Goal: Task Accomplishment & Management: Manage account settings

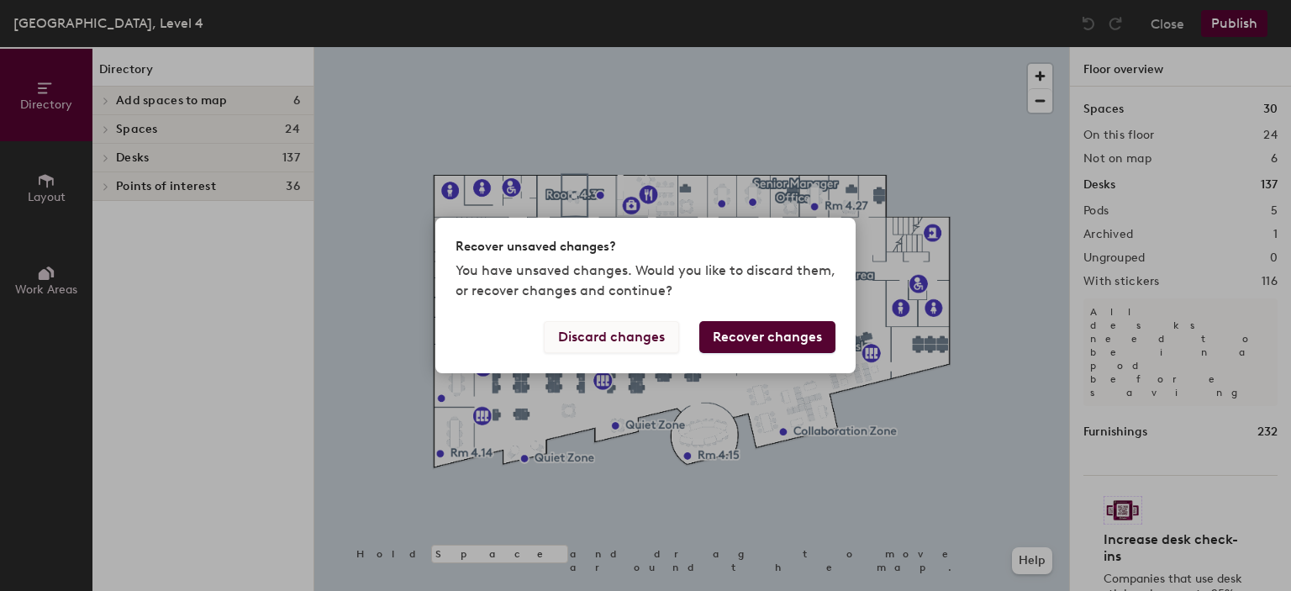
click at [650, 340] on button "Discard changes" at bounding box center [611, 337] width 135 height 32
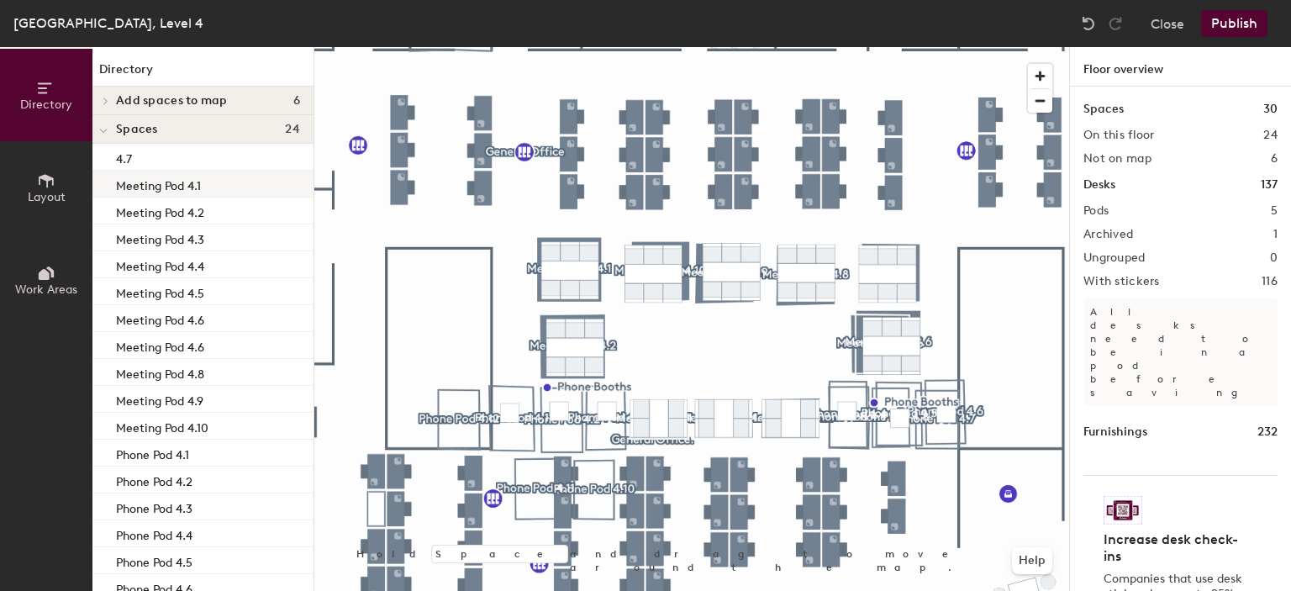
click at [205, 177] on div "Meeting Pod 4.1" at bounding box center [202, 184] width 221 height 27
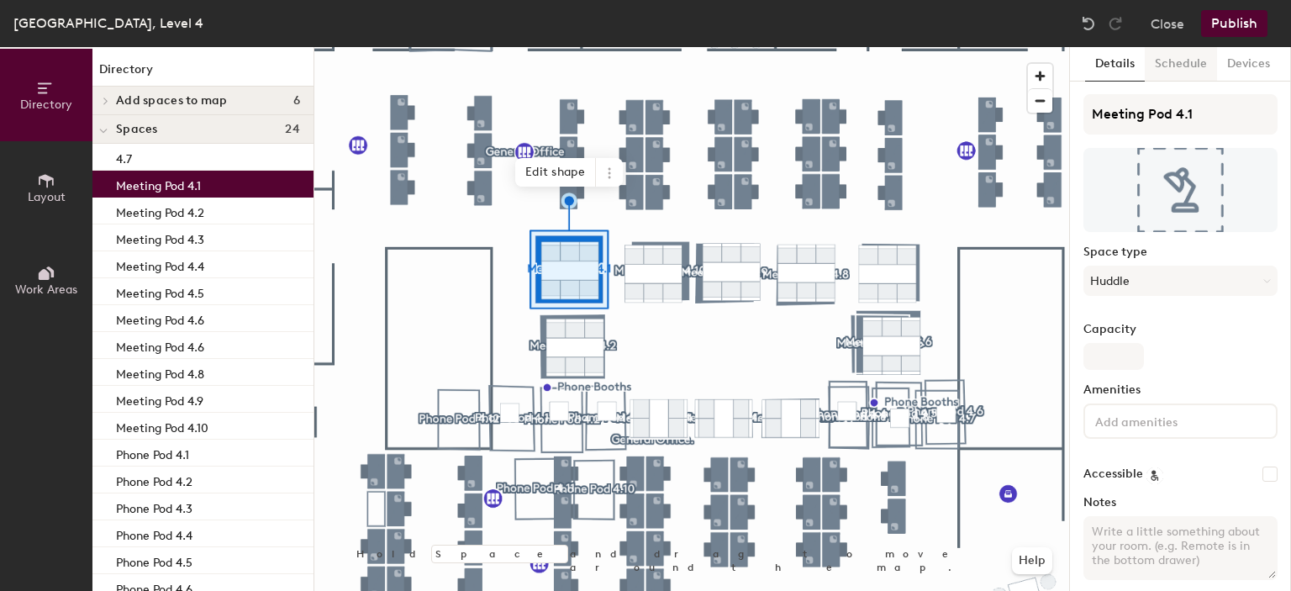
click at [1178, 71] on button "Schedule" at bounding box center [1181, 64] width 72 height 34
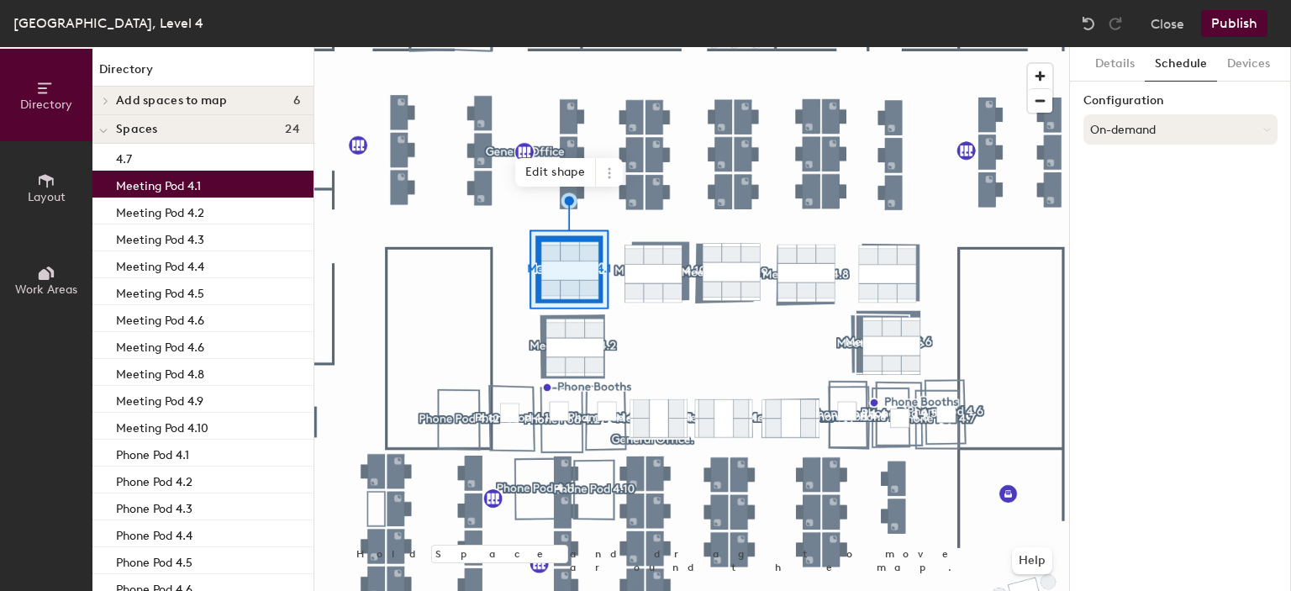
click at [1147, 137] on button "On-demand" at bounding box center [1180, 129] width 194 height 30
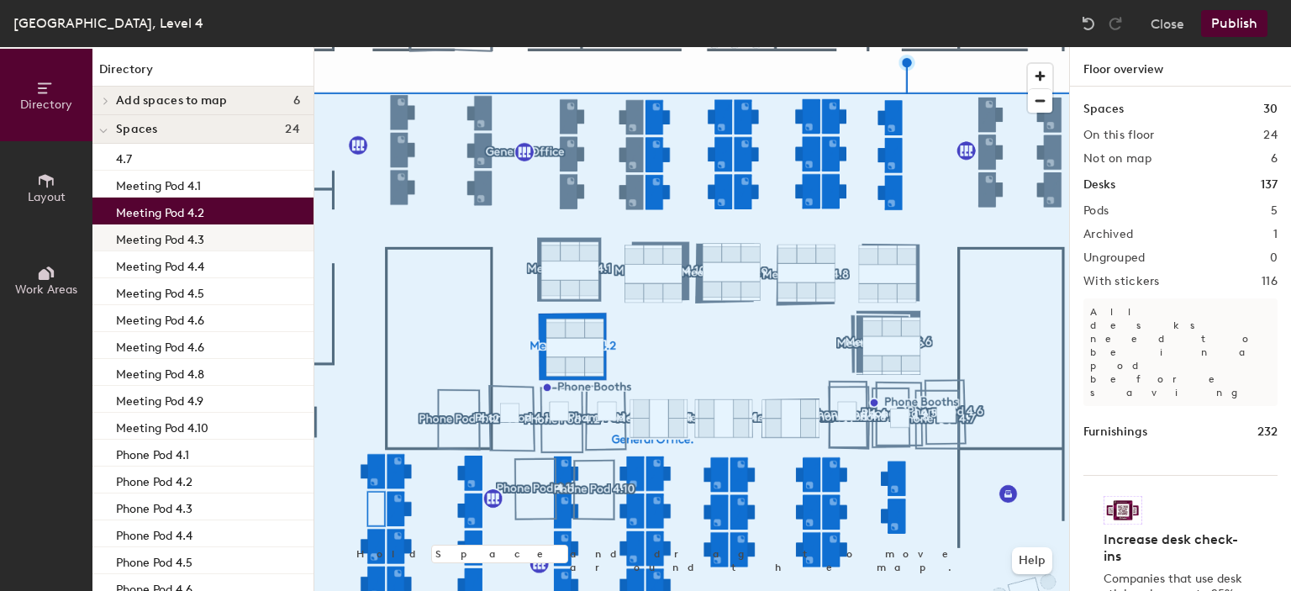
click at [181, 232] on p "Meeting Pod 4.3" at bounding box center [160, 237] width 88 height 19
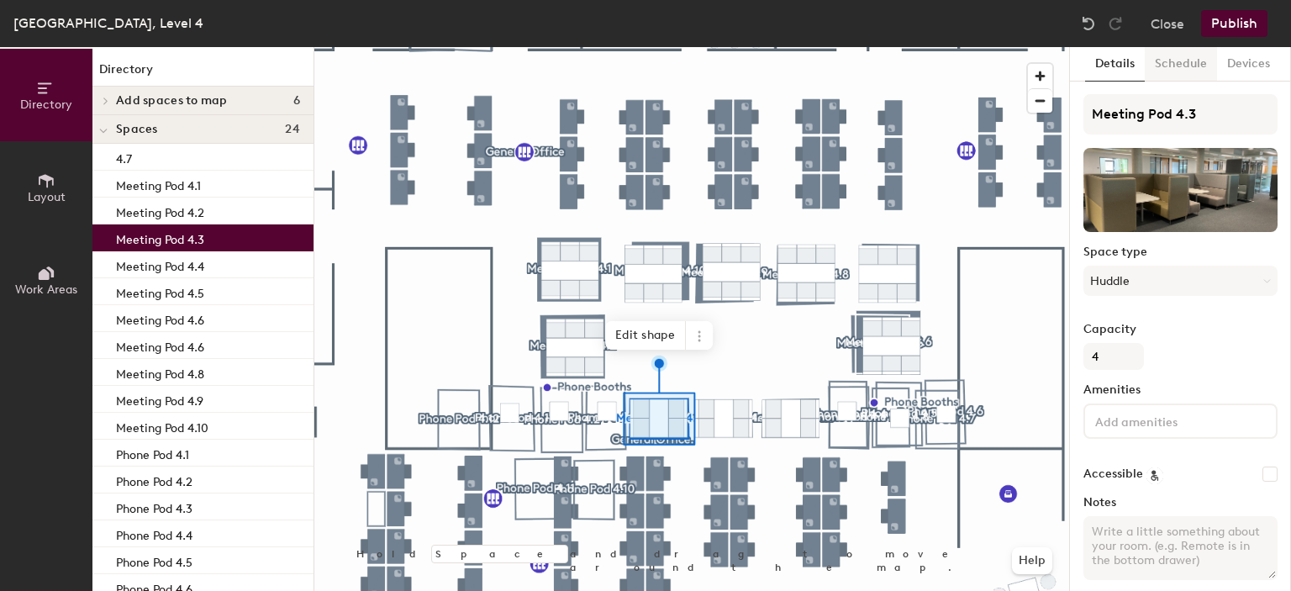
click at [1182, 71] on button "Schedule" at bounding box center [1181, 64] width 72 height 34
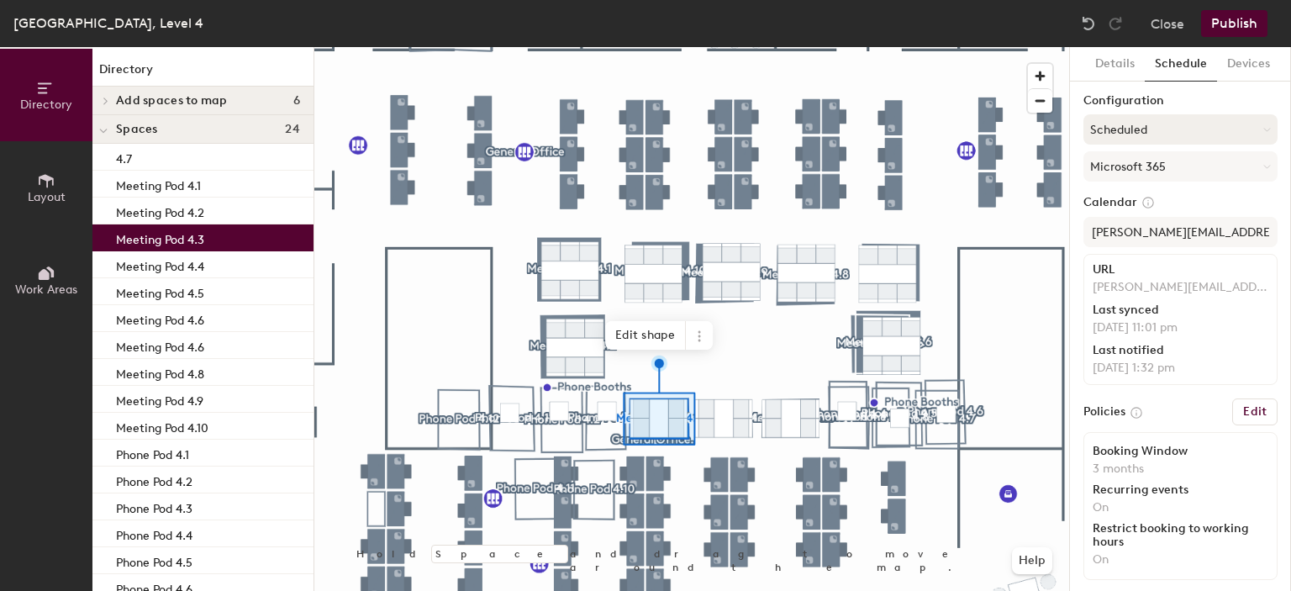
click at [1174, 130] on button "Scheduled" at bounding box center [1180, 129] width 194 height 30
click at [1145, 169] on div "On-demand" at bounding box center [1180, 171] width 192 height 25
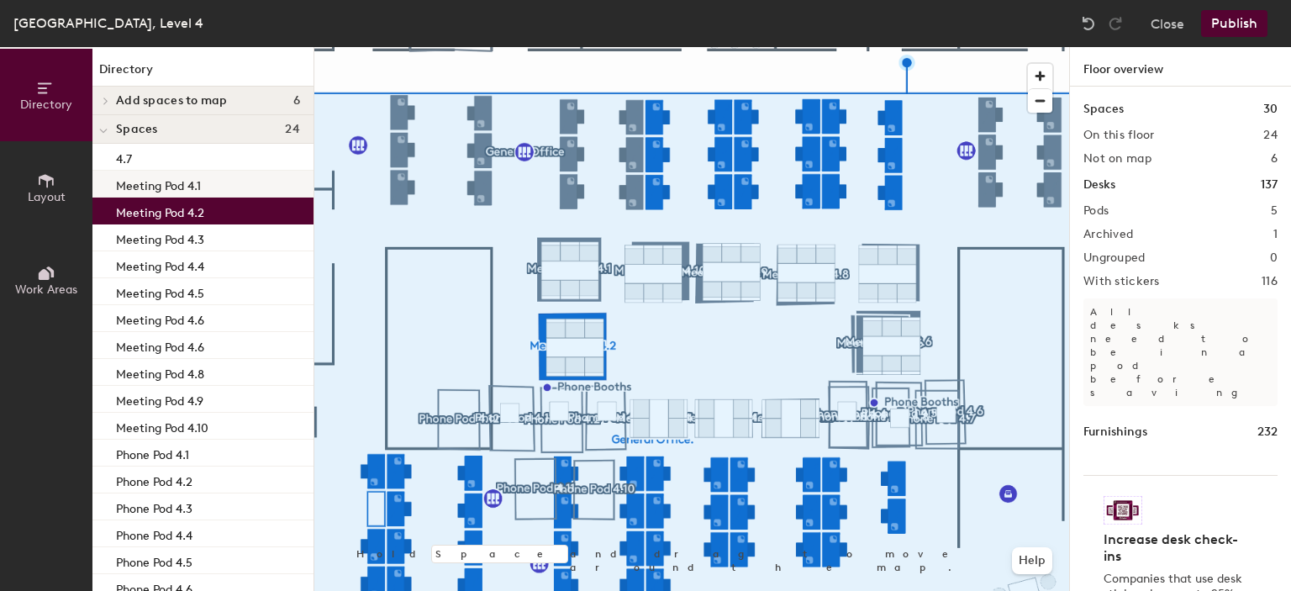
click at [201, 191] on p "Meeting Pod 4.1" at bounding box center [158, 183] width 85 height 19
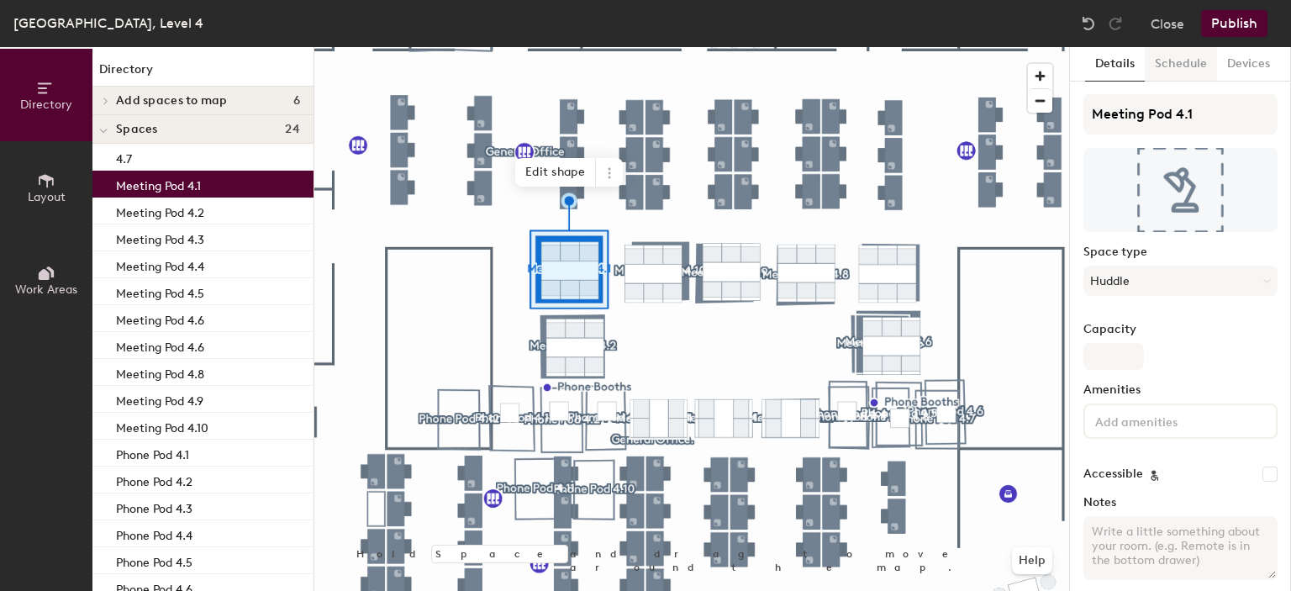
click at [1187, 64] on button "Schedule" at bounding box center [1181, 64] width 72 height 34
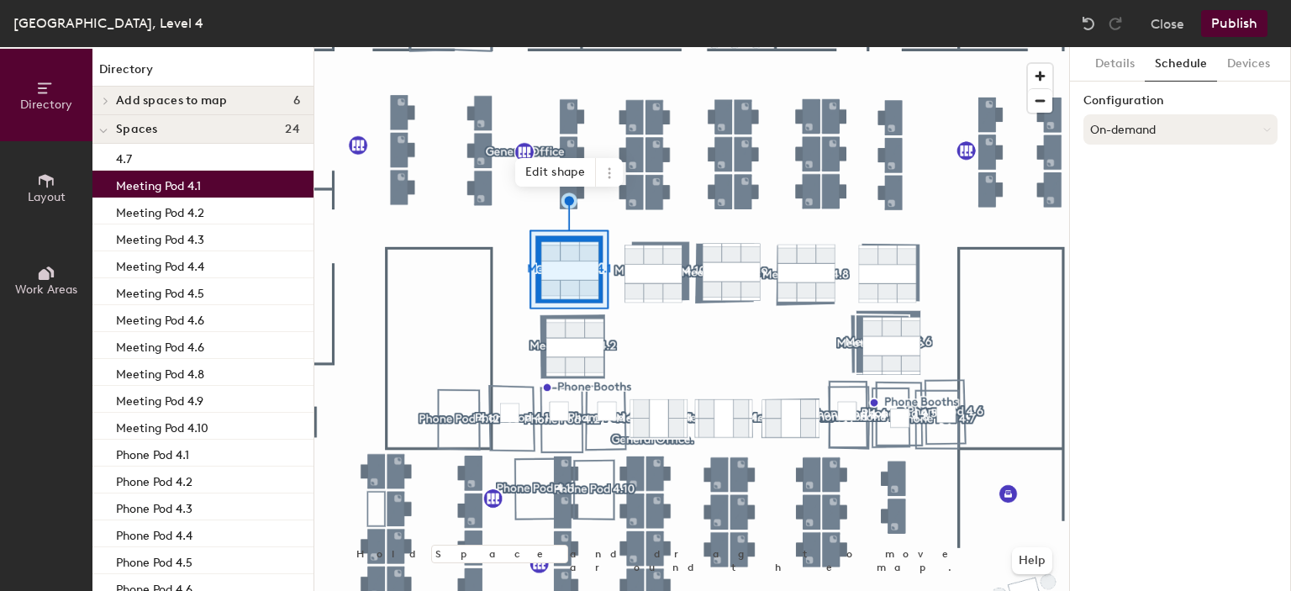
click at [1129, 136] on button "On-demand" at bounding box center [1180, 129] width 194 height 30
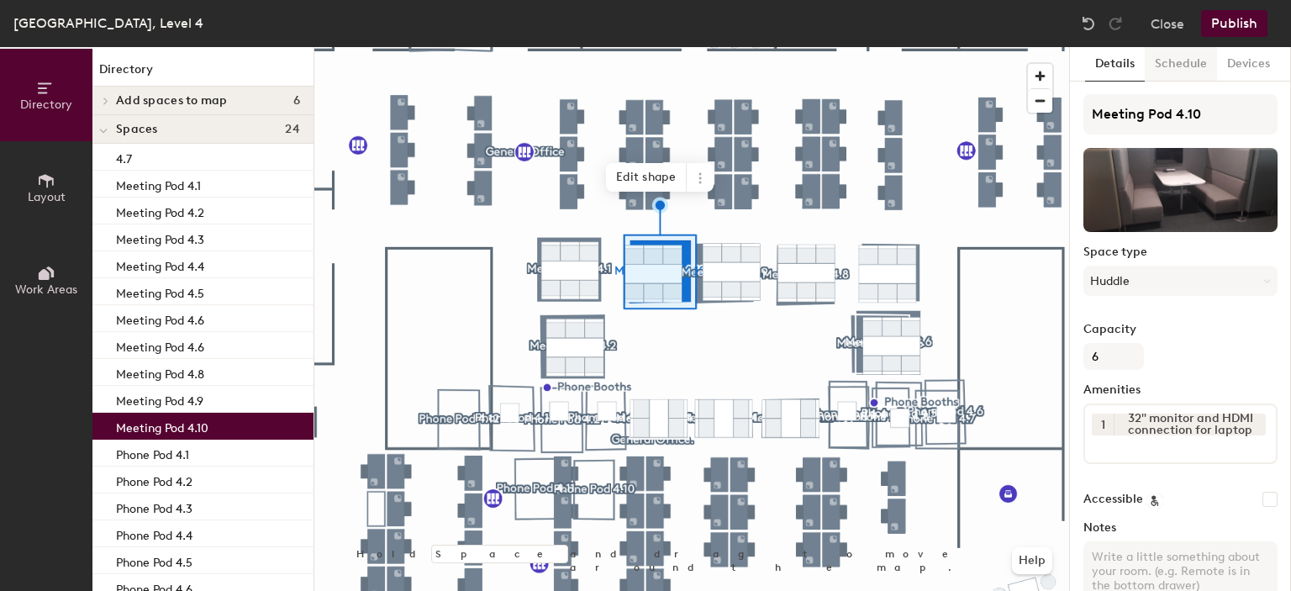
click at [1177, 58] on button "Schedule" at bounding box center [1181, 64] width 72 height 34
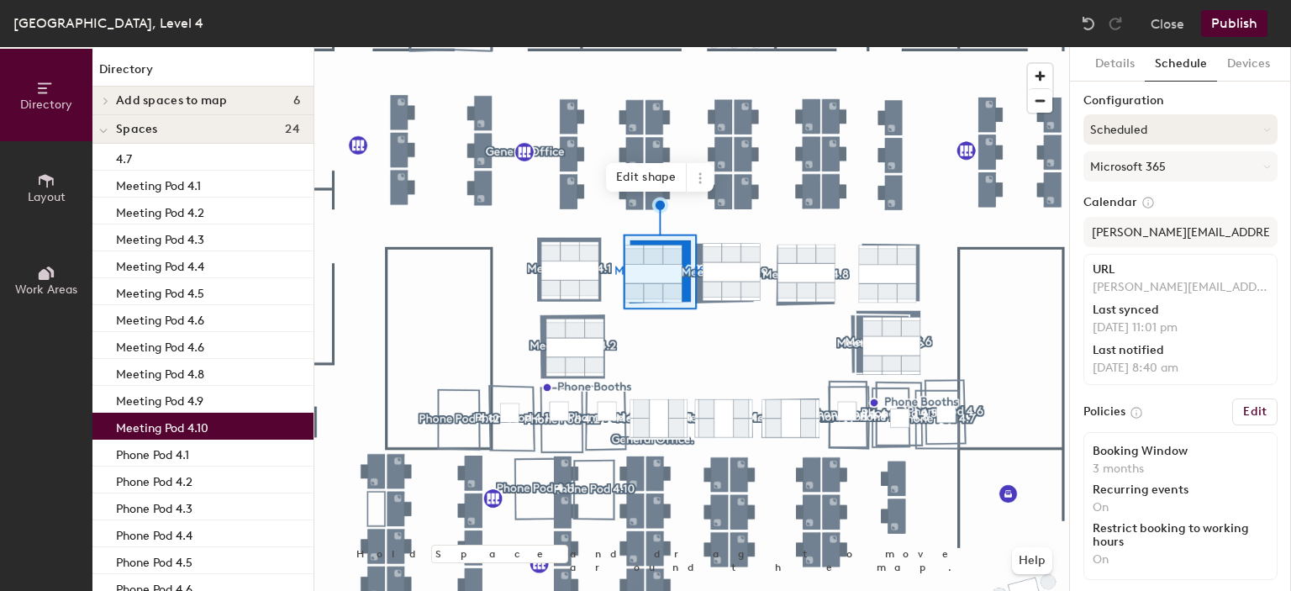
click at [1120, 133] on button "Scheduled" at bounding box center [1180, 129] width 194 height 30
drag, startPoint x: 1123, startPoint y: 172, endPoint x: 1166, endPoint y: 135, distance: 56.6
click at [1125, 172] on div "On-demand" at bounding box center [1180, 171] width 192 height 25
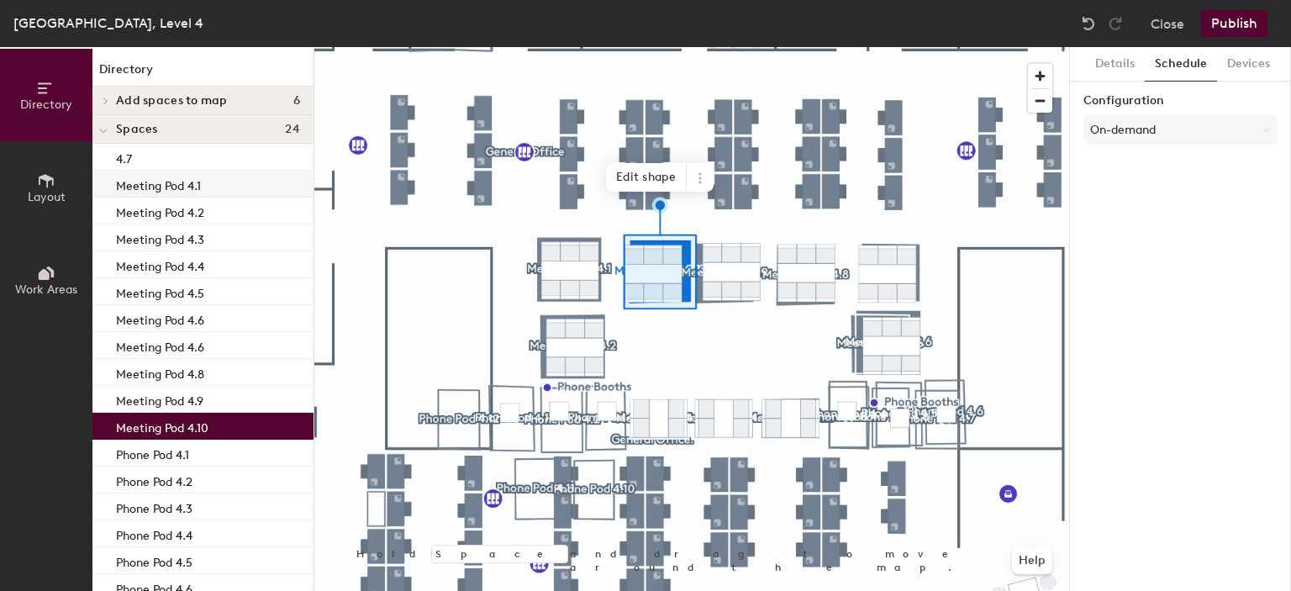
click at [224, 182] on div "Meeting Pod 4.1" at bounding box center [202, 184] width 221 height 27
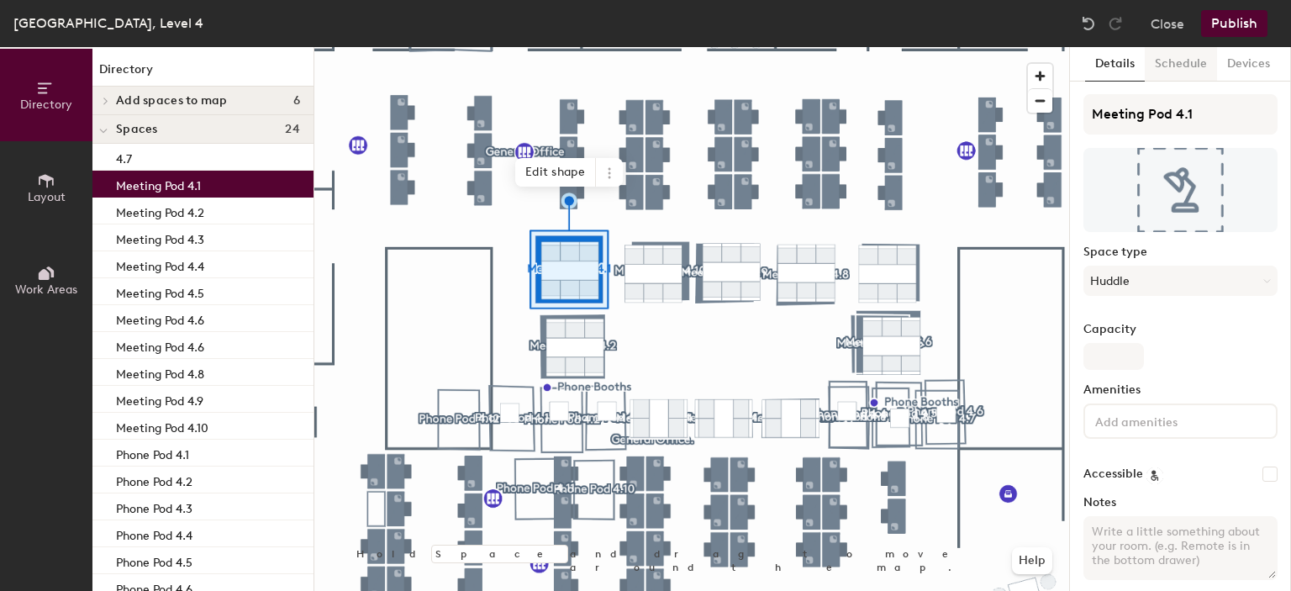
click at [1184, 58] on button "Schedule" at bounding box center [1181, 64] width 72 height 34
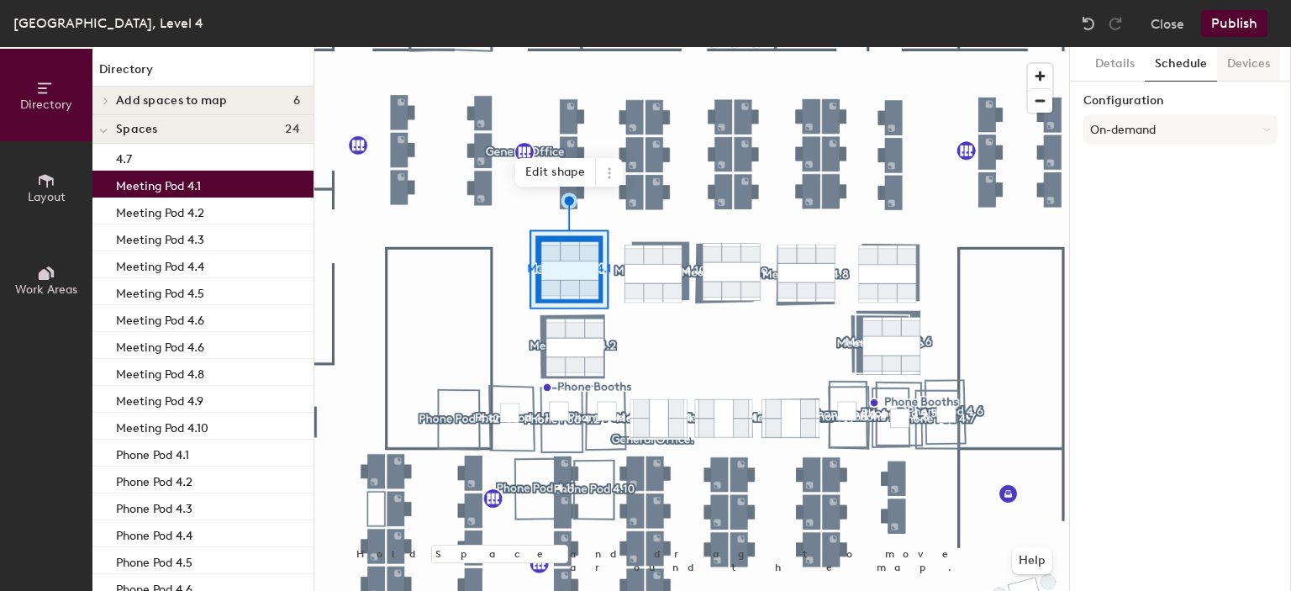
click at [148, 218] on p "Meeting Pod 4.2" at bounding box center [160, 210] width 88 height 19
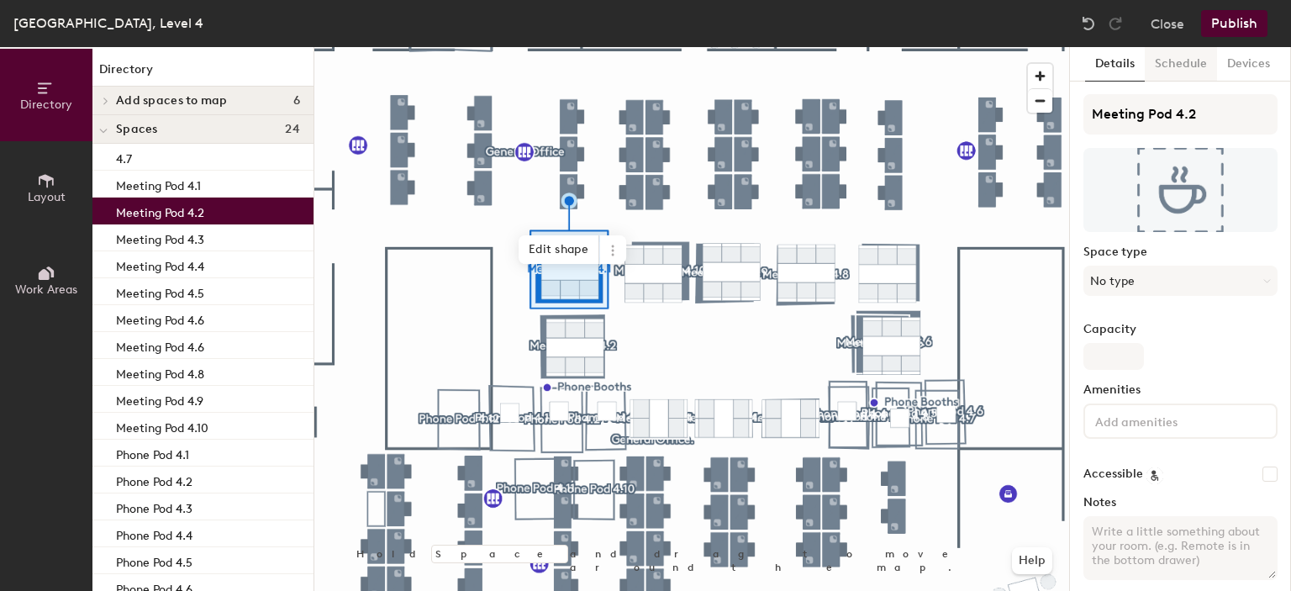
click at [1203, 63] on button "Schedule" at bounding box center [1181, 64] width 72 height 34
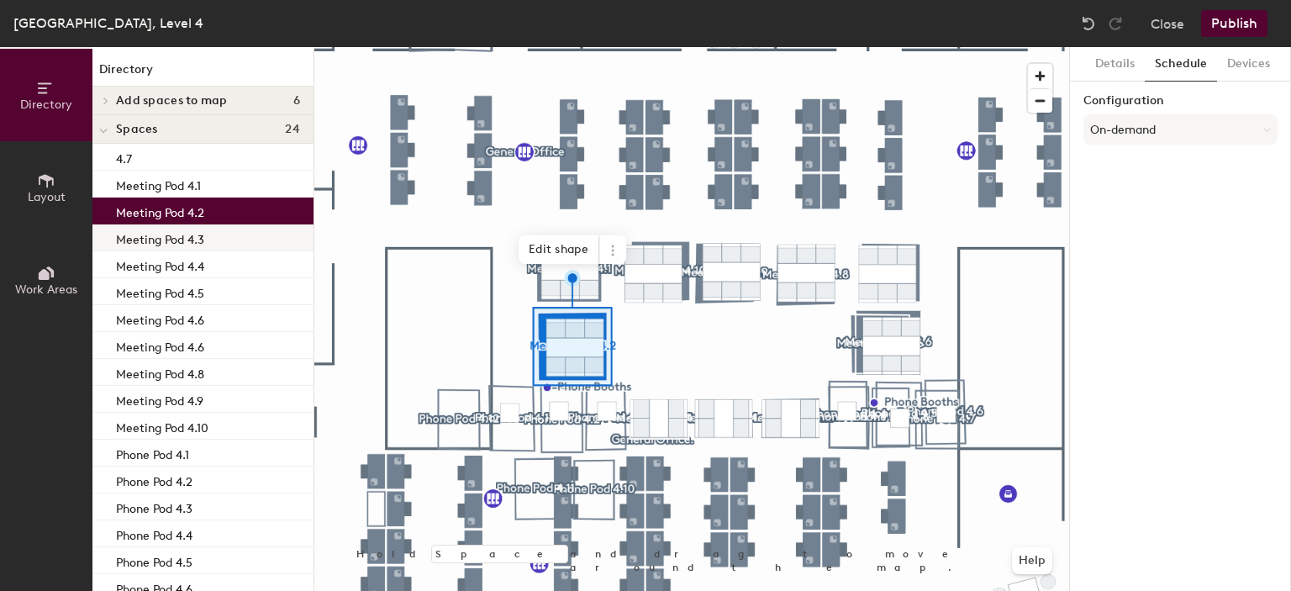
click at [238, 237] on div "Meeting Pod 4.3" at bounding box center [202, 237] width 221 height 27
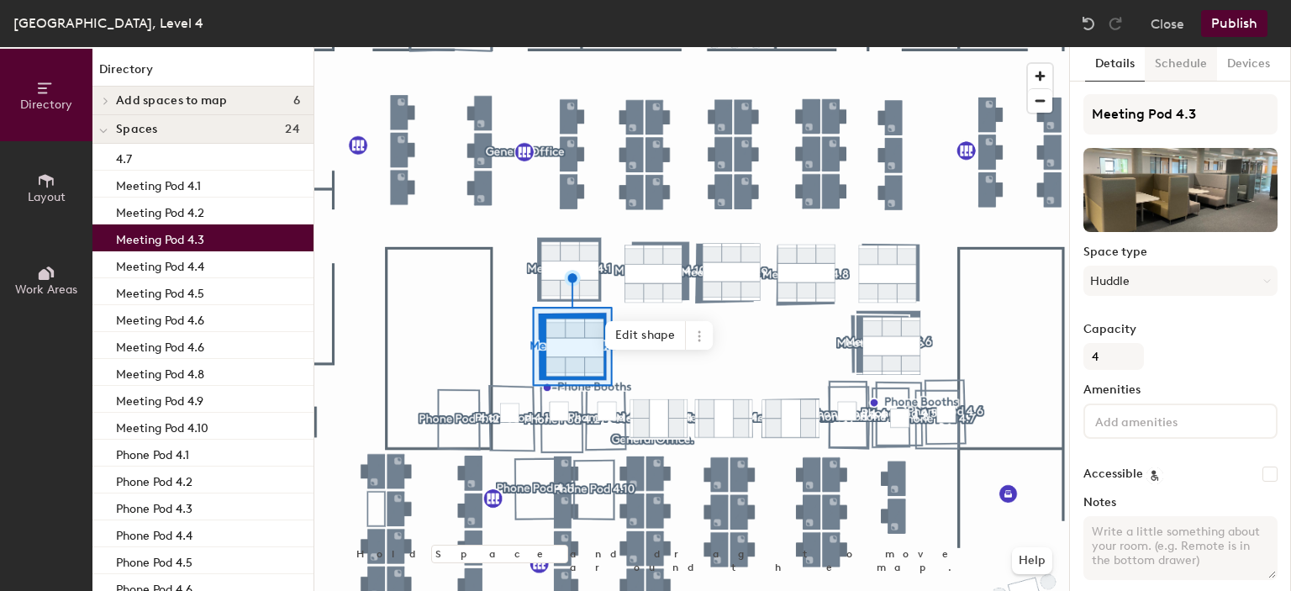
click at [1188, 64] on button "Schedule" at bounding box center [1181, 64] width 72 height 34
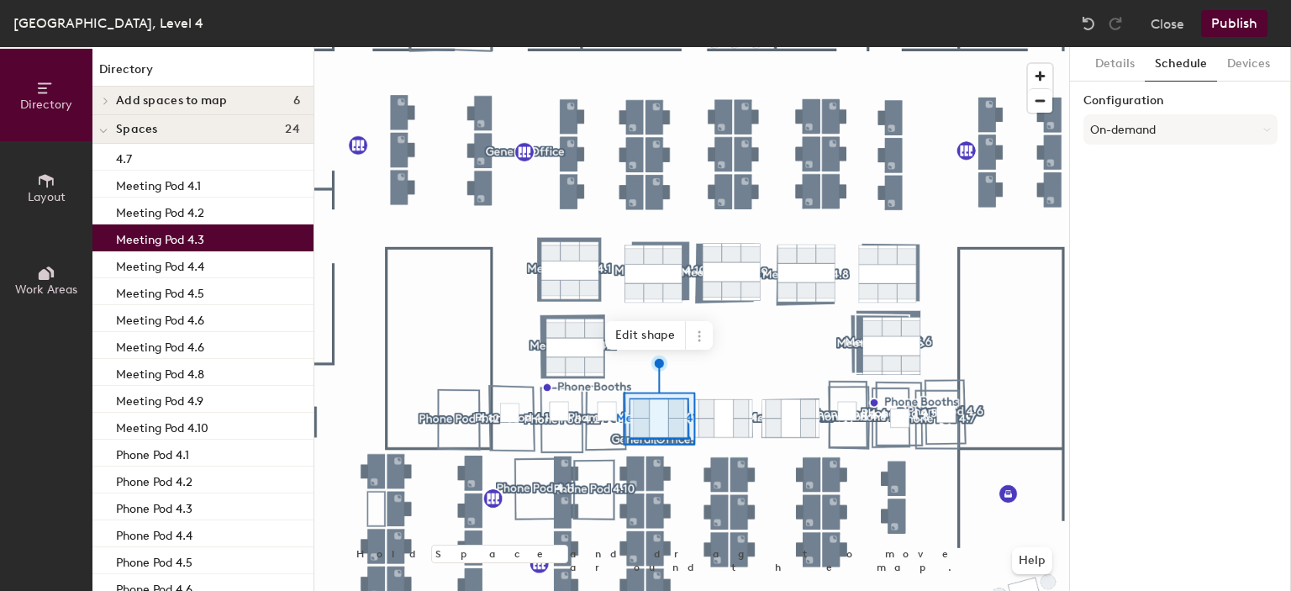
click at [202, 271] on p "Meeting Pod 4.4" at bounding box center [160, 264] width 88 height 19
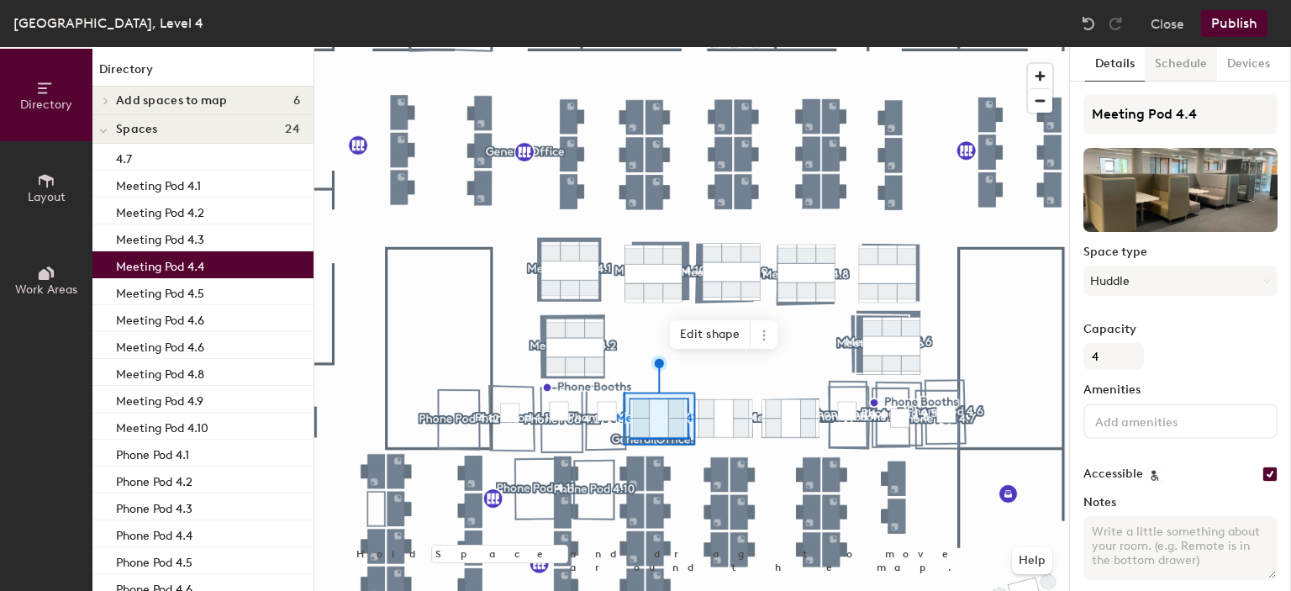
click at [1179, 64] on button "Schedule" at bounding box center [1181, 64] width 72 height 34
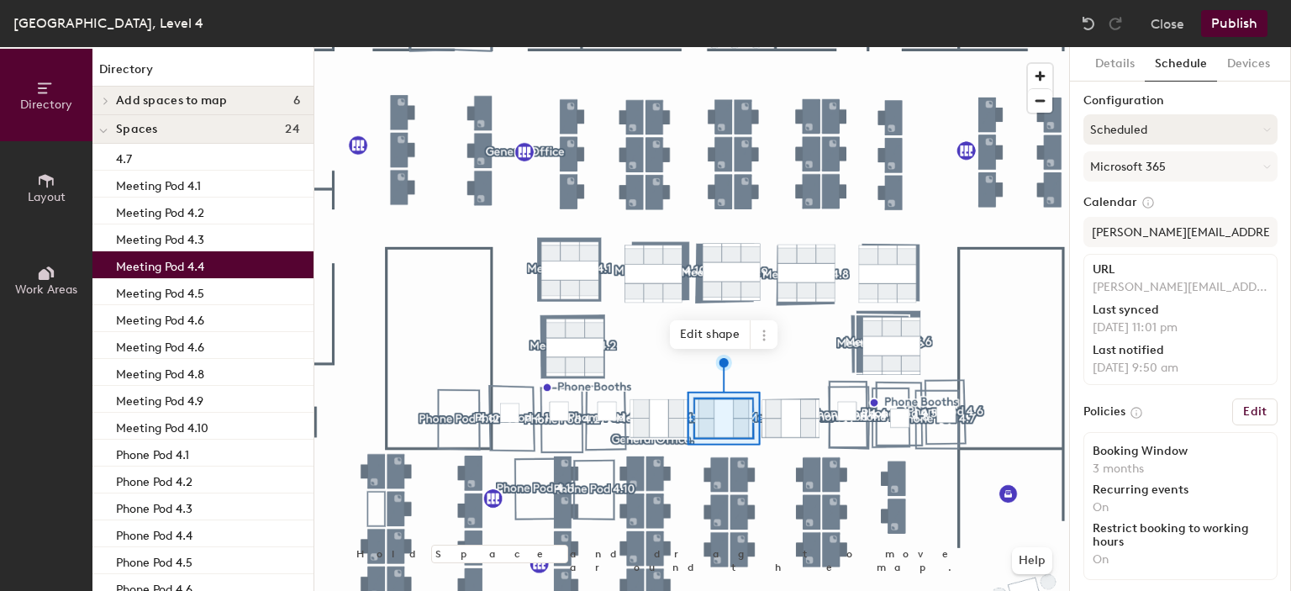
click at [1140, 121] on button "Scheduled" at bounding box center [1180, 129] width 194 height 30
click at [1135, 163] on div "On-demand" at bounding box center [1180, 171] width 192 height 25
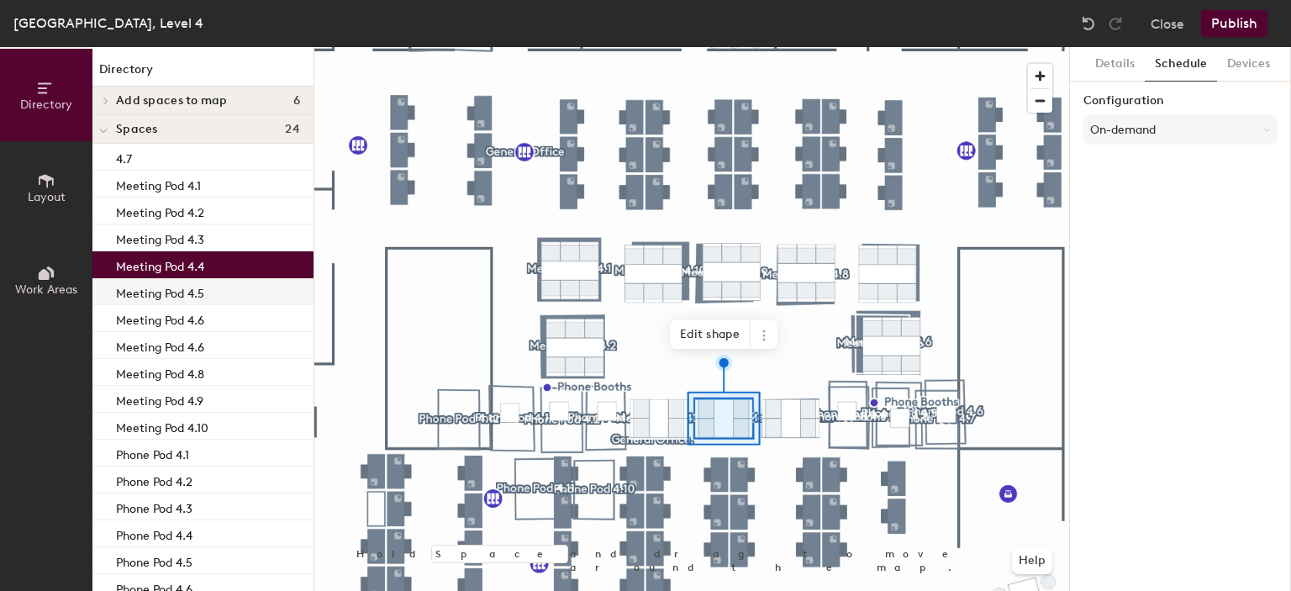
click at [213, 288] on div "Meeting Pod 4.5" at bounding box center [202, 291] width 221 height 27
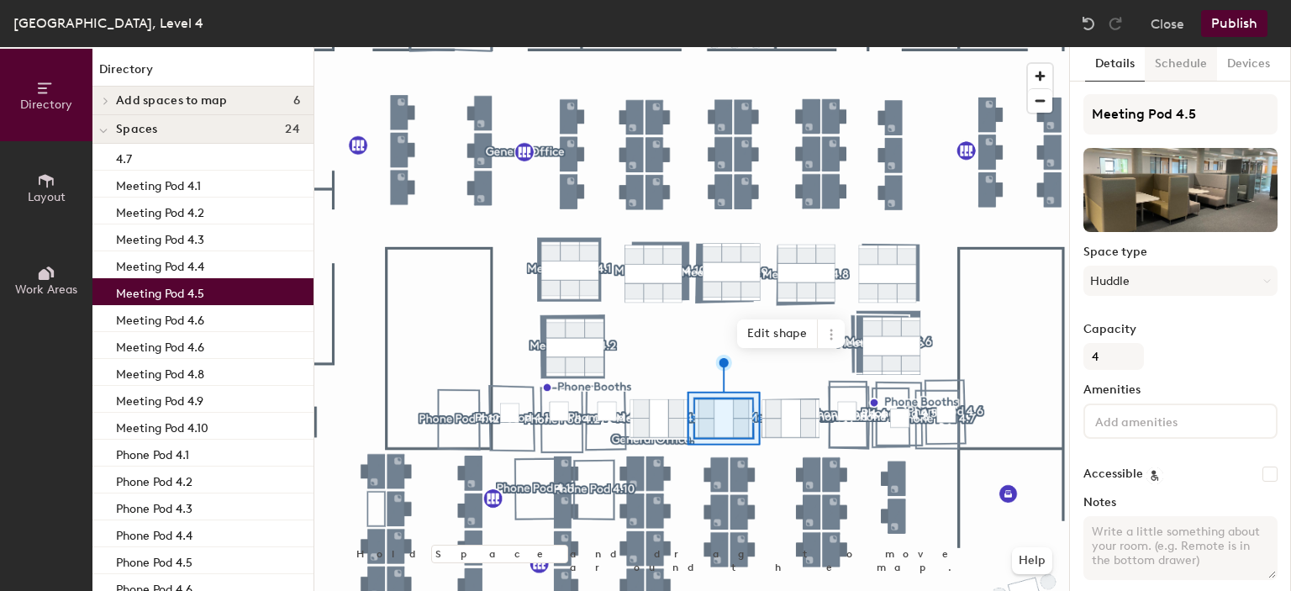
click at [1187, 62] on button "Schedule" at bounding box center [1181, 64] width 72 height 34
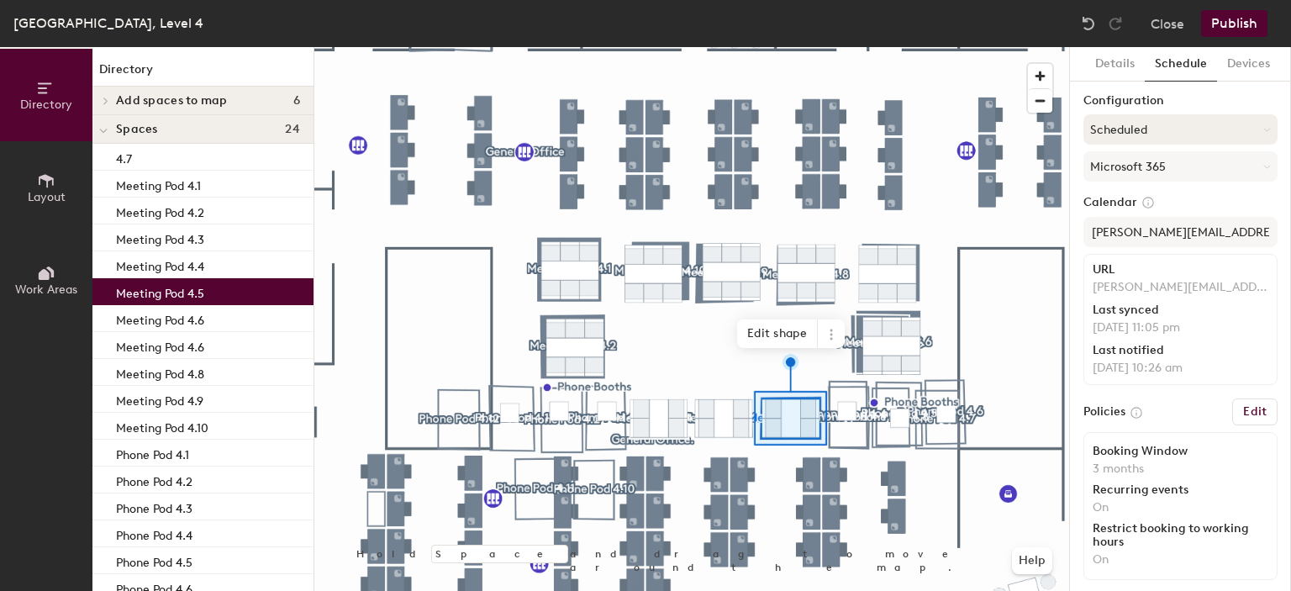
click at [1145, 127] on button "Scheduled" at bounding box center [1180, 129] width 194 height 30
click at [1134, 171] on div "On-demand" at bounding box center [1180, 171] width 192 height 25
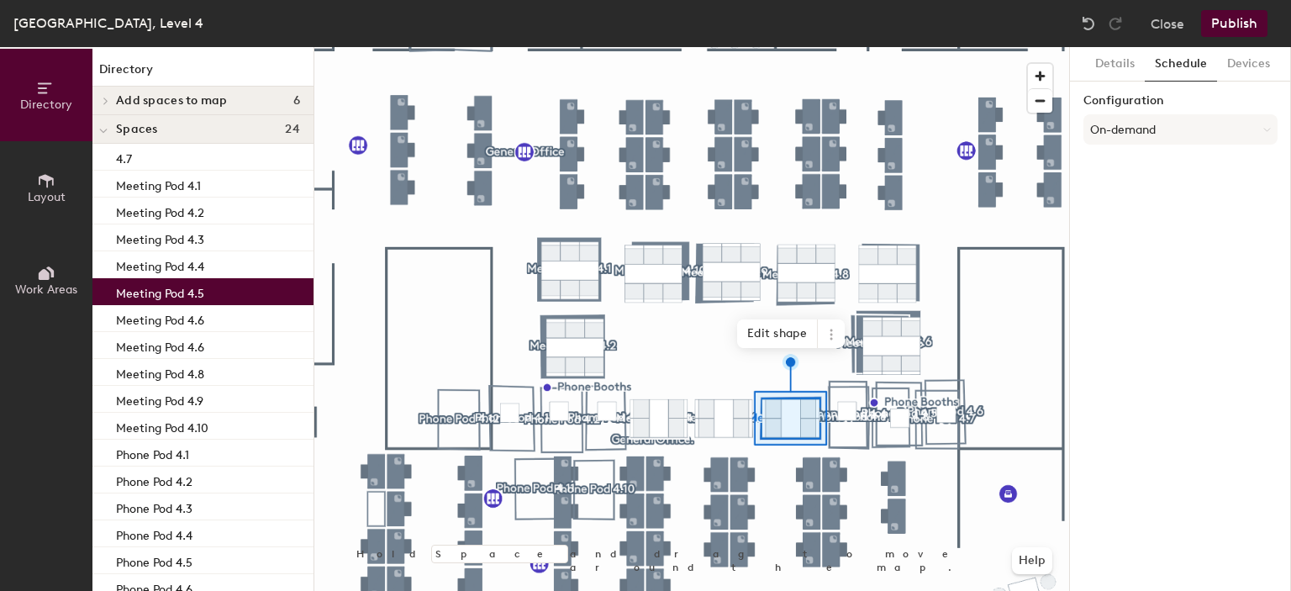
click at [247, 319] on div "Meeting Pod 4.6" at bounding box center [202, 318] width 221 height 27
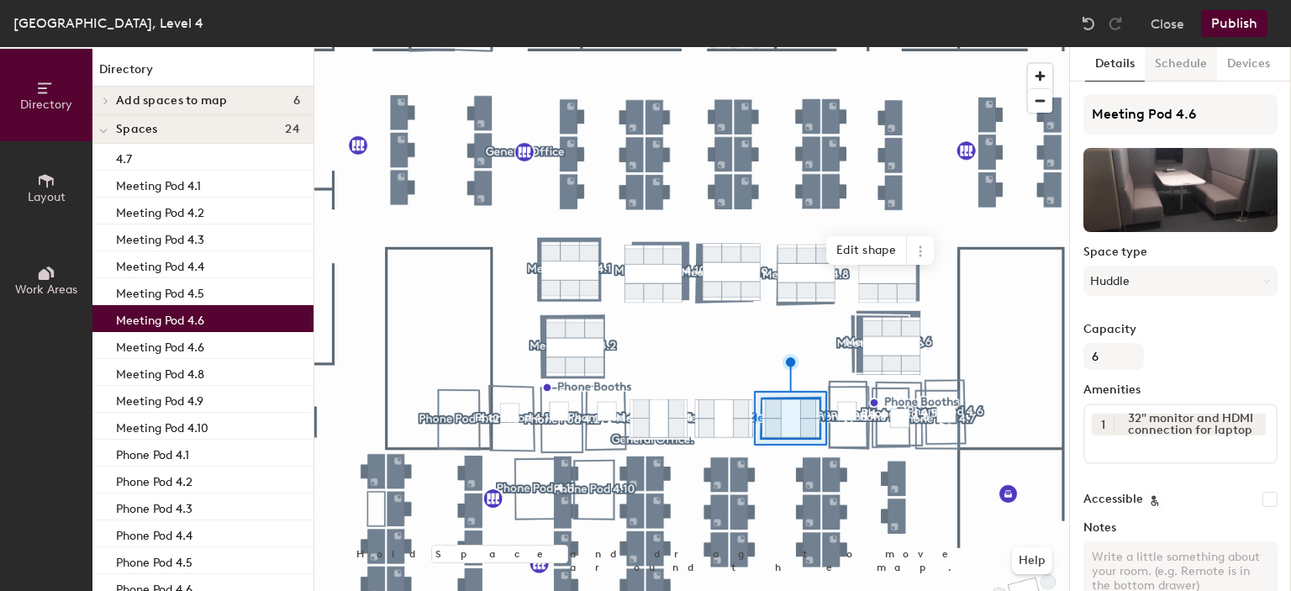
click at [1180, 66] on button "Schedule" at bounding box center [1181, 64] width 72 height 34
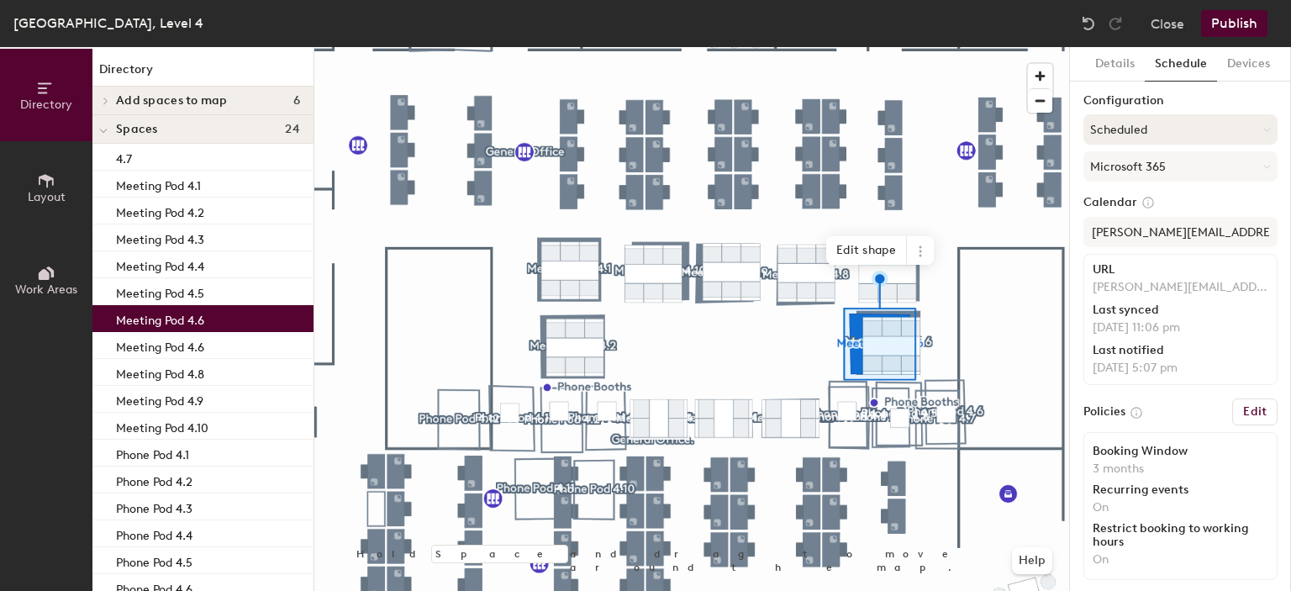
click at [1160, 127] on button "Scheduled" at bounding box center [1180, 129] width 194 height 30
click at [1136, 167] on div "On-demand" at bounding box center [1180, 171] width 192 height 25
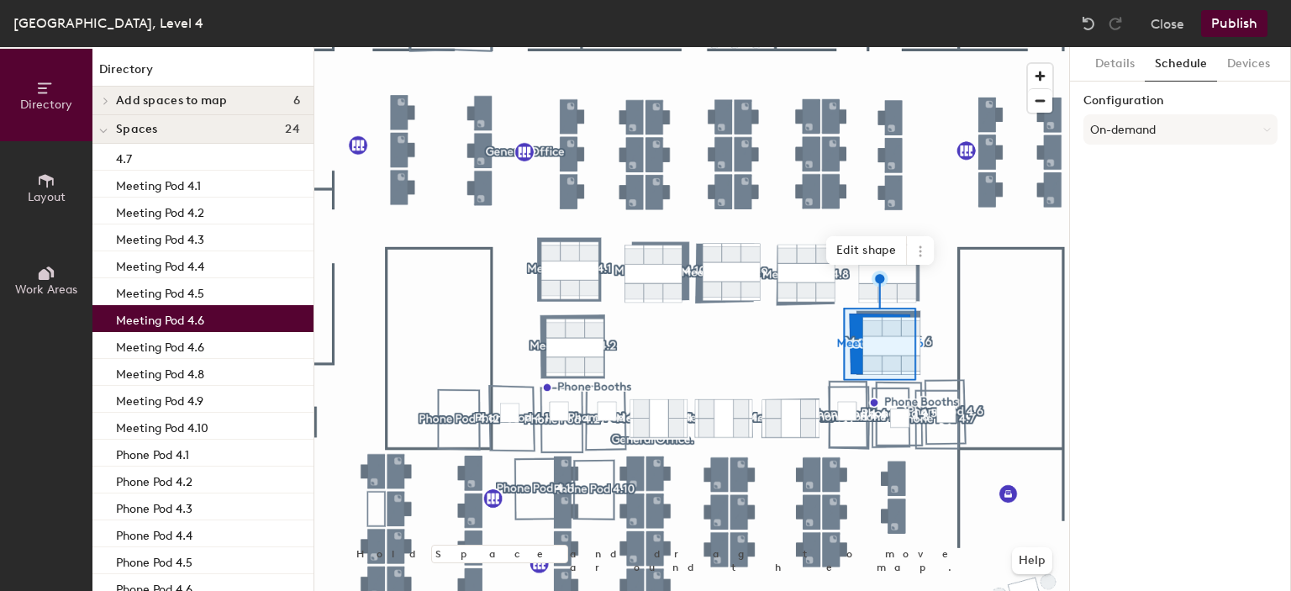
click at [181, 349] on p "Meeting Pod 4.6" at bounding box center [160, 344] width 88 height 19
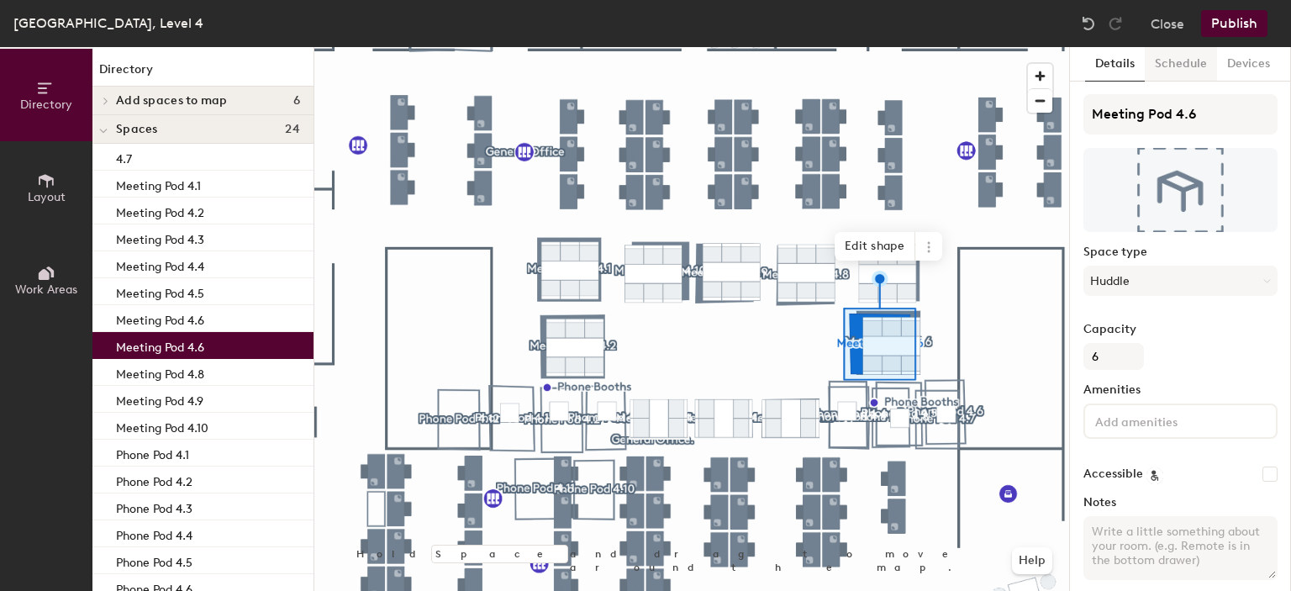
click at [1173, 65] on button "Schedule" at bounding box center [1181, 64] width 72 height 34
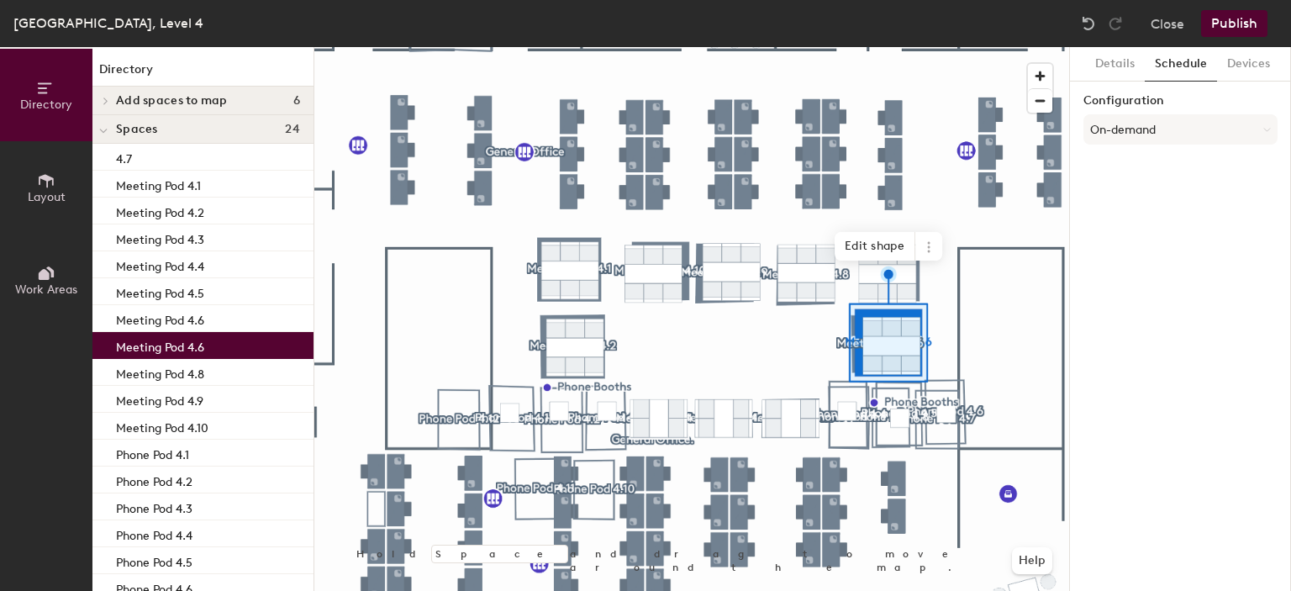
click at [220, 373] on div "Meeting Pod 4.8" at bounding box center [202, 372] width 221 height 27
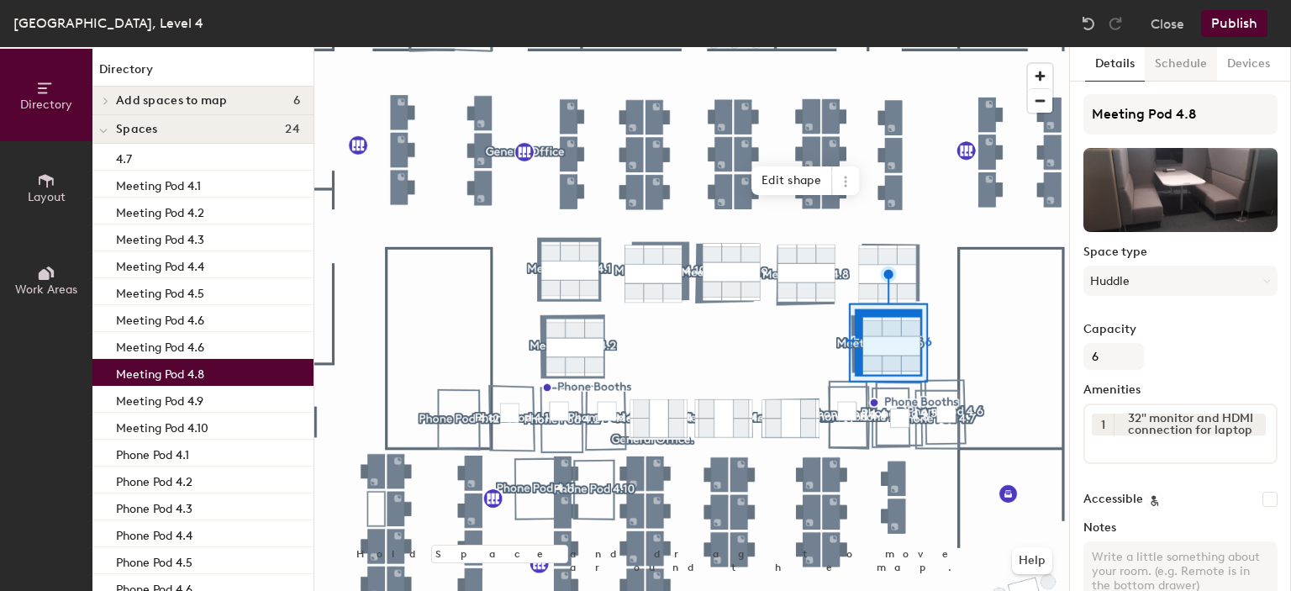
click at [1179, 63] on button "Schedule" at bounding box center [1181, 64] width 72 height 34
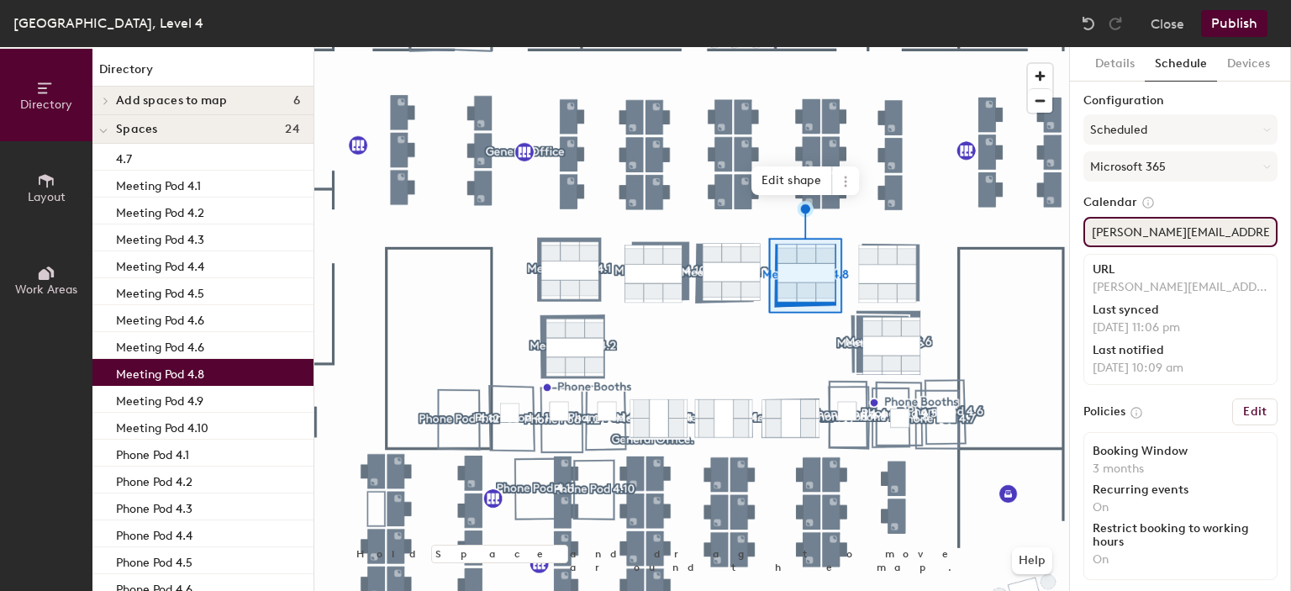
scroll to position [0, 23]
drag, startPoint x: 1092, startPoint y: 236, endPoint x: 1290, endPoint y: 234, distance: 198.4
click at [1290, 234] on div "Directory Layout Work Areas Directory Add spaces to map 6 Meeting Pod 4.1 Meeti…" at bounding box center [645, 319] width 1291 height 544
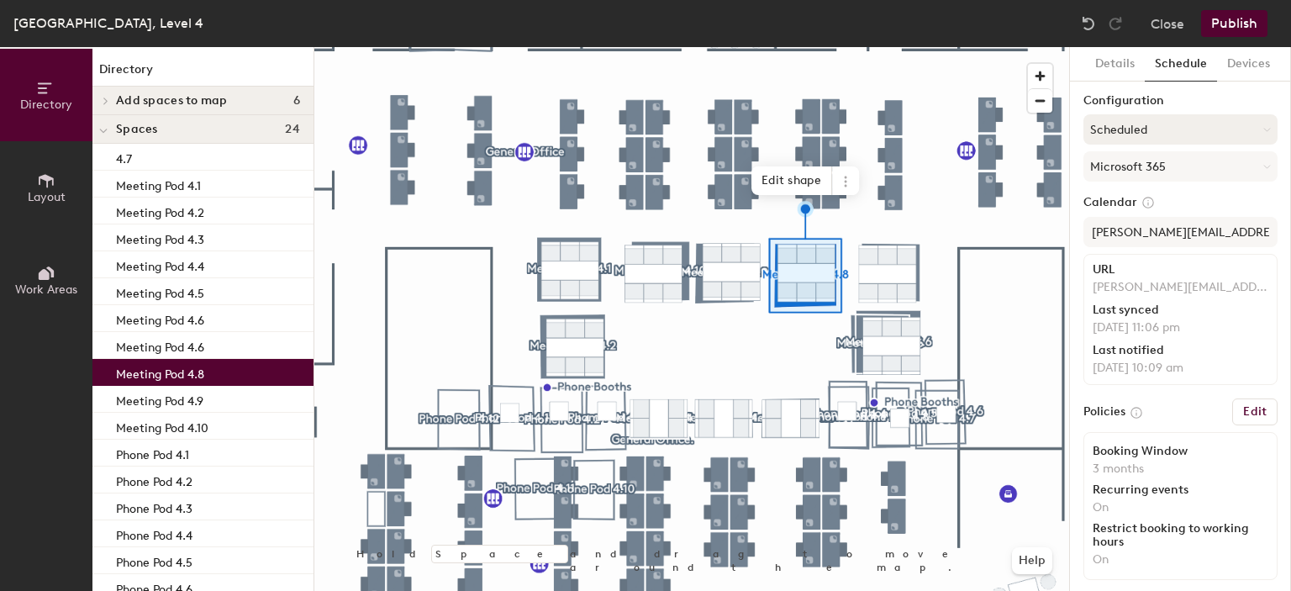
click at [1121, 119] on button "Scheduled" at bounding box center [1180, 129] width 194 height 30
click at [1131, 171] on div "On-demand" at bounding box center [1180, 171] width 192 height 25
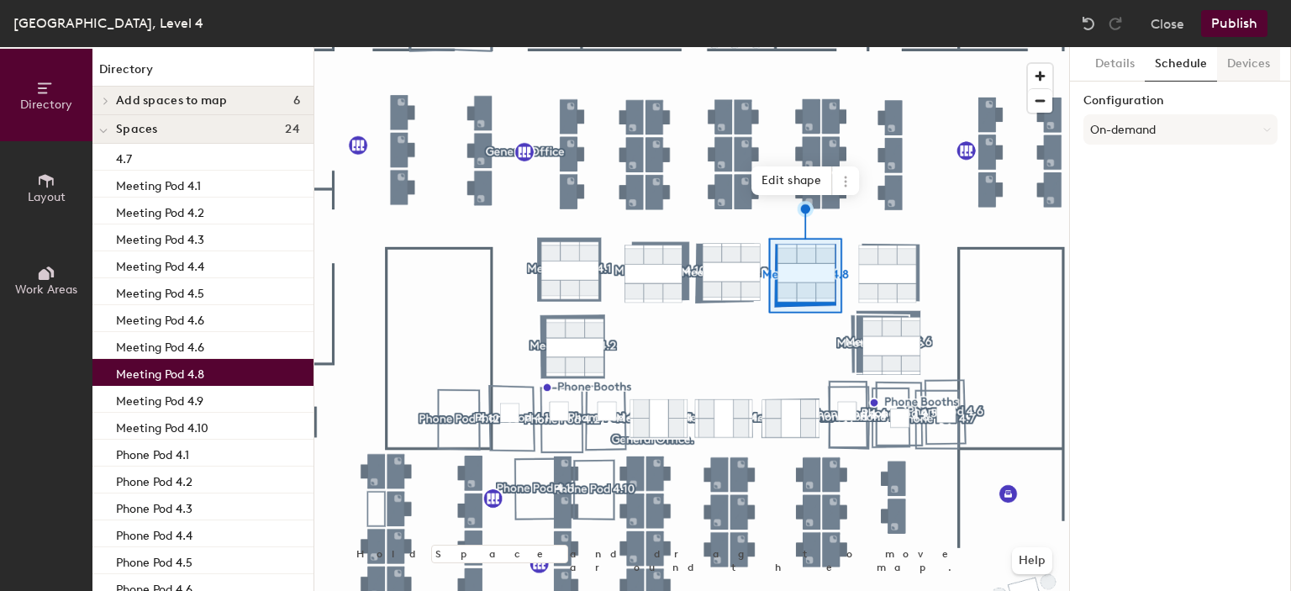
click at [240, 395] on div "Meeting Pod 4.9" at bounding box center [202, 399] width 221 height 27
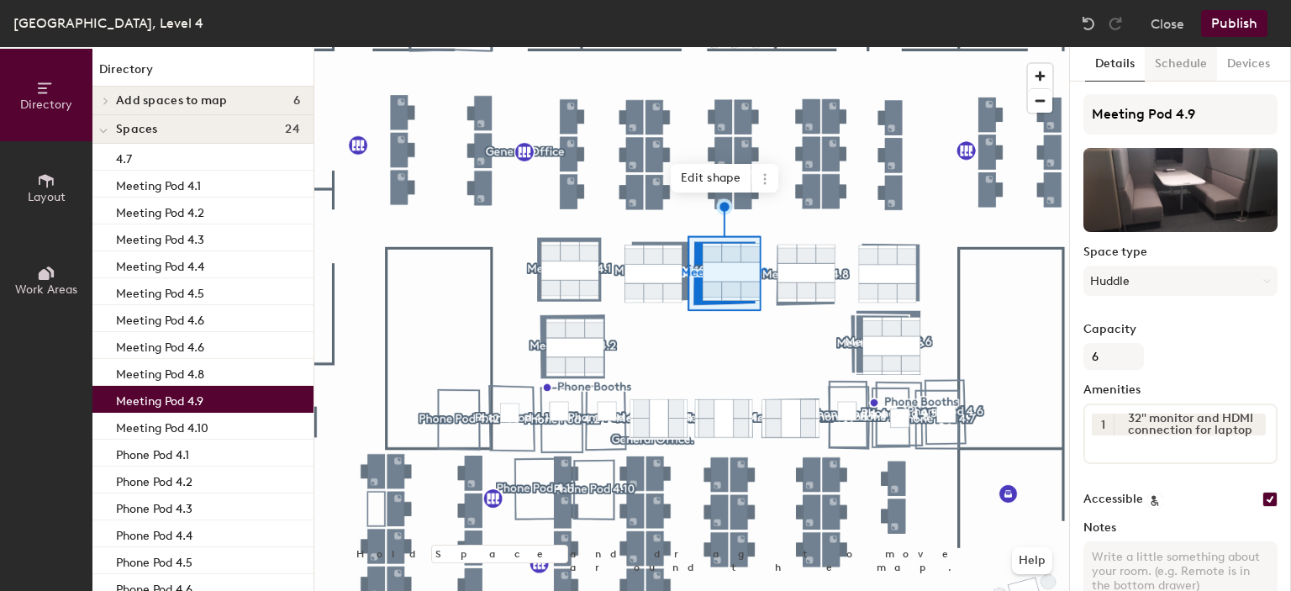
click at [1183, 69] on button "Schedule" at bounding box center [1181, 64] width 72 height 34
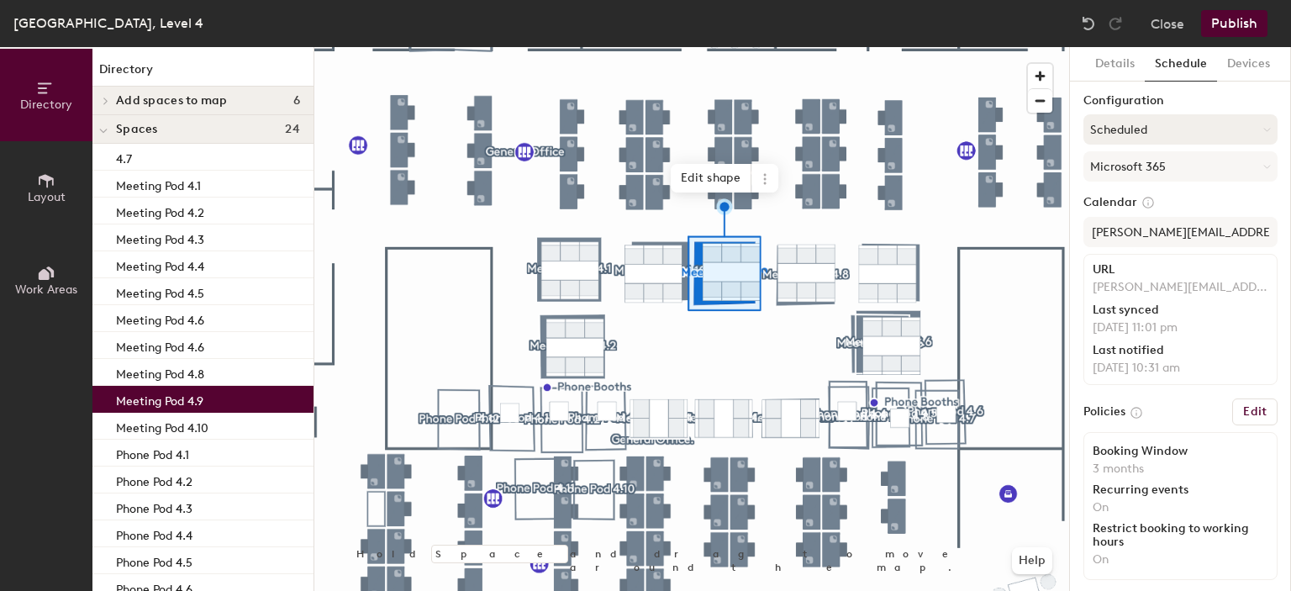
click at [1150, 128] on button "Scheduled" at bounding box center [1180, 129] width 194 height 30
click at [1136, 166] on div "On-demand" at bounding box center [1180, 171] width 192 height 25
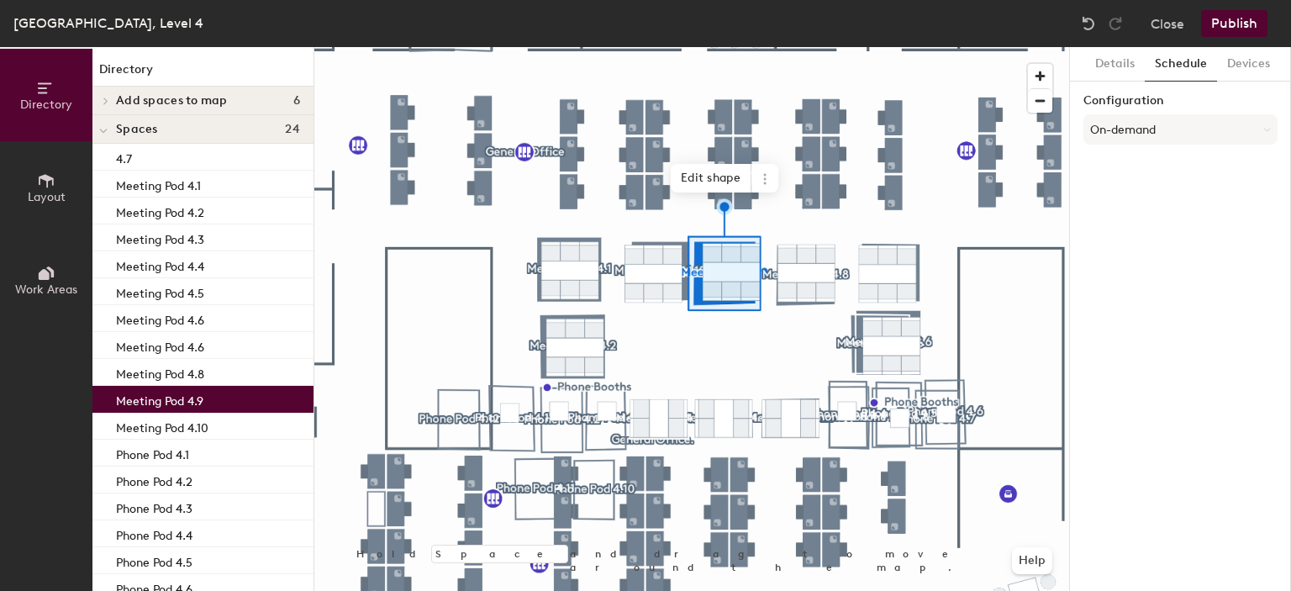
click at [230, 433] on div "Meeting Pod 4.10" at bounding box center [202, 426] width 221 height 27
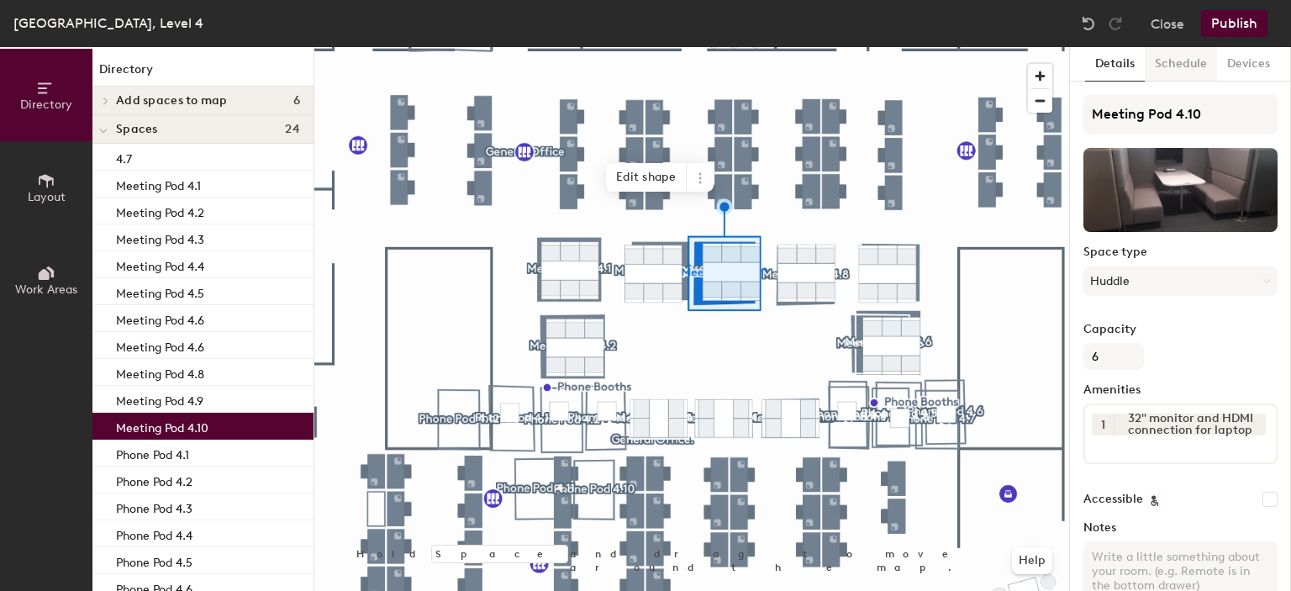
click at [1178, 61] on button "Schedule" at bounding box center [1181, 64] width 72 height 34
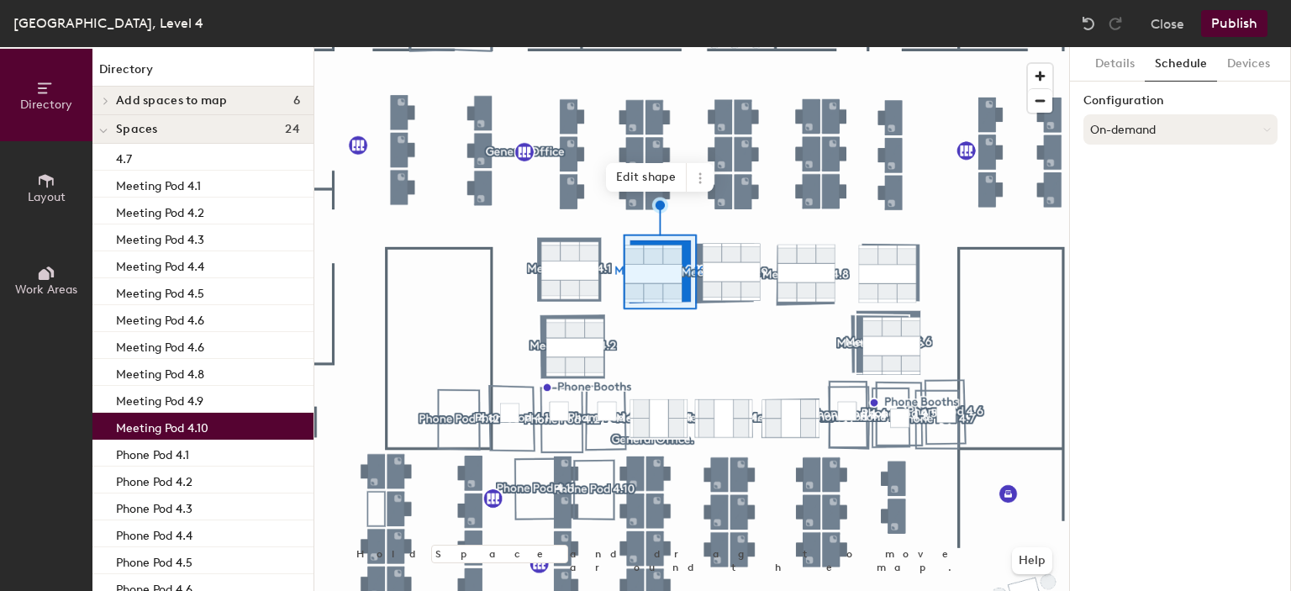
click at [1148, 123] on button "On-demand" at bounding box center [1180, 129] width 194 height 30
click at [1201, 83] on div "Details Schedule Devices Configuration On-demand" at bounding box center [1180, 319] width 221 height 544
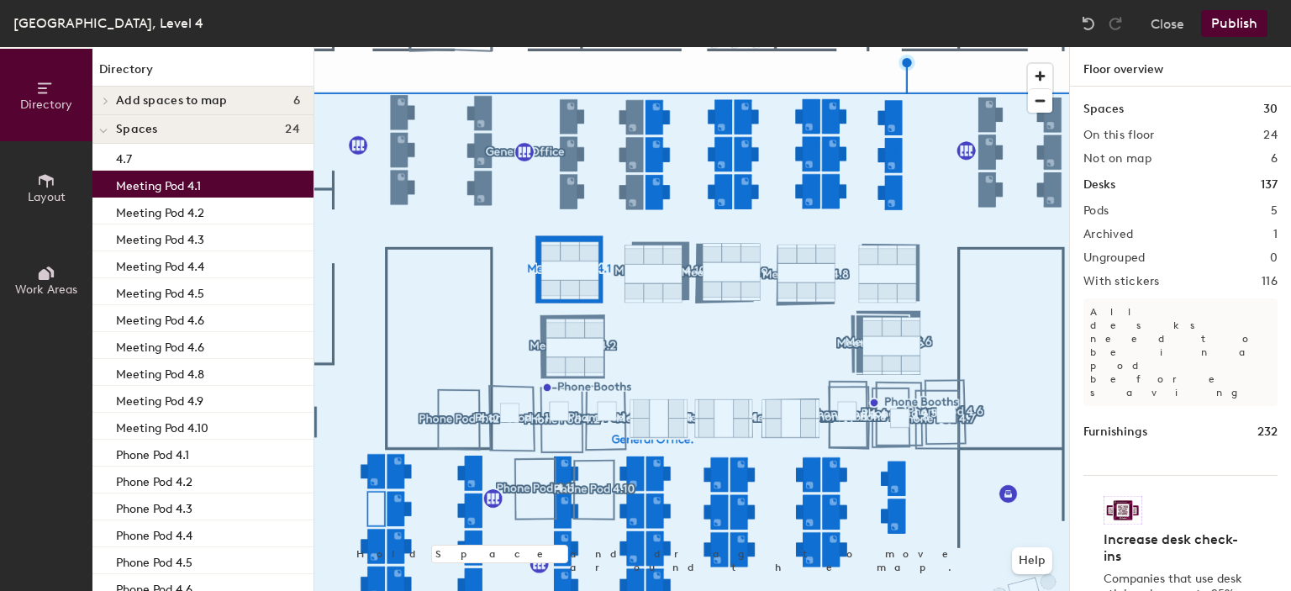
click at [208, 187] on div "Meeting Pod 4.1" at bounding box center [202, 184] width 221 height 27
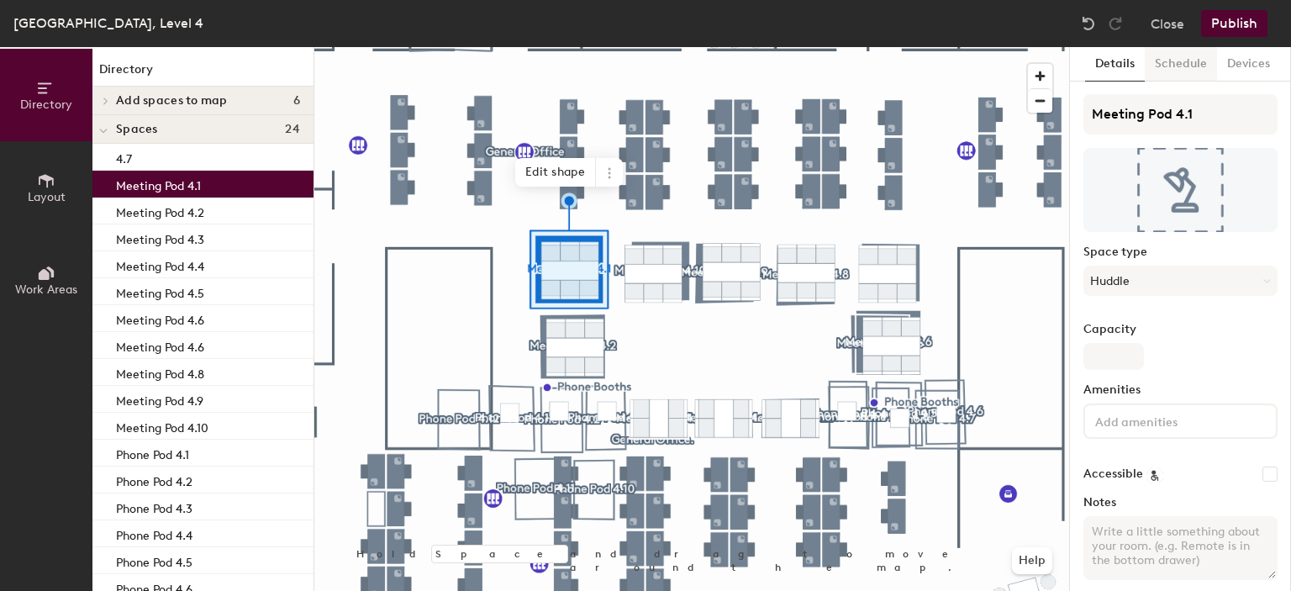
click at [1163, 67] on button "Schedule" at bounding box center [1181, 64] width 72 height 34
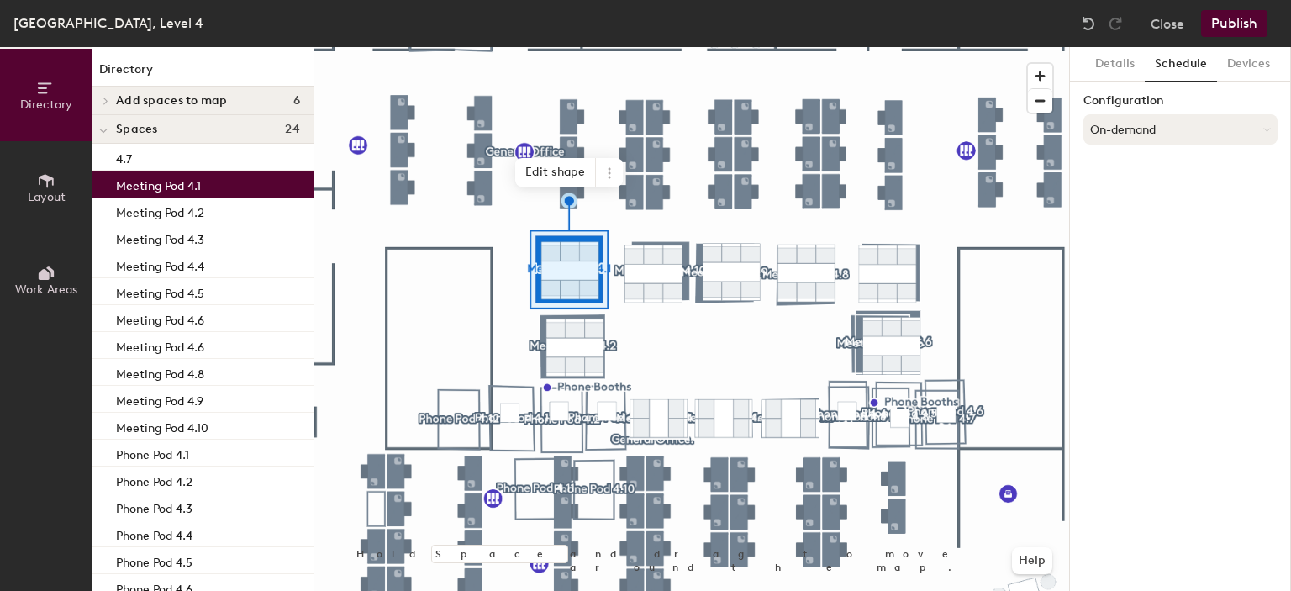
click at [1147, 126] on button "On-demand" at bounding box center [1180, 129] width 194 height 30
click at [1144, 198] on div "Scheduled" at bounding box center [1180, 196] width 192 height 25
click at [1162, 167] on button "Select account" at bounding box center [1180, 166] width 194 height 30
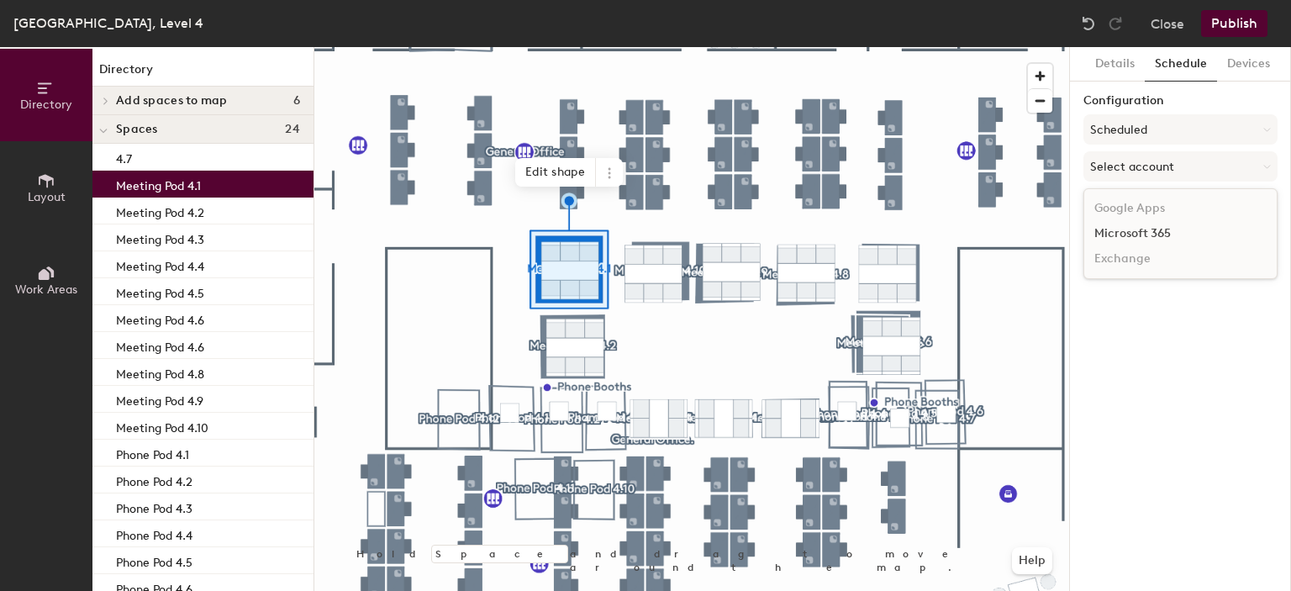
click at [1141, 238] on div "Microsoft 365" at bounding box center [1180, 233] width 192 height 25
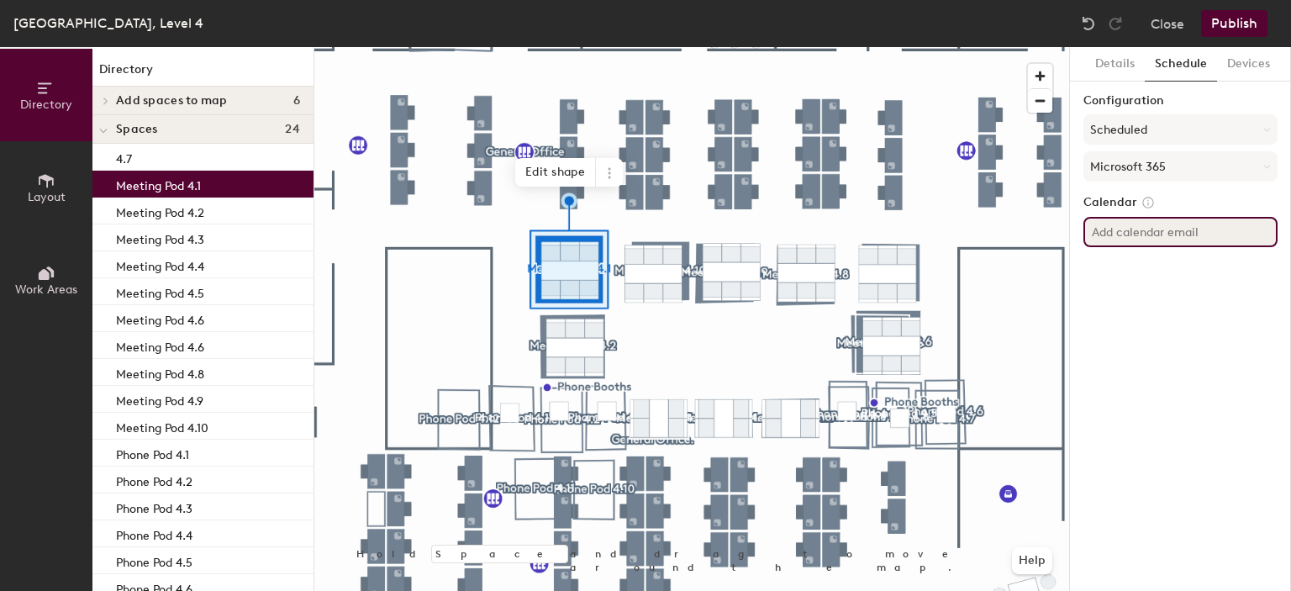
click at [1157, 231] on input at bounding box center [1180, 232] width 194 height 30
paste input "robin-kgmp-4.4@newcastle.ac.uk"
click at [1163, 232] on input "robin-kgmp-4.4@newcastle.ac.uk" at bounding box center [1180, 232] width 194 height 30
click at [1164, 231] on input "robin-kgmp-4.4@newcastle.ac.uk" at bounding box center [1180, 232] width 194 height 30
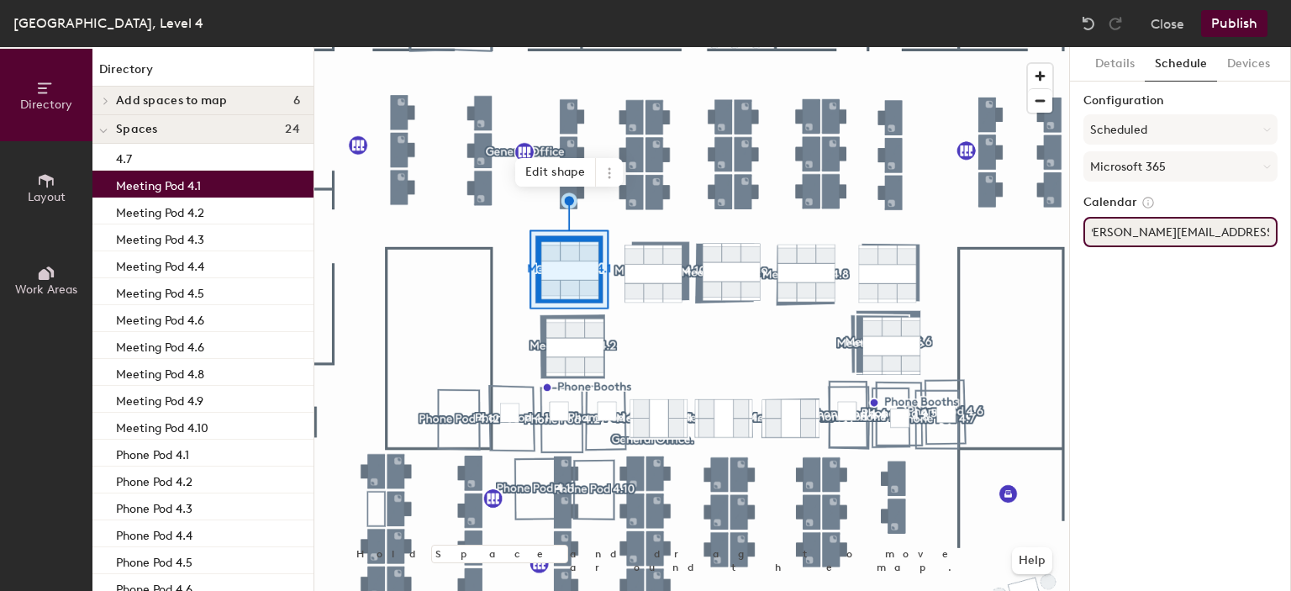
click at [1168, 231] on input "robin-kgmp-4.4@newcastle.ac.uk" at bounding box center [1180, 232] width 194 height 30
type input "robin-kgmp-4.1@newcastle.ac.uk"
click at [1157, 290] on div "Details Schedule Devices Configuration Scheduled Microsoft 365 Calendar robin-k…" at bounding box center [1180, 319] width 221 height 544
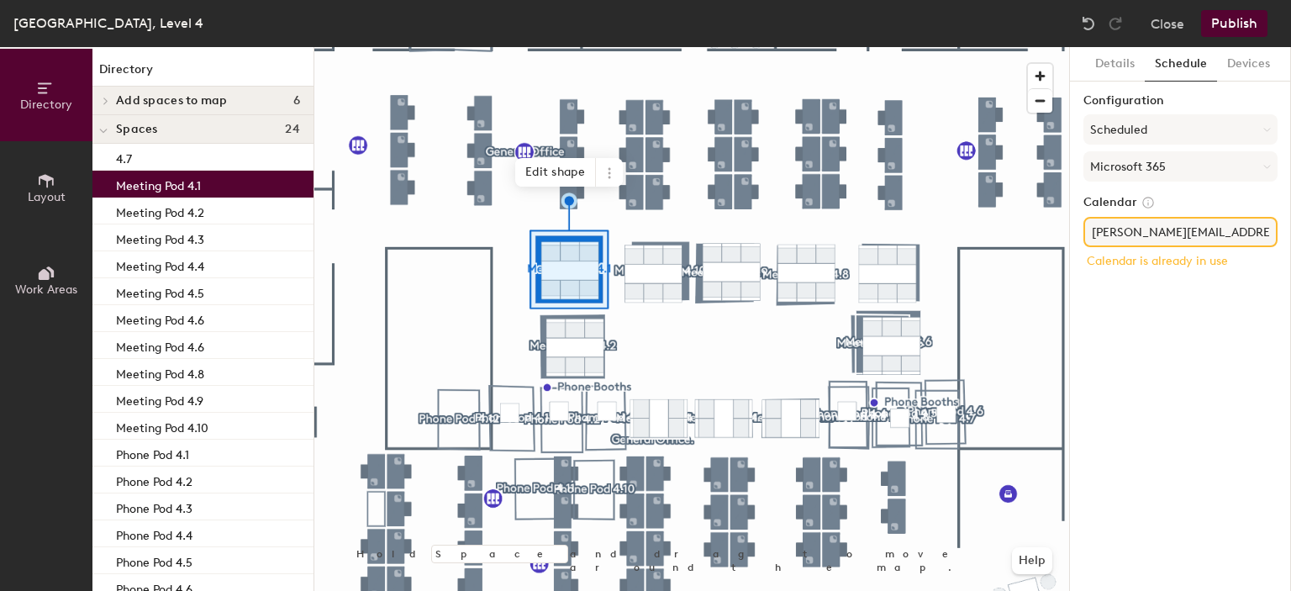
click at [192, 149] on div "4.7" at bounding box center [202, 157] width 221 height 27
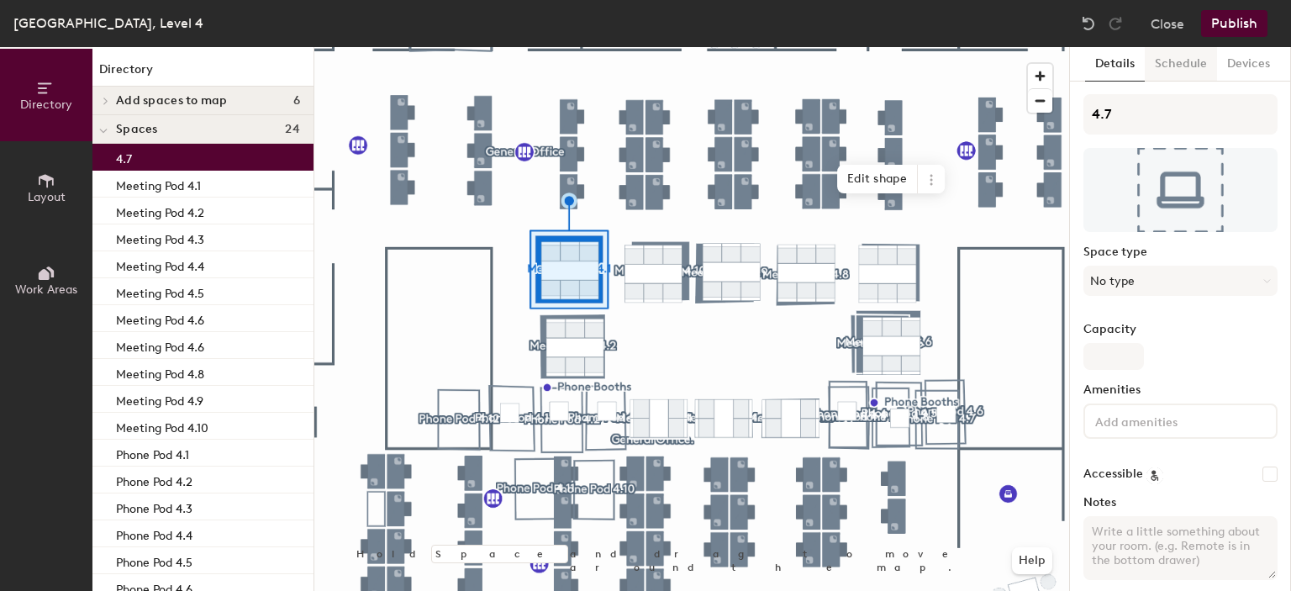
click at [1173, 69] on button "Schedule" at bounding box center [1181, 64] width 72 height 34
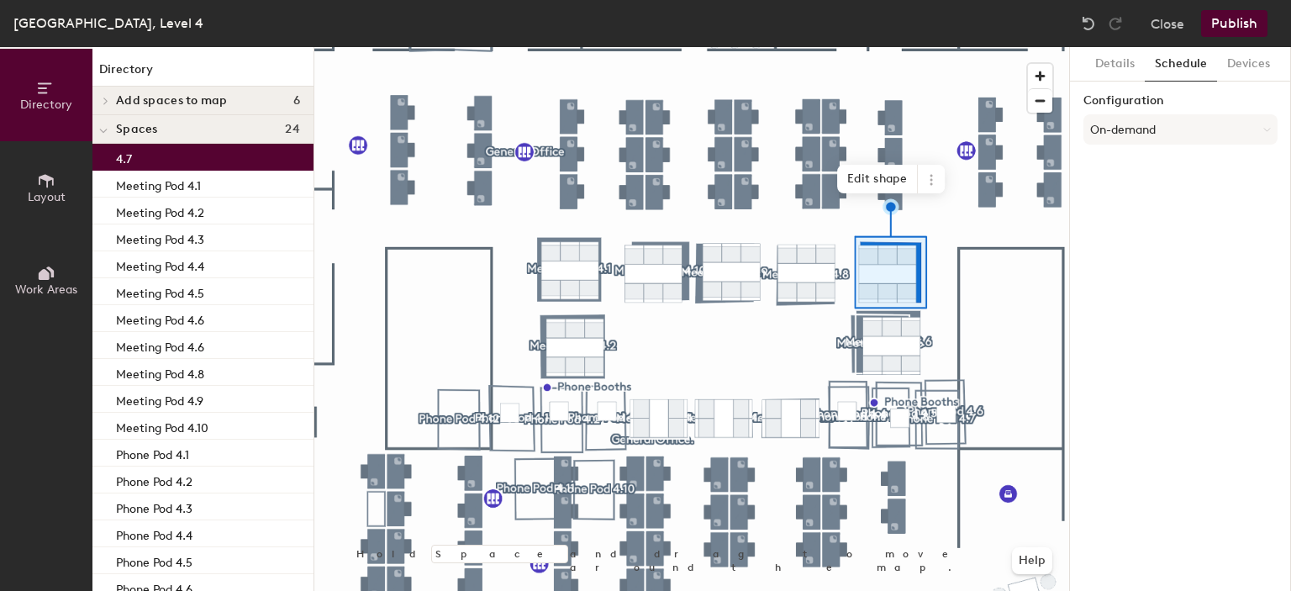
click at [181, 182] on p "Meeting Pod 4.1" at bounding box center [158, 183] width 85 height 19
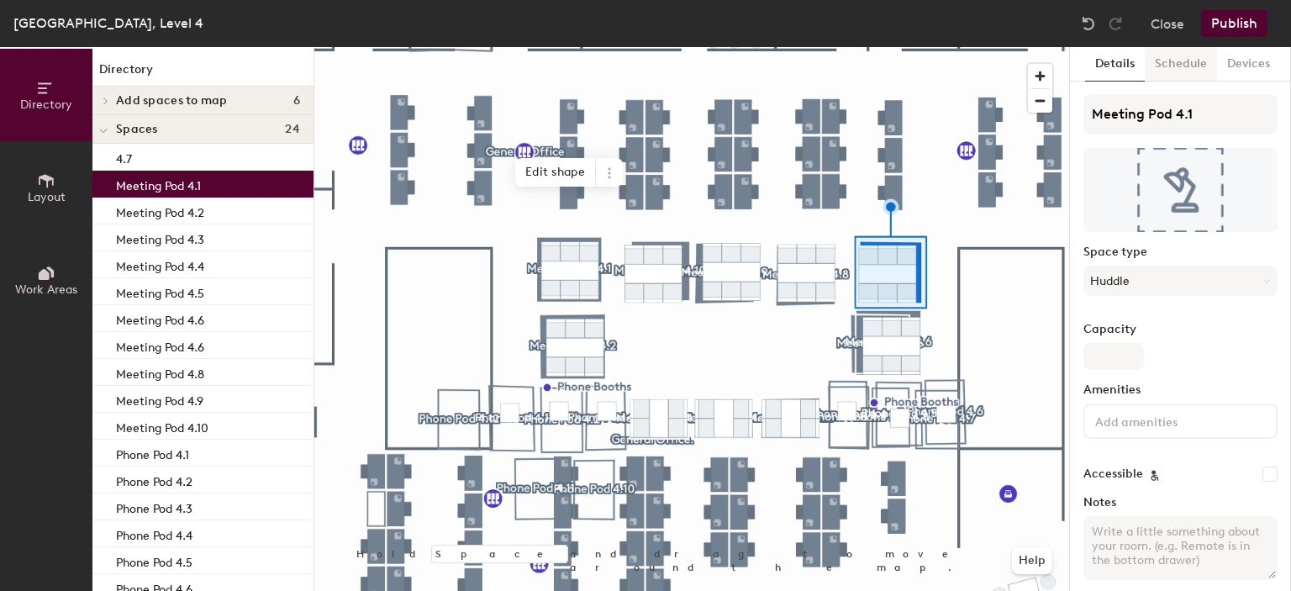
click at [1178, 64] on button "Schedule" at bounding box center [1181, 64] width 72 height 34
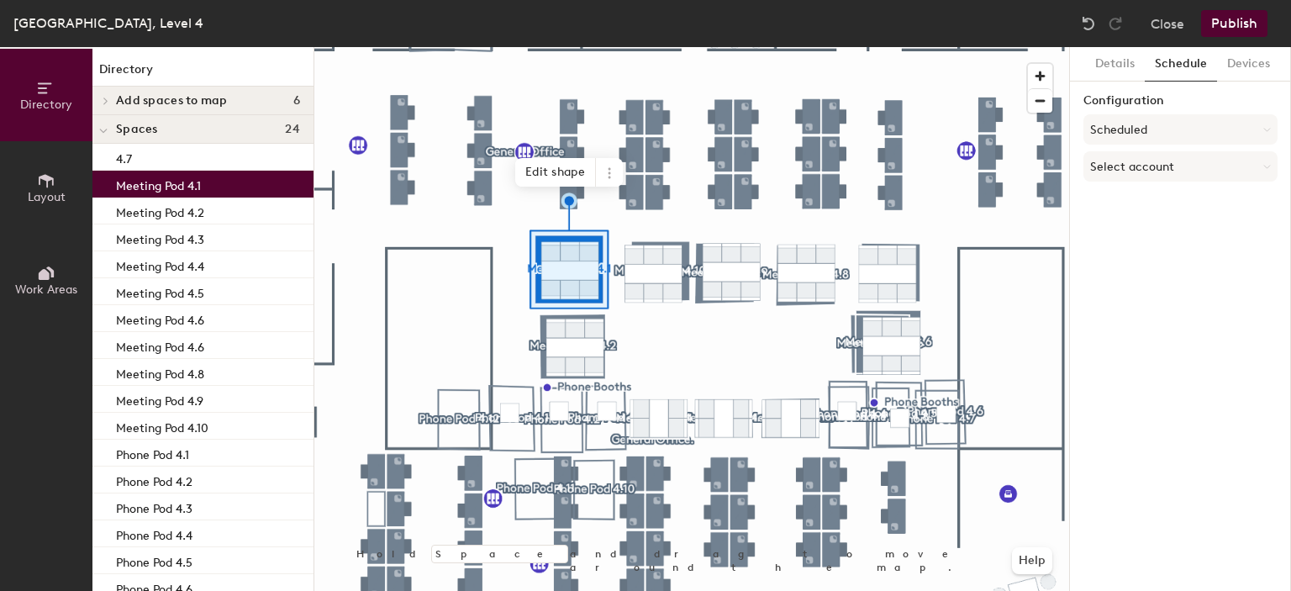
click at [178, 203] on p "Meeting Pod 4.2" at bounding box center [160, 210] width 88 height 19
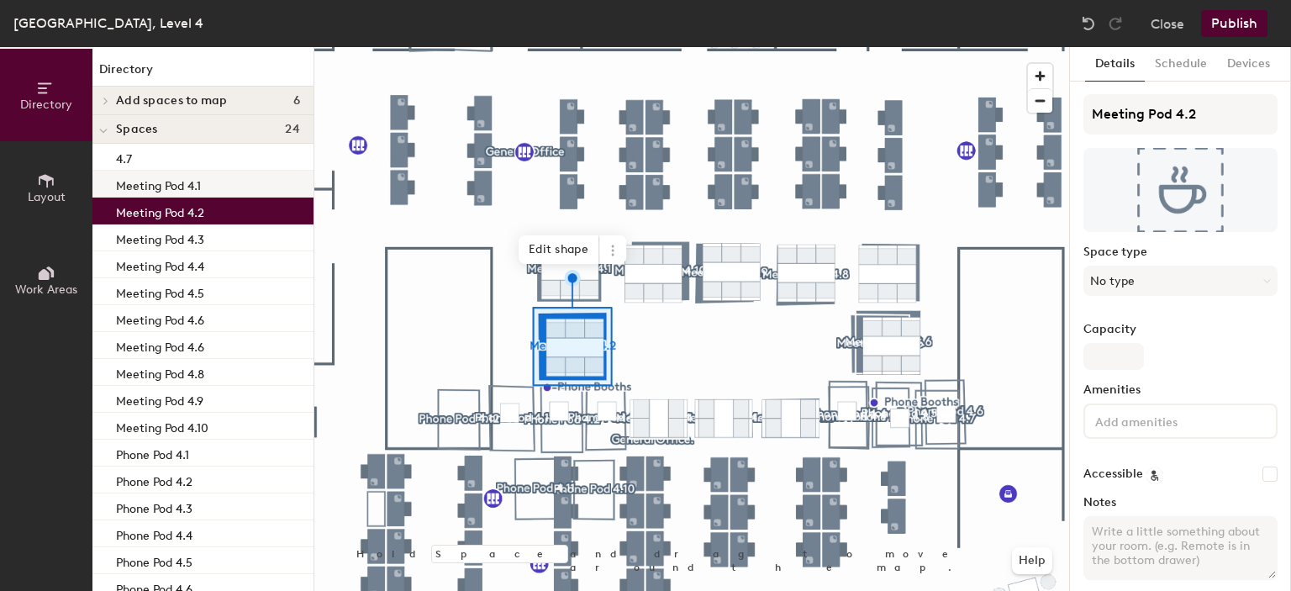
click at [215, 190] on div "Meeting Pod 4.1" at bounding box center [202, 184] width 221 height 27
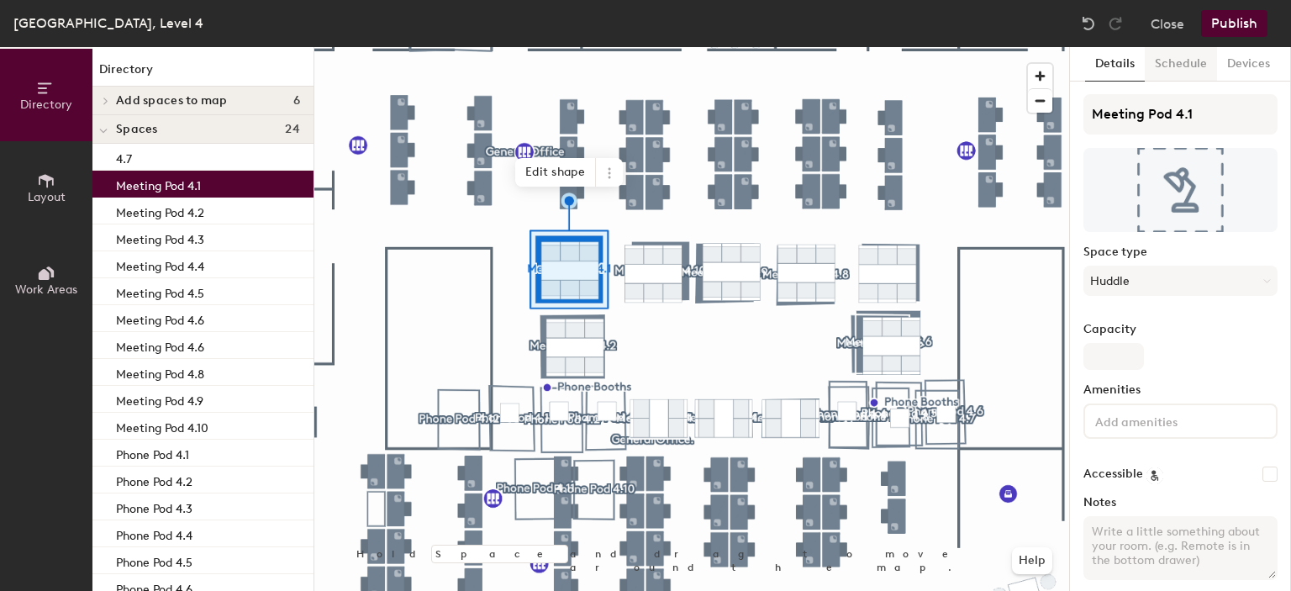
click at [1172, 77] on button "Schedule" at bounding box center [1181, 64] width 72 height 34
click at [1188, 69] on button "Schedule" at bounding box center [1181, 64] width 72 height 34
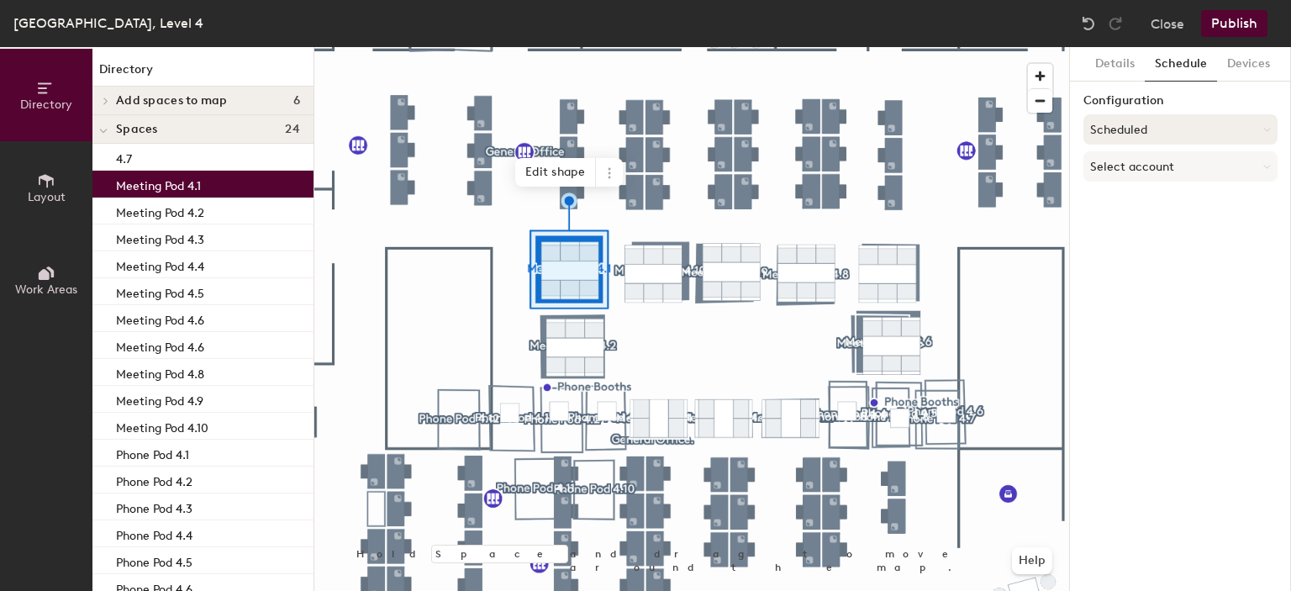
click at [1188, 121] on button "Scheduled" at bounding box center [1180, 129] width 194 height 30
click at [1143, 174] on div "On-demand" at bounding box center [1180, 171] width 192 height 25
click at [145, 208] on p "Meeting Pod 4.2" at bounding box center [160, 210] width 88 height 19
click at [188, 435] on p "Meeting Pod 4.10" at bounding box center [162, 425] width 92 height 19
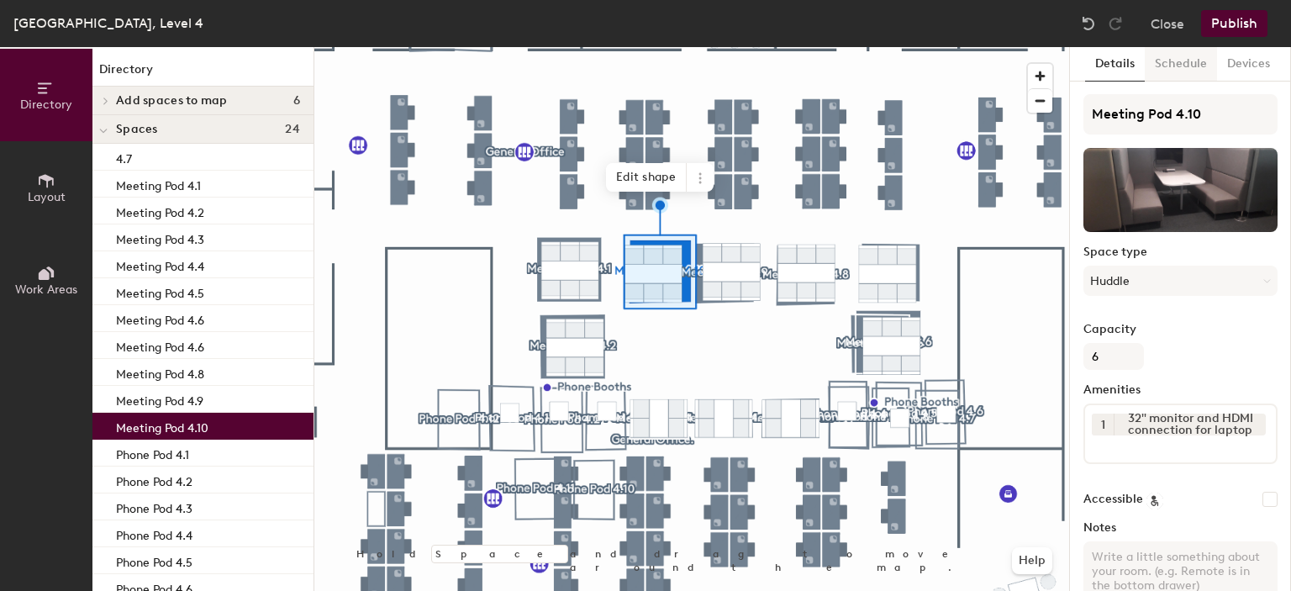
click at [1173, 57] on button "Schedule" at bounding box center [1181, 64] width 72 height 34
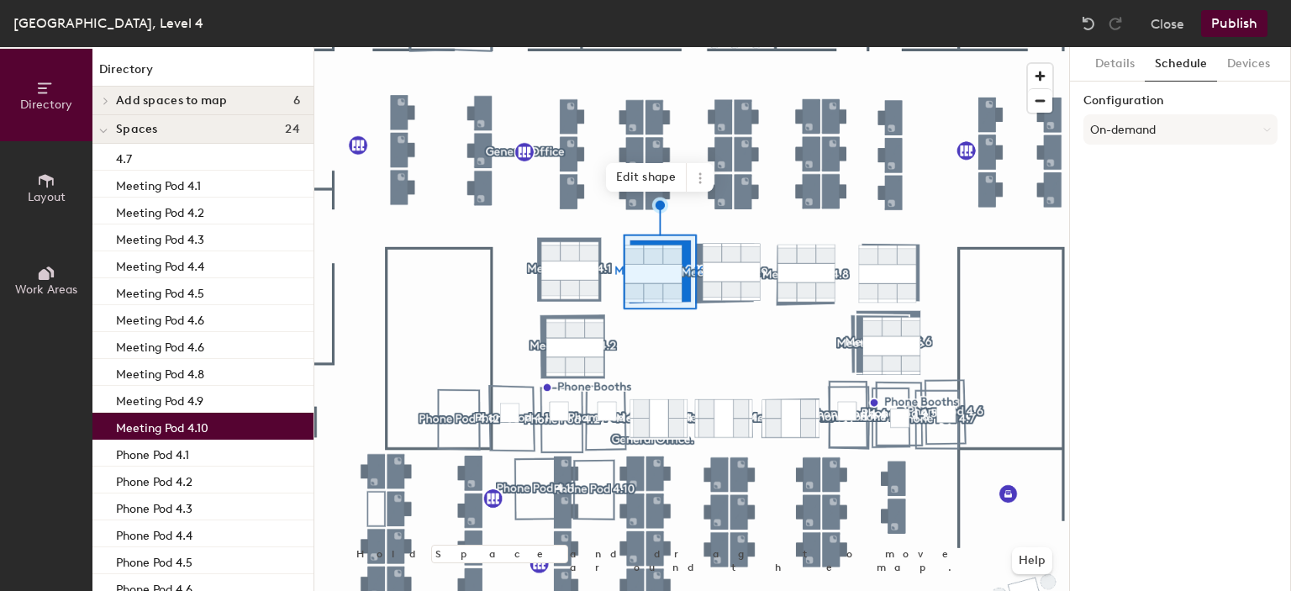
click at [215, 396] on div "Meeting Pod 4.9" at bounding box center [202, 399] width 221 height 27
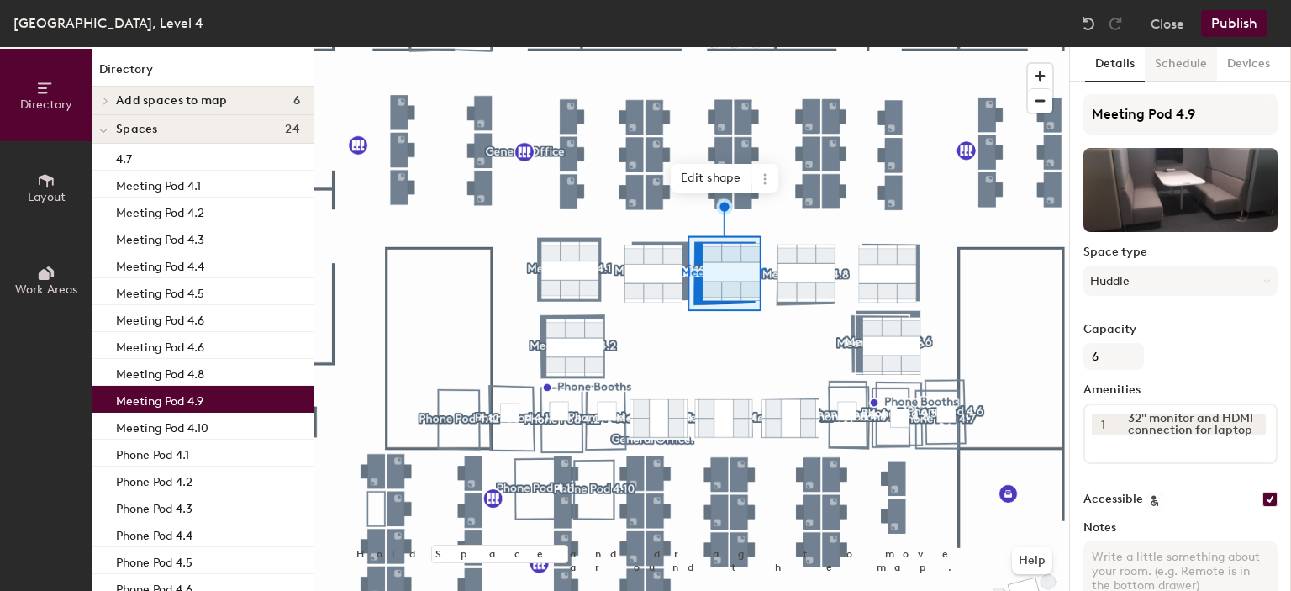
click at [1184, 71] on button "Schedule" at bounding box center [1181, 64] width 72 height 34
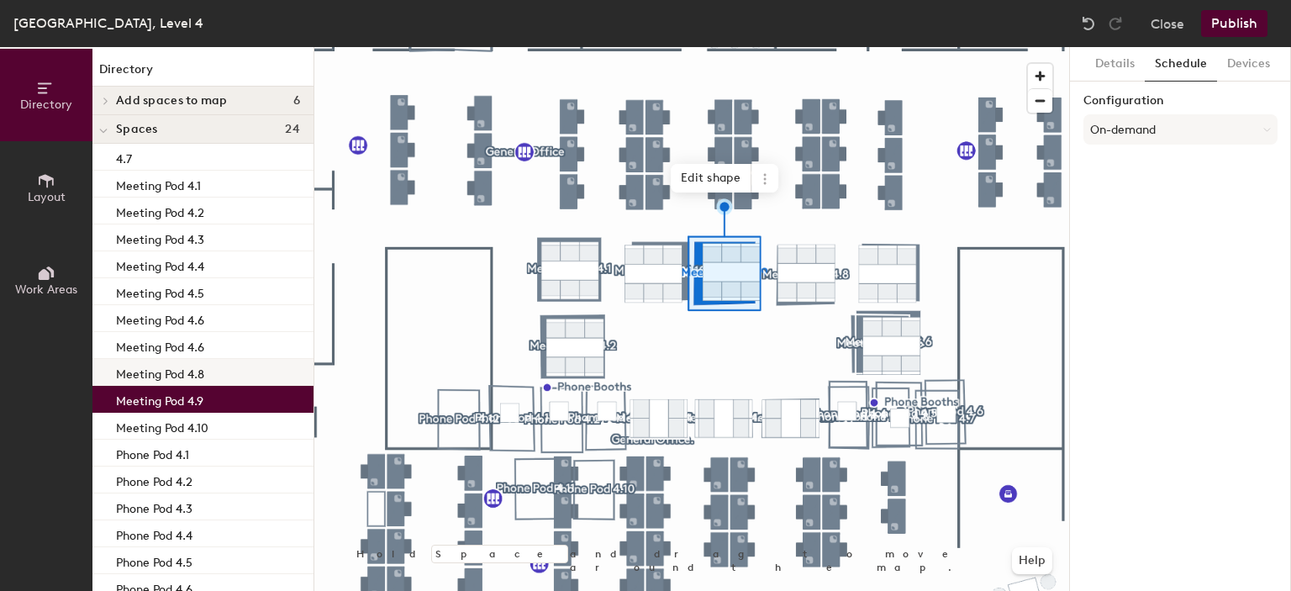
click at [214, 369] on div "Meeting Pod 4.8" at bounding box center [202, 372] width 221 height 27
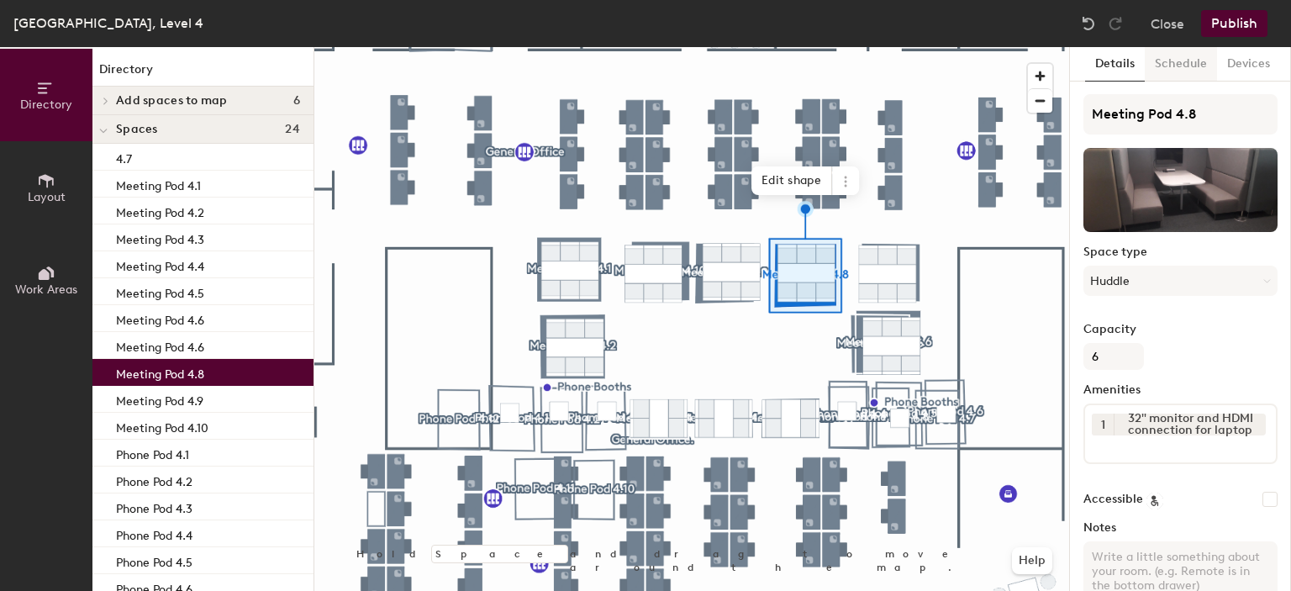
click at [1196, 65] on button "Schedule" at bounding box center [1181, 64] width 72 height 34
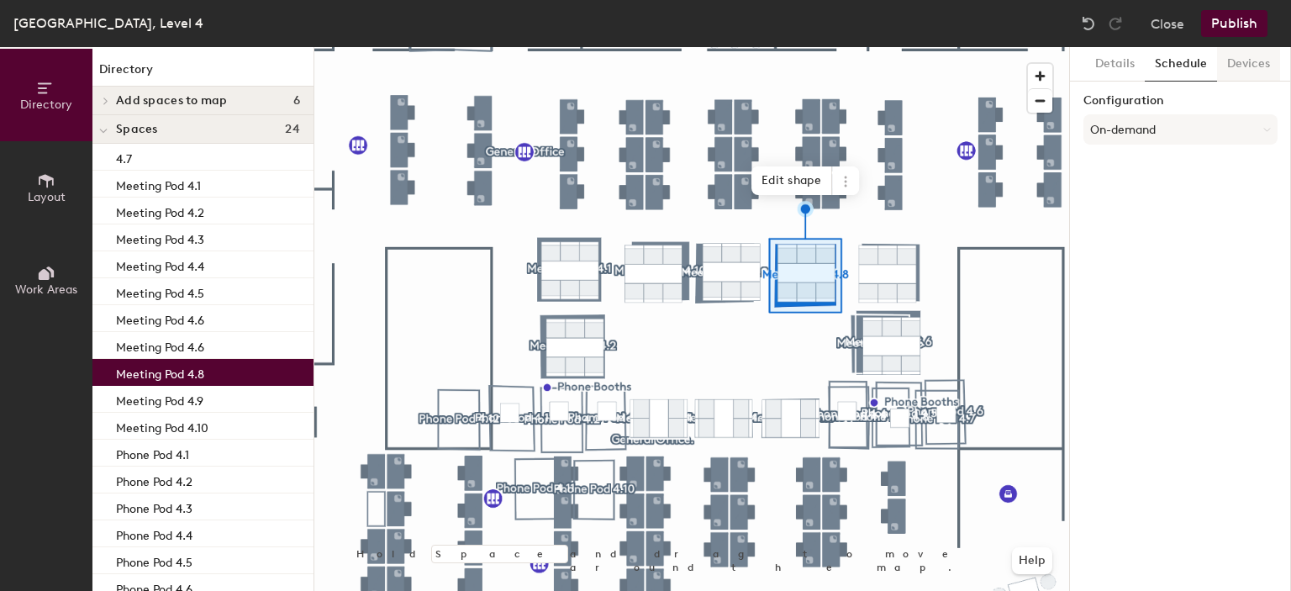
click at [226, 348] on div "Meeting Pod 4.6" at bounding box center [202, 345] width 221 height 27
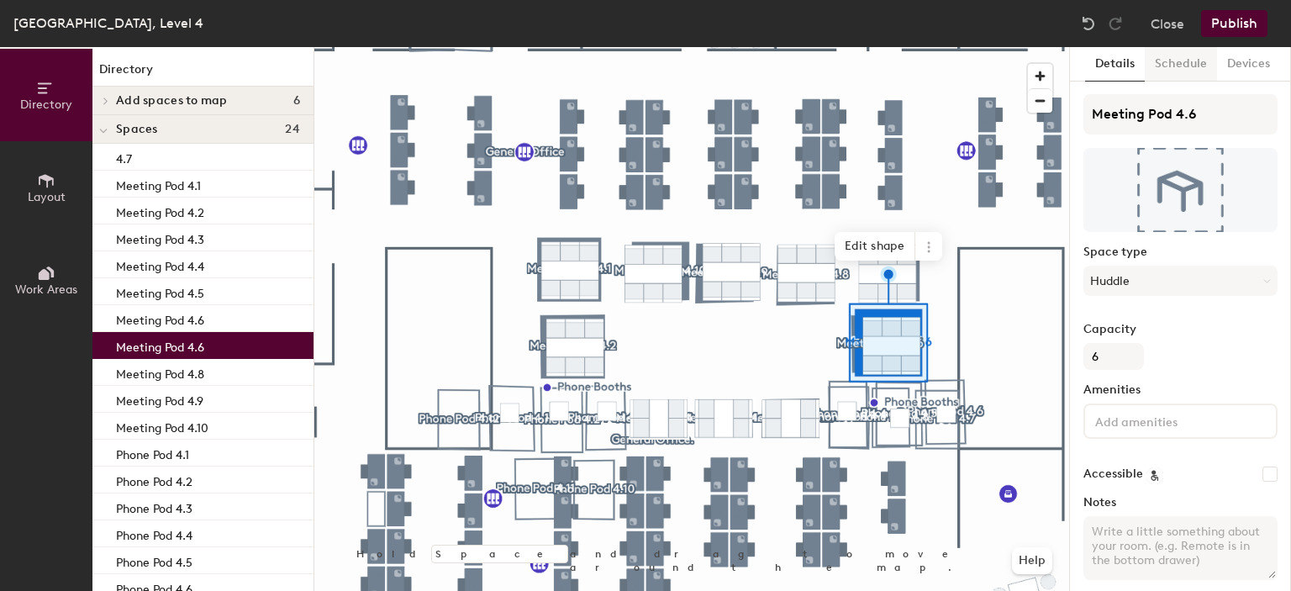
click at [1193, 68] on button "Schedule" at bounding box center [1181, 64] width 72 height 34
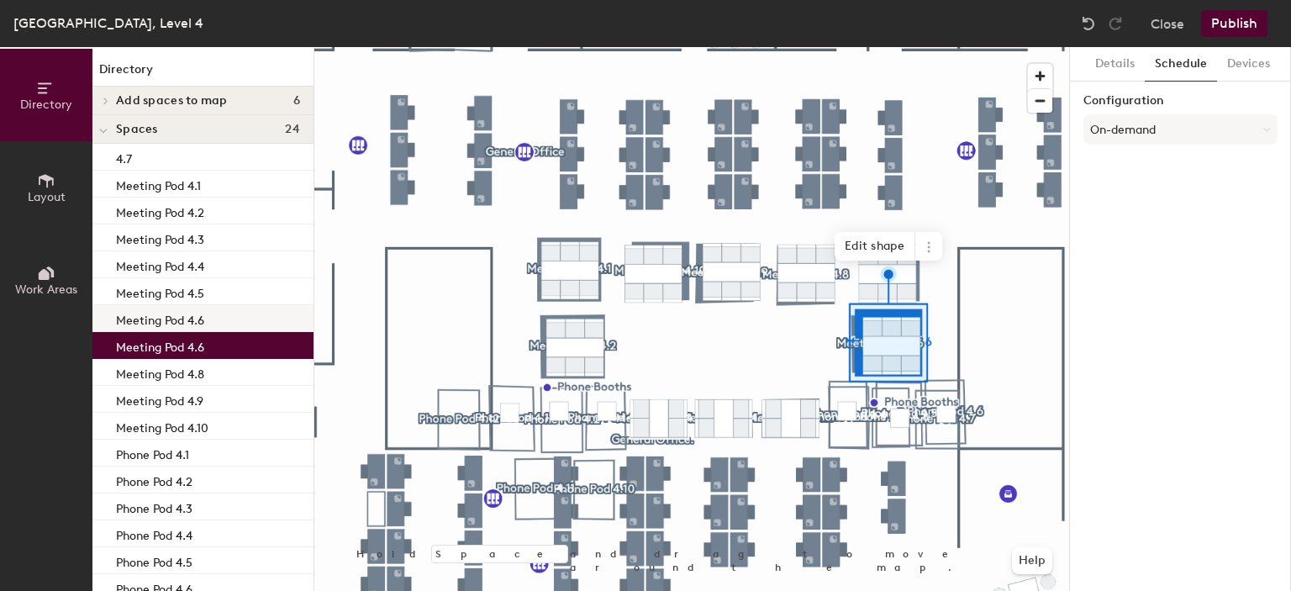
click at [188, 325] on p "Meeting Pod 4.6" at bounding box center [160, 317] width 88 height 19
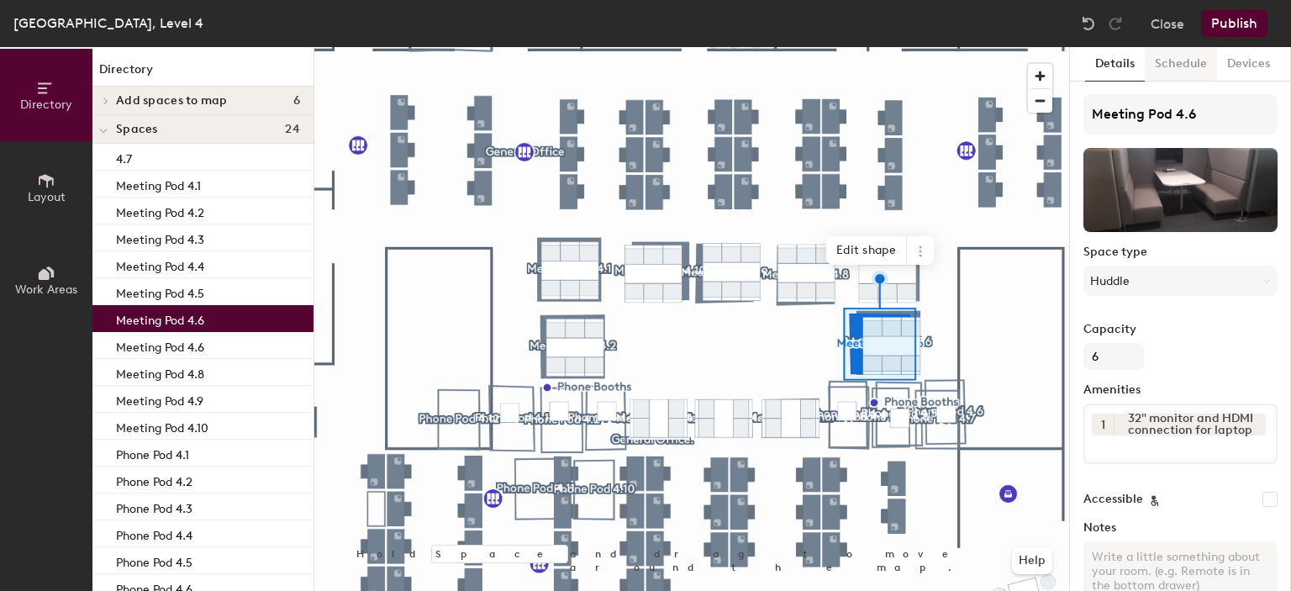
click at [1180, 61] on button "Schedule" at bounding box center [1181, 64] width 72 height 34
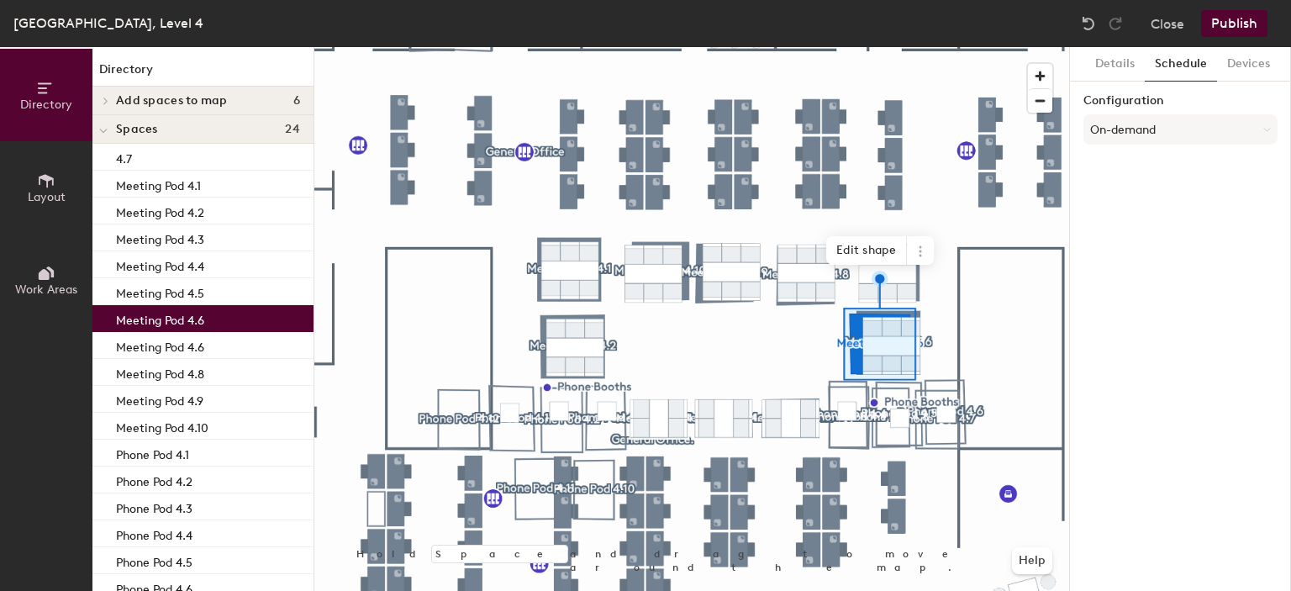
click at [203, 290] on p "Meeting Pod 4.5" at bounding box center [160, 291] width 88 height 19
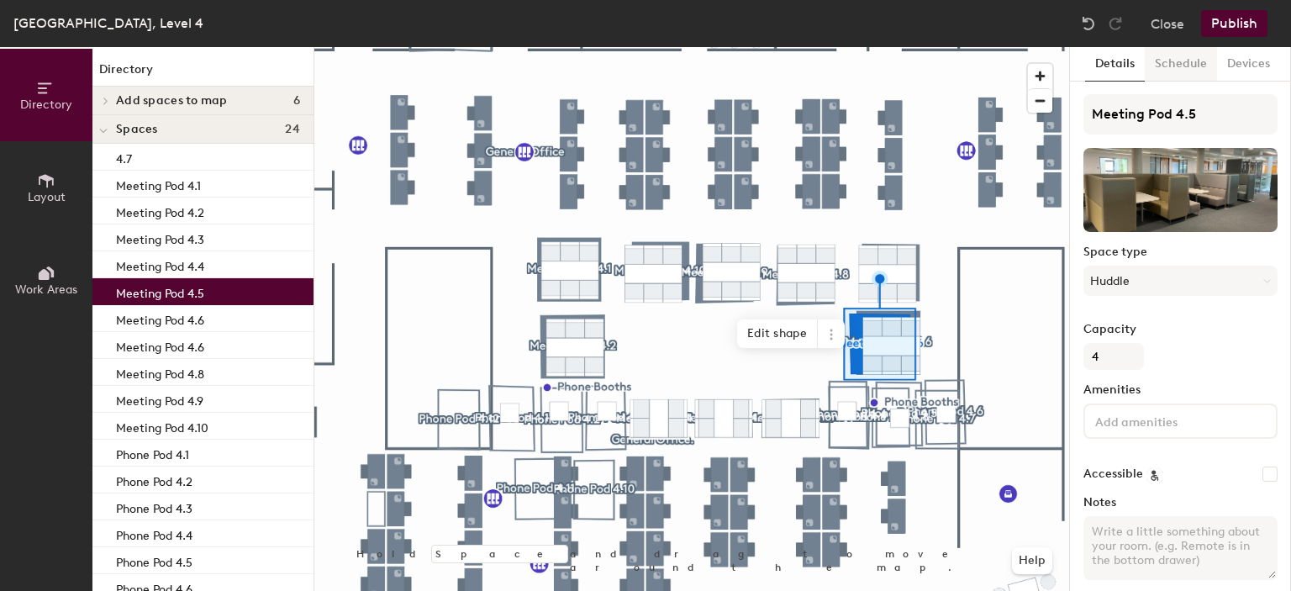
click at [1186, 70] on button "Schedule" at bounding box center [1181, 64] width 72 height 34
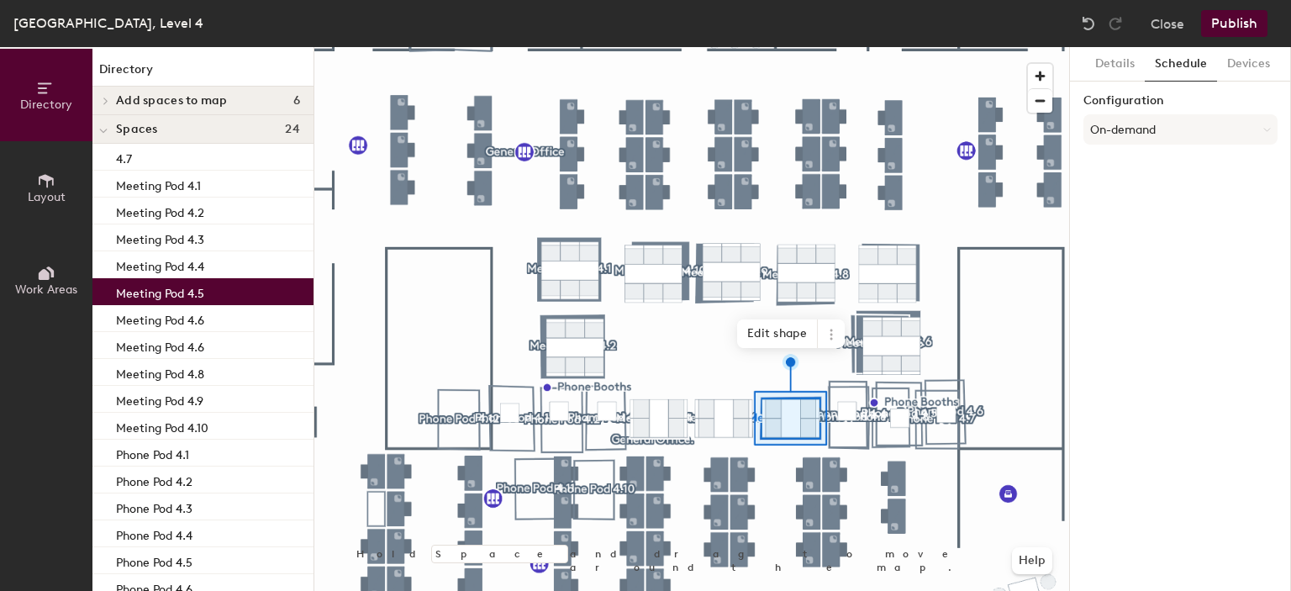
drag, startPoint x: 229, startPoint y: 256, endPoint x: 1200, endPoint y: 59, distance: 991.6
click at [229, 257] on div "Meeting Pod 4.4" at bounding box center [202, 264] width 221 height 27
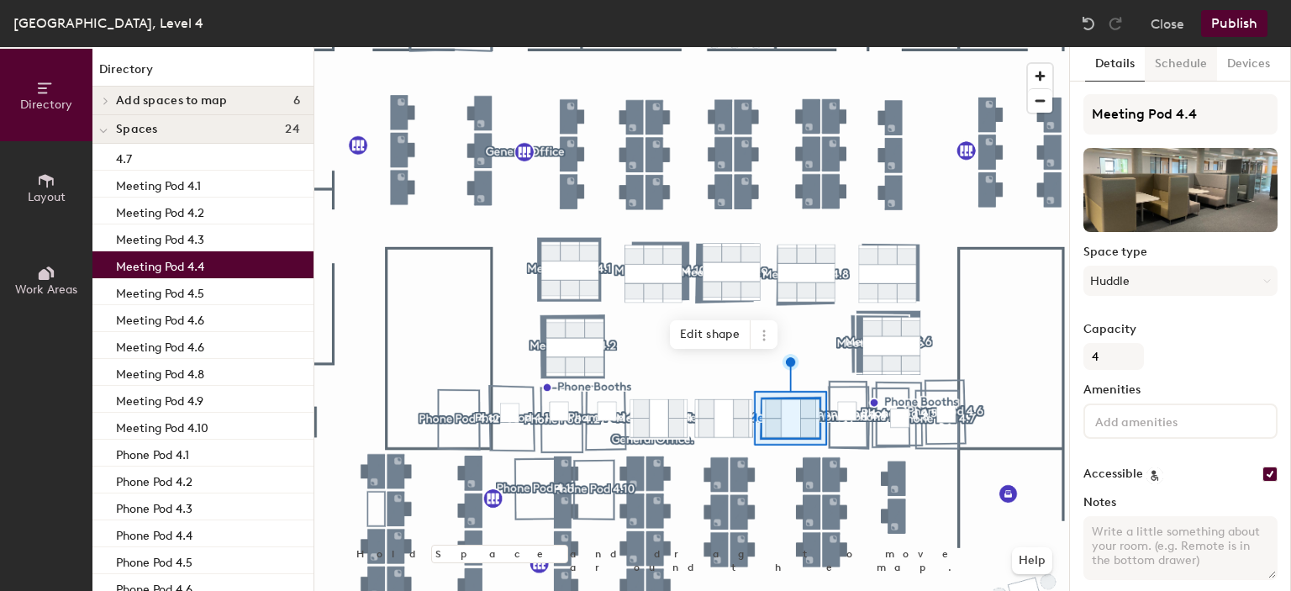
click at [1200, 59] on button "Schedule" at bounding box center [1181, 64] width 72 height 34
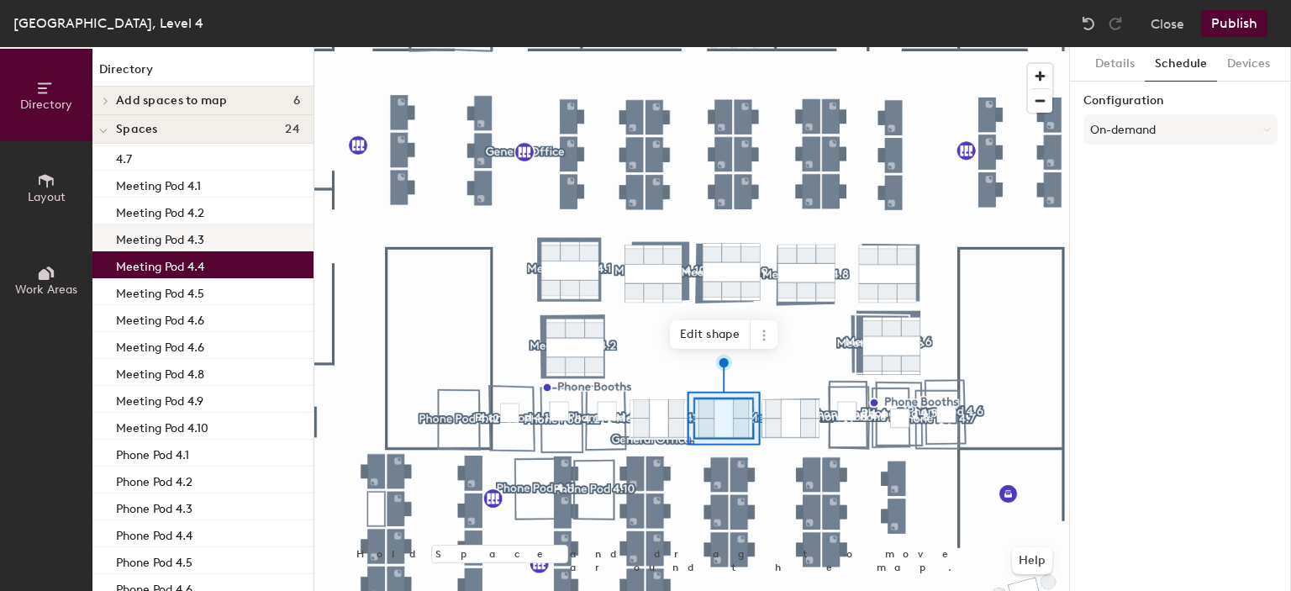
click at [213, 245] on div "Meeting Pod 4.3" at bounding box center [202, 237] width 221 height 27
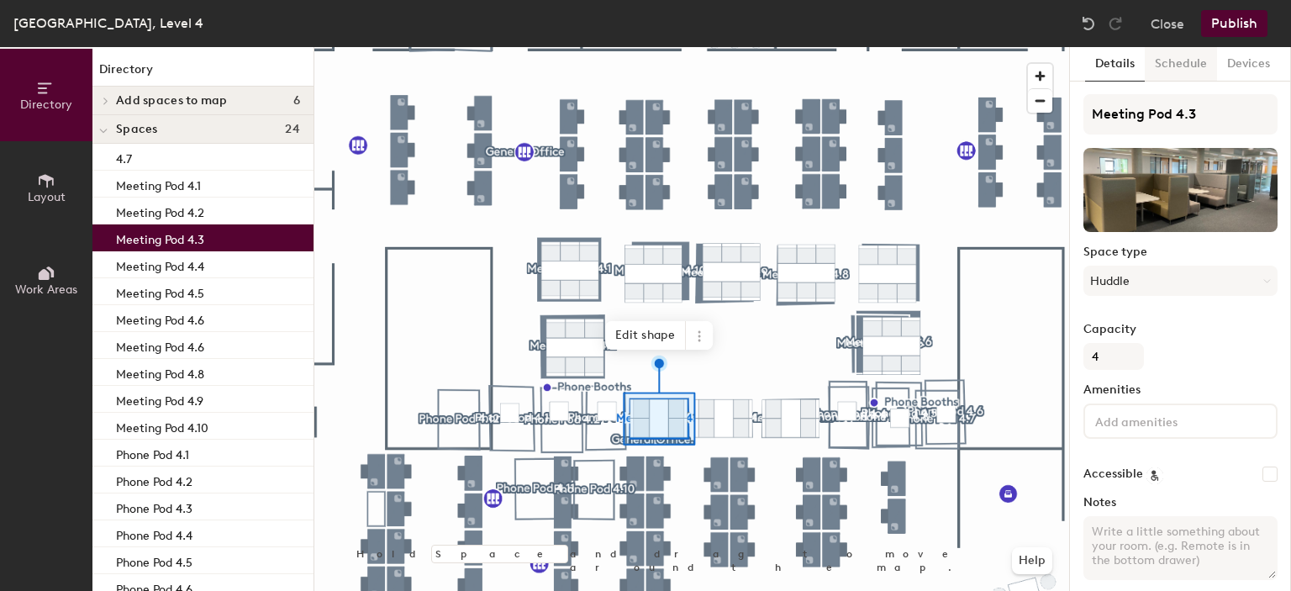
click at [1168, 68] on button "Schedule" at bounding box center [1181, 64] width 72 height 34
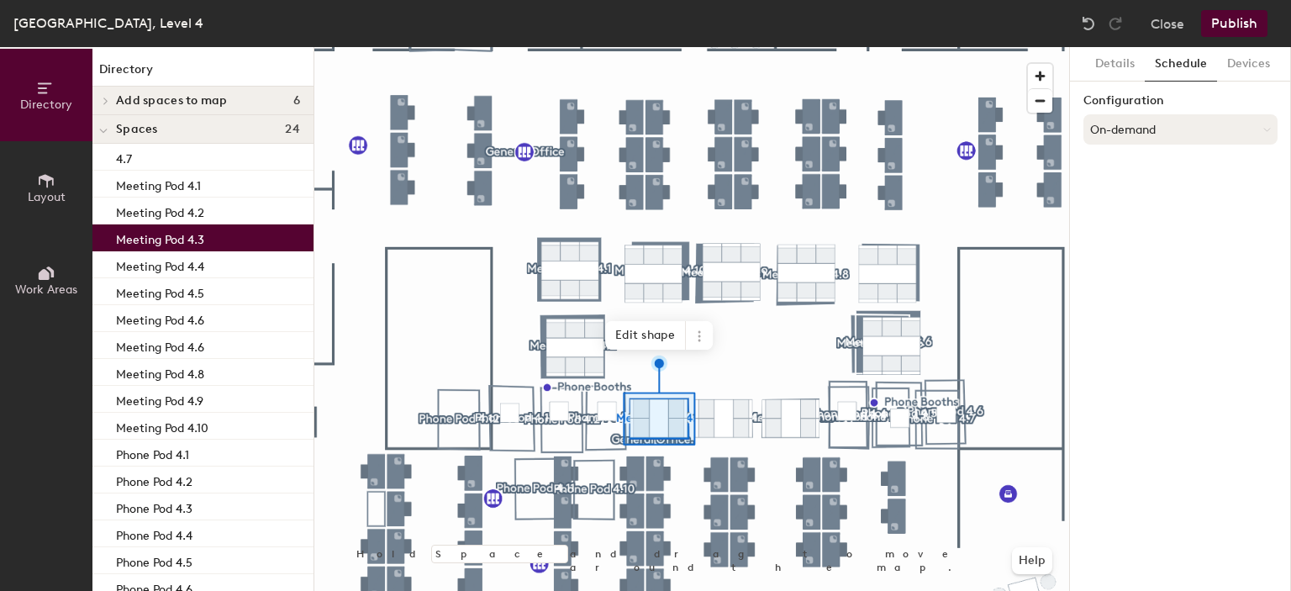
click at [1215, 132] on button "On-demand" at bounding box center [1180, 129] width 194 height 30
click at [1214, 129] on button "On-demand" at bounding box center [1180, 129] width 194 height 30
click at [182, 221] on div "Meeting Pod 4.2" at bounding box center [202, 211] width 221 height 27
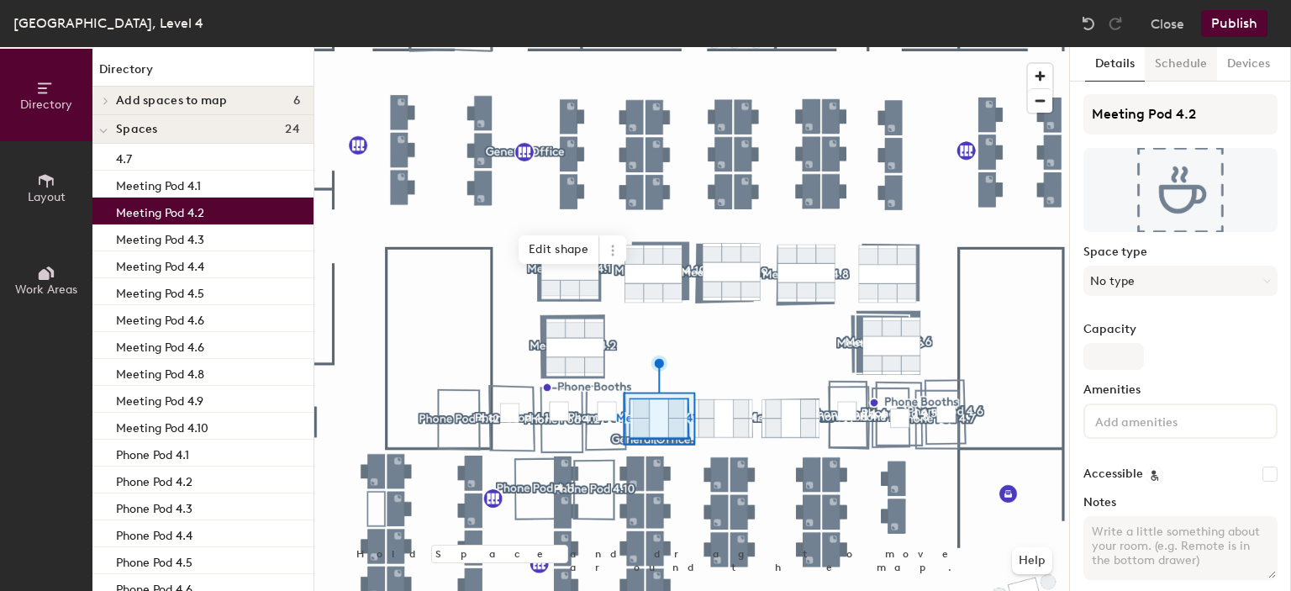
click at [1185, 63] on button "Schedule" at bounding box center [1181, 64] width 72 height 34
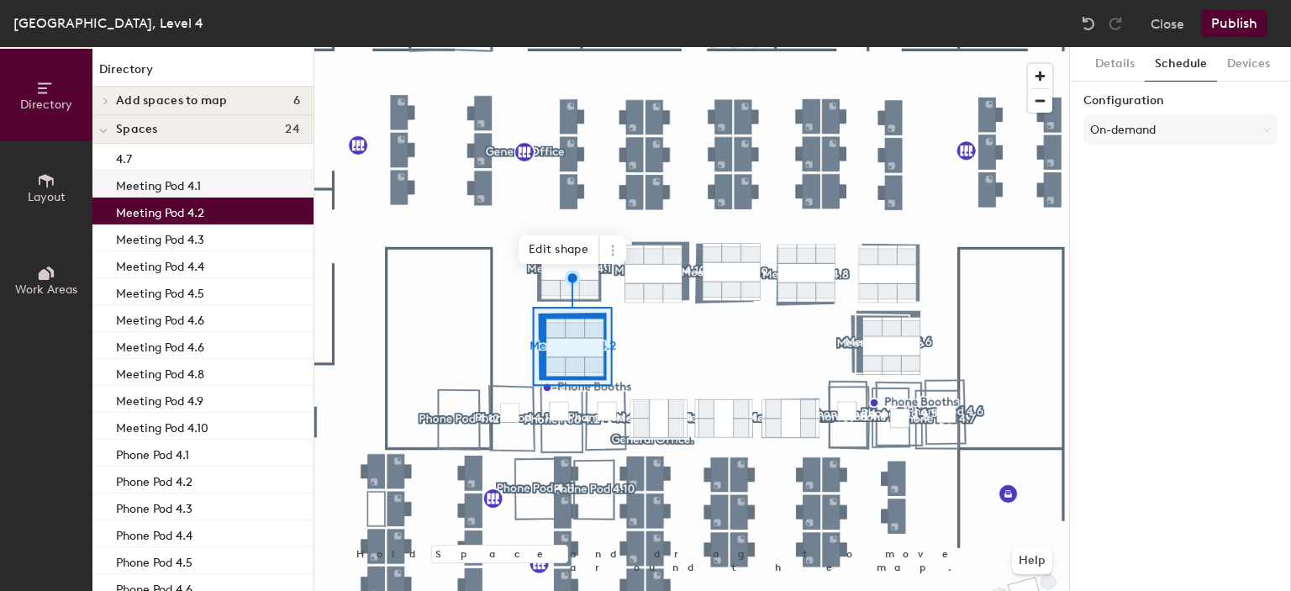
click at [157, 181] on p "Meeting Pod 4.1" at bounding box center [158, 183] width 85 height 19
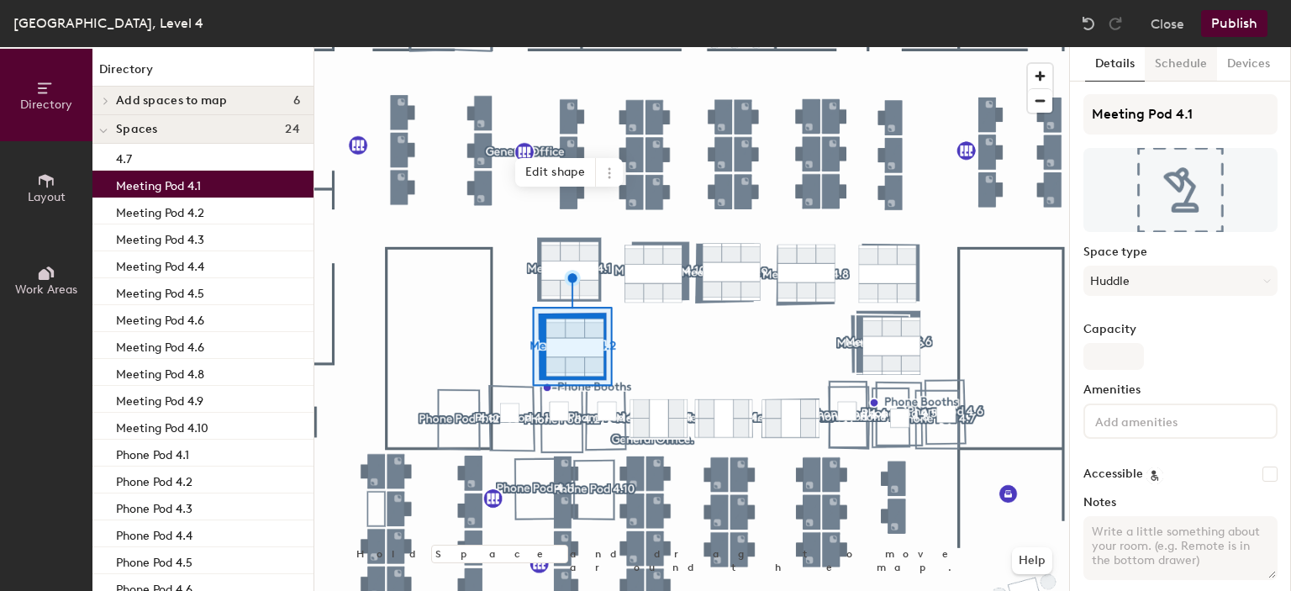
click at [1199, 66] on button "Schedule" at bounding box center [1181, 64] width 72 height 34
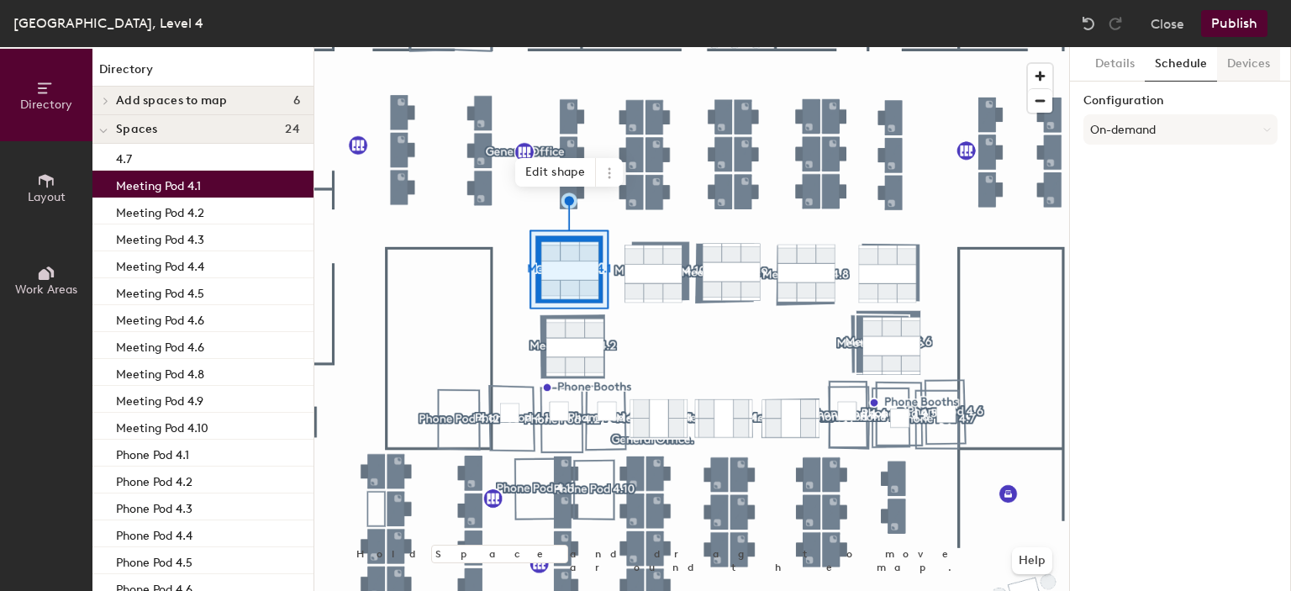
click at [166, 164] on div "4.7" at bounding box center [202, 157] width 221 height 27
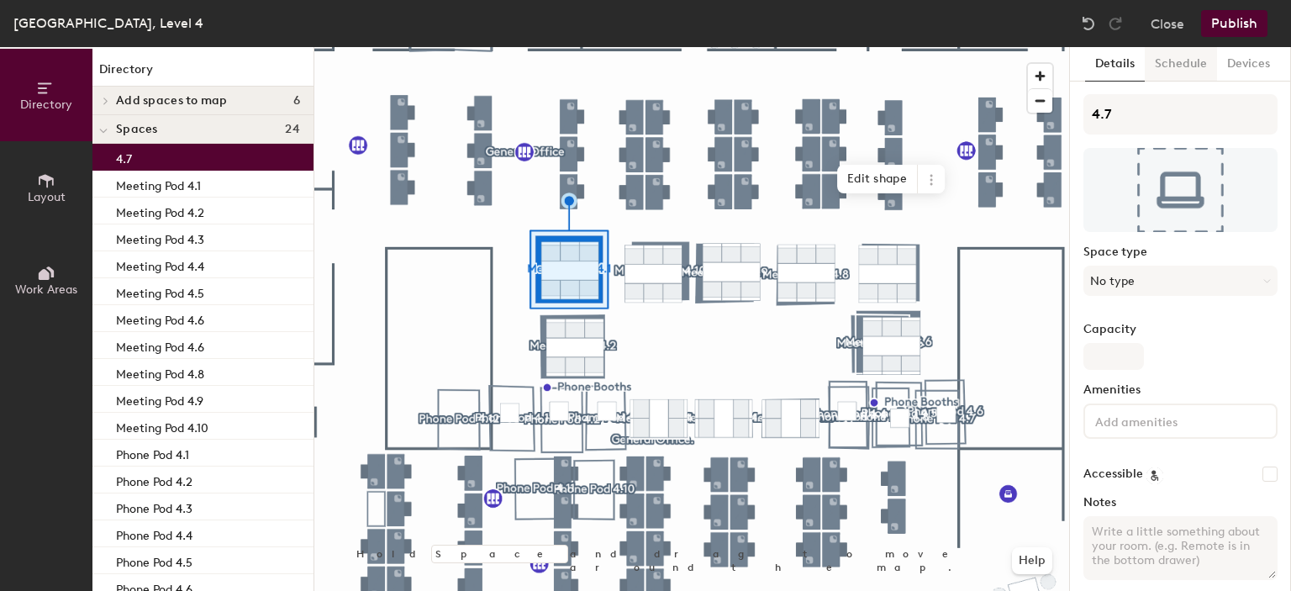
click at [1197, 63] on button "Schedule" at bounding box center [1181, 64] width 72 height 34
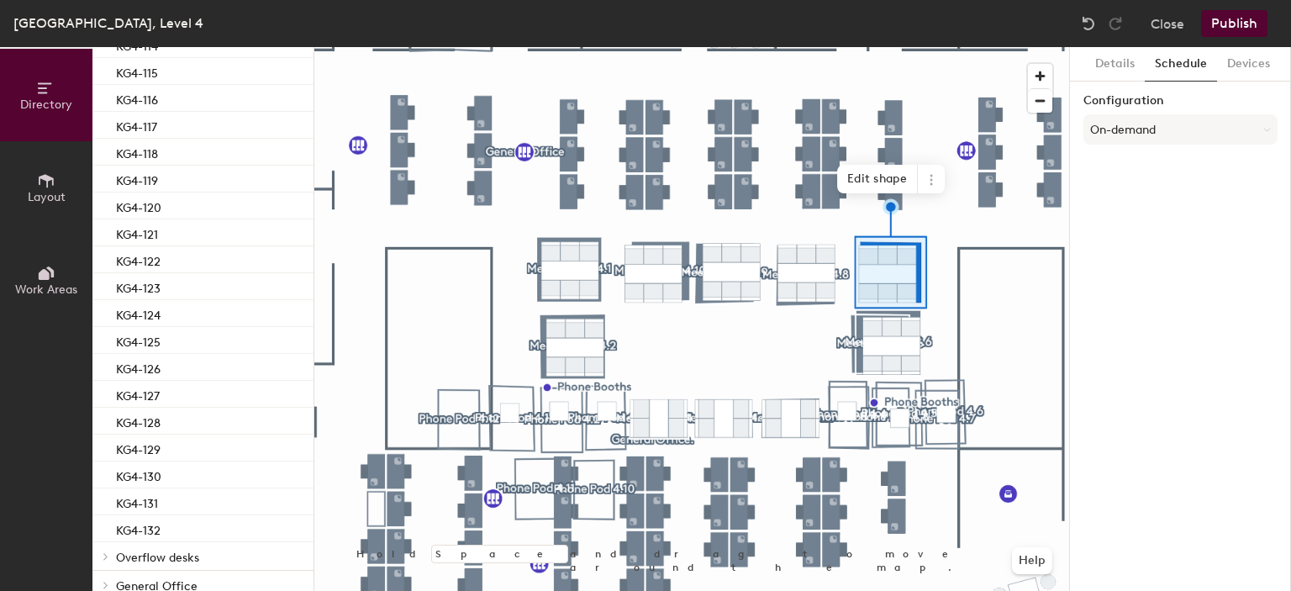
scroll to position [2495, 0]
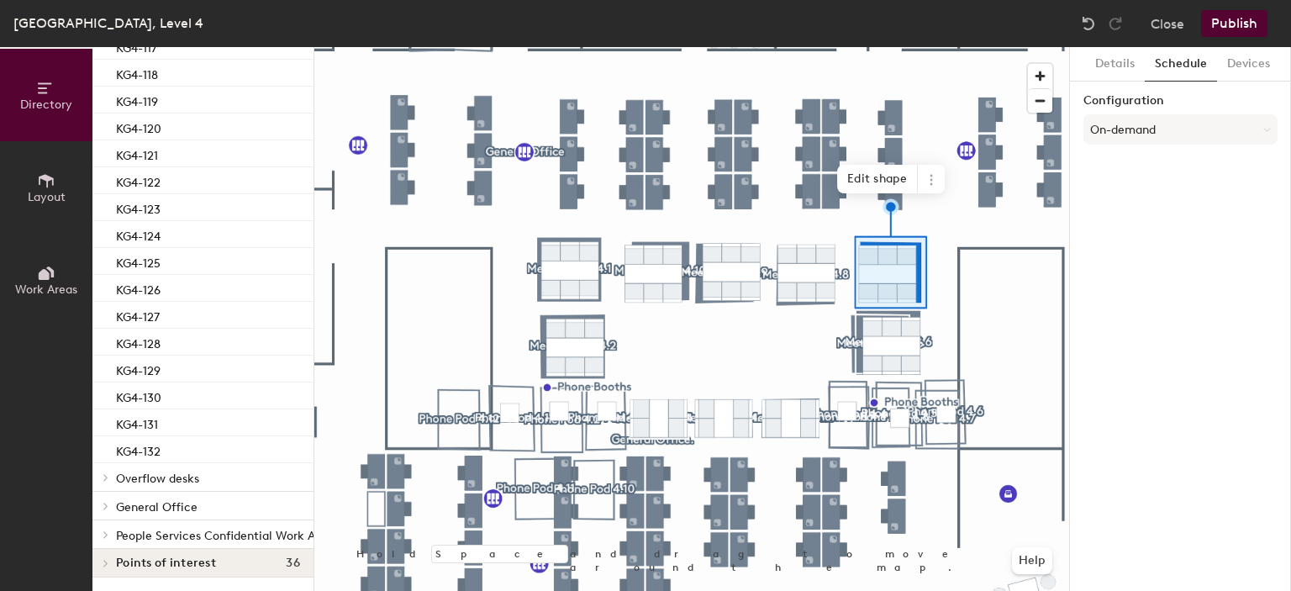
click at [108, 559] on icon at bounding box center [106, 563] width 7 height 8
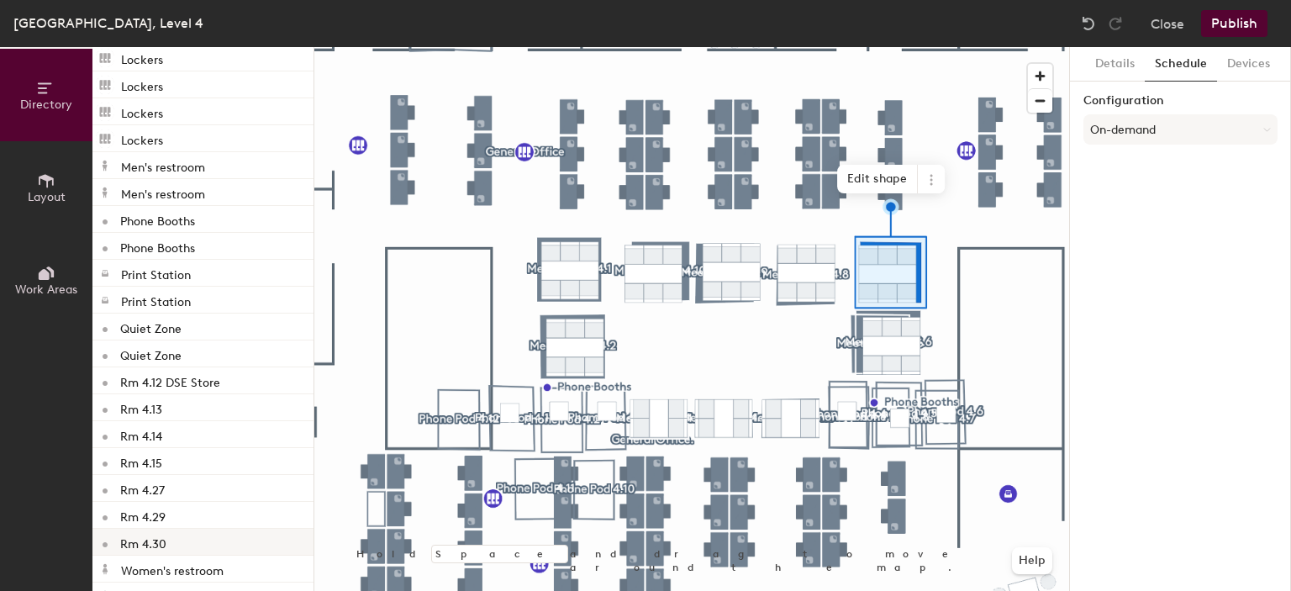
scroll to position [3463, 0]
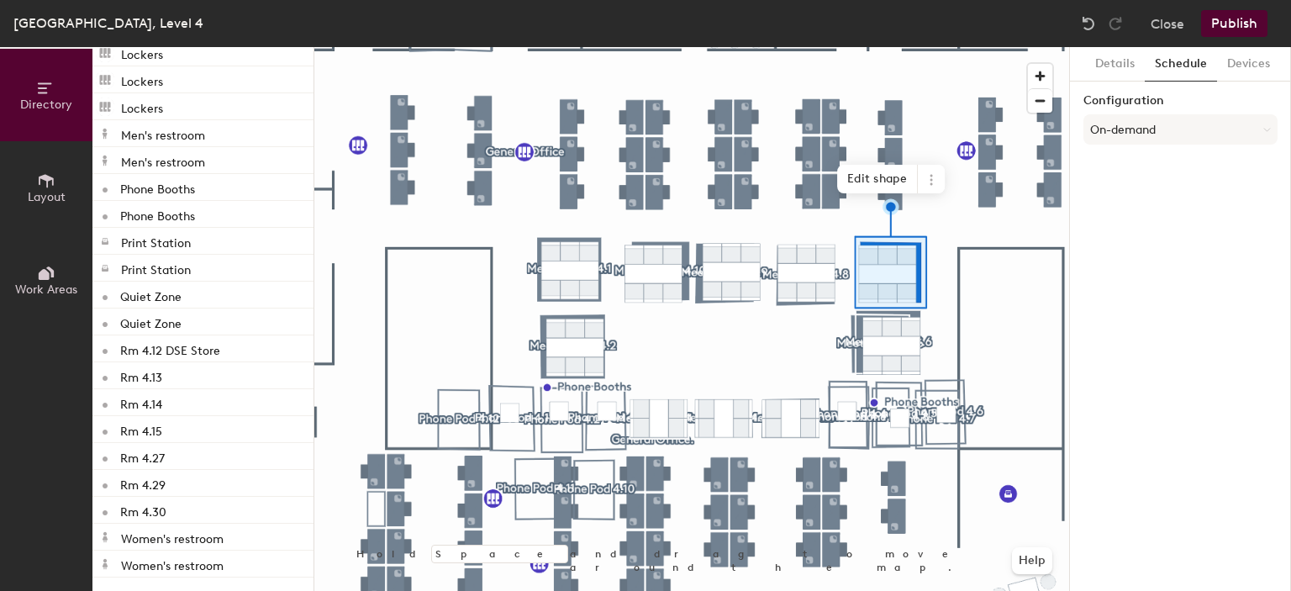
click at [1220, 18] on button "Publish" at bounding box center [1234, 23] width 66 height 27
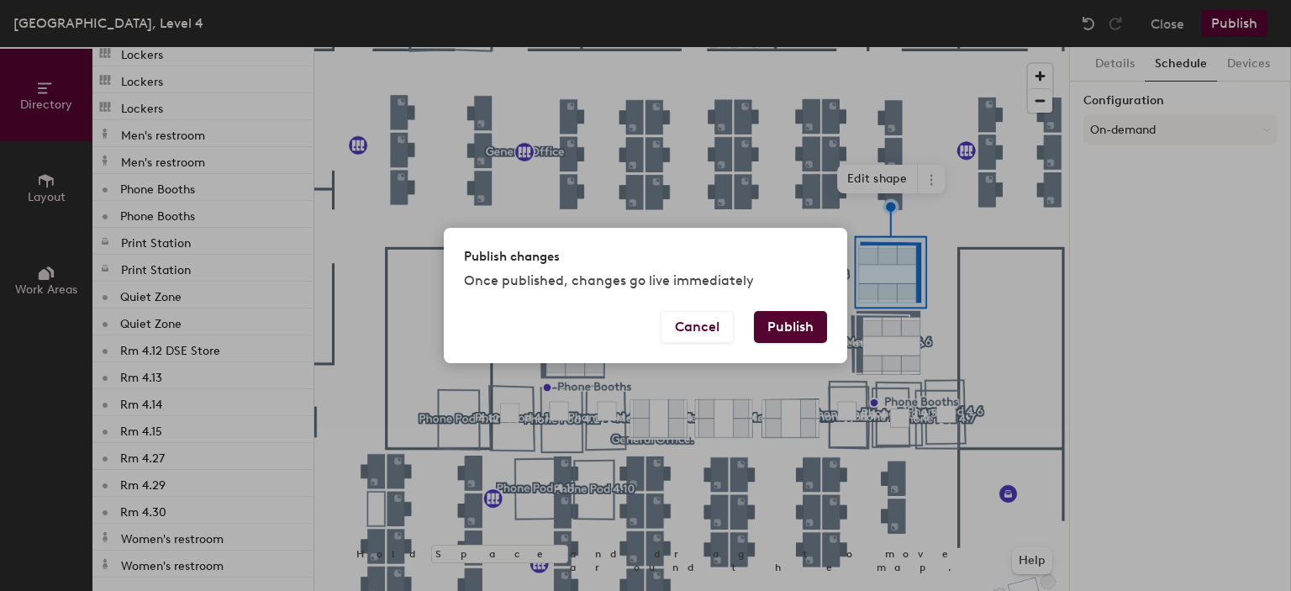
click at [793, 331] on button "Publish" at bounding box center [790, 327] width 73 height 32
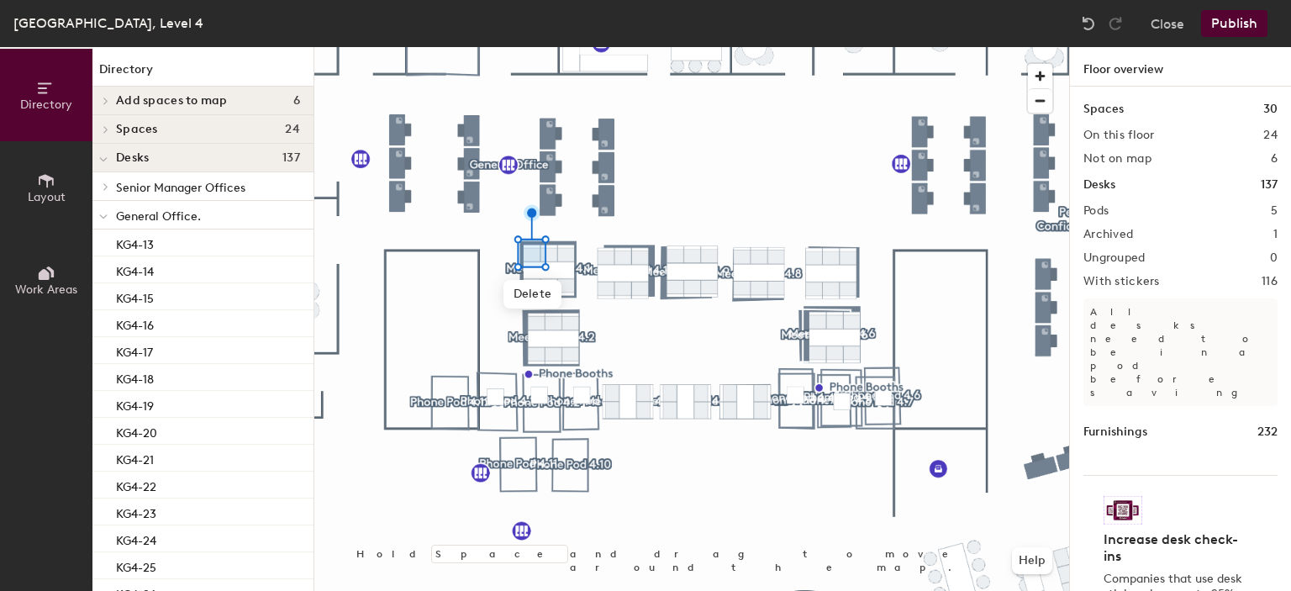
click at [551, 47] on div at bounding box center [691, 47] width 755 height 0
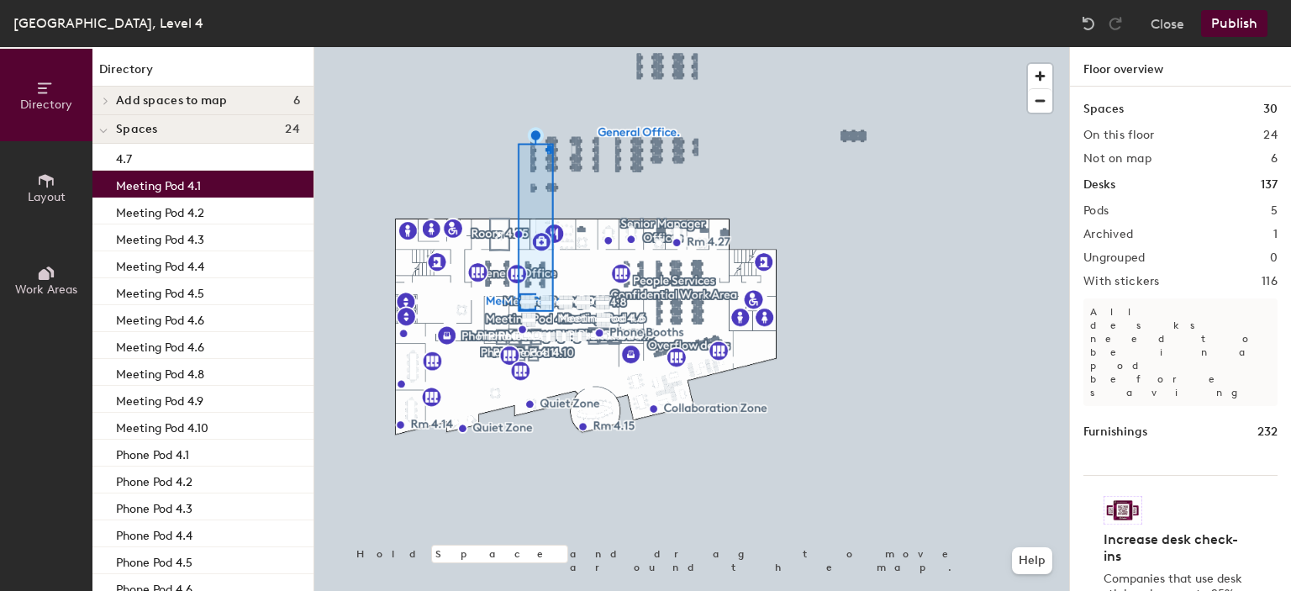
click at [562, 47] on div at bounding box center [691, 47] width 755 height 0
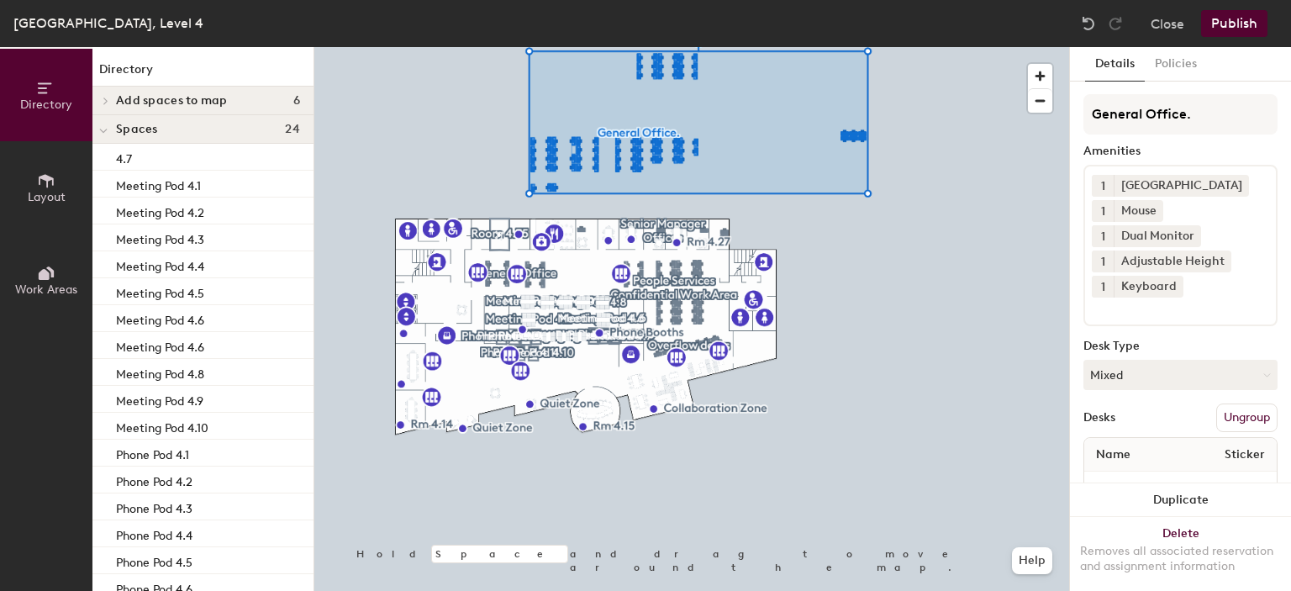
click at [1223, 413] on button "Ungroup" at bounding box center [1246, 417] width 61 height 29
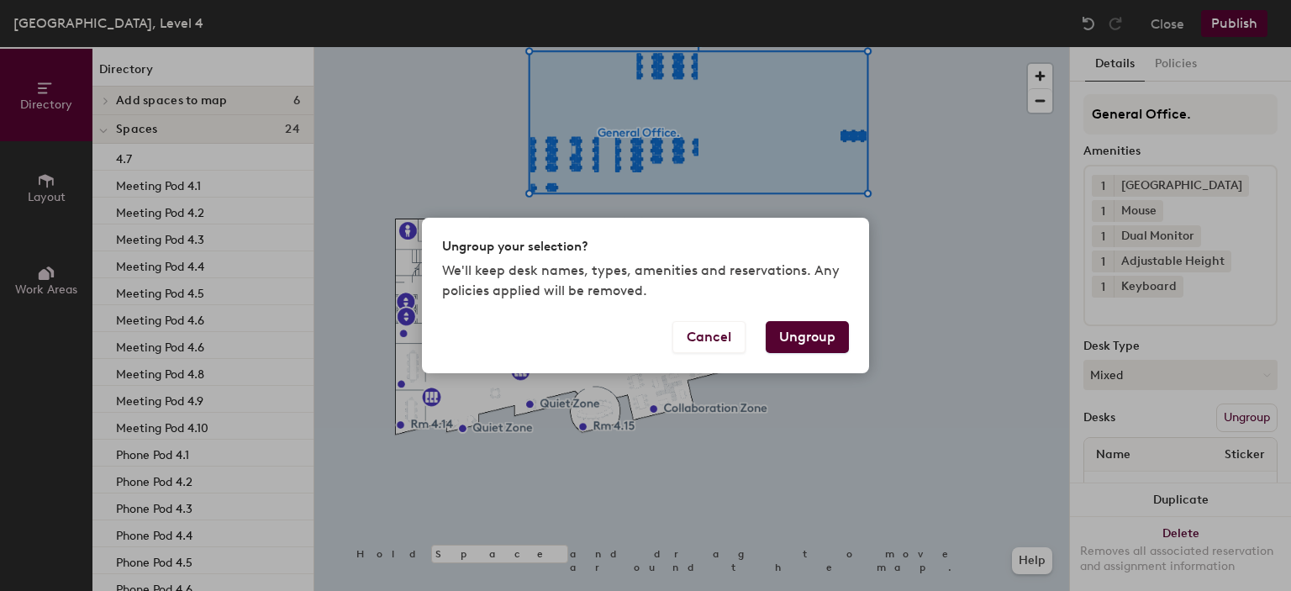
click at [819, 342] on button "Ungroup" at bounding box center [807, 337] width 83 height 32
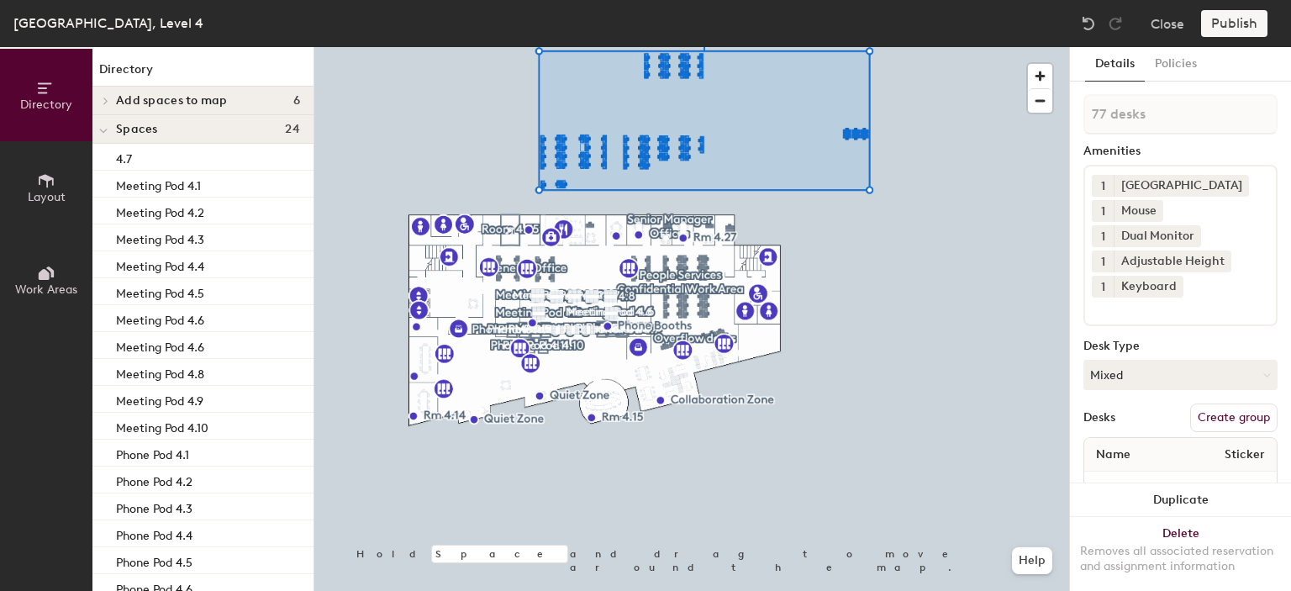
click at [1211, 419] on button "Create group" at bounding box center [1233, 417] width 87 height 29
drag, startPoint x: 1153, startPoint y: 118, endPoint x: 1075, endPoint y: 118, distance: 78.2
click at [1075, 118] on div "Details Policies Pod 5 Amenities 1 Docking Station 1 Mouse 1 Dual Monitor 1 Adj…" at bounding box center [1180, 319] width 221 height 544
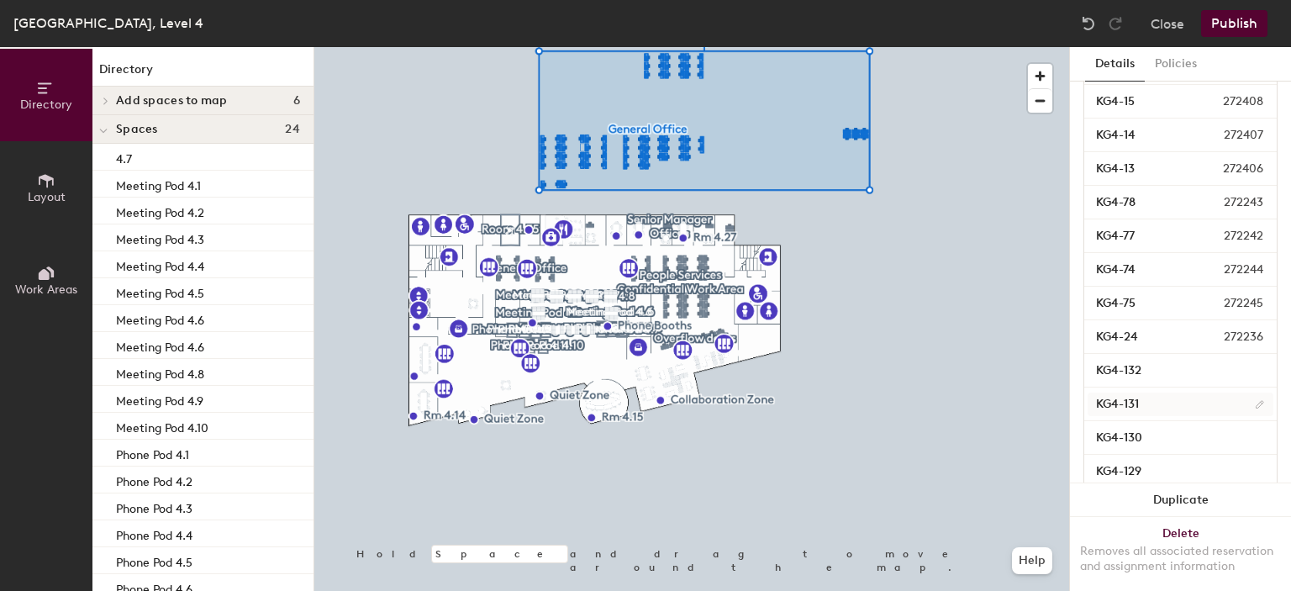
scroll to position [2614, 0]
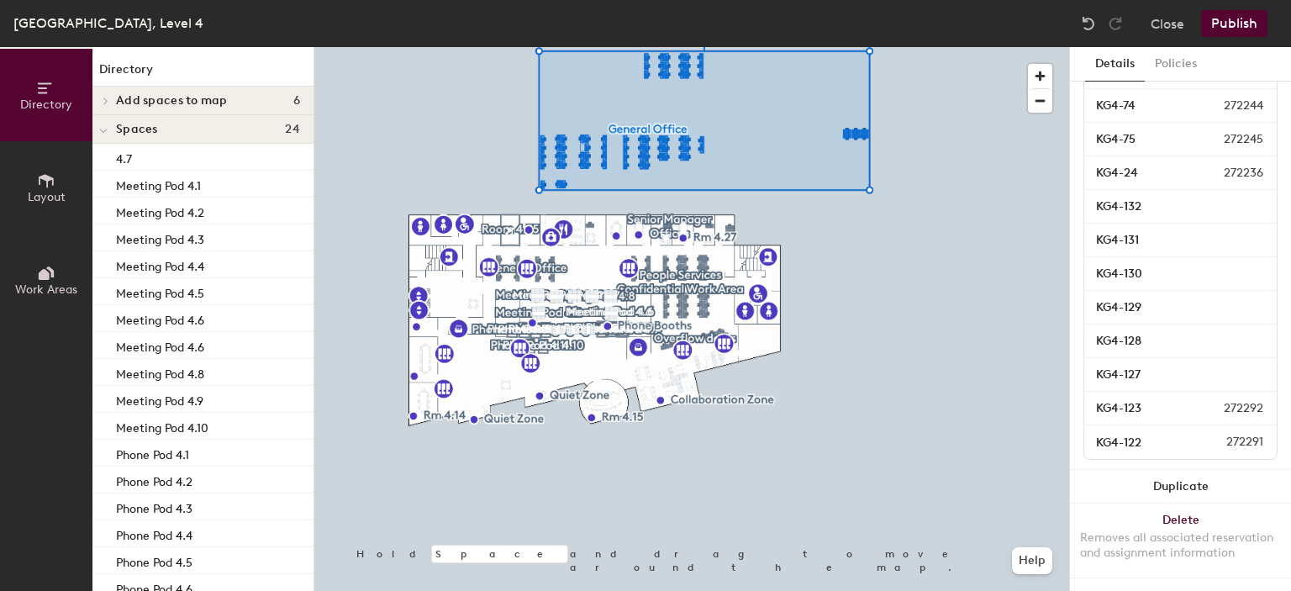
type input "General Office"
click at [1231, 30] on button "Publish" at bounding box center [1234, 23] width 66 height 27
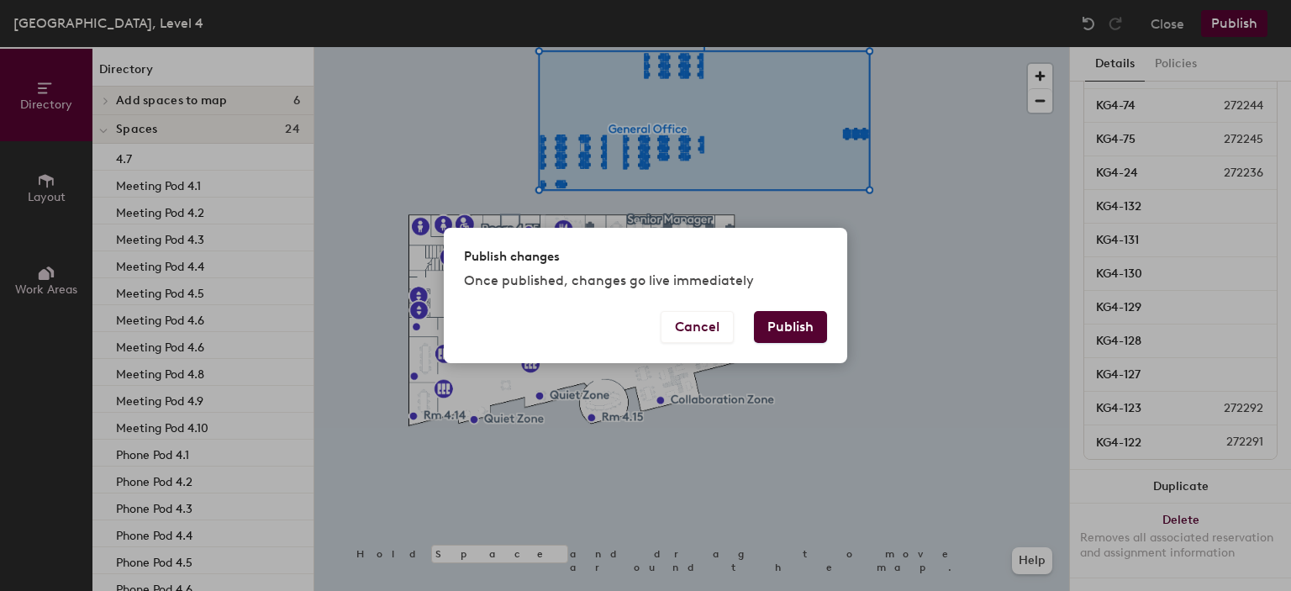
click at [793, 322] on button "Publish" at bounding box center [790, 327] width 73 height 32
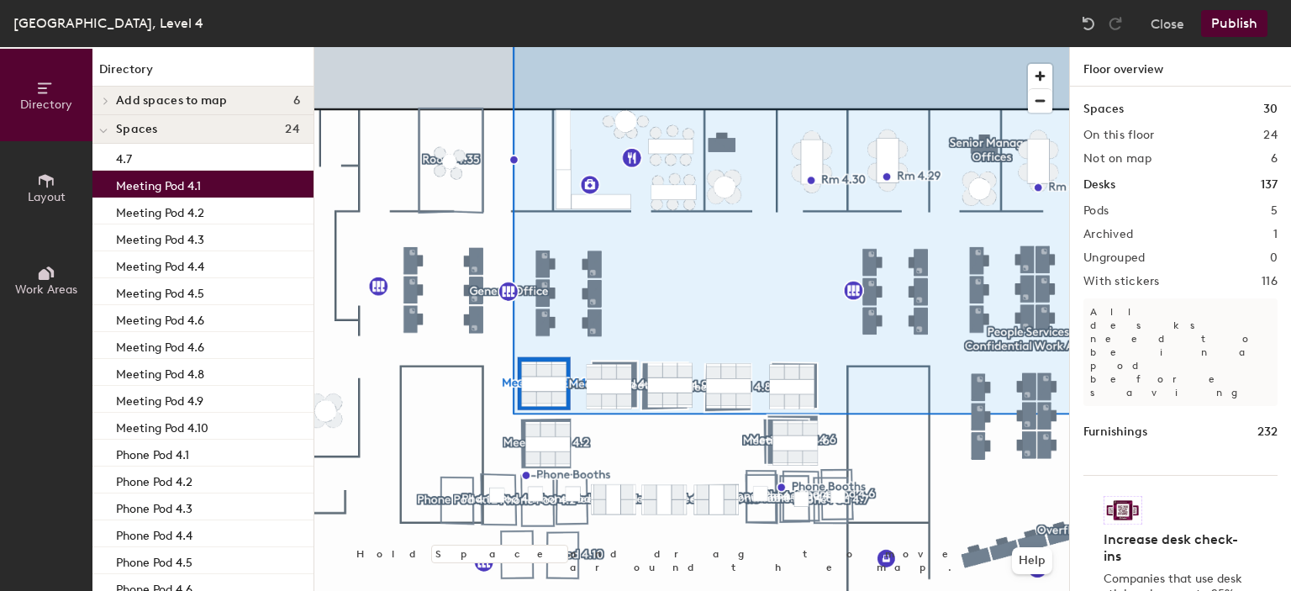
click at [219, 174] on div "Meeting Pod 4.1" at bounding box center [202, 184] width 221 height 27
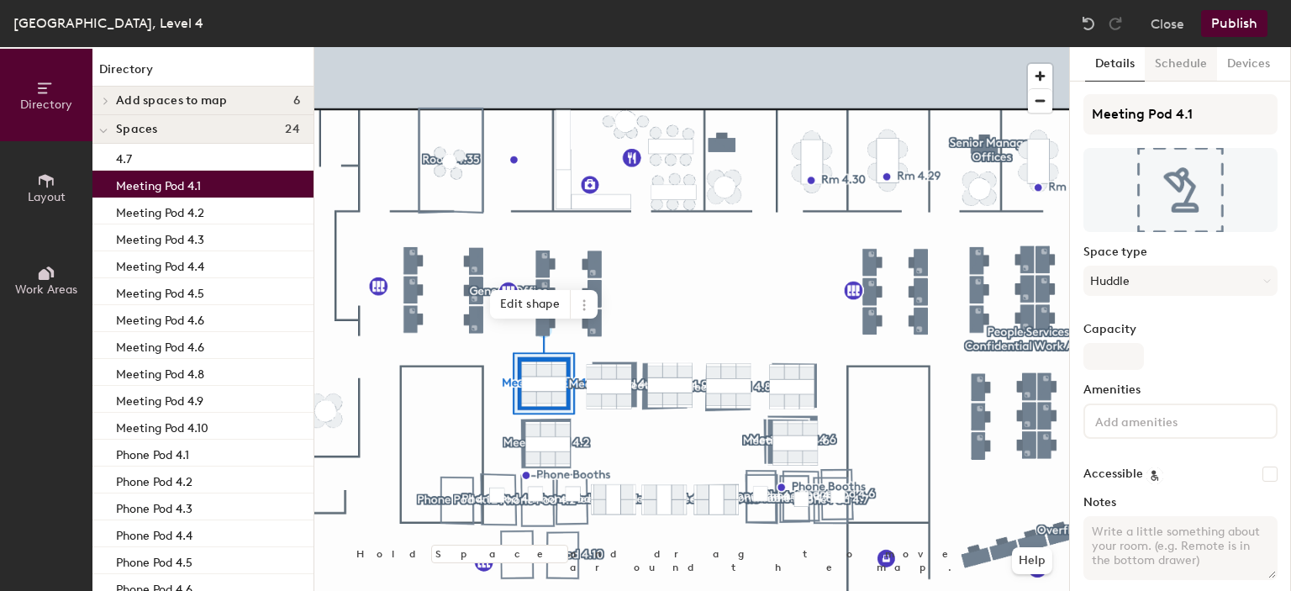
click at [1183, 66] on button "Schedule" at bounding box center [1181, 64] width 72 height 34
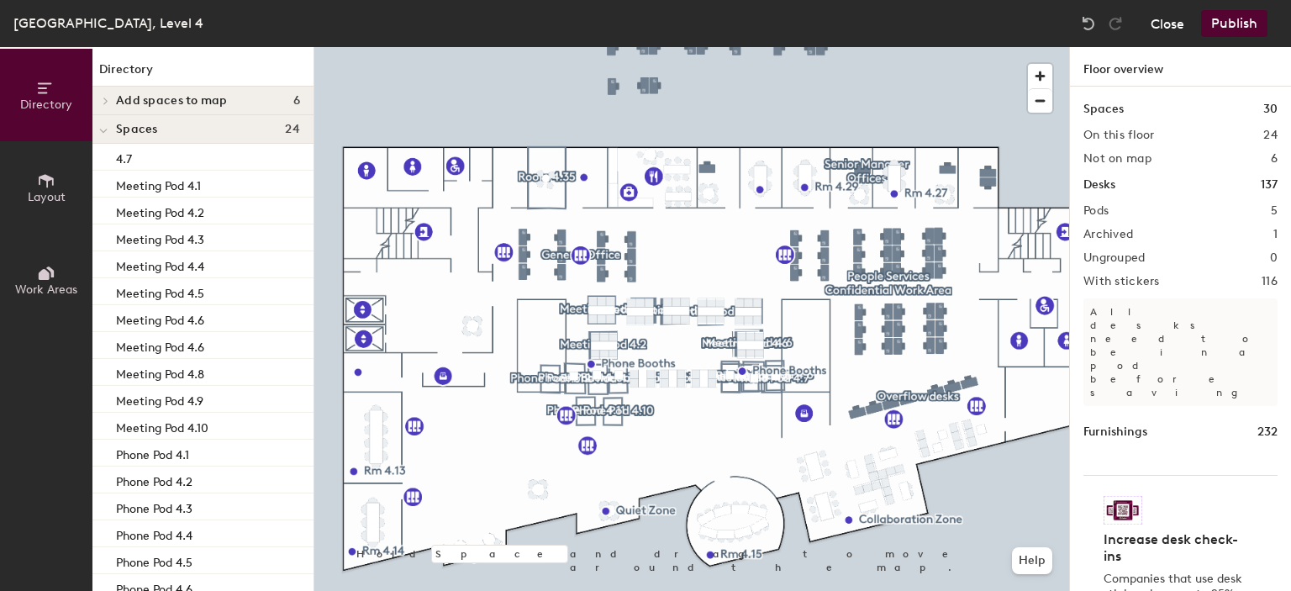
click at [1163, 26] on button "Close" at bounding box center [1168, 23] width 34 height 27
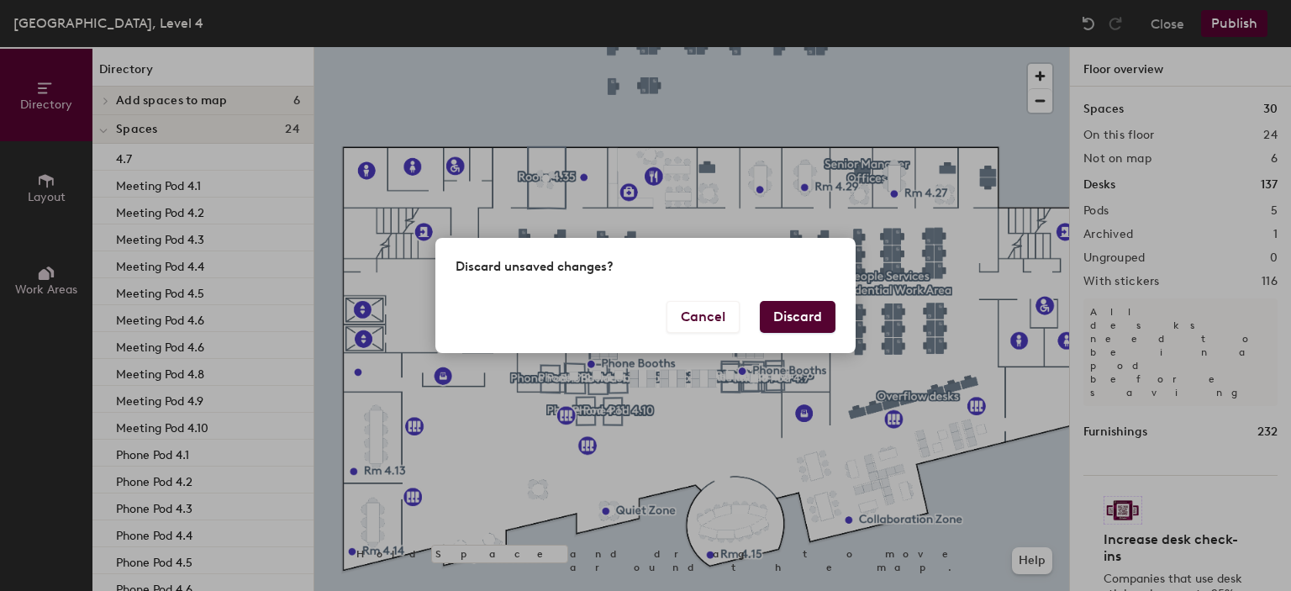
click at [799, 312] on button "Discard" at bounding box center [798, 317] width 76 height 32
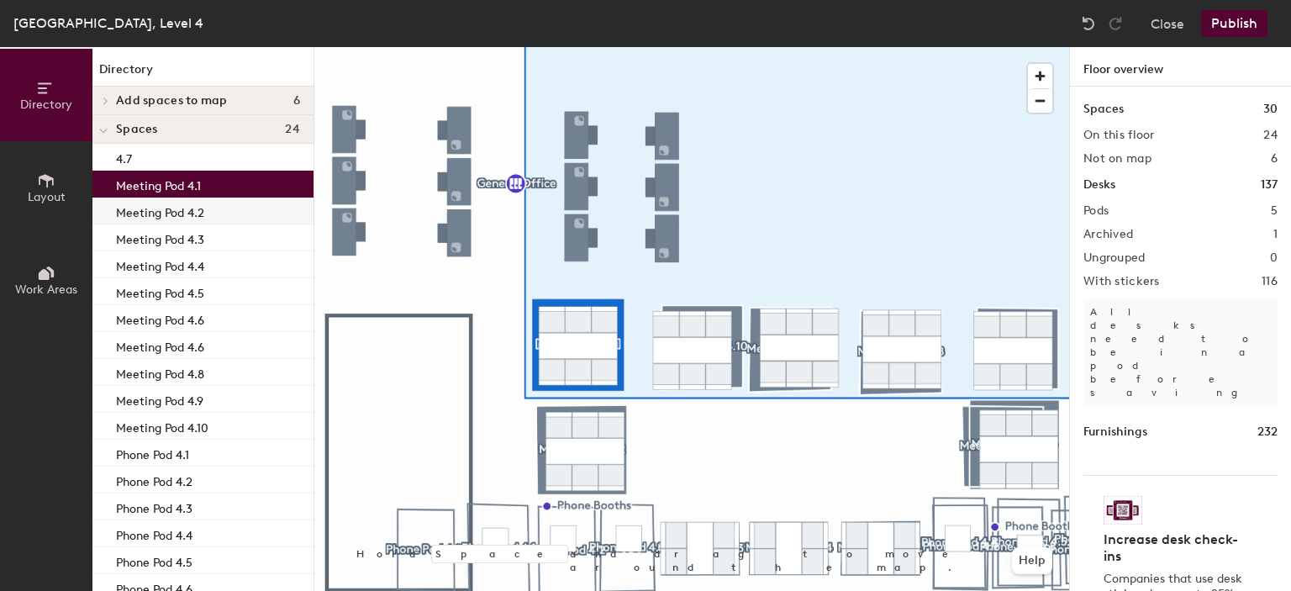
click at [211, 207] on div "Meeting Pod 4.2" at bounding box center [202, 211] width 221 height 27
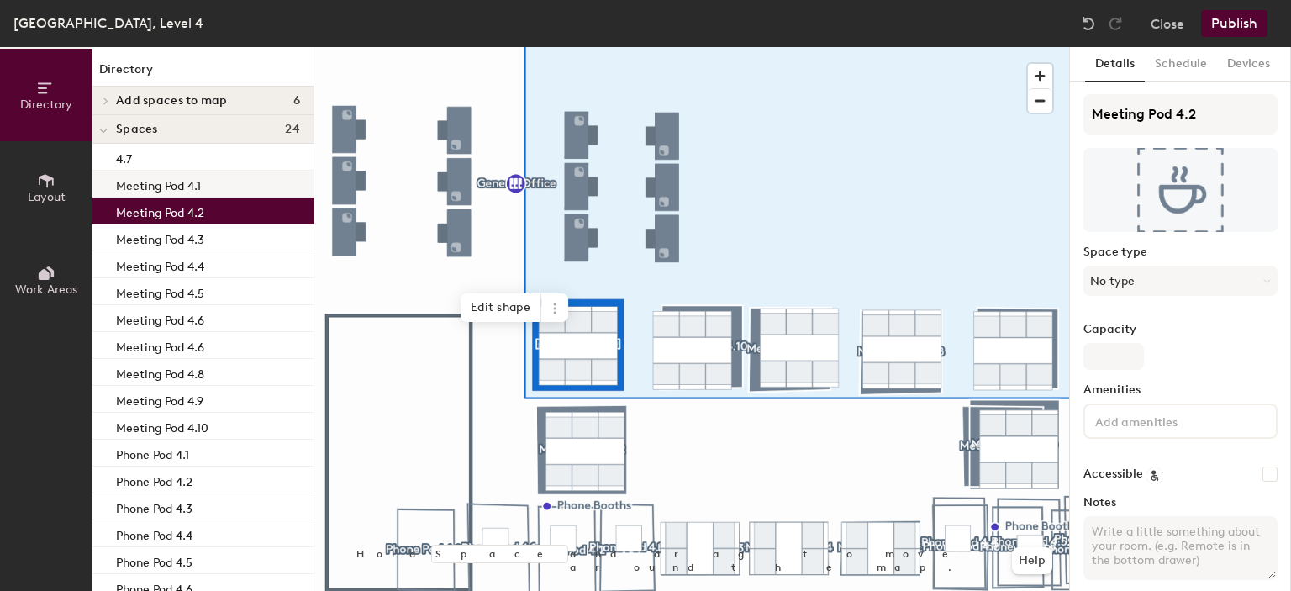
click at [200, 182] on p "Meeting Pod 4.1" at bounding box center [158, 183] width 85 height 19
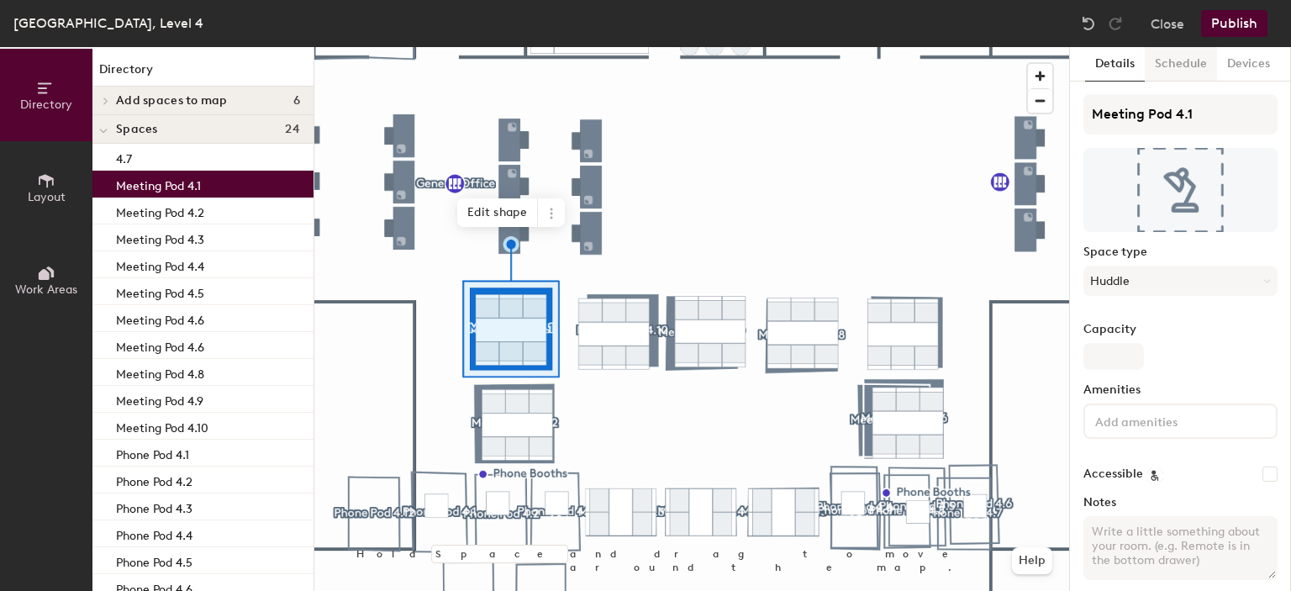
click at [1189, 66] on button "Schedule" at bounding box center [1181, 64] width 72 height 34
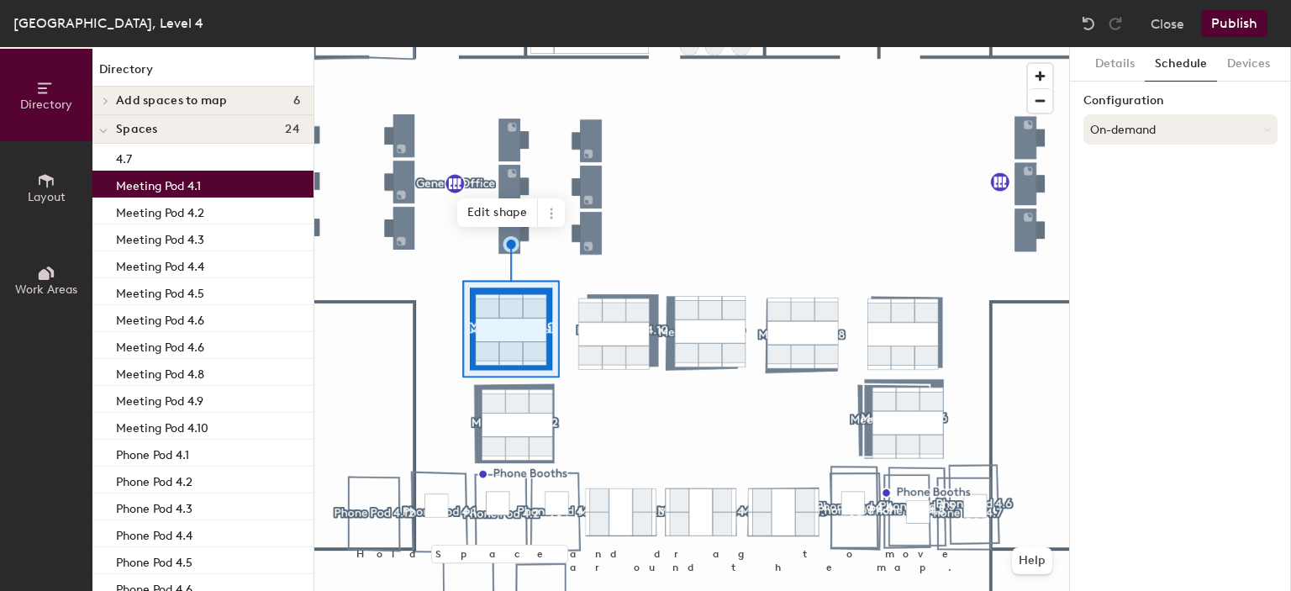
click at [1151, 143] on button "On-demand" at bounding box center [1180, 129] width 194 height 30
click at [1143, 188] on div "Scheduled" at bounding box center [1180, 196] width 192 height 25
click at [1153, 173] on button "Select account" at bounding box center [1180, 166] width 194 height 30
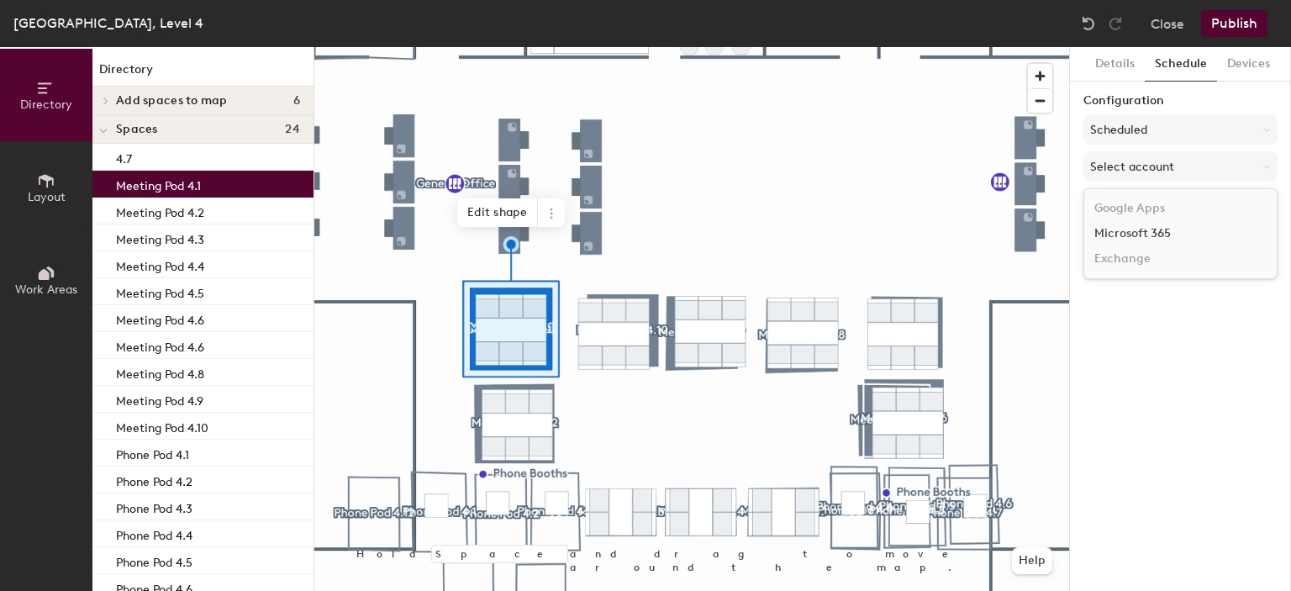
click at [1141, 228] on div "Microsoft 365" at bounding box center [1180, 233] width 192 height 25
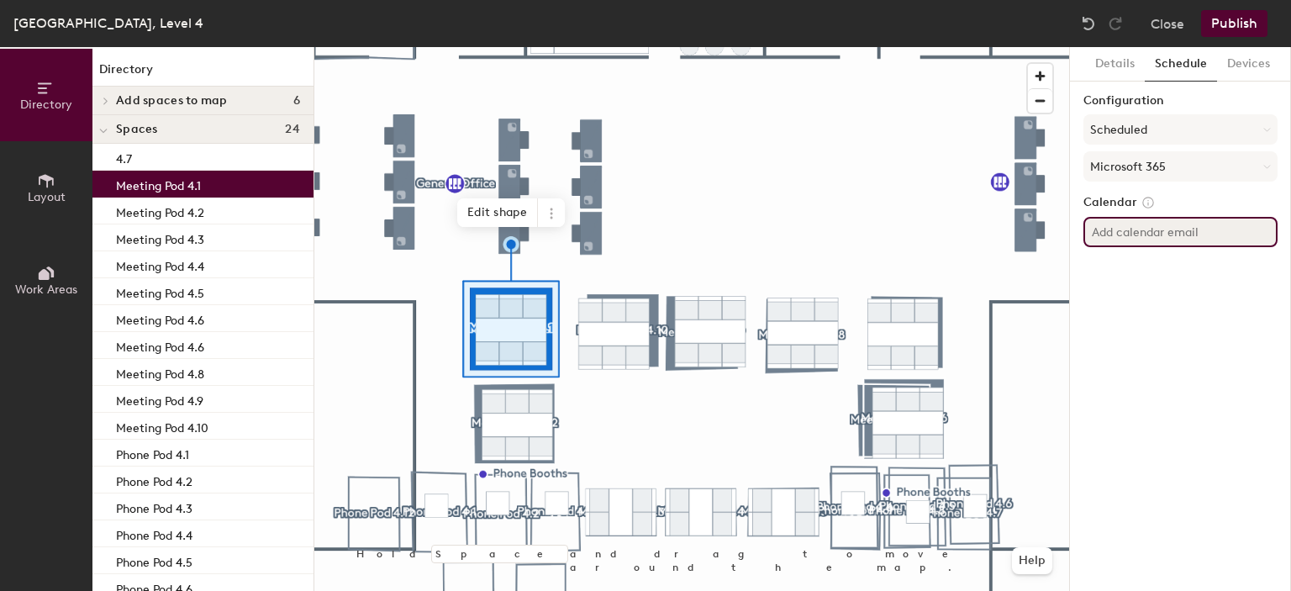
click at [1146, 235] on input at bounding box center [1180, 232] width 194 height 30
paste input "Chapter 3 – Project Scope, KPIs, and Stakeholders (Condensed) Project Scope Pha…"
type input "Chapter 3 – Project Scope, KPIs, and Stakeholders (Condensed) Project Scope Pha…"
drag, startPoint x: 1095, startPoint y: 229, endPoint x: 1290, endPoint y: 245, distance: 195.7
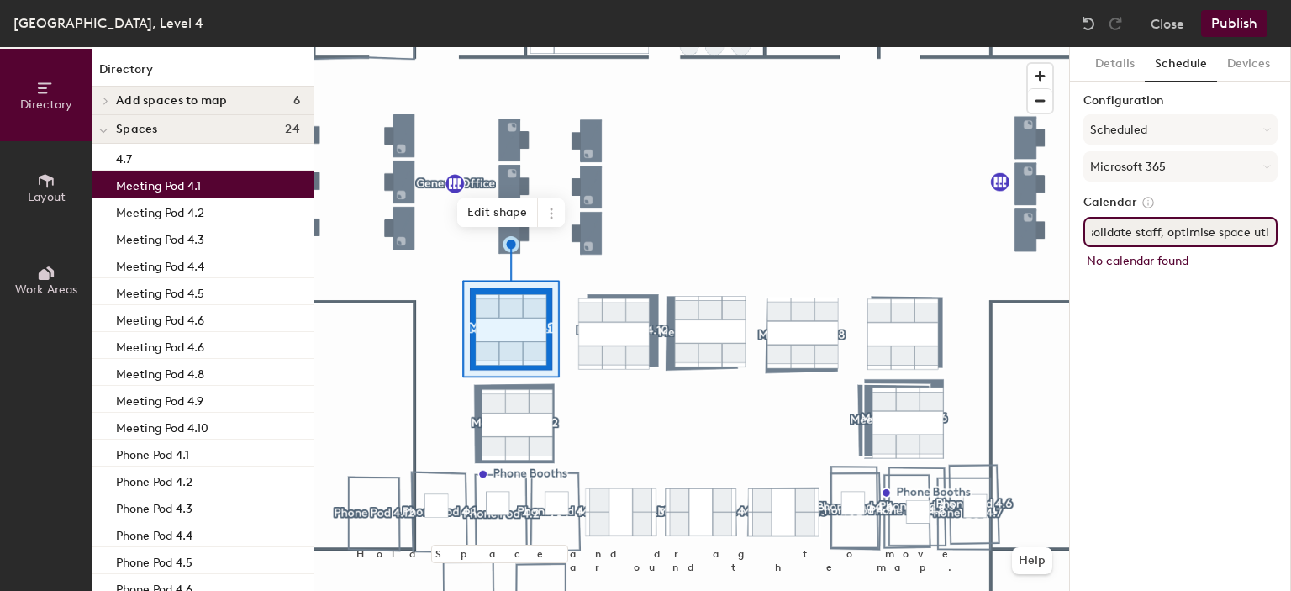
click at [1290, 245] on div "Directory Layout Work Areas Directory Add spaces to map 6 Meeting Pod 4.1 Meeti…" at bounding box center [645, 319] width 1291 height 544
drag, startPoint x: 1173, startPoint y: 228, endPoint x: 1088, endPoint y: 229, distance: 85.7
click at [1092, 229] on input at bounding box center [1180, 232] width 194 height 30
paste input "robin-kgmp-4.9@newcastle.ac.uk"
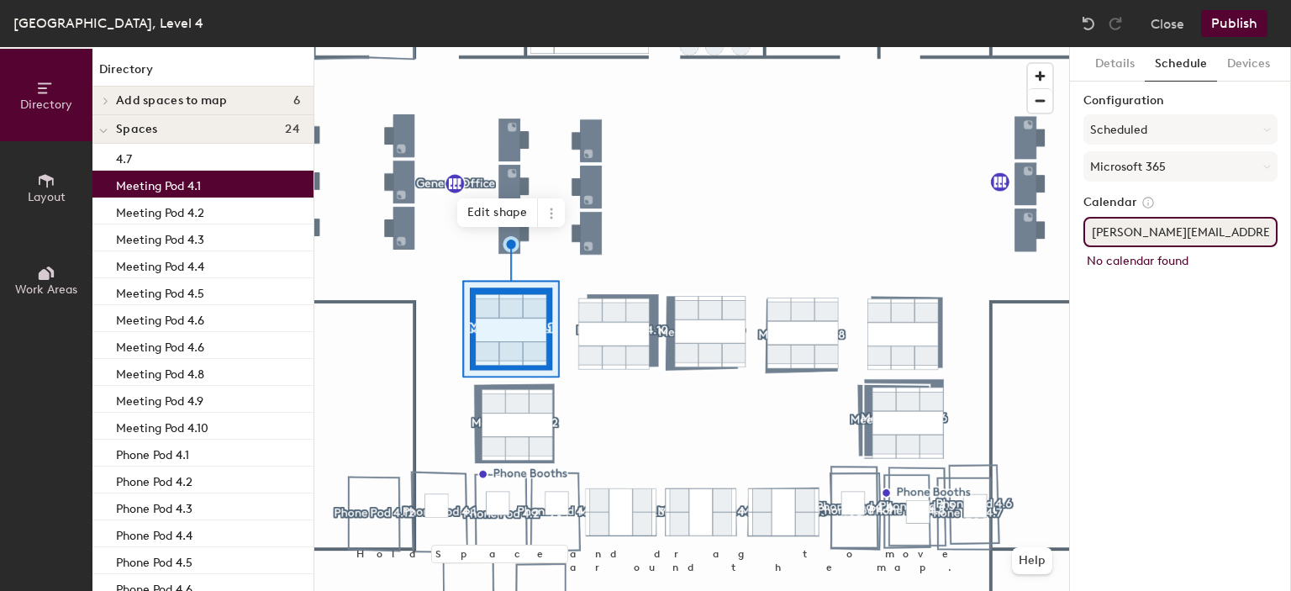
scroll to position [0, 8]
click at [1170, 229] on input "robin-kgmp-4.9@newcastle.ac.uk" at bounding box center [1180, 232] width 194 height 30
type input "robin-kgmp-4.1@newcastle.ac.uk"
click at [1170, 298] on div "Details Schedule Devices Configuration Scheduled Microsoft 365 Calendar robin-k…" at bounding box center [1180, 319] width 221 height 544
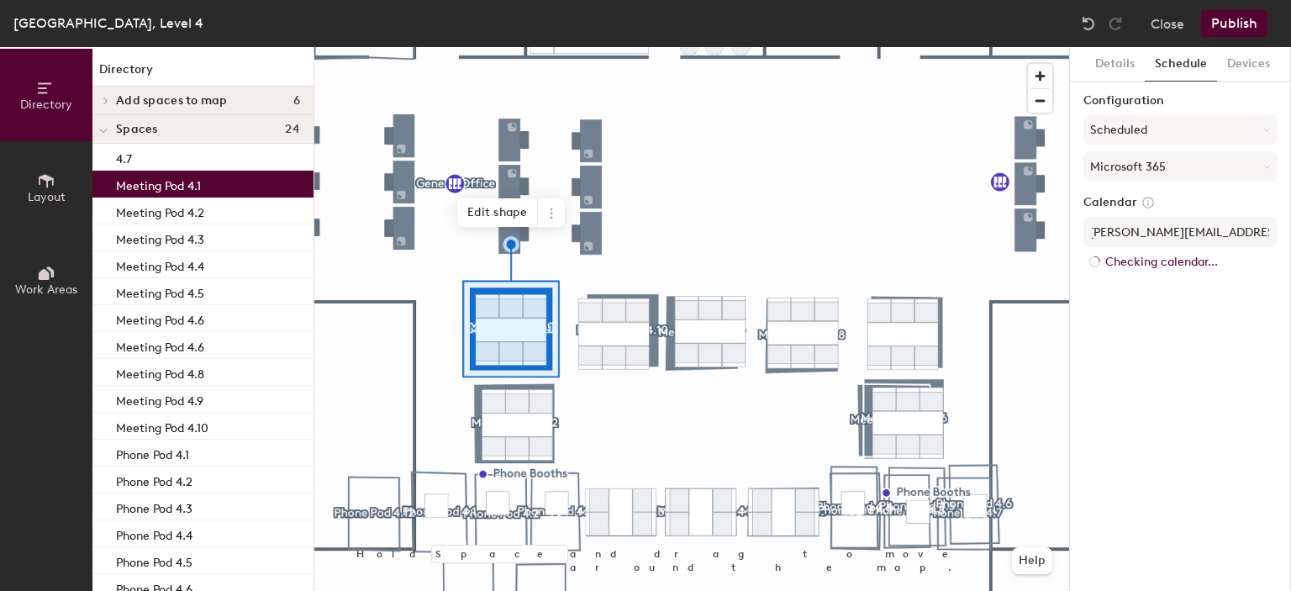
scroll to position [0, 0]
click at [1177, 257] on p "Calendar is already in use" at bounding box center [1180, 261] width 187 height 15
click at [1110, 70] on button "Details" at bounding box center [1115, 64] width 60 height 34
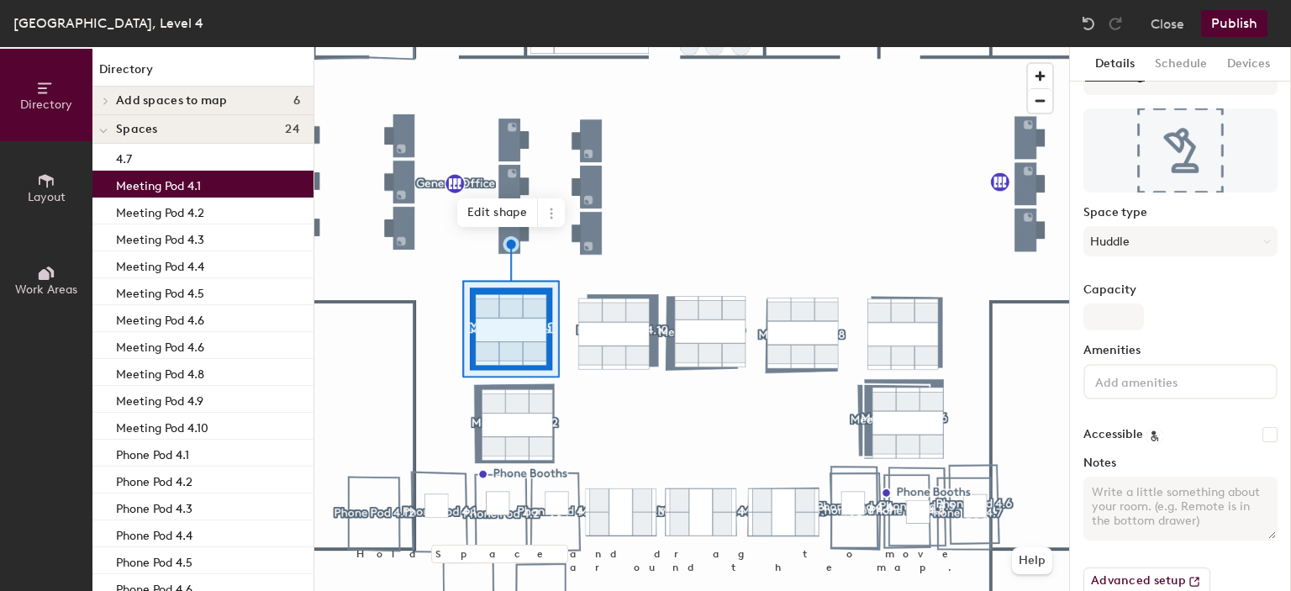
scroll to position [70, 0]
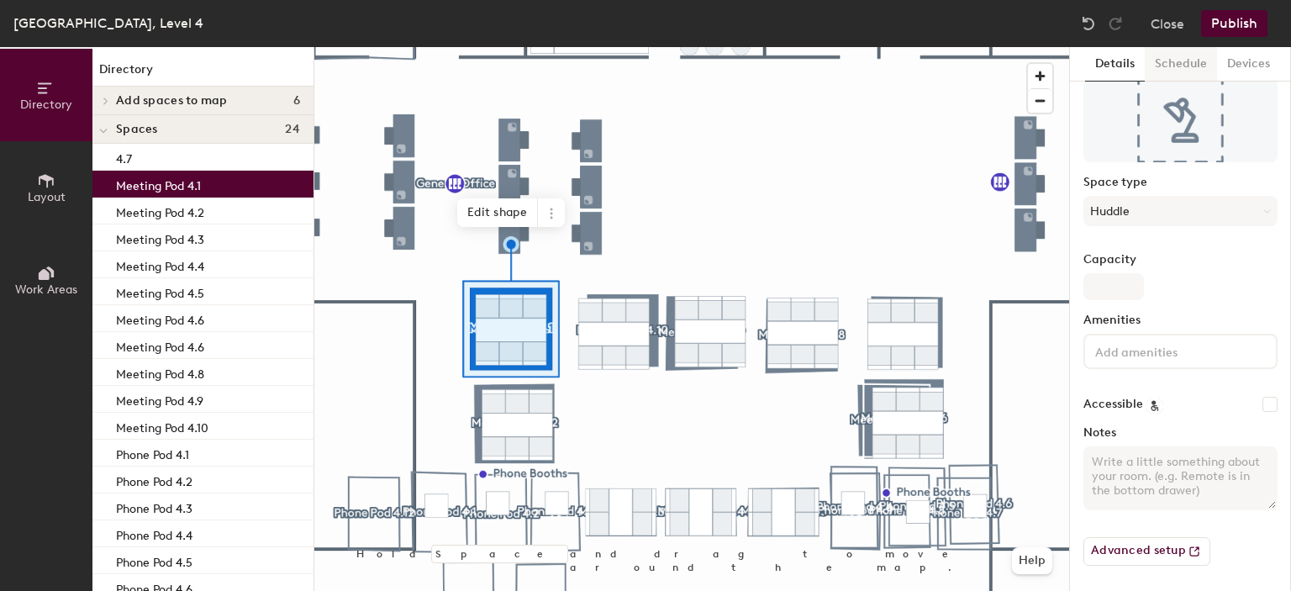
click at [1168, 66] on button "Schedule" at bounding box center [1181, 64] width 72 height 34
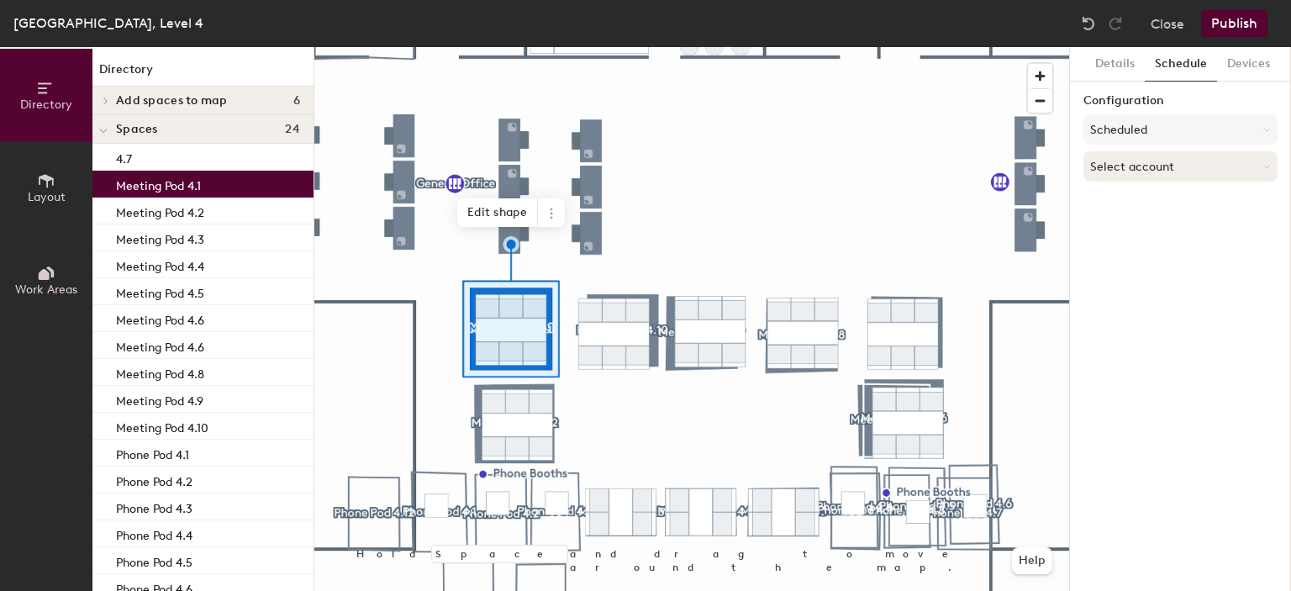
click at [1138, 161] on button "Select account" at bounding box center [1180, 166] width 194 height 30
click at [1147, 127] on button "Scheduled" at bounding box center [1180, 129] width 194 height 30
click at [1137, 174] on div "On-demand" at bounding box center [1180, 171] width 192 height 25
click at [1145, 133] on button "On-demand" at bounding box center [1180, 129] width 194 height 30
click at [1131, 200] on div "Scheduled" at bounding box center [1180, 196] width 192 height 25
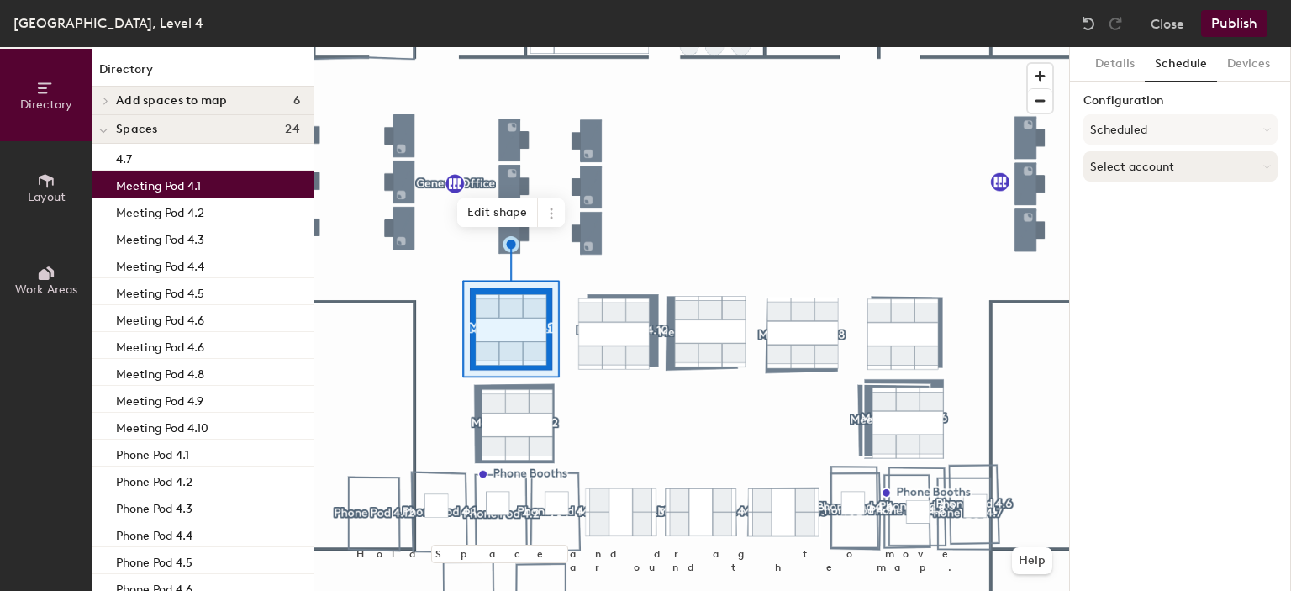
click at [1150, 166] on button "Select account" at bounding box center [1180, 166] width 194 height 30
click at [1133, 229] on div "Microsoft 365" at bounding box center [1180, 233] width 192 height 25
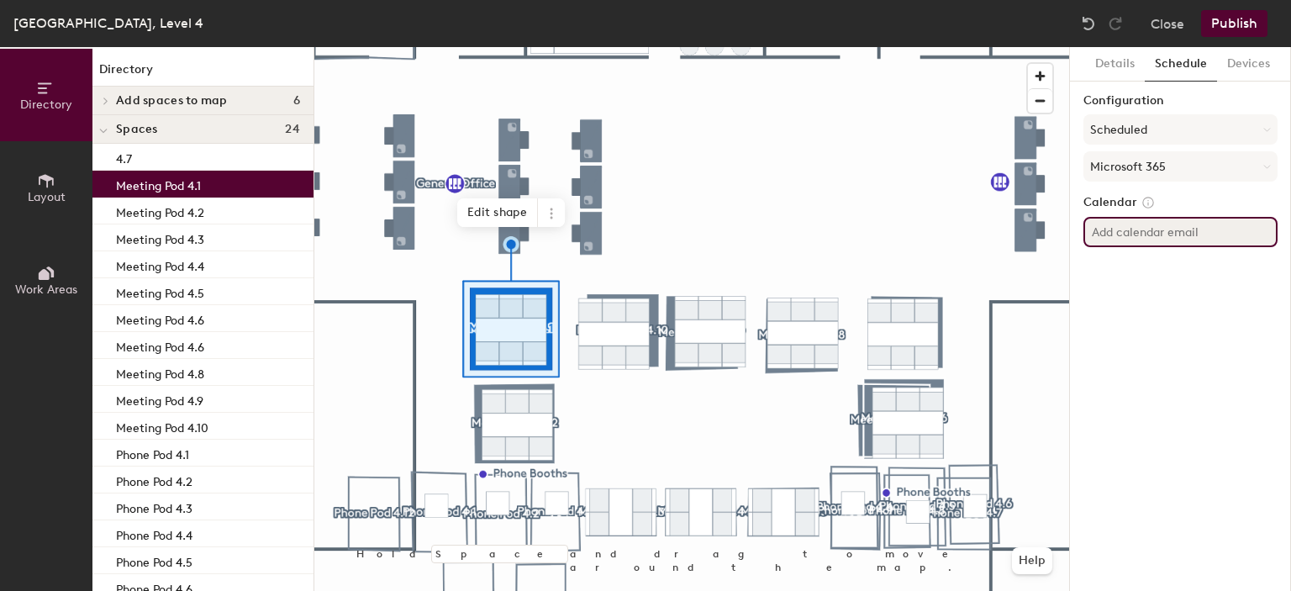
click at [1147, 245] on input at bounding box center [1180, 232] width 194 height 30
paste input "robin-kgmp-4.9@newcastle.ac.uk"
click at [1152, 298] on div "Details Schedule Devices Configuration Scheduled Microsoft 365 Calendar robin-k…" at bounding box center [1180, 319] width 221 height 544
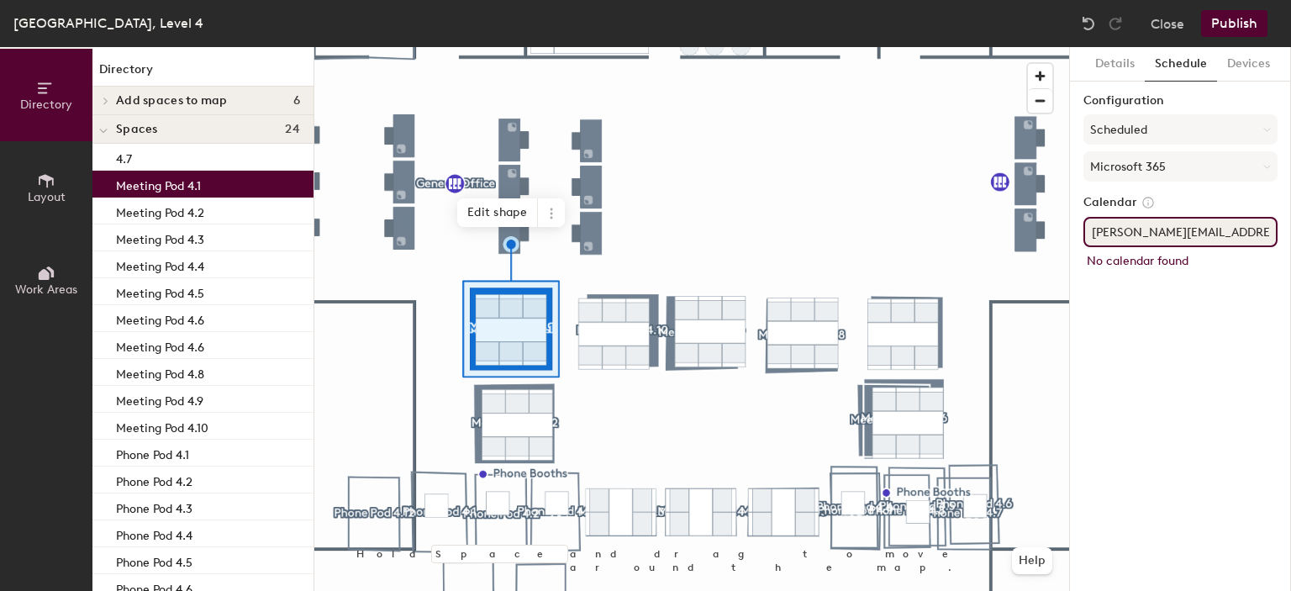
click at [1183, 234] on input "robin-kgmp-4.9@newcastle.ac.uk" at bounding box center [1180, 232] width 194 height 30
type input "robin-kgmp-4.1@newcastle.ac.uk"
click at [1156, 313] on div "Details Schedule Devices Configuration Scheduled Microsoft 365 Calendar robin-k…" at bounding box center [1180, 319] width 221 height 544
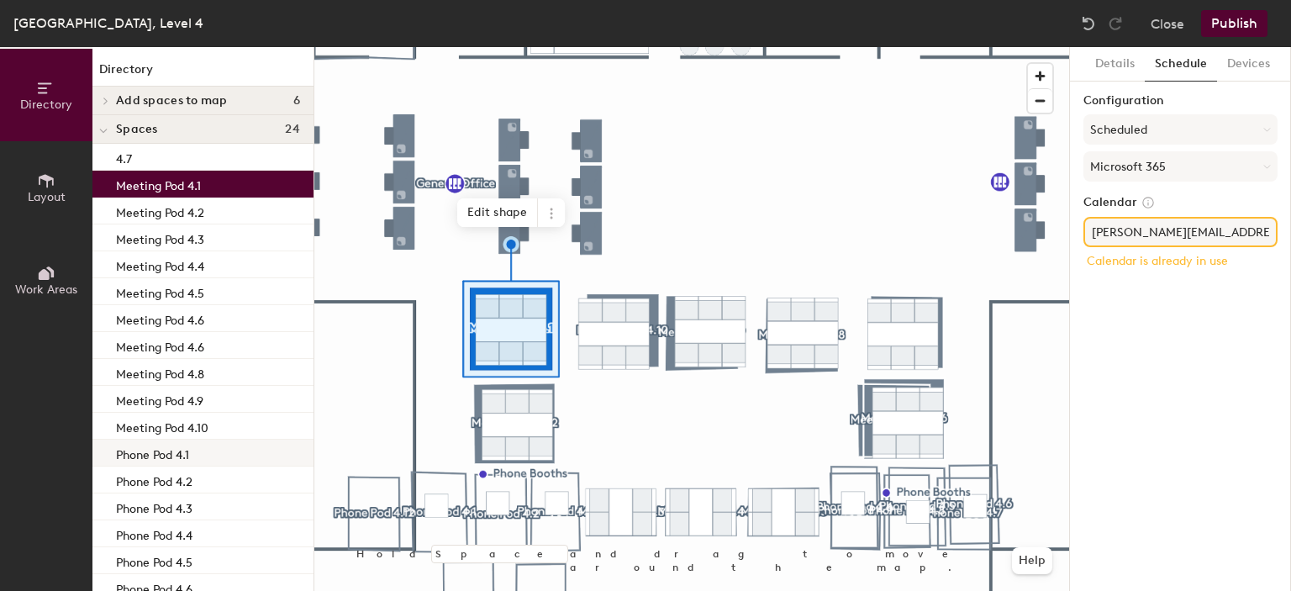
click at [149, 446] on p "Phone Pod 4.1" at bounding box center [152, 452] width 73 height 19
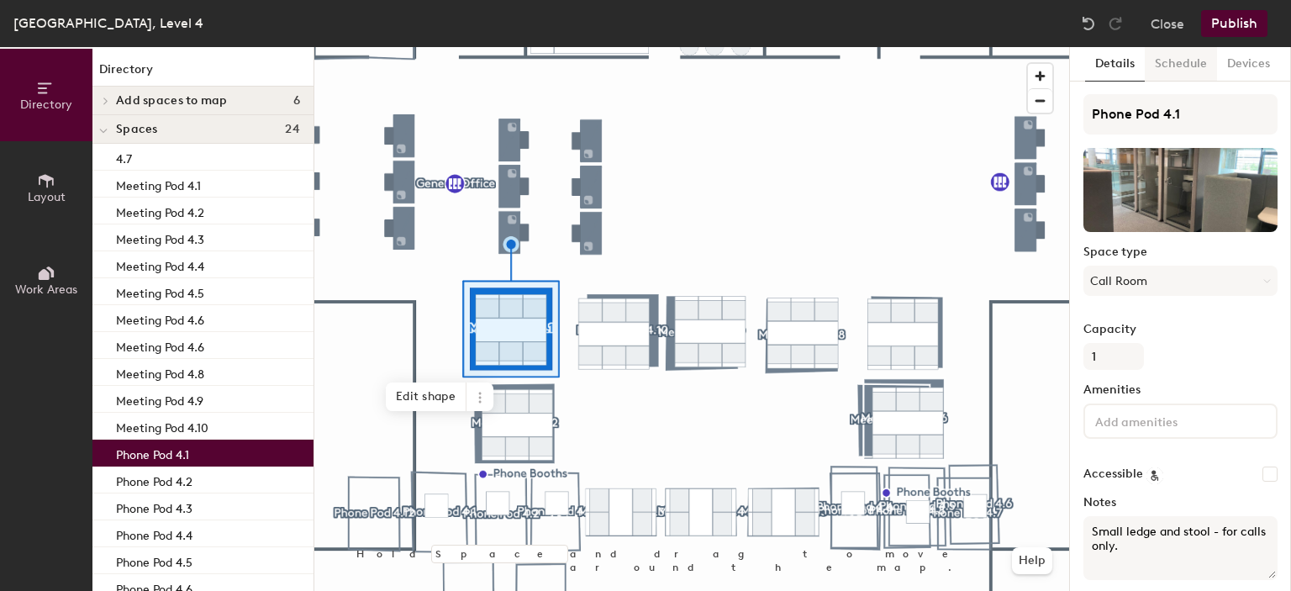
click at [1167, 58] on button "Schedule" at bounding box center [1181, 64] width 72 height 34
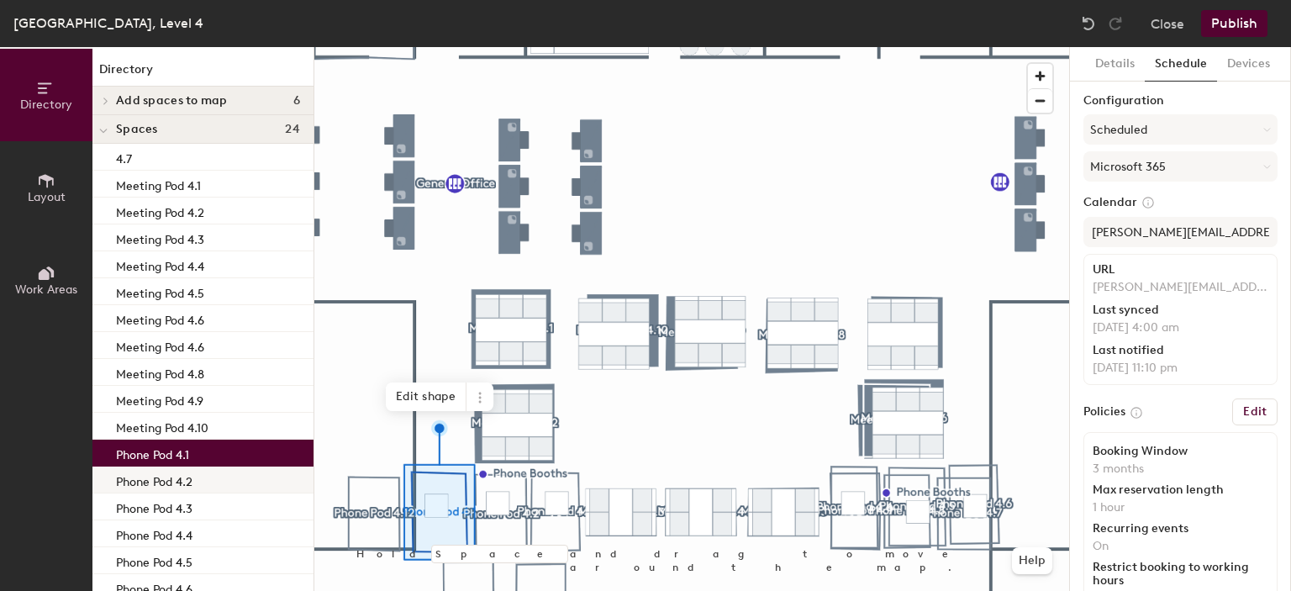
click at [192, 476] on p "Phone Pod 4.2" at bounding box center [154, 479] width 76 height 19
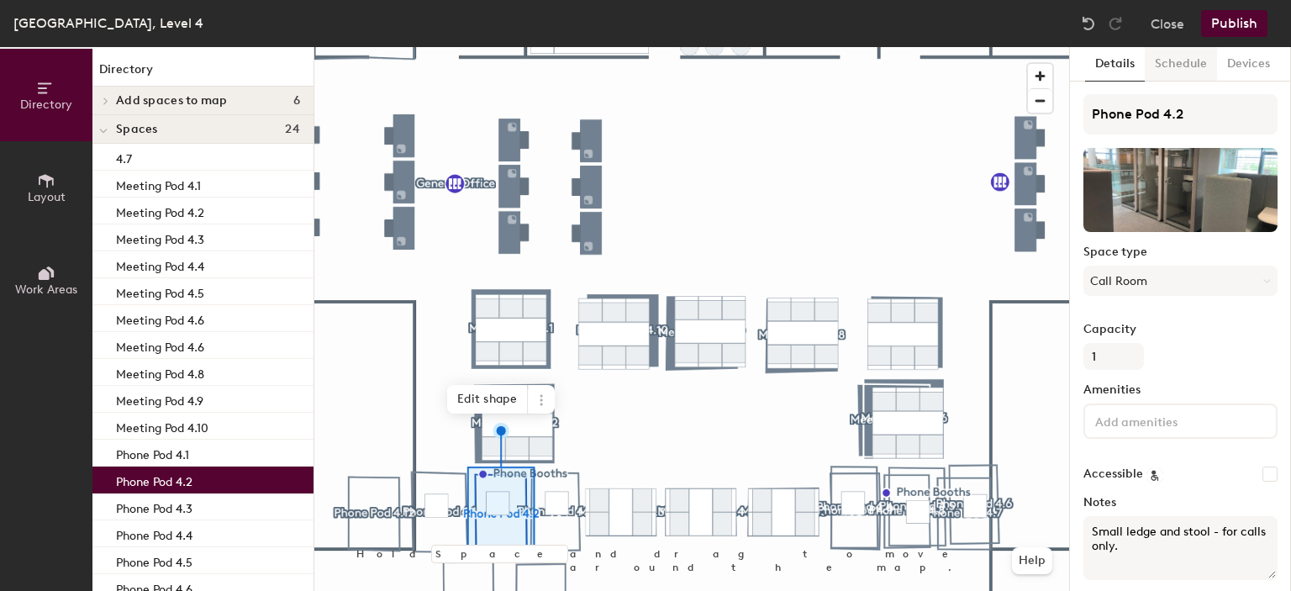
click at [1167, 55] on button "Schedule" at bounding box center [1181, 64] width 72 height 34
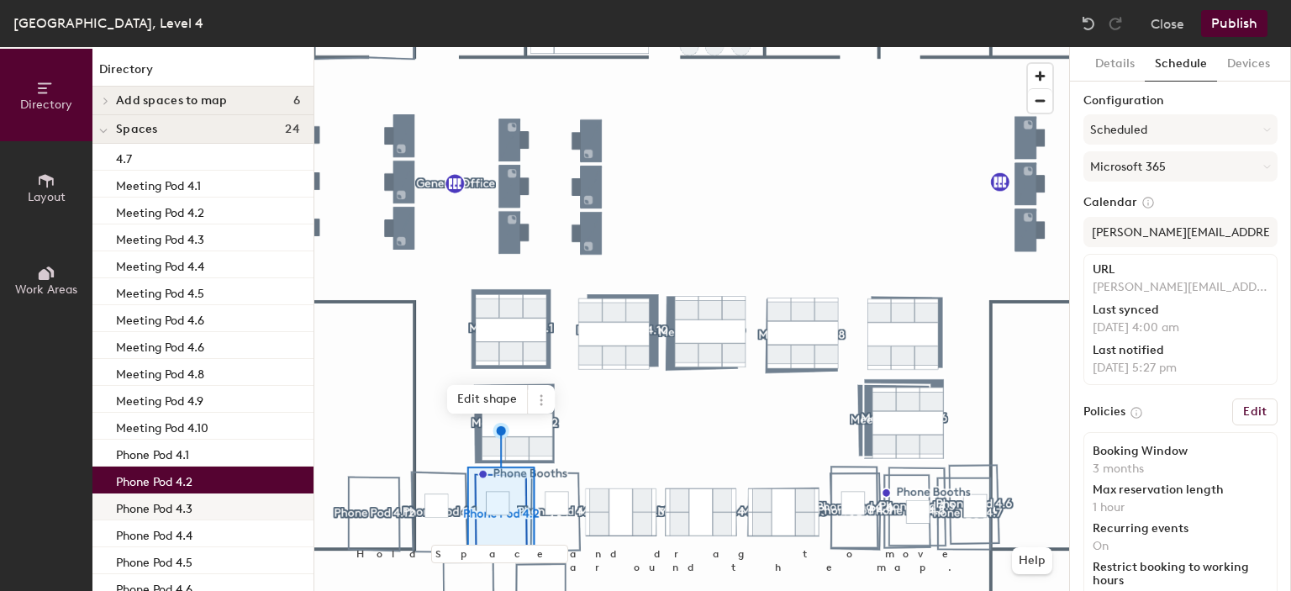
scroll to position [252, 0]
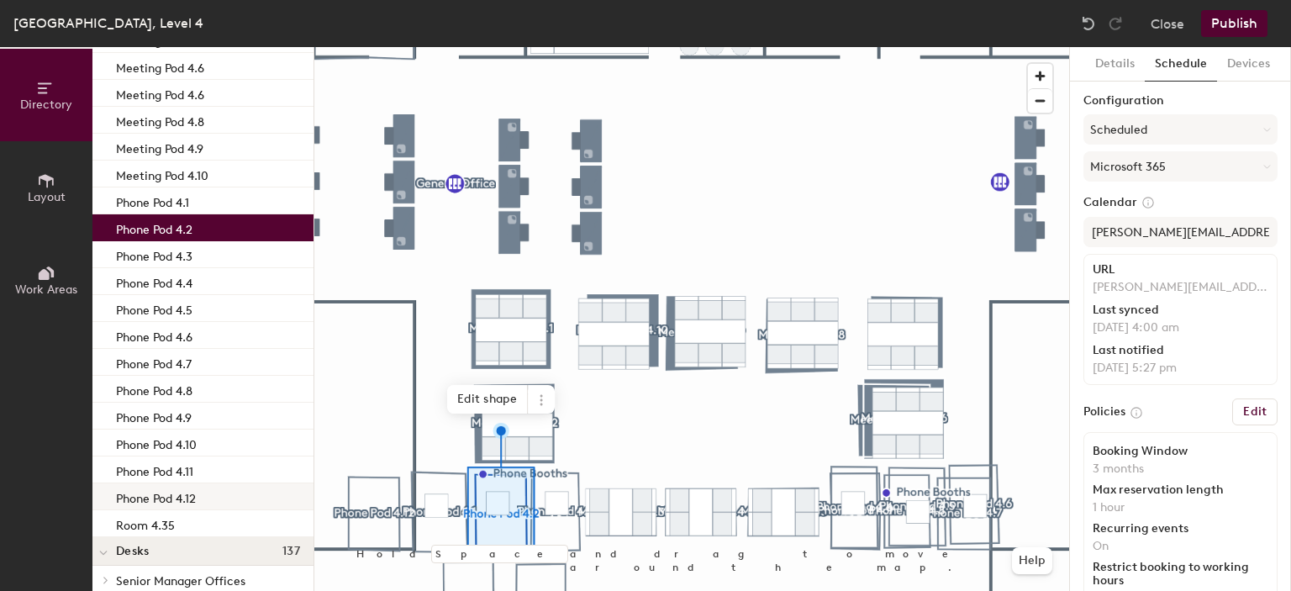
click at [181, 487] on p "Phone Pod 4.12" at bounding box center [156, 496] width 80 height 19
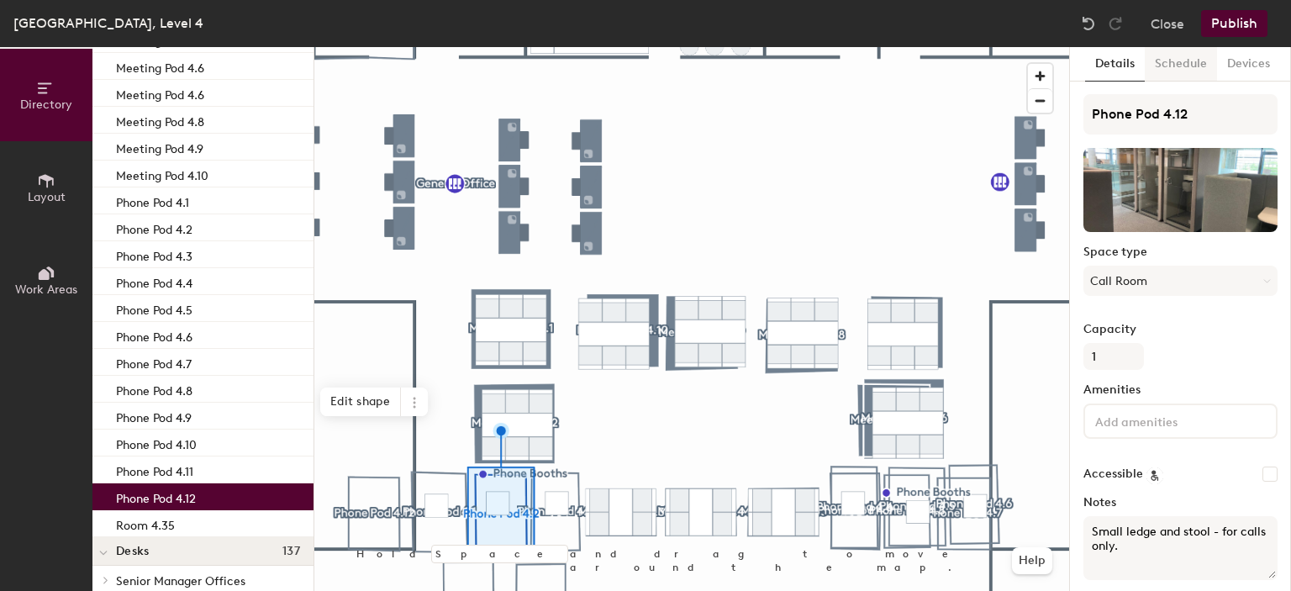
click at [1169, 55] on button "Schedule" at bounding box center [1181, 64] width 72 height 34
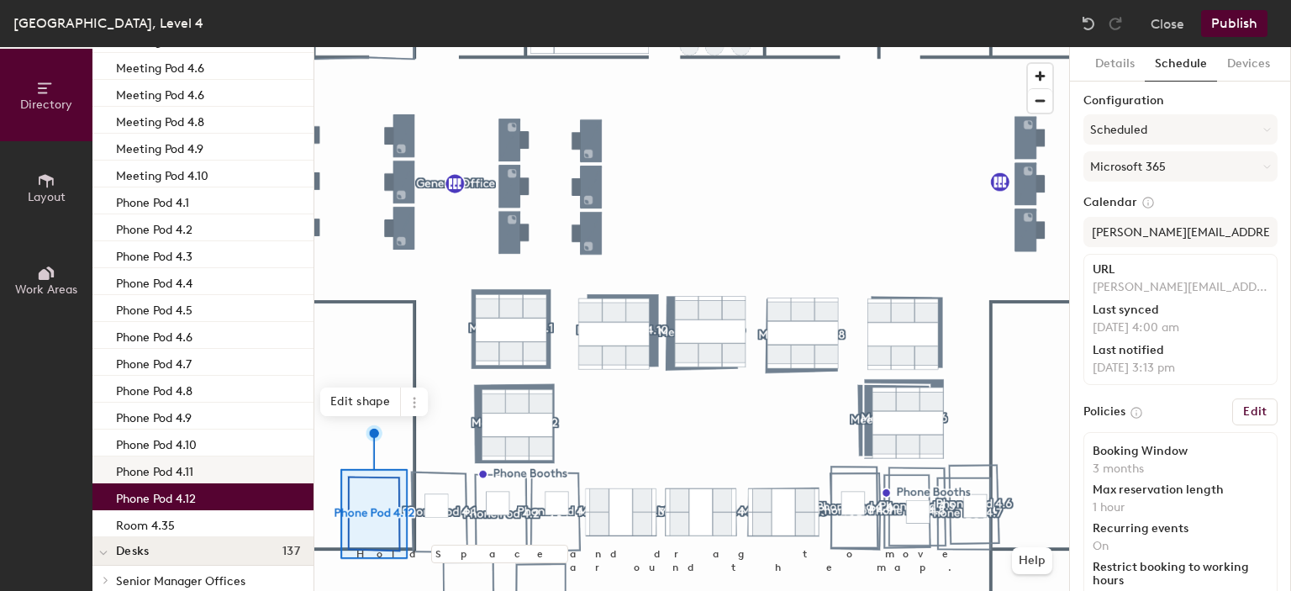
click at [183, 471] on p "Phone Pod 4.11" at bounding box center [154, 469] width 77 height 19
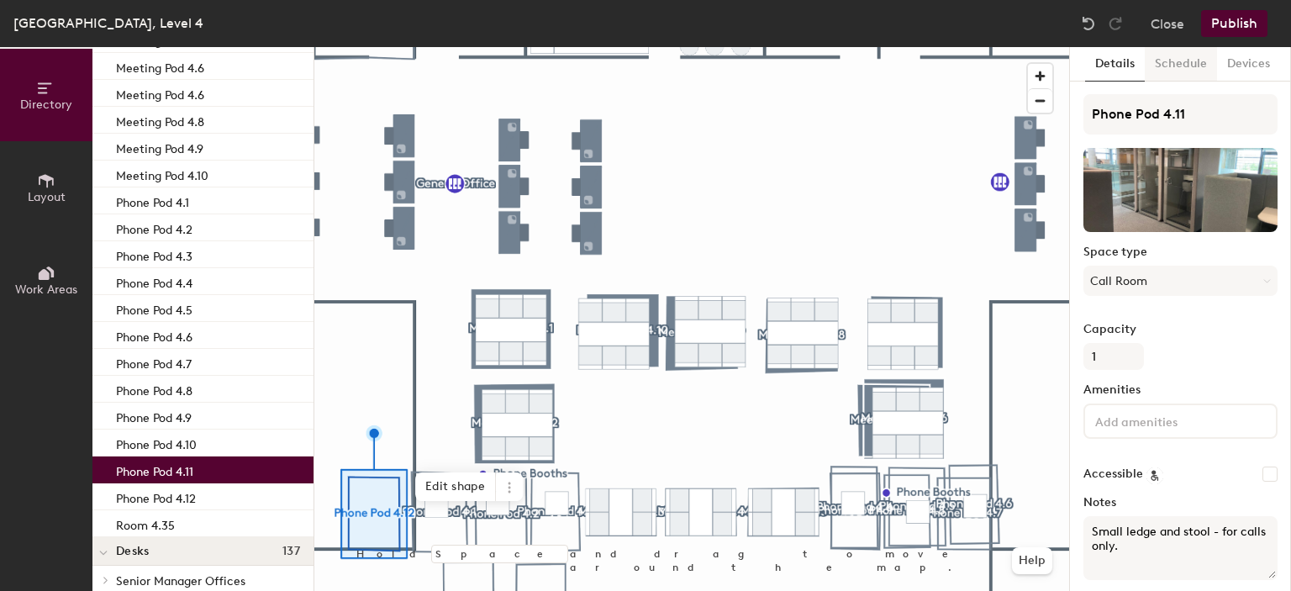
click at [1168, 66] on button "Schedule" at bounding box center [1181, 64] width 72 height 34
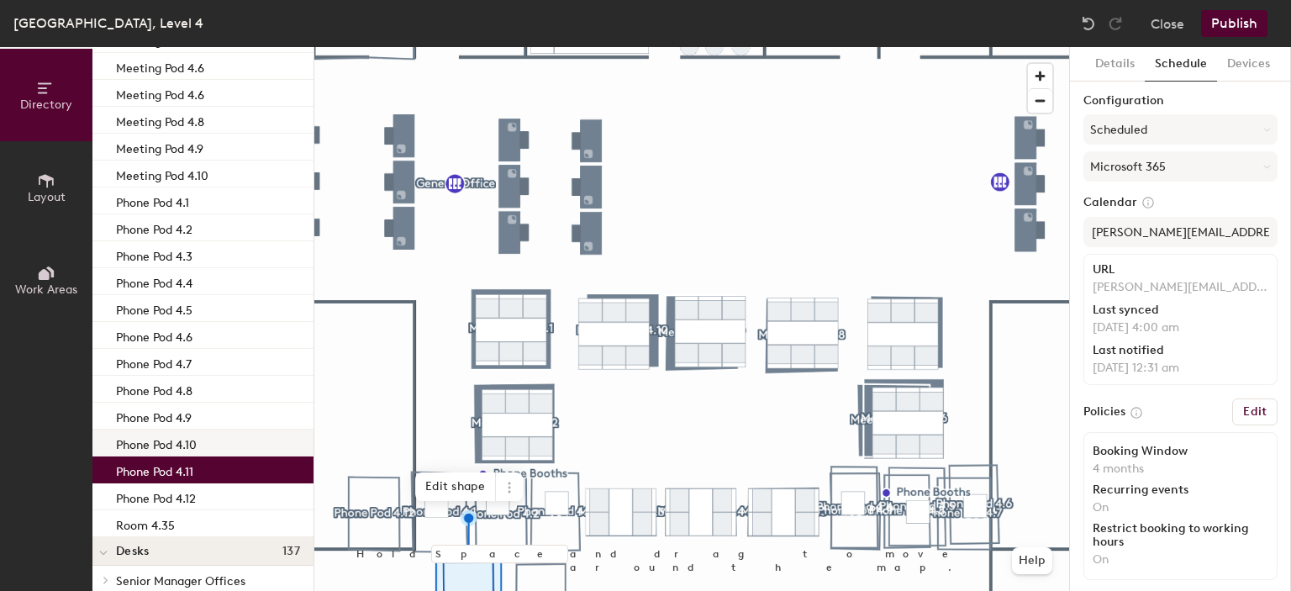
click at [206, 436] on div "Phone Pod 4.10" at bounding box center [202, 443] width 221 height 27
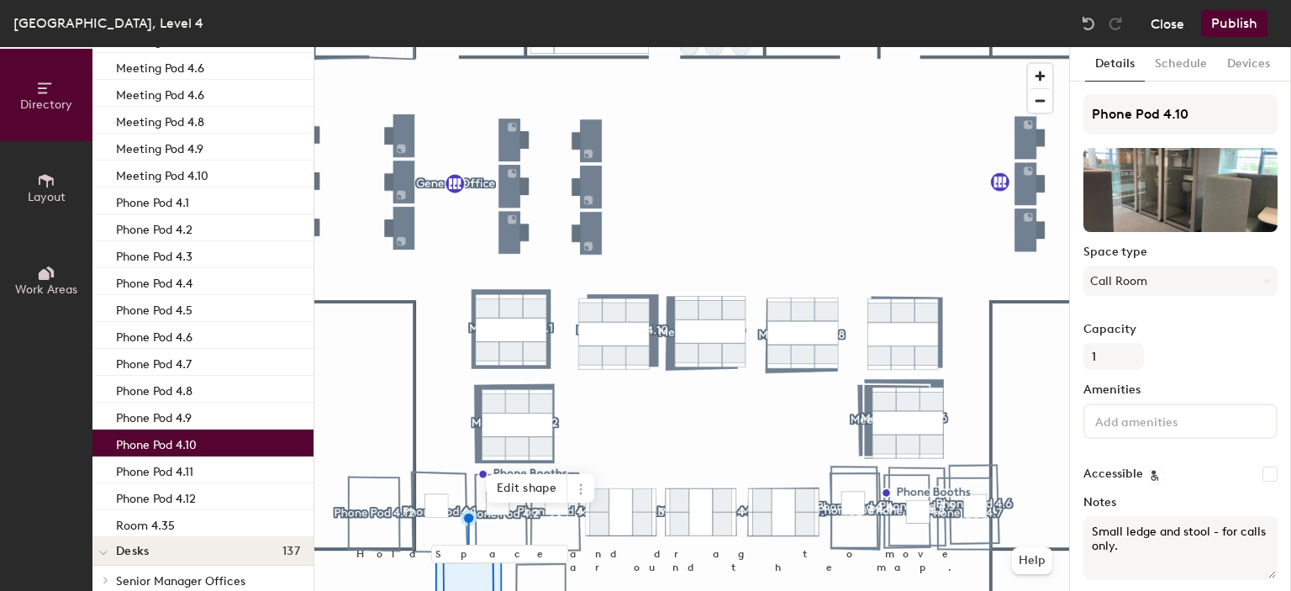
click at [1160, 29] on button "Close" at bounding box center [1168, 23] width 34 height 27
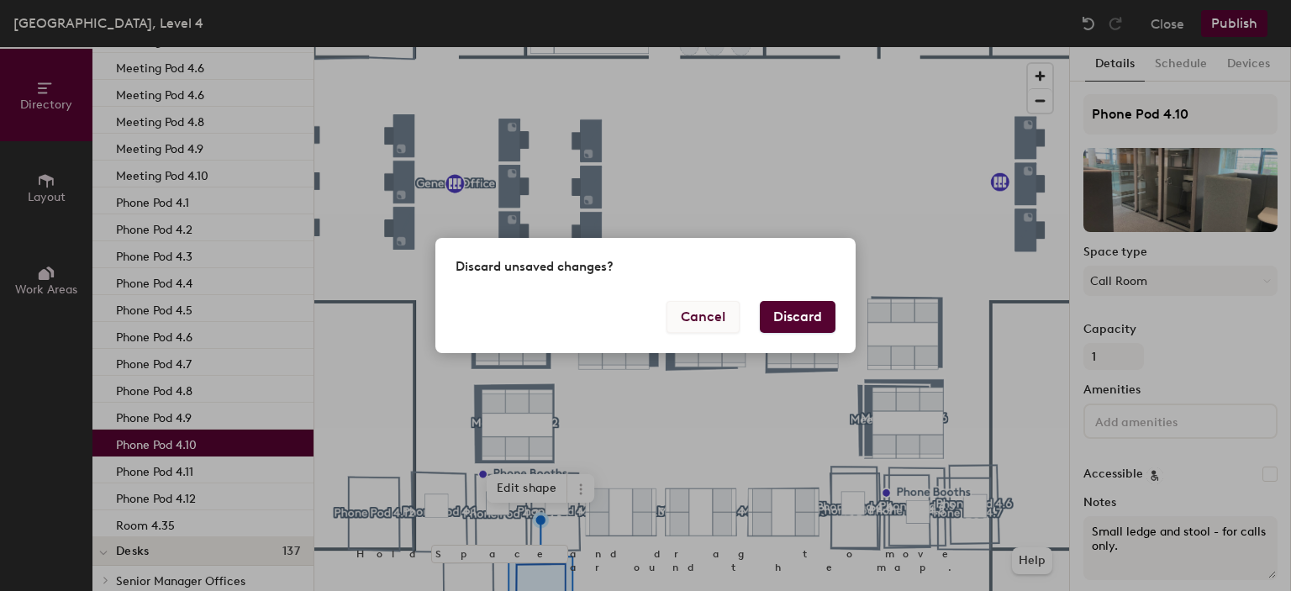
click at [696, 325] on button "Cancel" at bounding box center [703, 317] width 73 height 32
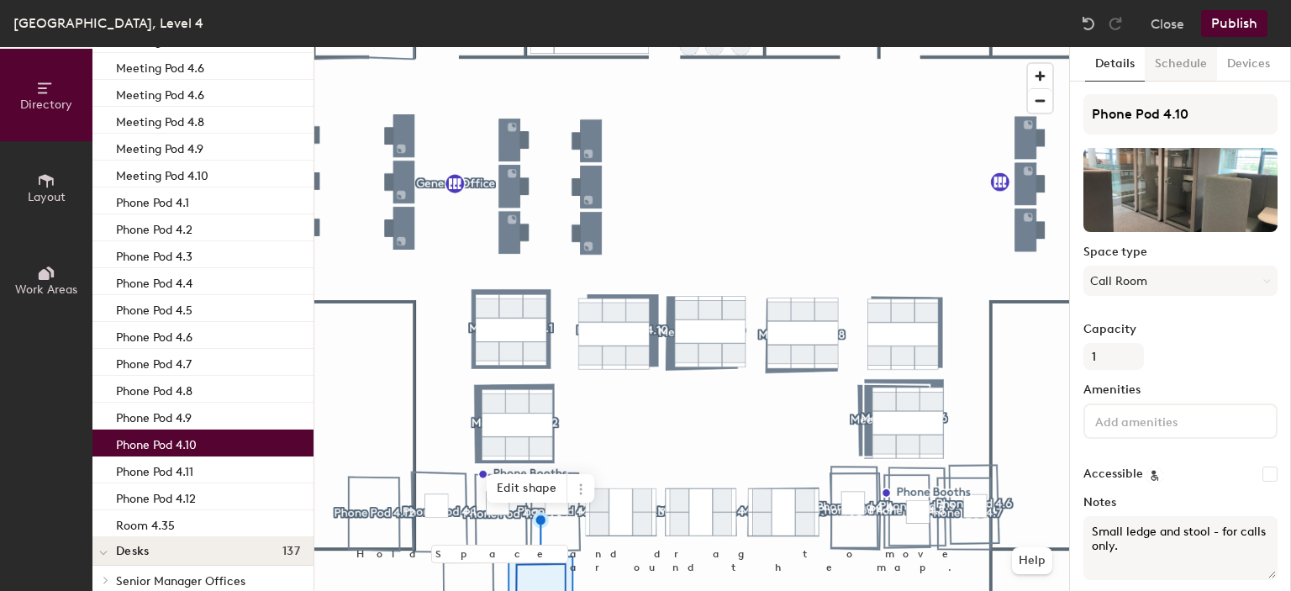
click at [1196, 61] on button "Schedule" at bounding box center [1181, 64] width 72 height 34
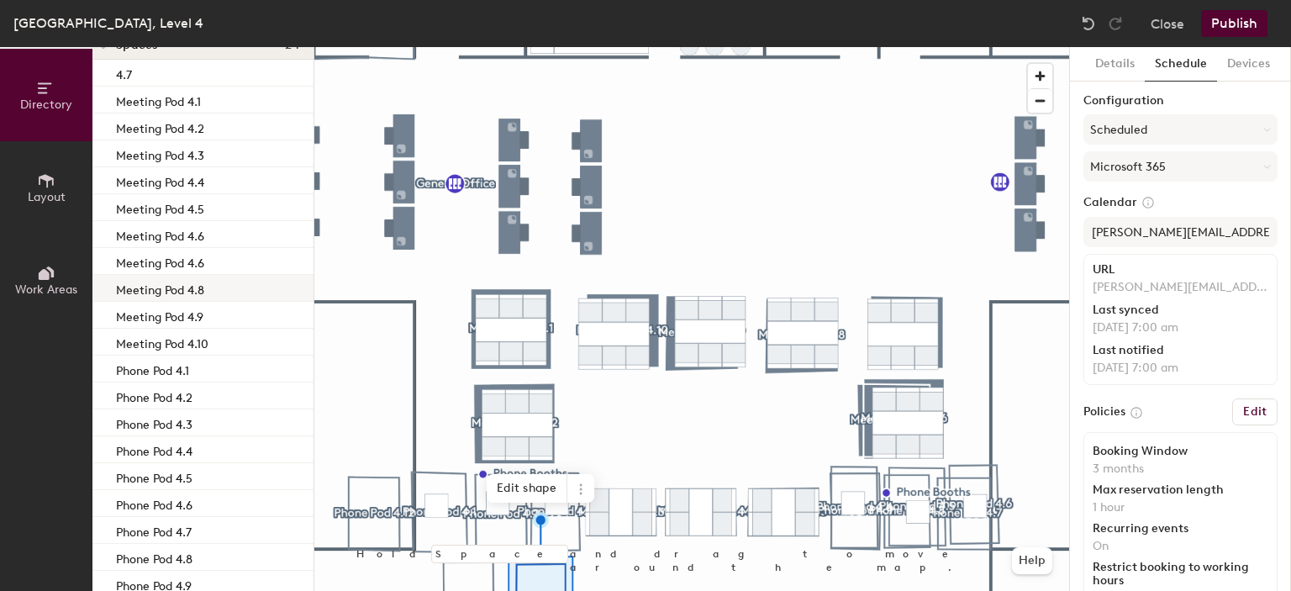
scroll to position [0, 0]
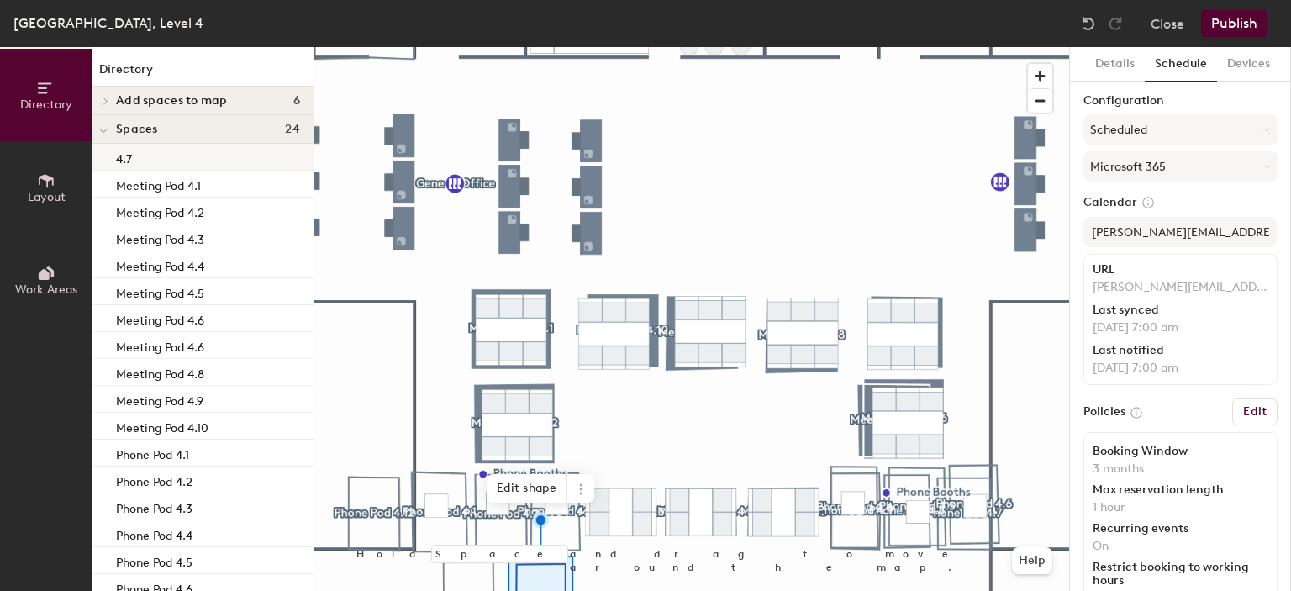
click at [158, 157] on div "4.7" at bounding box center [202, 157] width 221 height 27
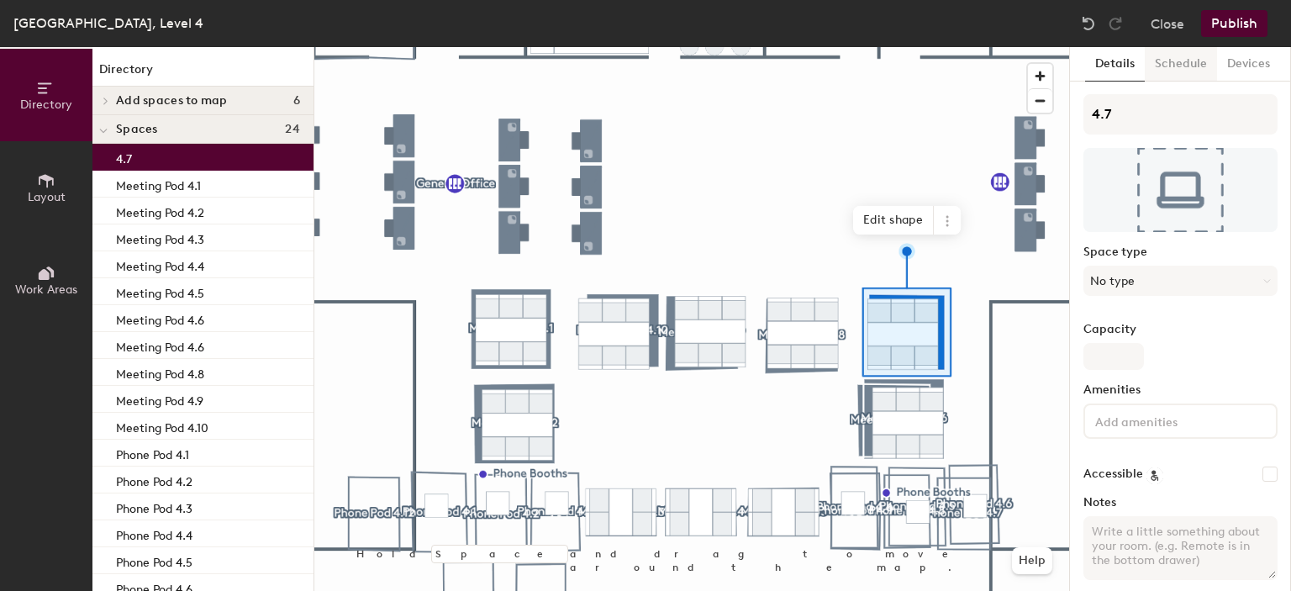
click at [1167, 66] on button "Schedule" at bounding box center [1181, 64] width 72 height 34
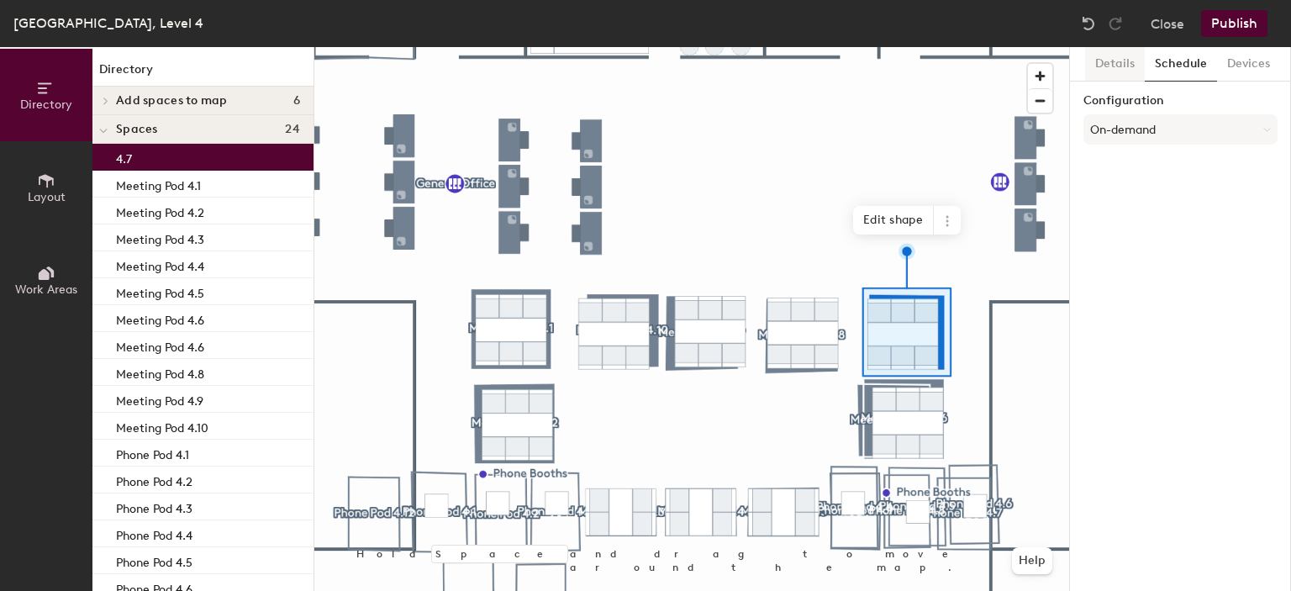
click at [1113, 62] on button "Details" at bounding box center [1115, 64] width 60 height 34
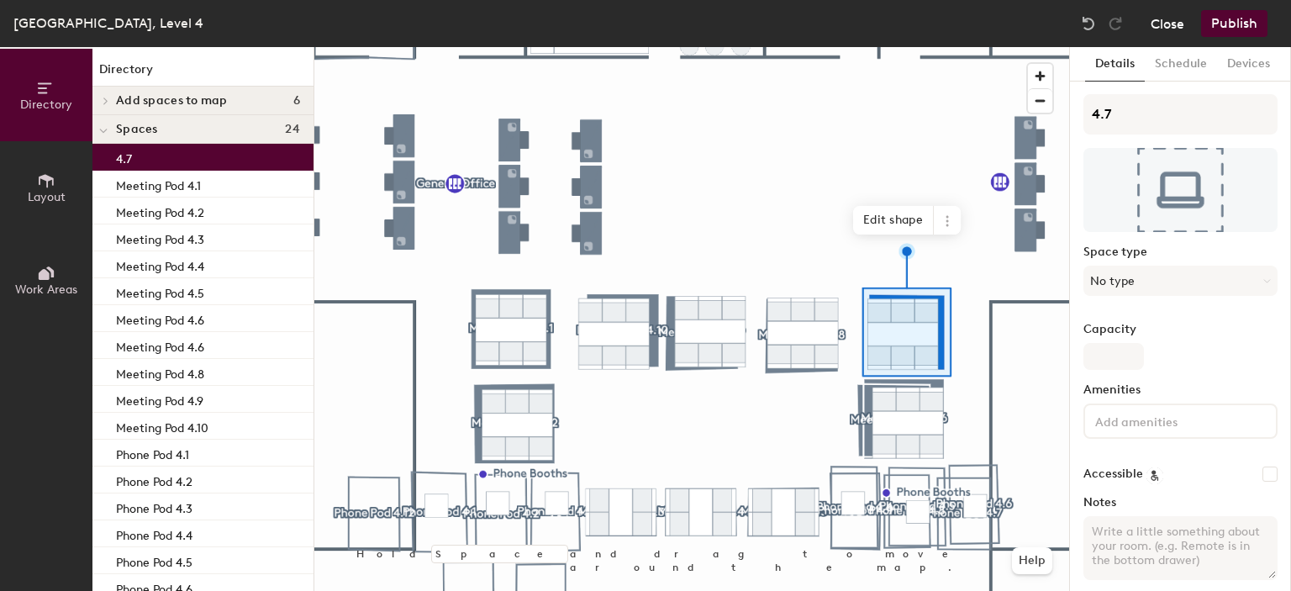
click at [1175, 21] on button "Close" at bounding box center [1168, 23] width 34 height 27
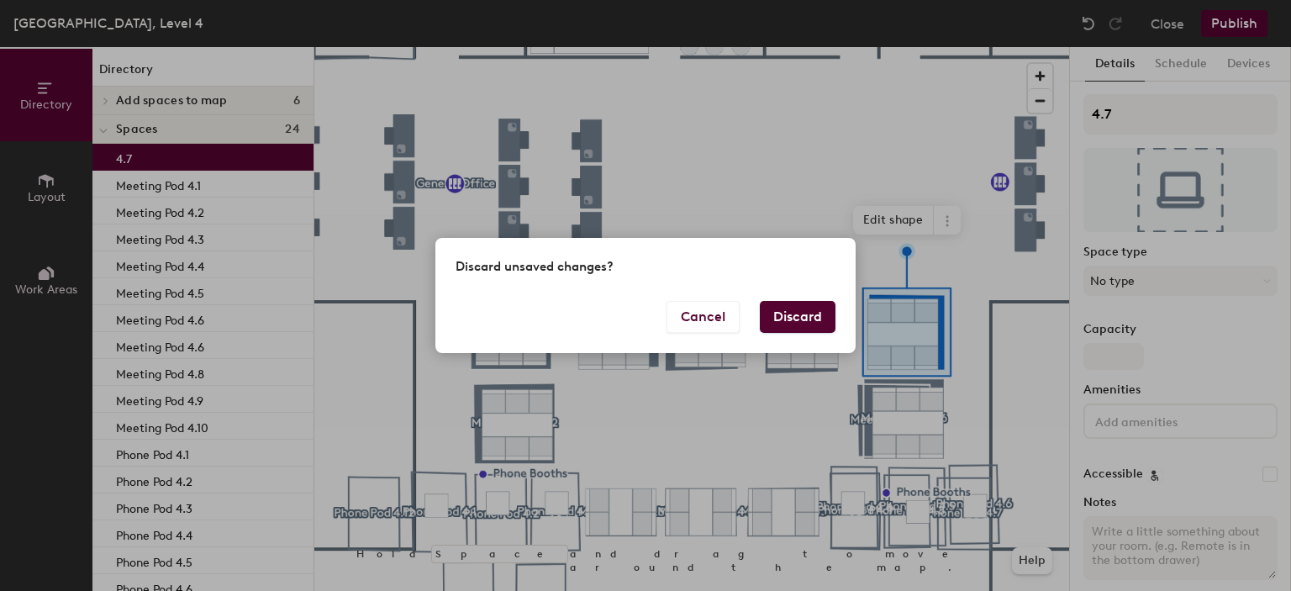
click at [804, 321] on button "Discard" at bounding box center [798, 317] width 76 height 32
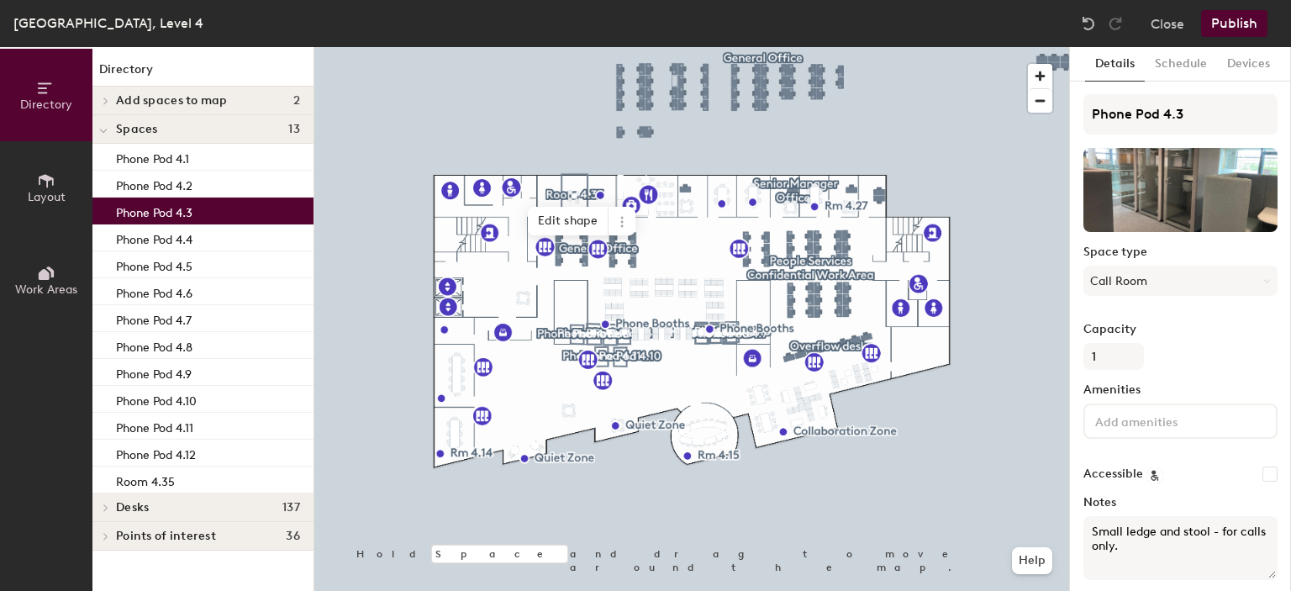
click at [529, 47] on div at bounding box center [691, 47] width 755 height 0
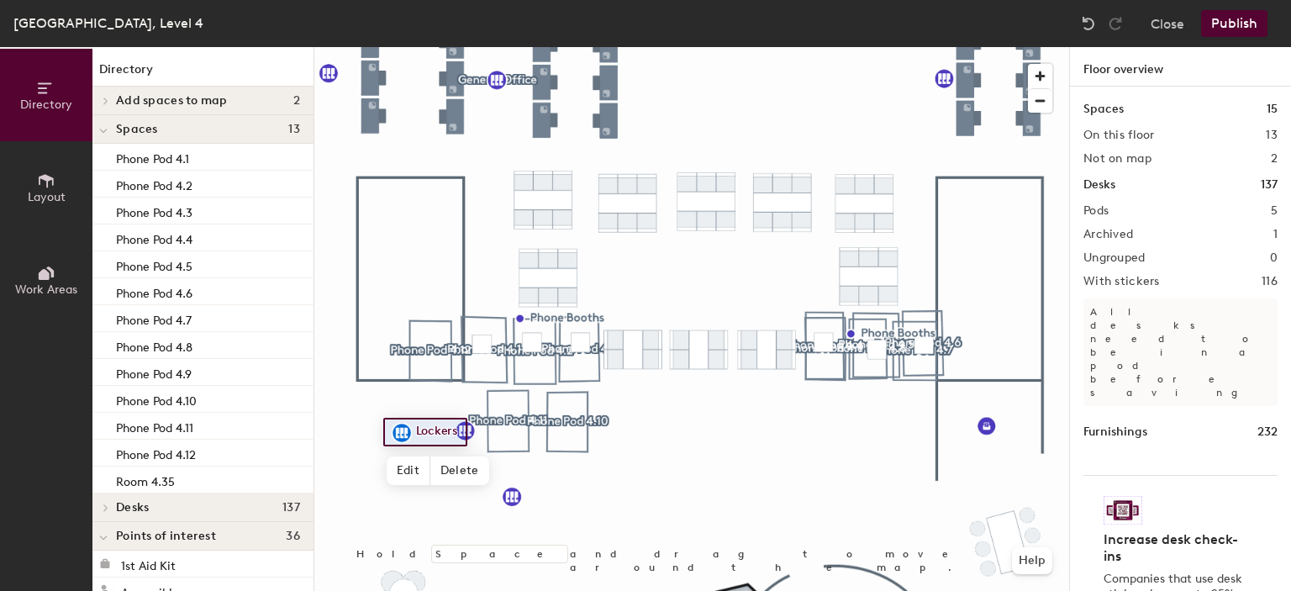
click at [560, 47] on div at bounding box center [691, 47] width 755 height 0
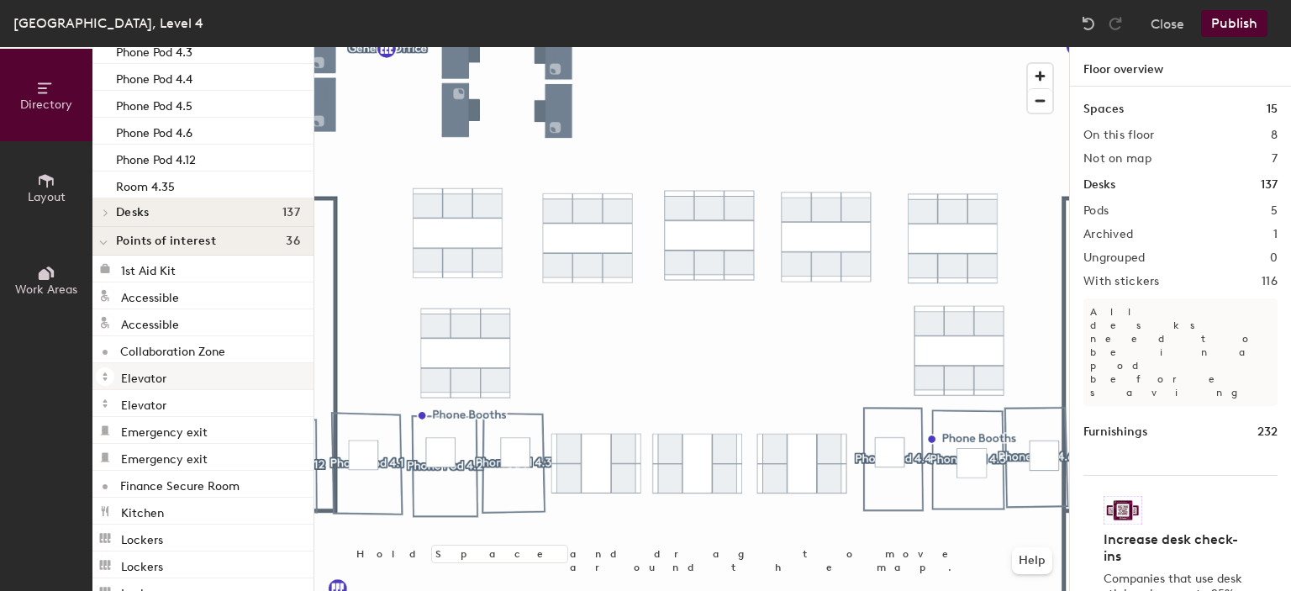
scroll to position [252, 0]
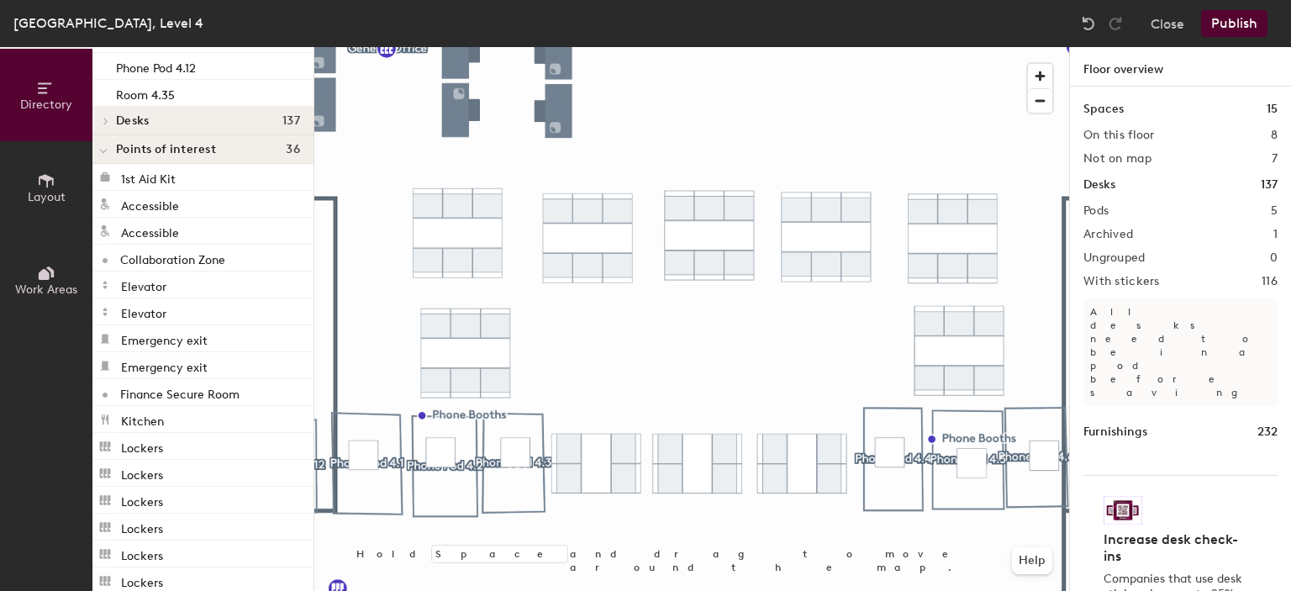
click at [55, 285] on span "Work Areas" at bounding box center [46, 289] width 62 height 14
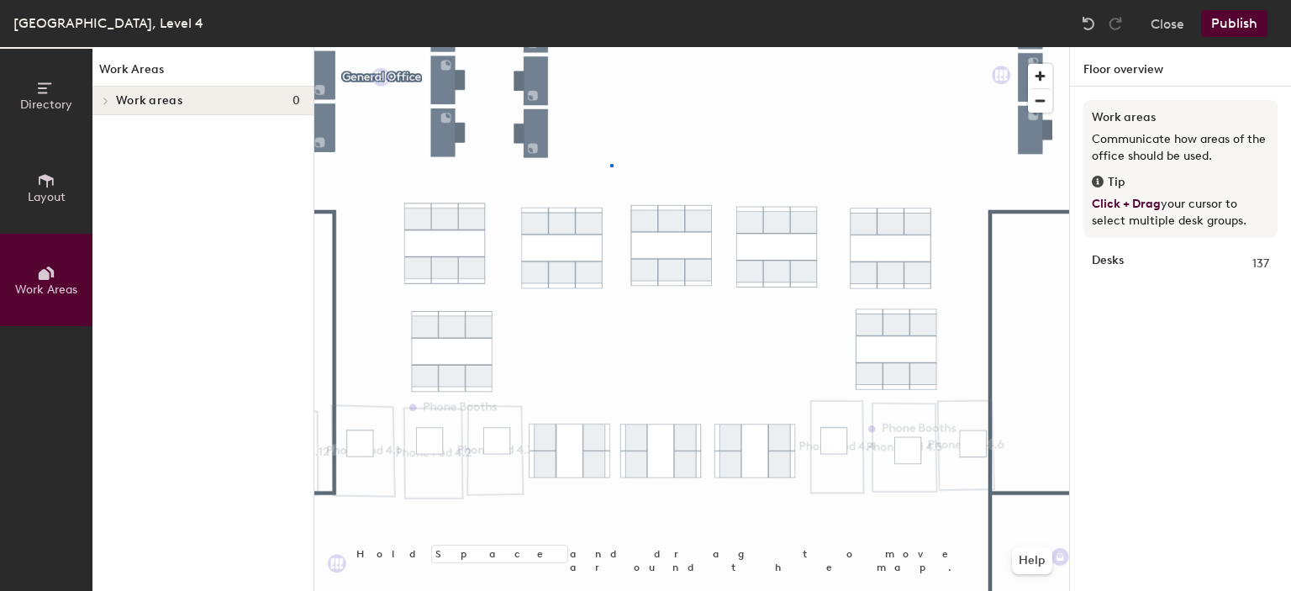
click at [611, 47] on div at bounding box center [691, 47] width 755 height 0
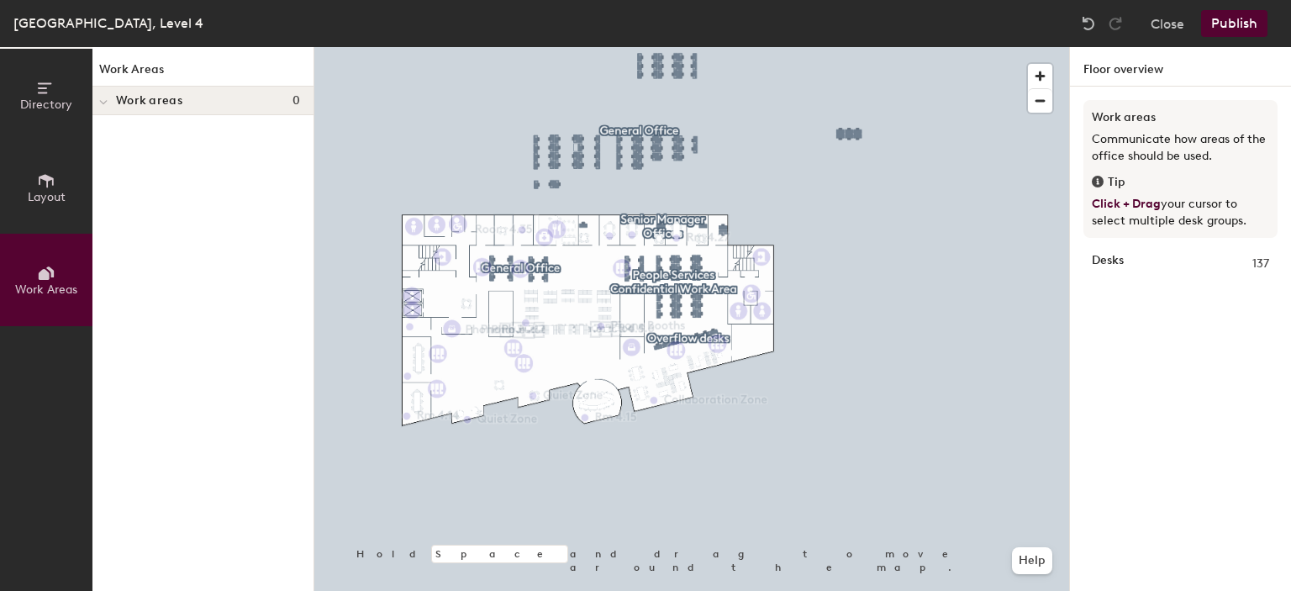
click at [45, 107] on span "Directory" at bounding box center [46, 105] width 52 height 14
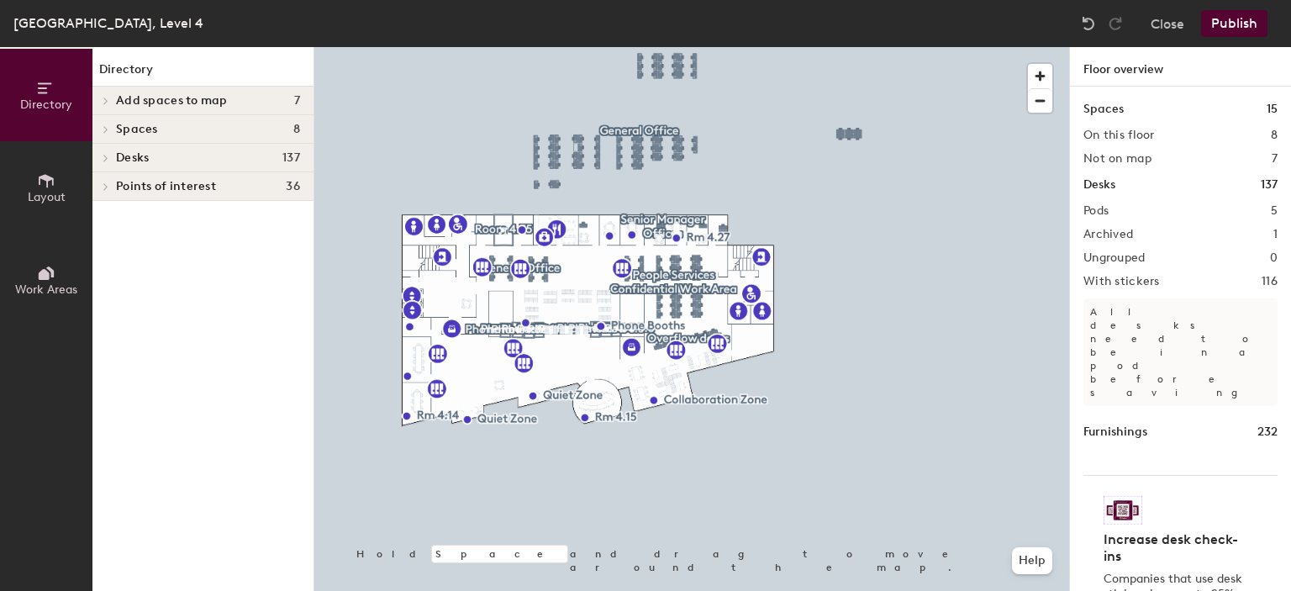
click at [198, 96] on span "Add spaces to map" at bounding box center [172, 100] width 112 height 13
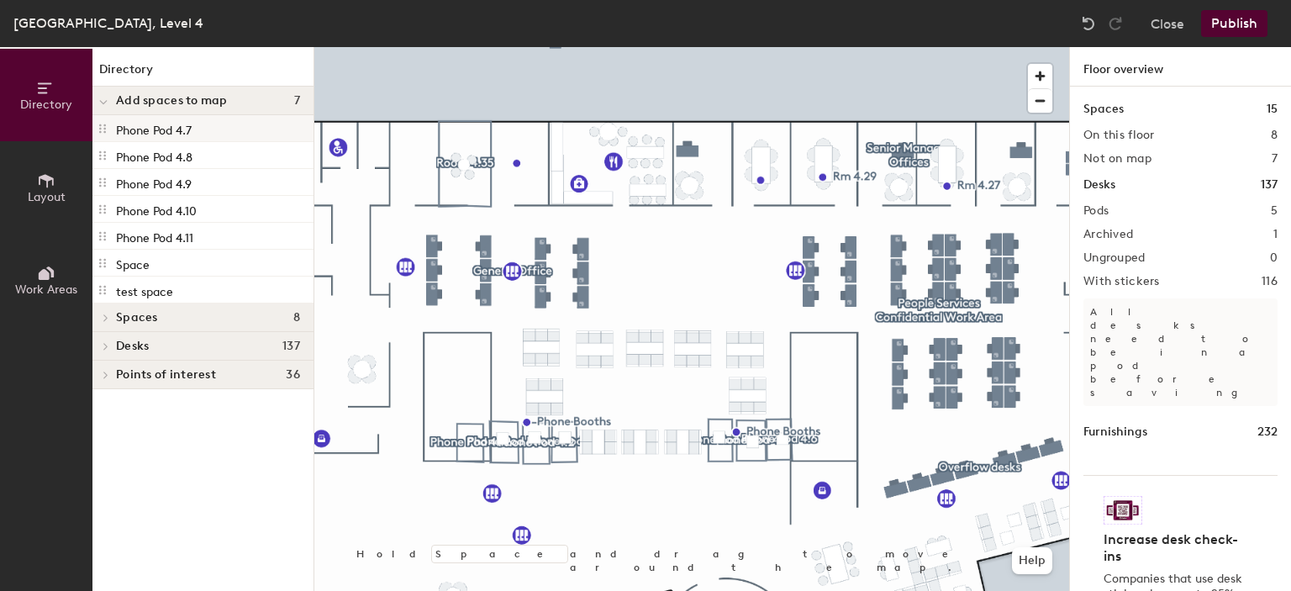
click at [172, 128] on p "Phone Pod 4.7" at bounding box center [154, 128] width 76 height 19
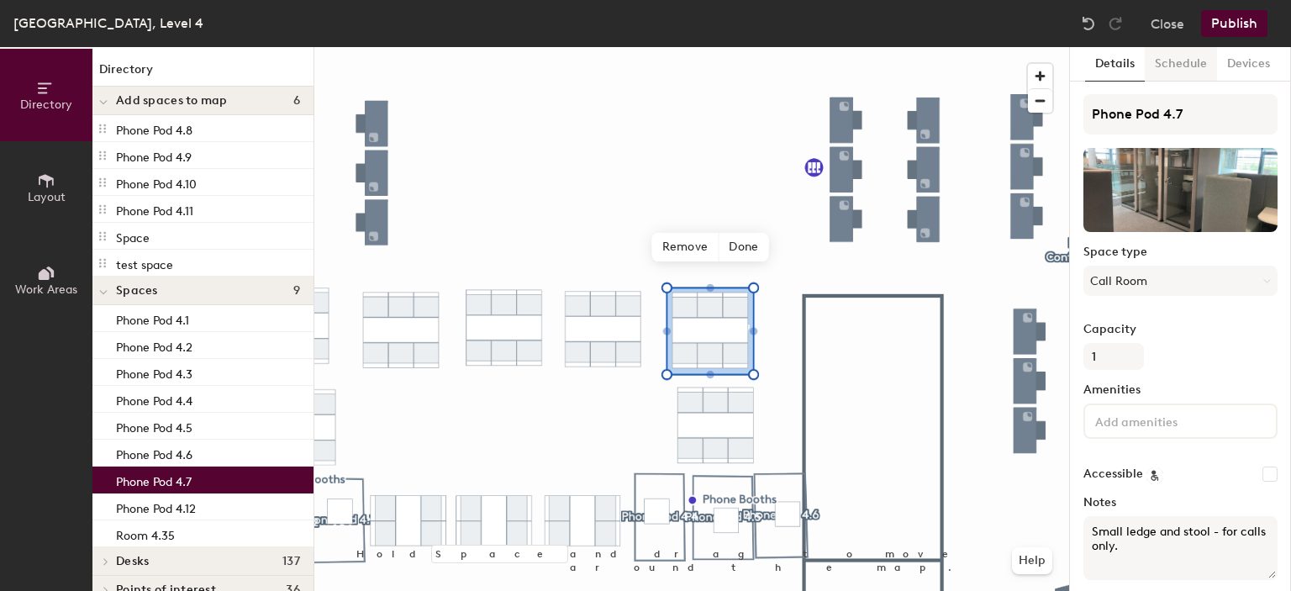
click at [1190, 53] on button "Schedule" at bounding box center [1181, 64] width 72 height 34
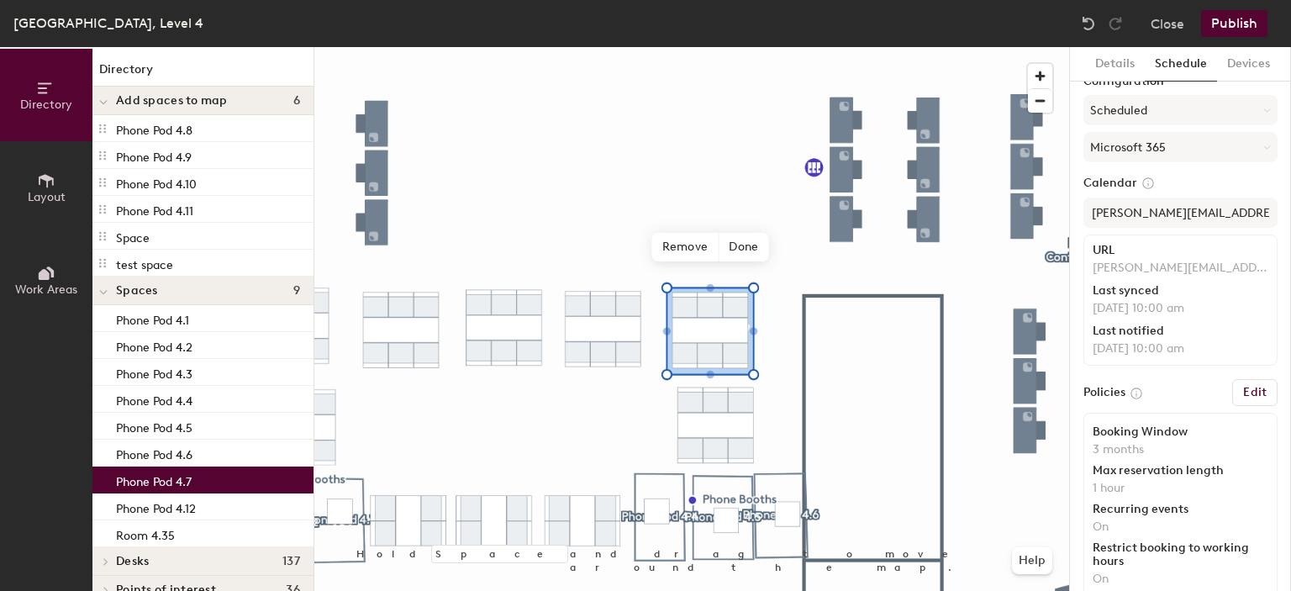
scroll to position [47, 0]
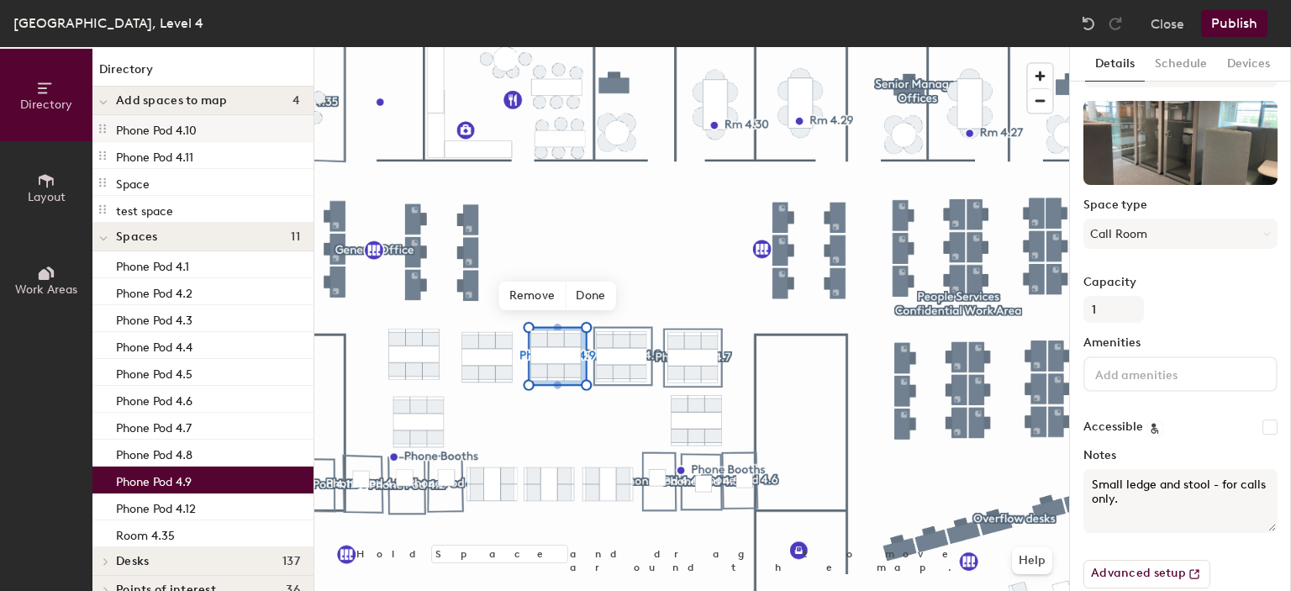
click at [192, 134] on p "Phone Pod 4.10" at bounding box center [156, 128] width 81 height 19
click at [1187, 66] on button "Schedule" at bounding box center [1181, 64] width 72 height 34
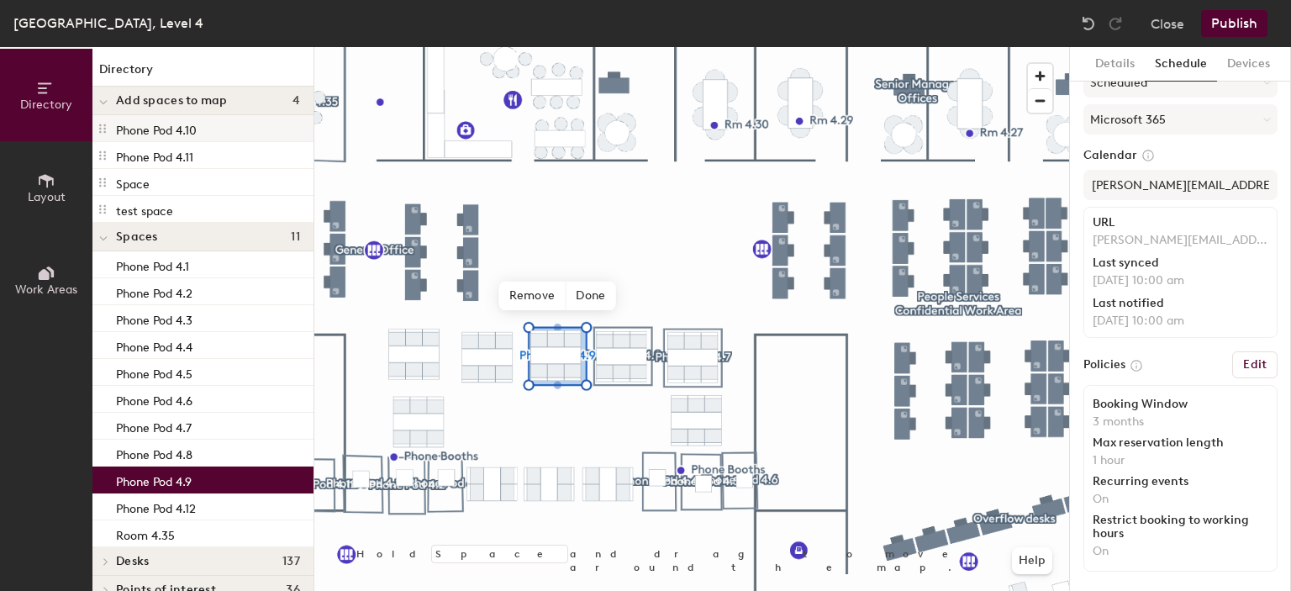
click at [153, 131] on p "Phone Pod 4.10" at bounding box center [156, 128] width 81 height 19
click at [169, 131] on p "Phone Pod 4.10" at bounding box center [156, 128] width 81 height 19
click at [175, 151] on p "Phone Pod 4.11" at bounding box center [154, 154] width 77 height 19
click at [185, 133] on p "Phone Pod 4.10" at bounding box center [156, 128] width 81 height 19
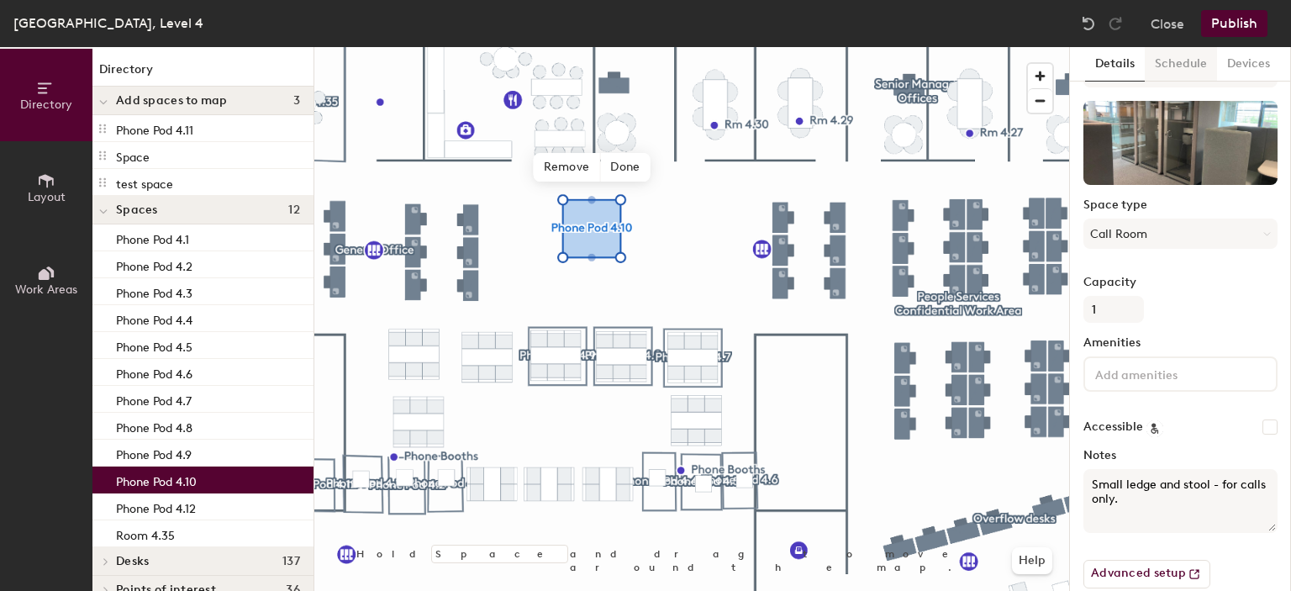
click at [1173, 76] on button "Schedule" at bounding box center [1181, 64] width 72 height 34
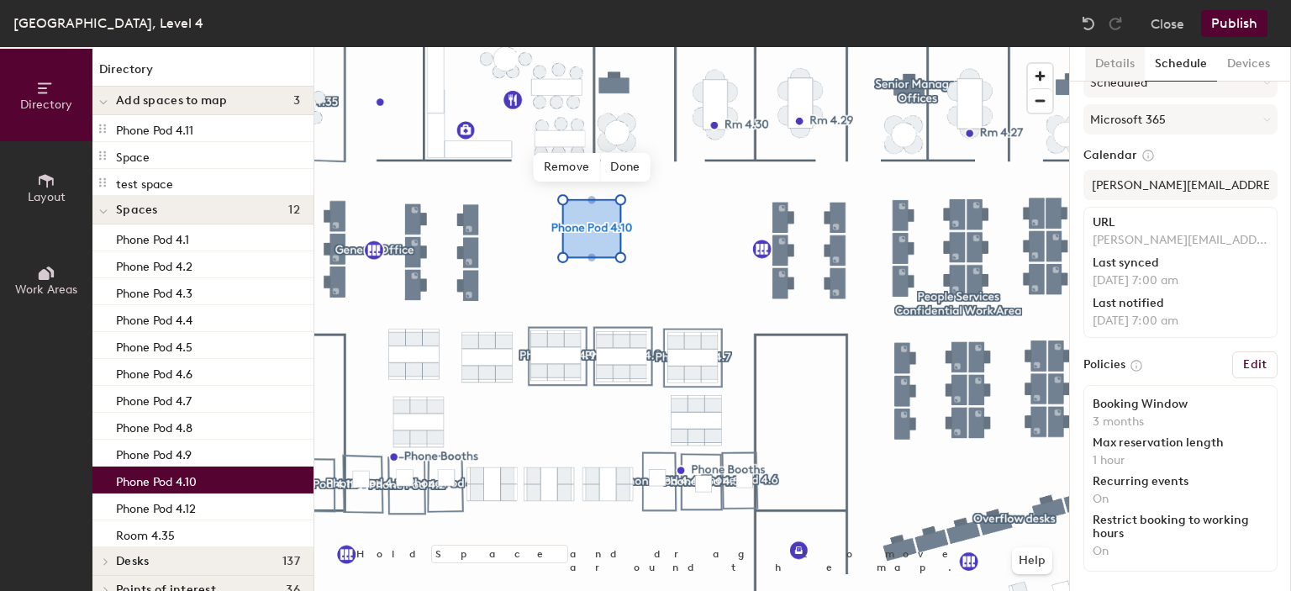
click at [1119, 64] on button "Details" at bounding box center [1115, 64] width 60 height 34
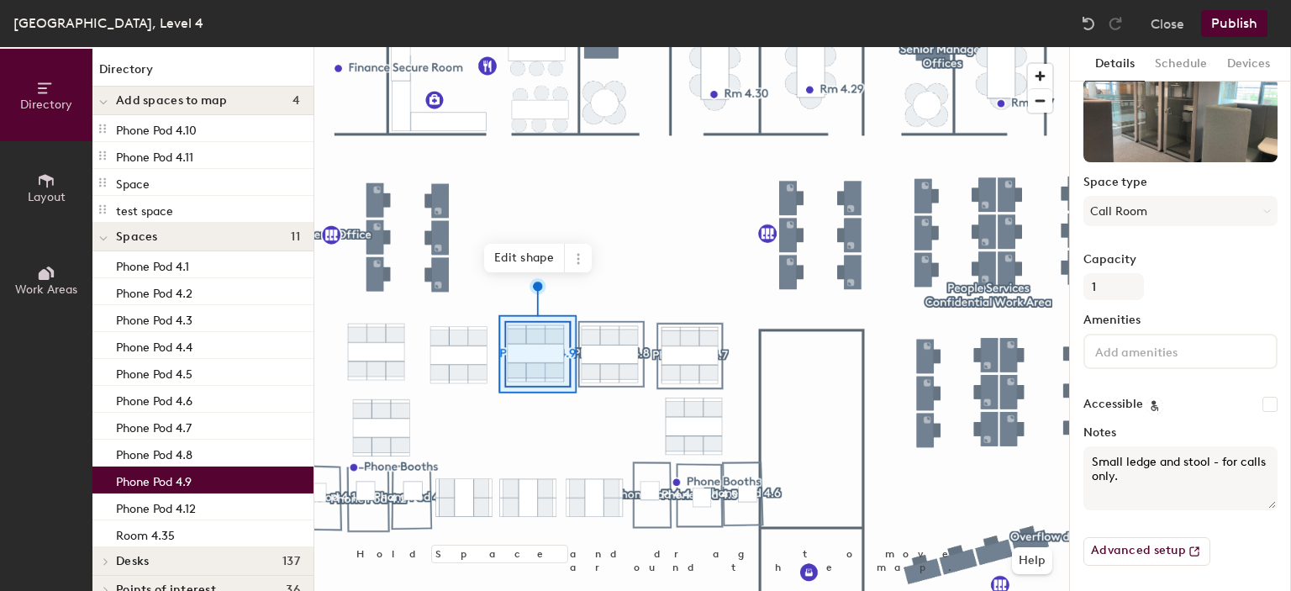
scroll to position [0, 0]
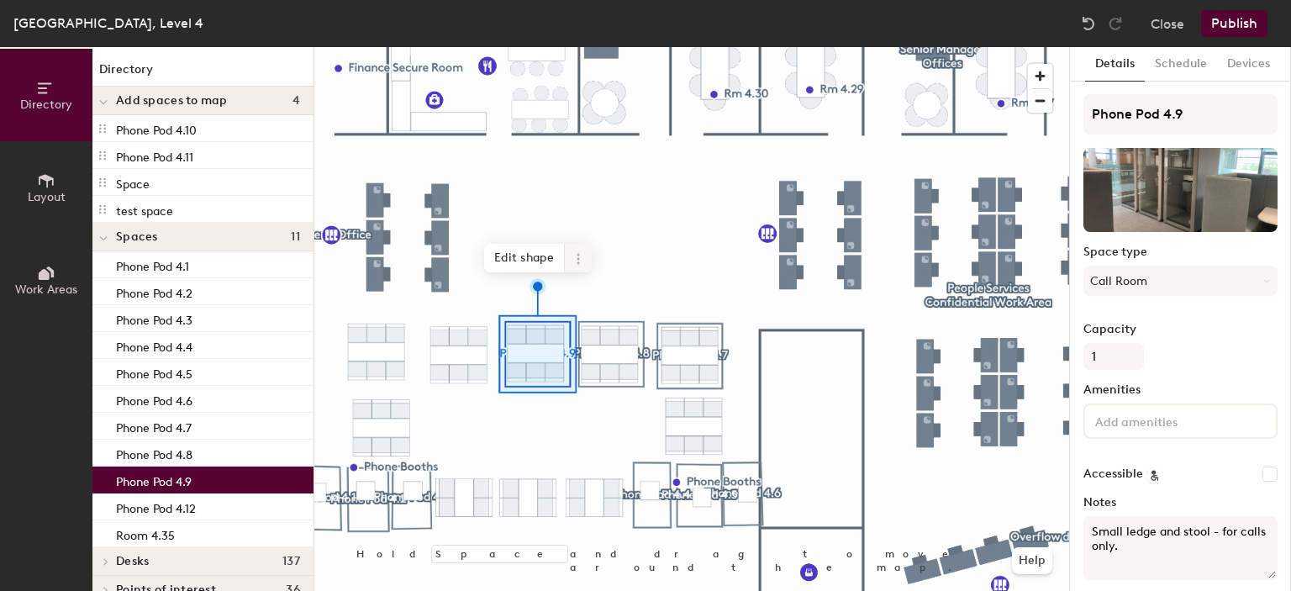
click at [584, 256] on icon at bounding box center [578, 258] width 13 height 13
click at [630, 330] on span "Activate" at bounding box center [639, 326] width 150 height 29
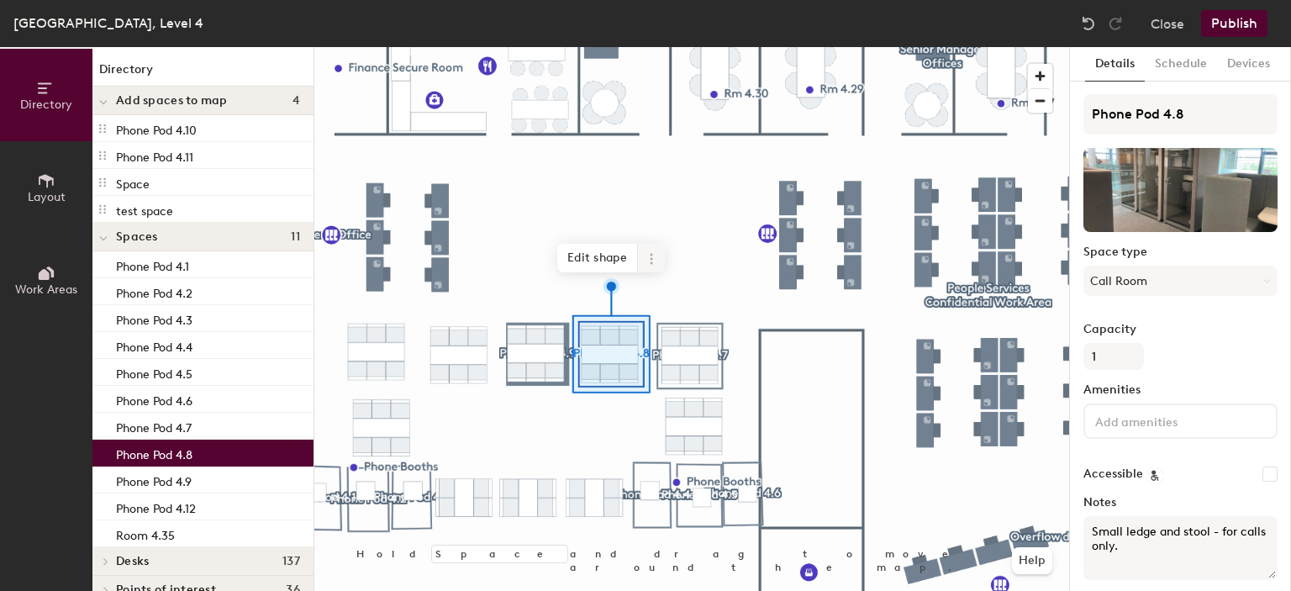
click at [651, 255] on icon at bounding box center [651, 254] width 3 height 3
click at [710, 328] on span "Activate" at bounding box center [712, 326] width 150 height 29
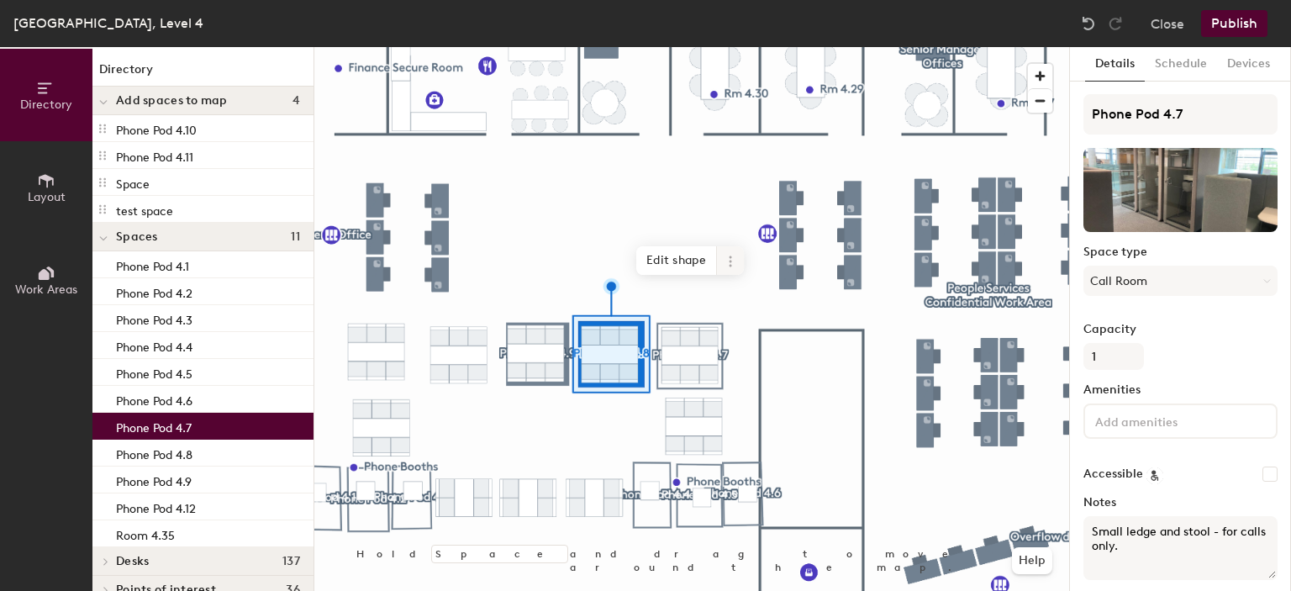
click at [736, 261] on icon at bounding box center [730, 261] width 13 height 13
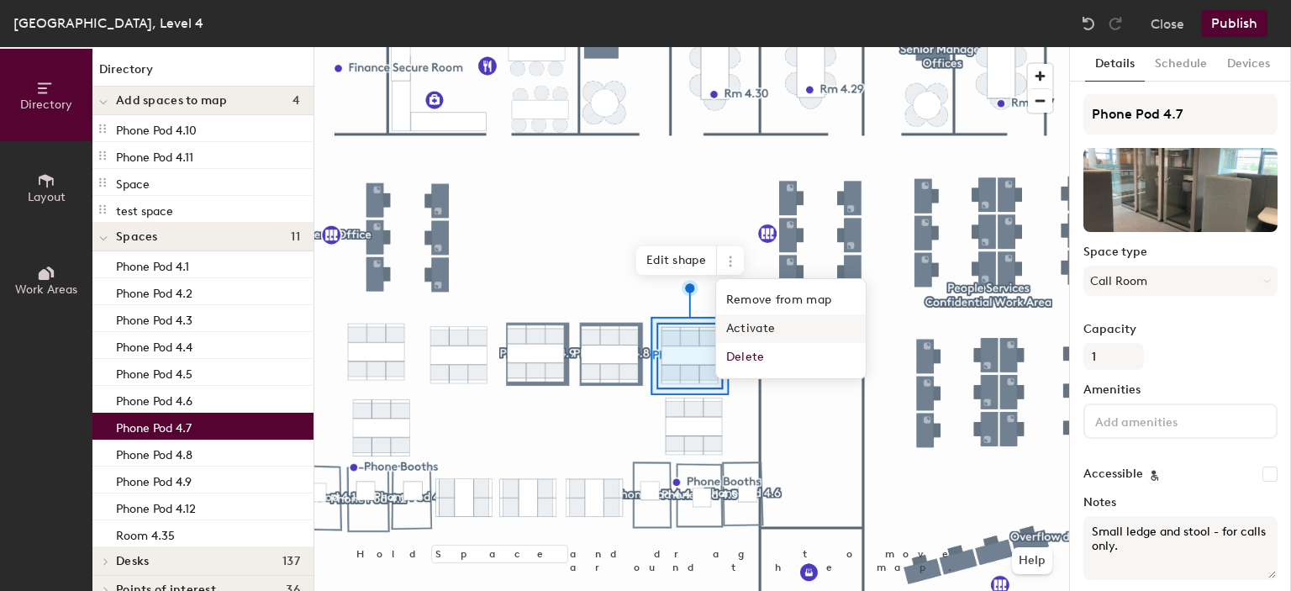
click at [741, 329] on span "Activate" at bounding box center [791, 328] width 150 height 29
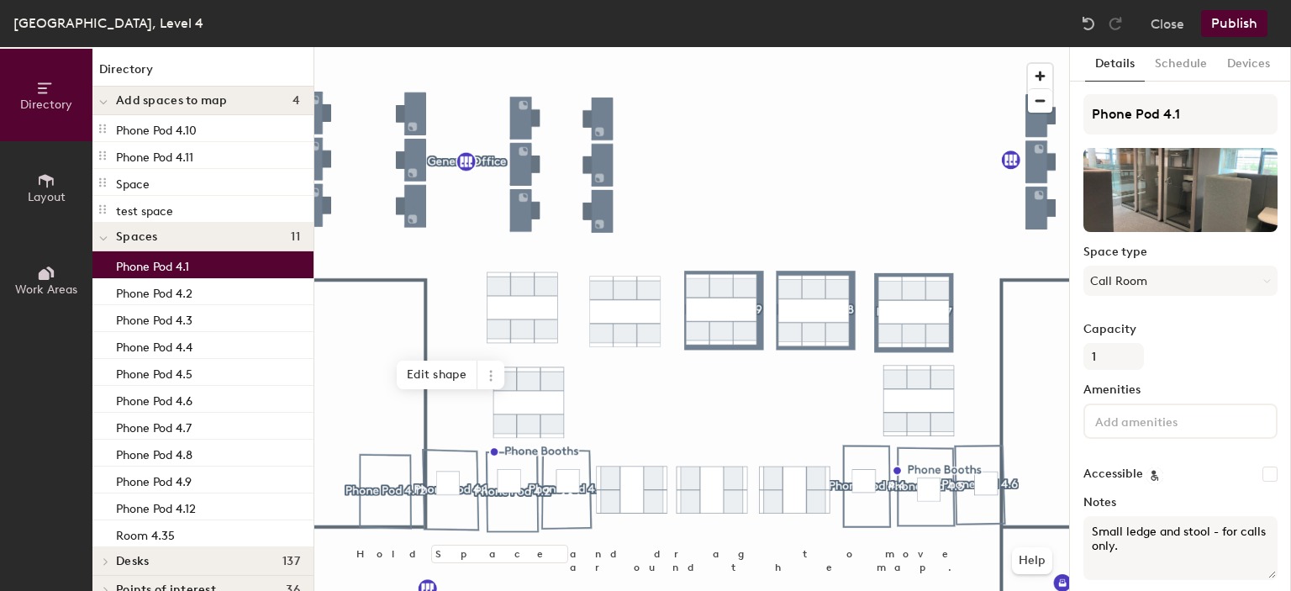
click at [180, 268] on p "Phone Pod 4.1" at bounding box center [152, 264] width 73 height 19
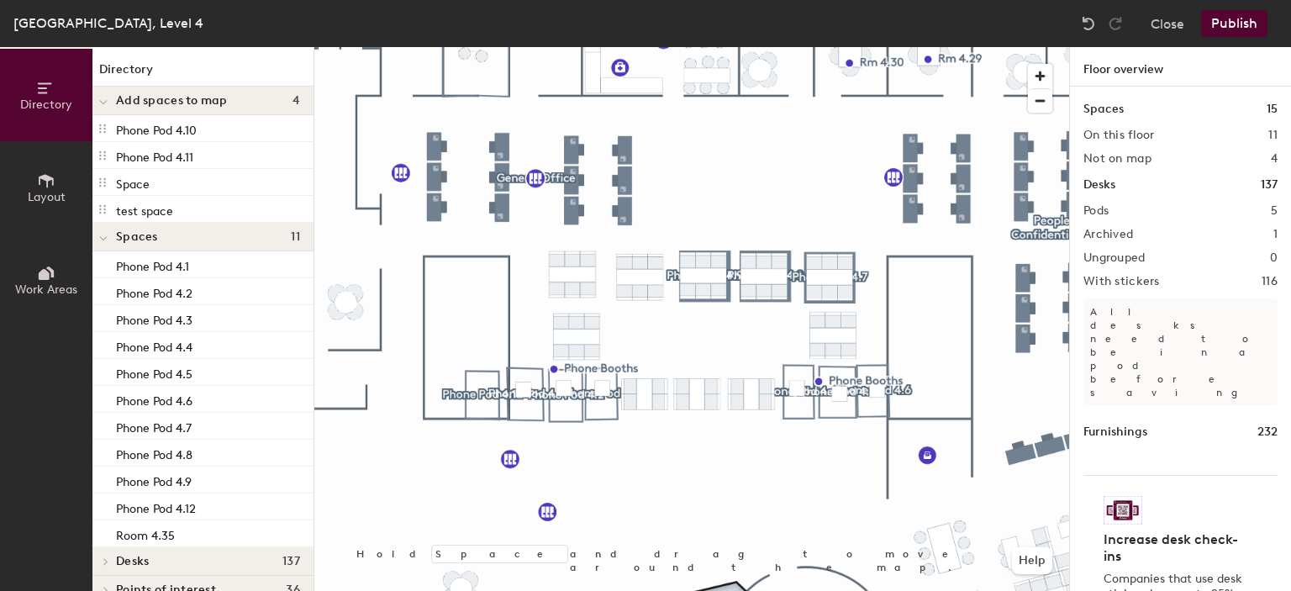
click at [48, 197] on span "Layout" at bounding box center [47, 197] width 38 height 14
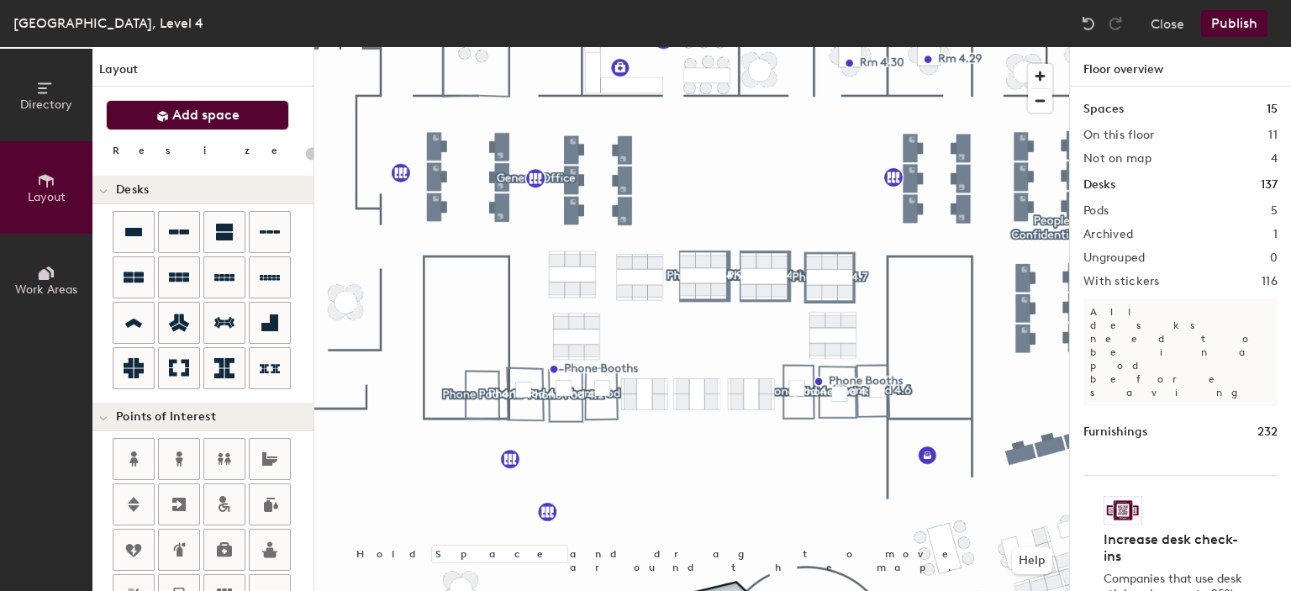
click at [243, 115] on button "Add space" at bounding box center [197, 115] width 183 height 30
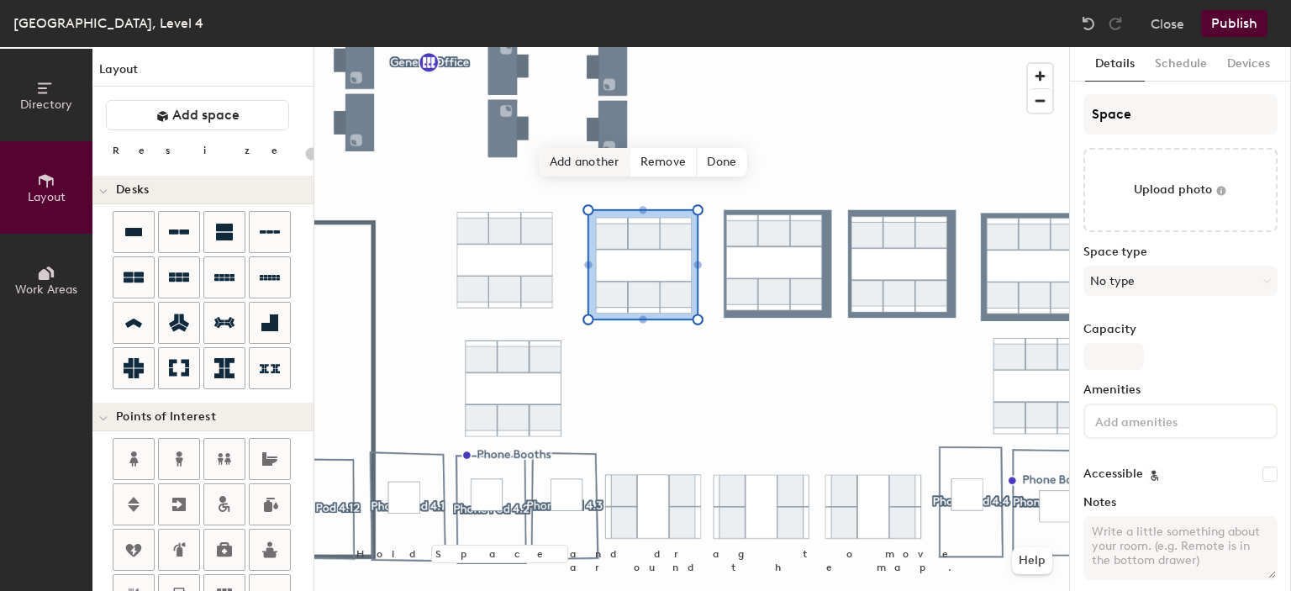
click at [592, 164] on span "Add another" at bounding box center [585, 162] width 91 height 29
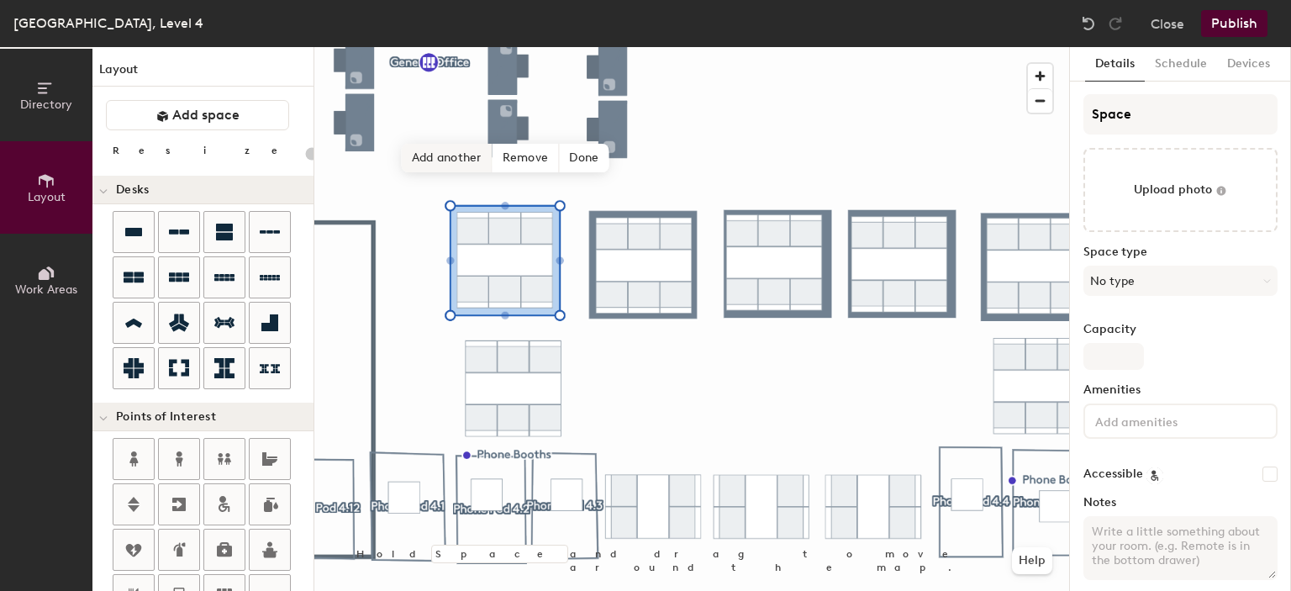
click at [467, 167] on span "Add another" at bounding box center [447, 158] width 91 height 29
click at [444, 322] on span "Add another" at bounding box center [417, 327] width 91 height 29
click at [719, 301] on span "Add another" at bounding box center [699, 307] width 91 height 29
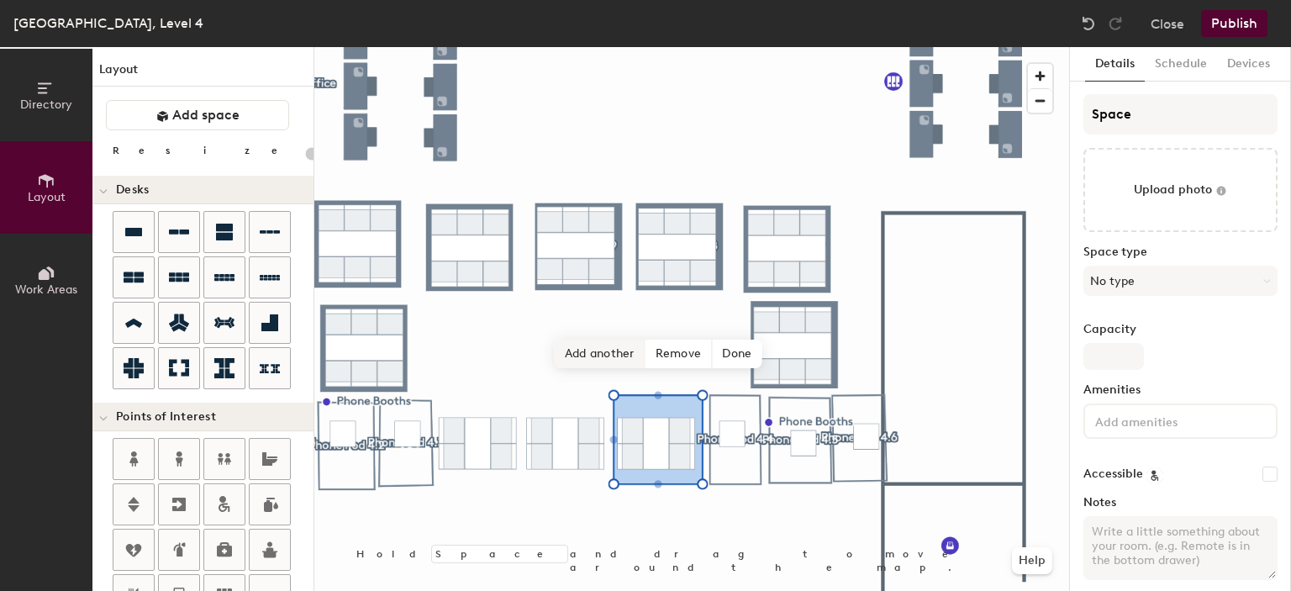
drag, startPoint x: 719, startPoint y: 301, endPoint x: 605, endPoint y: 340, distance: 119.9
click at [605, 340] on span "Add another" at bounding box center [600, 354] width 91 height 29
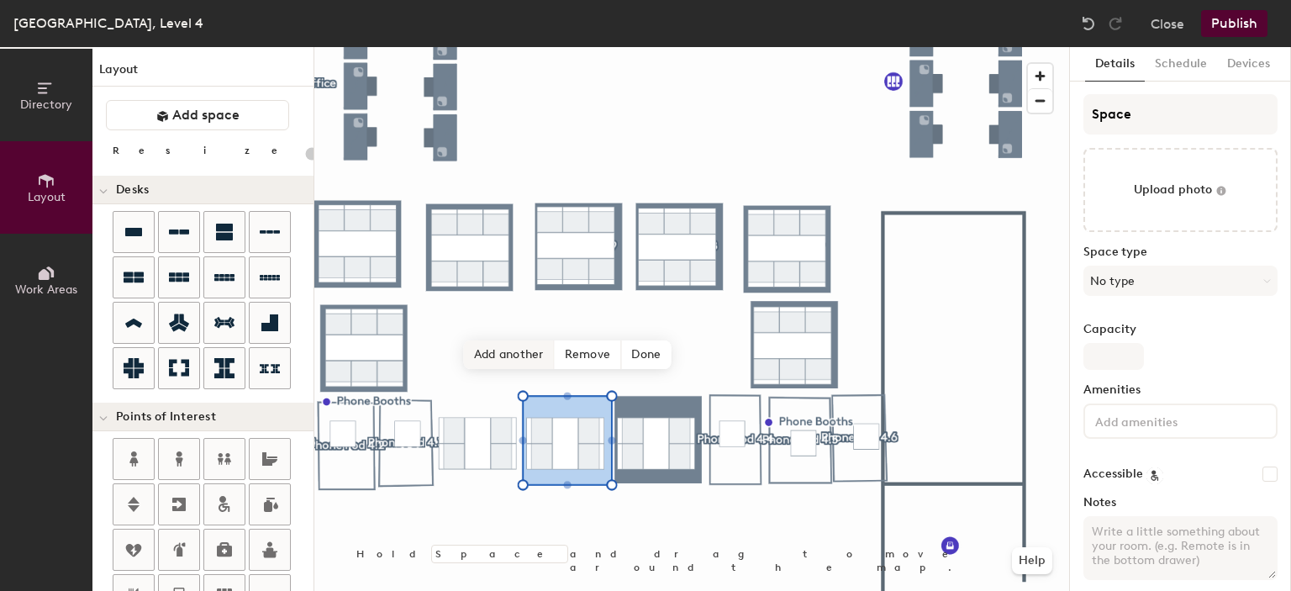
click at [531, 351] on span "Add another" at bounding box center [509, 354] width 91 height 29
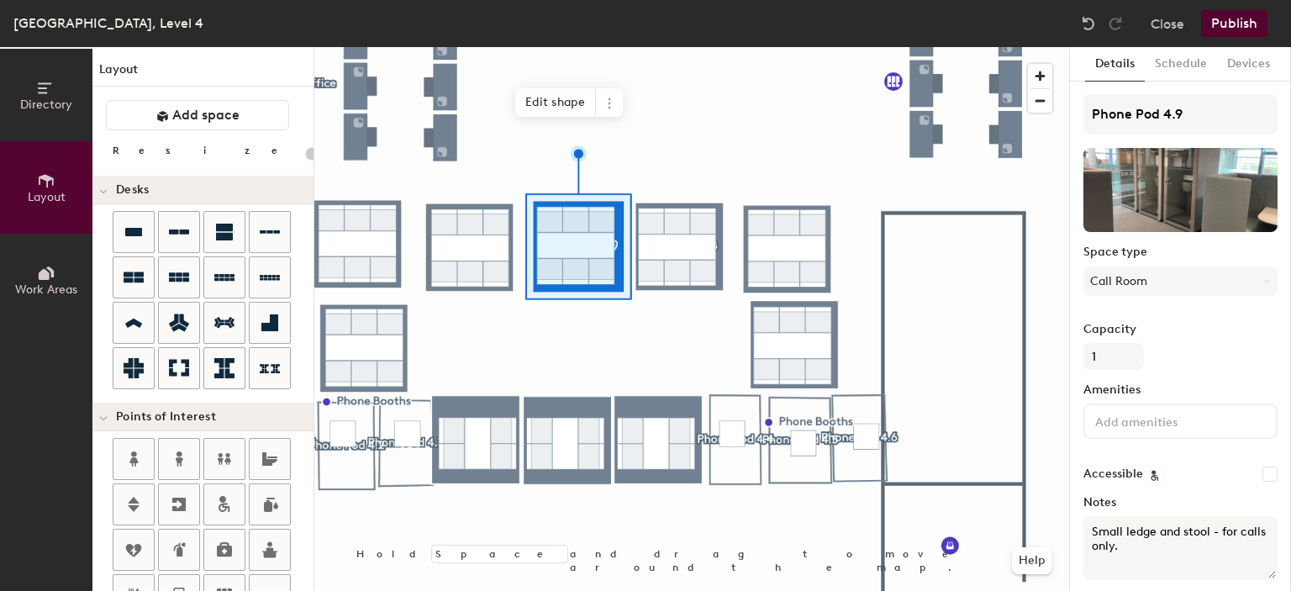
click at [1177, 61] on button "Schedule" at bounding box center [1181, 64] width 72 height 34
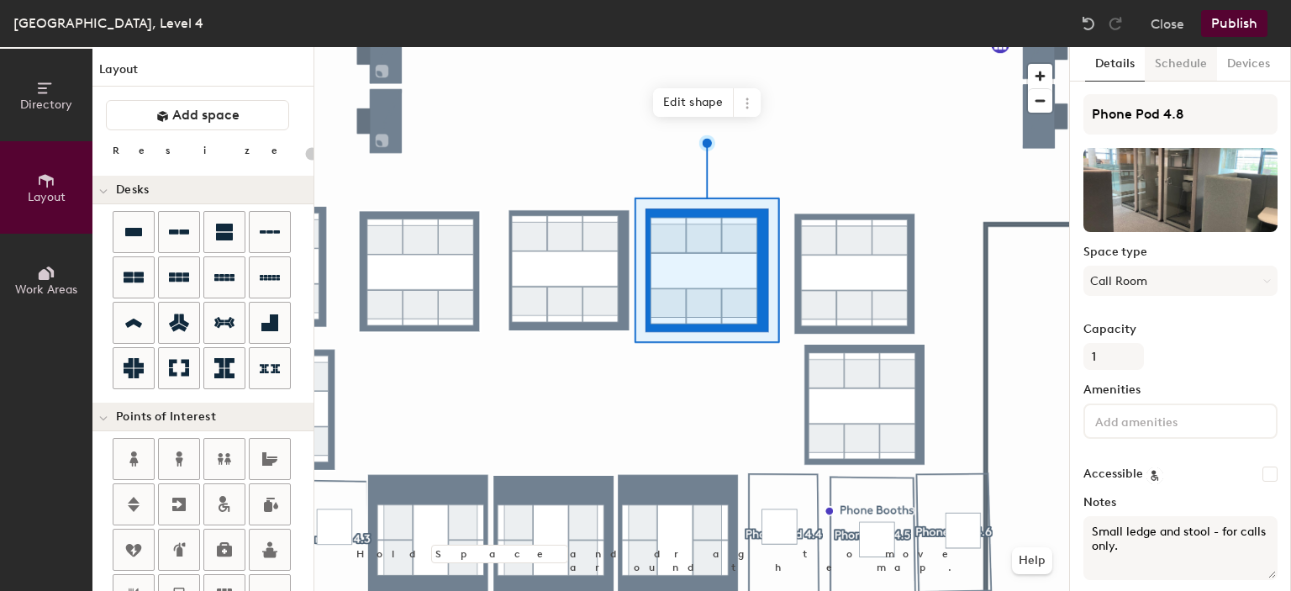
click at [1174, 63] on button "Schedule" at bounding box center [1181, 64] width 72 height 34
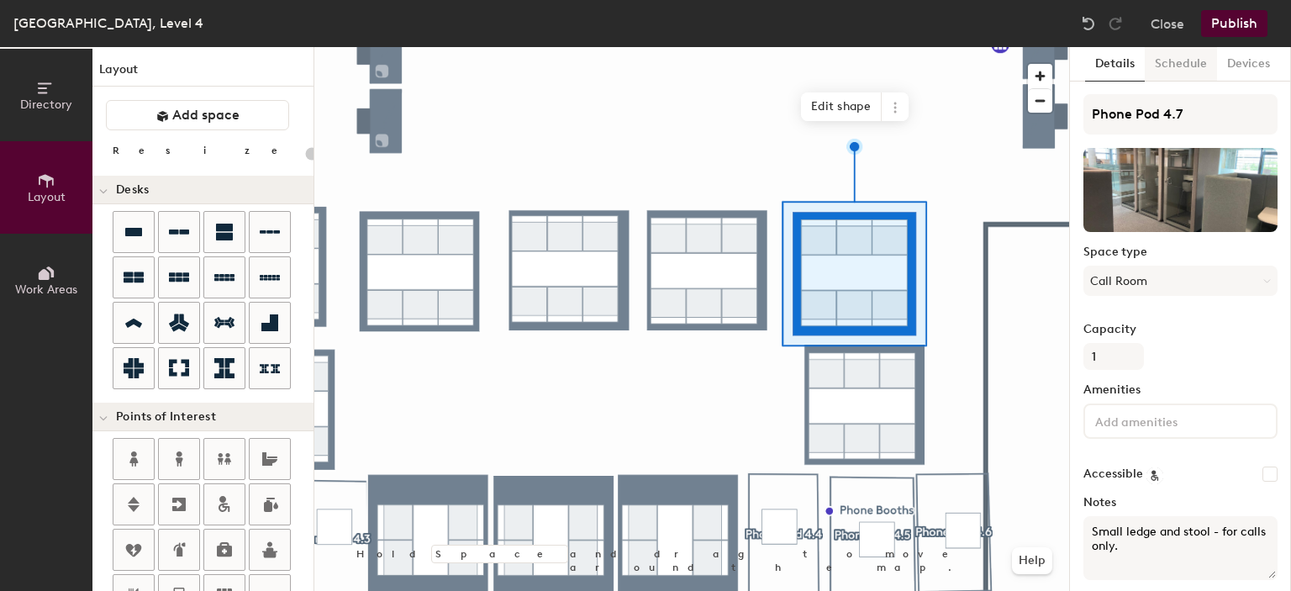
click at [1187, 66] on button "Schedule" at bounding box center [1181, 64] width 72 height 34
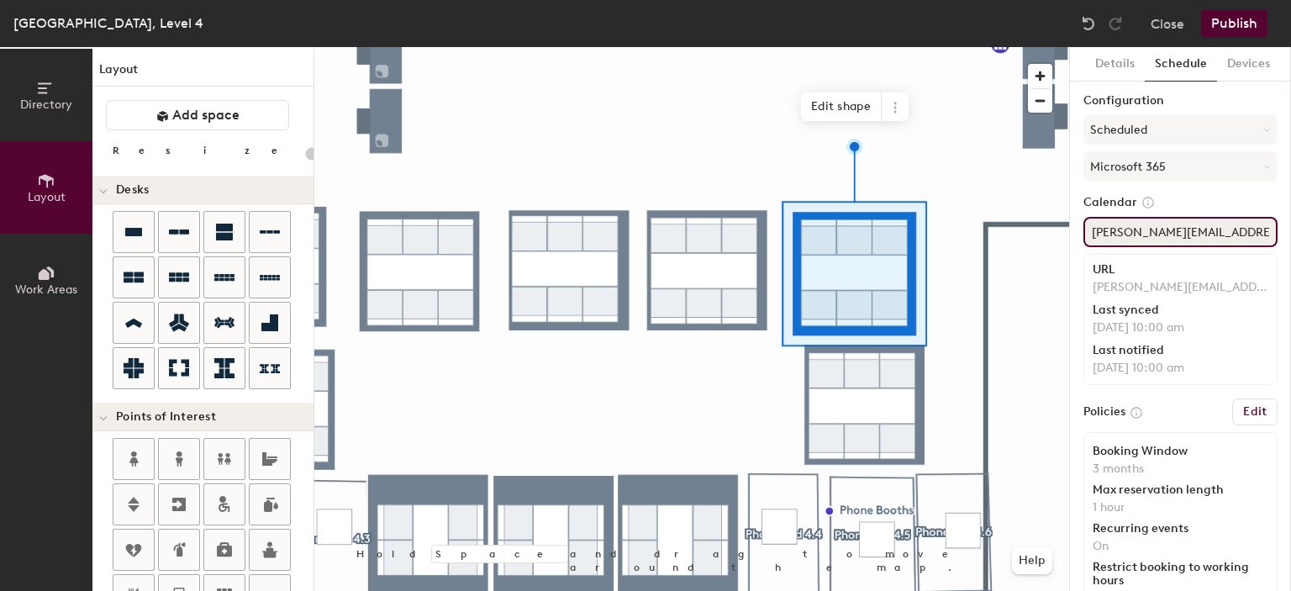
scroll to position [0, 17]
drag, startPoint x: 1090, startPoint y: 232, endPoint x: 1239, endPoint y: 234, distance: 148.8
click at [1290, 229] on div "Directory Layout Work Areas Layout Add space Resize Desks Points of Interest Fu…" at bounding box center [645, 319] width 1291 height 544
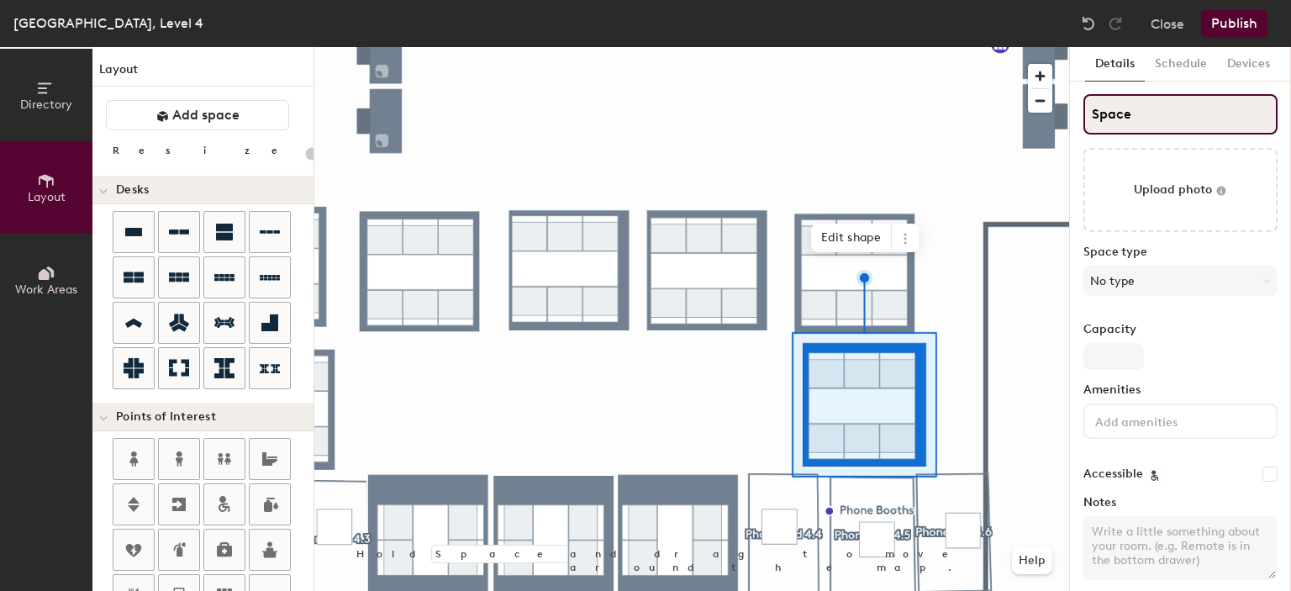
click at [1022, 124] on div "Directory Layout Work Areas Layout Add space Resize Desks Points of Interest Fu…" at bounding box center [645, 319] width 1291 height 544
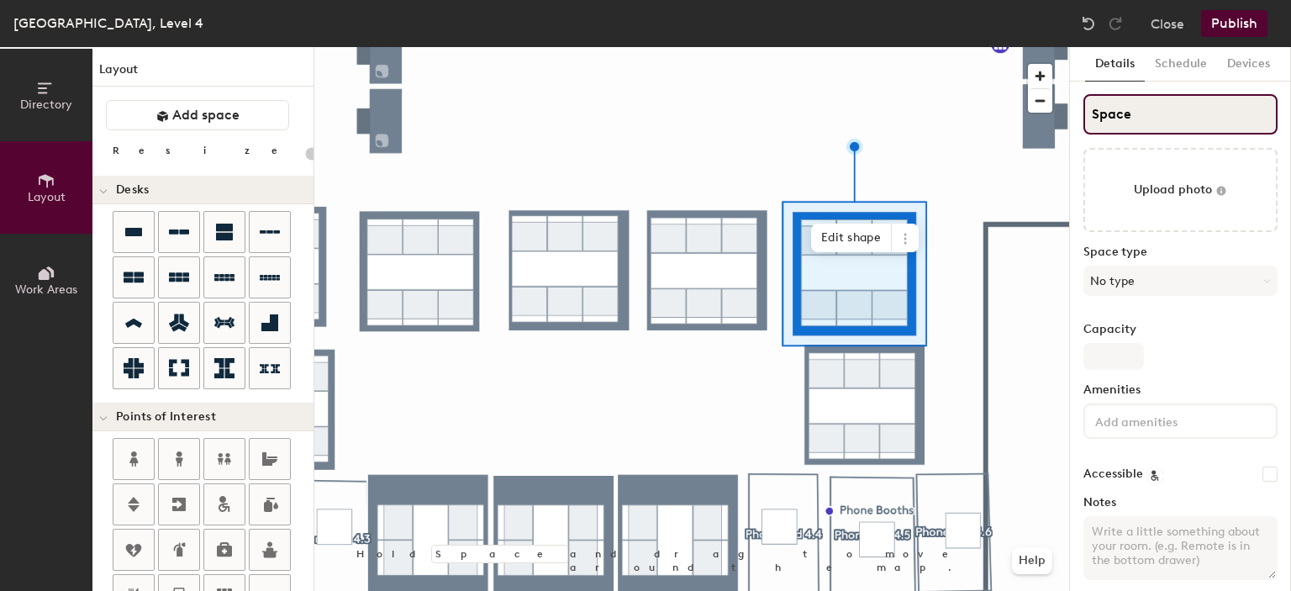
drag, startPoint x: 1160, startPoint y: 124, endPoint x: 1130, endPoint y: 124, distance: 30.3
click at [1130, 124] on input "Space" at bounding box center [1180, 114] width 194 height 40
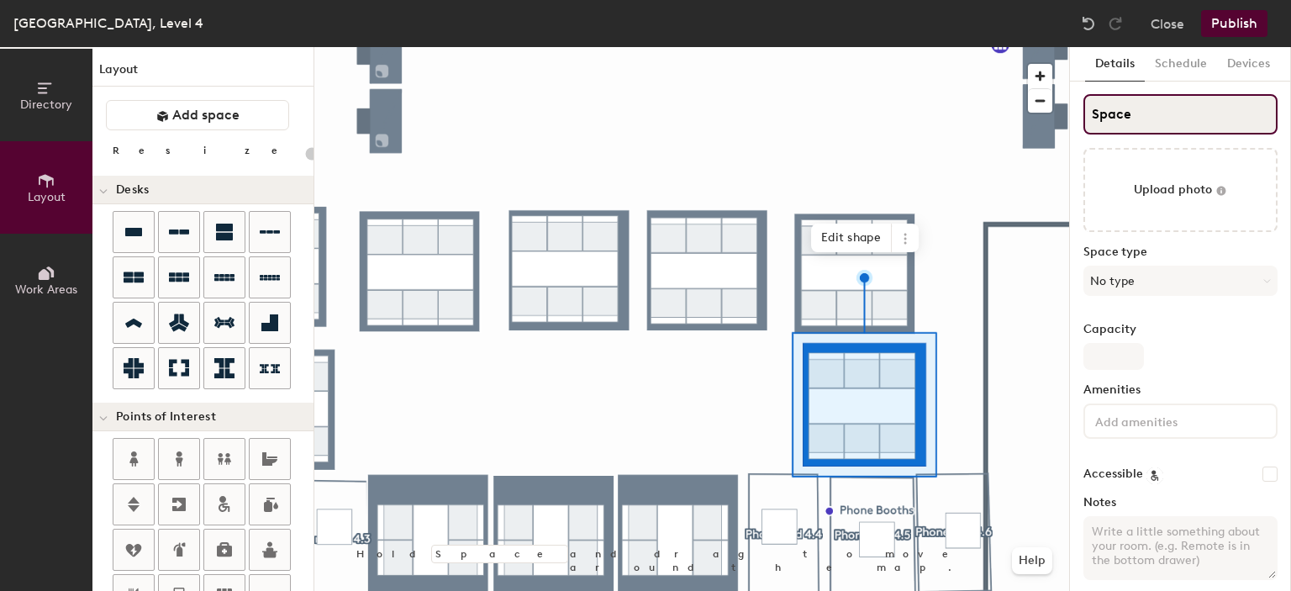
type input "20"
type input "S"
type input "20"
type input "SP"
type input "20"
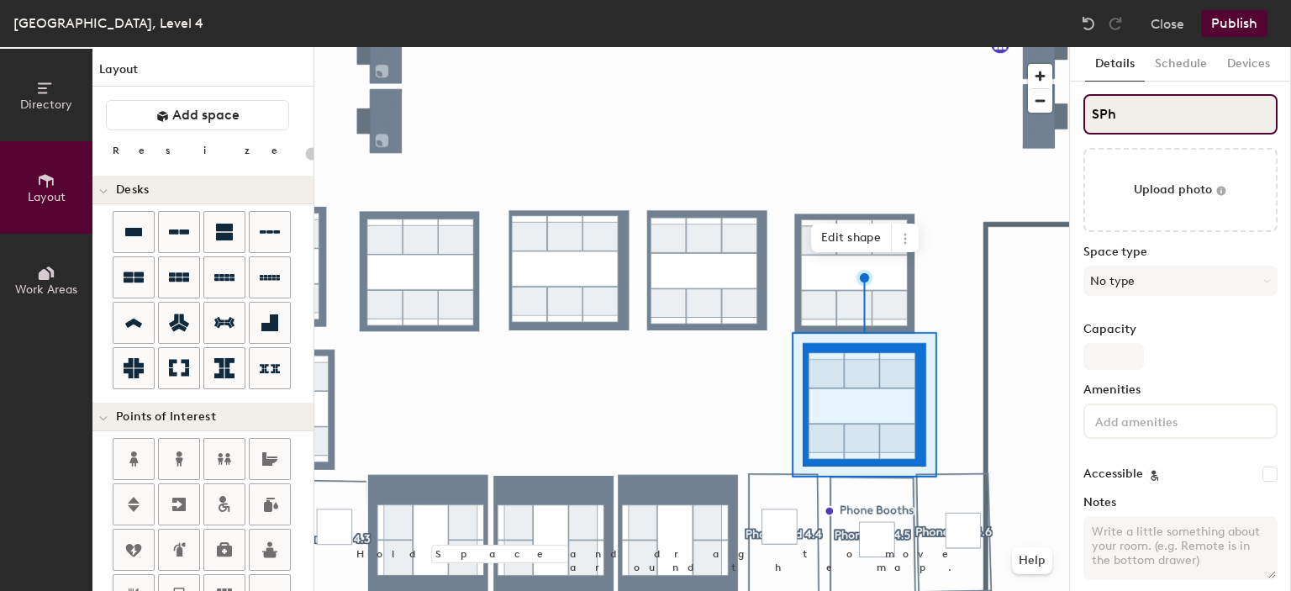
type input "SPho"
type input "20"
type input "SPhon"
type input "20"
type input "SP"
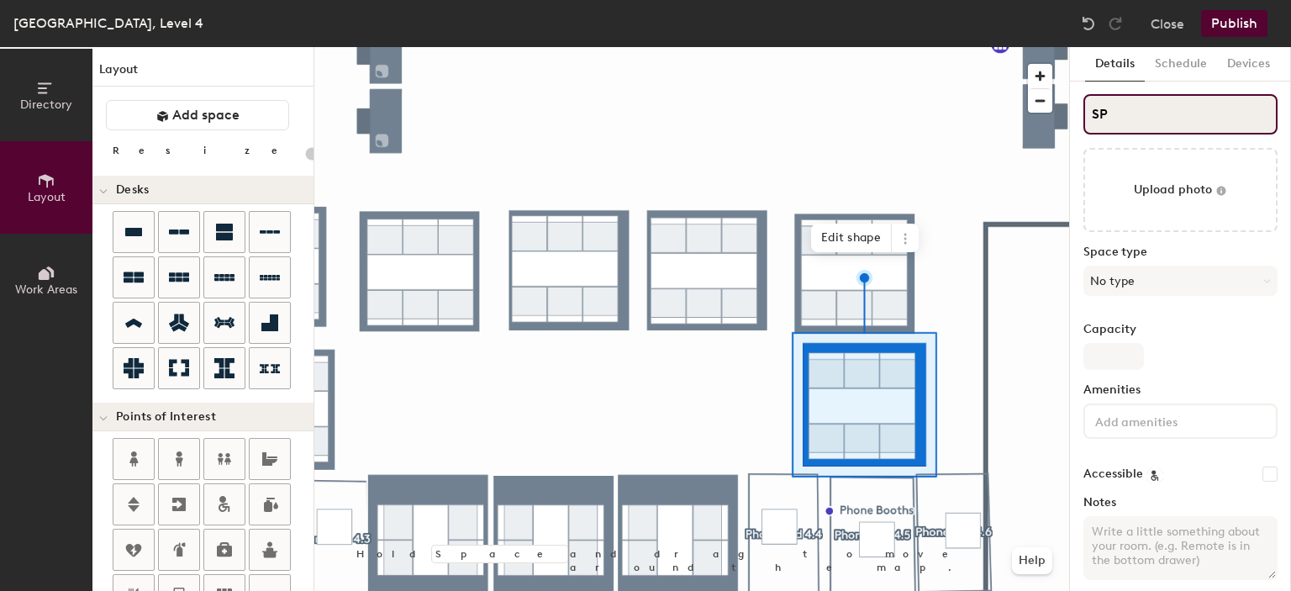
type input "20"
type input "S"
type input "20"
type input "SP"
type input "20"
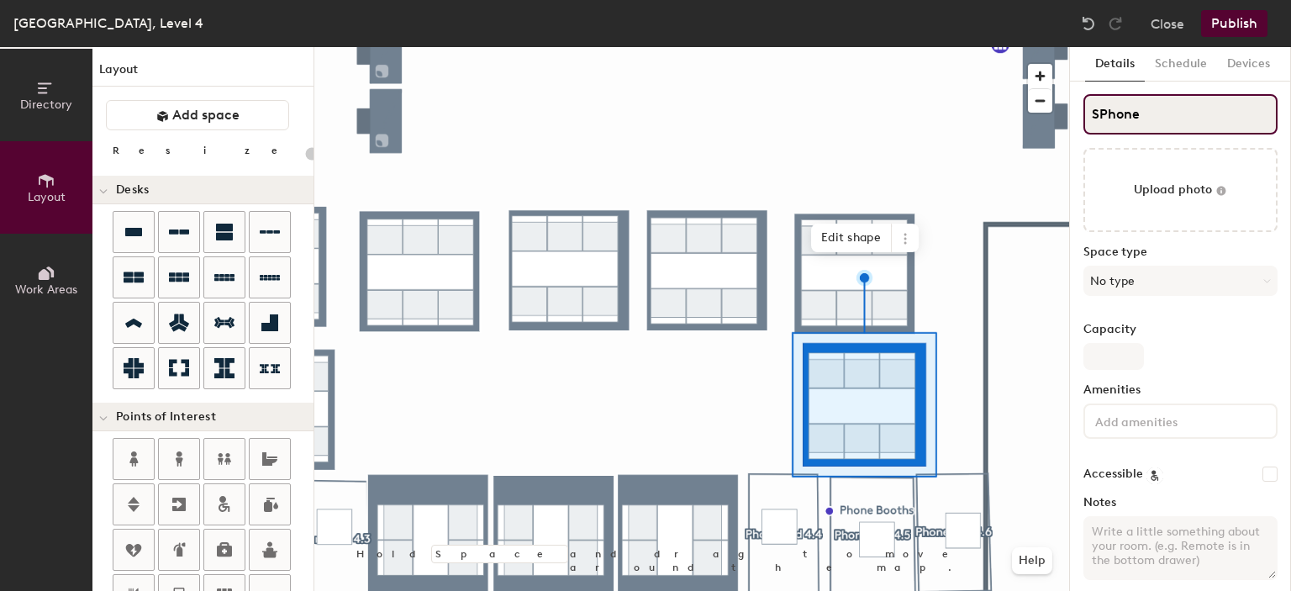
type input "SPhone"
type input "20"
type input "SPhone Po"
type input "20"
type input "SPhone"
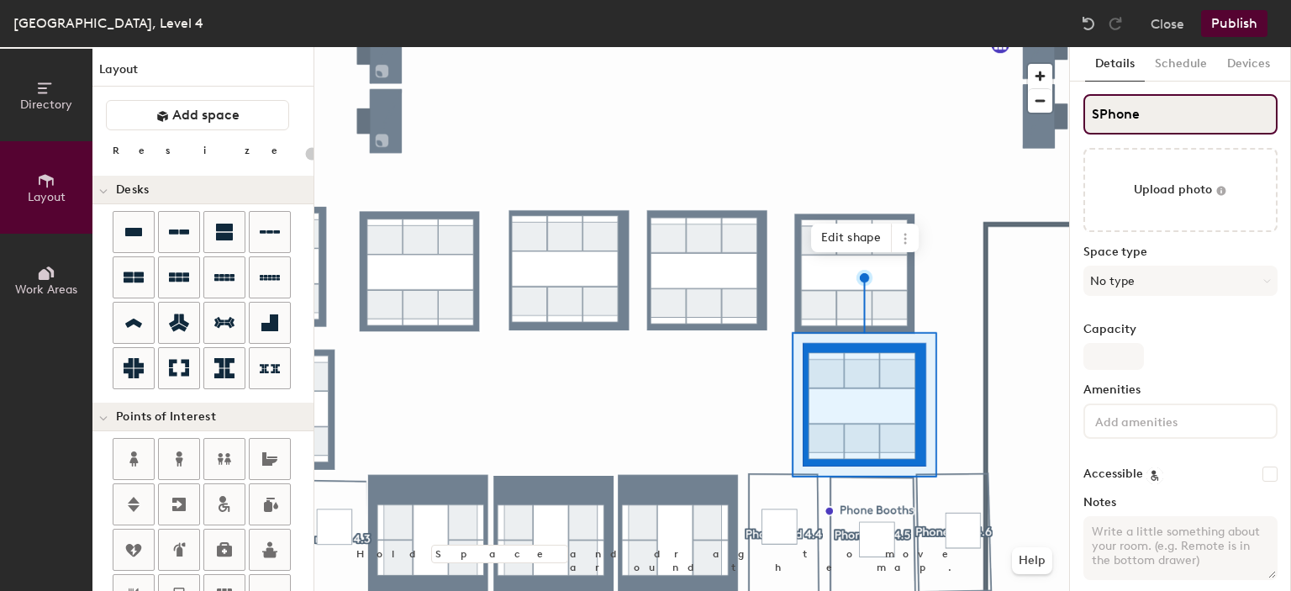
type input "20"
type input "SP"
type input "20"
type input "S"
type input "20"
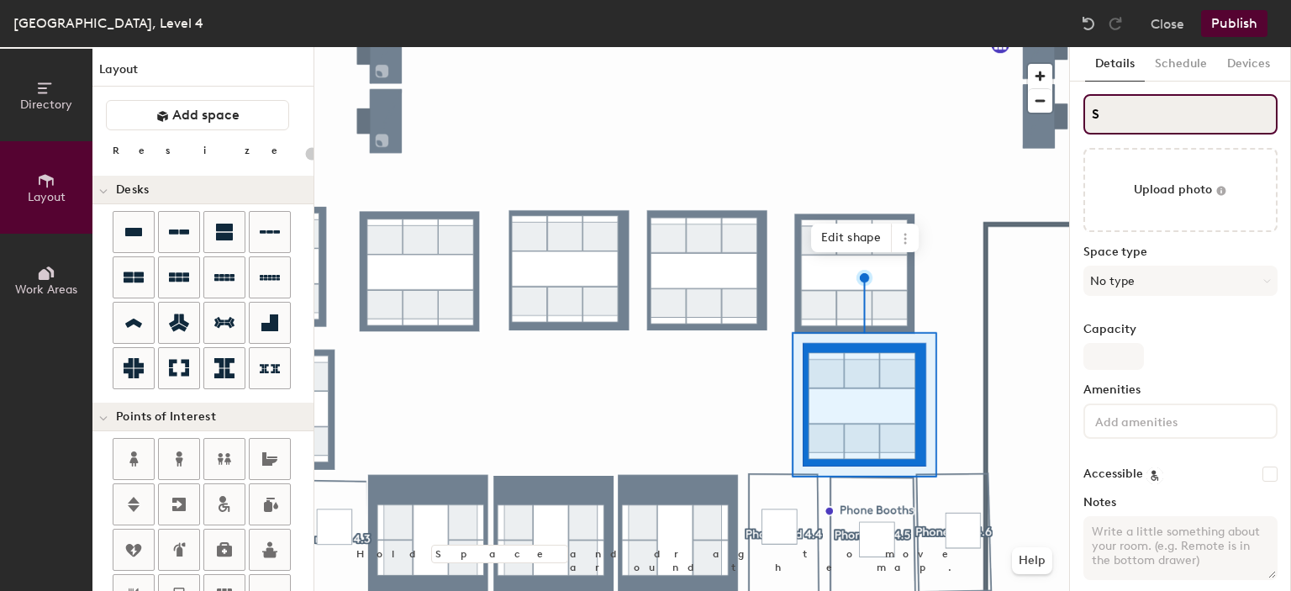
type input "SP"
type input "20"
type input "SPod"
type input "20"
type input "SPo"
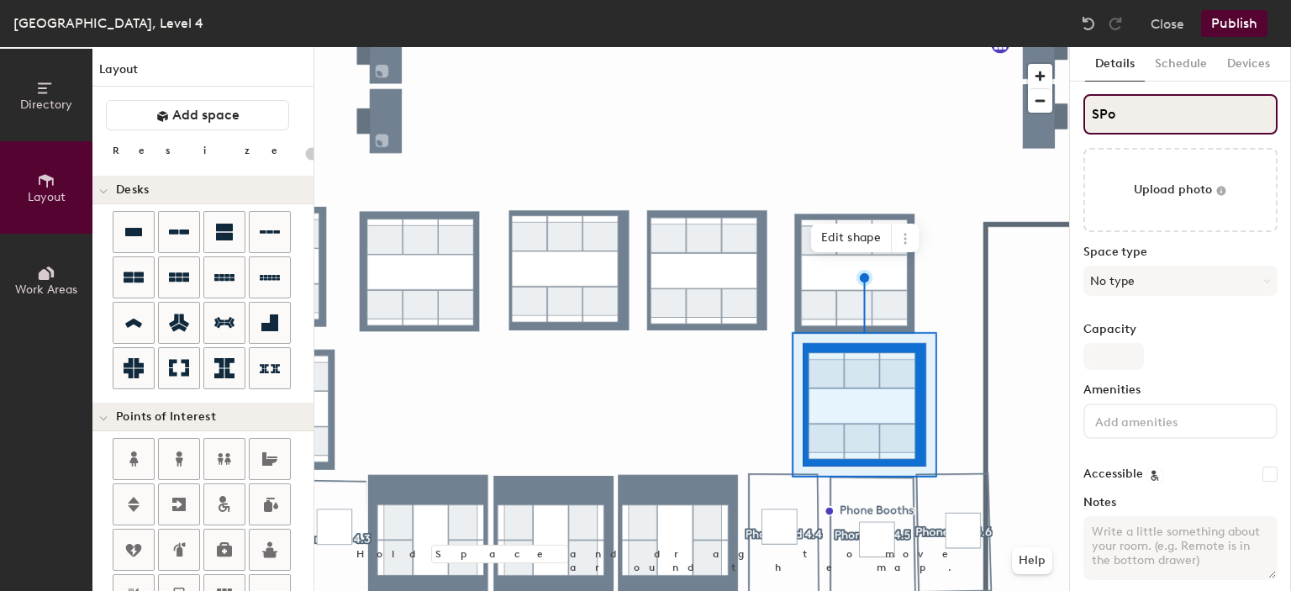
type input "20"
type input "S"
type input "20"
type input "SP"
type input "20"
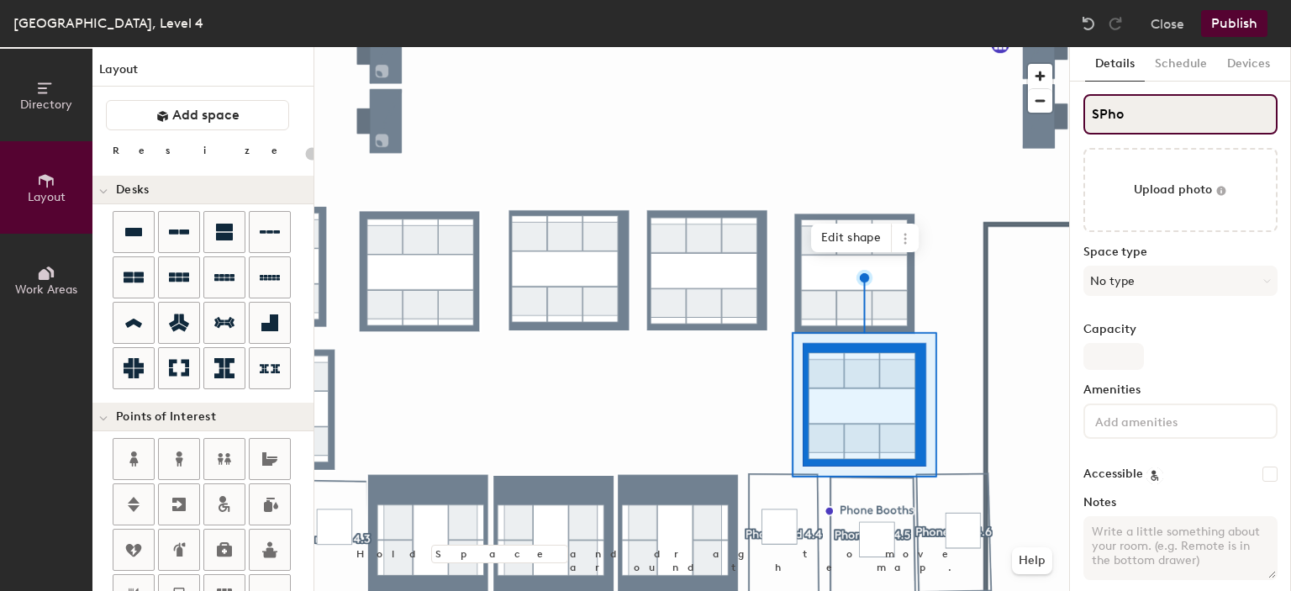
type input "SPhon"
type input "20"
type input "SP"
type input "20"
type input "S"
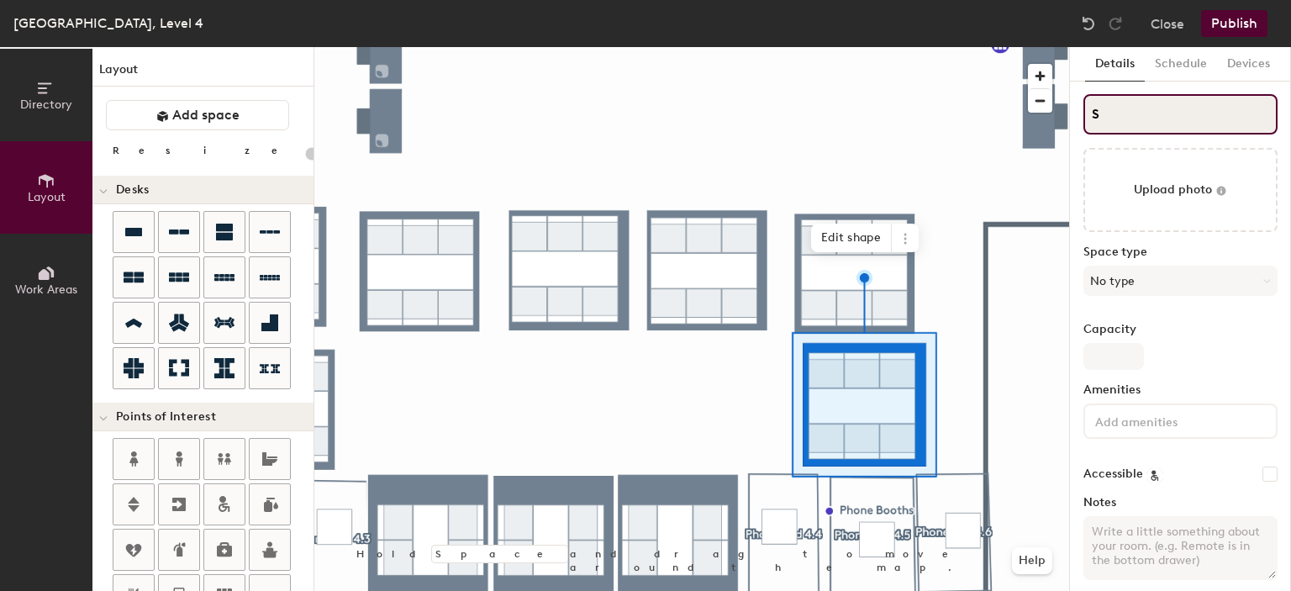
type input "20"
type input "S"
type input "20"
drag, startPoint x: 1089, startPoint y: 113, endPoint x: 1110, endPoint y: 110, distance: 20.5
click at [1110, 110] on input "S" at bounding box center [1180, 114] width 194 height 40
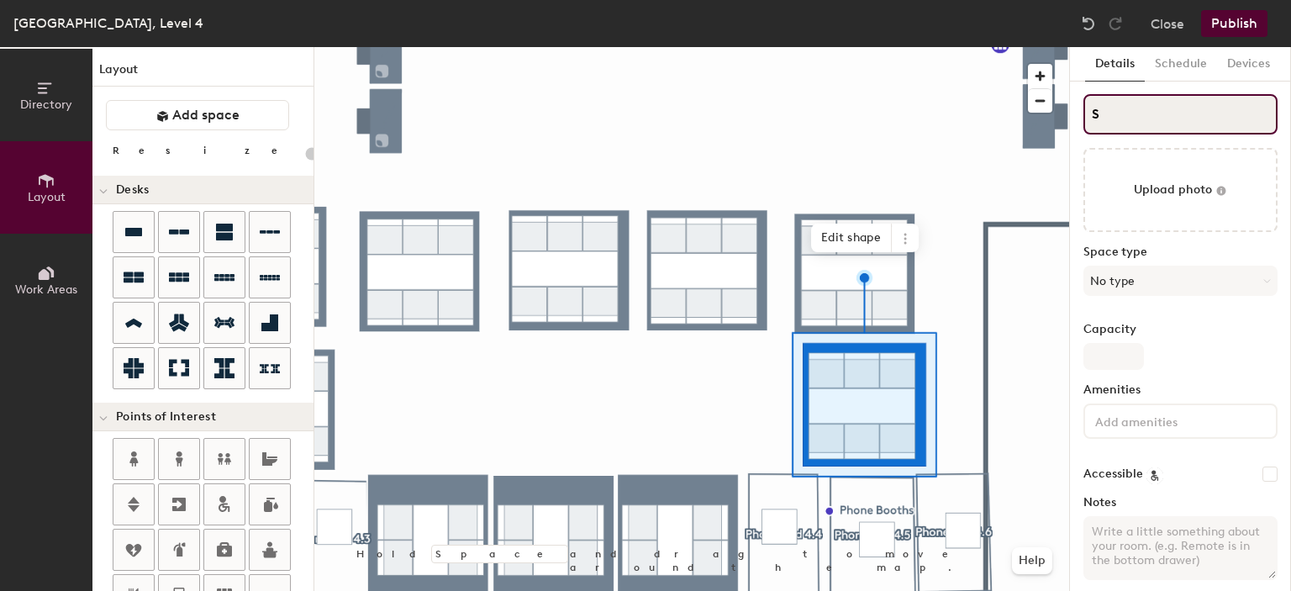
type input "SP"
type input "20"
type input "SPho"
type input "20"
type input "SPhone"
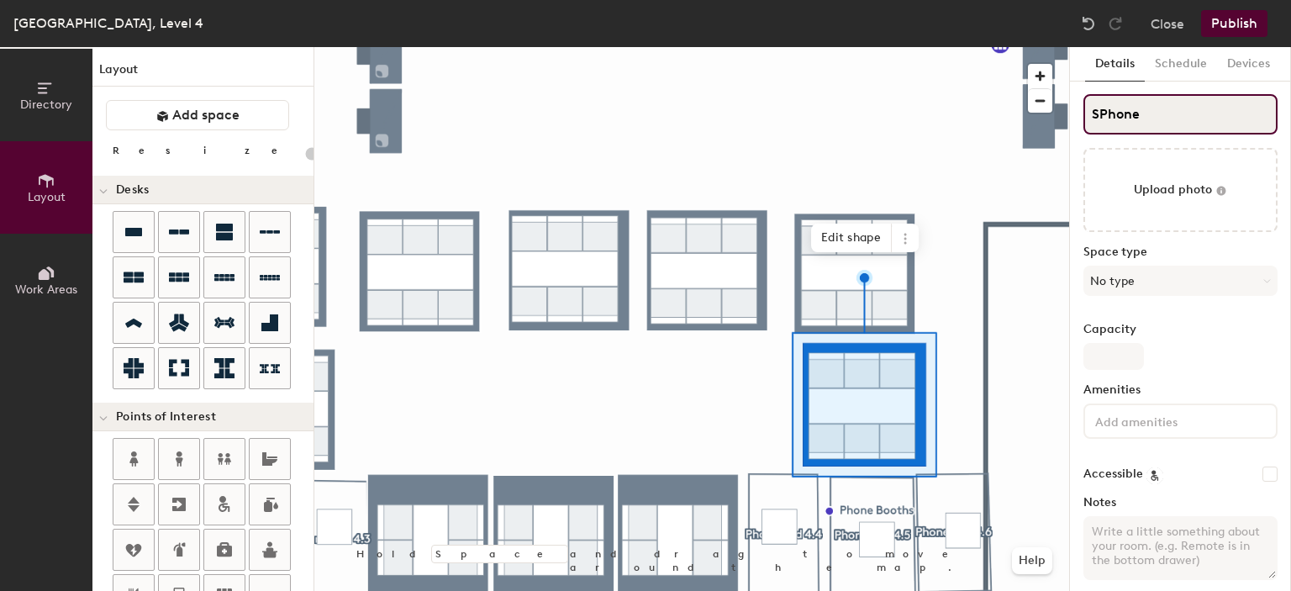
type input "20"
type input "SPhone P"
type input "20"
type input "SPhone Pod"
type input "20"
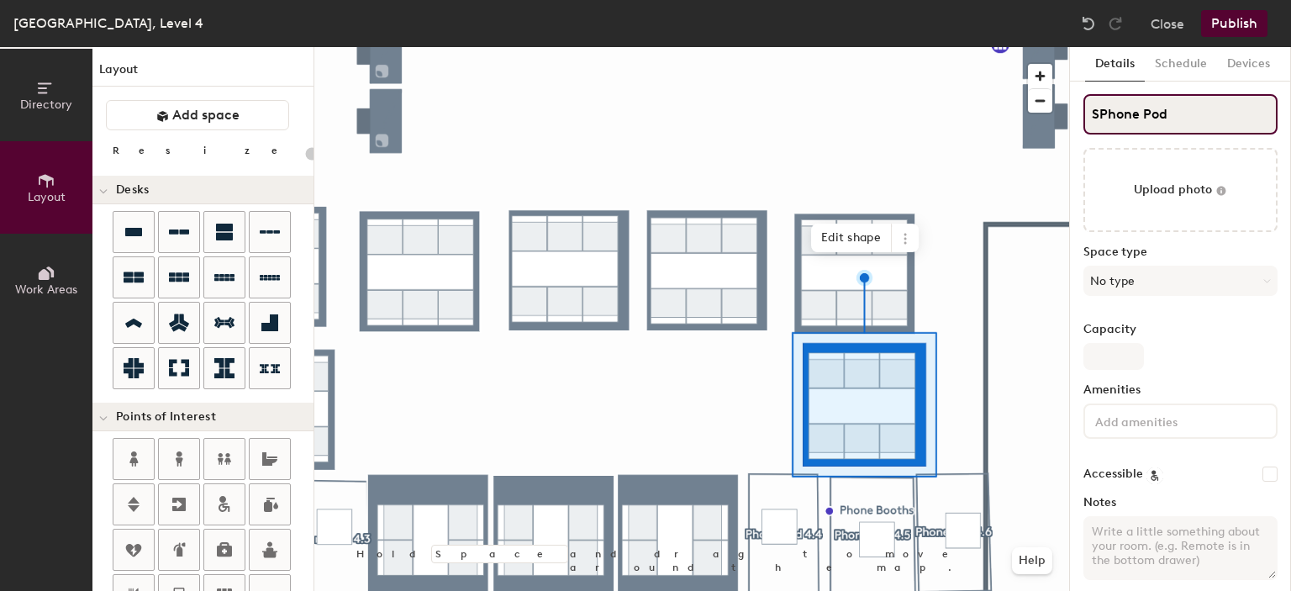
type input "SPhone Pod"
type input "20"
type input "SPhone Pod 4"
type input "20"
type input "SPhone Pod 4."
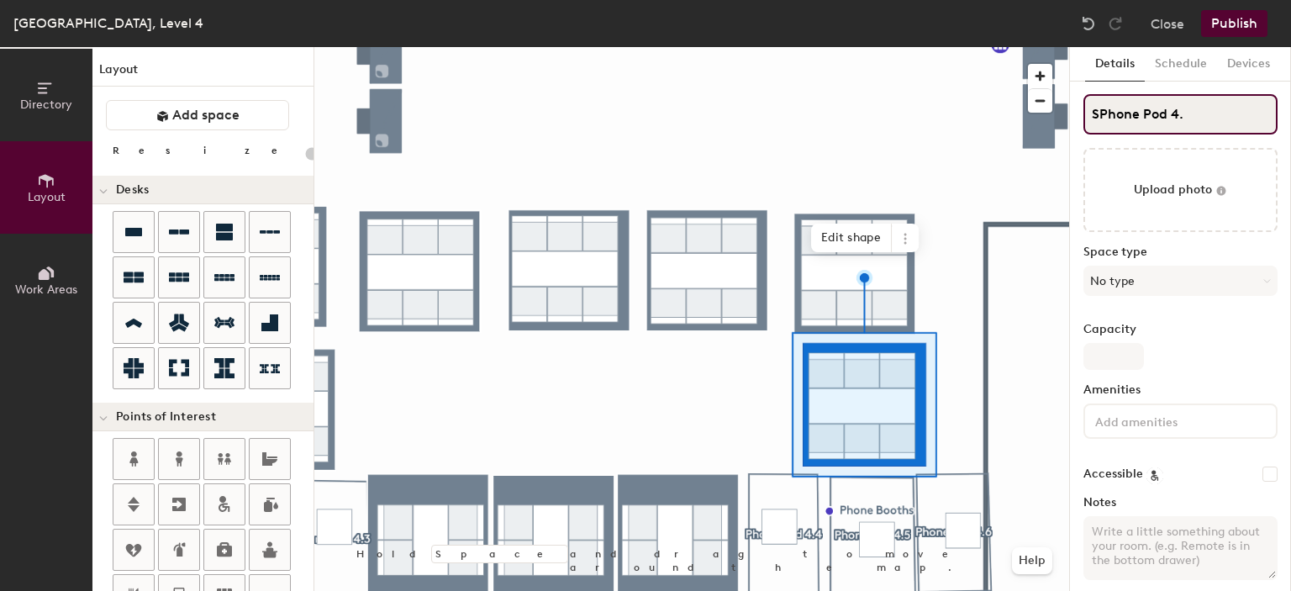
type input "20"
type input "SPhone Pod 4.5"
click at [1100, 111] on input "SPhone Pod 4.5" at bounding box center [1180, 114] width 194 height 40
type input "20"
type input "Phone Pod 4.5"
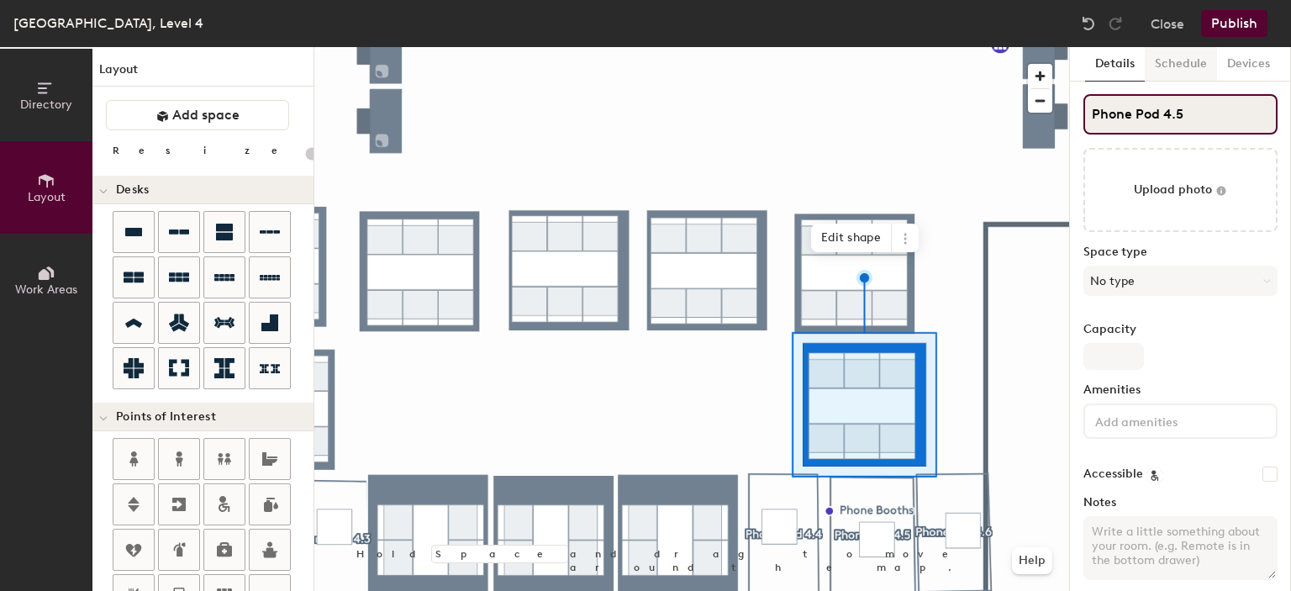
type input "20"
type input "Phone Pod 4.5"
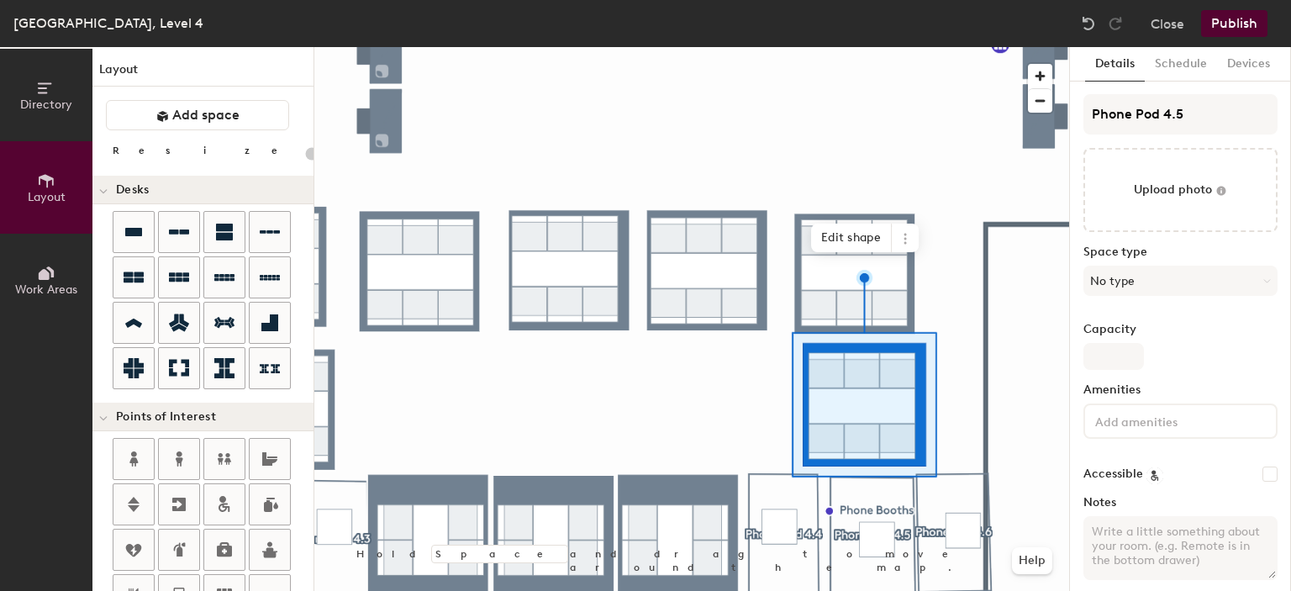
click at [1172, 64] on button "Schedule" at bounding box center [1181, 64] width 72 height 34
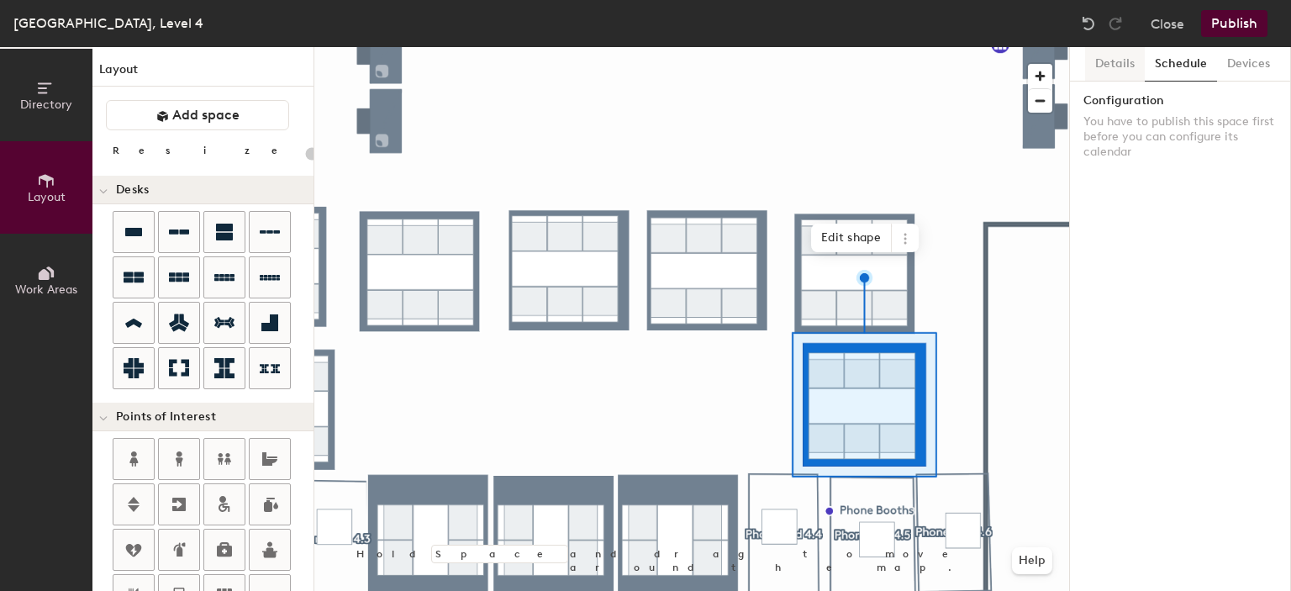
click at [1118, 72] on button "Details" at bounding box center [1115, 64] width 60 height 34
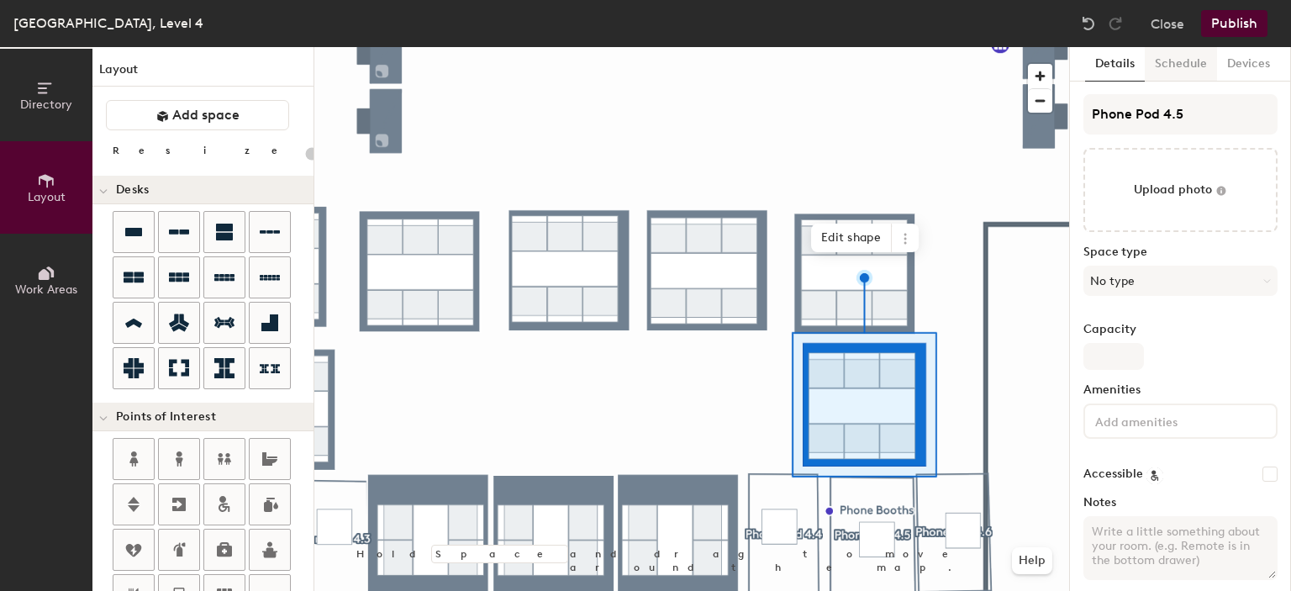
click at [1178, 69] on button "Schedule" at bounding box center [1181, 64] width 72 height 34
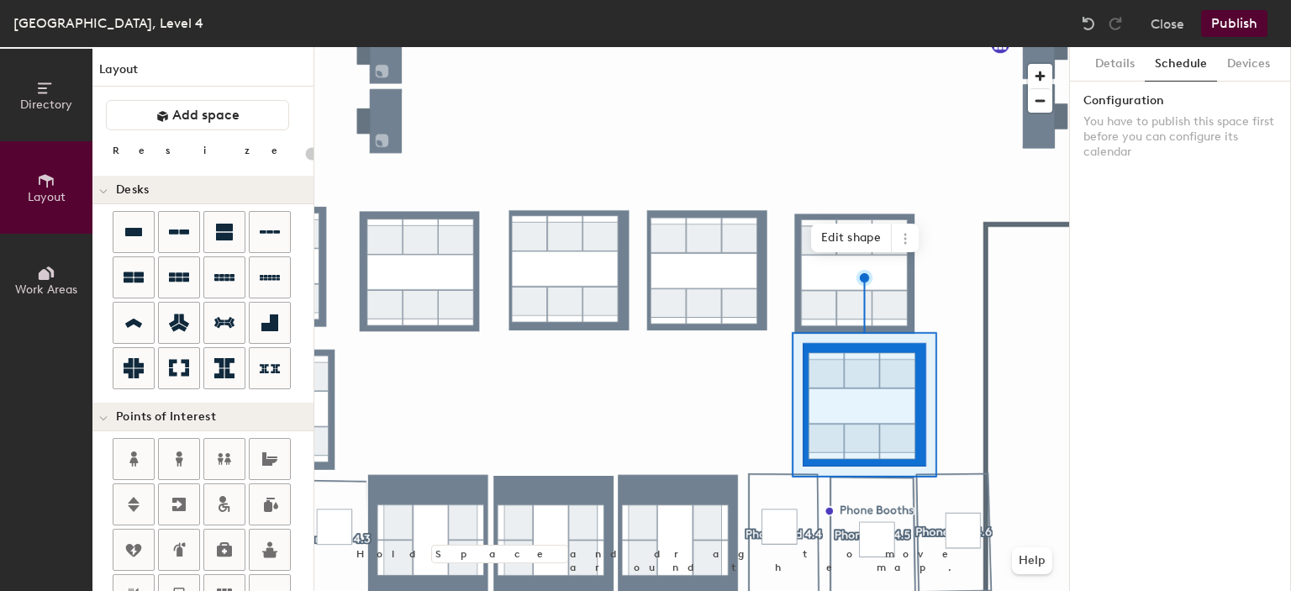
click at [1177, 130] on p "You have to publish this space first before you can configure its calendar" at bounding box center [1180, 136] width 194 height 45
click at [915, 237] on span at bounding box center [905, 238] width 27 height 29
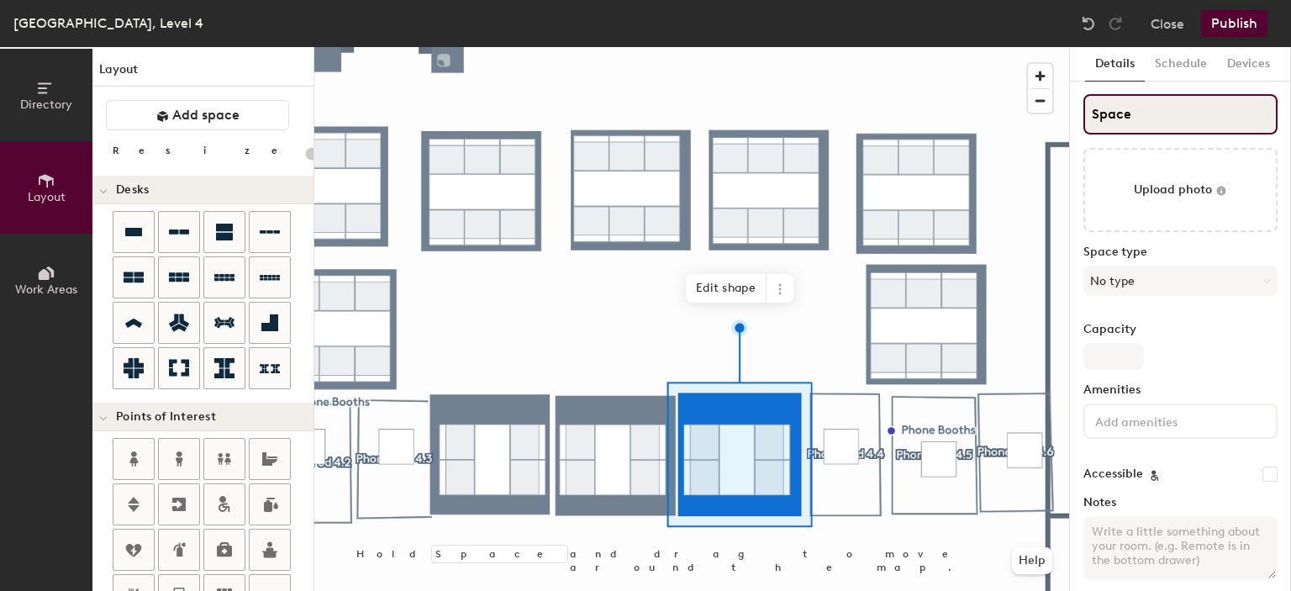
click at [1010, 121] on div "Directory Layout Work Areas Layout Add space Resize Desks Points of Interest Fu…" at bounding box center [645, 319] width 1291 height 544
type input "20"
type input "P"
type input "20"
type input "Pho"
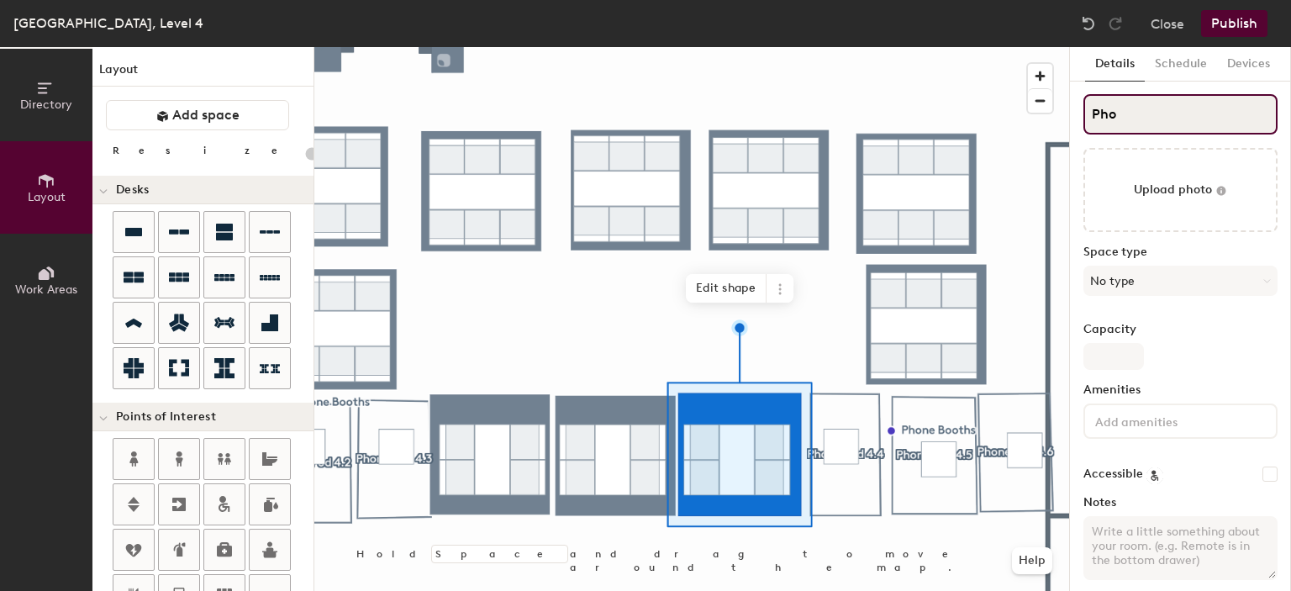
type input "20"
type input "Phone"
type input "20"
type input "Phone P"
type input "20"
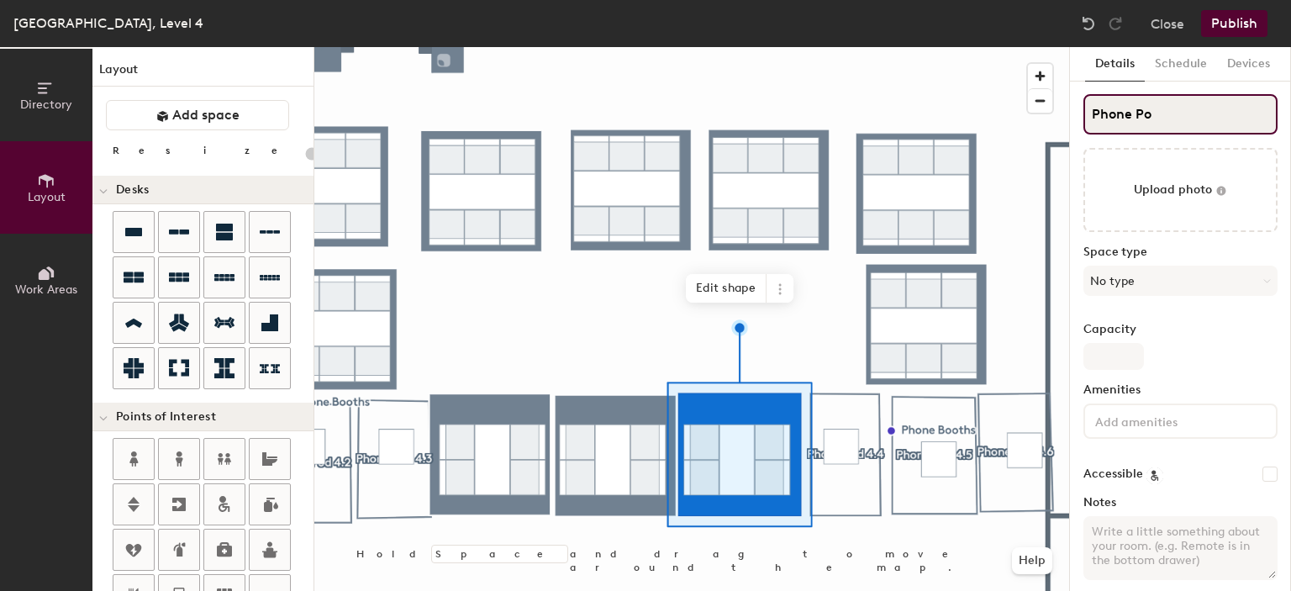
type input "Phone Pod"
type input "20"
type input "Phone Pod"
type input "20"
type input "Phone Pod 4.5"
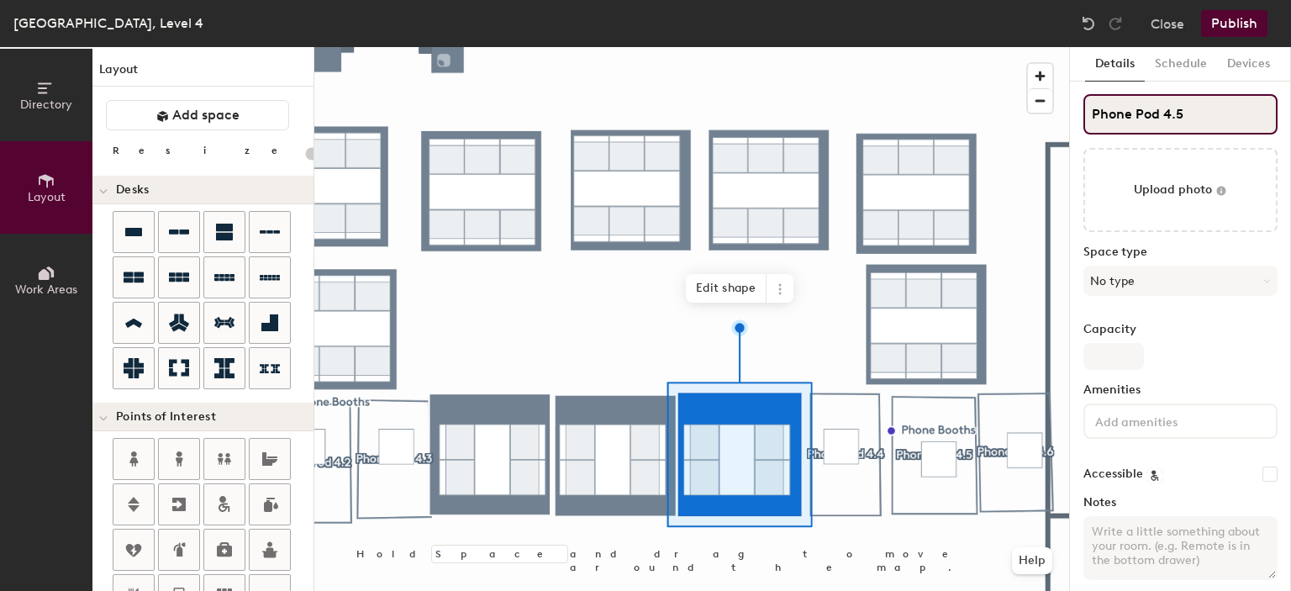
type input "20"
type input "Phone Pod 4.5"
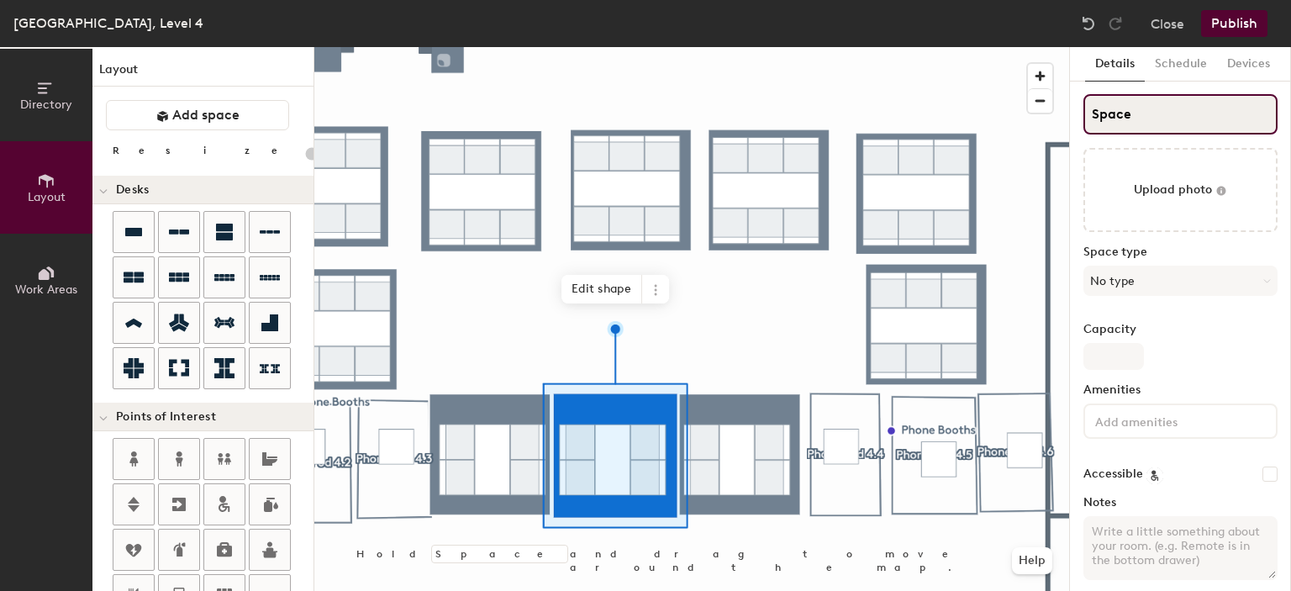
click at [1159, 113] on input "Space" at bounding box center [1180, 114] width 194 height 40
type input "20"
type input "S"
type input "20"
type input "S"
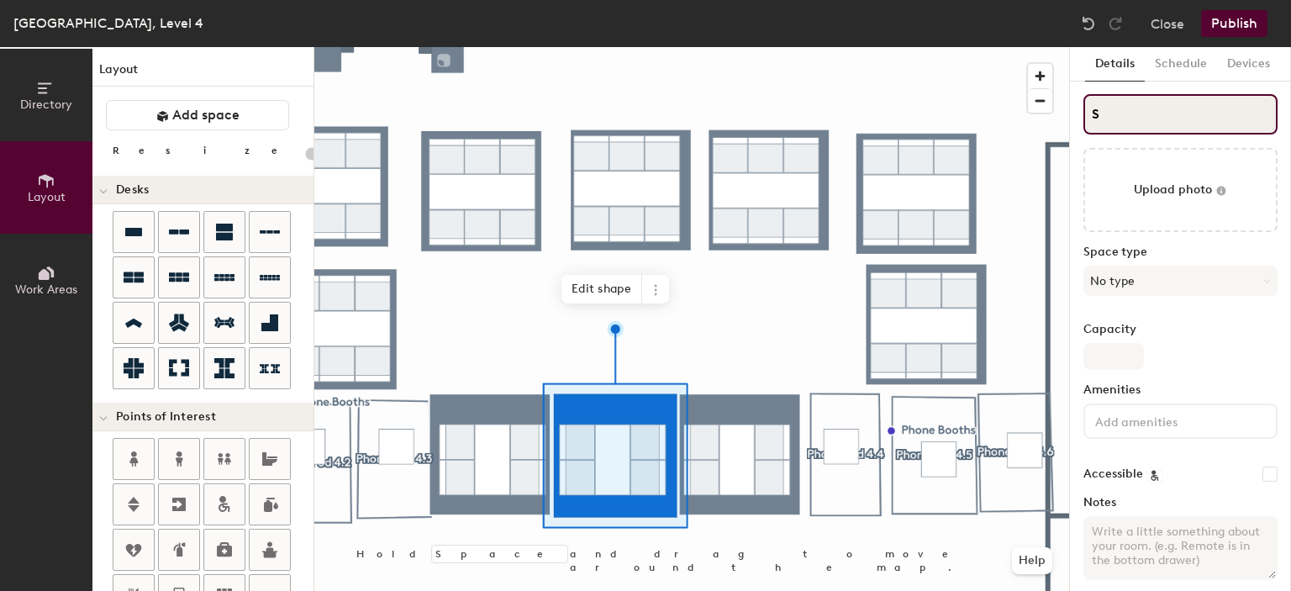
type input "20"
type input "SP"
type input "20"
type input "S"
type input "20"
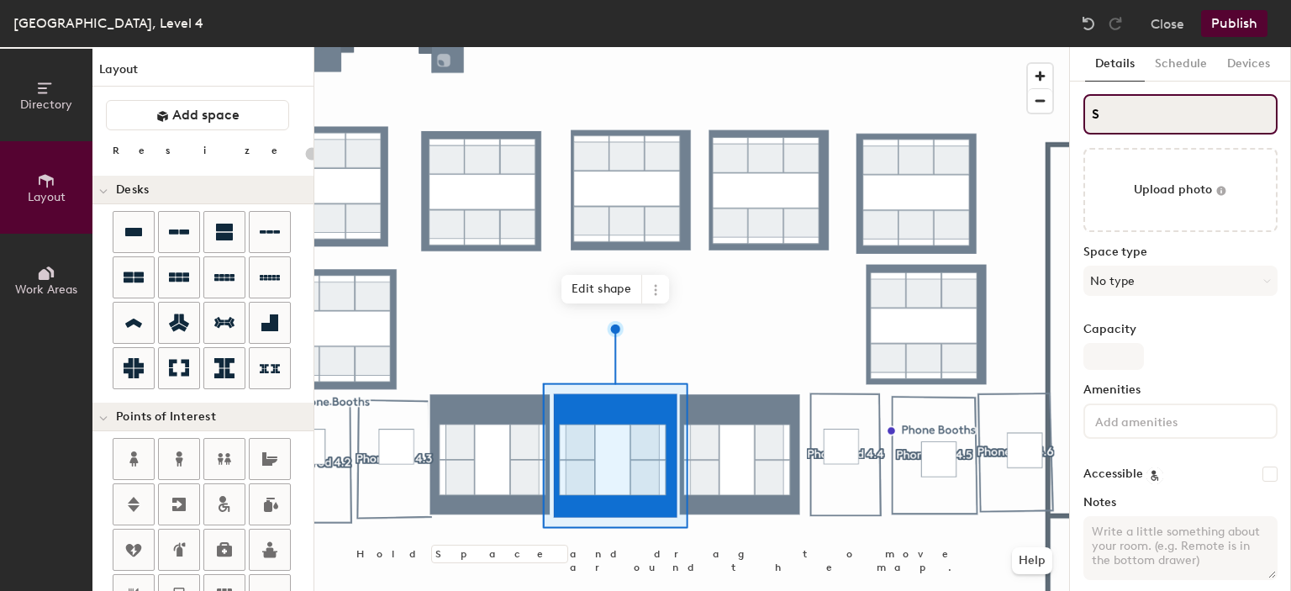
type input "Sh"
type input "20"
type input "S"
type input "20"
type input "SP"
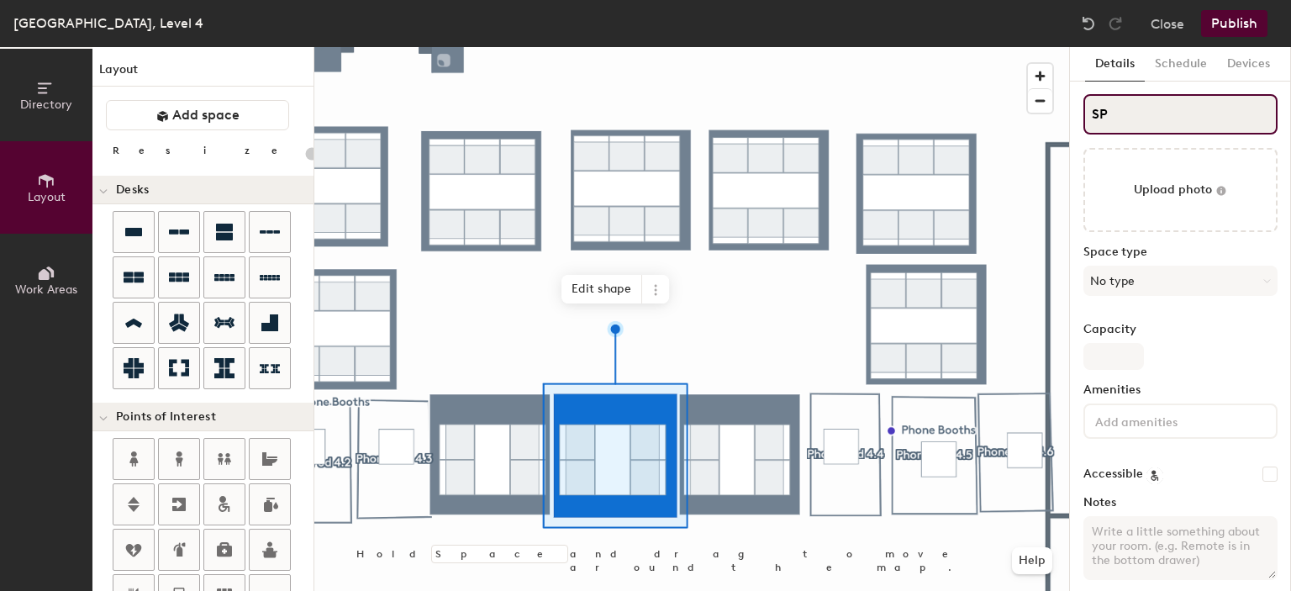
type input "20"
type input "SPgho"
type input "20"
type input "SPghon"
type input "20"
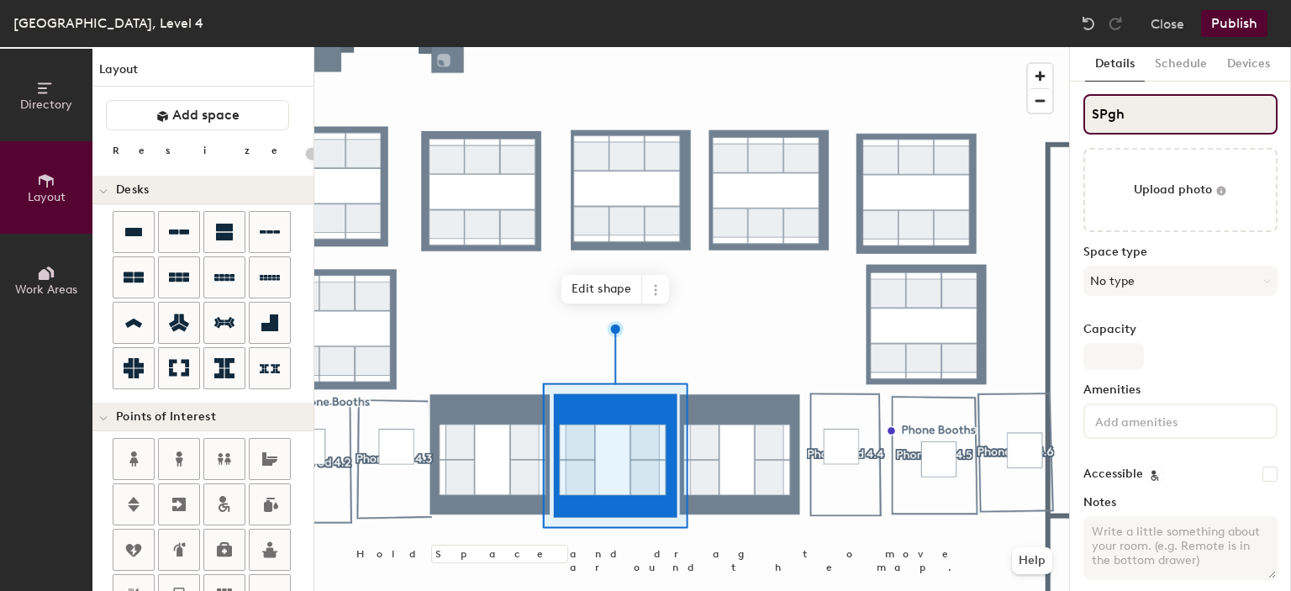
type input "SPg"
type input "20"
type input "S"
type input "20"
type input "SP"
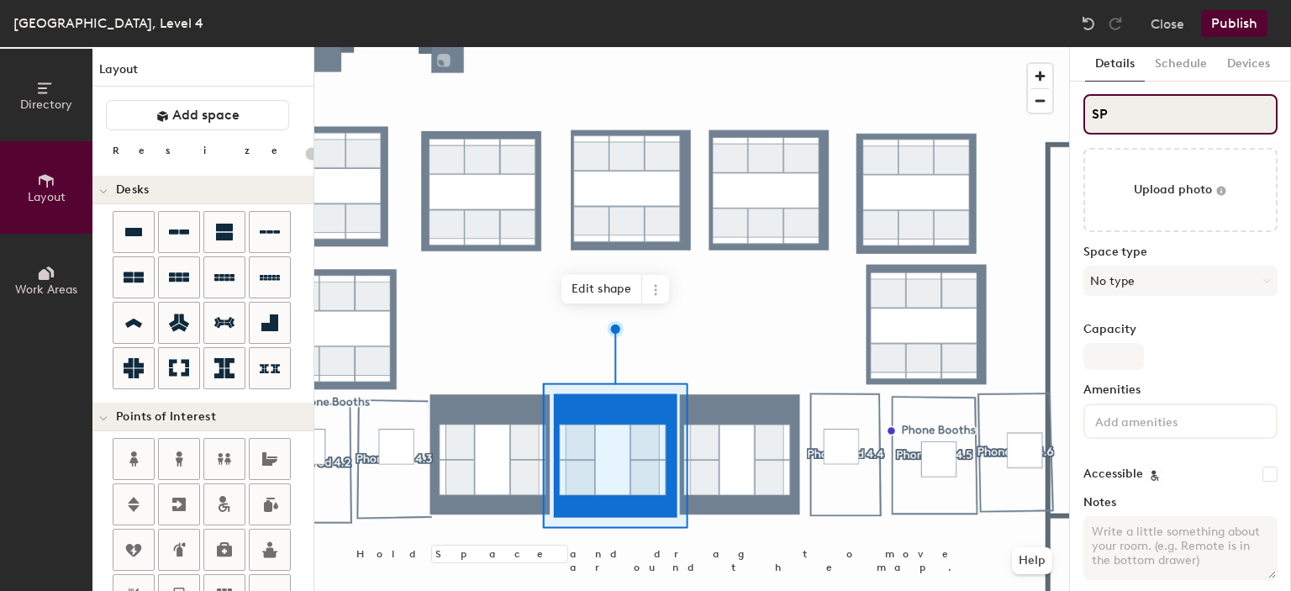
type input "20"
type input "SPho"
type input "20"
type input "SPhone"
type input "20"
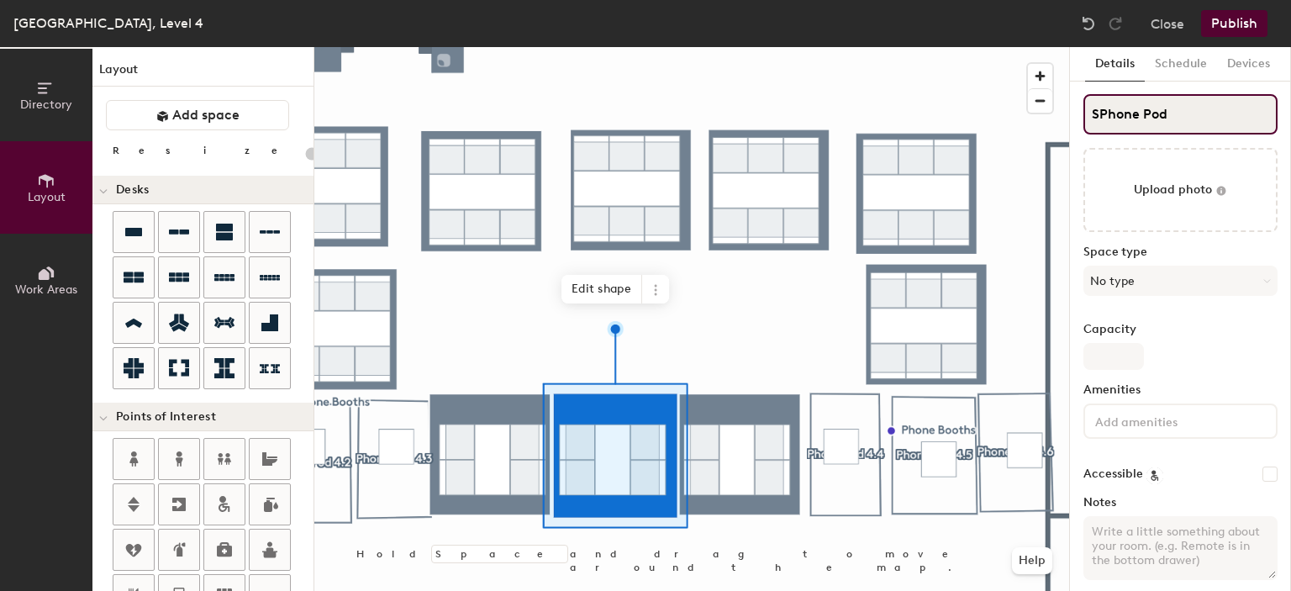
type input "SPhone Pod"
type input "20"
click at [1099, 109] on input "SPhone Pod" at bounding box center [1180, 114] width 194 height 40
type input "Phone Pod"
click at [1187, 112] on input "Phone Pod" at bounding box center [1180, 114] width 194 height 40
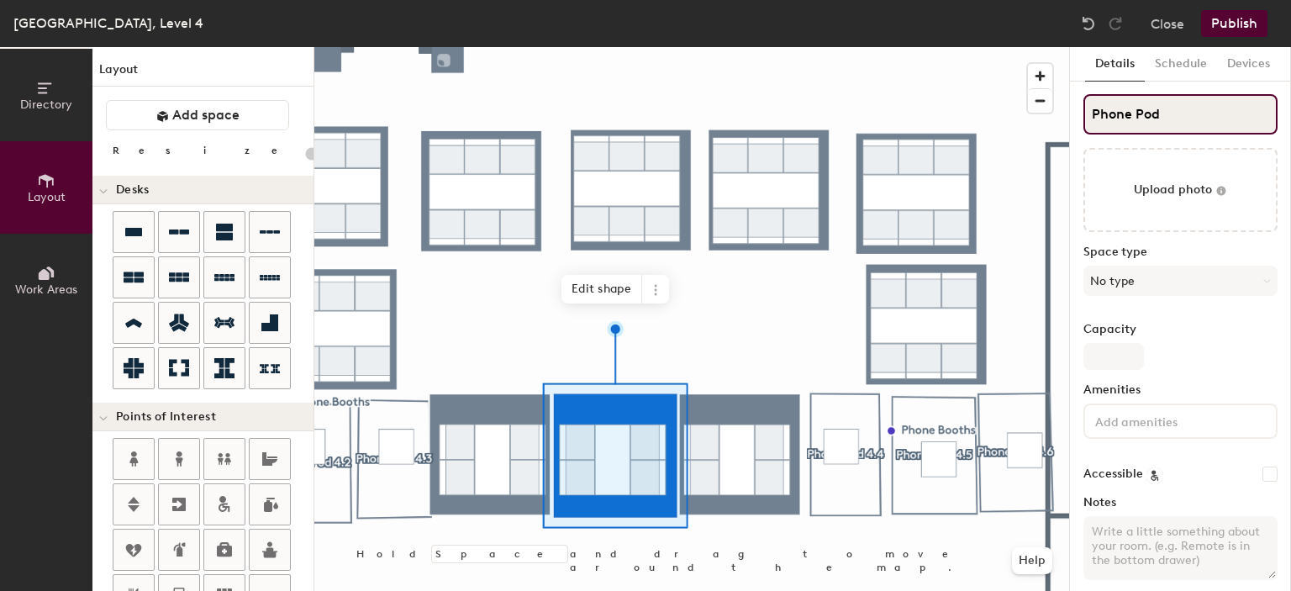
type input "20"
type input "Phone Pod 4"
type input "20"
type input "Phone Pod 4."
type input "20"
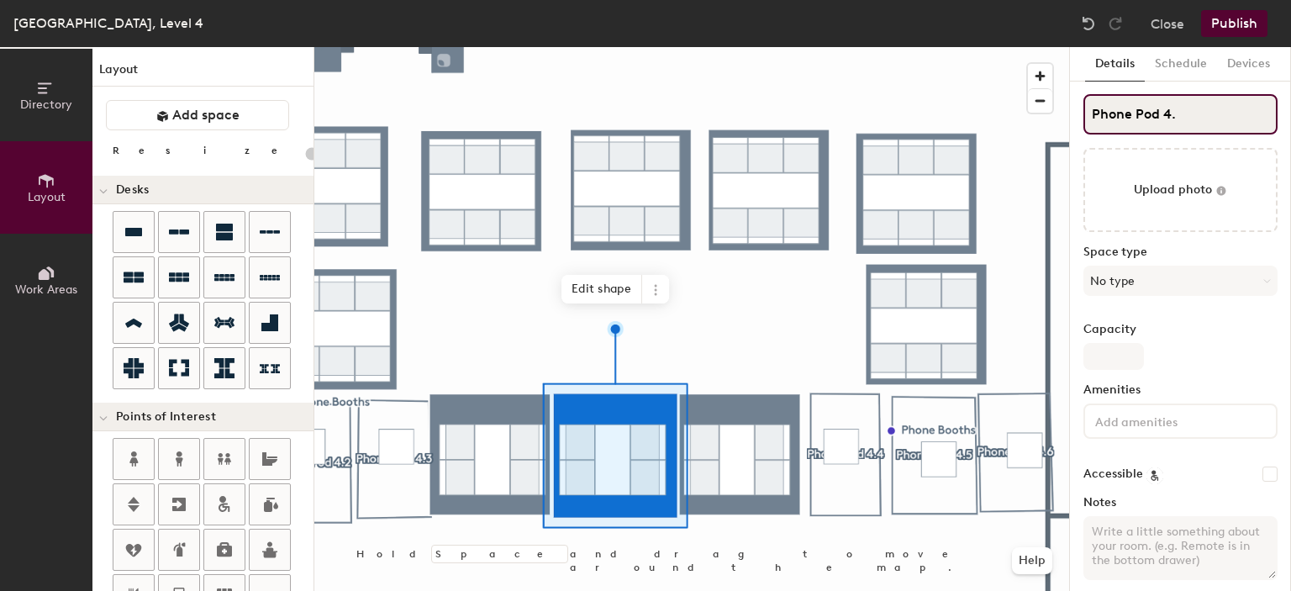
type input "Phone Pod 4.4"
click at [1062, 120] on div "Directory Layout Work Areas Layout Add space Resize Desks Points of Interest Fu…" at bounding box center [645, 319] width 1291 height 544
type input "20"
type input "Phone Pod 4.4"
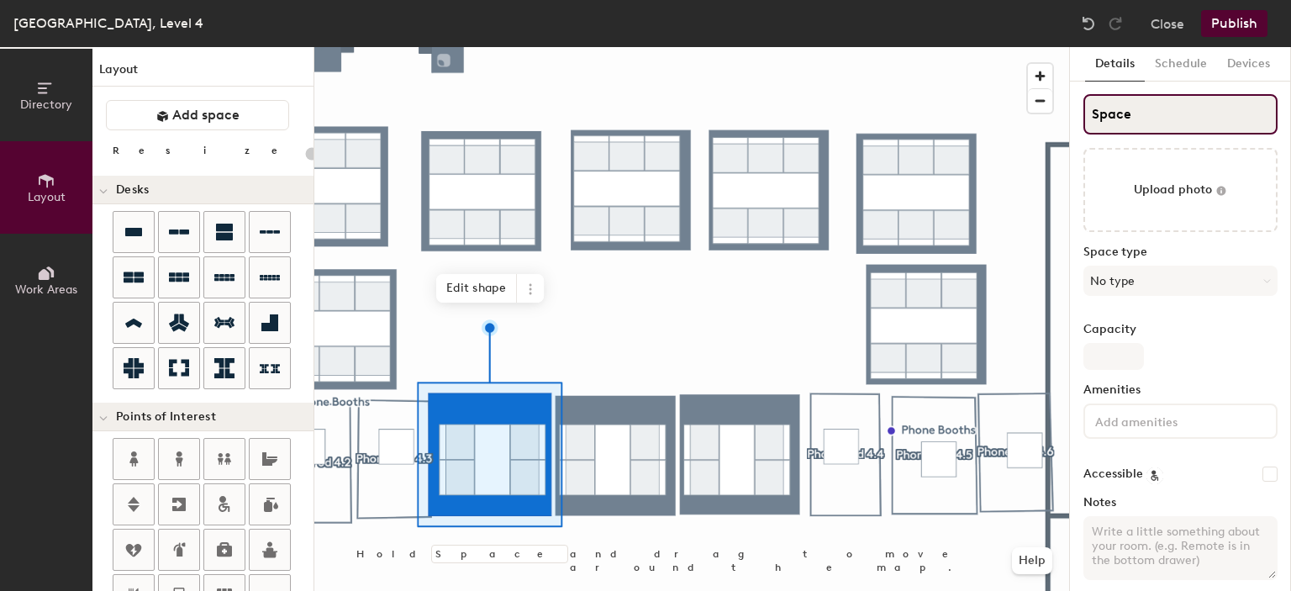
click at [950, 122] on div "Directory Layout Work Areas Layout Add space Resize Desks Points of Interest Fu…" at bounding box center [645, 319] width 1291 height 544
type input "20"
paste input "Phone Pod 4.4"
type input "Phone Pod 4.4"
type input "20"
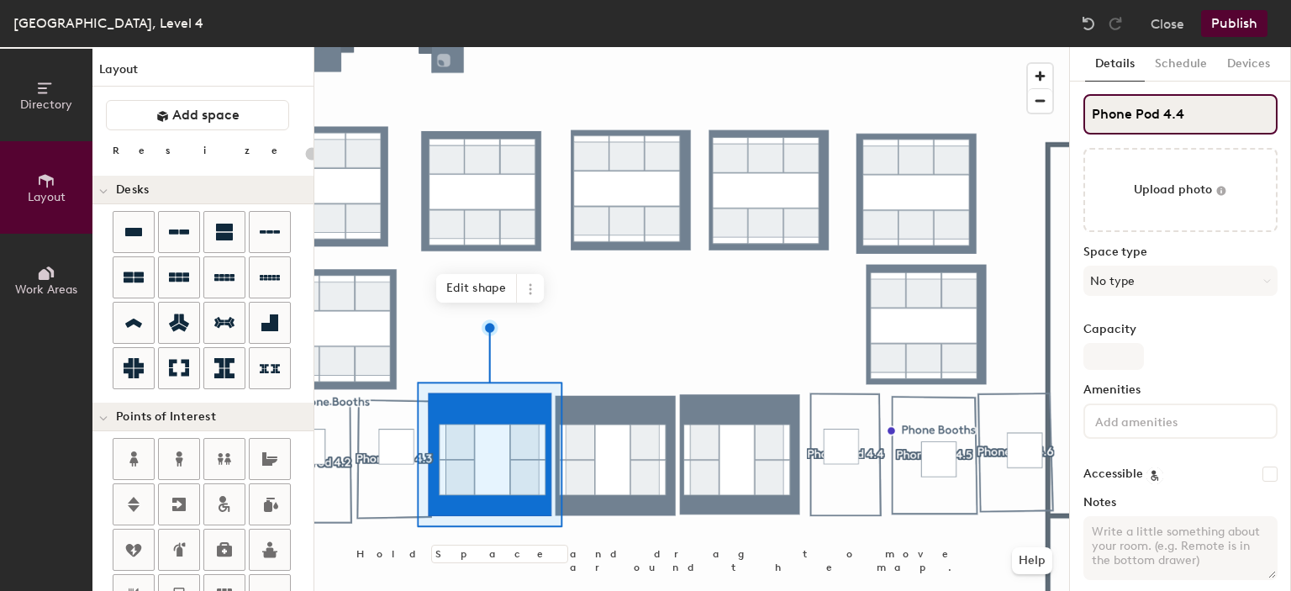
type input "Phone Pod 4."
type input "20"
type input "Phone Pod 4.3"
type input "20"
type input "Phone Pod 4.3"
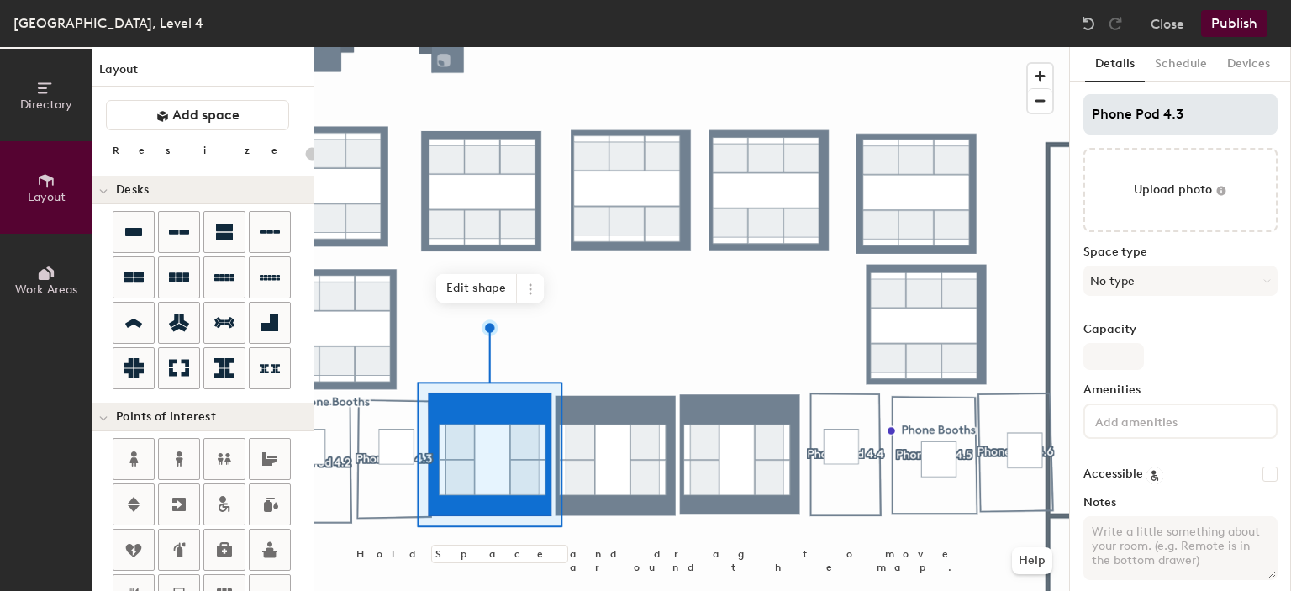
drag, startPoint x: 1141, startPoint y: 100, endPoint x: 1159, endPoint y: 113, distance: 21.7
click at [387, 47] on div at bounding box center [691, 47] width 755 height 0
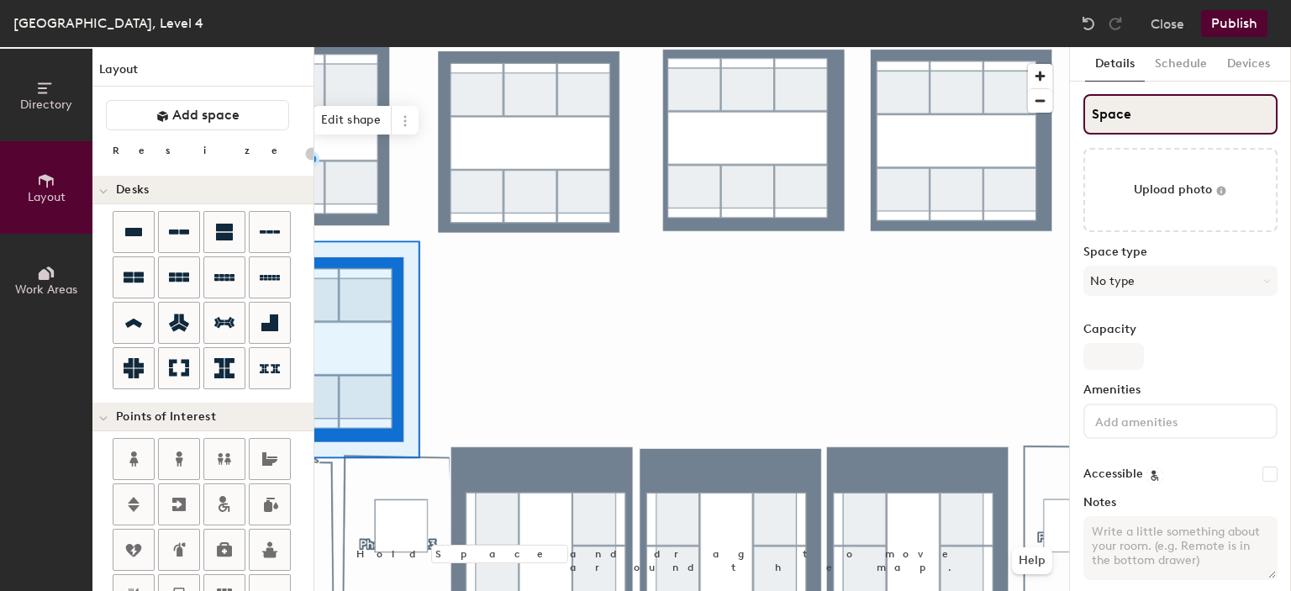
click at [1039, 114] on div "Directory Layout Work Areas Layout Add space Resize Desks Points of Interest Fu…" at bounding box center [645, 319] width 1291 height 544
type input "20"
paste input "Phone Pod 4.4"
type input "Phone Pod 4.4"
type input "20"
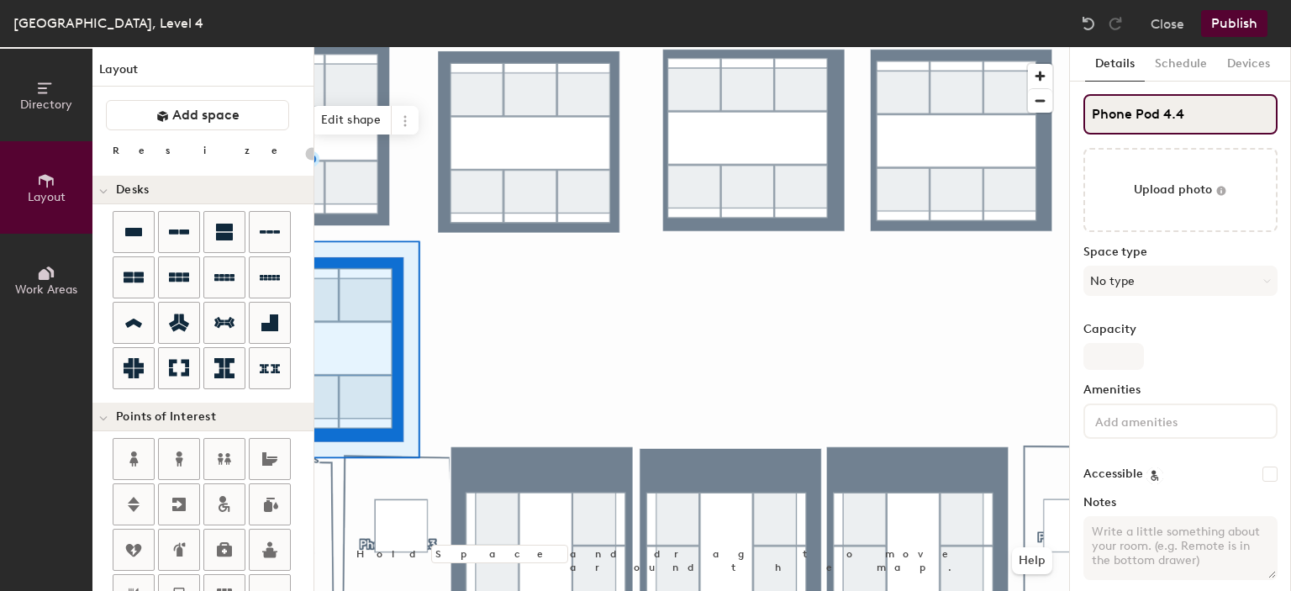
type input "Phone Pod 4."
type input "20"
type input "Phone Pod 4.2"
type input "20"
type input "Phone Pod 4.2"
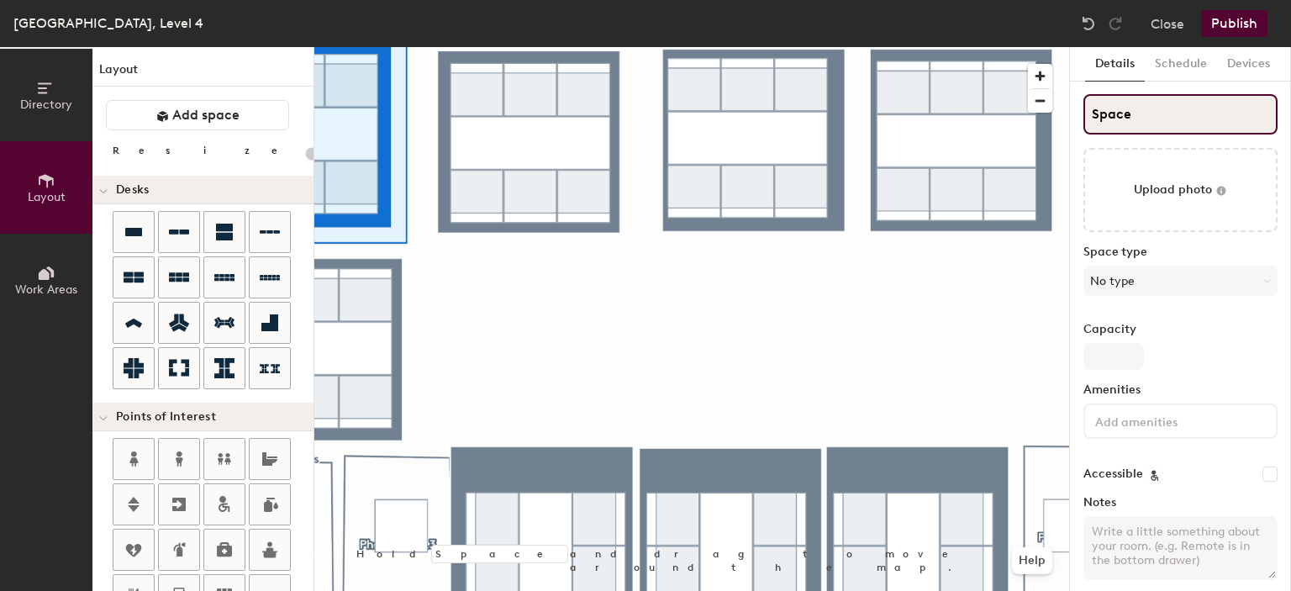
click at [1021, 113] on div "Directory Layout Work Areas Layout Add space Resize Desks Points of Interest Fu…" at bounding box center [645, 319] width 1291 height 544
paste input "Phone Pod 4.4"
type input "20"
type input "Phone Pod 4.4"
type input "20"
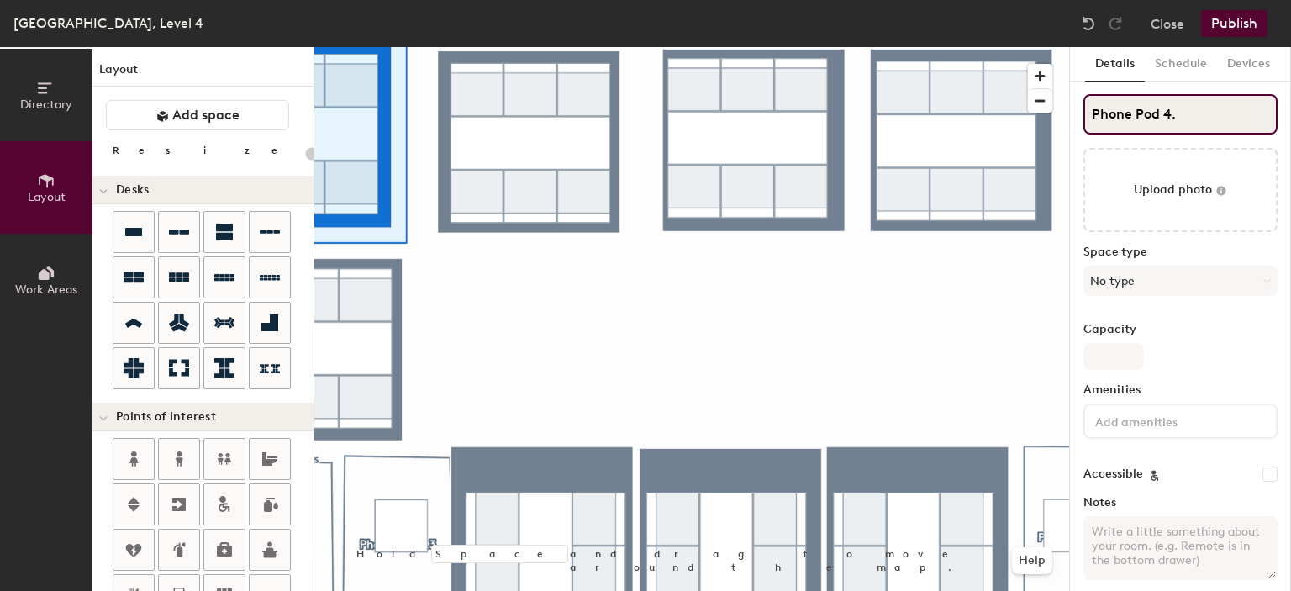
type input "Phone Pod 4.1"
type input "20"
type input "Phone Pod 4.1"
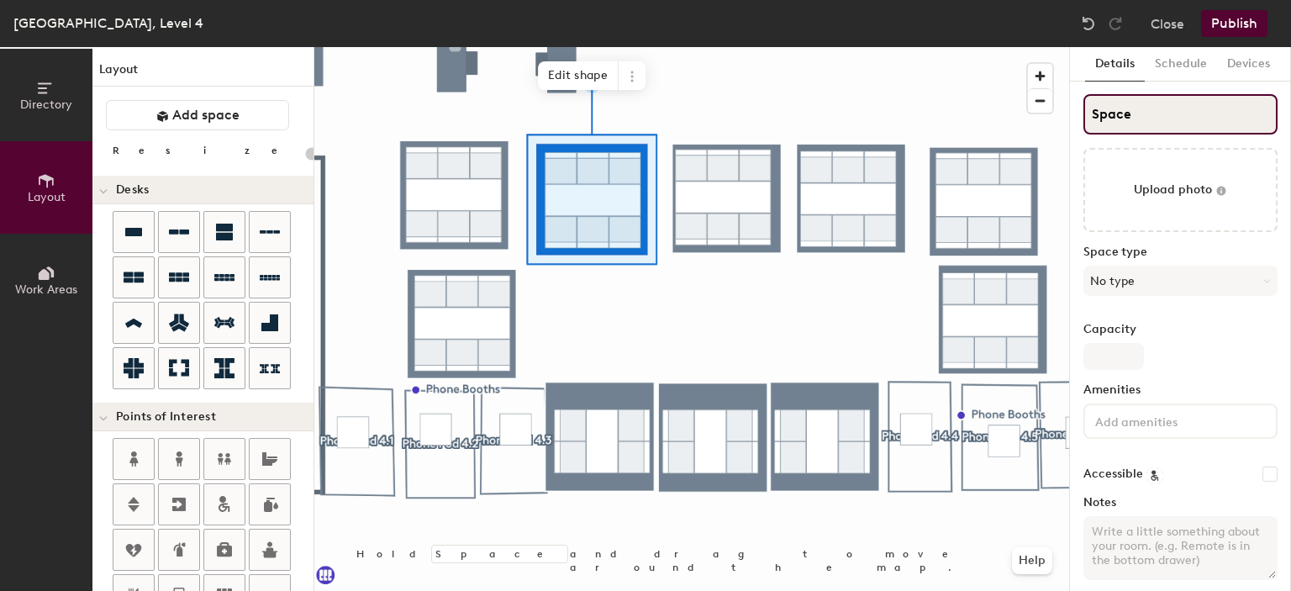
click at [967, 113] on div "Directory Layout Work Areas Layout Add space Resize Desks Points of Interest Fu…" at bounding box center [645, 319] width 1291 height 544
type input "20"
paste input "Phone Pod 4.4"
type input "Phone Pod 4.4"
type input "20"
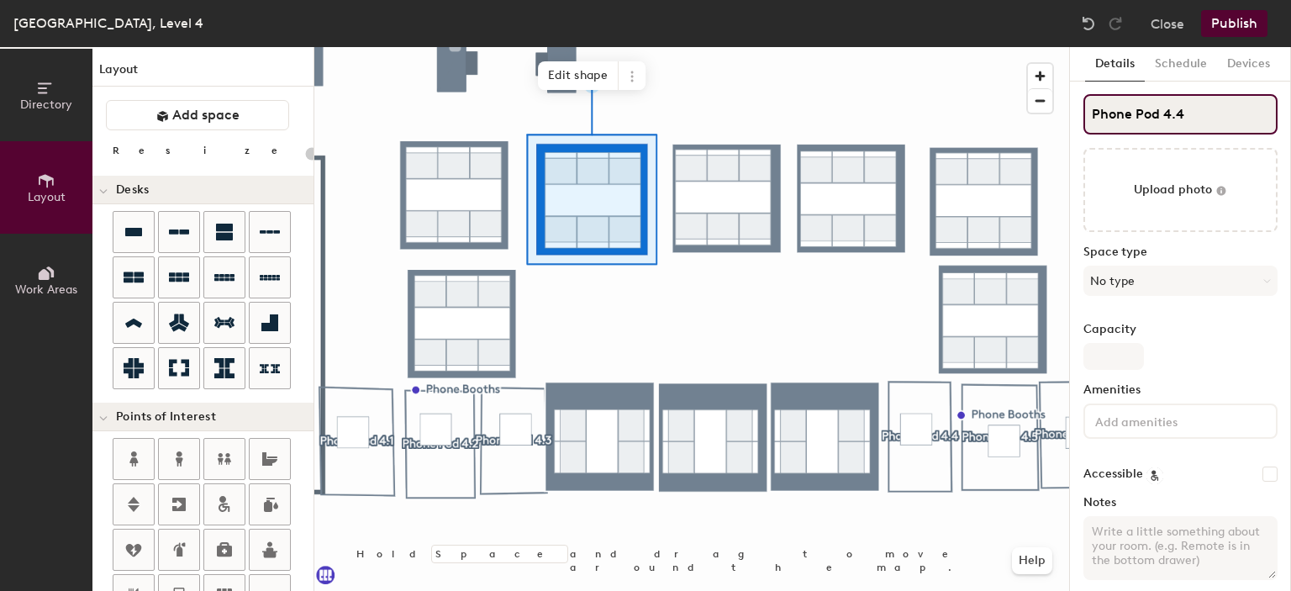
type input "Phone Pod 4."
type input "20"
type input "Phone Pod 4.2"
type input "20"
type input "Phone Pod 4.2"
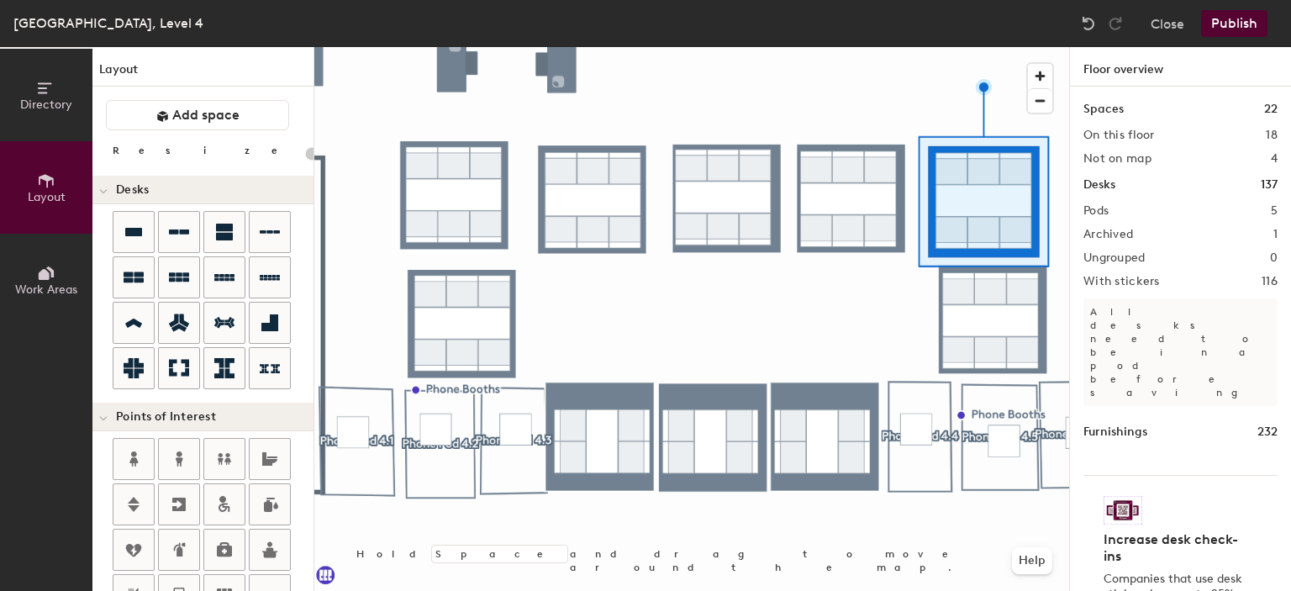
click at [779, 47] on div at bounding box center [691, 47] width 755 height 0
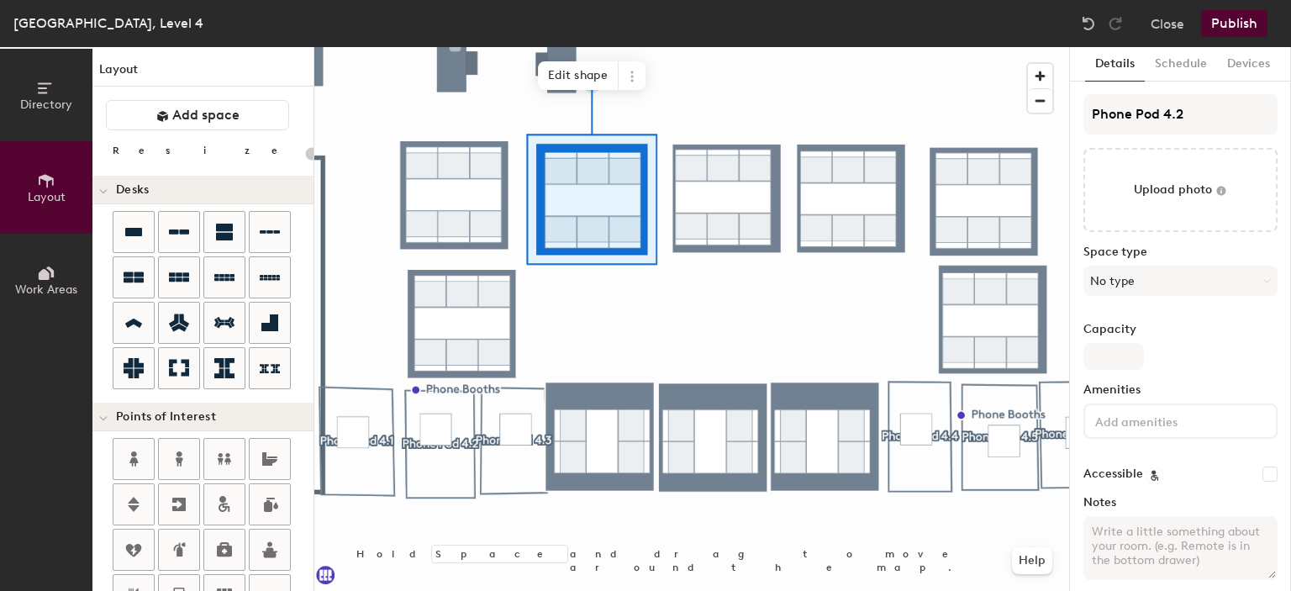
type input "20"
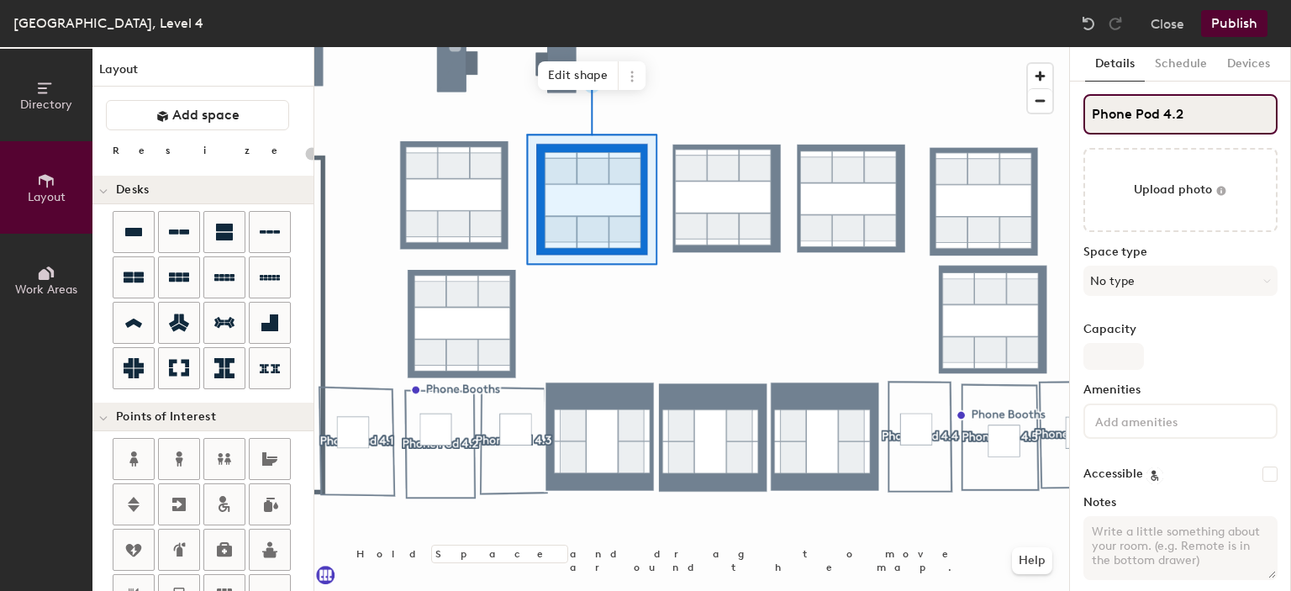
click at [1202, 111] on input "Phone Pod 4.2" at bounding box center [1180, 114] width 194 height 40
type input "Phone Pod 4.10"
type input "20"
type input "Phone Pod 4.10"
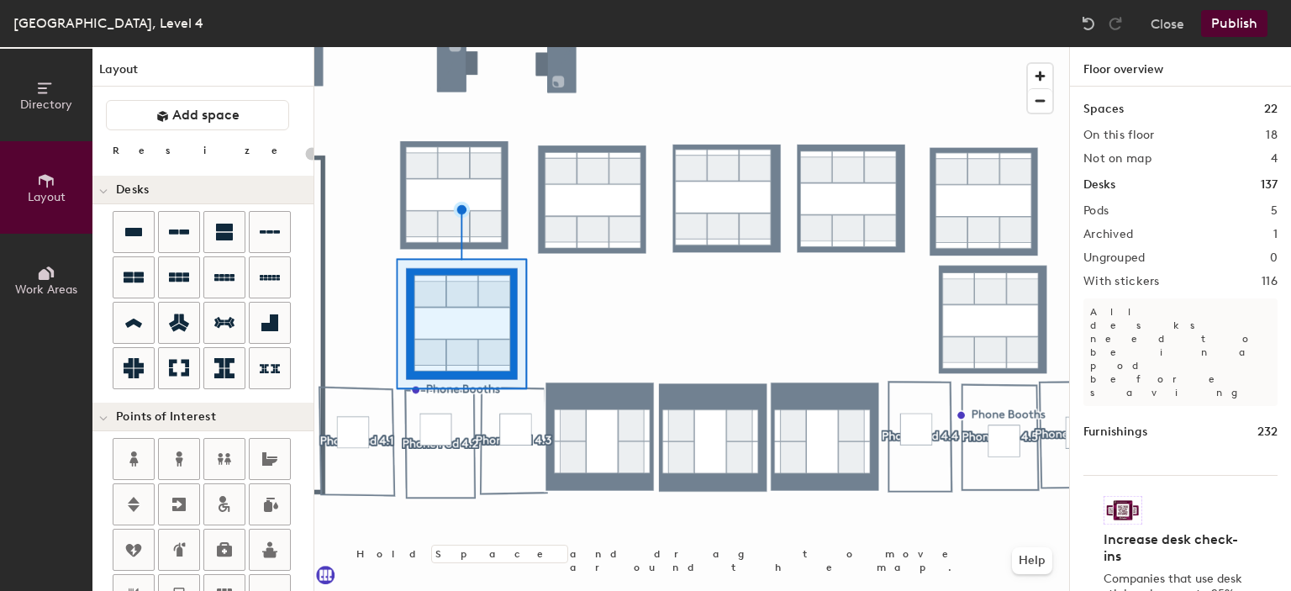
click at [1232, 29] on button "Publish" at bounding box center [1234, 23] width 66 height 27
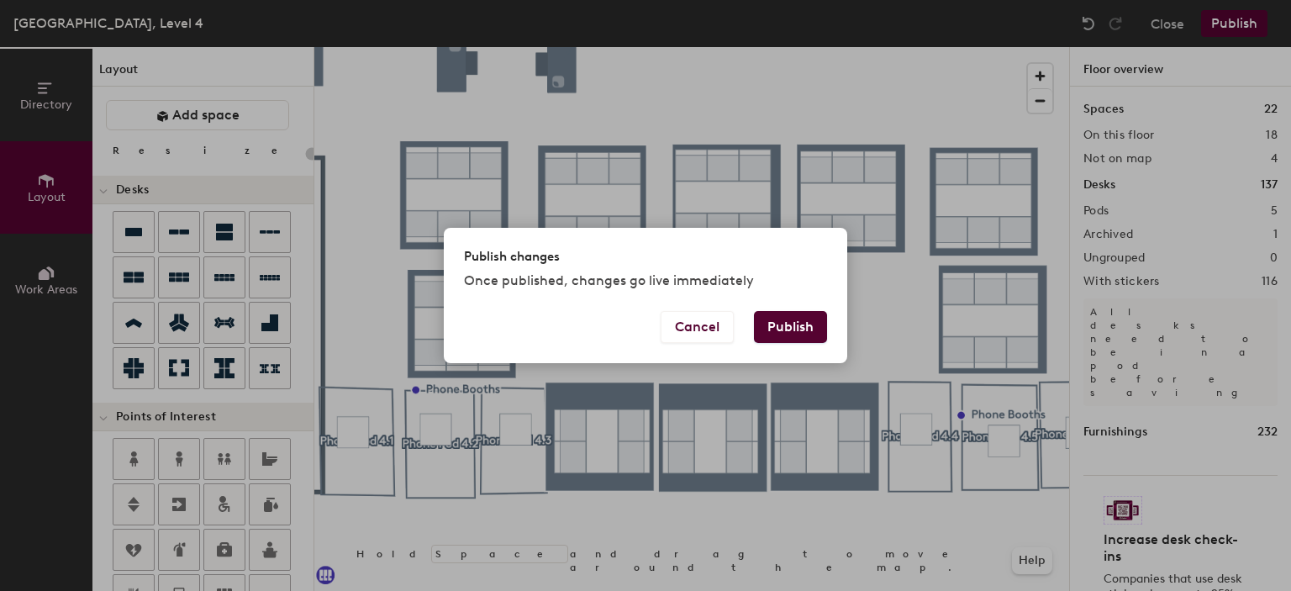
click at [808, 327] on button "Publish" at bounding box center [790, 327] width 73 height 32
type input "20"
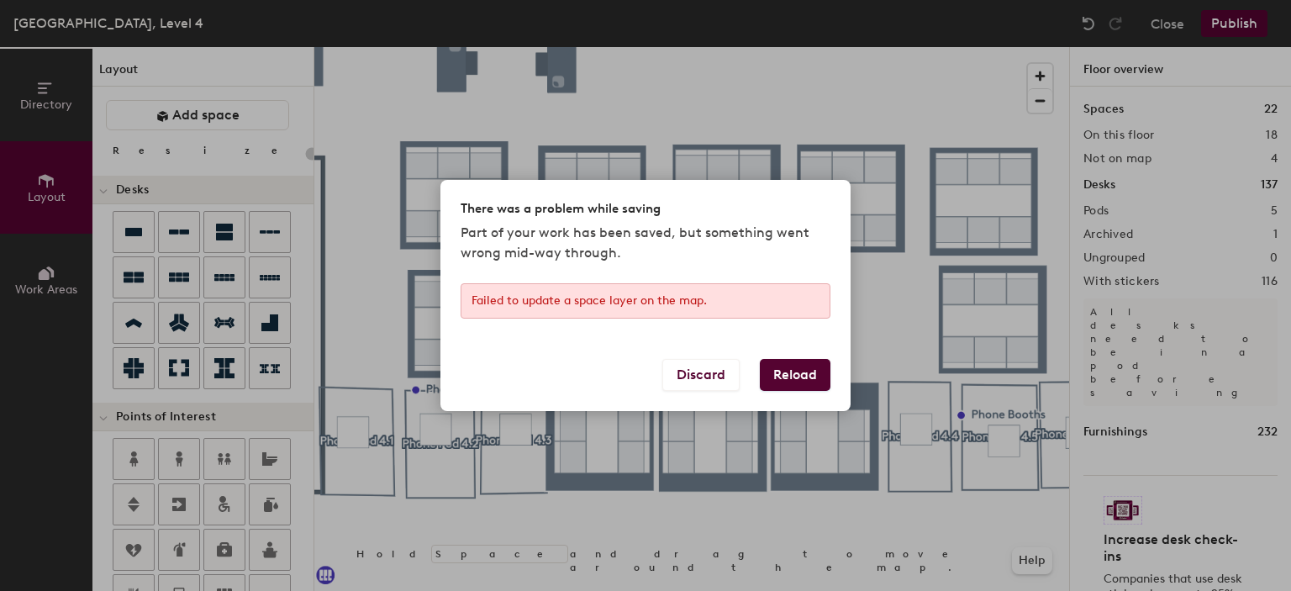
click at [800, 372] on button "Reload" at bounding box center [795, 375] width 71 height 32
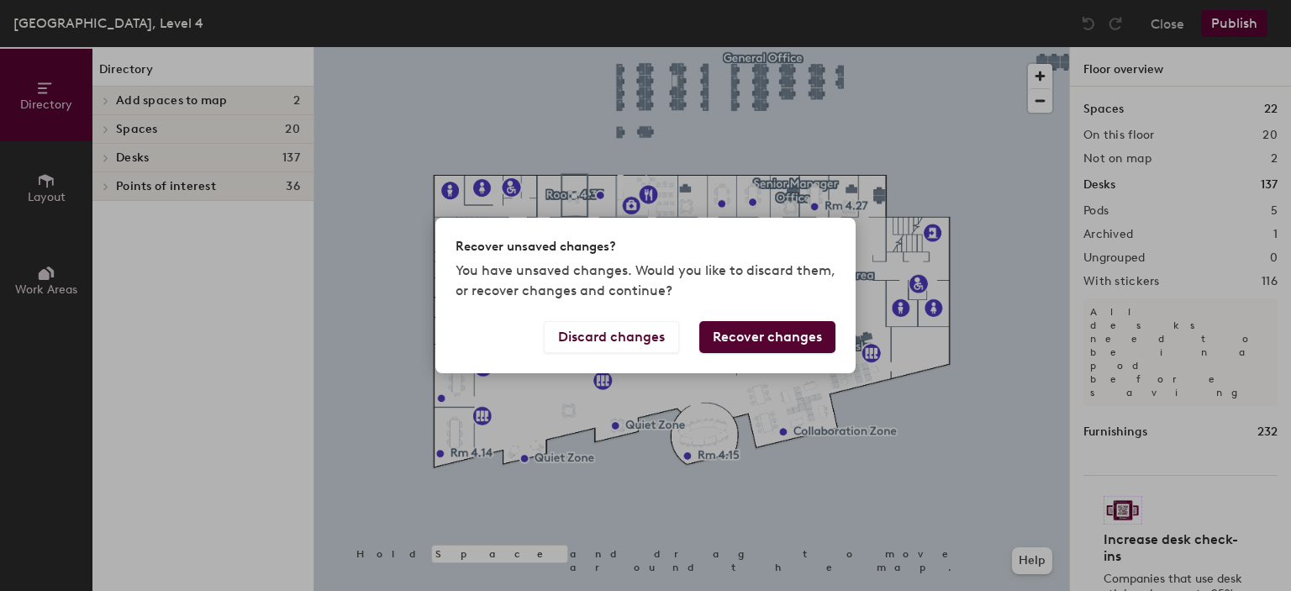
click at [770, 339] on button "Recover changes" at bounding box center [767, 337] width 136 height 32
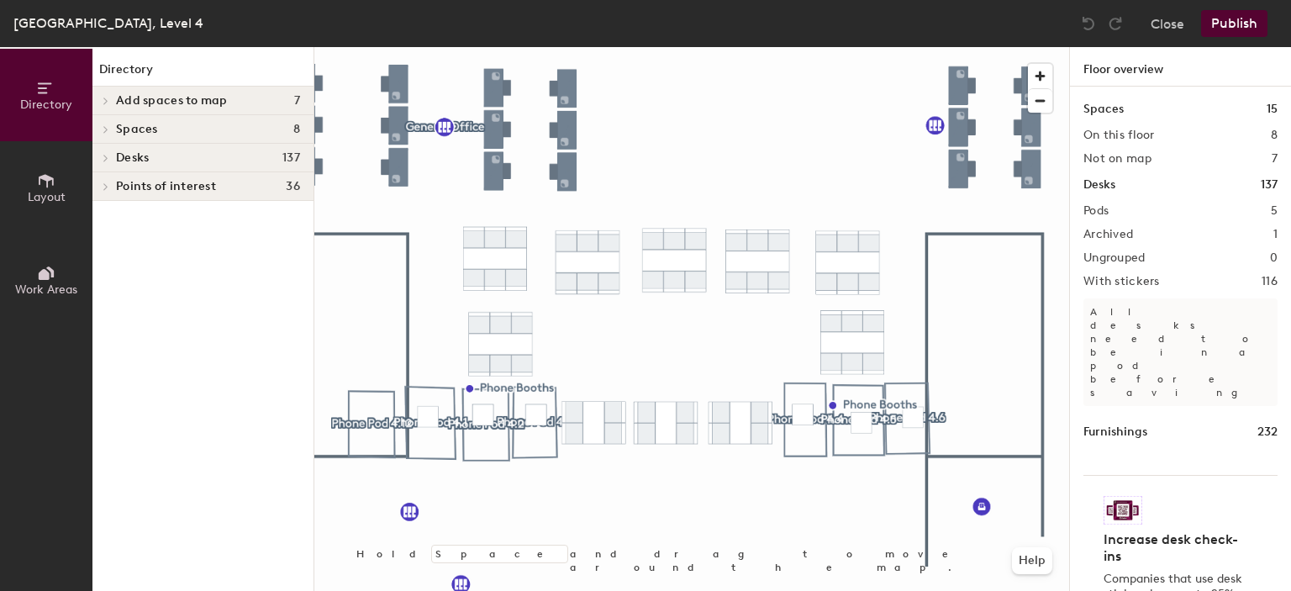
click at [225, 100] on span "Add spaces to map" at bounding box center [172, 100] width 112 height 13
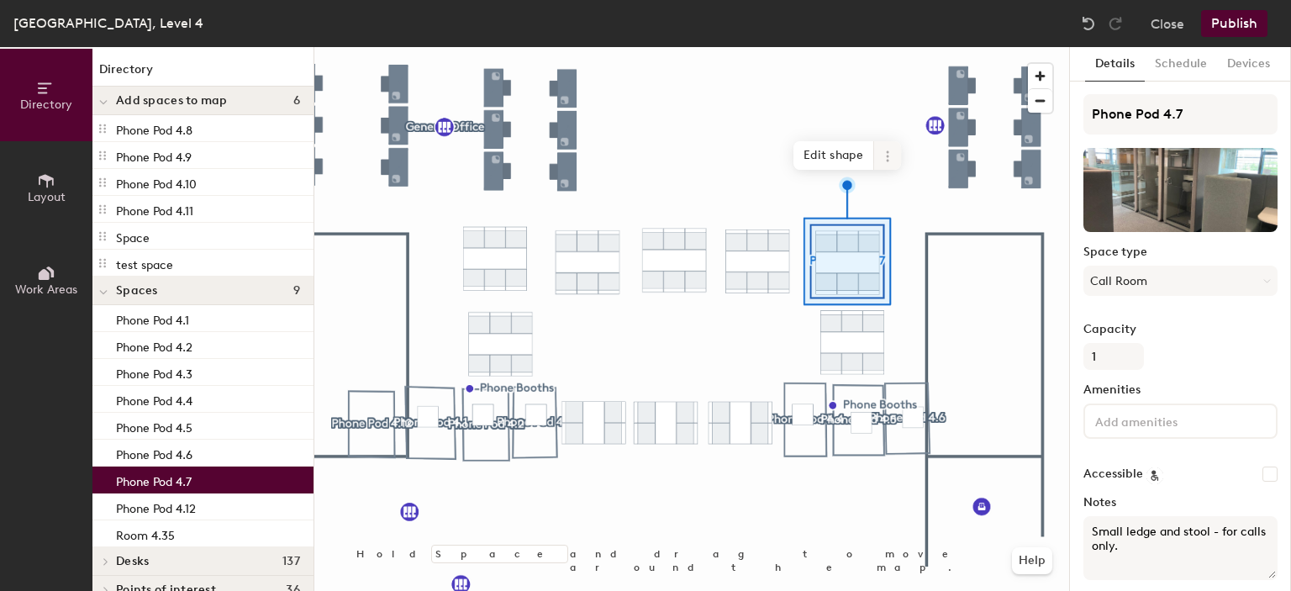
click at [890, 164] on span at bounding box center [887, 155] width 27 height 29
click at [905, 227] on span "Activate" at bounding box center [948, 223] width 150 height 29
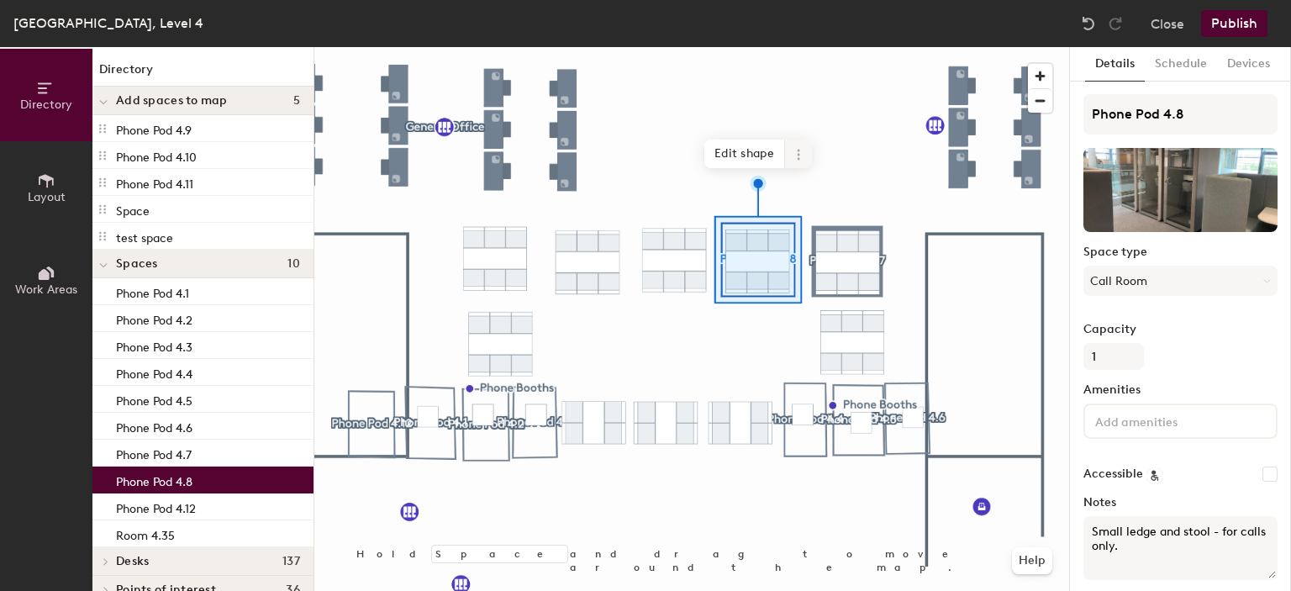
click at [795, 152] on icon at bounding box center [798, 154] width 13 height 13
click at [820, 220] on span "Activate" at bounding box center [859, 222] width 150 height 29
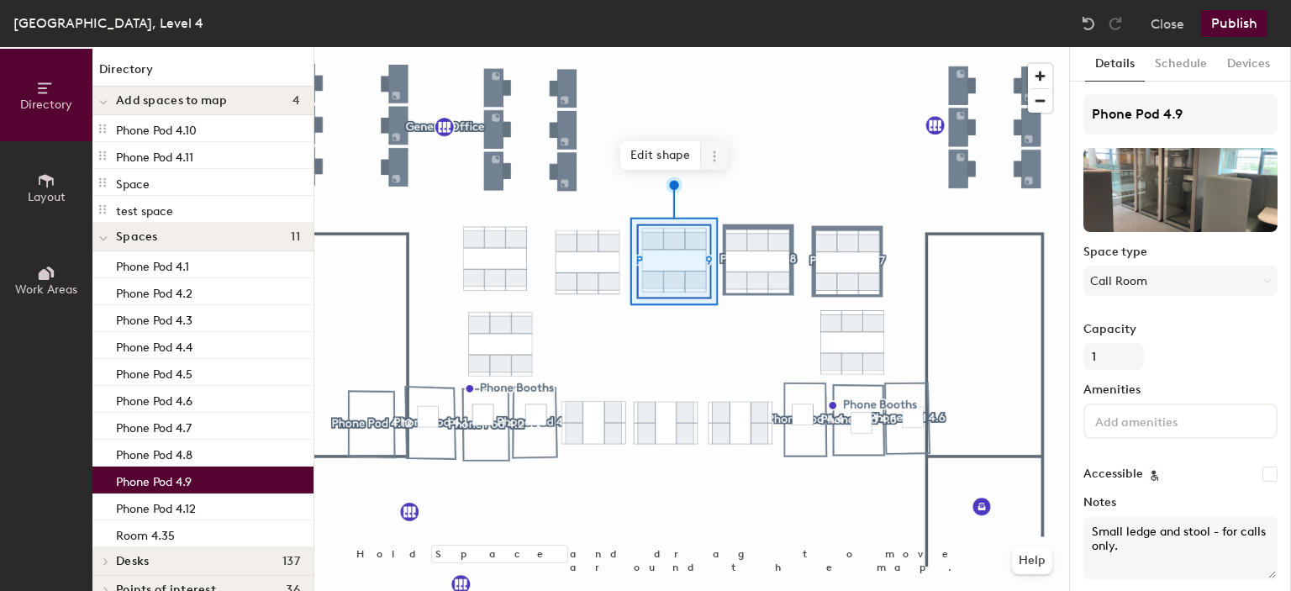
click at [709, 162] on icon at bounding box center [714, 156] width 13 height 13
click at [740, 221] on span "Activate" at bounding box center [775, 223] width 150 height 29
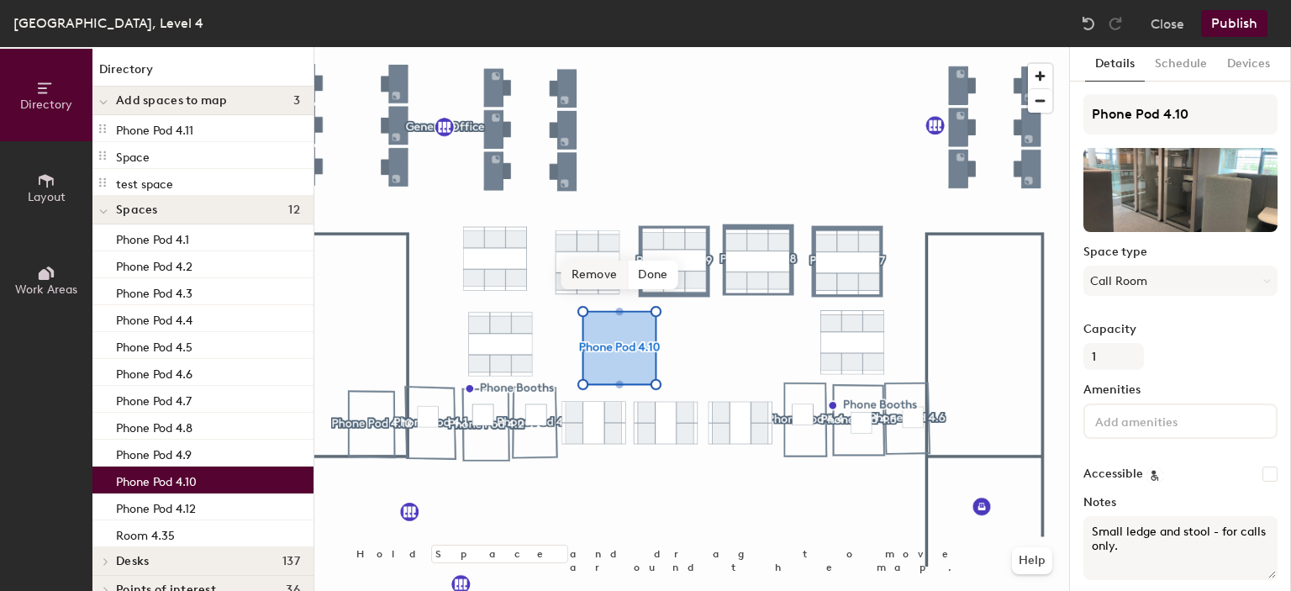
click at [588, 277] on span "Remove" at bounding box center [594, 275] width 67 height 29
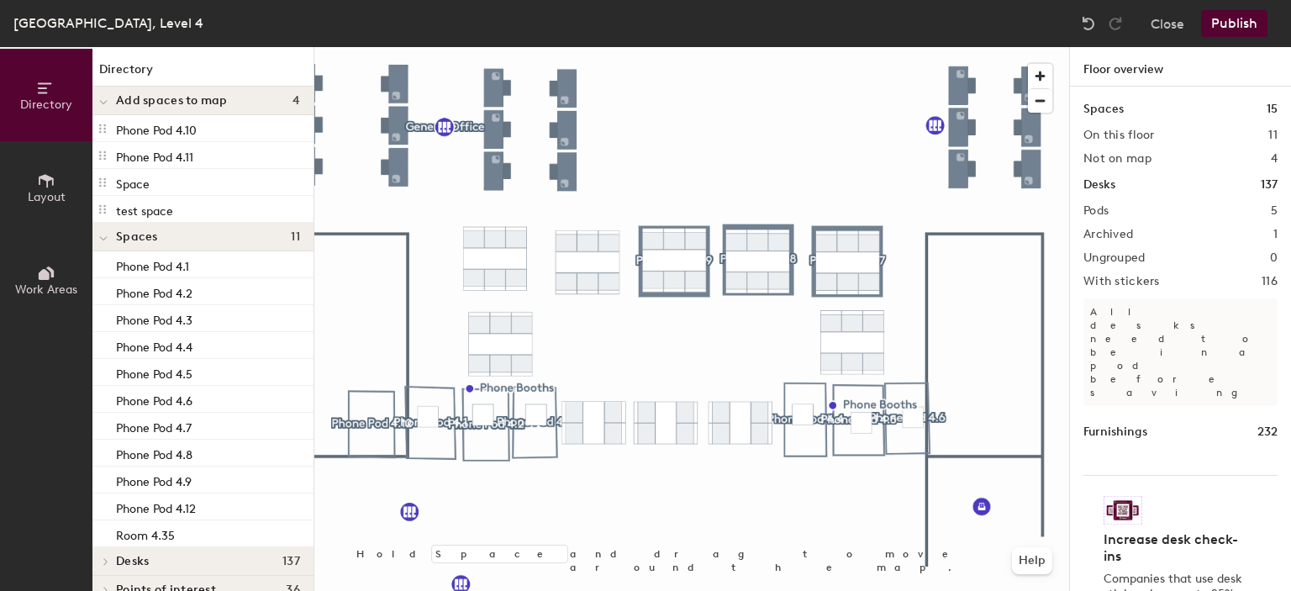
click at [1243, 27] on button "Publish" at bounding box center [1234, 23] width 66 height 27
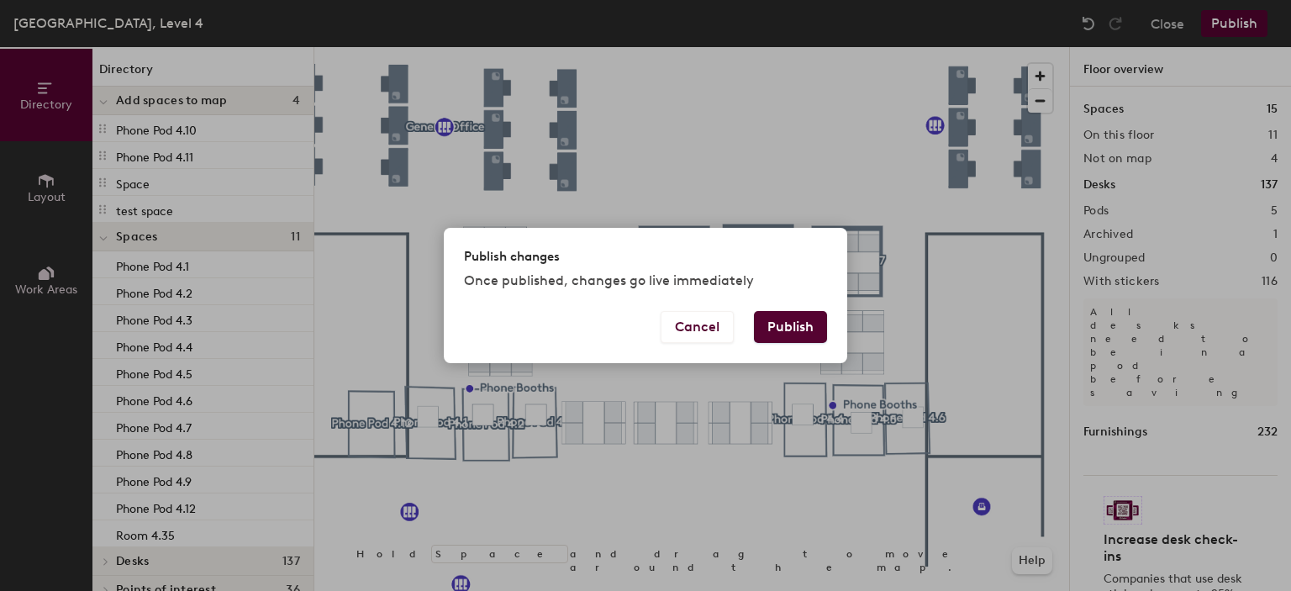
click at [783, 317] on button "Publish" at bounding box center [790, 327] width 73 height 32
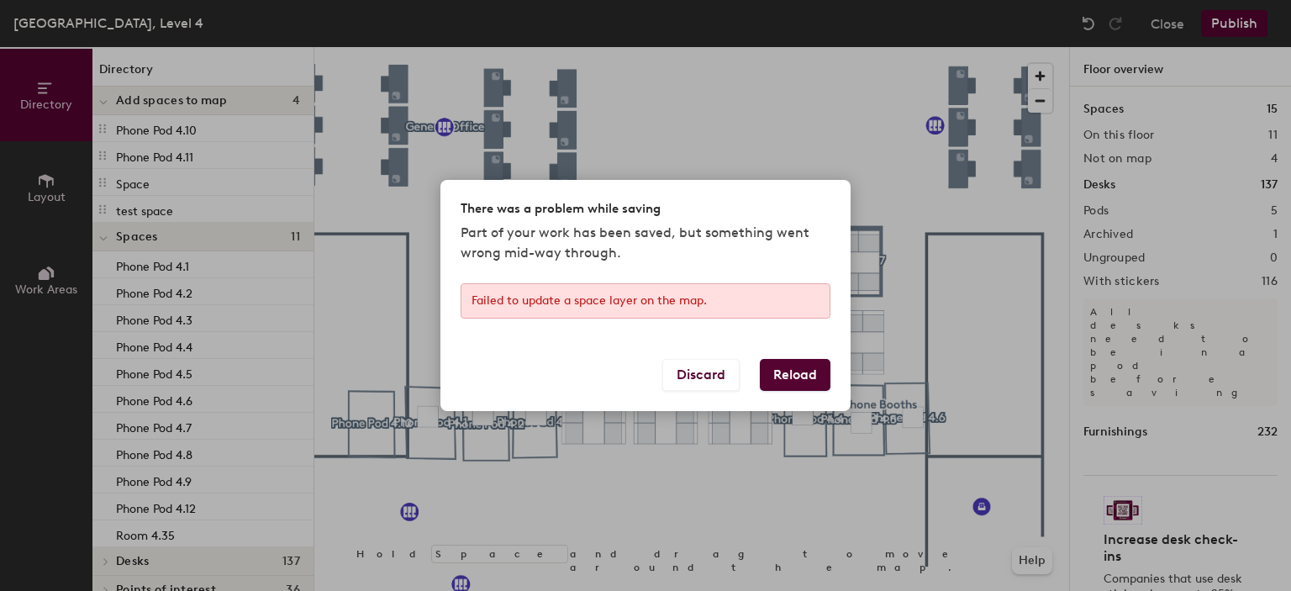
click at [819, 376] on button "Reload" at bounding box center [795, 375] width 71 height 32
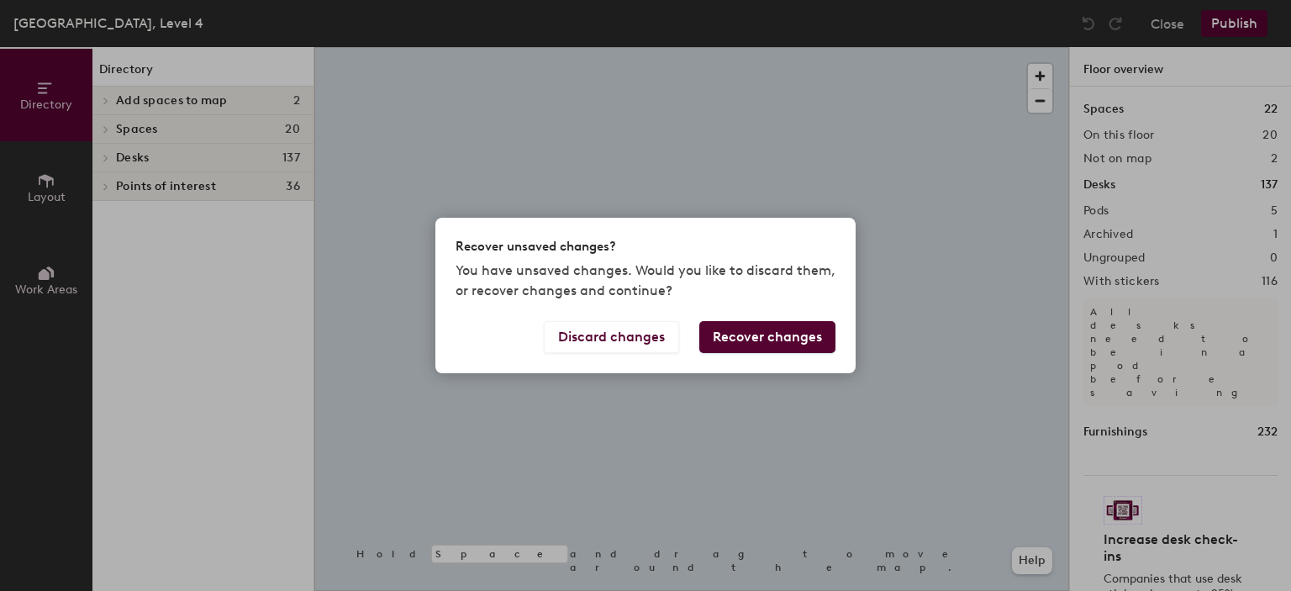
click at [770, 335] on button "Recover changes" at bounding box center [767, 337] width 136 height 32
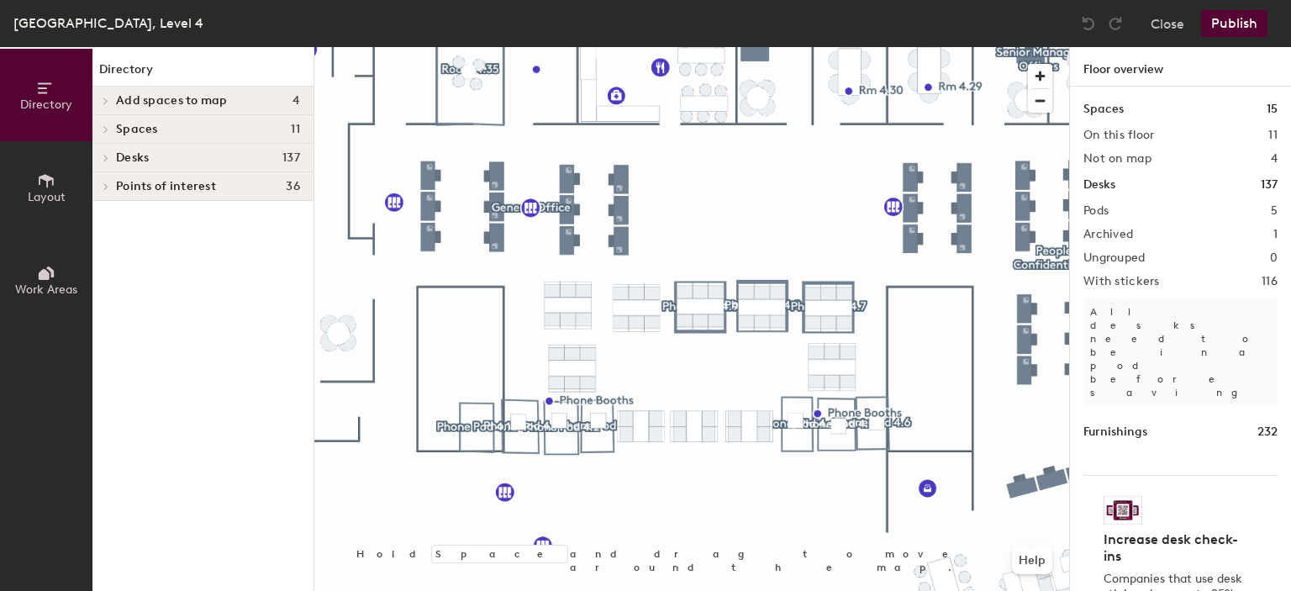
click at [27, 182] on button "Layout" at bounding box center [46, 187] width 92 height 92
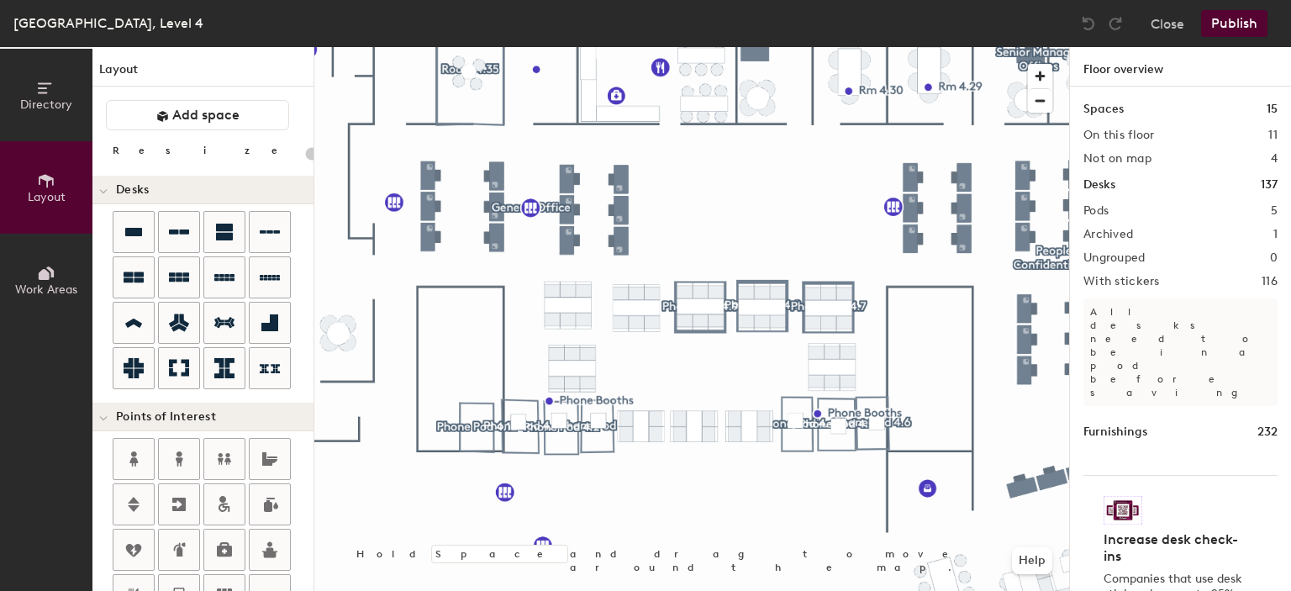
click at [48, 289] on span "Work Areas" at bounding box center [46, 289] width 62 height 14
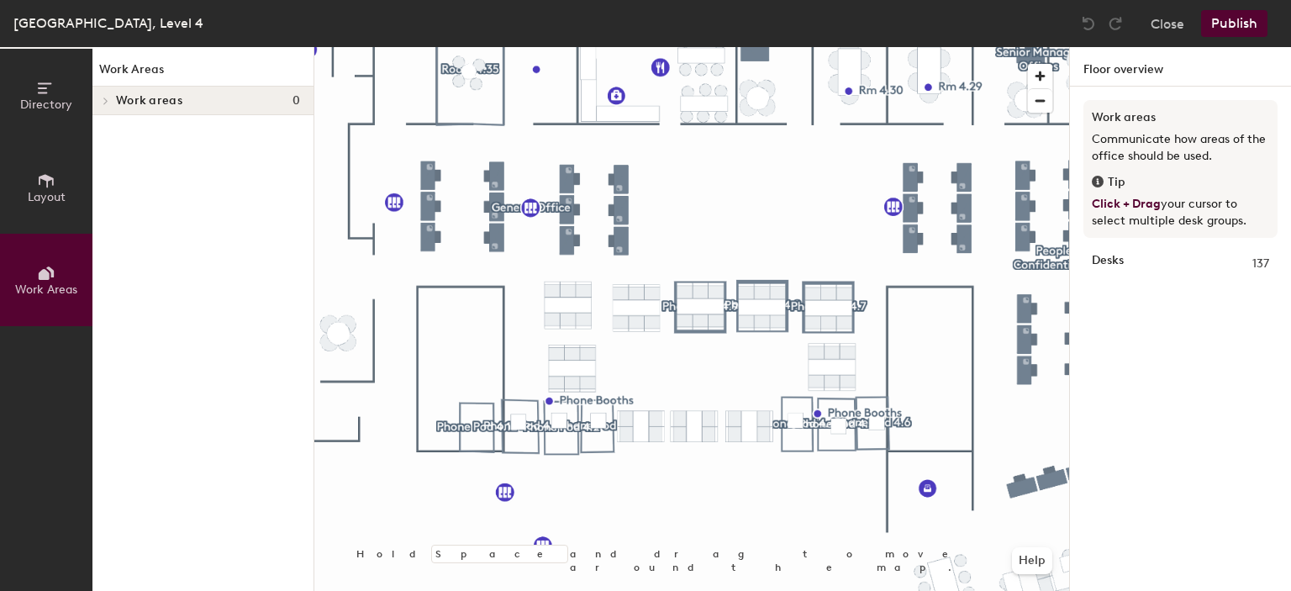
click at [28, 203] on span "Layout" at bounding box center [47, 197] width 38 height 14
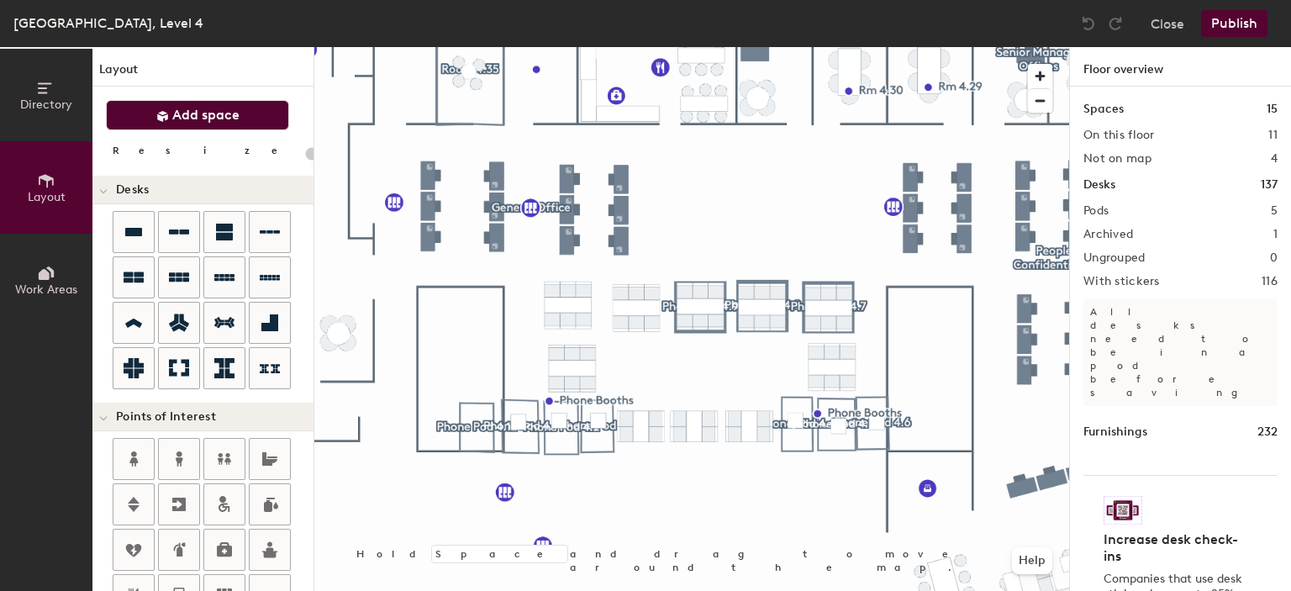
click at [214, 115] on span "Add space" at bounding box center [205, 115] width 67 height 17
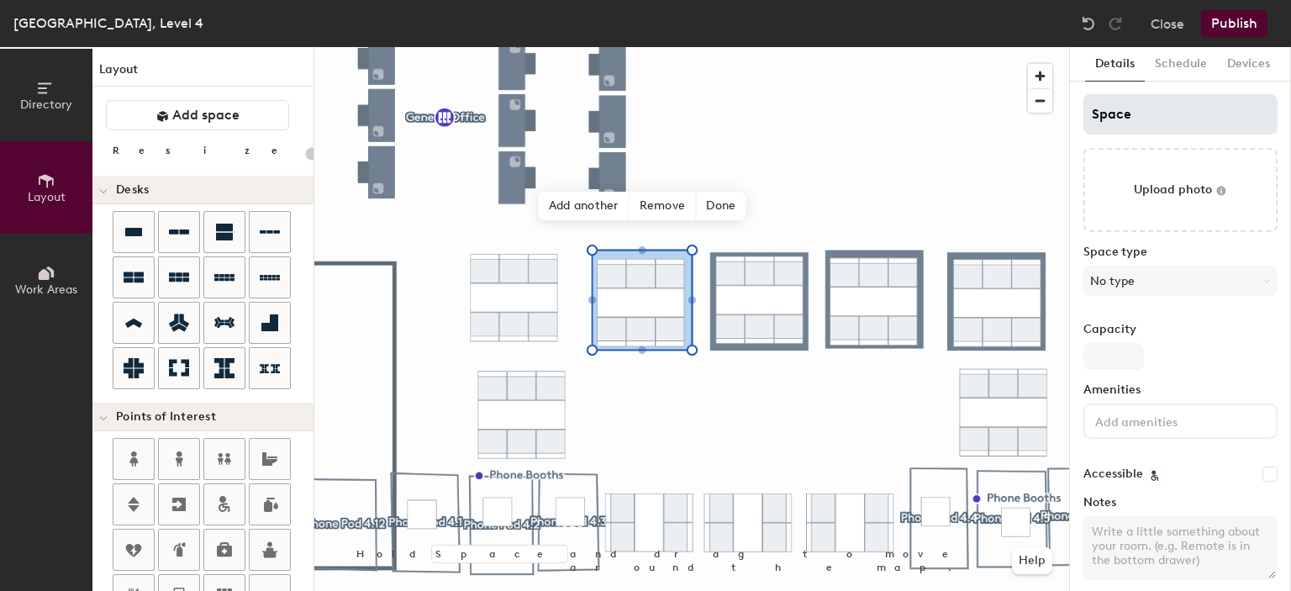
type input "20"
click at [1006, 117] on div "Directory Layout Work Areas Layout Add space Resize Desks Points of Interest Fu…" at bounding box center [645, 319] width 1291 height 544
type input "P"
type input "20"
type input "Pho"
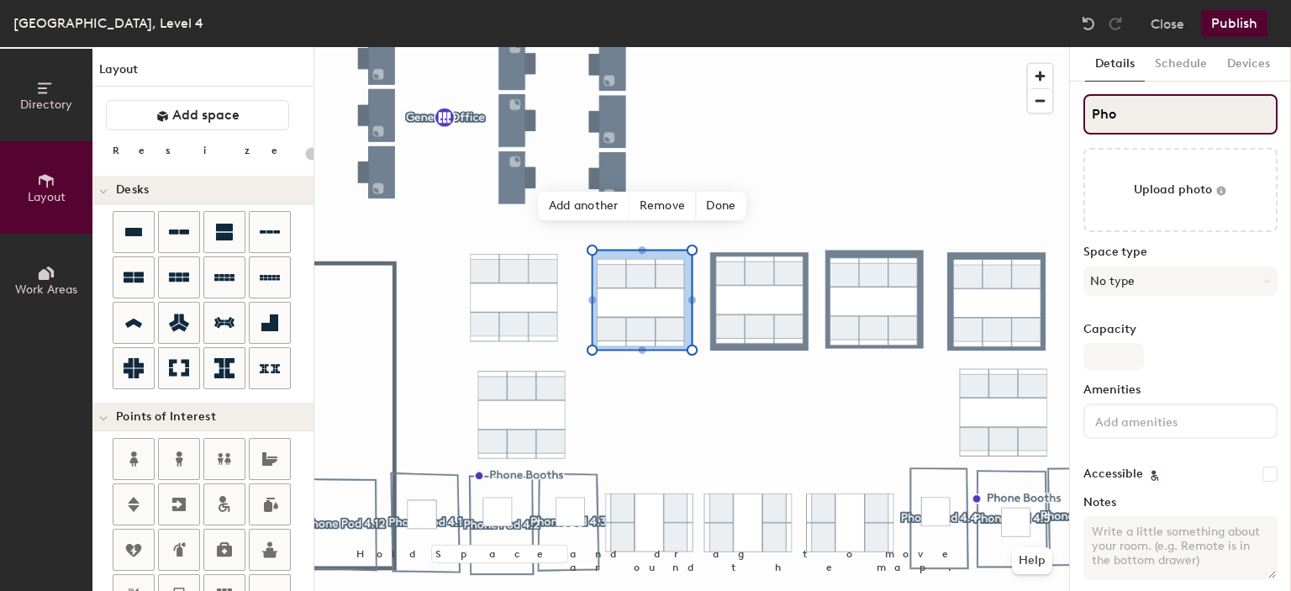
type input "20"
type input "Phone"
type input "20"
type input "Phone Pod"
type input "20"
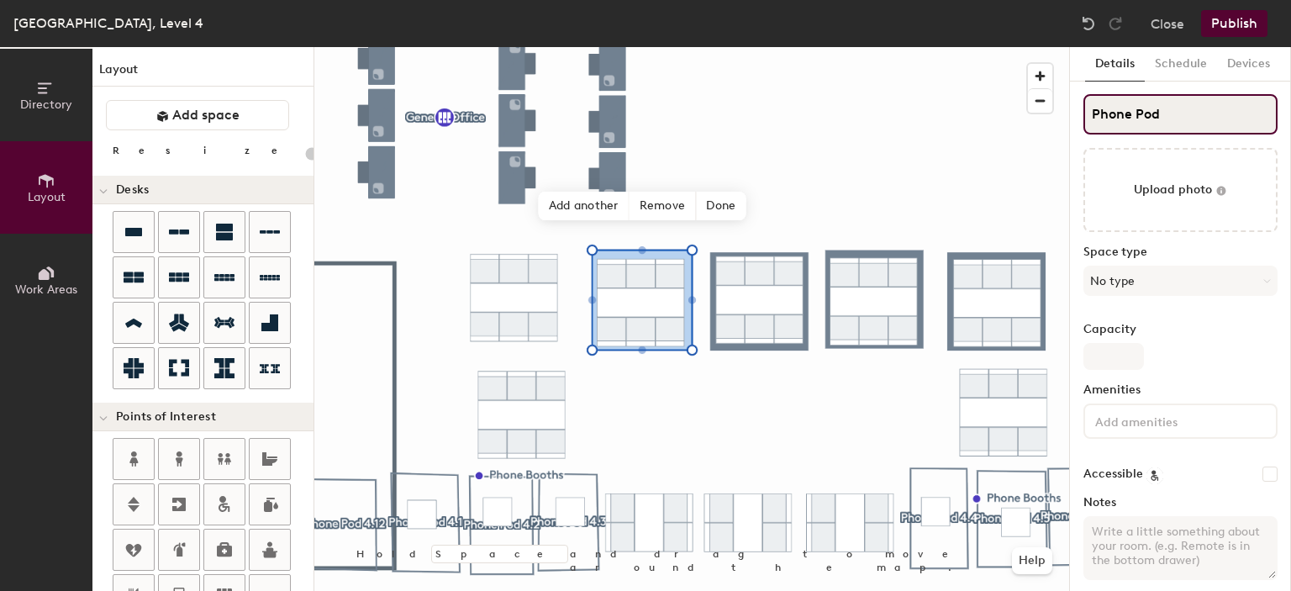
type input "Phone Pod"
type input "20"
type input "Phone Pod 4.10"
type input "20"
type input "Phone Pod 4.10"
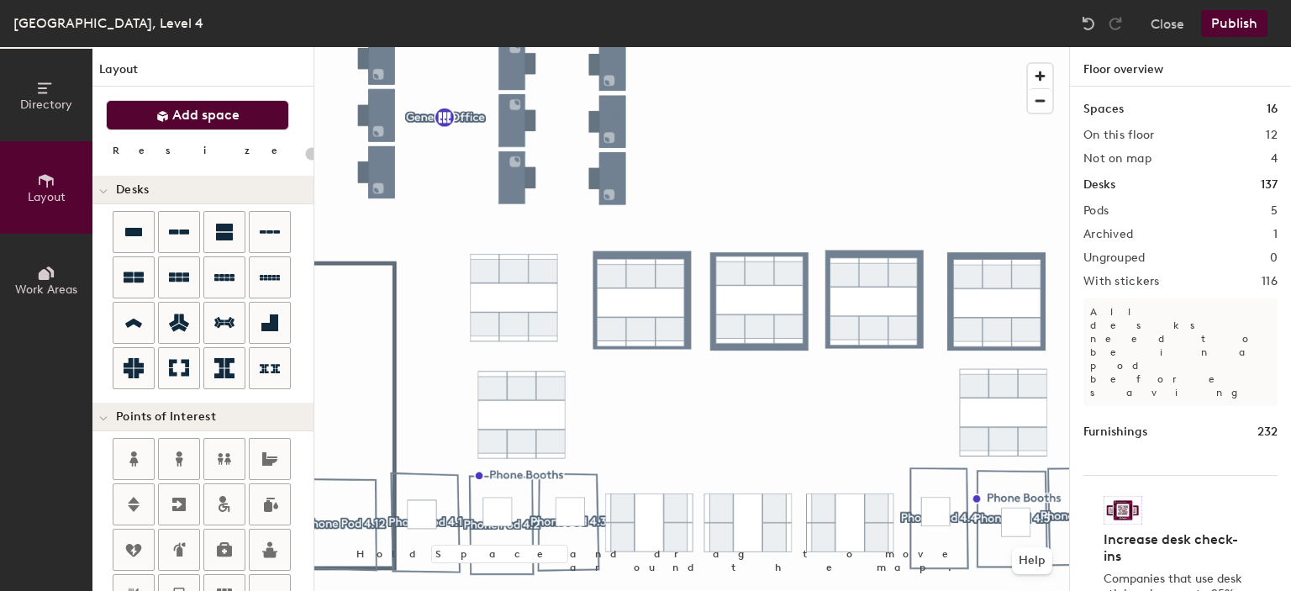
click at [239, 120] on button "Add space" at bounding box center [197, 115] width 183 height 30
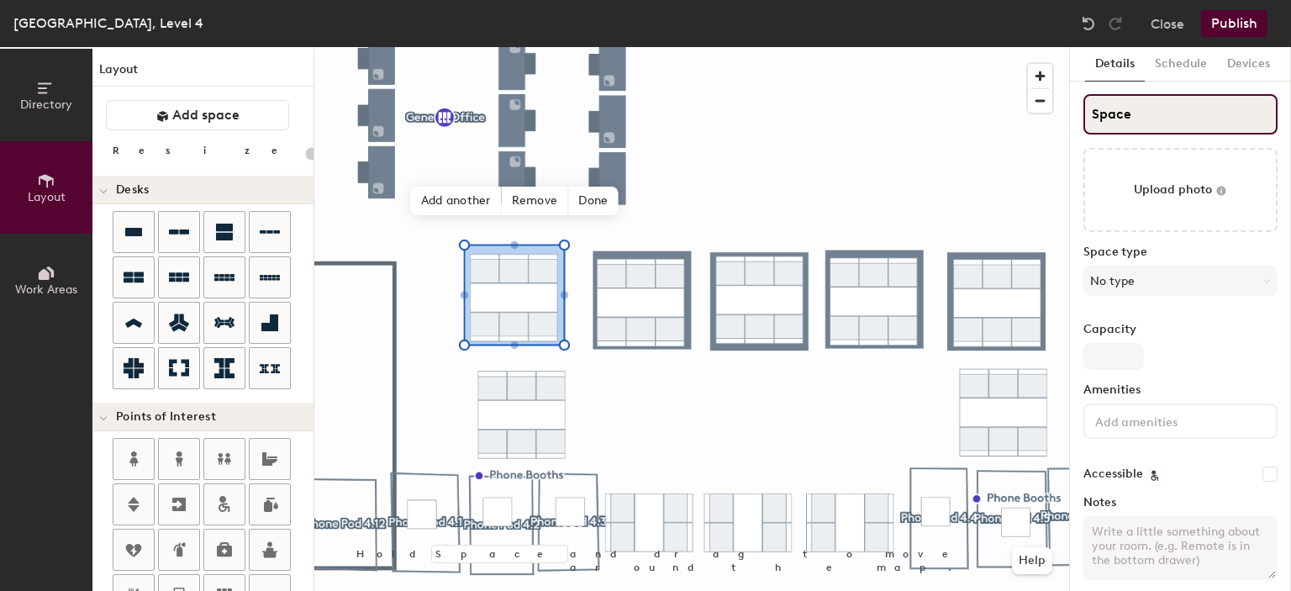
click at [1002, 118] on div "Directory Layout Work Areas Layout Add space Resize Desks Points of Interest Fu…" at bounding box center [645, 319] width 1291 height 544
type input "20"
type input "p"
type input "20"
type input "pHO"
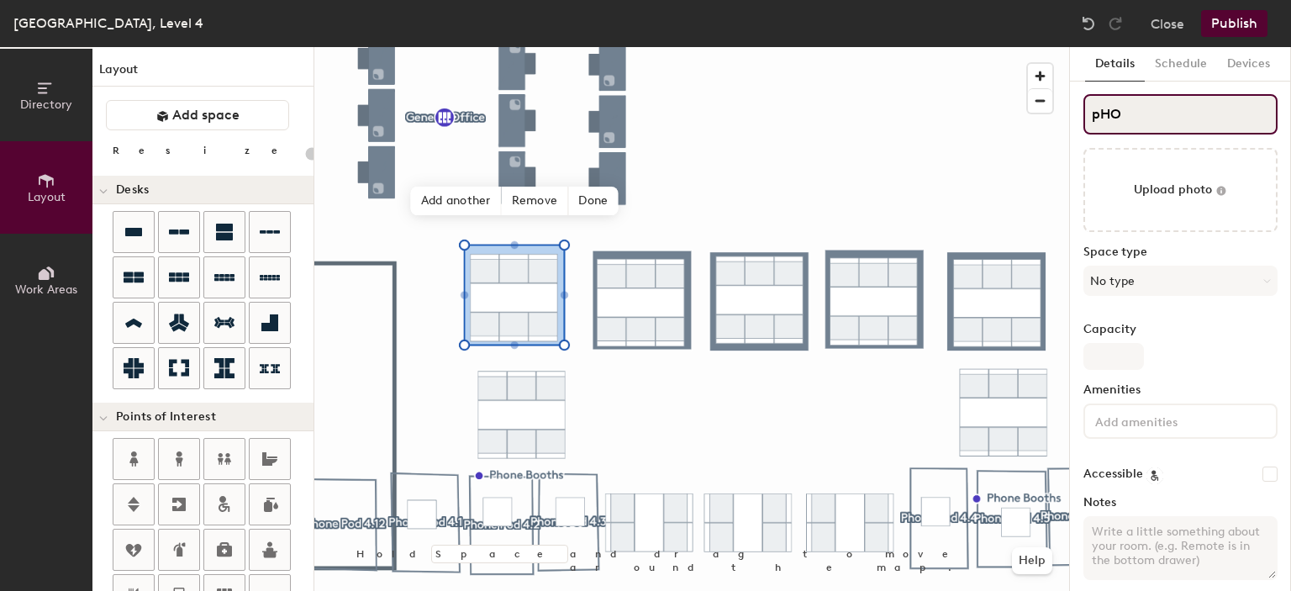
type input "20"
type input "pHONE"
type input "20"
type input "pHO"
type input "20"
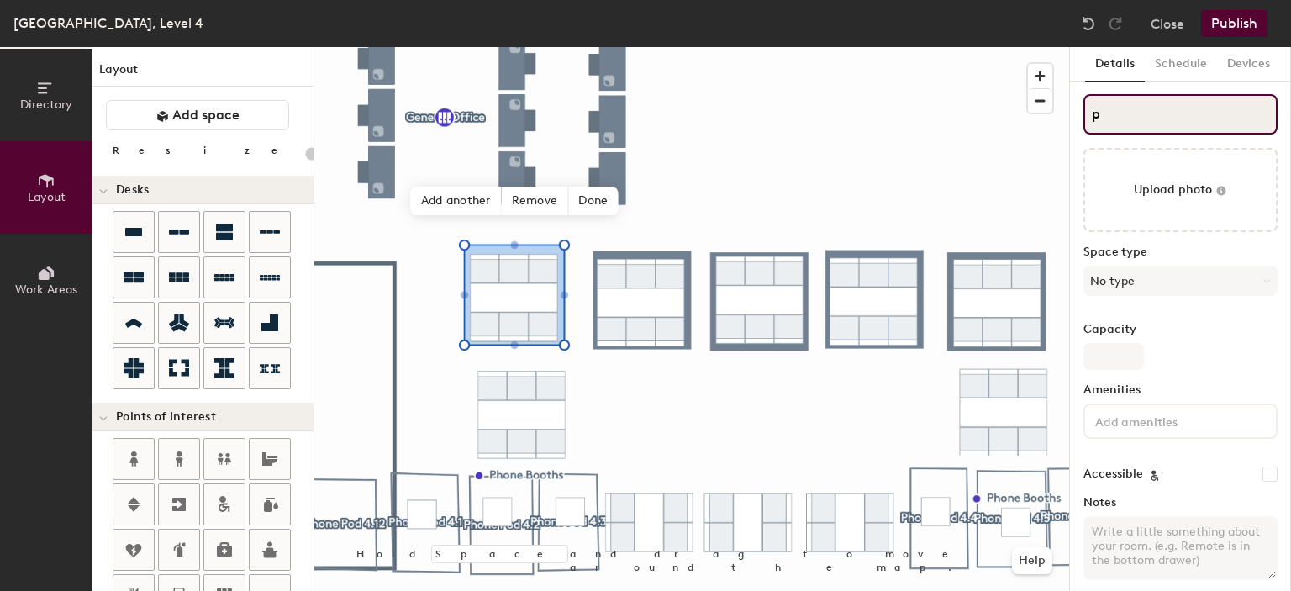
type input "p"
type input "20"
type input "pP"
type input "20"
type input "pPg"
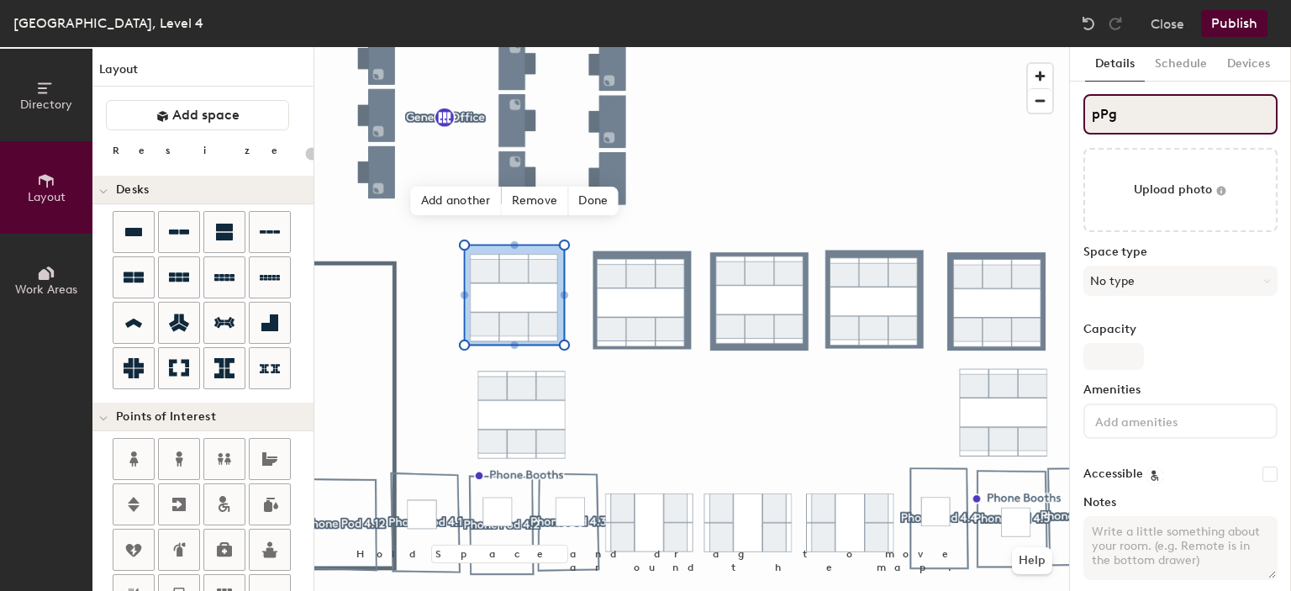
type input "20"
type input "p"
type input "20"
type input "pho"
type input "20"
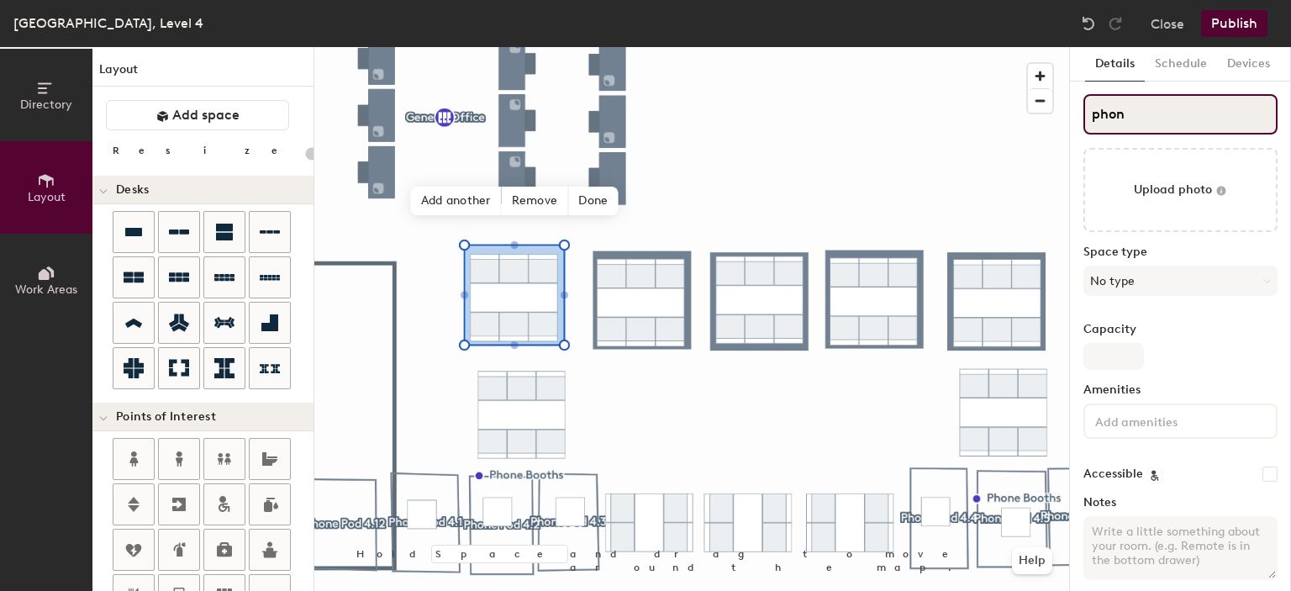
type input "phone"
type input "20"
type input "p"
type input "20"
type input "p"
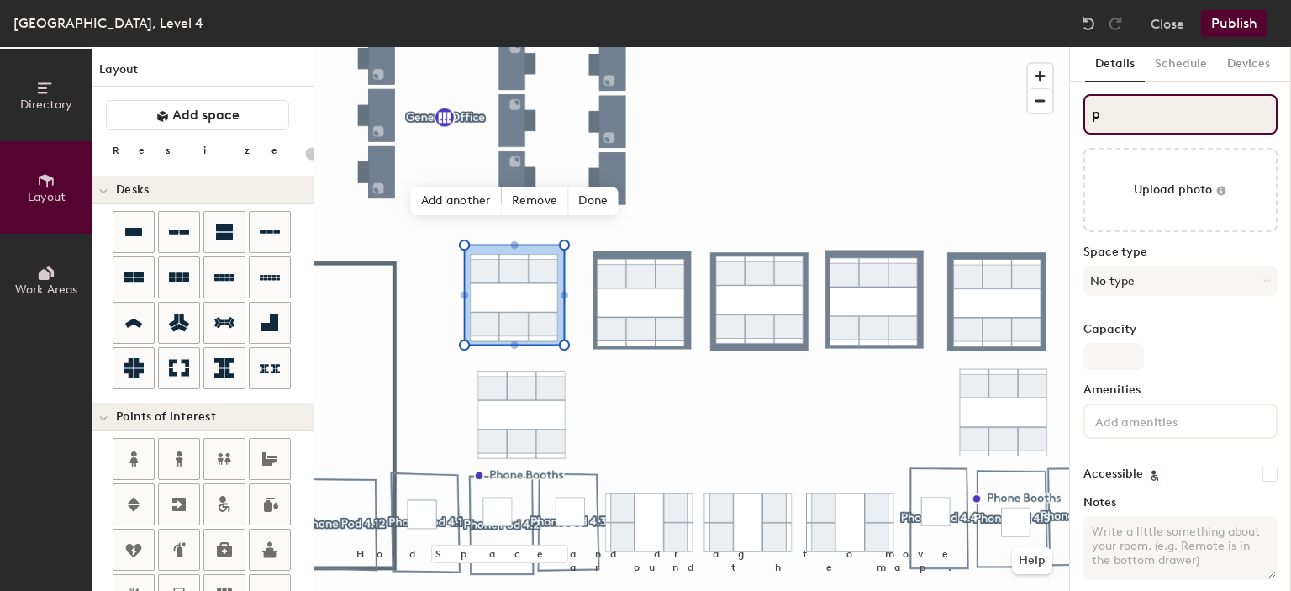
type input "20"
type input "pp"
type input "20"
type input "p"
type input "20"
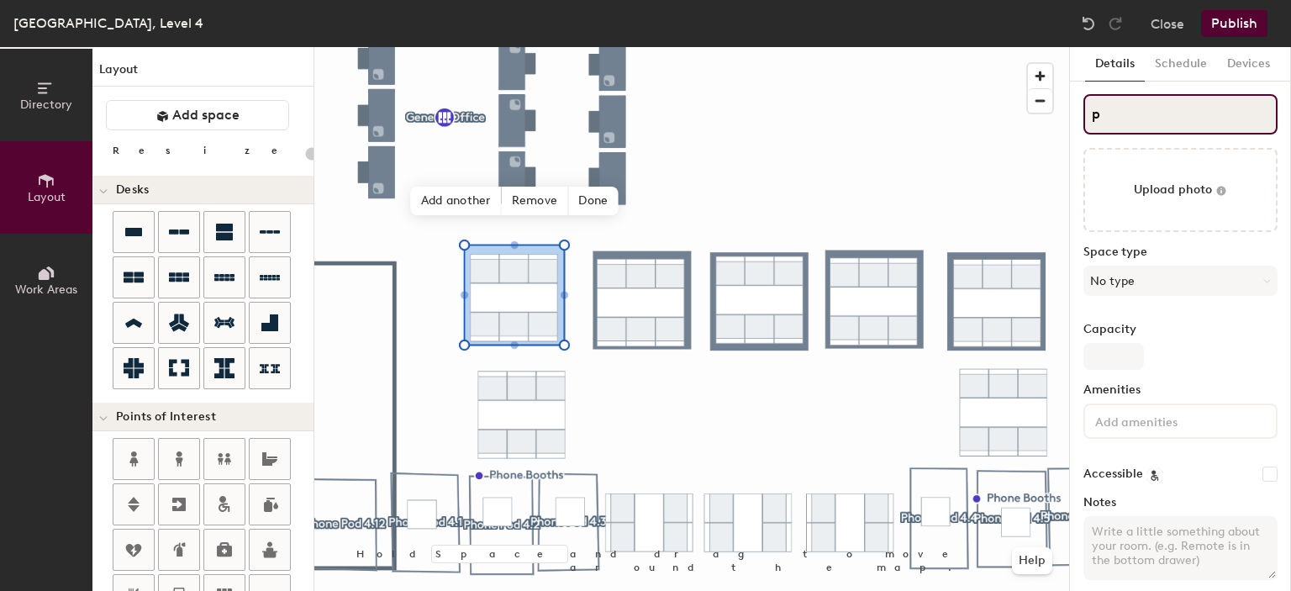
type input "p"
type input "20"
type input "pP"
type input "20"
type input "pPho"
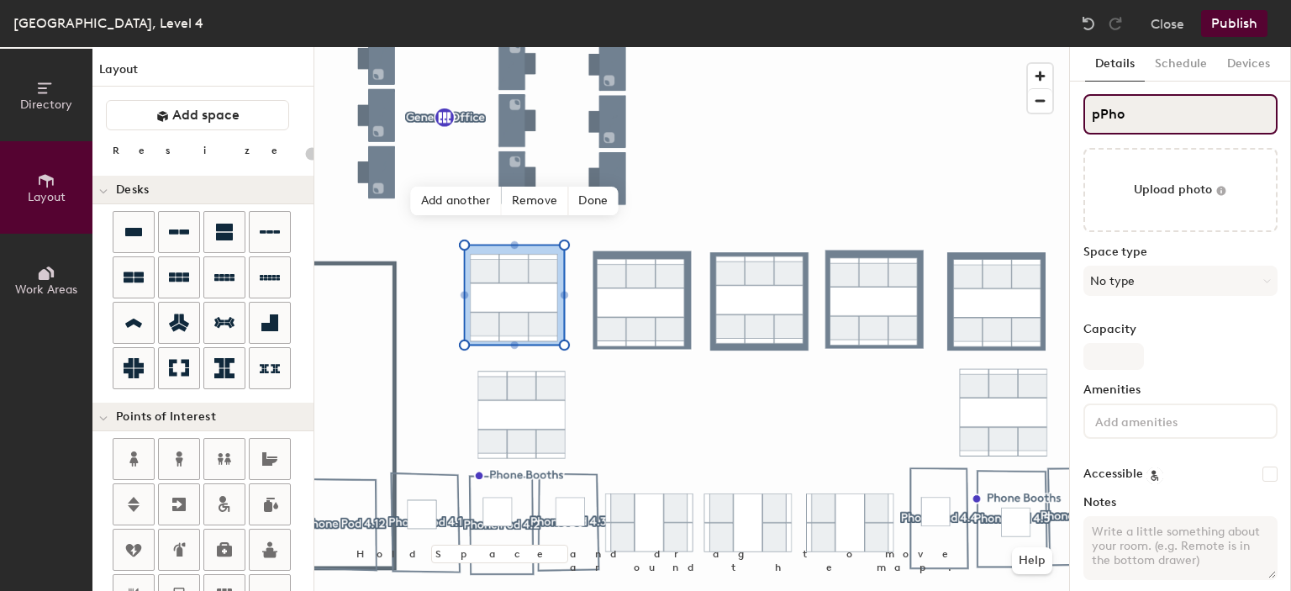
type input "20"
type input "pPhone"
type input "20"
type input "pPhone Pod"
type input "20"
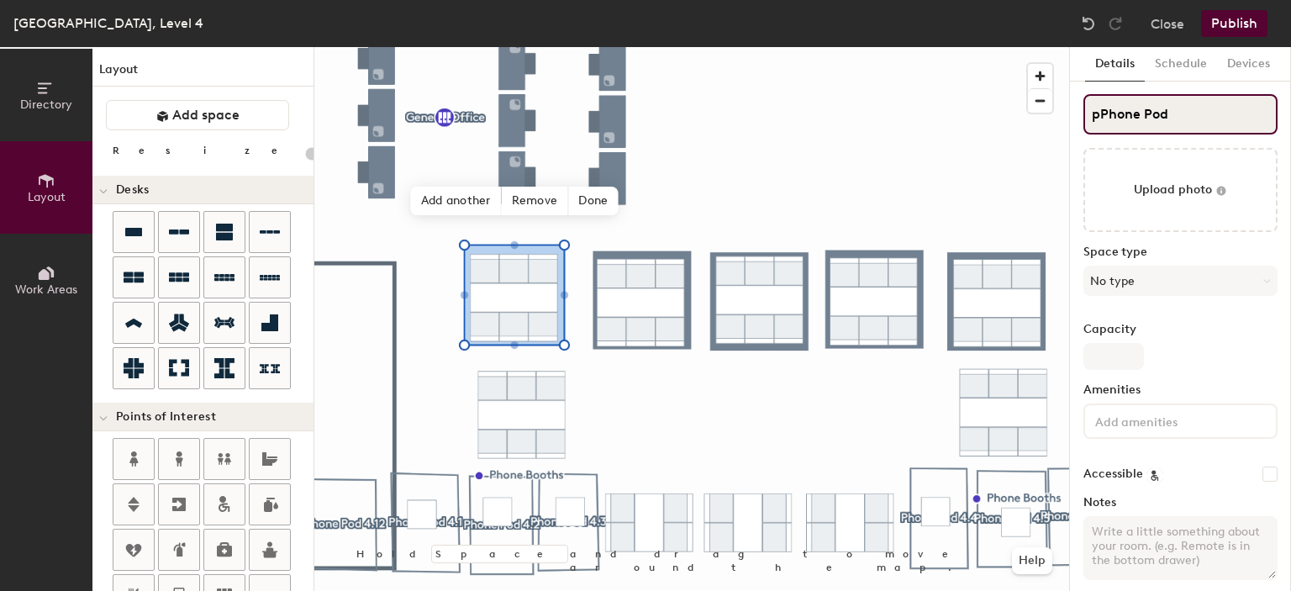
type input "pPhone Pod 4"
type input "20"
type input "pPhone Pod 4.1"
type input "20"
click at [1102, 108] on input "pPhone Pod 4.1" at bounding box center [1180, 114] width 194 height 40
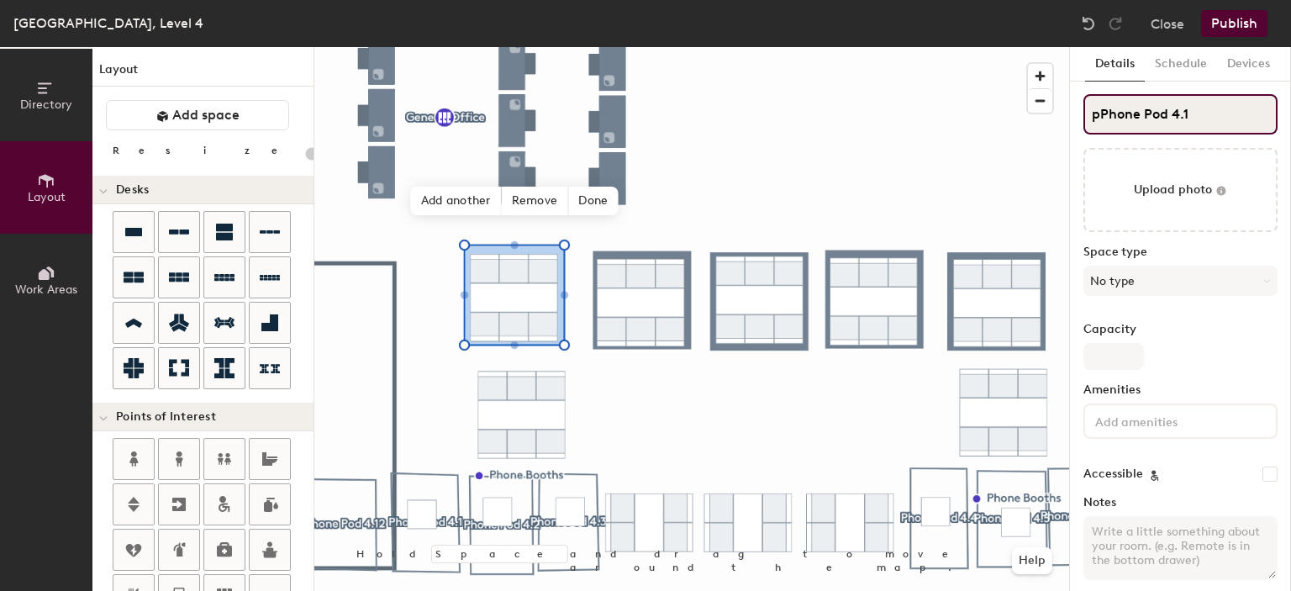
type input "Phone Pod 4.1"
click at [1038, 120] on div "Directory Layout Work Areas Layout Add space Resize Desks Points of Interest Fu…" at bounding box center [645, 319] width 1291 height 544
type input "20"
type input "Phone Pod 4.1"
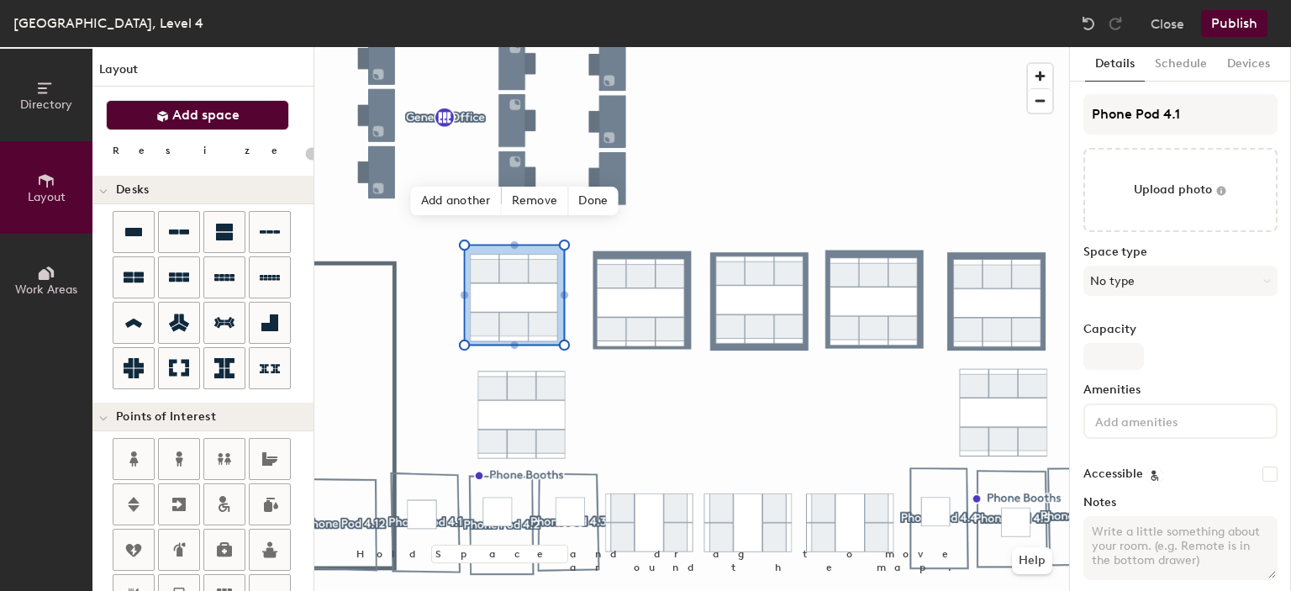
click at [198, 117] on span "Add space" at bounding box center [205, 115] width 67 height 17
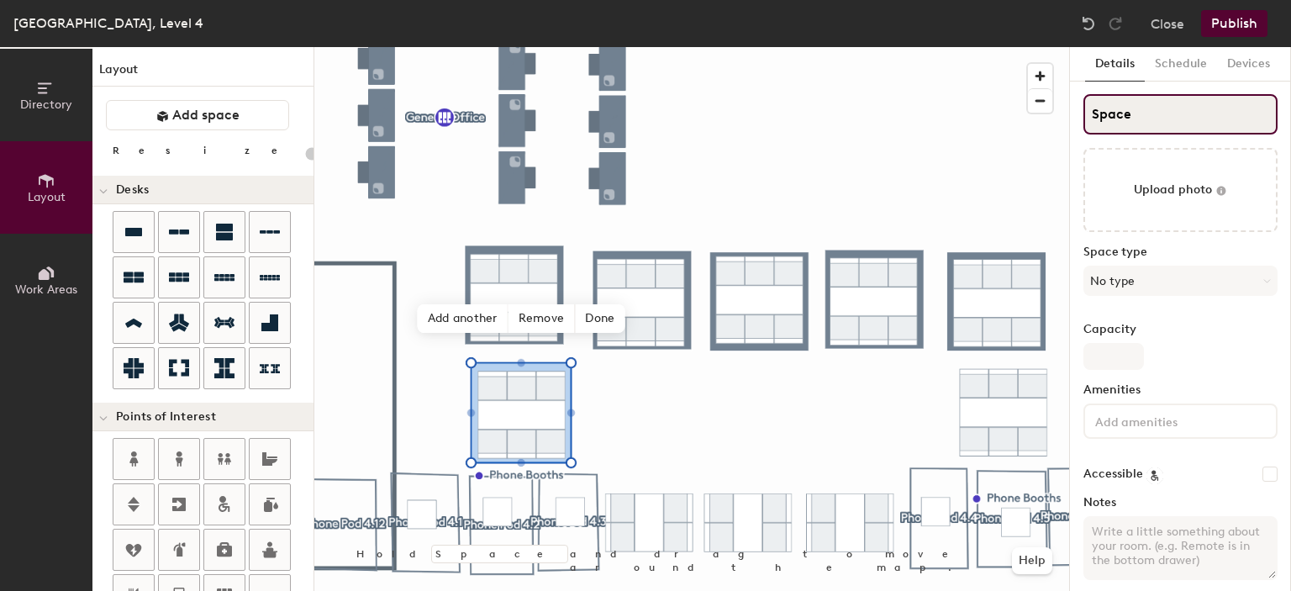
type input "20"
click at [1015, 113] on div "Directory Layout Work Areas Layout Add space Resize Desks Points of Interest Fu…" at bounding box center [645, 319] width 1291 height 544
paste input "Phone Pod 4.1"
type input "Phone Pod 4.1"
type input "20"
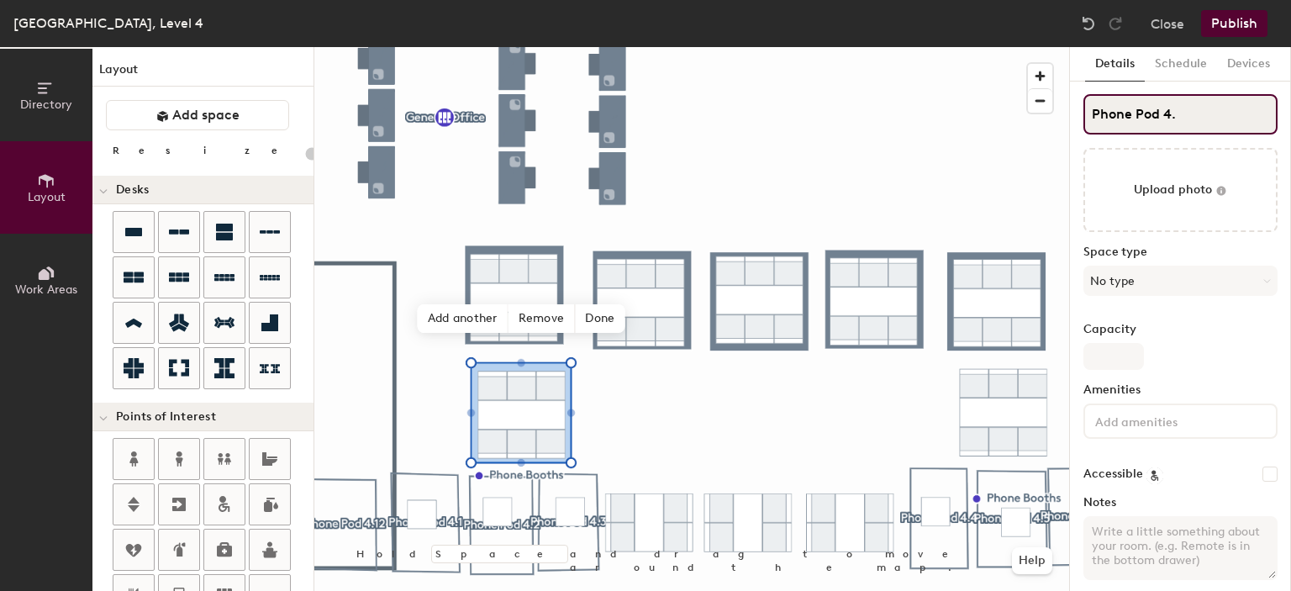
type input "Phone Pod 4.2"
type input "20"
type input "Phone Pod 4.2"
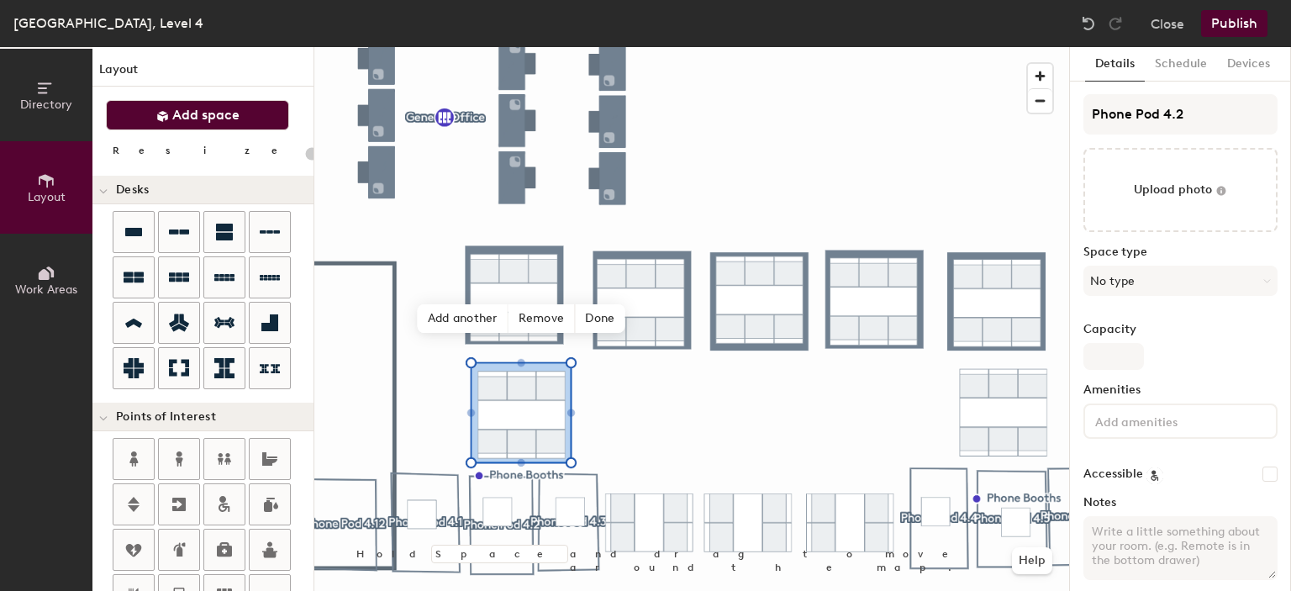
click at [253, 108] on button "Add space" at bounding box center [197, 115] width 183 height 30
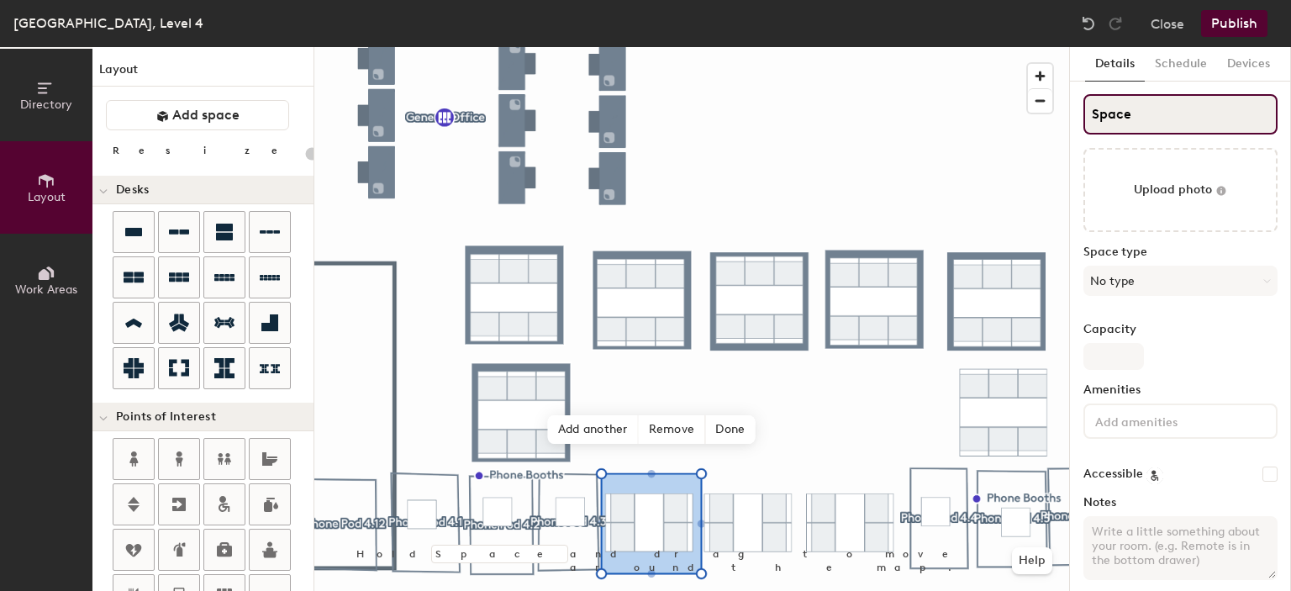
click at [987, 115] on div "Directory Layout Work Areas Layout Add space Resize Desks Points of Interest Fu…" at bounding box center [645, 319] width 1291 height 544
type input "20"
paste input "Phone Pod 4.1"
type input "Phone Pod 4.1"
type input "20"
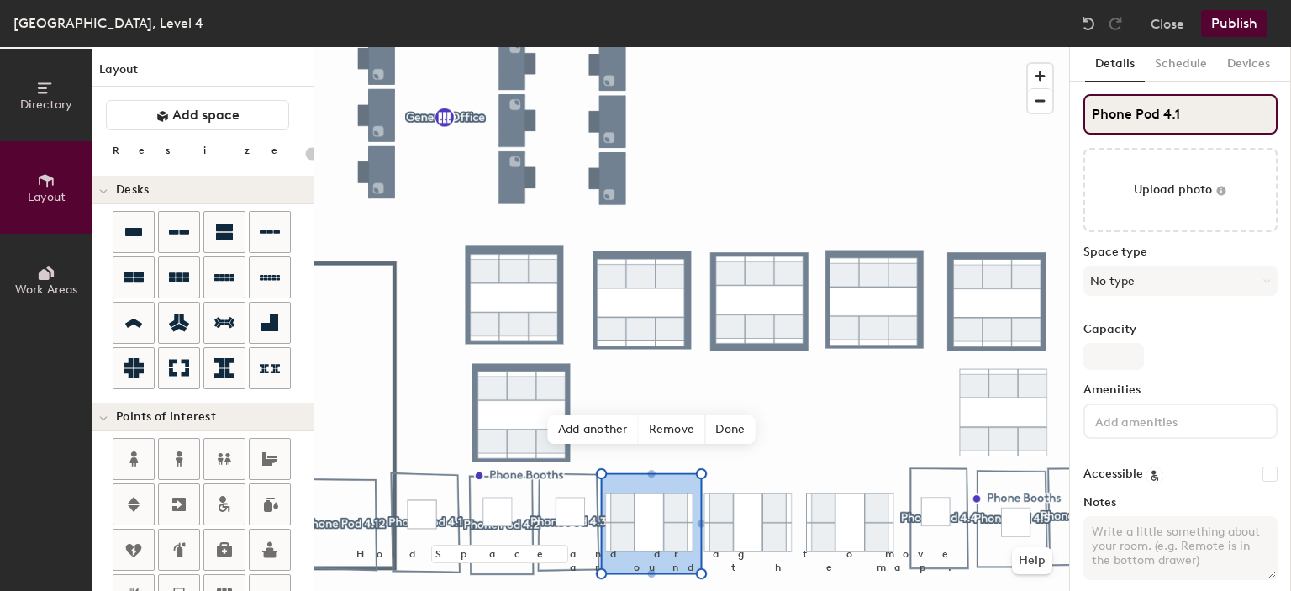
type input "Phone Pod 4."
type input "20"
type input "Phone Pod 4.3"
type input "20"
type input "Phone Pod 4.3"
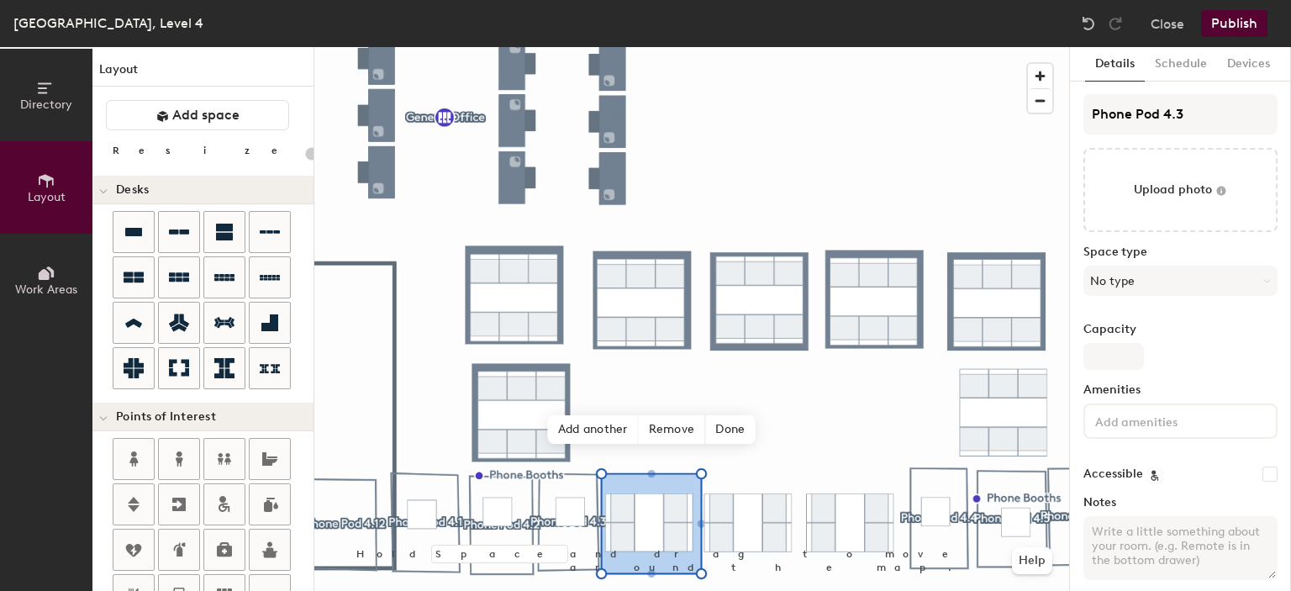
click at [1252, 33] on button "Publish" at bounding box center [1234, 23] width 66 height 27
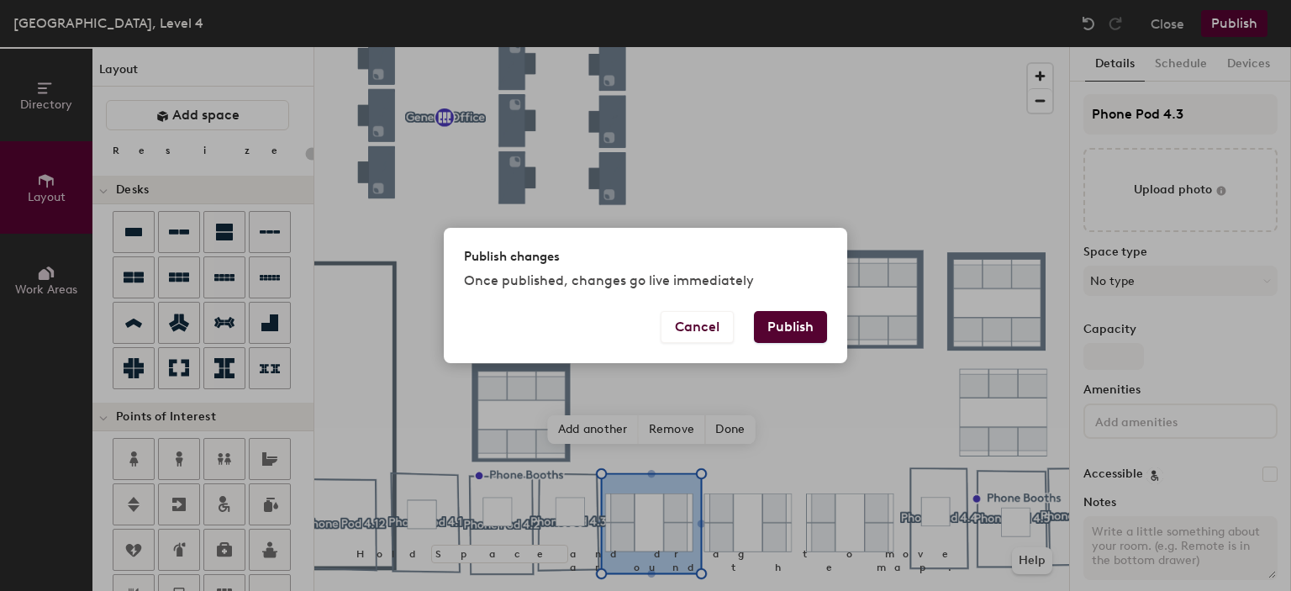
click at [779, 314] on button "Publish" at bounding box center [790, 327] width 73 height 32
type input "20"
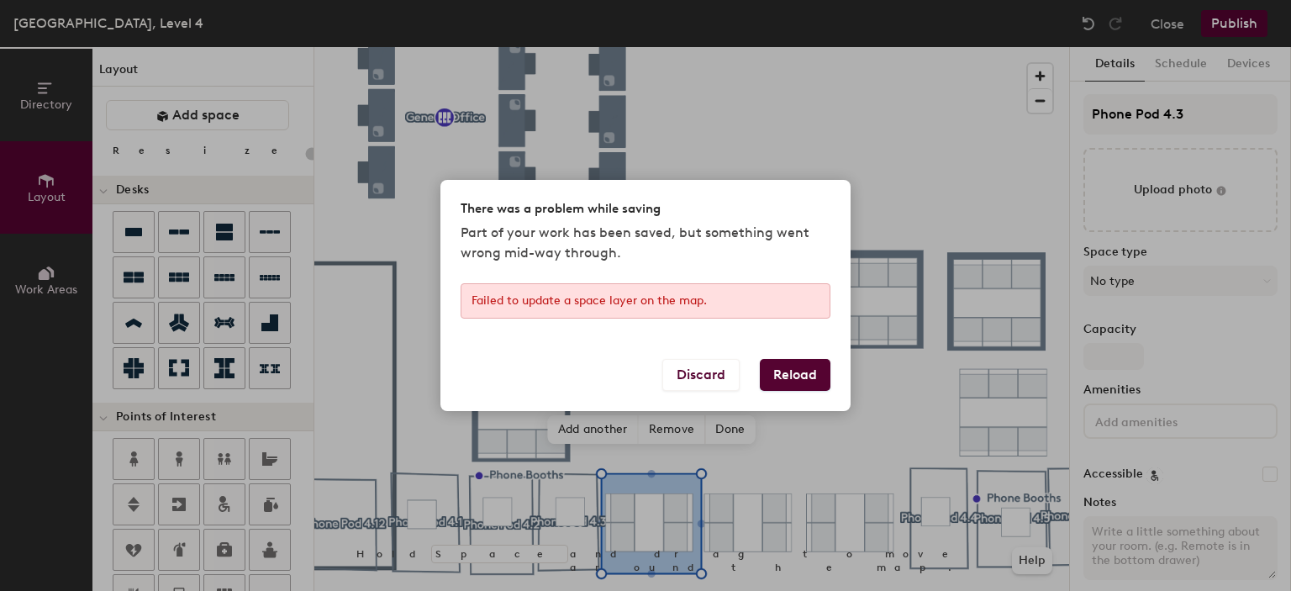
click at [783, 372] on button "Reload" at bounding box center [795, 375] width 71 height 32
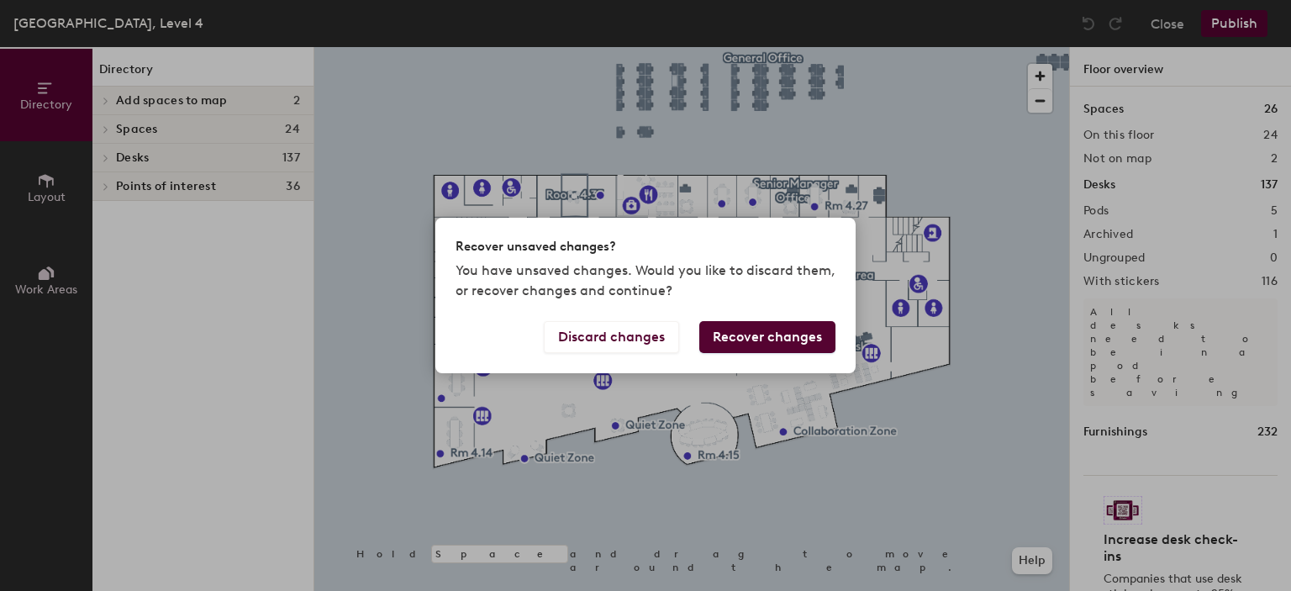
click at [765, 339] on button "Recover changes" at bounding box center [767, 337] width 136 height 32
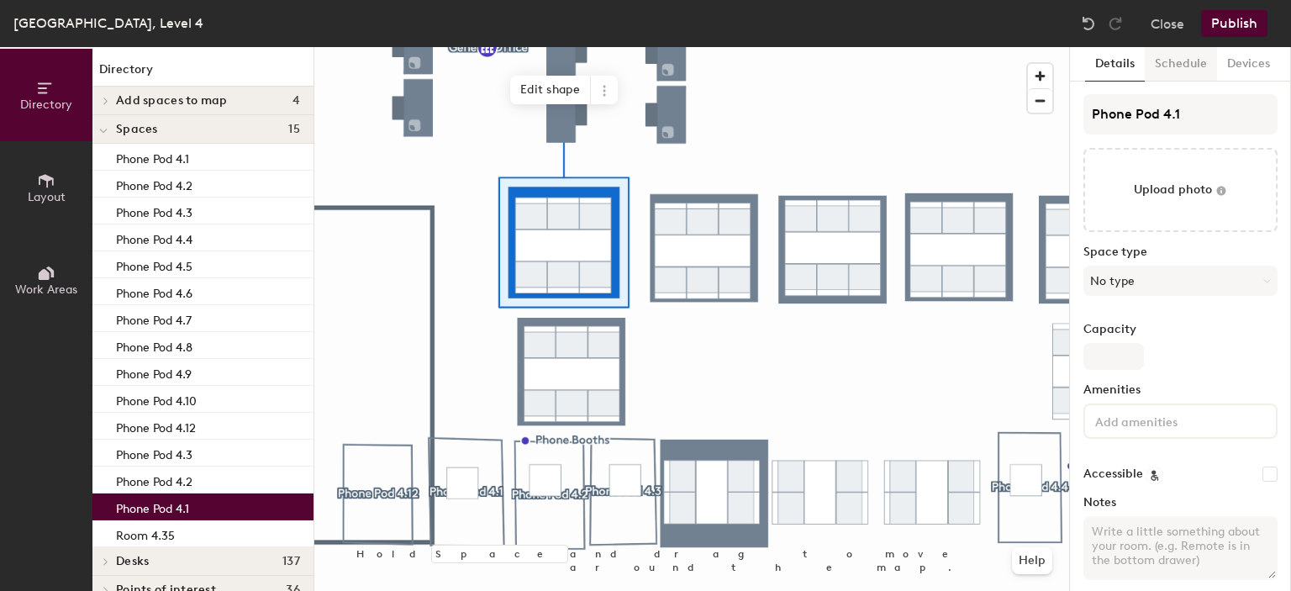
click at [1189, 69] on button "Schedule" at bounding box center [1181, 64] width 72 height 34
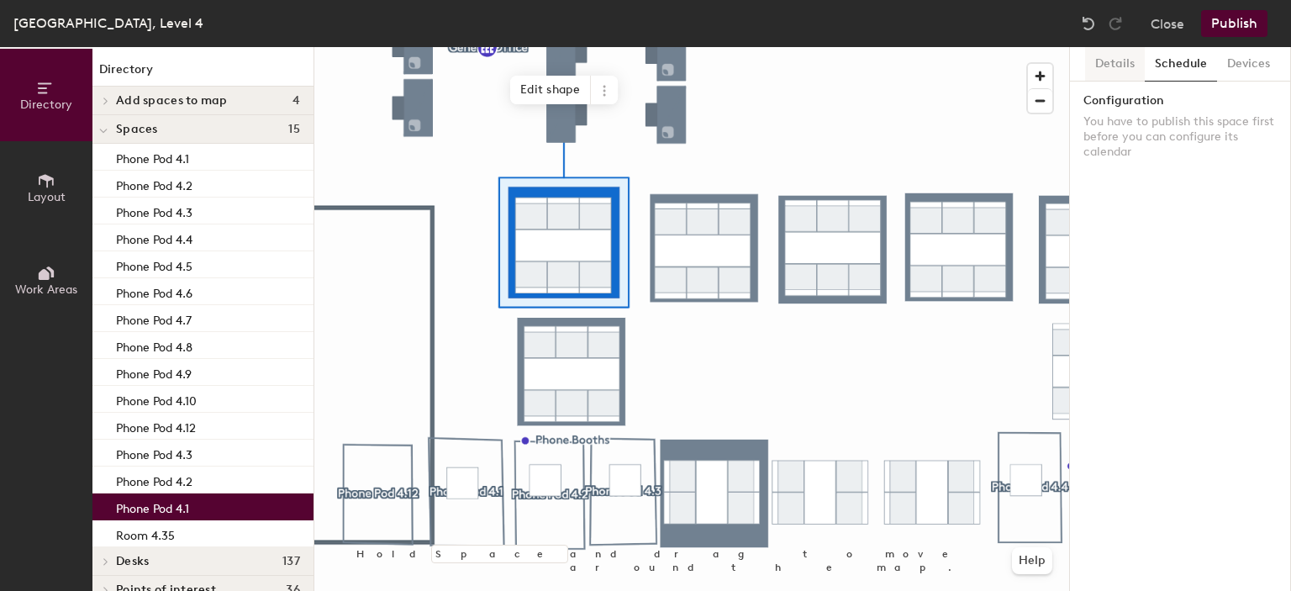
click at [1126, 71] on button "Details" at bounding box center [1115, 64] width 60 height 34
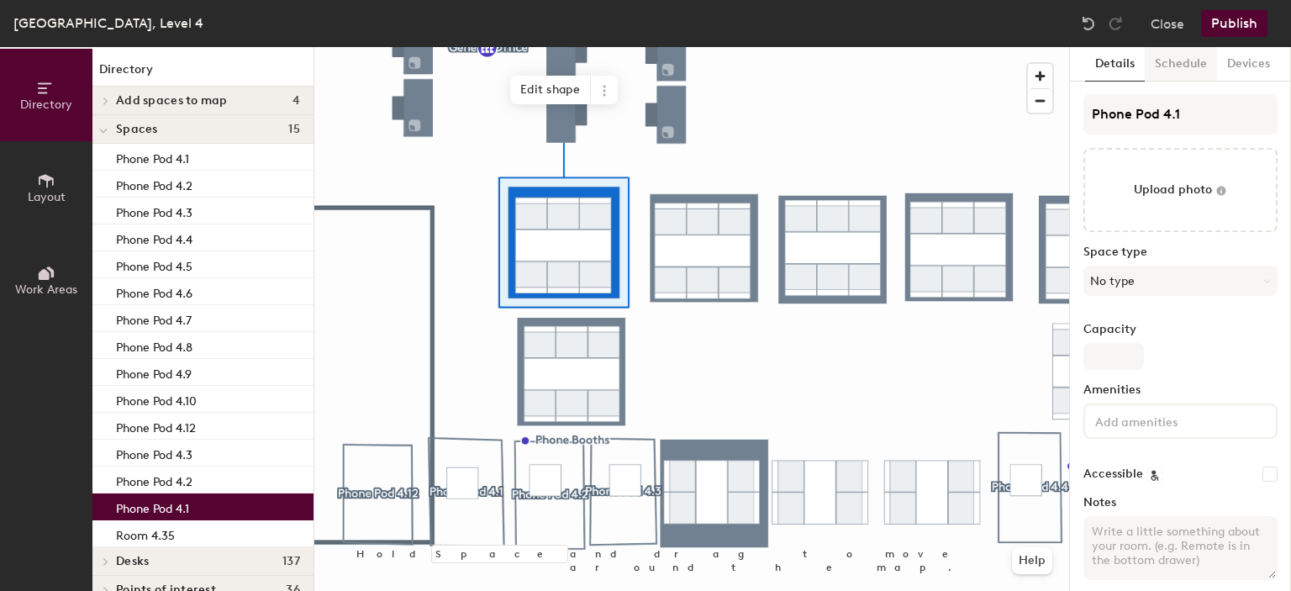
click at [1166, 68] on button "Schedule" at bounding box center [1181, 64] width 72 height 34
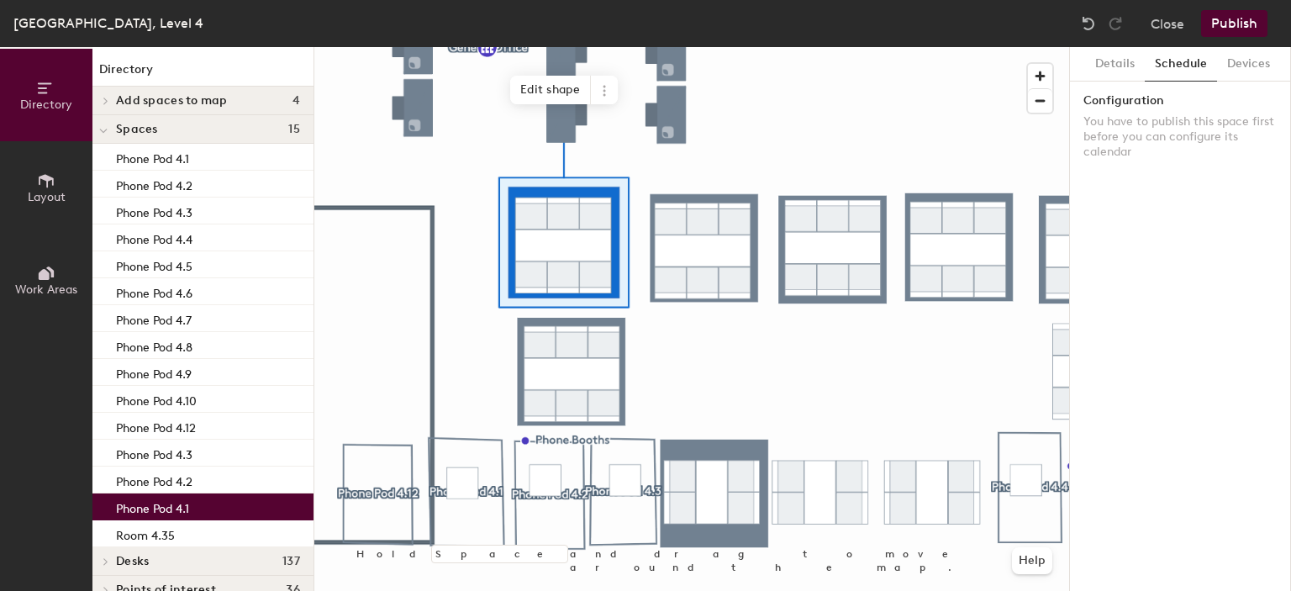
click at [1251, 23] on button "Publish" at bounding box center [1234, 23] width 66 height 27
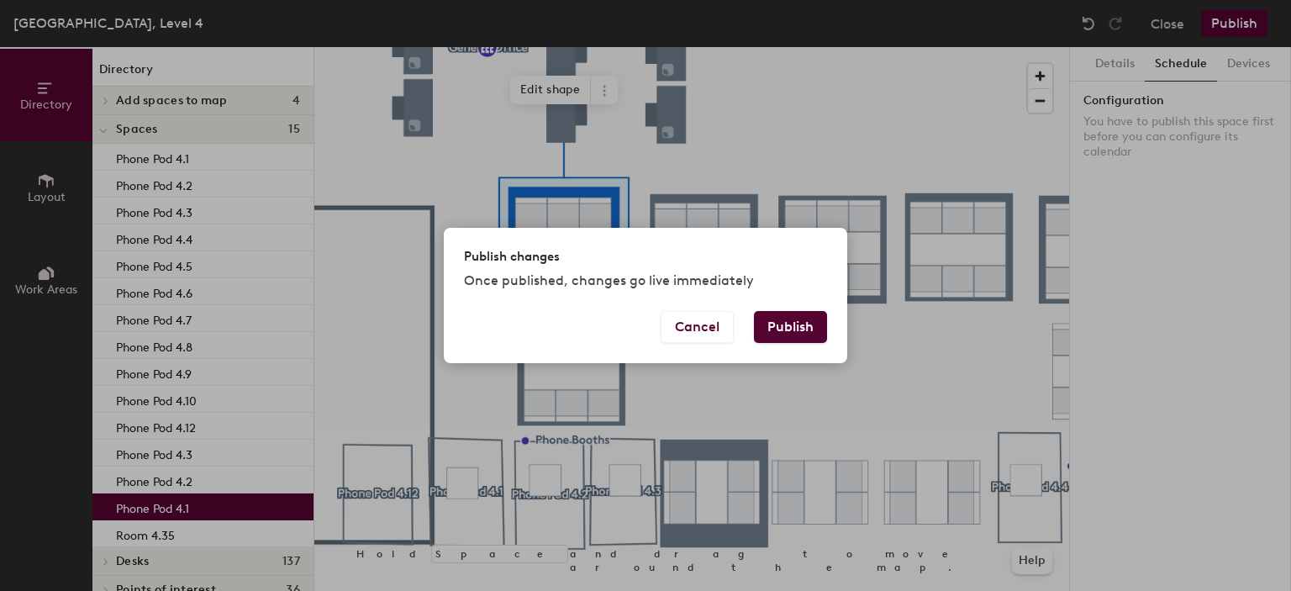
click at [812, 313] on button "Publish" at bounding box center [790, 327] width 73 height 32
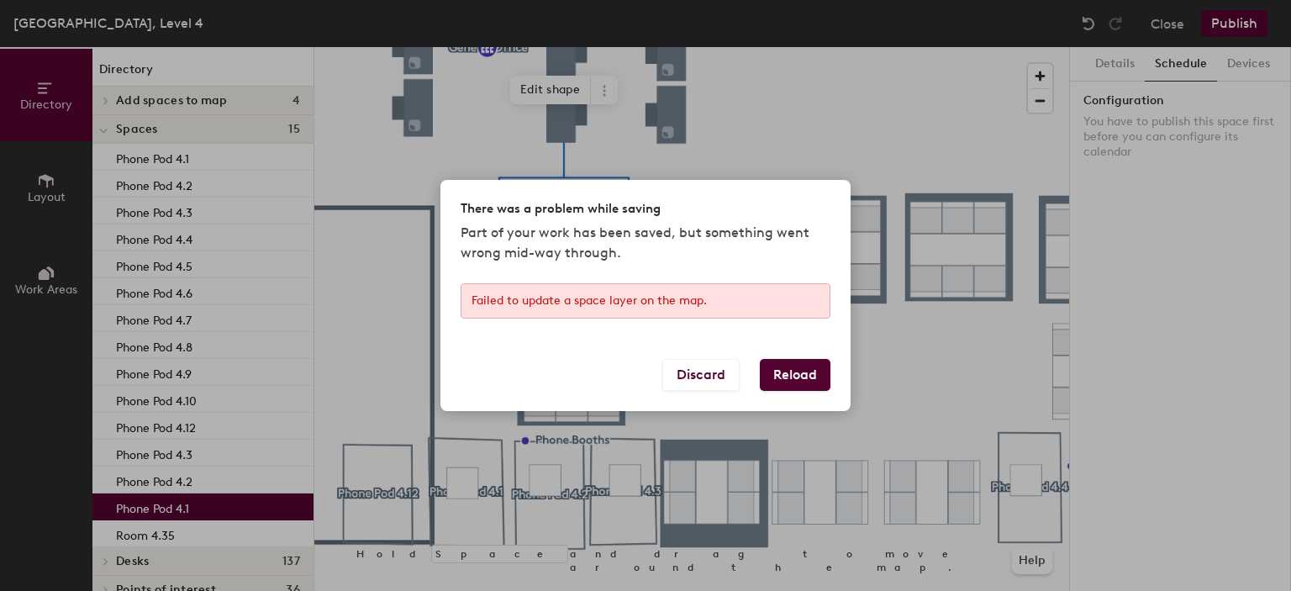
click at [818, 367] on button "Reload" at bounding box center [795, 375] width 71 height 32
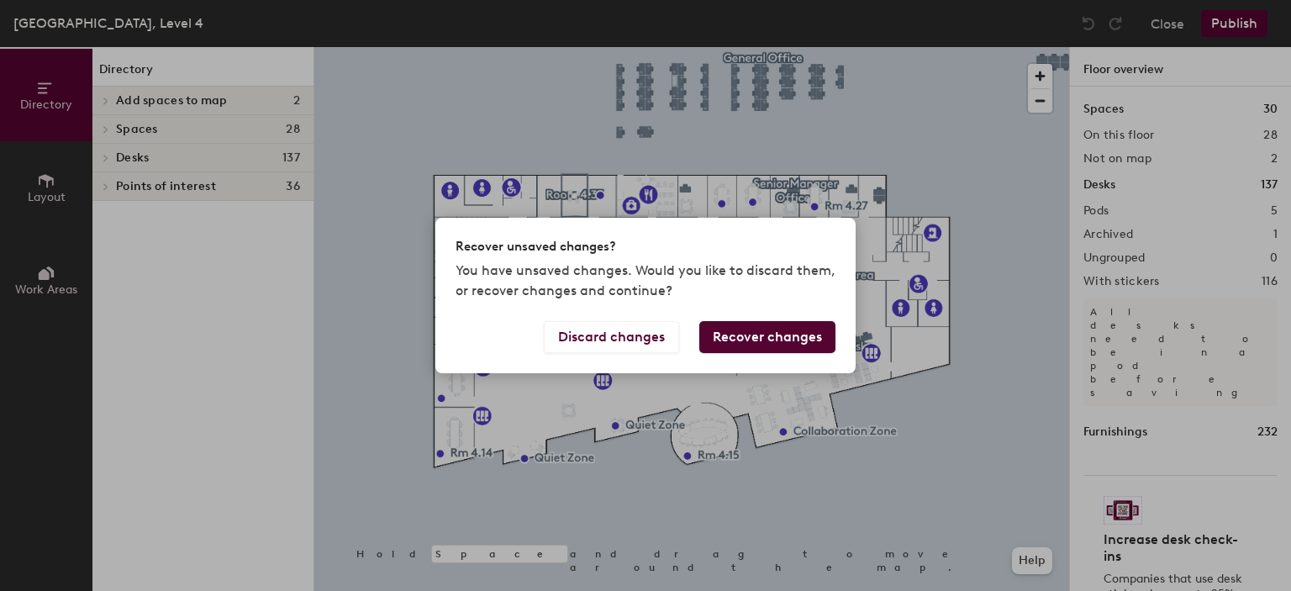
click at [757, 325] on button "Recover changes" at bounding box center [767, 337] width 136 height 32
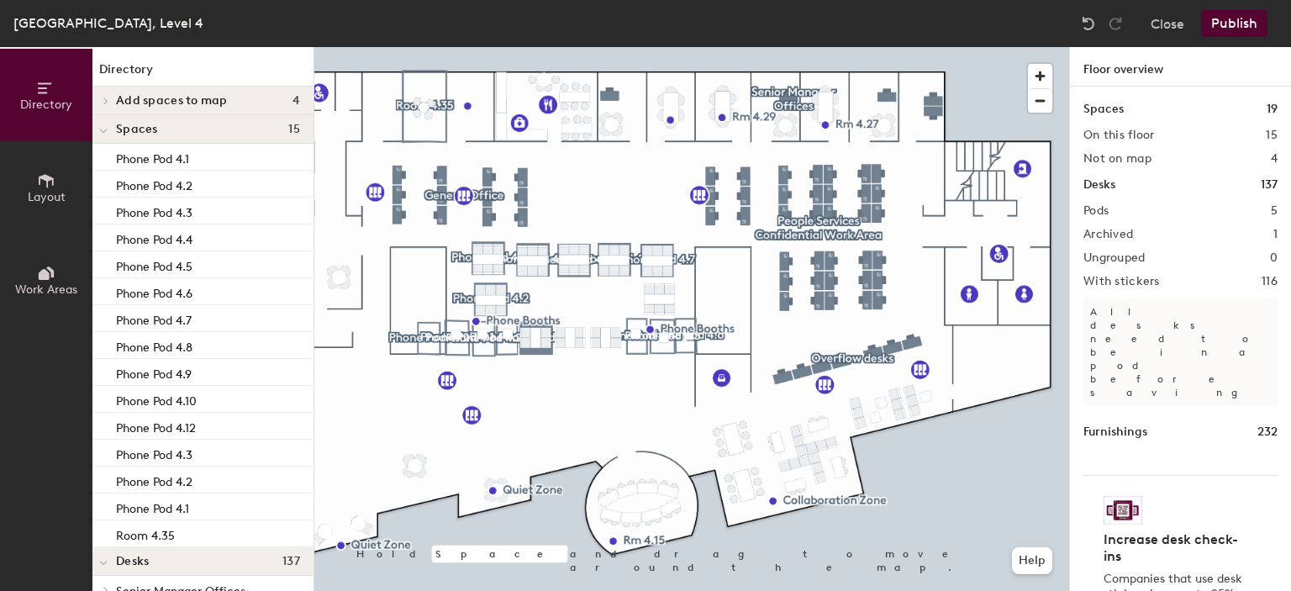
click at [736, 47] on div at bounding box center [691, 47] width 755 height 0
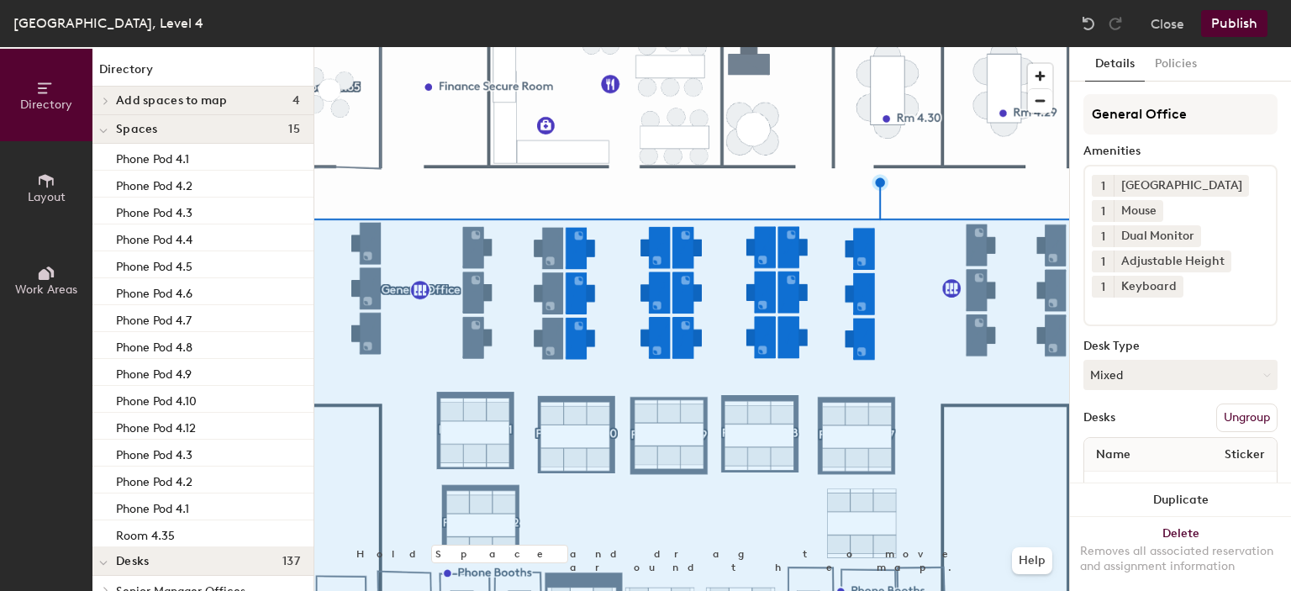
click at [1240, 29] on button "Publish" at bounding box center [1234, 23] width 66 height 27
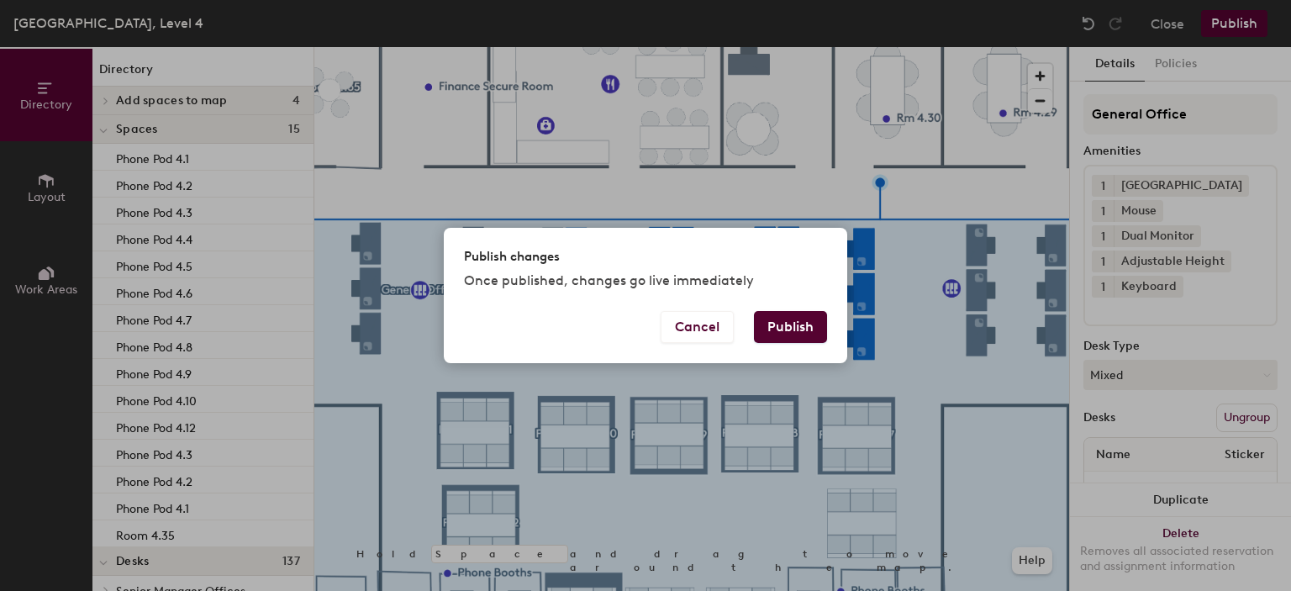
click at [799, 316] on button "Publish" at bounding box center [790, 327] width 73 height 32
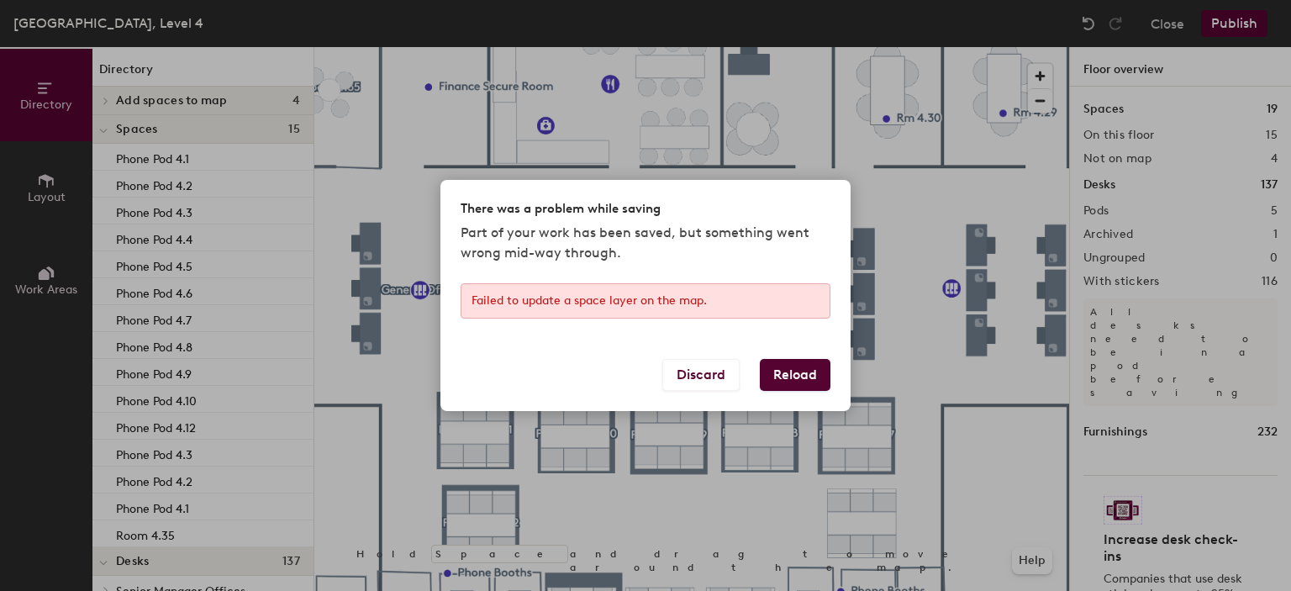
click at [827, 369] on button "Reload" at bounding box center [795, 375] width 71 height 32
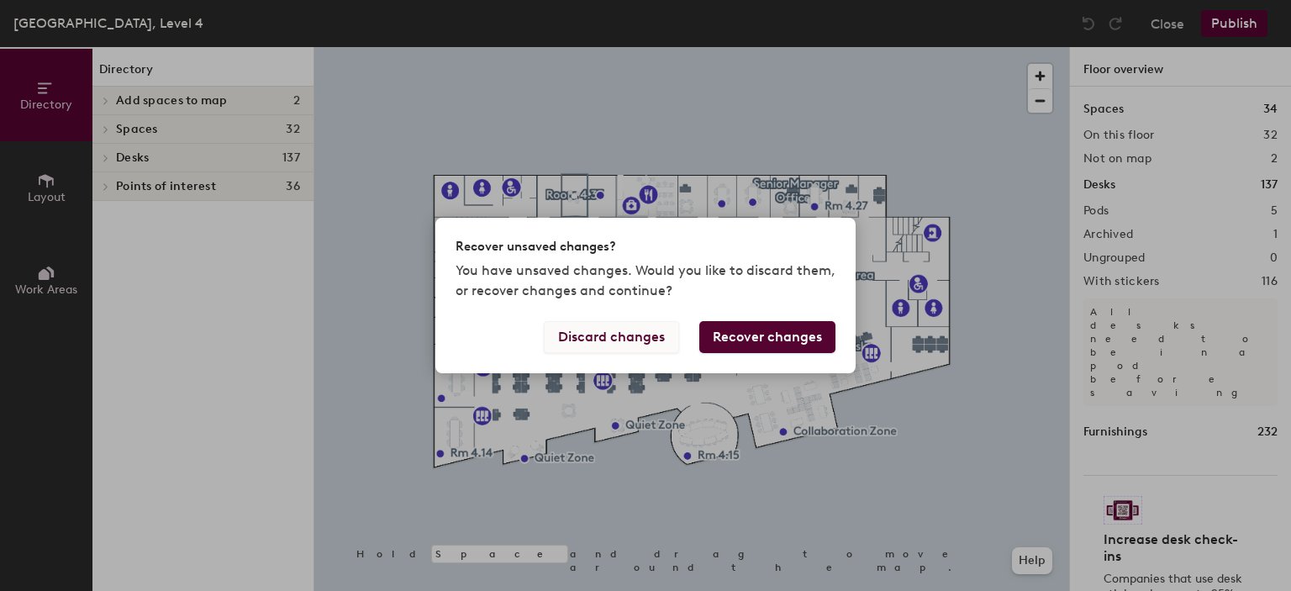
click at [659, 340] on button "Discard changes" at bounding box center [611, 337] width 135 height 32
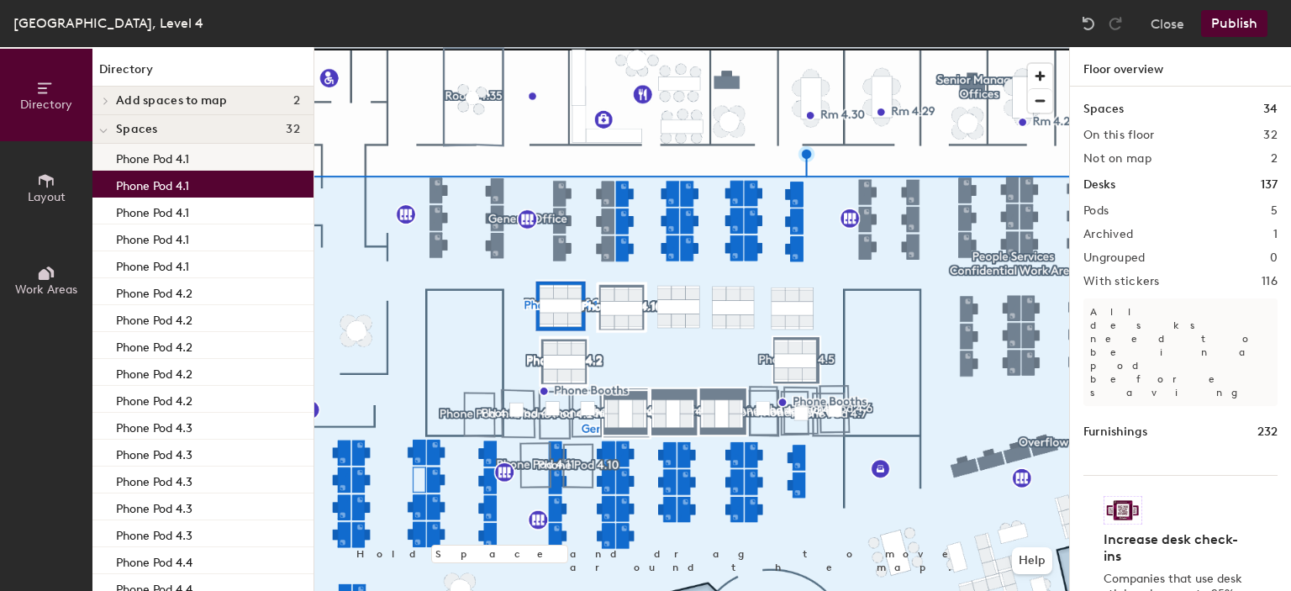
click at [179, 156] on p "Phone Pod 4.1" at bounding box center [152, 156] width 73 height 19
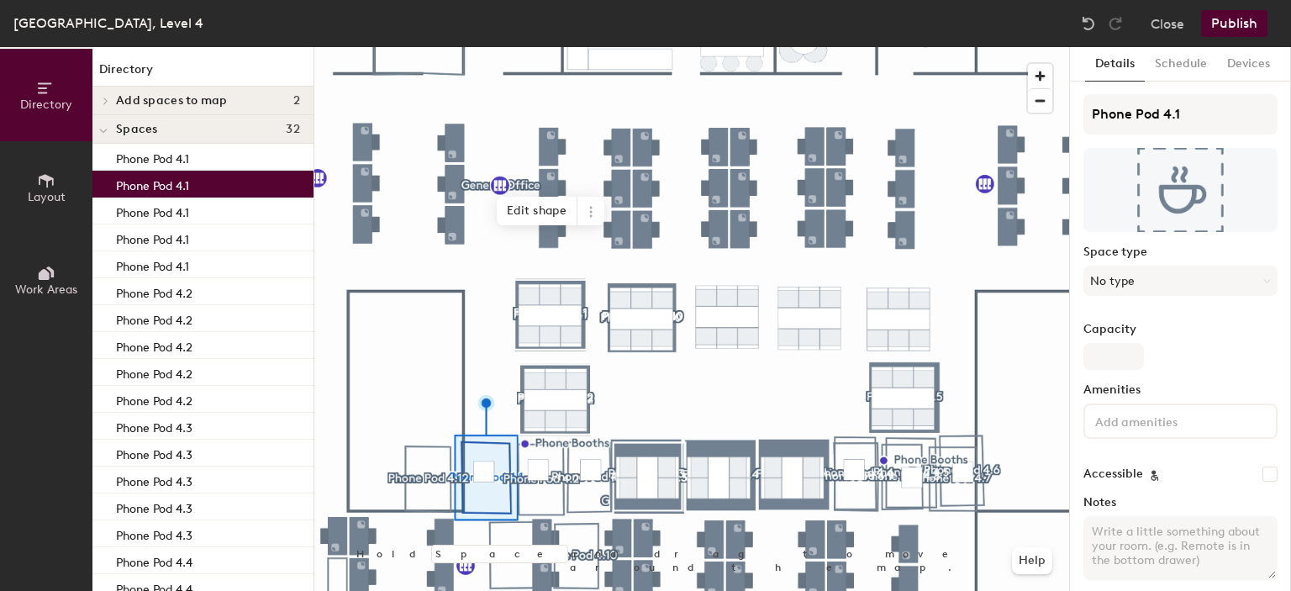
click at [184, 175] on p "Phone Pod 4.1" at bounding box center [152, 183] width 73 height 19
click at [177, 213] on p "Phone Pod 4.1" at bounding box center [152, 210] width 73 height 19
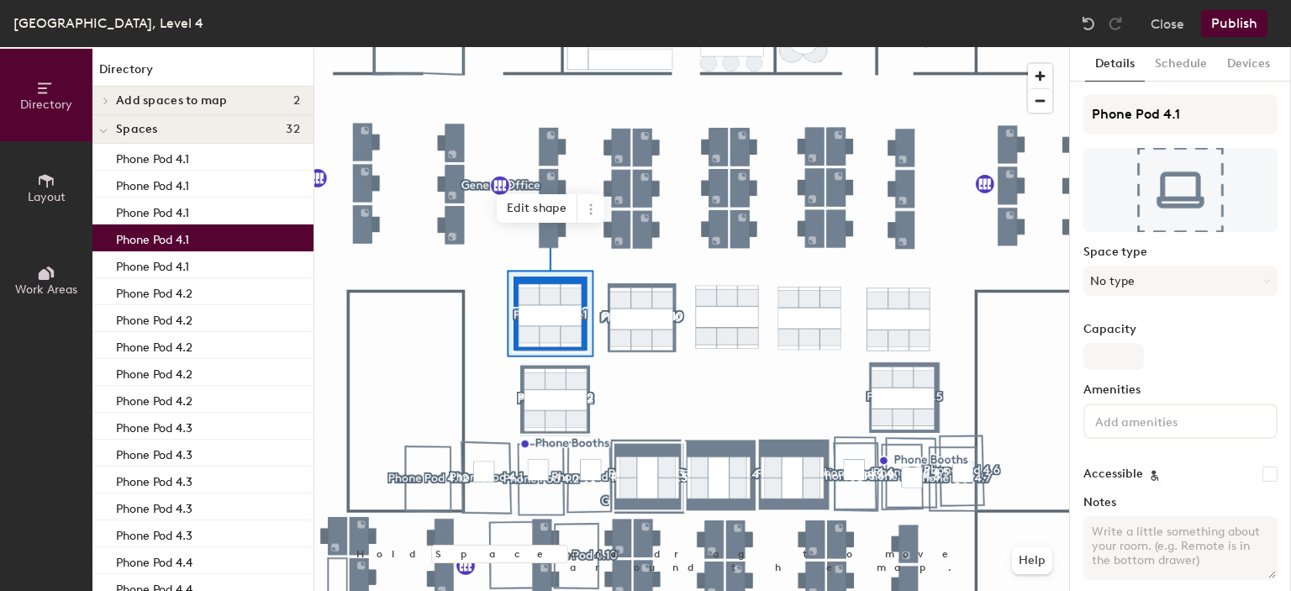
click at [175, 230] on p "Phone Pod 4.1" at bounding box center [152, 237] width 73 height 19
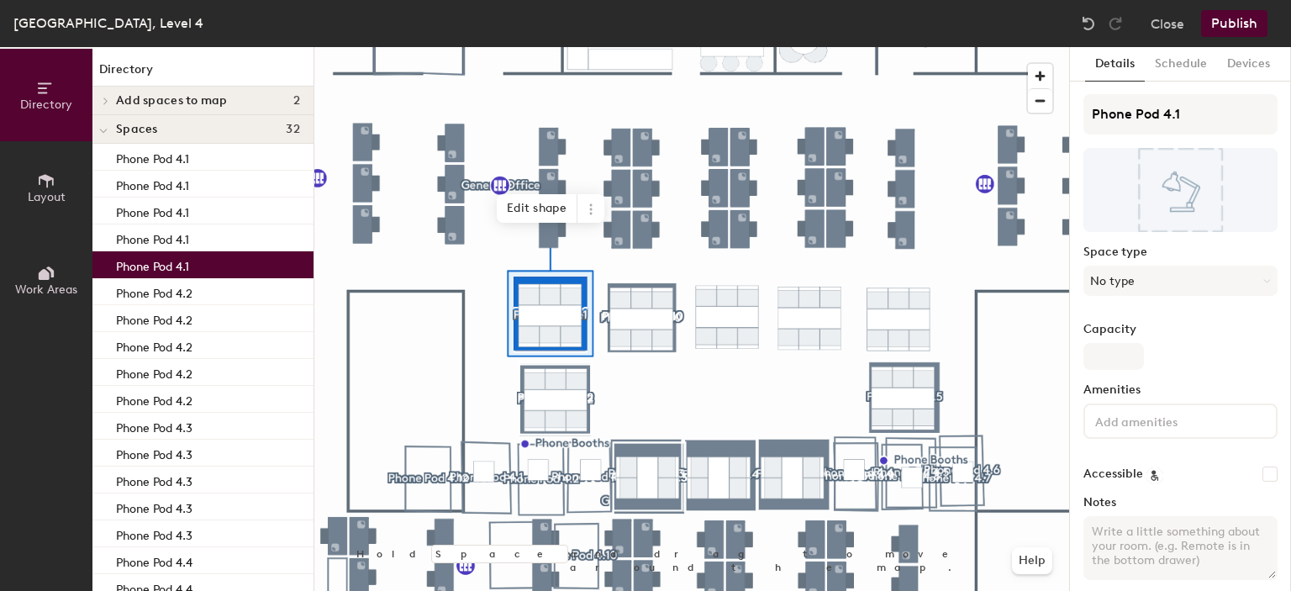
click at [178, 251] on div "Phone Pod 4.1" at bounding box center [202, 264] width 221 height 27
click at [192, 292] on p "Phone Pod 4.2" at bounding box center [154, 291] width 76 height 19
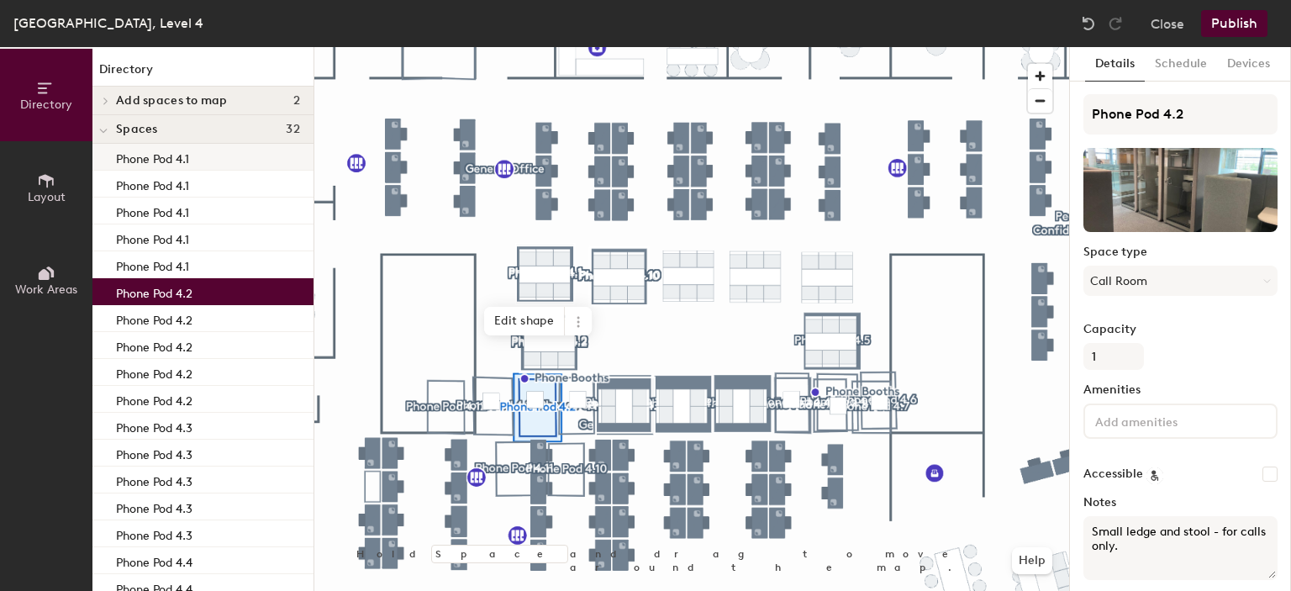
click at [250, 163] on div "Phone Pod 4.1" at bounding box center [202, 157] width 221 height 27
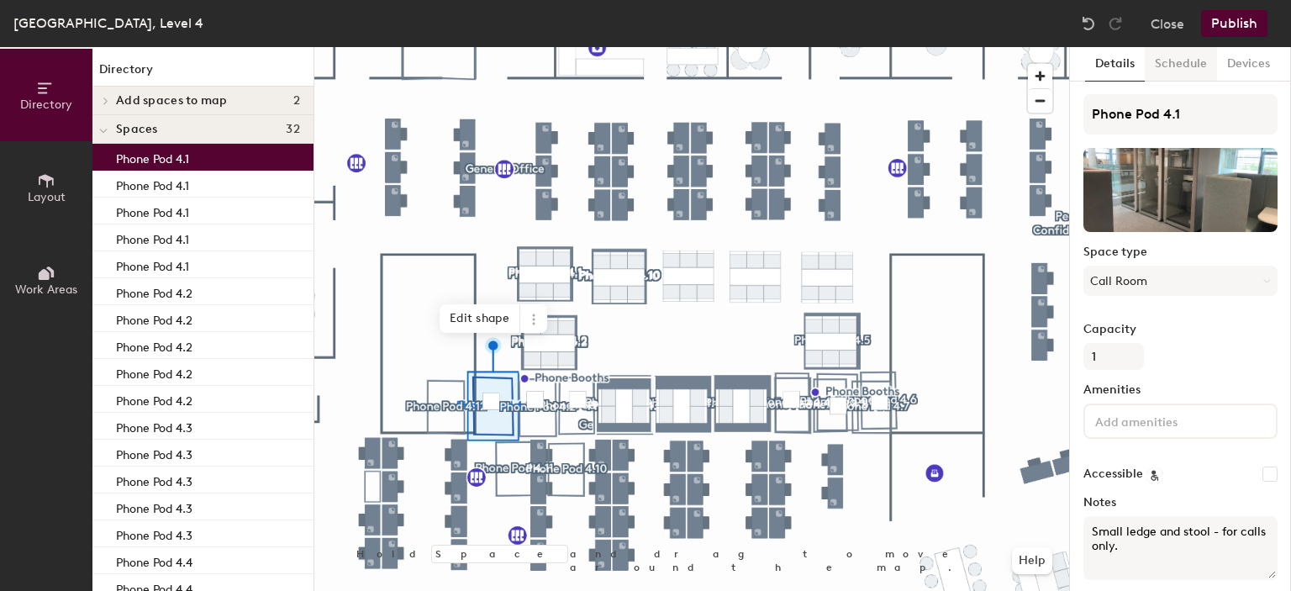
click at [1162, 62] on button "Schedule" at bounding box center [1181, 64] width 72 height 34
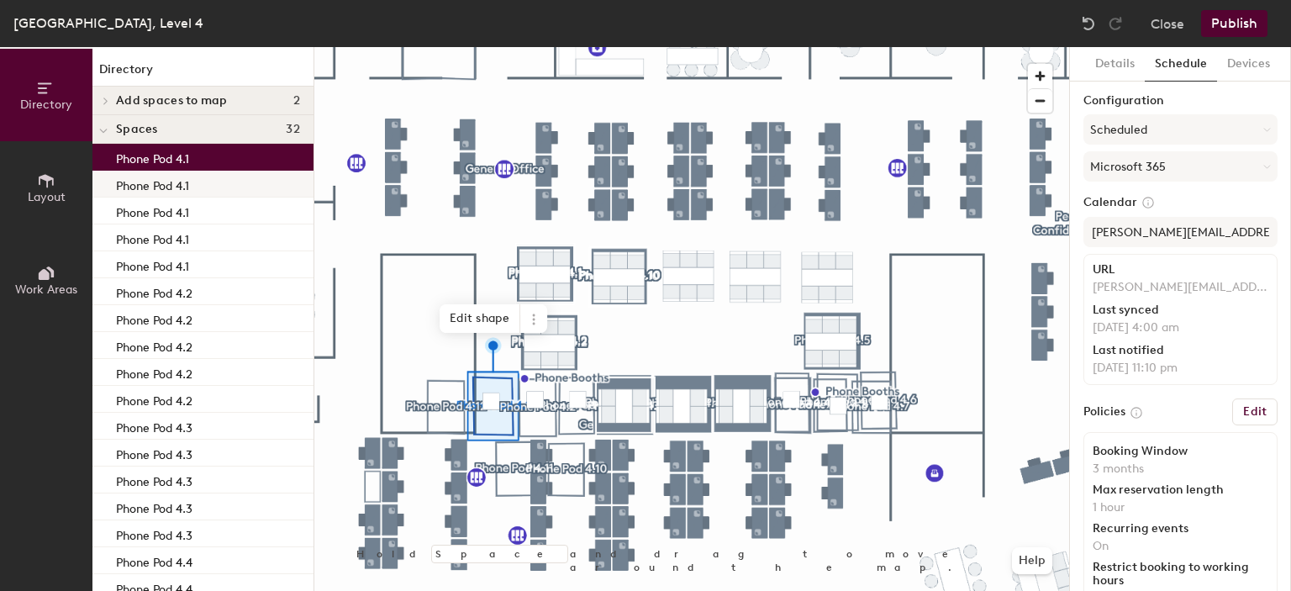
click at [175, 177] on p "Phone Pod 4.1" at bounding box center [152, 183] width 73 height 19
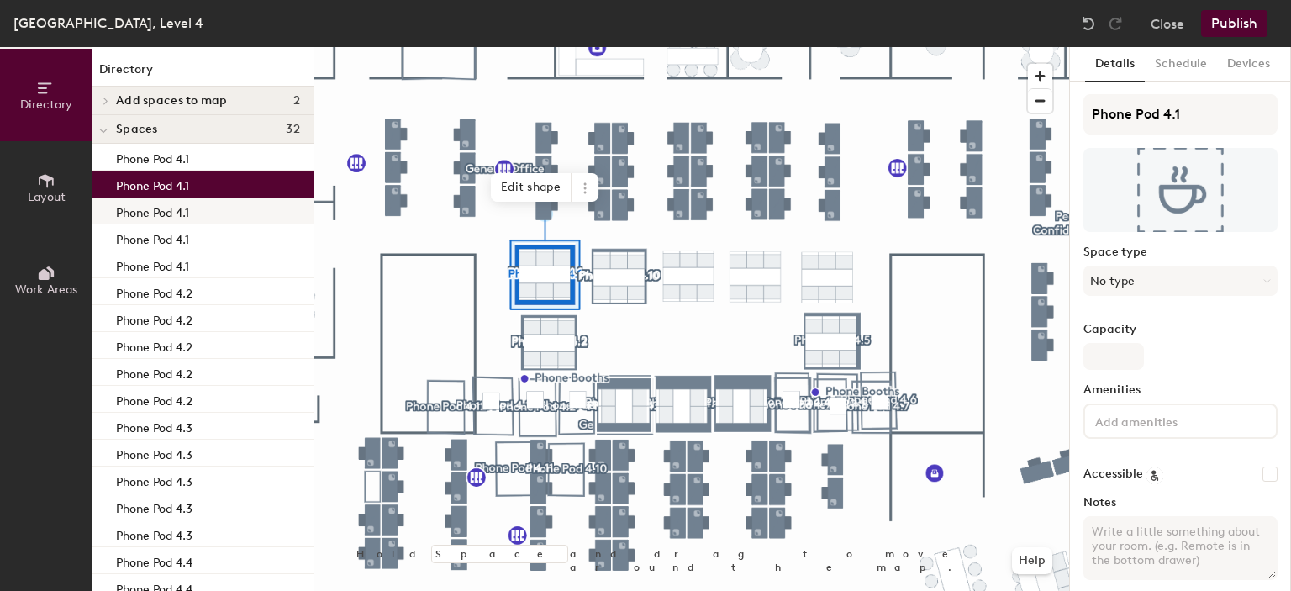
click at [177, 220] on div "Phone Pod 4.1" at bounding box center [202, 211] width 221 height 27
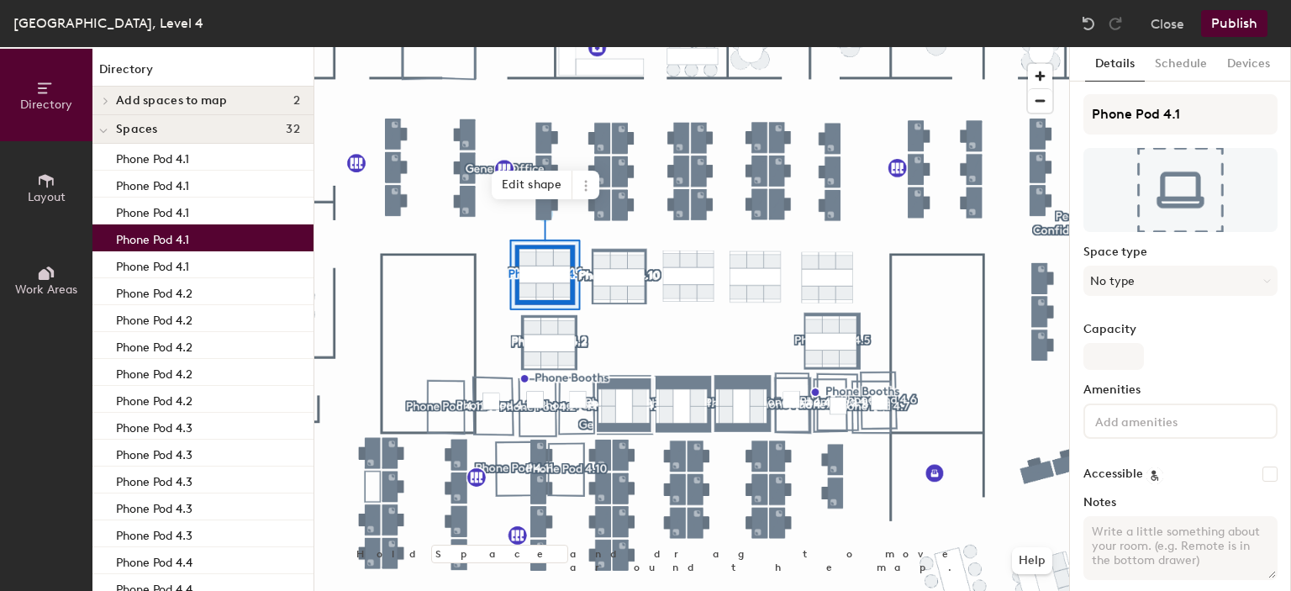
click at [178, 234] on p "Phone Pod 4.1" at bounding box center [152, 237] width 73 height 19
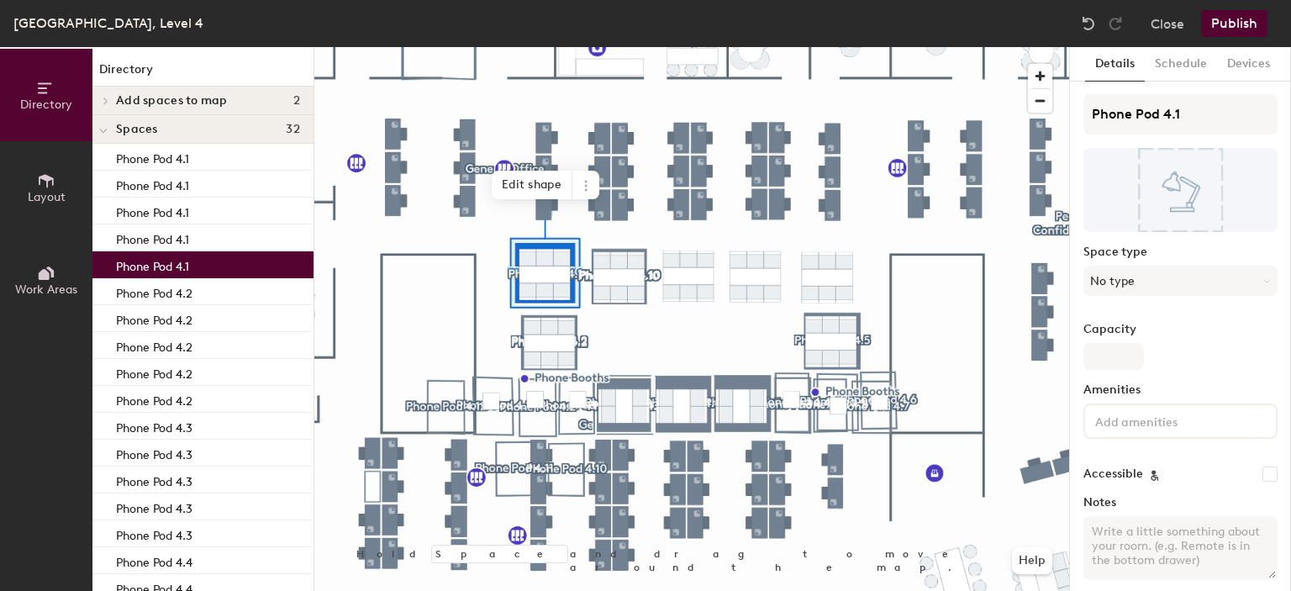
click at [183, 257] on p "Phone Pod 4.1" at bounding box center [152, 264] width 73 height 19
click at [573, 171] on icon at bounding box center [567, 176] width 13 height 13
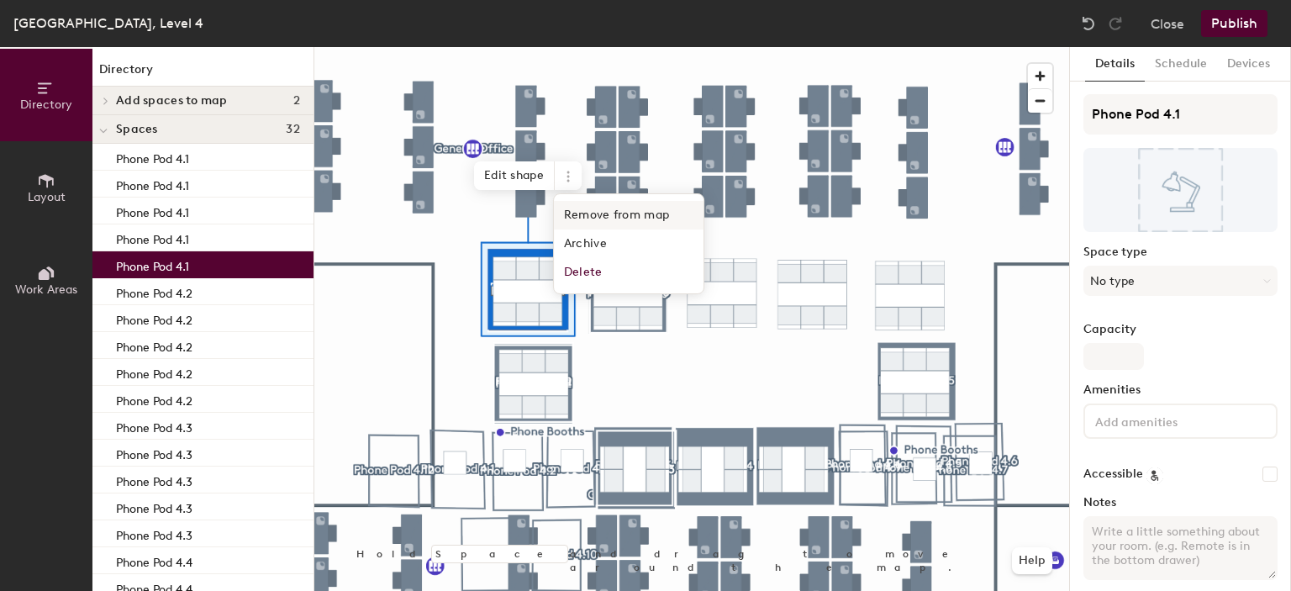
click at [609, 216] on span "Remove from map" at bounding box center [629, 215] width 150 height 29
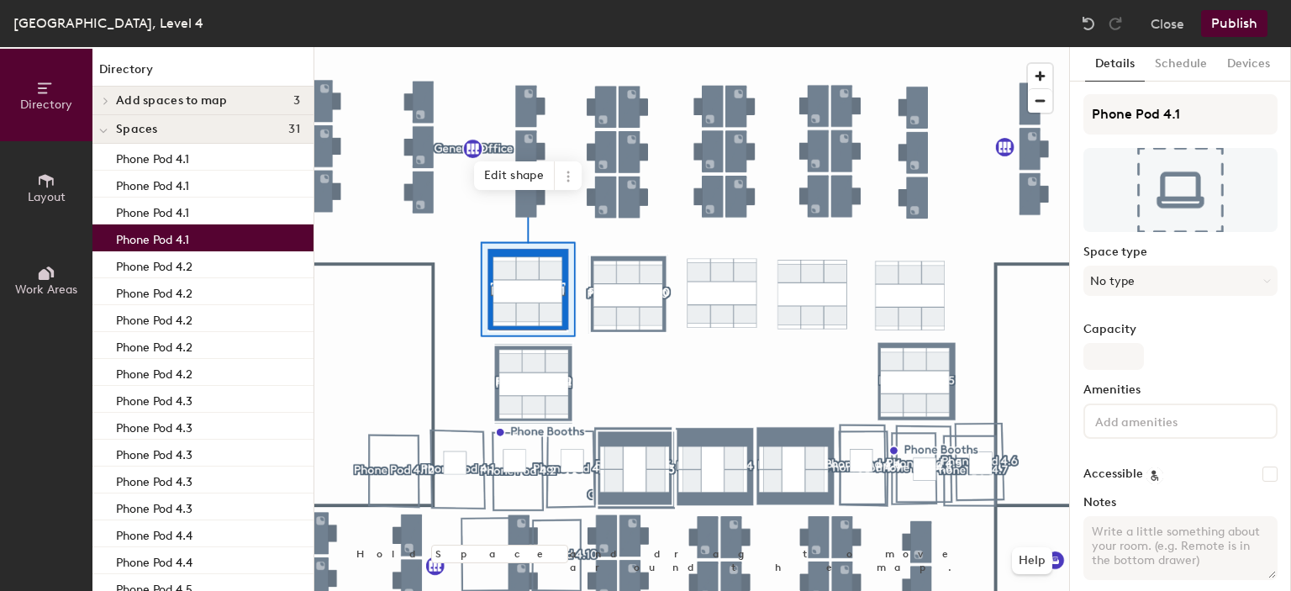
click at [258, 241] on div "Phone Pod 4.1" at bounding box center [202, 237] width 221 height 27
click at [569, 176] on icon at bounding box center [568, 176] width 3 height 3
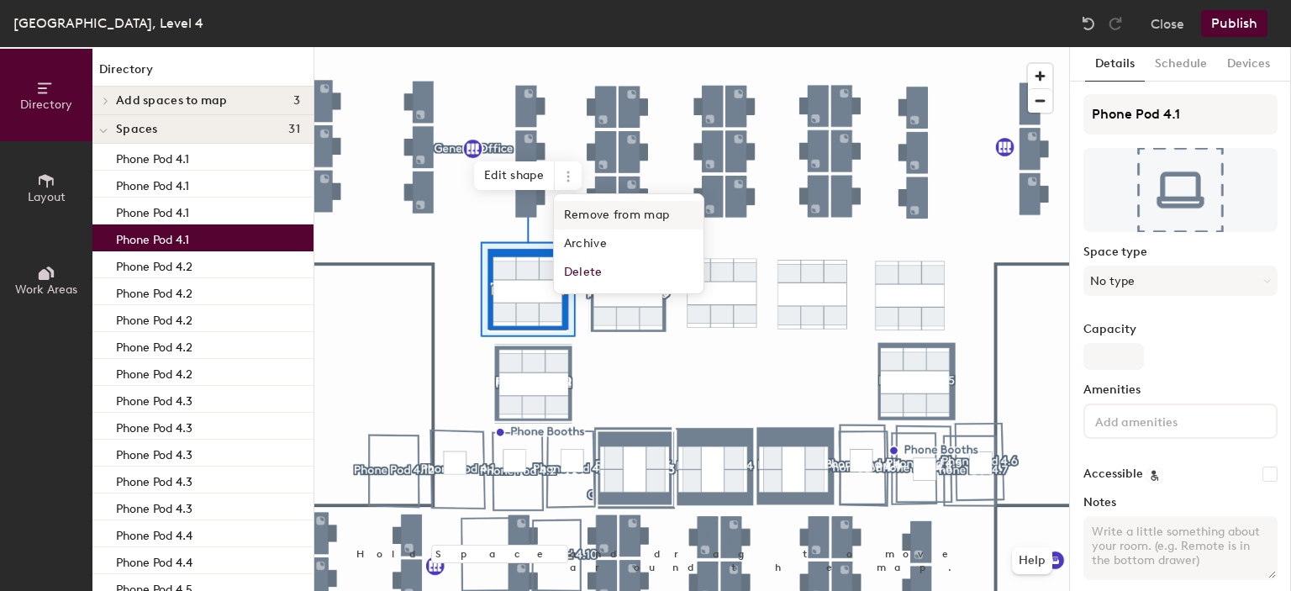
click at [586, 209] on span "Remove from map" at bounding box center [629, 215] width 150 height 29
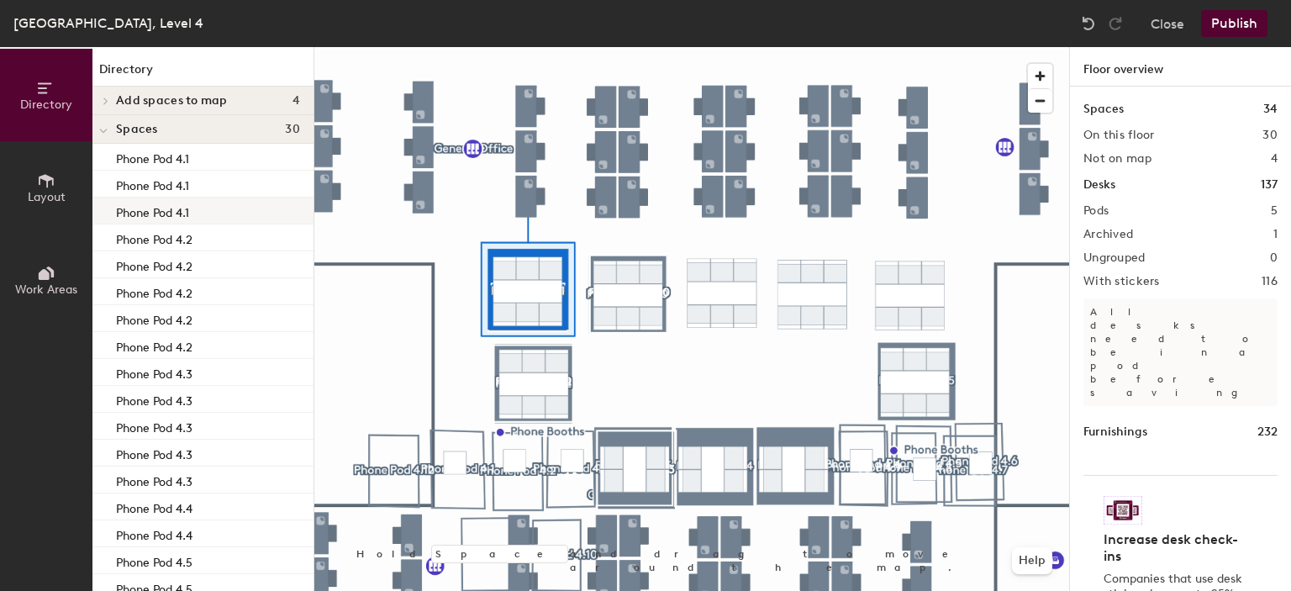
click at [229, 208] on div "Phone Pod 4.1" at bounding box center [202, 211] width 221 height 27
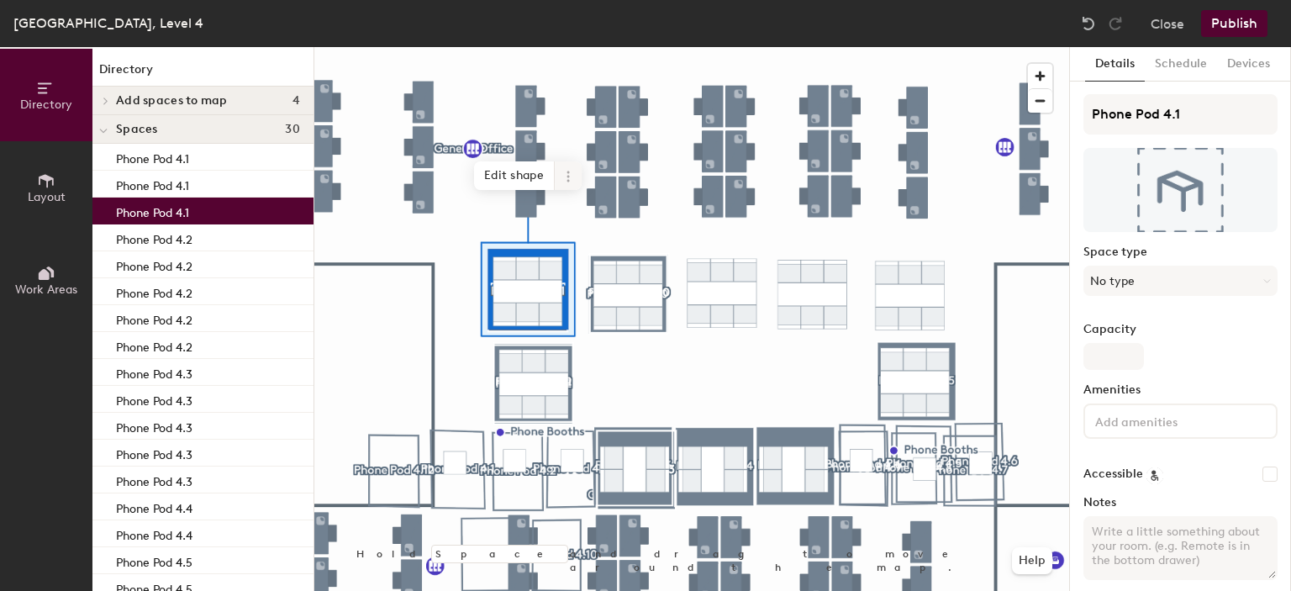
click at [574, 175] on icon at bounding box center [567, 176] width 13 height 13
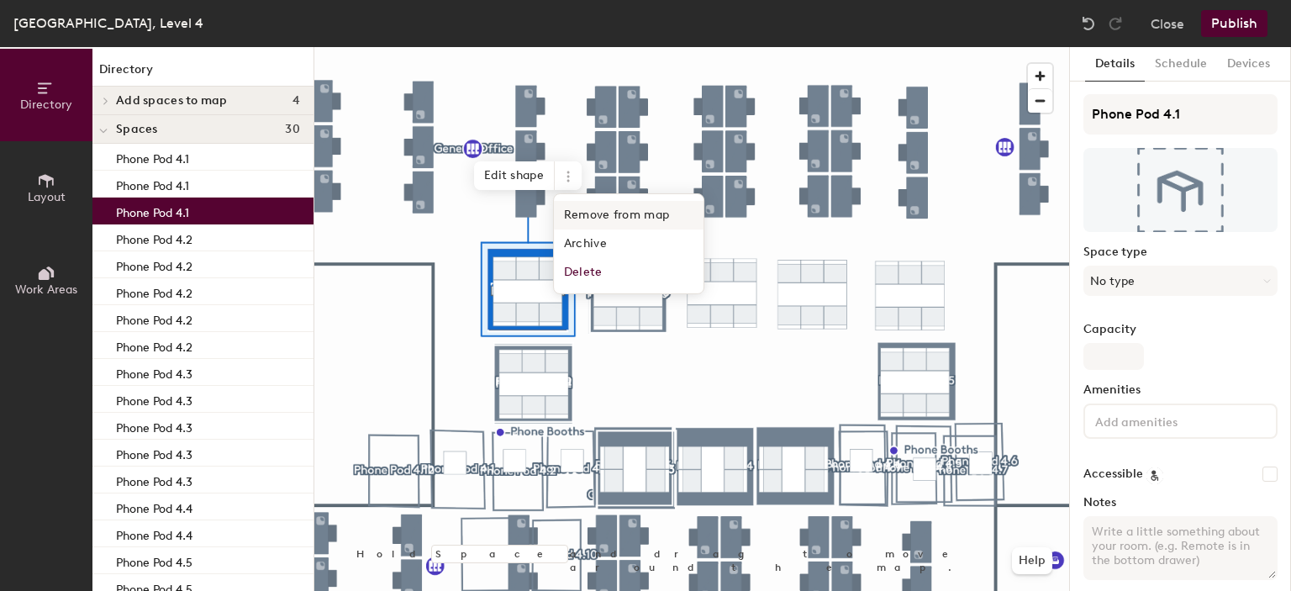
click at [568, 211] on span "Remove from map" at bounding box center [629, 215] width 150 height 29
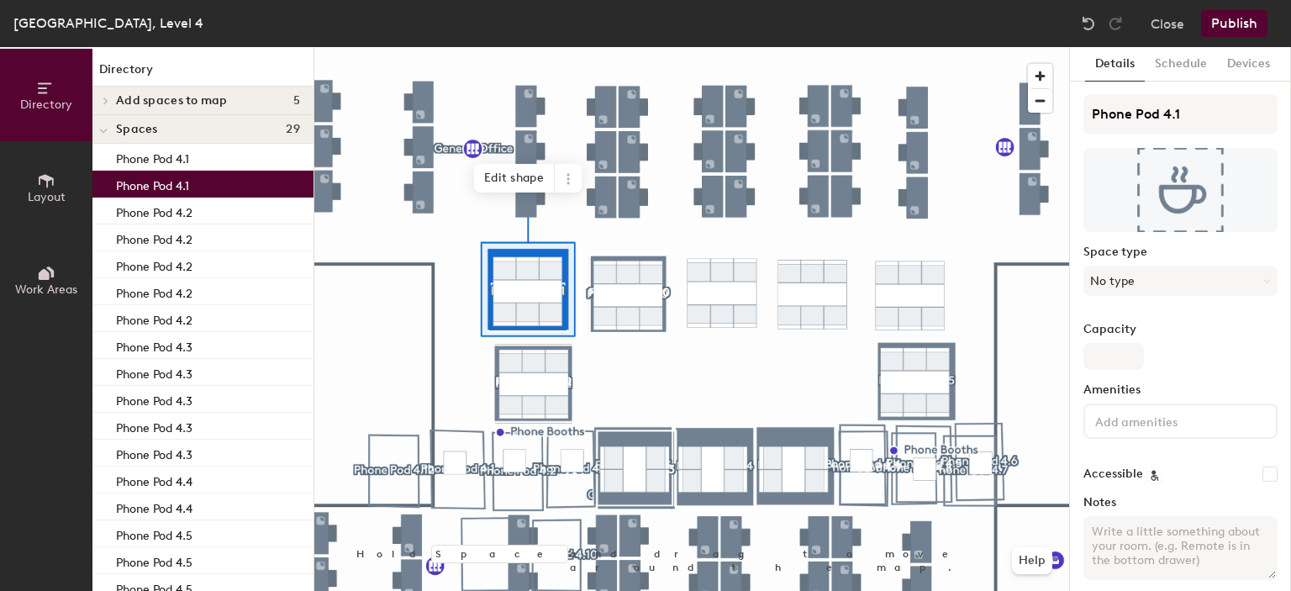
click at [211, 193] on div "Phone Pod 4.1" at bounding box center [202, 184] width 221 height 27
click at [569, 181] on icon at bounding box center [567, 178] width 13 height 13
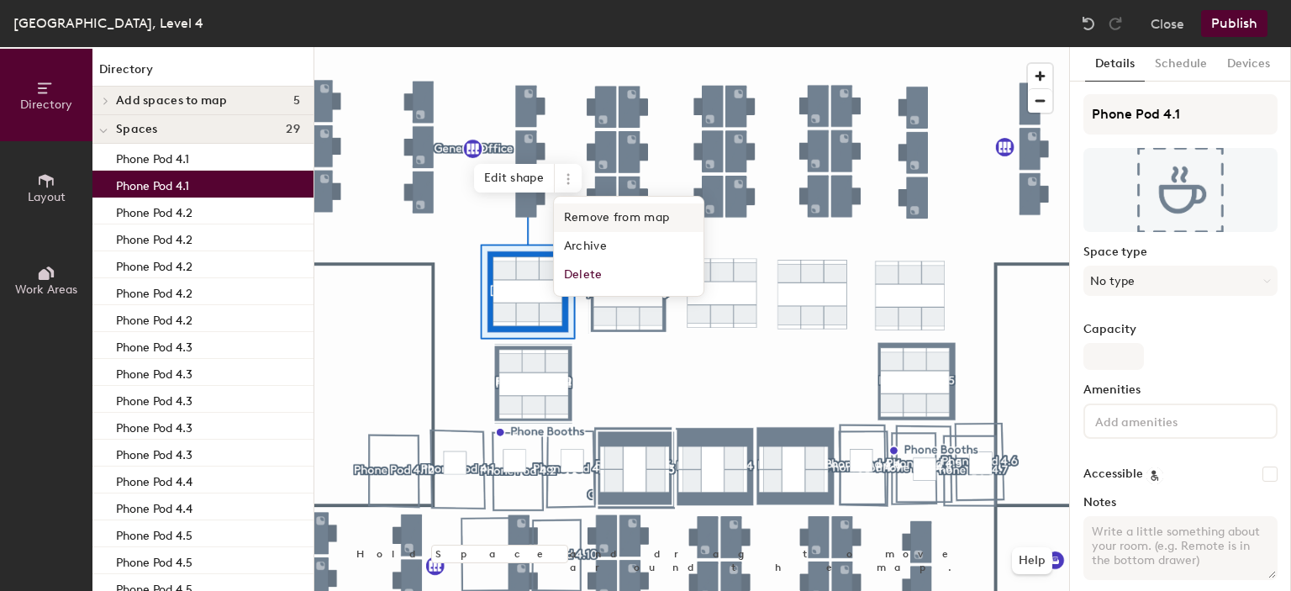
click at [588, 215] on span "Remove from map" at bounding box center [629, 217] width 150 height 29
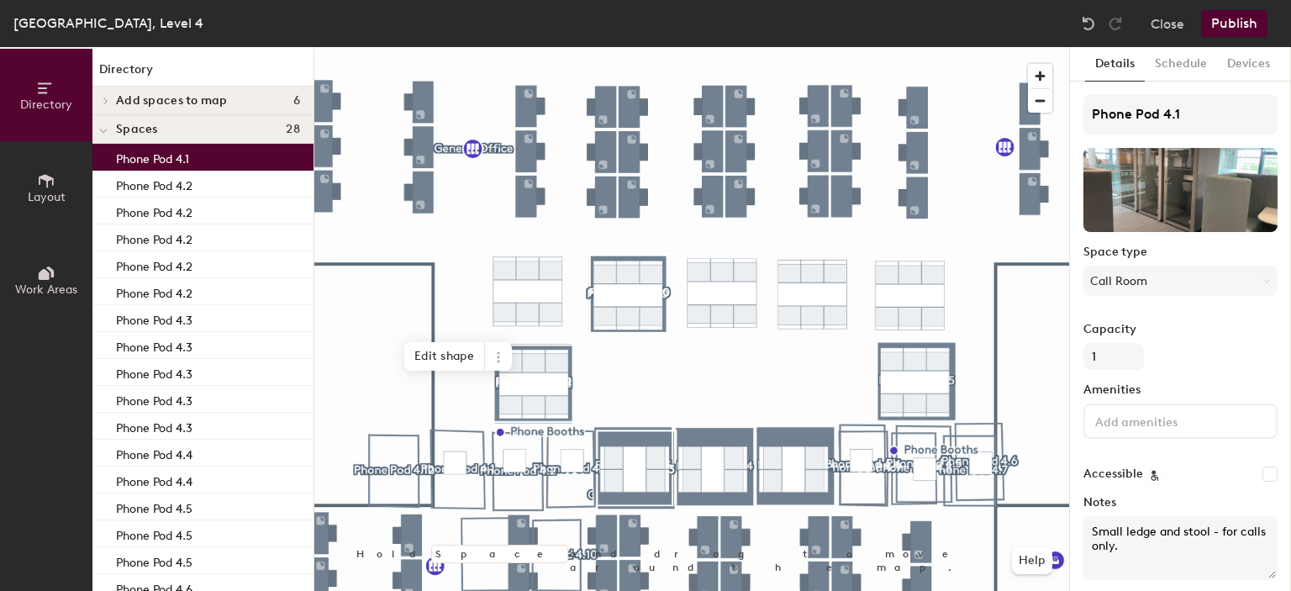
click at [199, 165] on div "Phone Pod 4.1" at bounding box center [202, 157] width 221 height 27
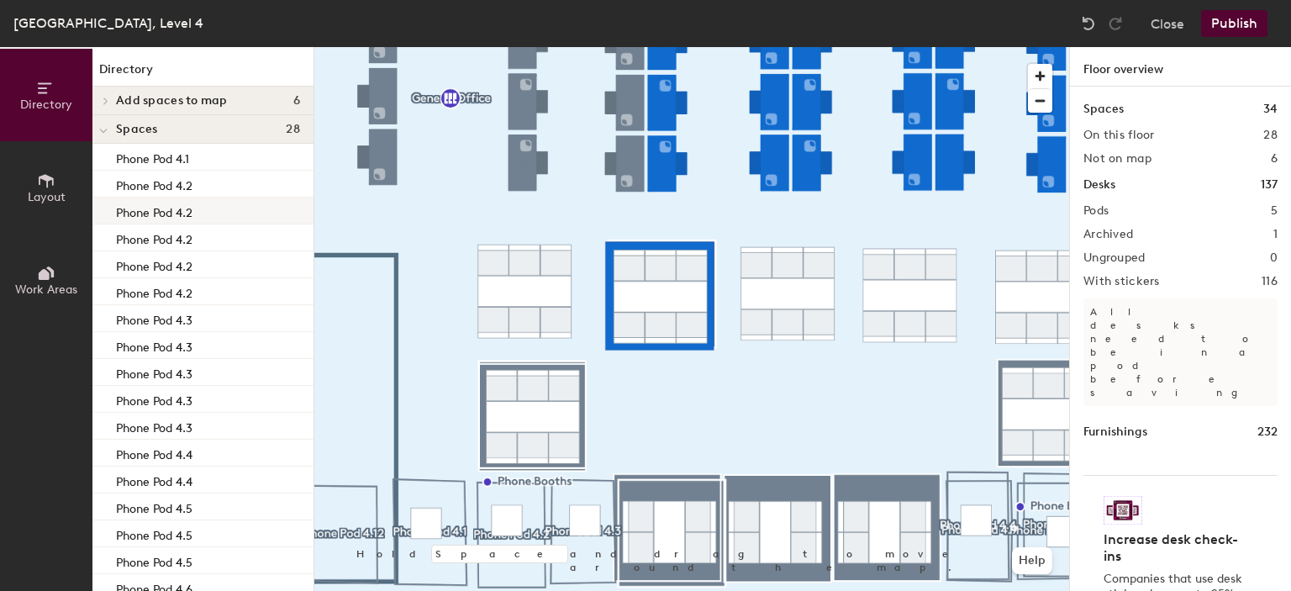
click at [199, 214] on div "Phone Pod 4.2" at bounding box center [202, 211] width 221 height 27
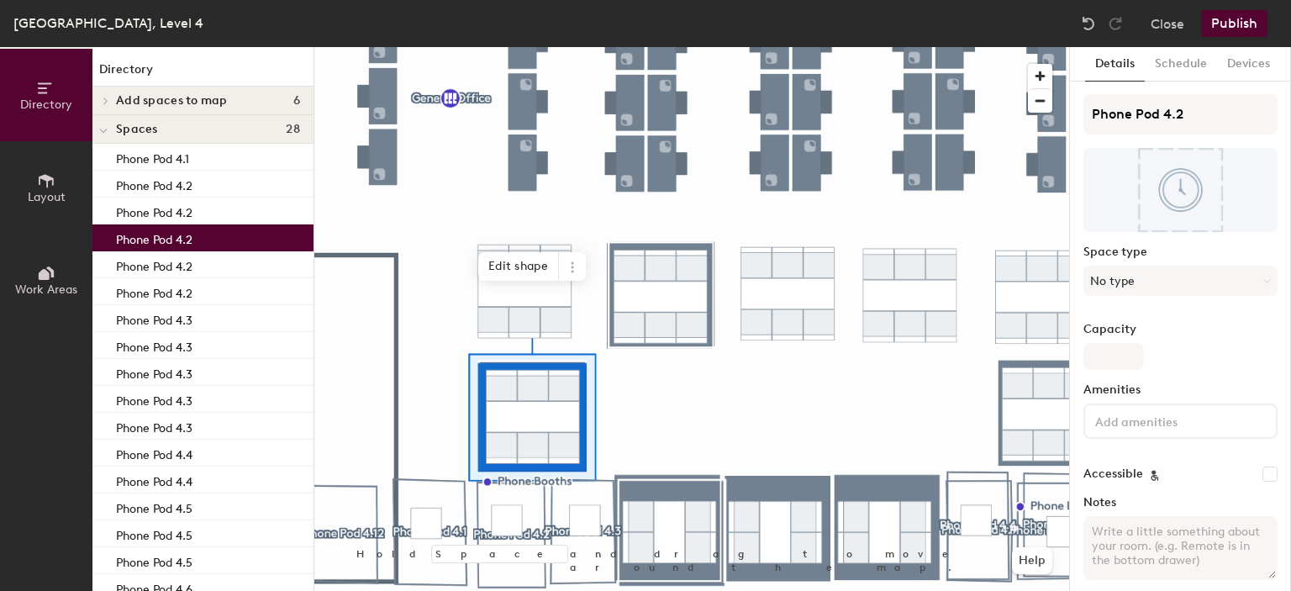
click at [190, 238] on p "Phone Pod 4.2" at bounding box center [154, 237] width 76 height 19
click at [184, 258] on p "Phone Pod 4.2" at bounding box center [154, 264] width 76 height 19
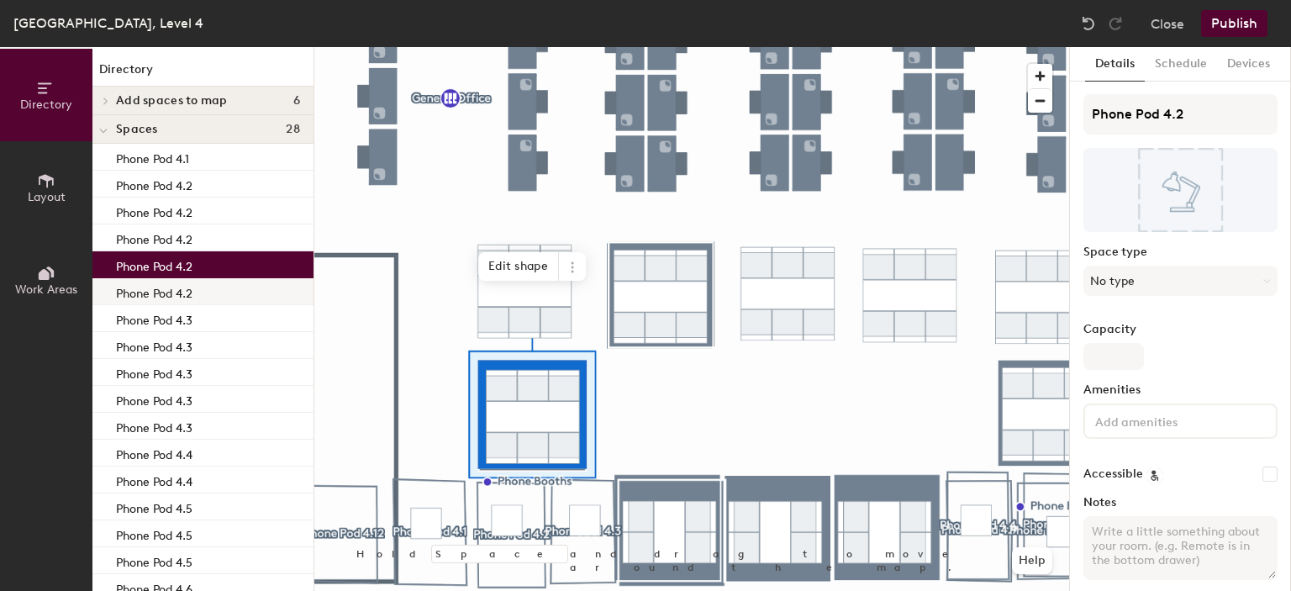
click at [183, 287] on p "Phone Pod 4.2" at bounding box center [154, 291] width 76 height 19
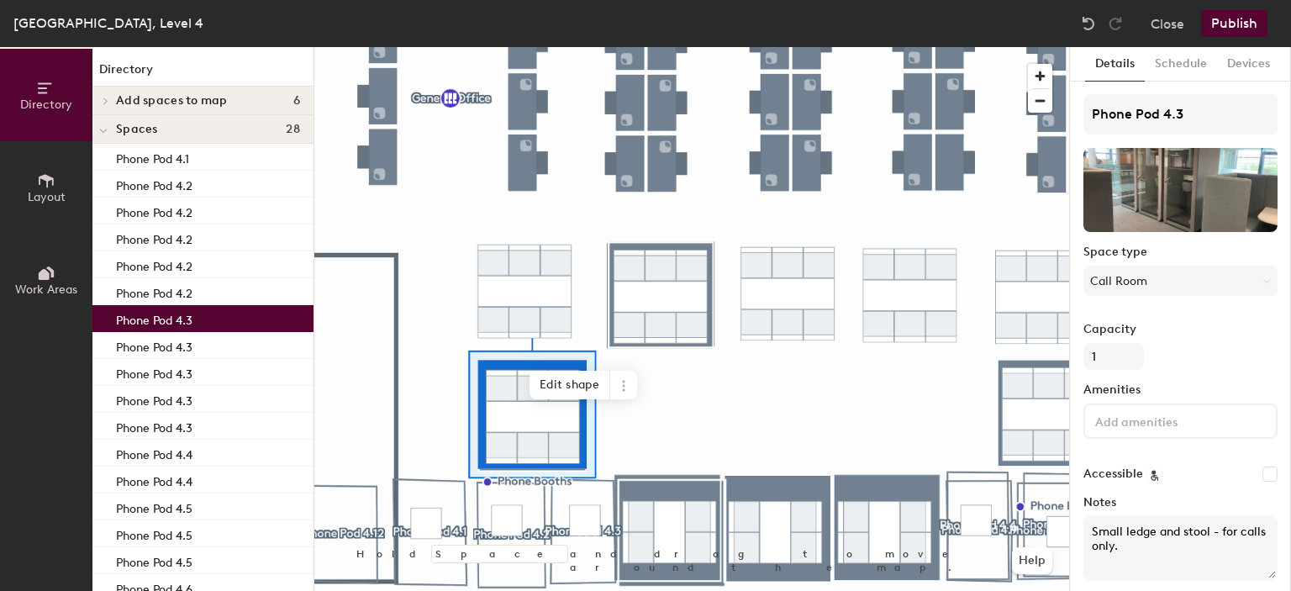
click at [182, 317] on p "Phone Pod 4.3" at bounding box center [154, 317] width 76 height 19
click at [189, 294] on p "Phone Pod 4.2" at bounding box center [154, 291] width 76 height 19
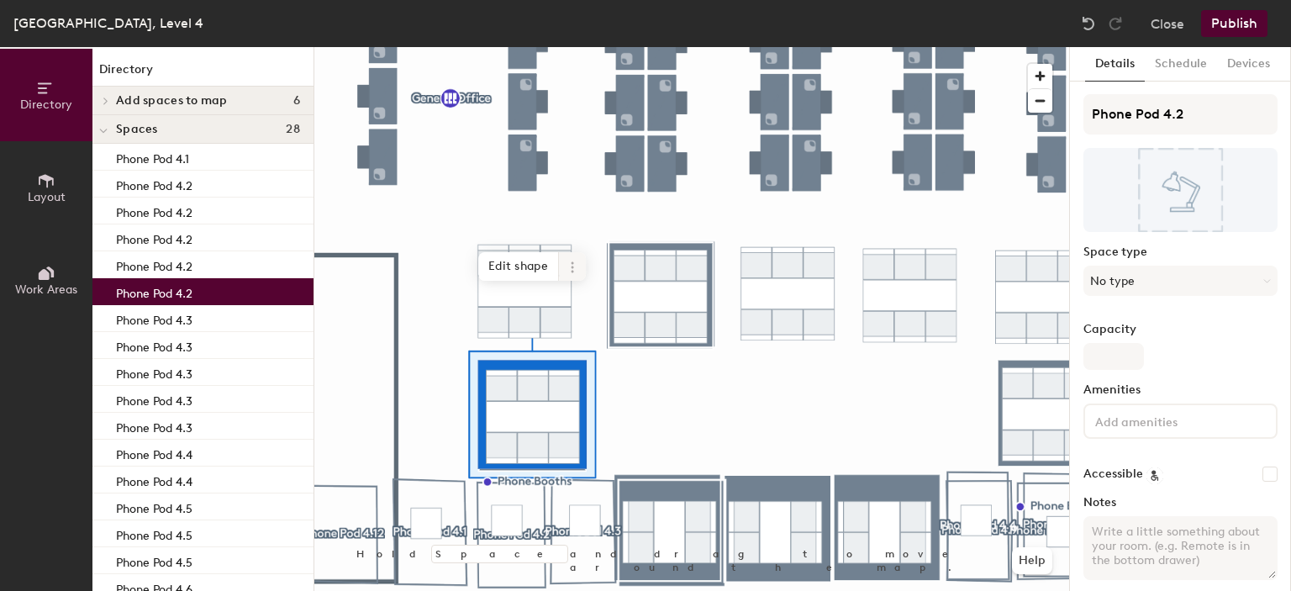
click at [572, 270] on icon at bounding box center [572, 267] width 13 height 13
click at [612, 308] on span "Remove from map" at bounding box center [633, 306] width 150 height 29
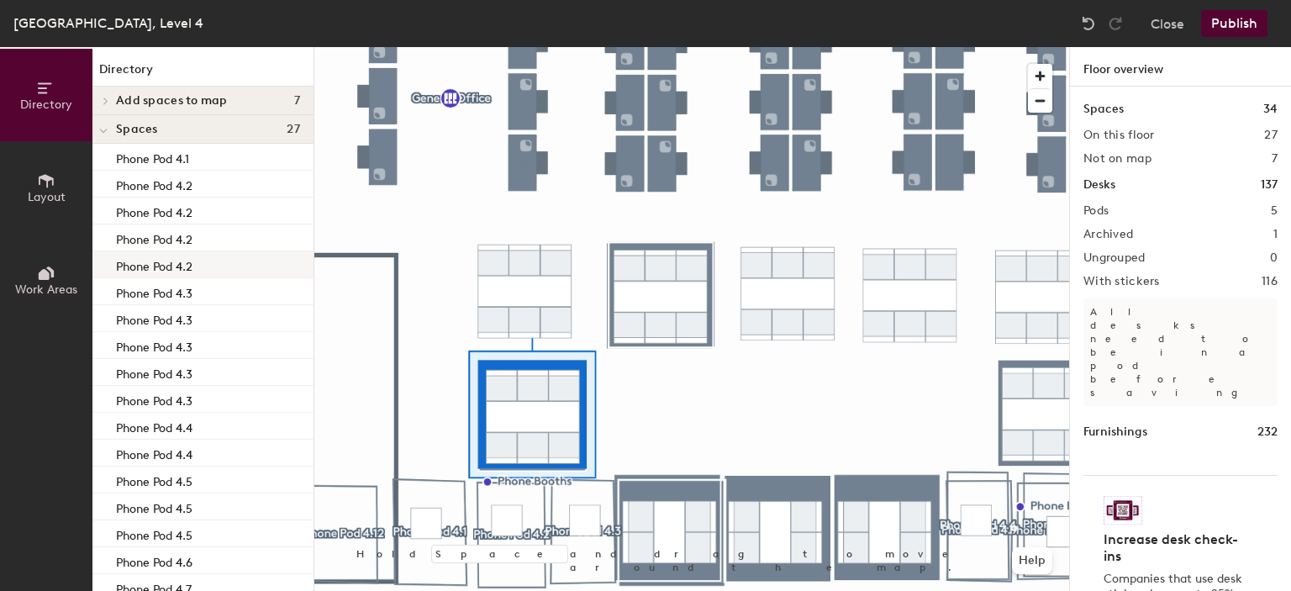
click at [282, 266] on div "Phone Pod 4.2" at bounding box center [202, 264] width 221 height 27
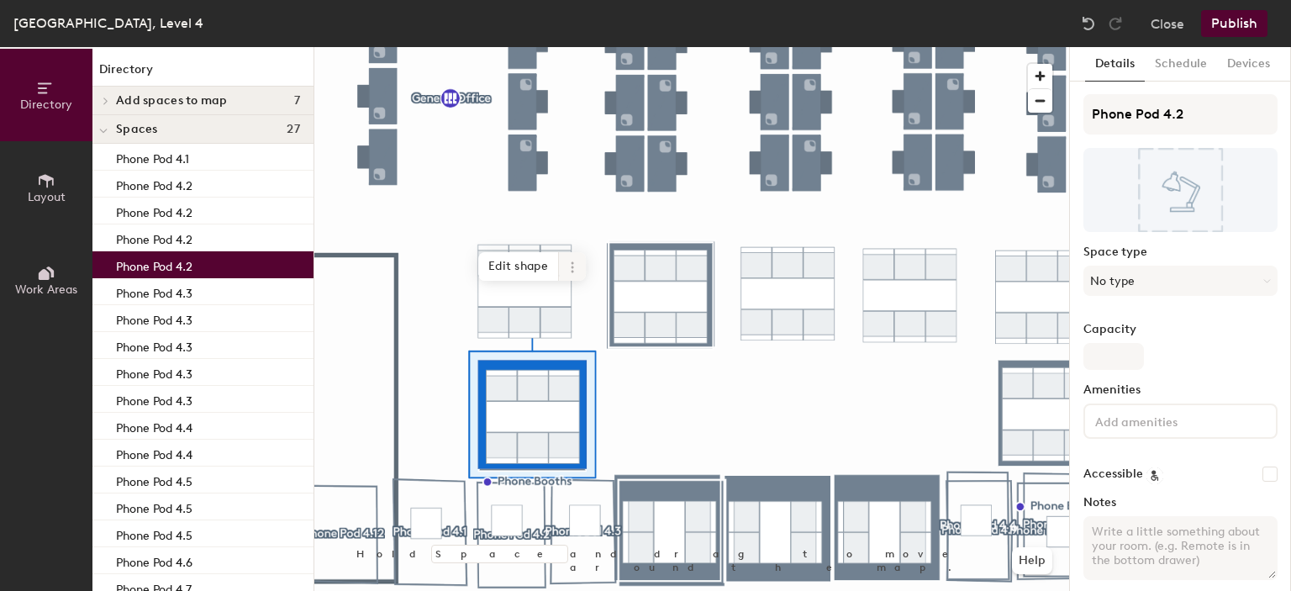
click at [572, 271] on icon at bounding box center [572, 271] width 3 height 3
click at [601, 307] on span "Remove from map" at bounding box center [633, 306] width 150 height 29
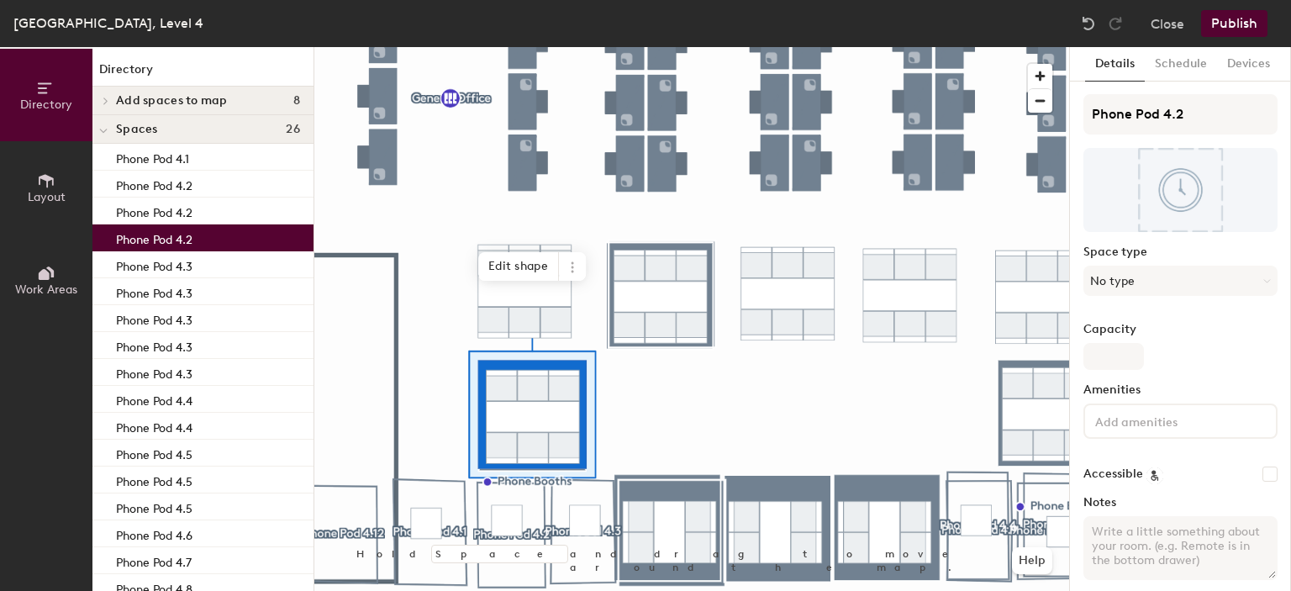
click at [245, 241] on div "Phone Pod 4.2" at bounding box center [202, 237] width 221 height 27
click at [571, 266] on icon at bounding box center [572, 267] width 13 height 13
click at [607, 303] on span "Remove from map" at bounding box center [633, 306] width 150 height 29
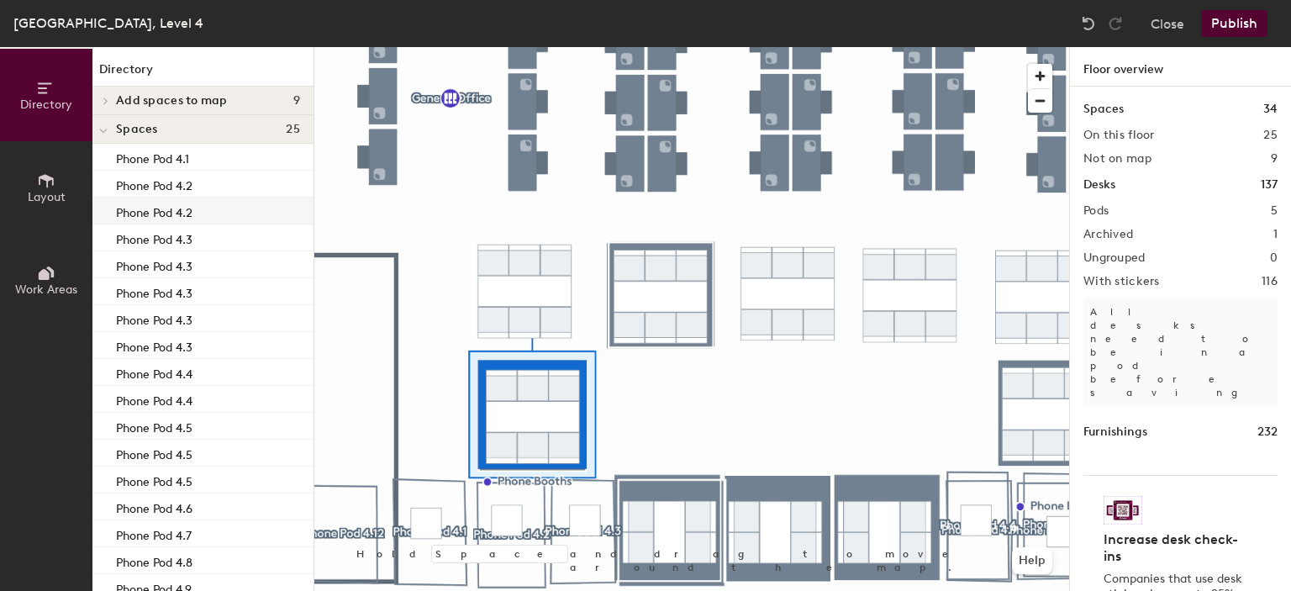
click at [206, 212] on div "Phone Pod 4.2" at bounding box center [202, 211] width 221 height 27
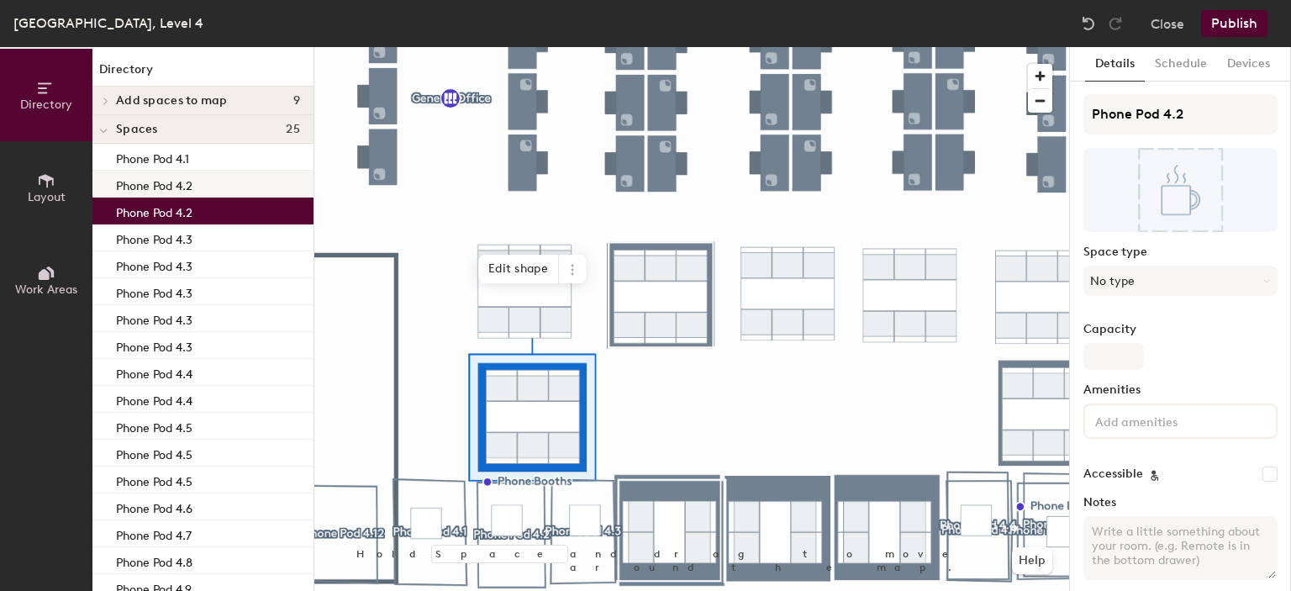
click at [202, 187] on div "Phone Pod 4.2" at bounding box center [202, 184] width 221 height 27
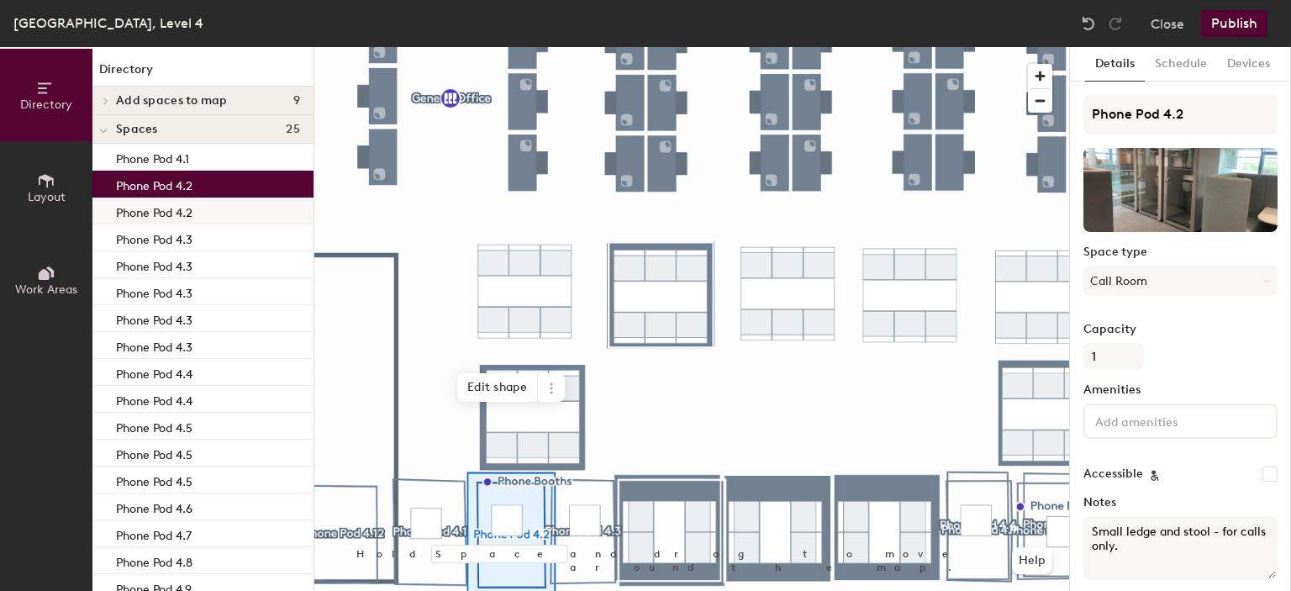
click at [195, 213] on div "Phone Pod 4.2" at bounding box center [202, 211] width 221 height 27
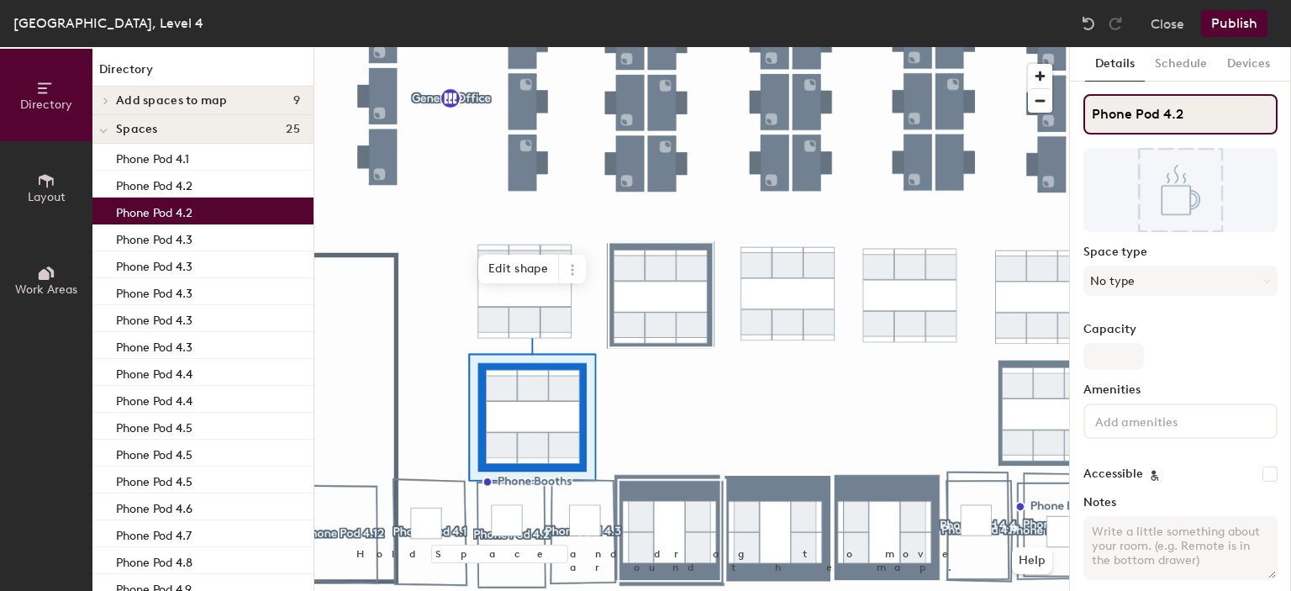
click at [1045, 123] on div "Directory Layout Work Areas Directory Add spaces to map 9 Phone Pod 4.1 Phone P…" at bounding box center [645, 319] width 1291 height 544
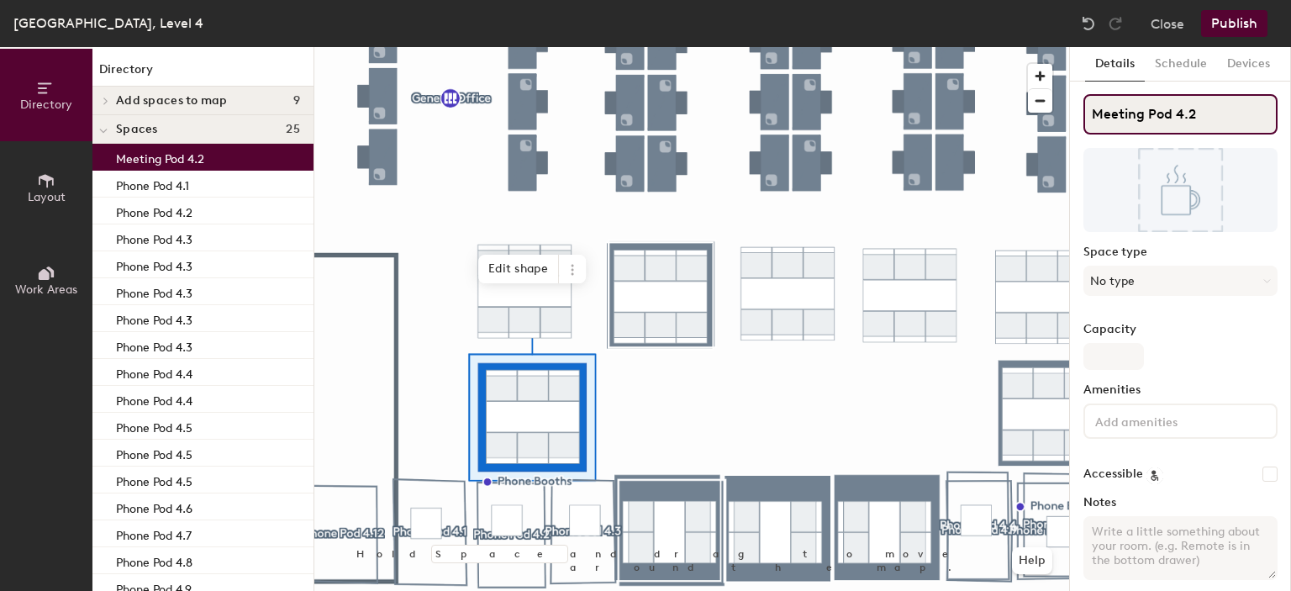
type input "Meeting Pod 4.2"
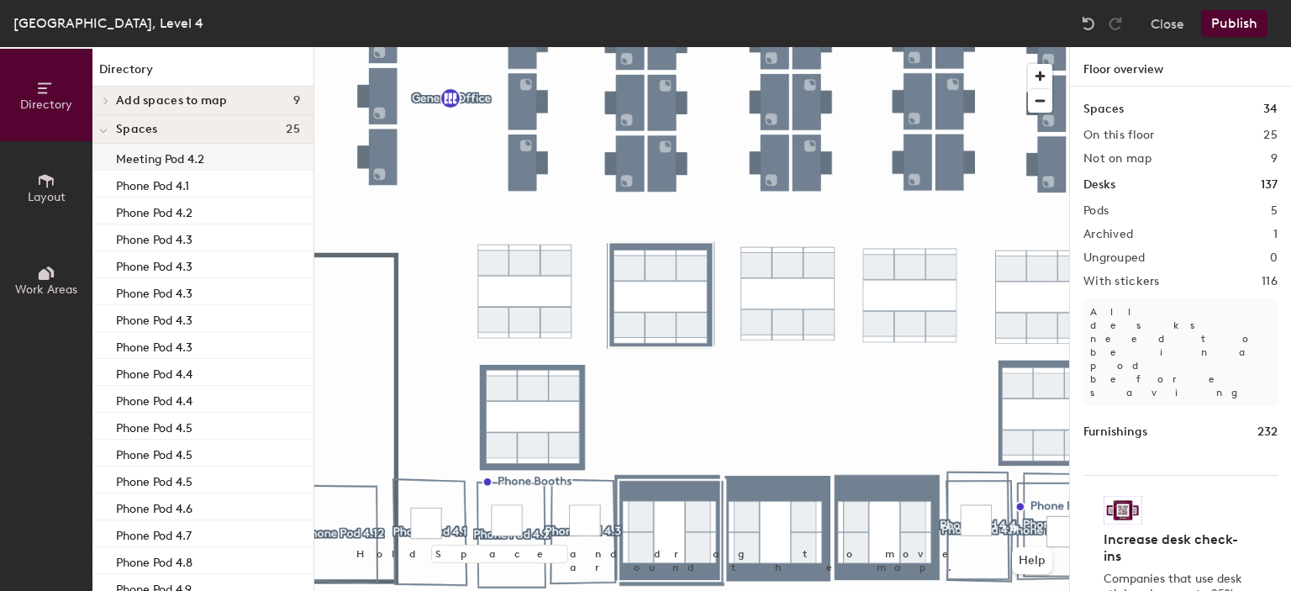
click at [191, 162] on p "Meeting Pod 4.2" at bounding box center [160, 156] width 88 height 19
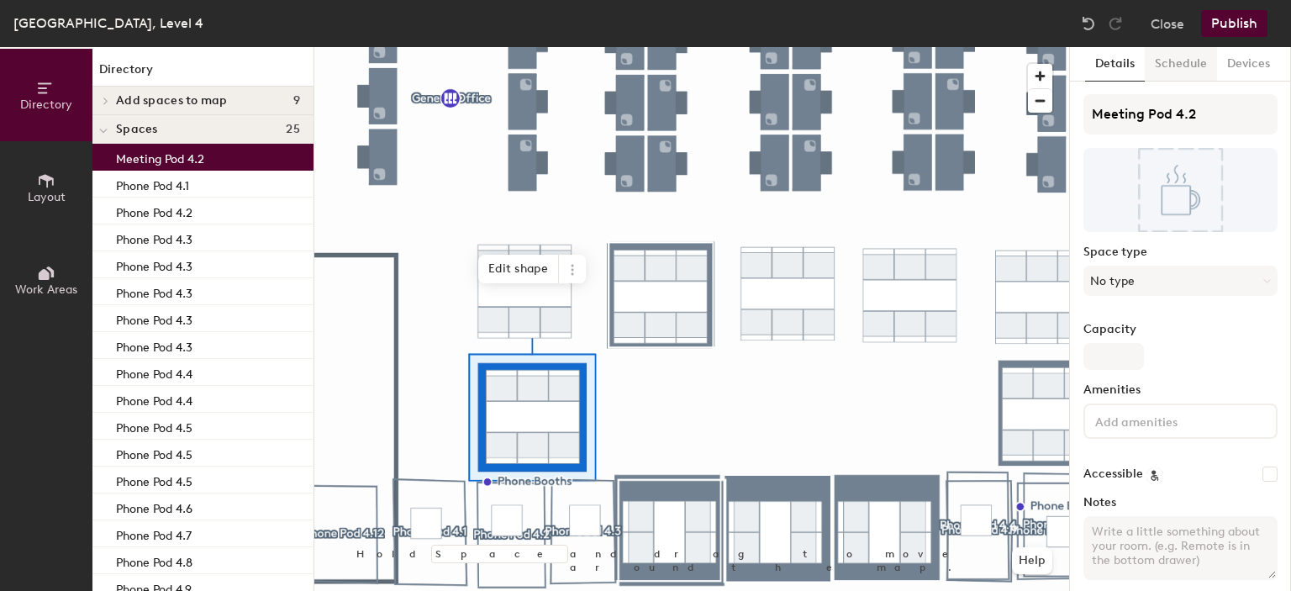
click at [1178, 55] on button "Schedule" at bounding box center [1181, 64] width 72 height 34
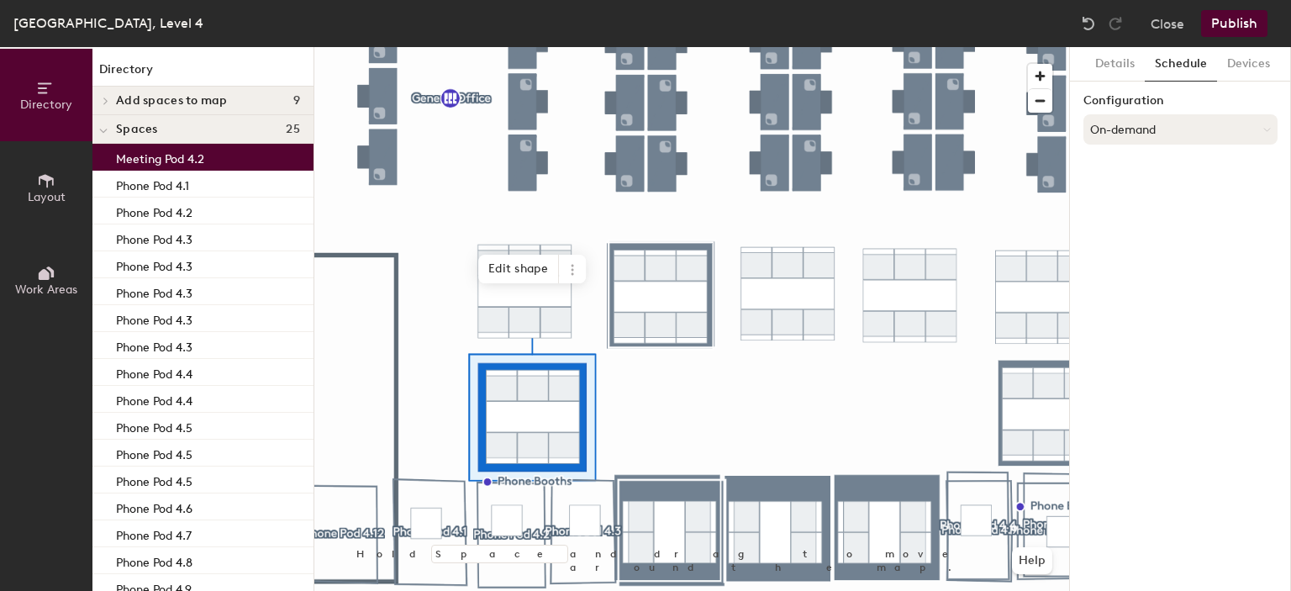
click at [1155, 138] on button "On-demand" at bounding box center [1180, 129] width 194 height 30
click at [1144, 198] on div "Scheduled" at bounding box center [1180, 196] width 192 height 25
click at [1155, 167] on button "Select account" at bounding box center [1180, 166] width 194 height 30
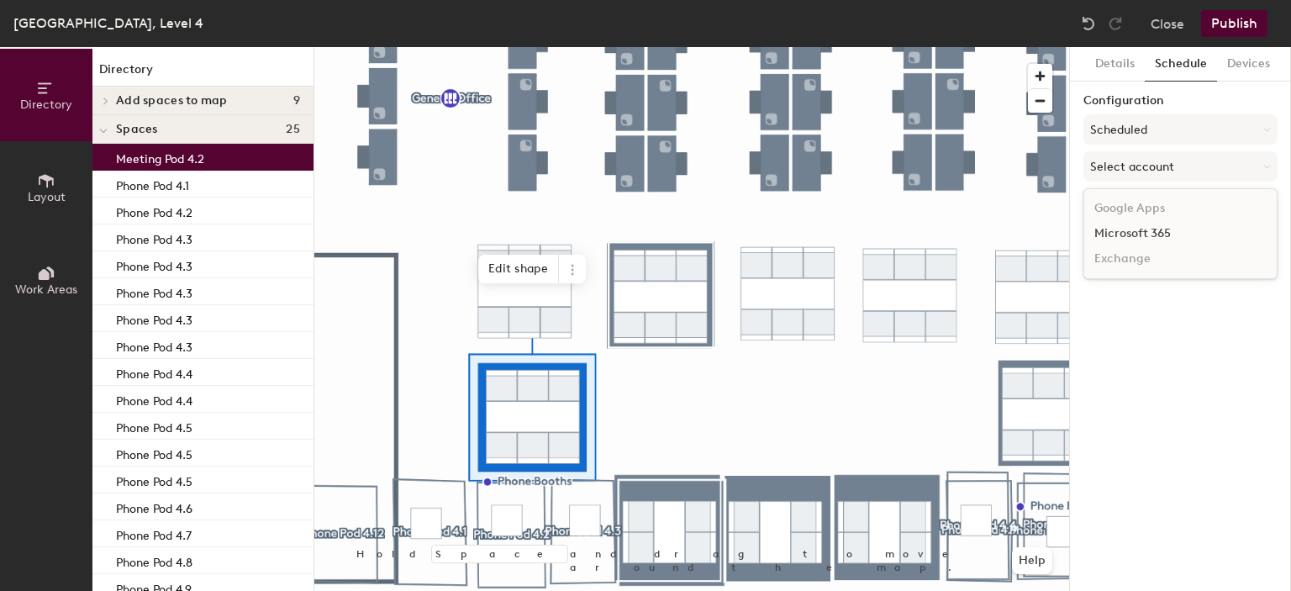
click at [1141, 231] on div "Microsoft 365" at bounding box center [1180, 233] width 192 height 25
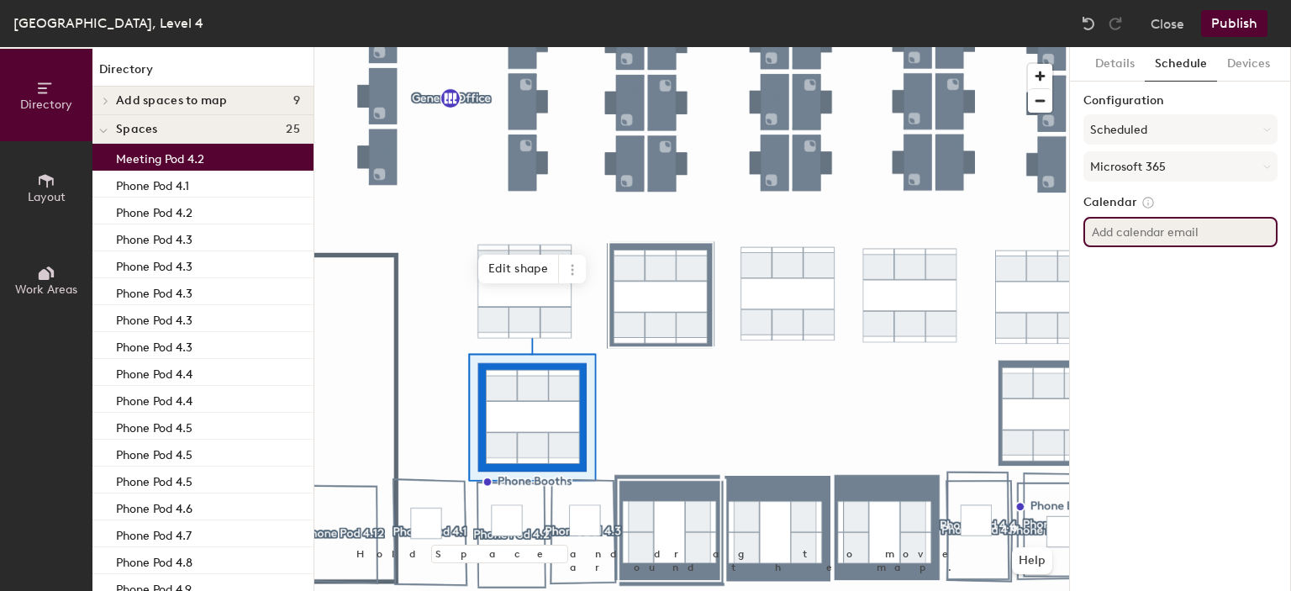
click at [1155, 229] on input at bounding box center [1180, 232] width 194 height 30
paste input "[PERSON_NAME][EMAIL_ADDRESS][DOMAIN_NAME]"
click at [1168, 233] on input "[PERSON_NAME][EMAIL_ADDRESS][DOMAIN_NAME]" at bounding box center [1180, 232] width 194 height 30
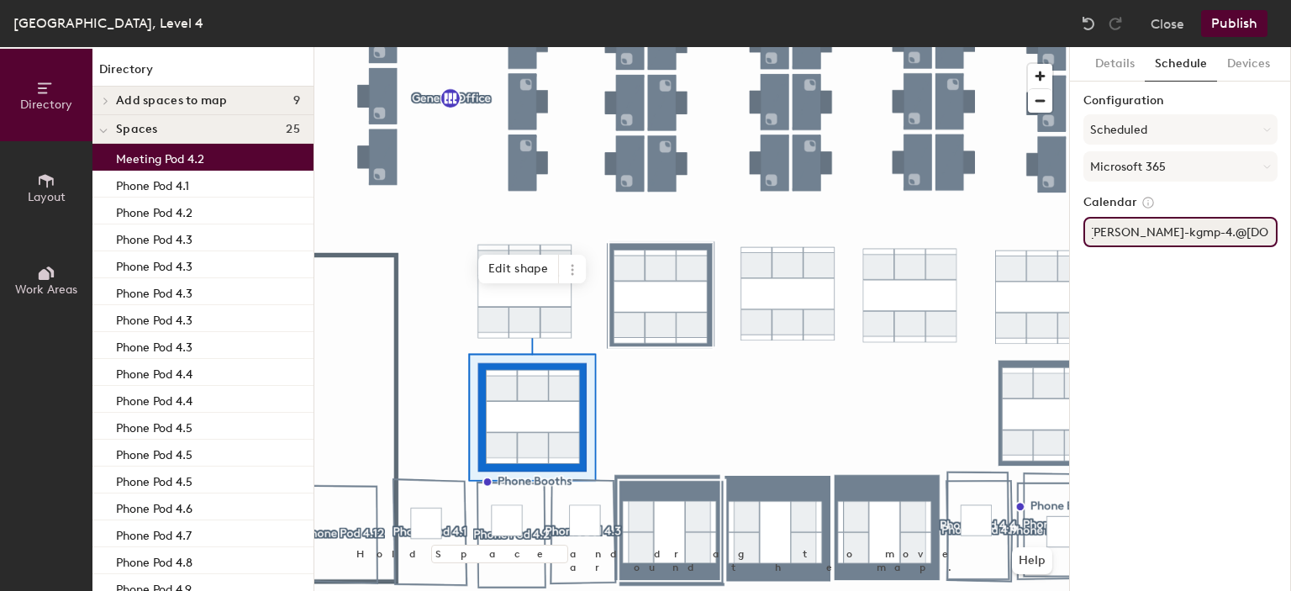
type input "robin-kgmp-4.2@newcastle.ac.uk"
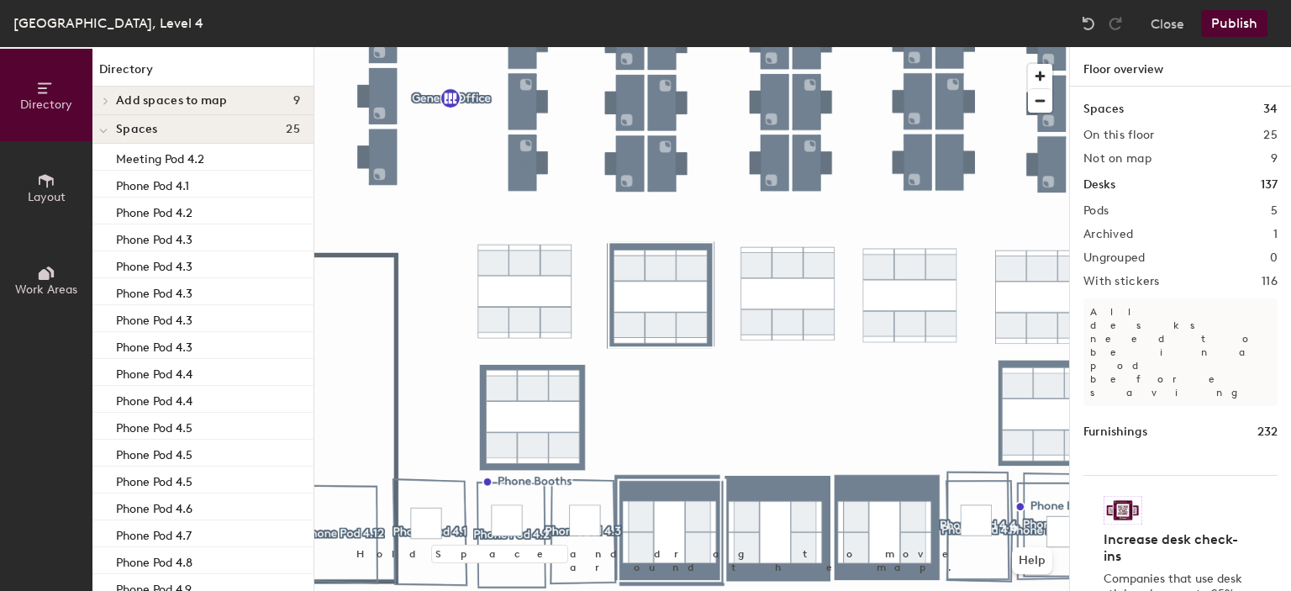
click at [1231, 29] on button "Publish" at bounding box center [1234, 23] width 66 height 27
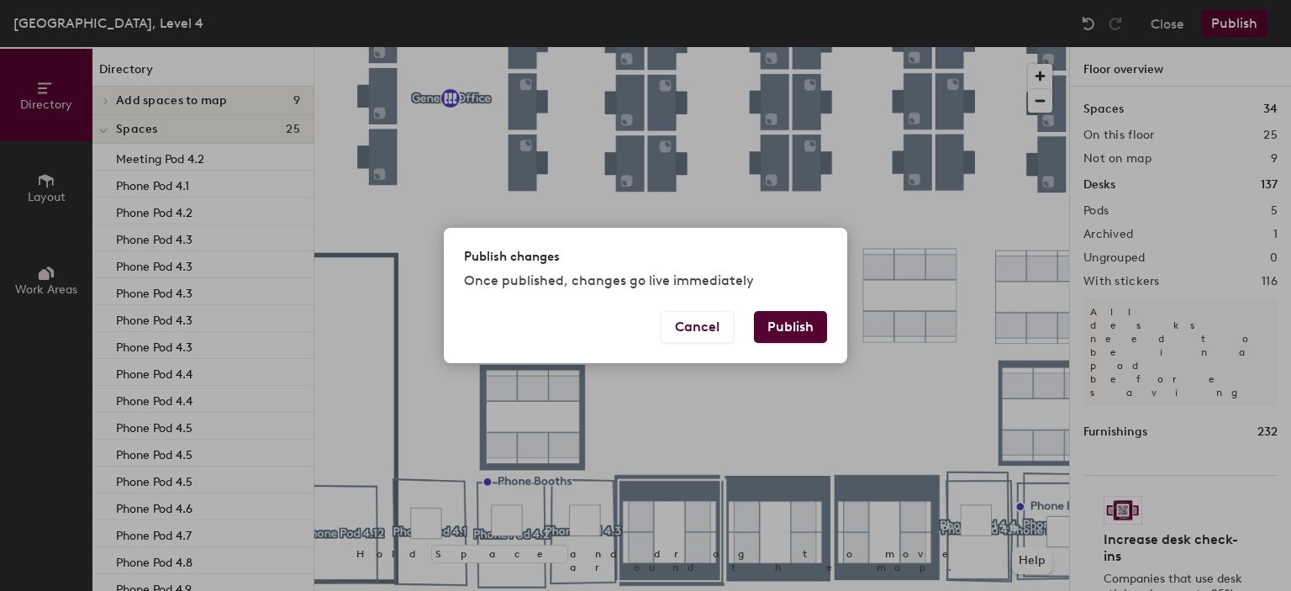
click at [809, 335] on button "Publish" at bounding box center [790, 327] width 73 height 32
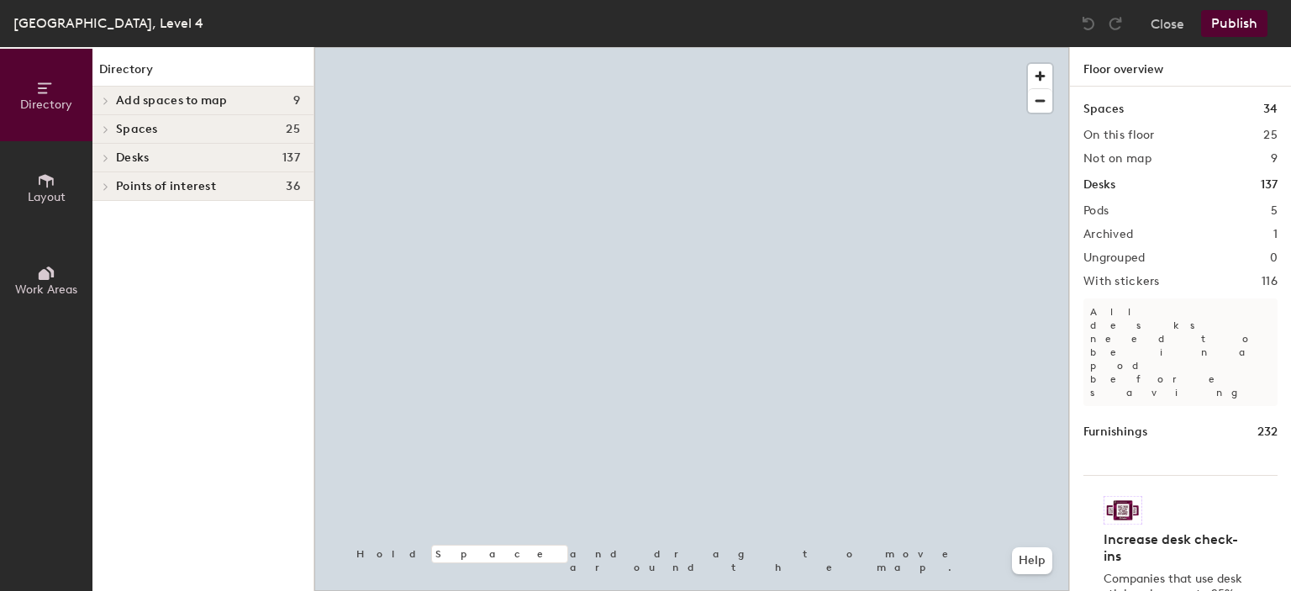
click at [177, 134] on h4 "Spaces 25" at bounding box center [208, 129] width 184 height 13
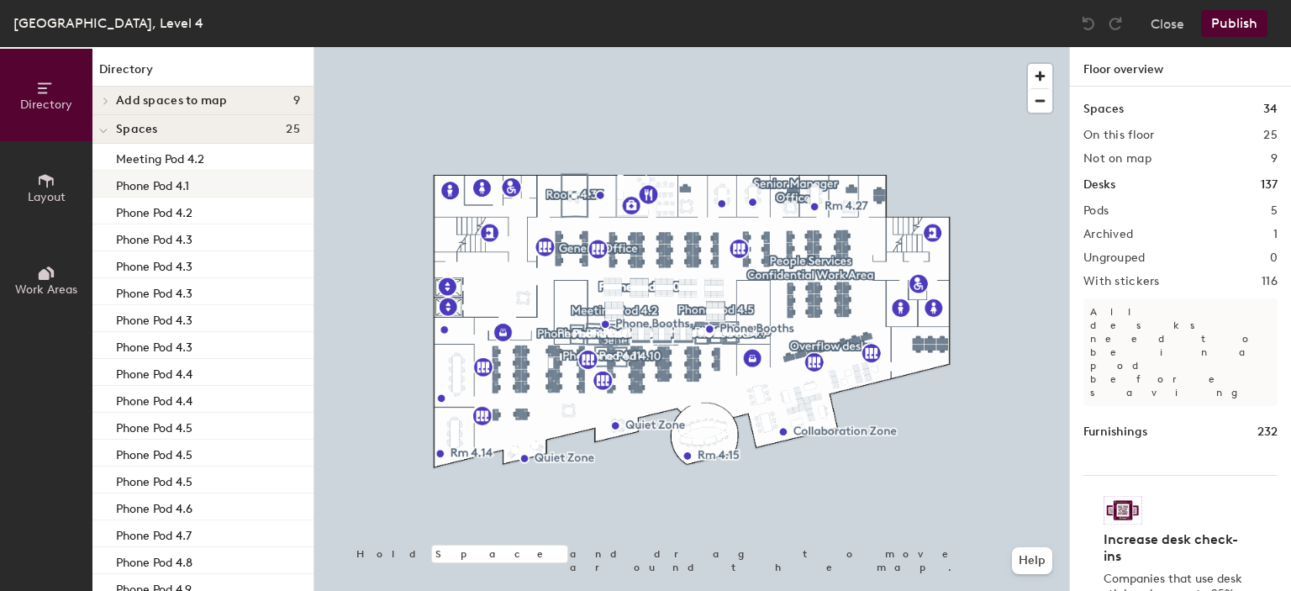
click at [215, 187] on div "Phone Pod 4.1" at bounding box center [202, 184] width 221 height 27
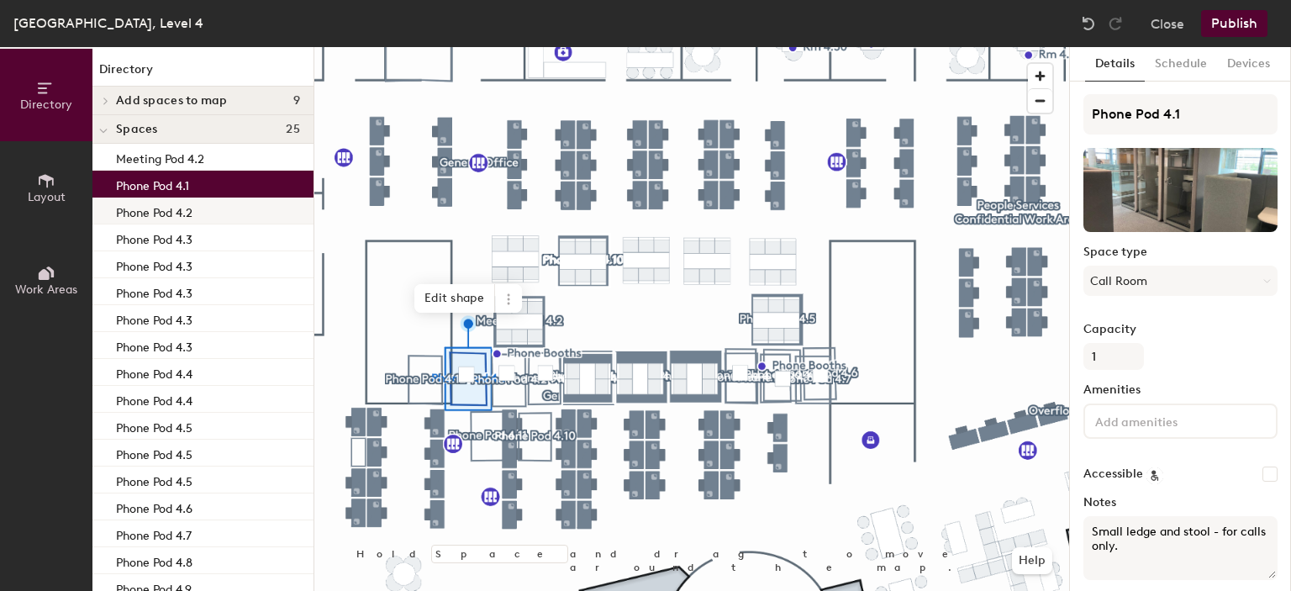
click at [198, 212] on div "Phone Pod 4.2" at bounding box center [202, 211] width 221 height 27
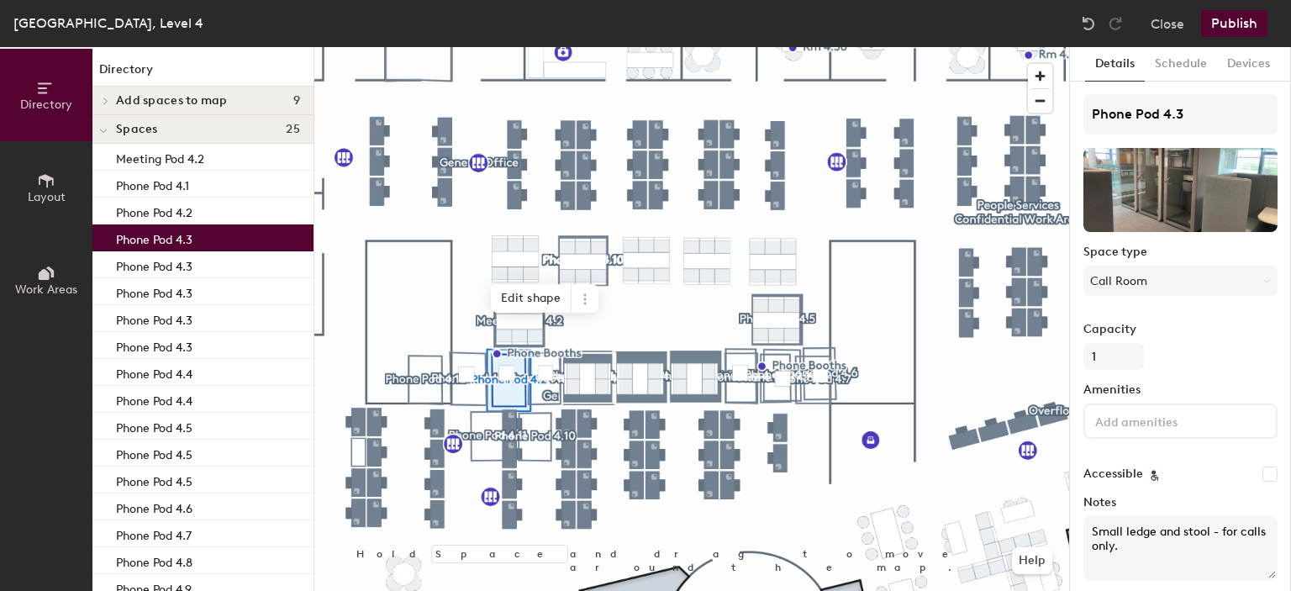
click at [198, 227] on div "Phone Pod 4.3" at bounding box center [202, 237] width 221 height 27
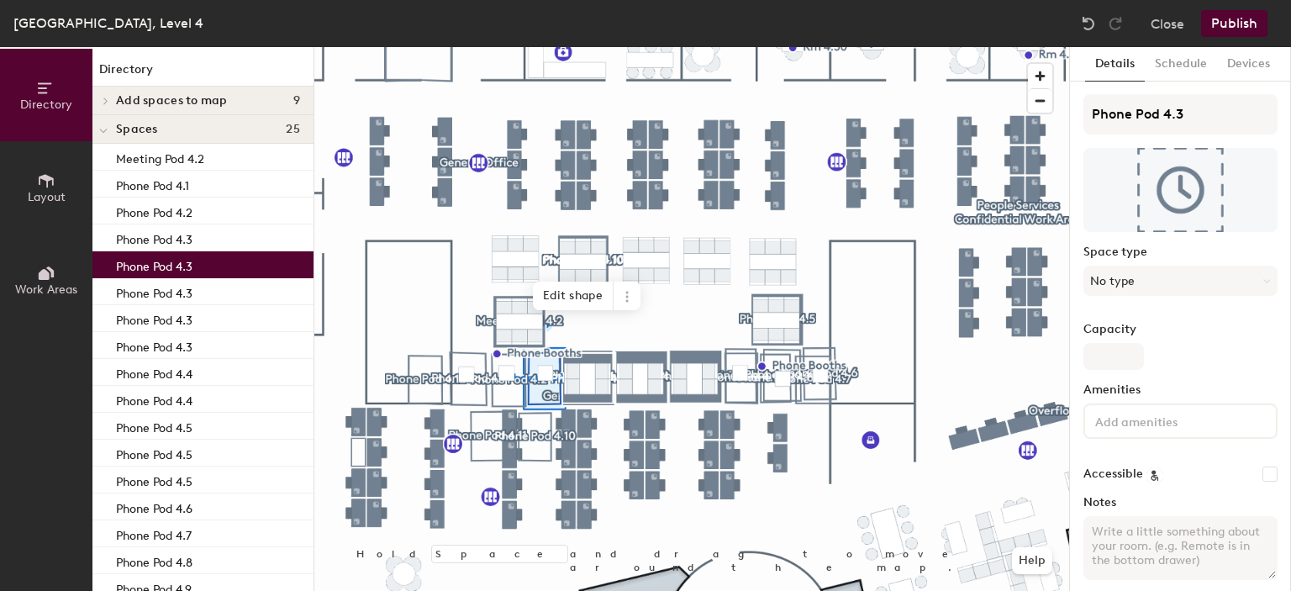
click at [198, 263] on div "Phone Pod 4.3" at bounding box center [202, 264] width 221 height 27
click at [192, 296] on p "Phone Pod 4.3" at bounding box center [154, 291] width 76 height 19
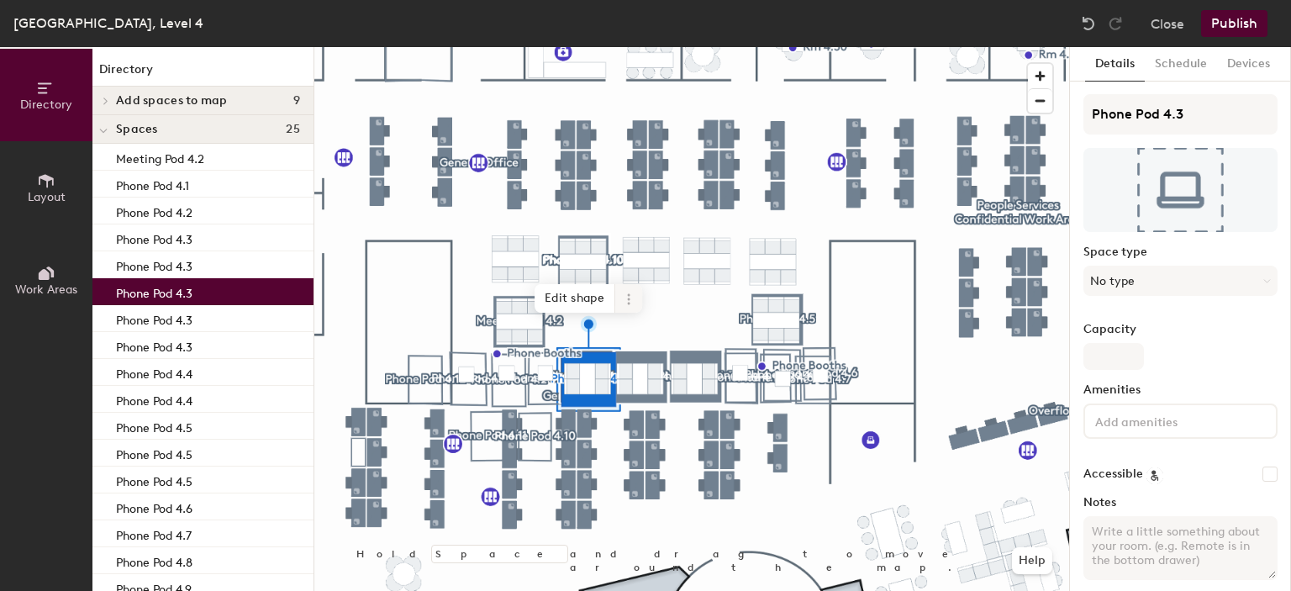
click at [629, 298] on icon at bounding box center [628, 299] width 13 height 13
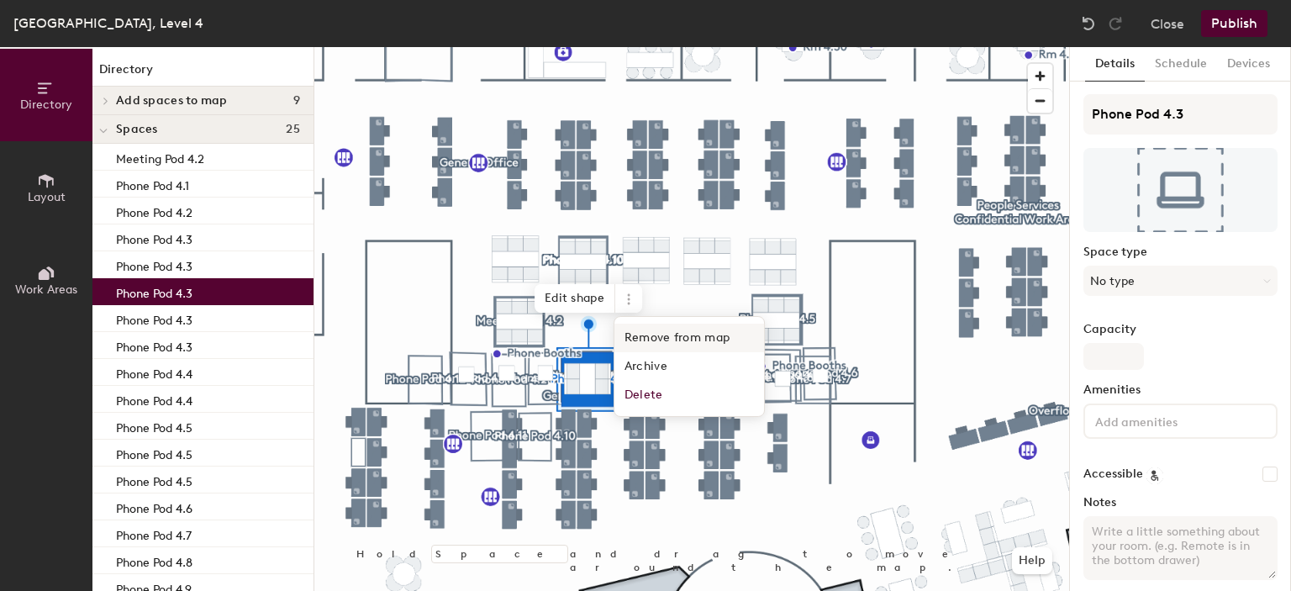
click at [663, 333] on span "Remove from map" at bounding box center [689, 338] width 150 height 29
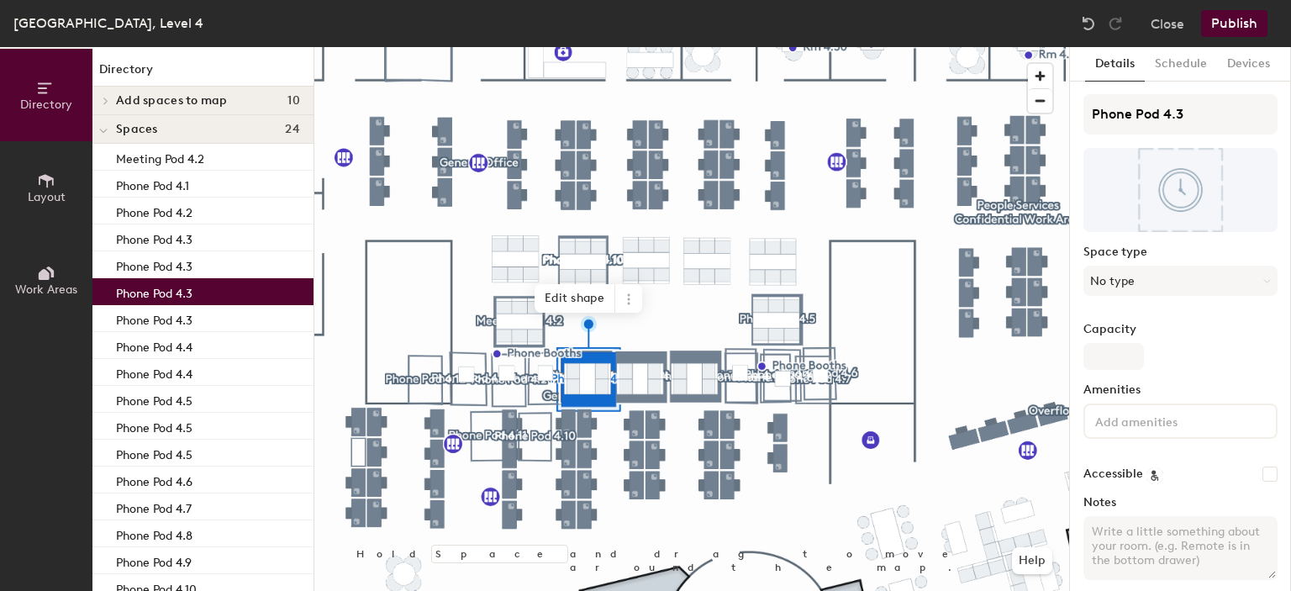
click at [210, 285] on div "Phone Pod 4.3" at bounding box center [202, 291] width 221 height 27
click at [634, 298] on icon at bounding box center [628, 299] width 13 height 13
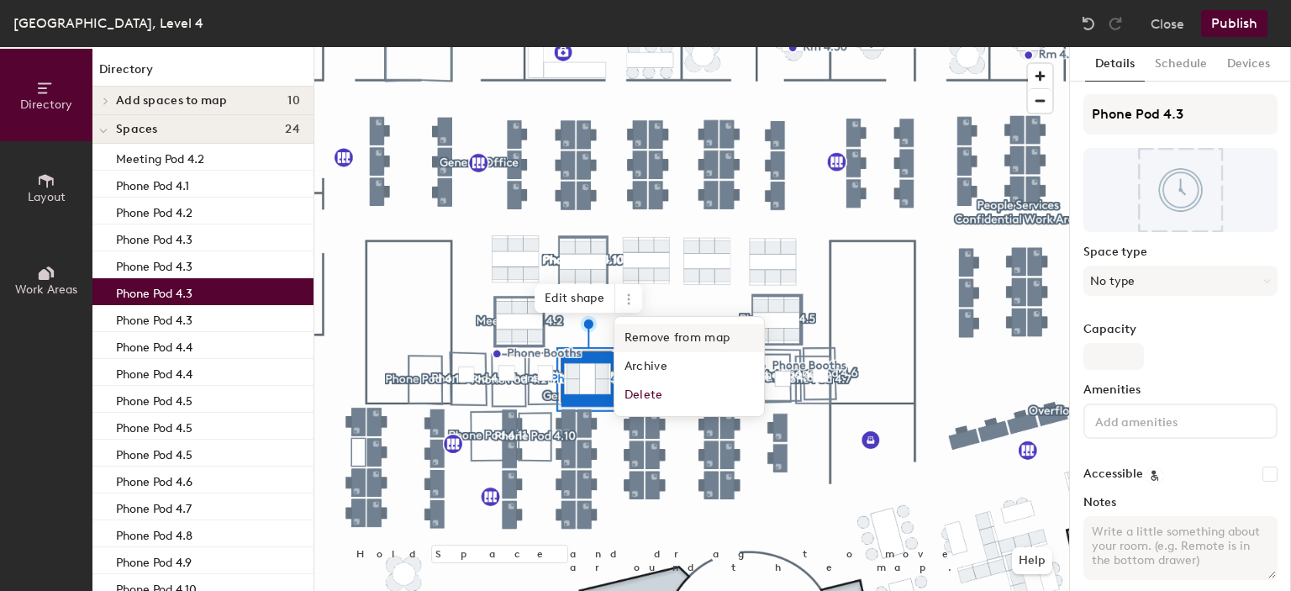
click at [645, 336] on span "Remove from map" at bounding box center [689, 338] width 150 height 29
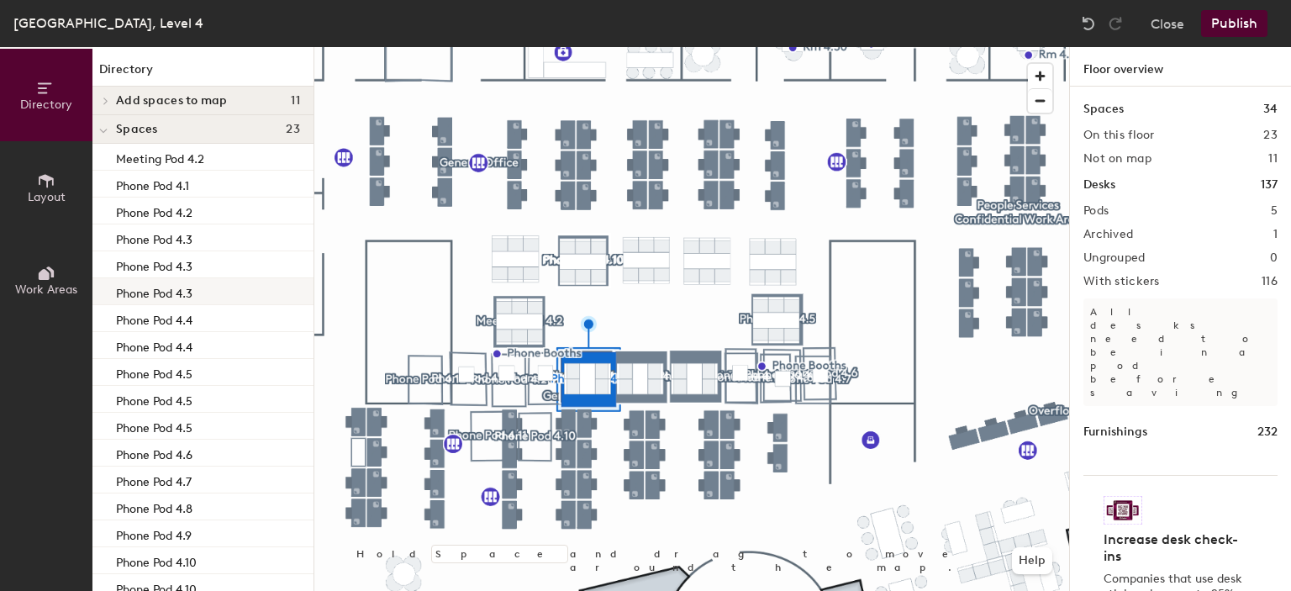
click at [212, 289] on div "Phone Pod 4.3" at bounding box center [202, 291] width 221 height 27
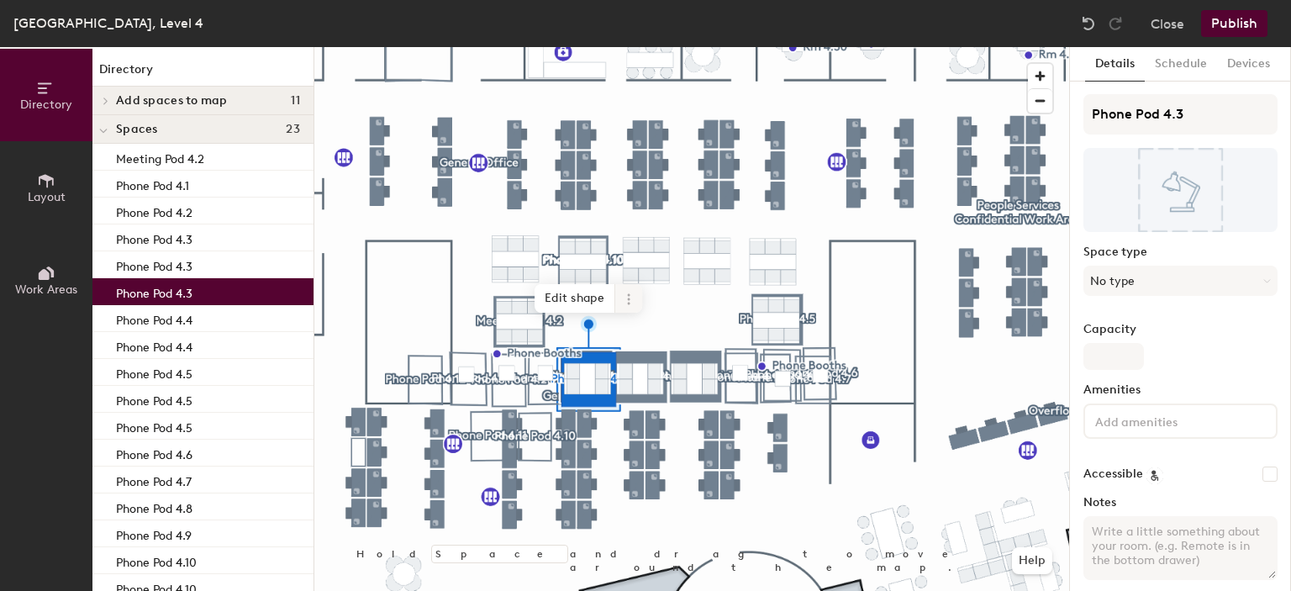
click at [617, 293] on span at bounding box center [628, 298] width 27 height 29
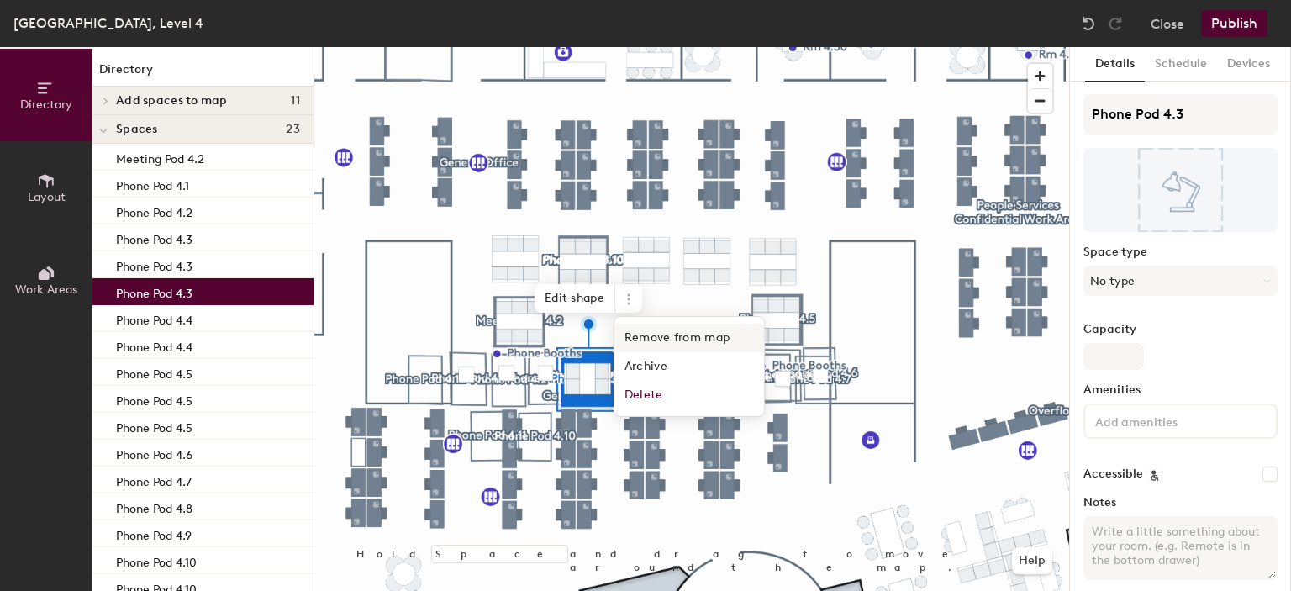
click at [665, 340] on span "Remove from map" at bounding box center [689, 338] width 150 height 29
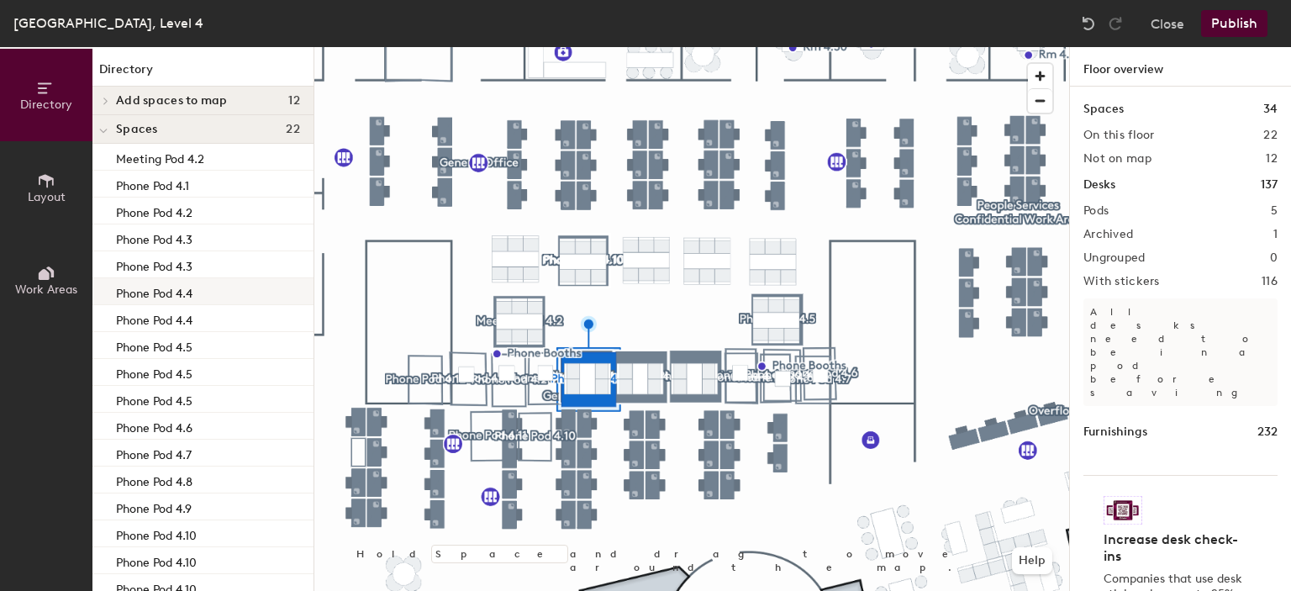
click at [246, 303] on div "Phone Pod 4.4" at bounding box center [202, 291] width 221 height 27
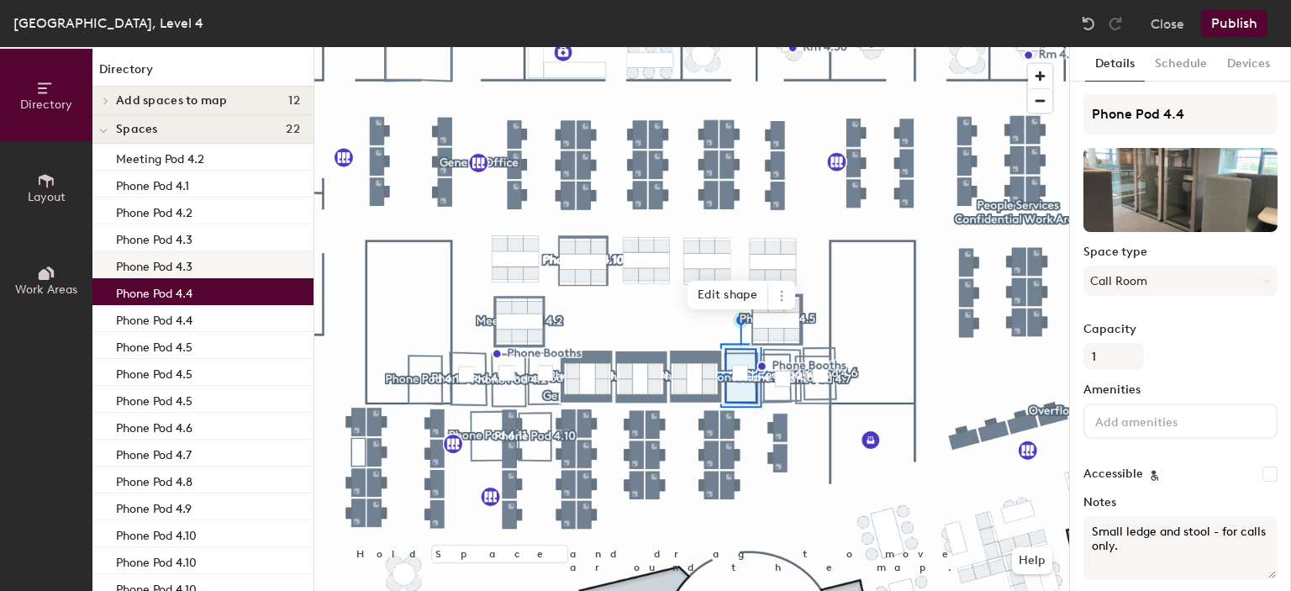
click at [192, 272] on p "Phone Pod 4.3" at bounding box center [154, 264] width 76 height 19
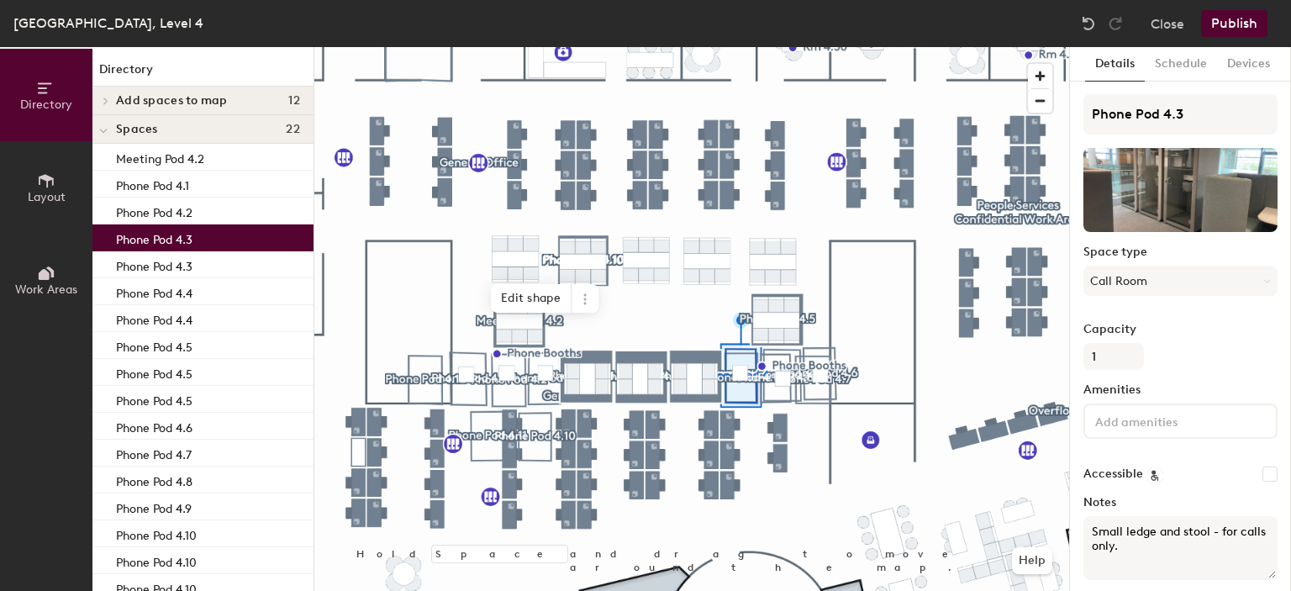
click at [195, 245] on div "Phone Pod 4.3" at bounding box center [202, 237] width 221 height 27
click at [189, 267] on p "Phone Pod 4.3" at bounding box center [154, 264] width 76 height 19
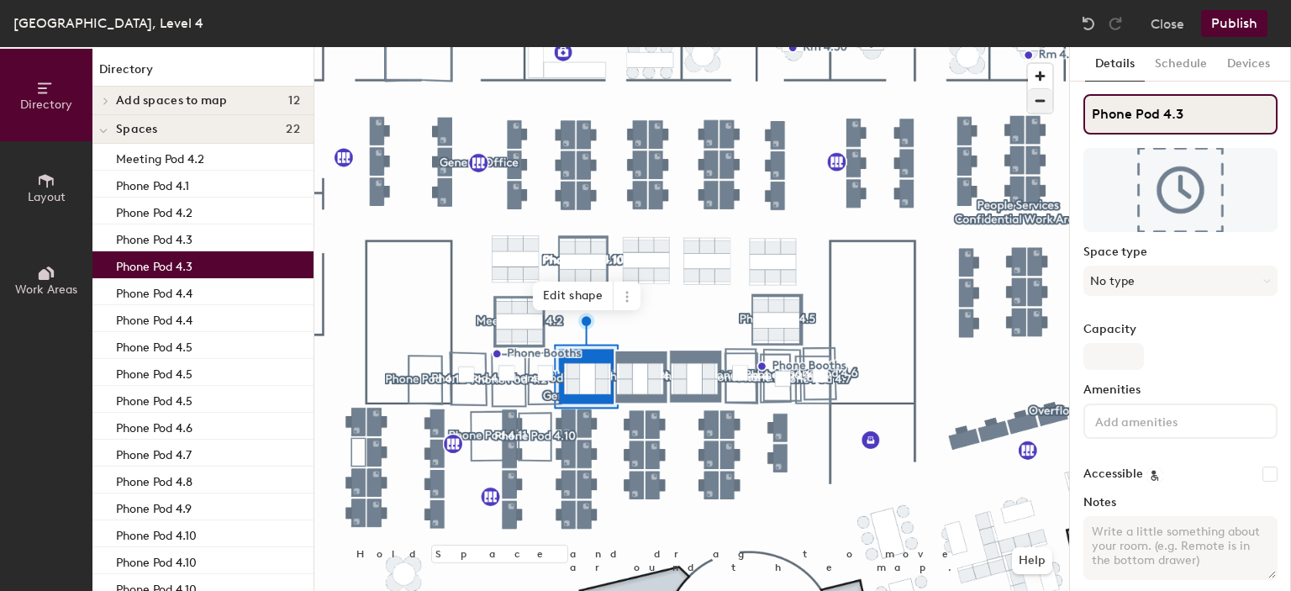
drag, startPoint x: 1130, startPoint y: 110, endPoint x: 1042, endPoint y: 111, distance: 87.4
click at [1043, 111] on div "Directory Layout Work Areas Directory Add spaces to map 12 Phone Pod 4.1 Phone …" at bounding box center [645, 319] width 1291 height 544
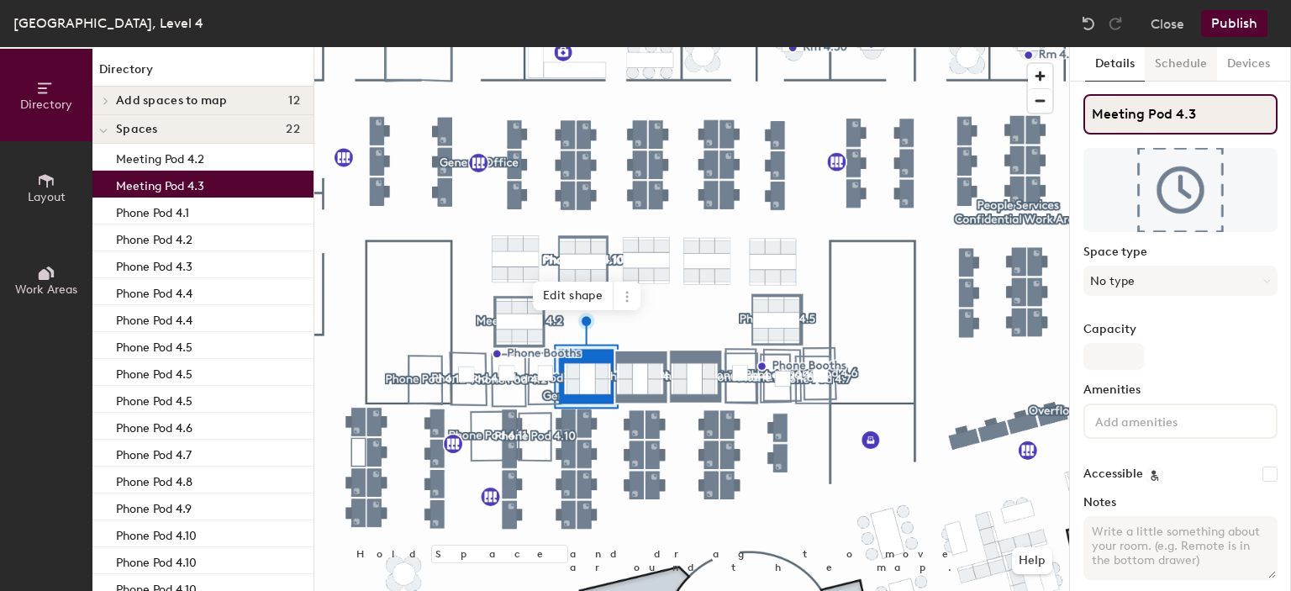
type input "Meeting Pod 4.3"
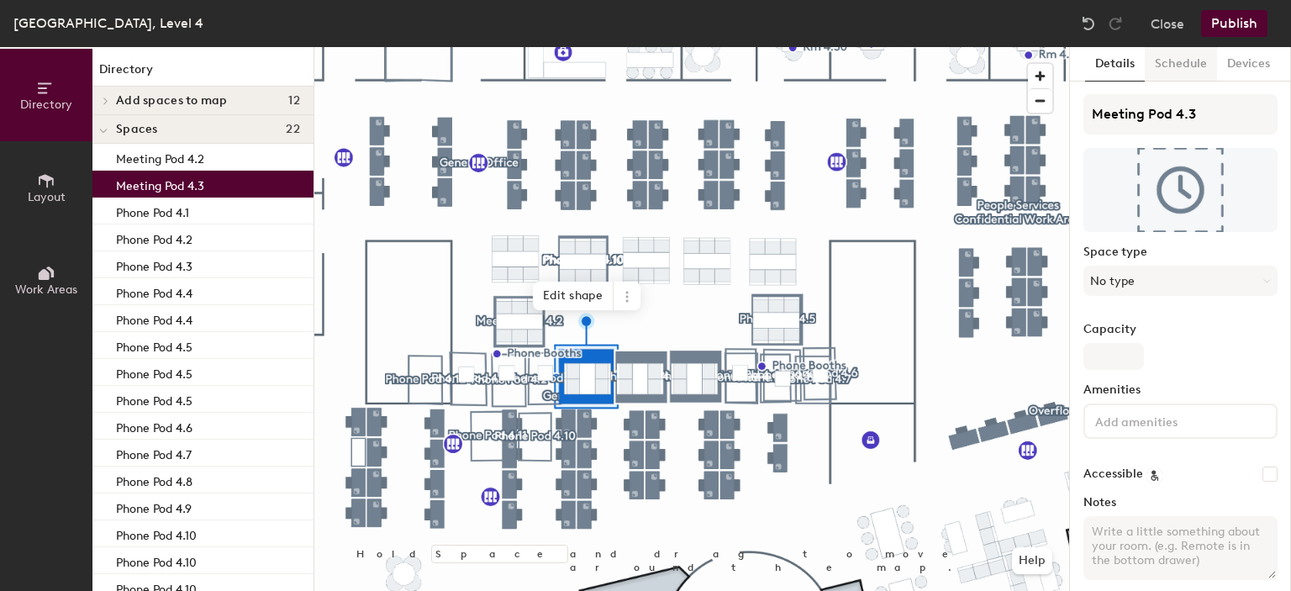
click at [1182, 64] on button "Schedule" at bounding box center [1181, 64] width 72 height 34
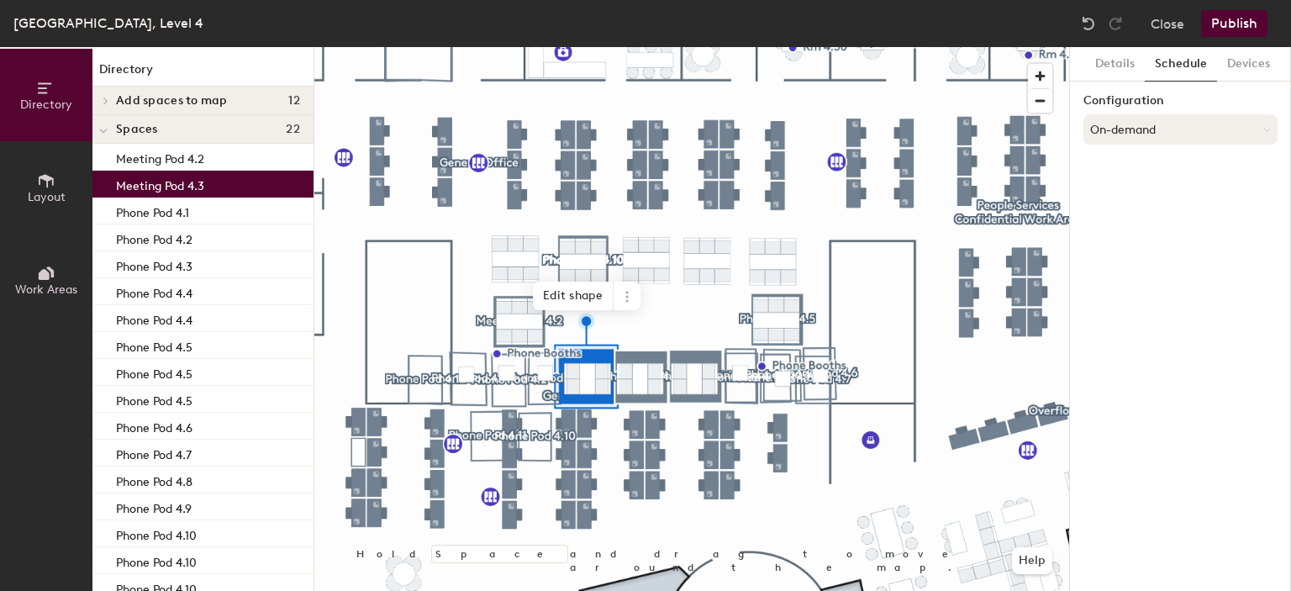
click at [1154, 124] on button "On-demand" at bounding box center [1180, 129] width 194 height 30
click at [1139, 198] on div "Scheduled" at bounding box center [1180, 196] width 192 height 25
click at [1173, 176] on button "Select account" at bounding box center [1180, 166] width 194 height 30
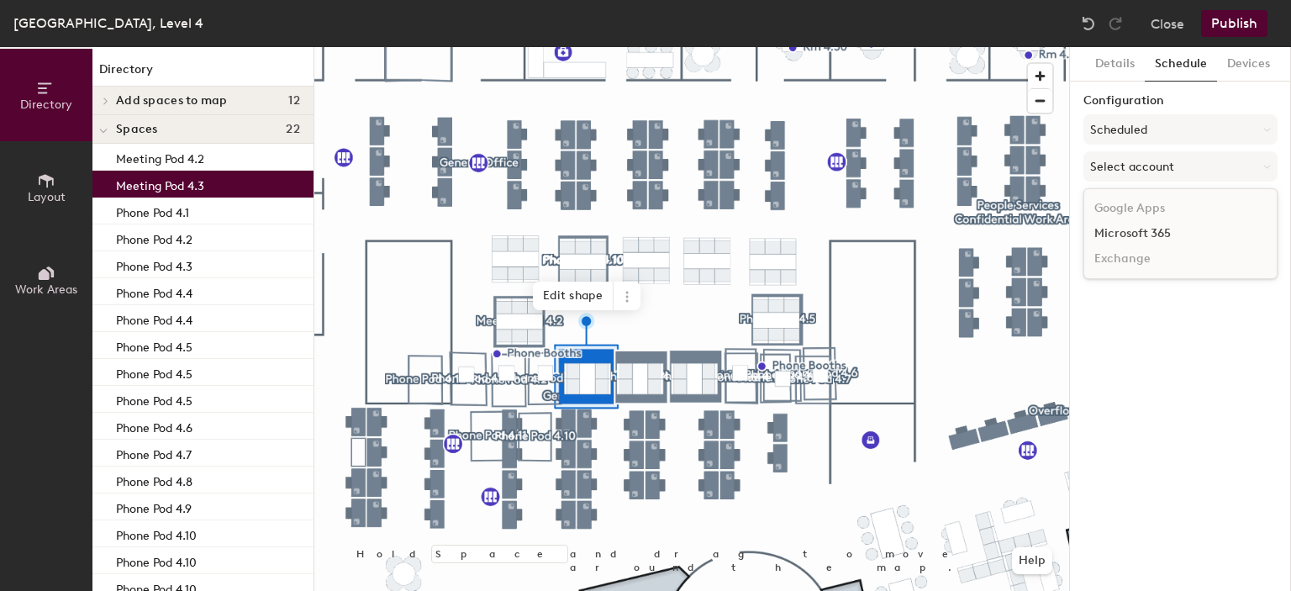
click at [1140, 224] on div "Microsoft 365" at bounding box center [1180, 233] width 192 height 25
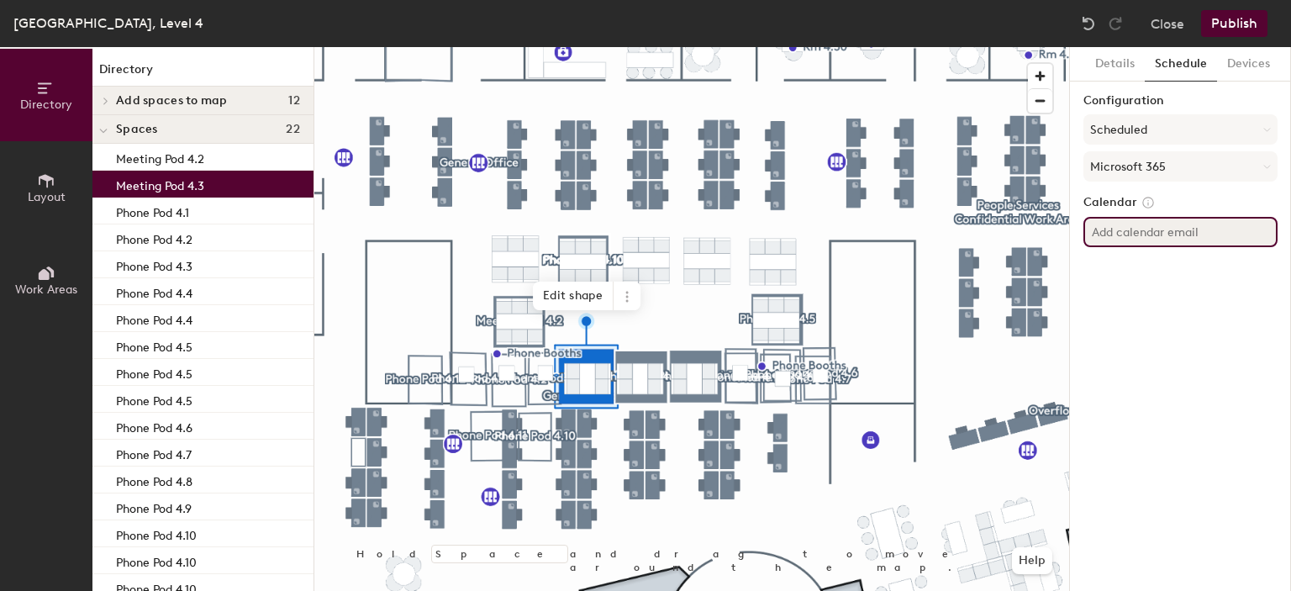
click at [1148, 221] on input at bounding box center [1180, 232] width 194 height 30
paste input "[PERSON_NAME][EMAIL_ADDRESS][DOMAIN_NAME]"
click at [1168, 232] on input "[PERSON_NAME][EMAIL_ADDRESS][DOMAIN_NAME]" at bounding box center [1180, 232] width 194 height 30
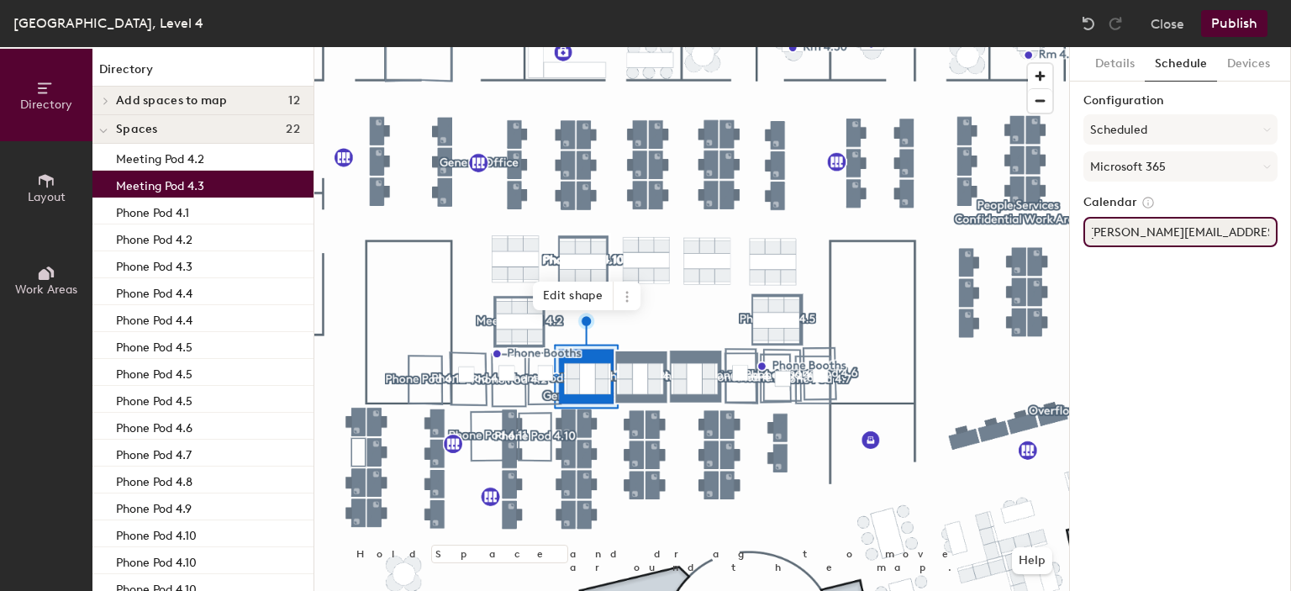
type input "[PERSON_NAME][EMAIL_ADDRESS][DOMAIN_NAME]"
click at [1136, 295] on div "Details Schedule Devices Configuration Scheduled Microsoft 365 Calendar [PERSON…" at bounding box center [1180, 319] width 221 height 544
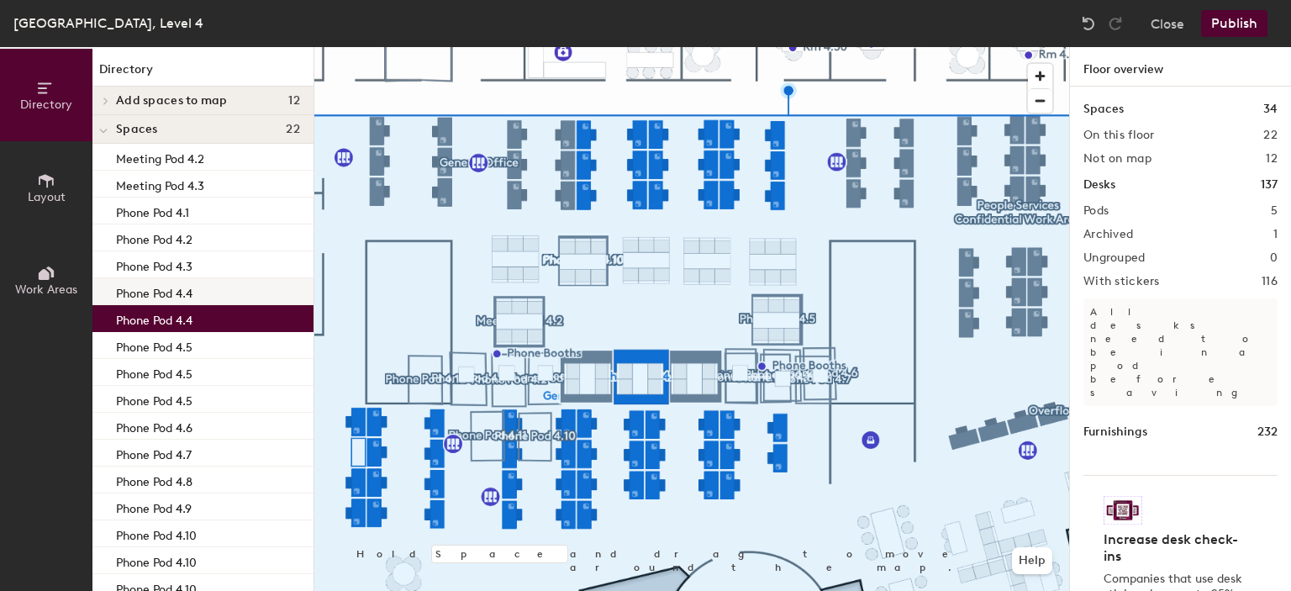
click at [174, 294] on p "Phone Pod 4.4" at bounding box center [154, 291] width 76 height 19
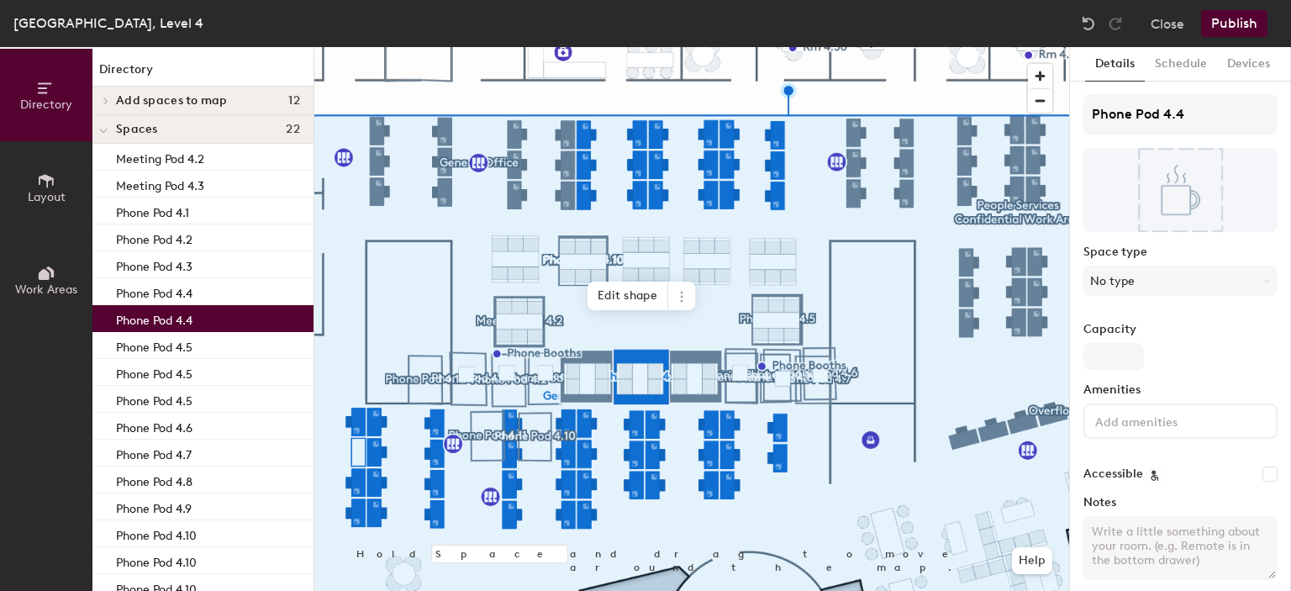
click at [182, 316] on p "Phone Pod 4.4" at bounding box center [154, 317] width 76 height 19
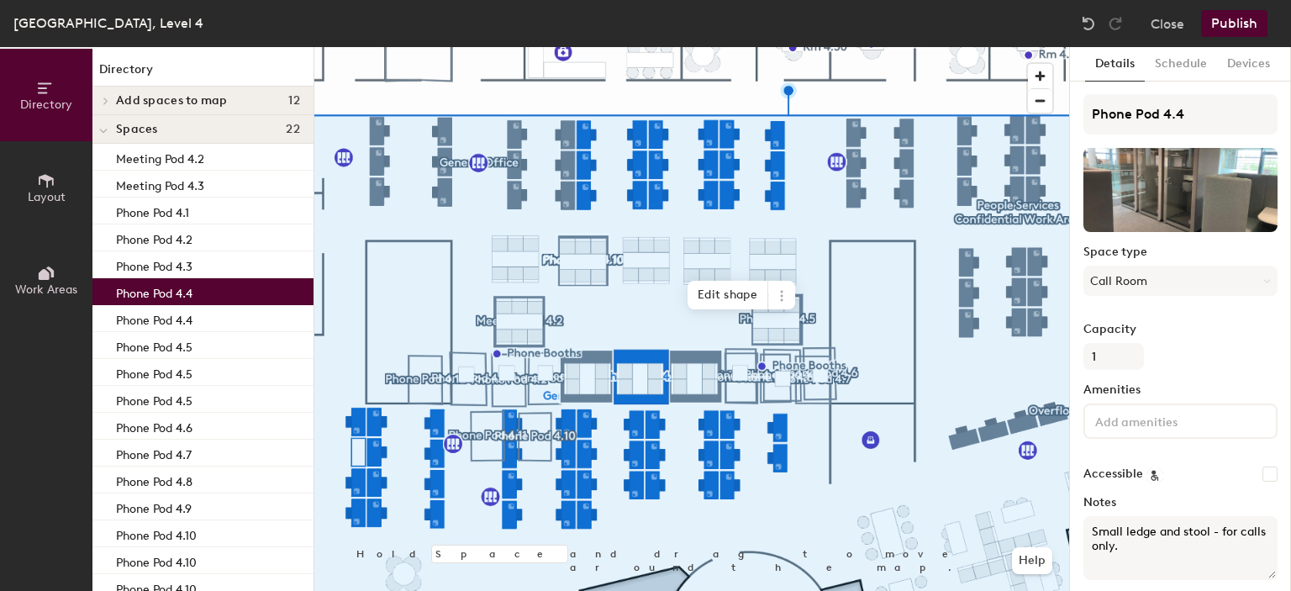
click at [189, 294] on p "Phone Pod 4.4" at bounding box center [154, 291] width 76 height 19
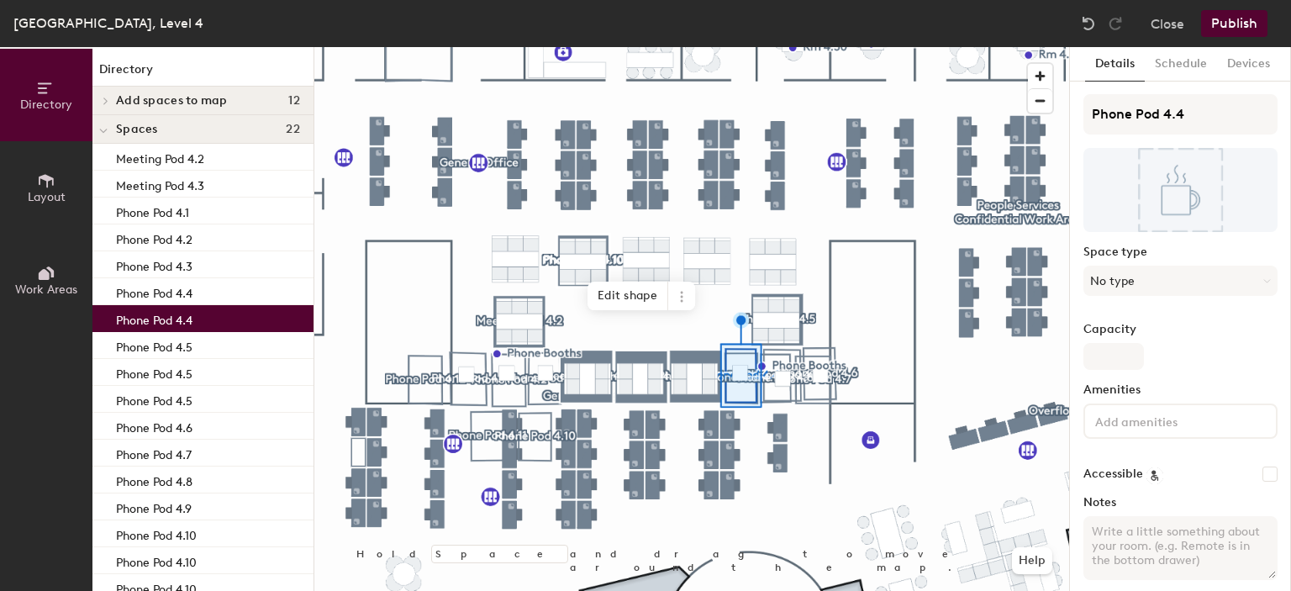
click at [192, 319] on p "Phone Pod 4.4" at bounding box center [154, 317] width 76 height 19
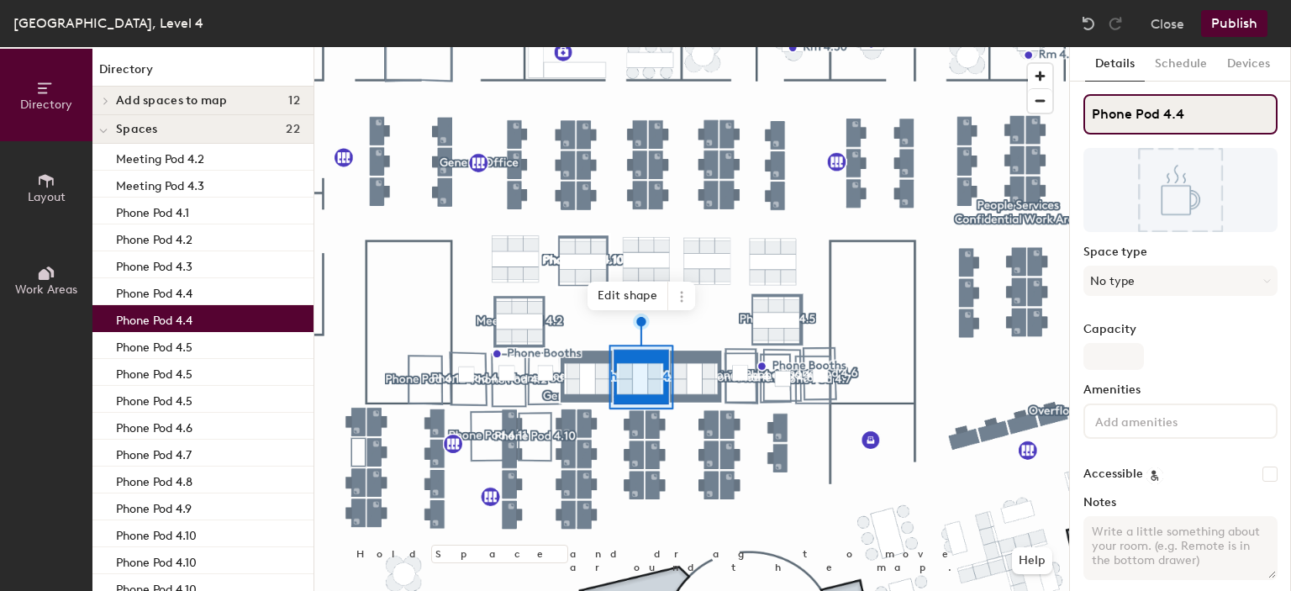
click at [1066, 113] on div "Directory Layout Work Areas Directory Add spaces to map 12 Phone Pod 4.1 Phone …" at bounding box center [645, 319] width 1291 height 544
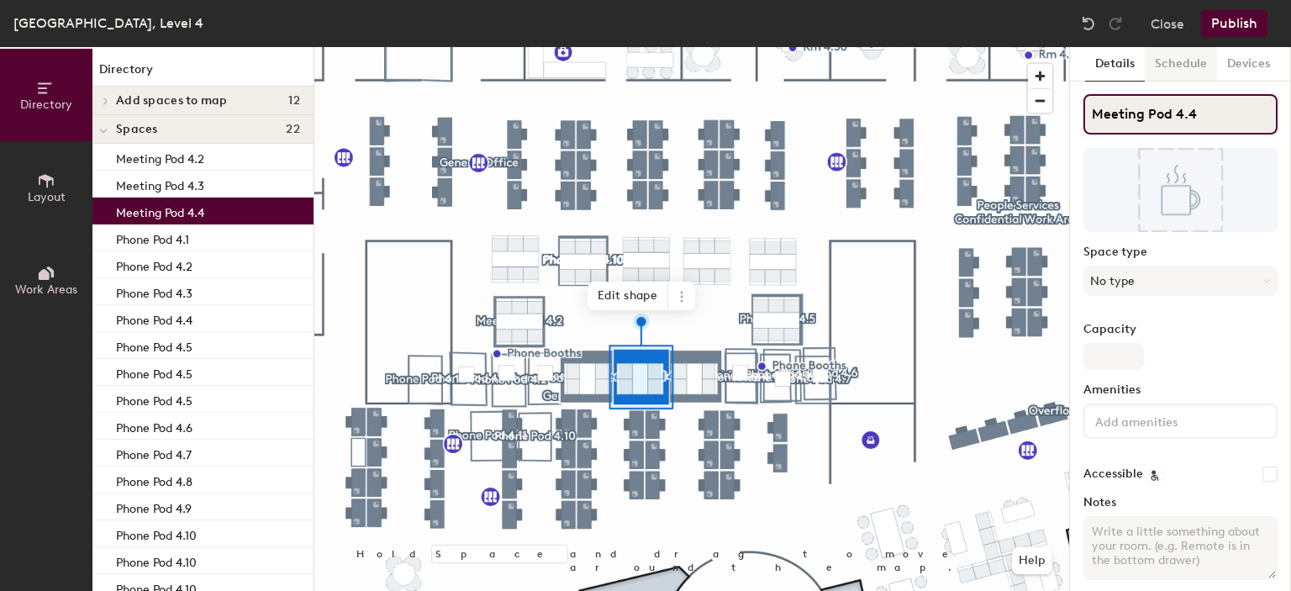
type input "Meeting Pod 4.4"
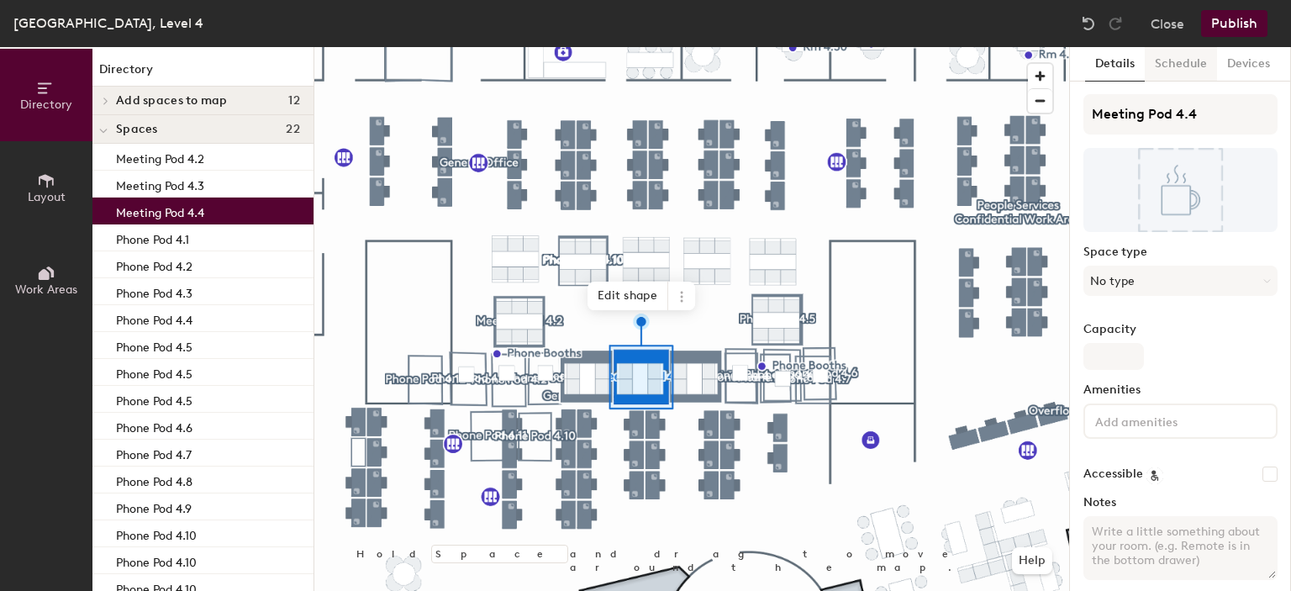
click at [1175, 68] on button "Schedule" at bounding box center [1181, 64] width 72 height 34
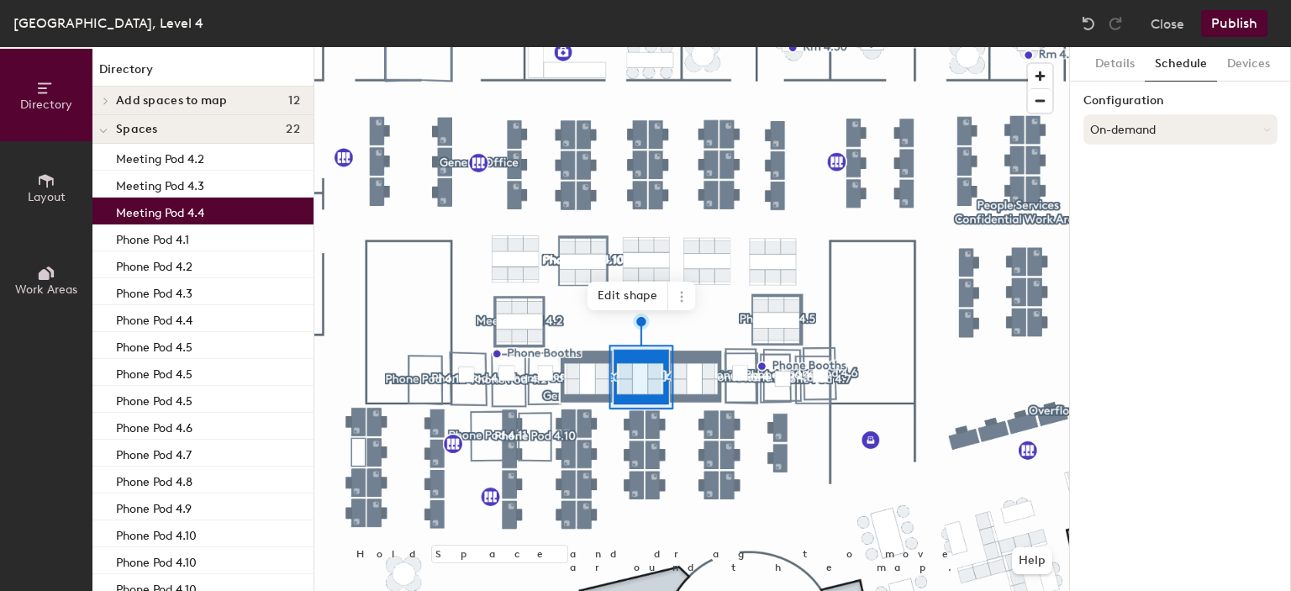
click at [1127, 137] on button "On-demand" at bounding box center [1180, 129] width 194 height 30
click at [1134, 198] on div "Scheduled" at bounding box center [1180, 196] width 192 height 25
click at [1151, 173] on button "Select account" at bounding box center [1180, 166] width 194 height 30
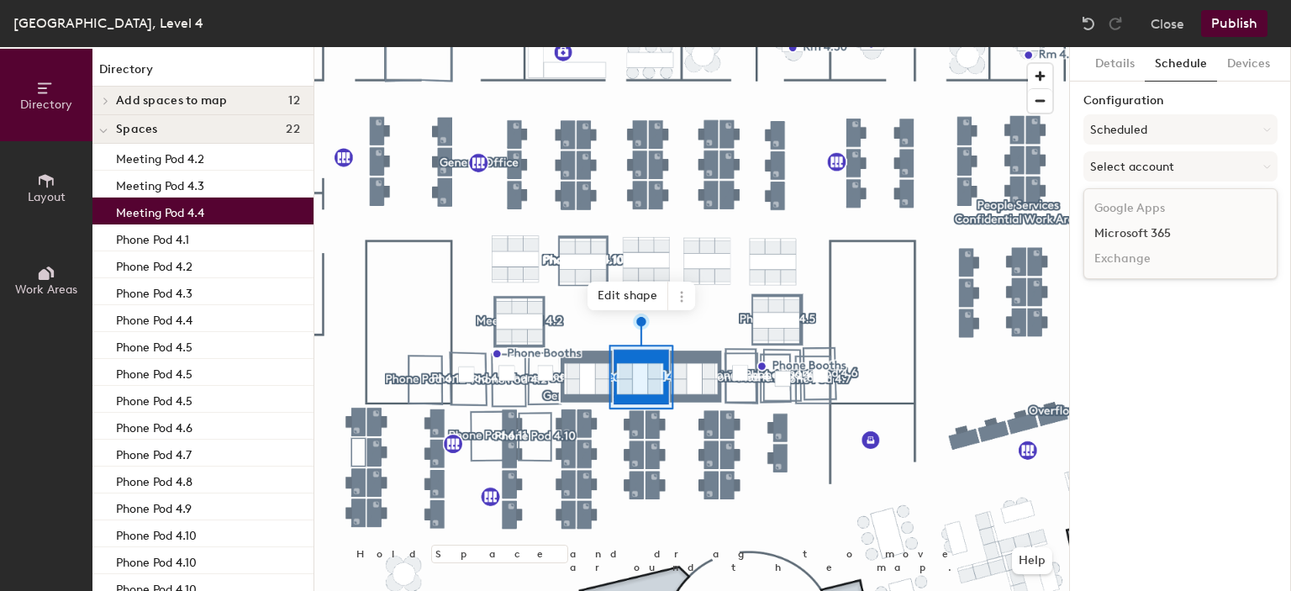
click at [1139, 226] on div "Microsoft 365" at bounding box center [1180, 233] width 192 height 25
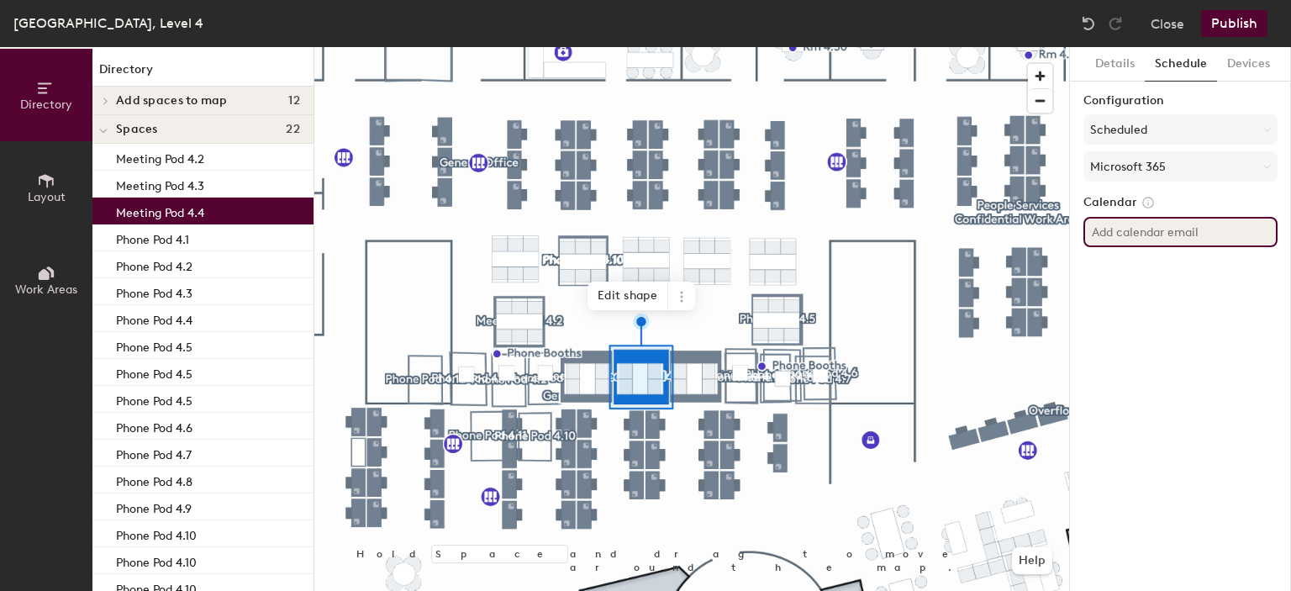
click at [1143, 226] on input at bounding box center [1180, 232] width 194 height 30
paste input "[PERSON_NAME][EMAIL_ADDRESS][DOMAIN_NAME]"
click at [1170, 235] on input "[PERSON_NAME][EMAIL_ADDRESS][DOMAIN_NAME]" at bounding box center [1180, 232] width 194 height 30
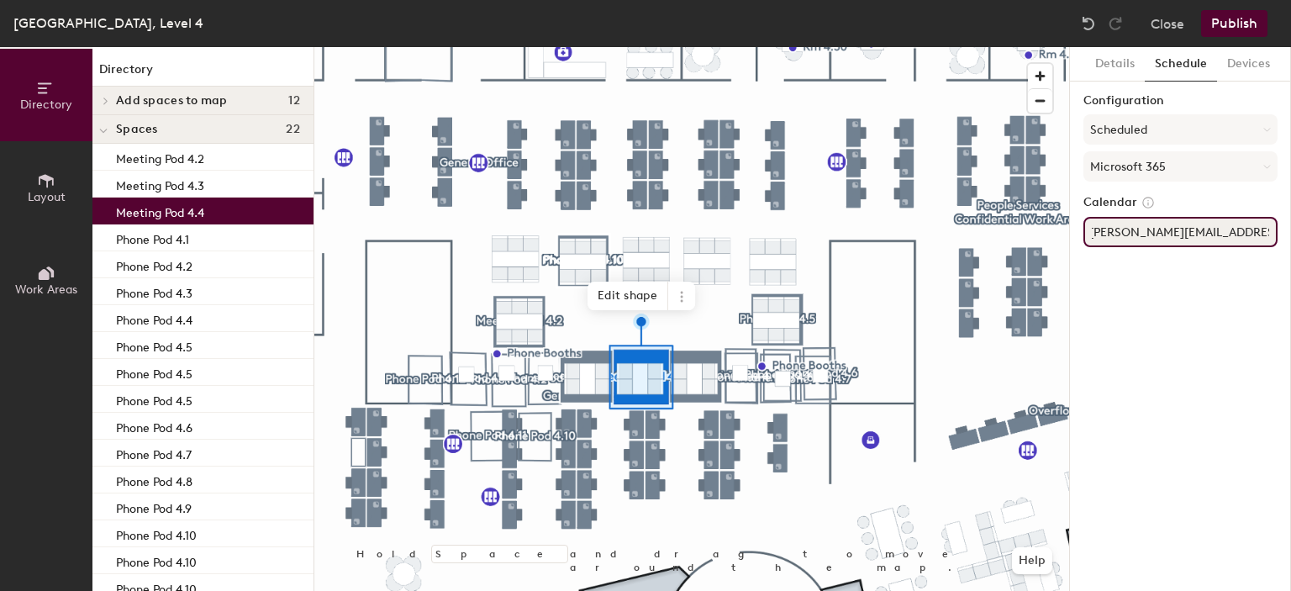
type input "[PERSON_NAME][EMAIL_ADDRESS][DOMAIN_NAME]"
click at [1190, 293] on div "Details Schedule Devices Configuration Scheduled Microsoft 365 Calendar [PERSON…" at bounding box center [1180, 319] width 221 height 544
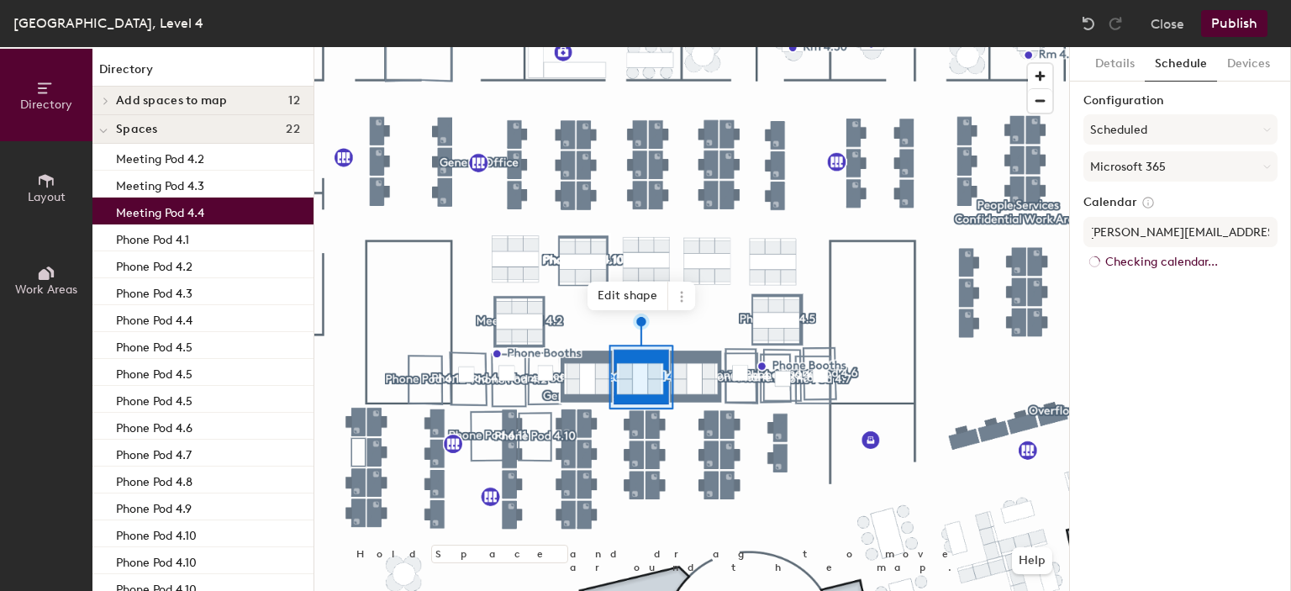
scroll to position [0, 0]
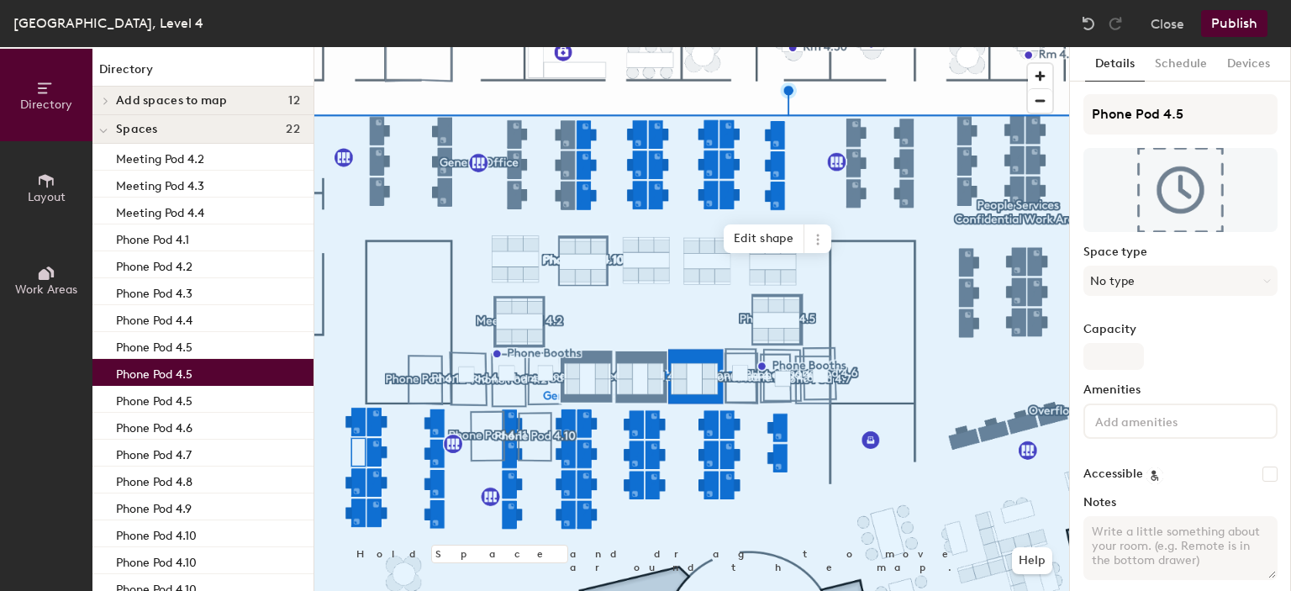
click at [197, 379] on div "Phone Pod 4.5" at bounding box center [202, 372] width 221 height 27
click at [203, 354] on div "Phone Pod 4.5" at bounding box center [202, 345] width 221 height 27
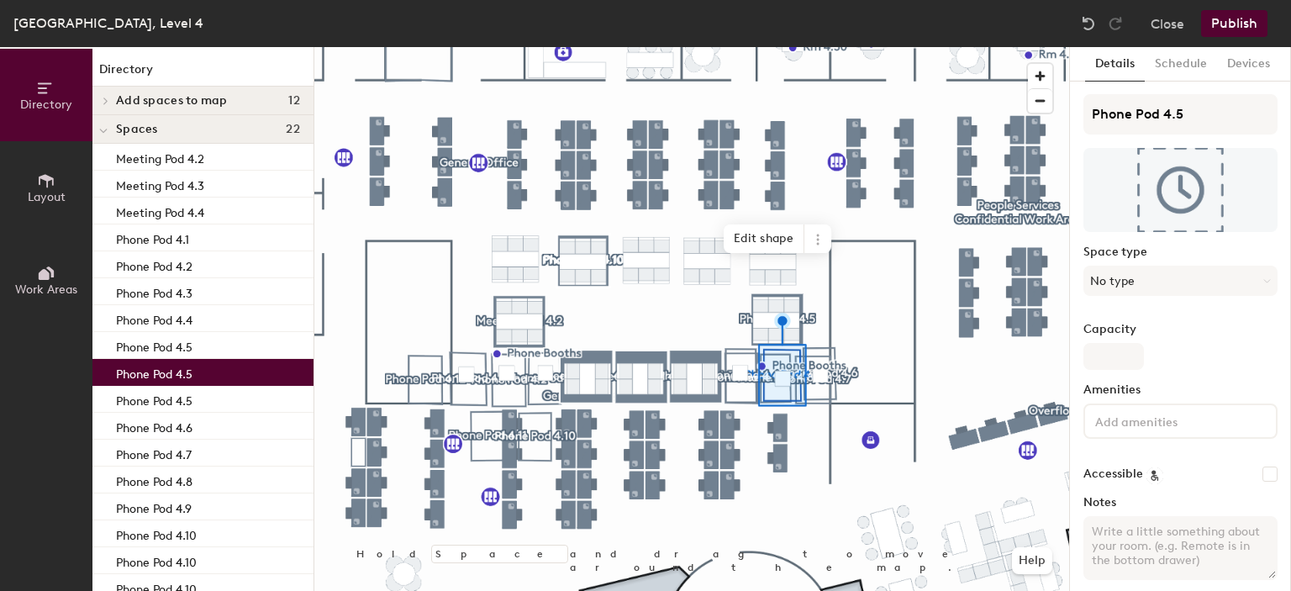
click at [193, 379] on div "Phone Pod 4.5" at bounding box center [202, 372] width 221 height 27
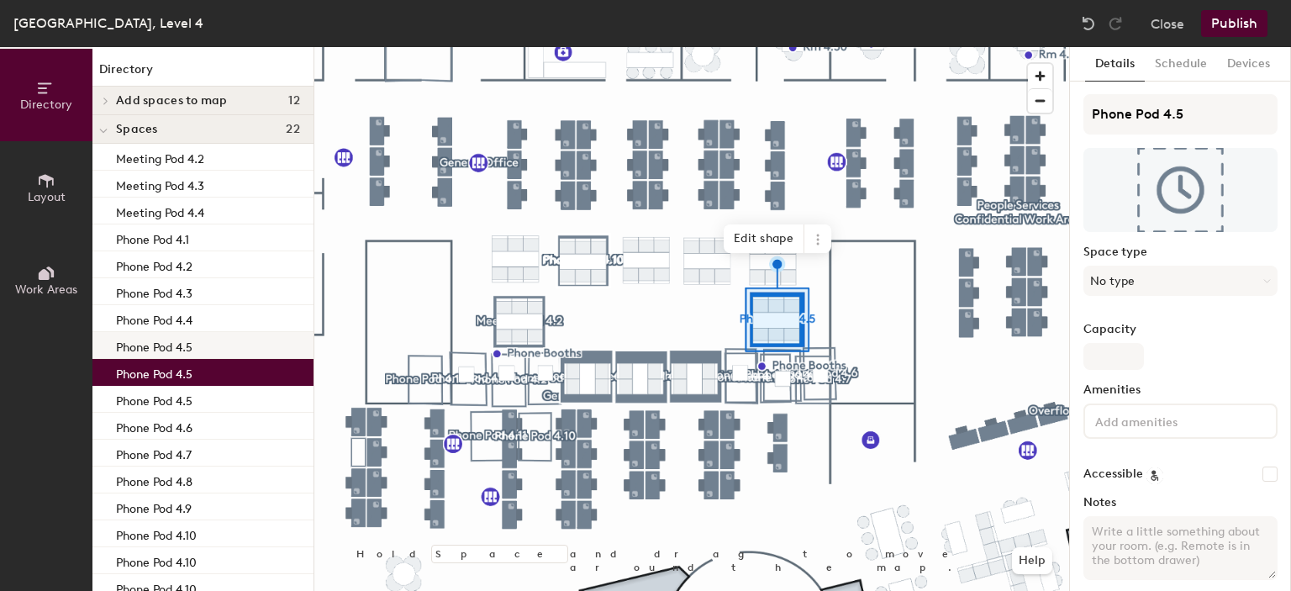
click at [192, 354] on p "Phone Pod 4.5" at bounding box center [154, 344] width 76 height 19
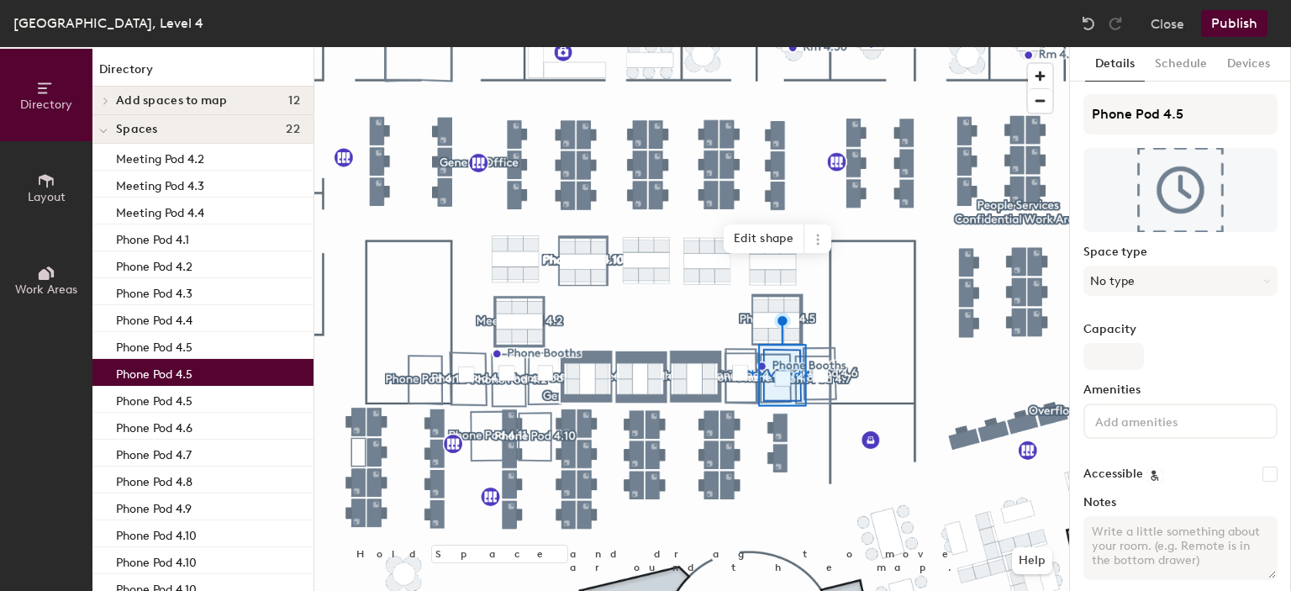
click at [188, 369] on p "Phone Pod 4.5" at bounding box center [154, 371] width 76 height 19
click at [819, 241] on icon at bounding box center [817, 239] width 13 height 13
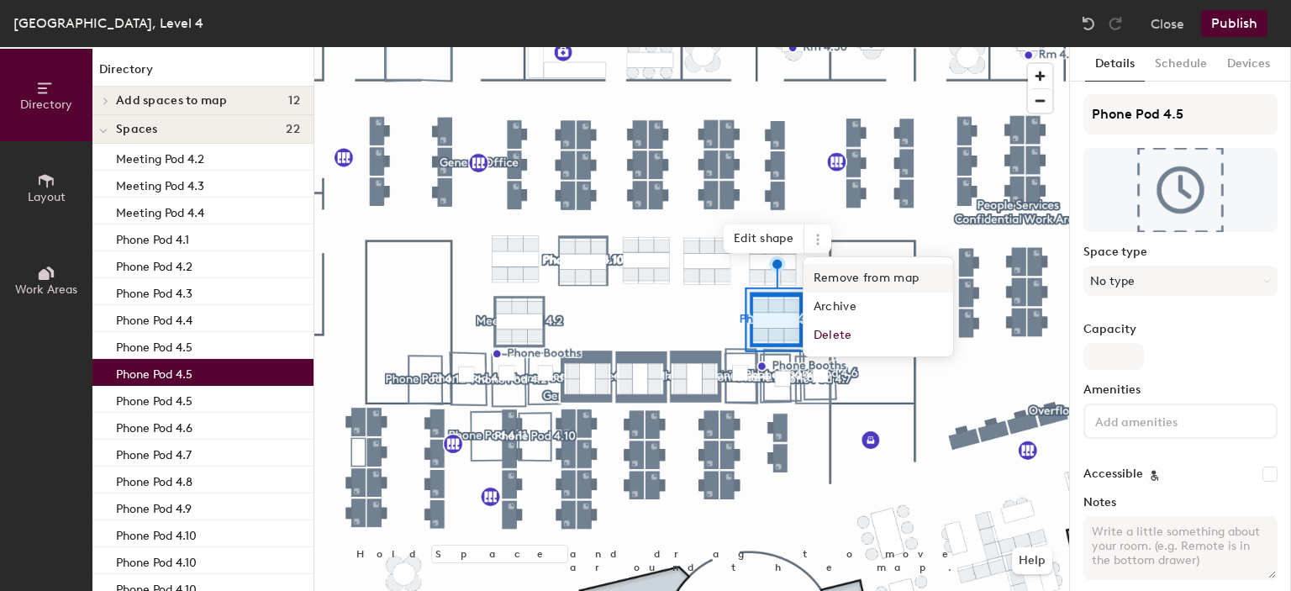
click at [861, 278] on span "Remove from map" at bounding box center [879, 278] width 150 height 29
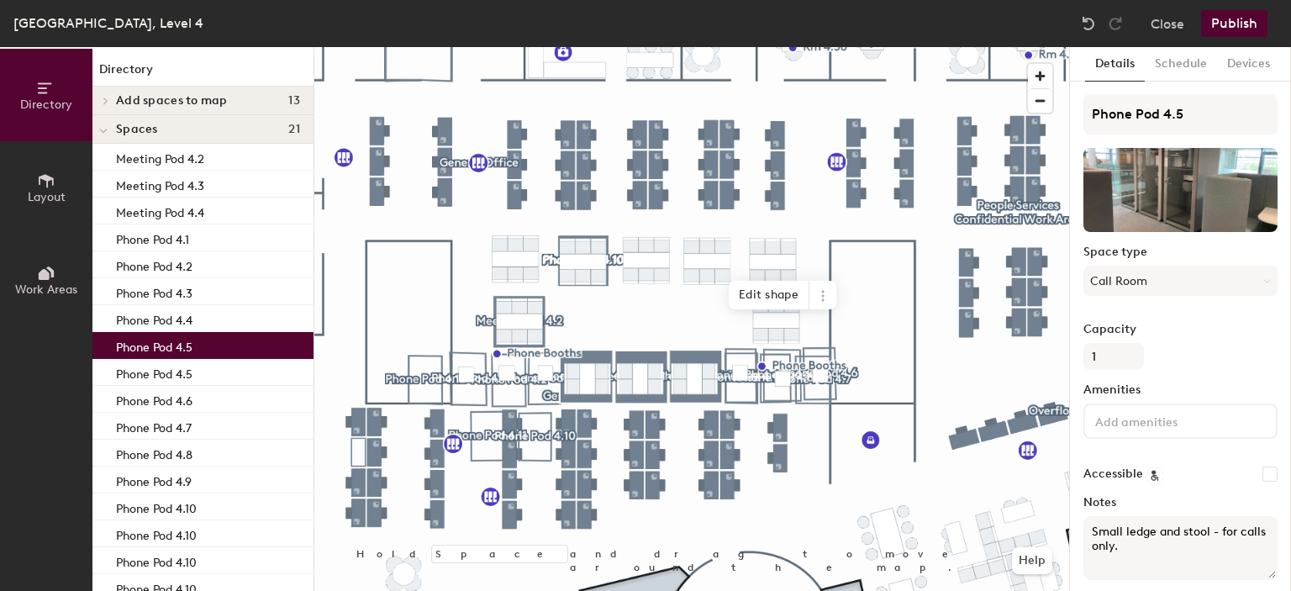
click at [192, 343] on p "Phone Pod 4.5" at bounding box center [154, 344] width 76 height 19
click at [192, 365] on p "Phone Pod 4.5" at bounding box center [154, 371] width 76 height 19
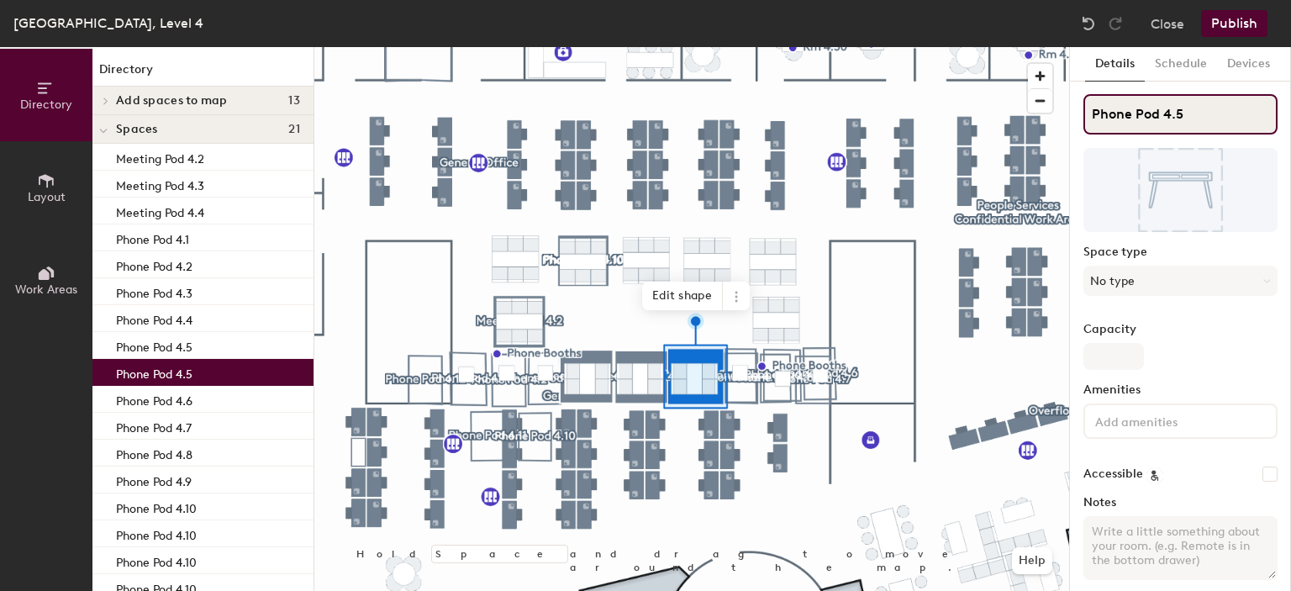
click at [1052, 119] on div "Directory Layout Work Areas Directory Add spaces to map 13 Phone Pod 4.1 Phone …" at bounding box center [645, 319] width 1291 height 544
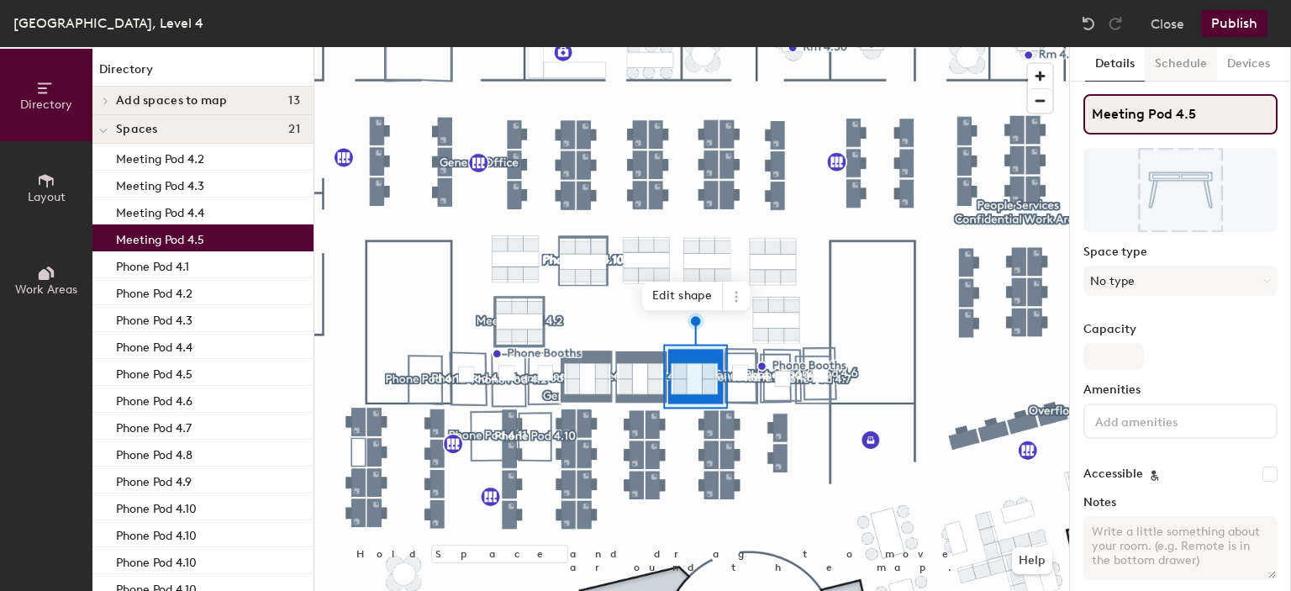
type input "Meeting Pod 4.5"
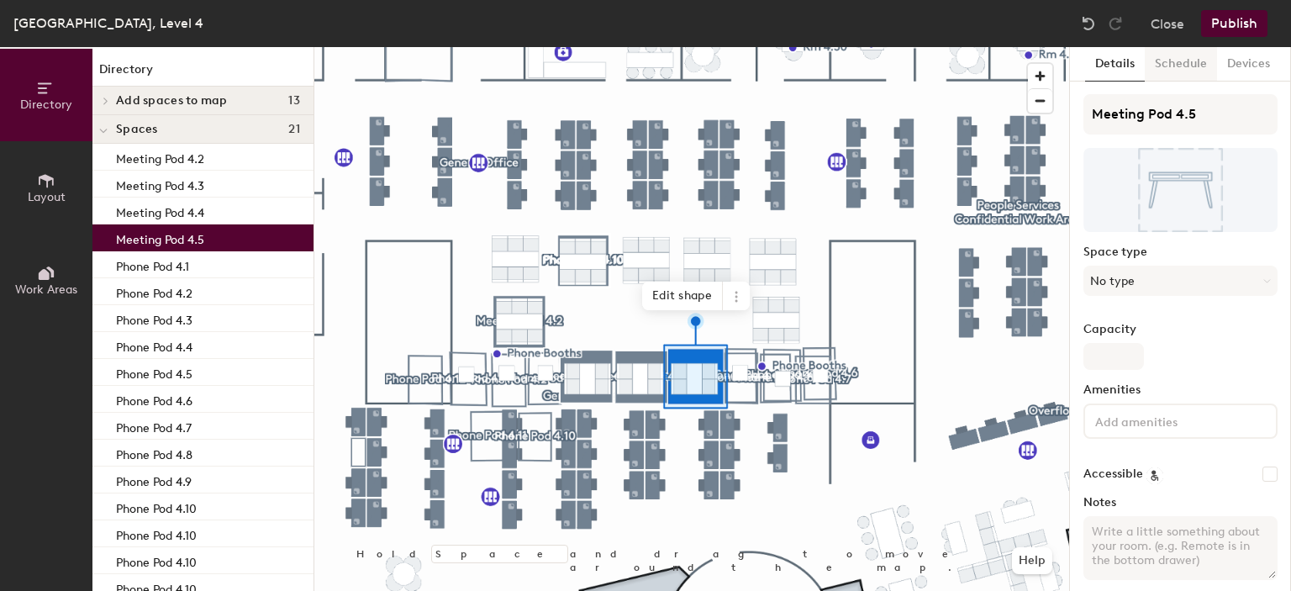
click at [1198, 62] on button "Schedule" at bounding box center [1181, 64] width 72 height 34
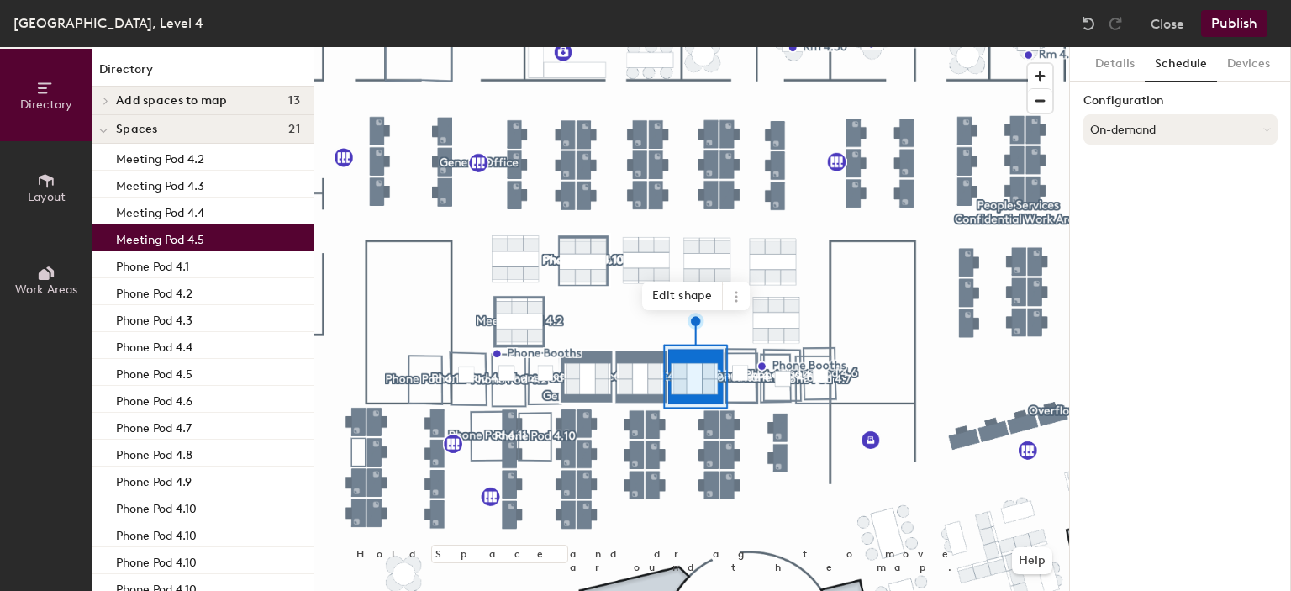
click at [1156, 114] on button "On-demand" at bounding box center [1180, 129] width 194 height 30
click at [1133, 198] on div "Scheduled" at bounding box center [1180, 196] width 192 height 25
click at [1177, 172] on button "Select account" at bounding box center [1180, 166] width 194 height 30
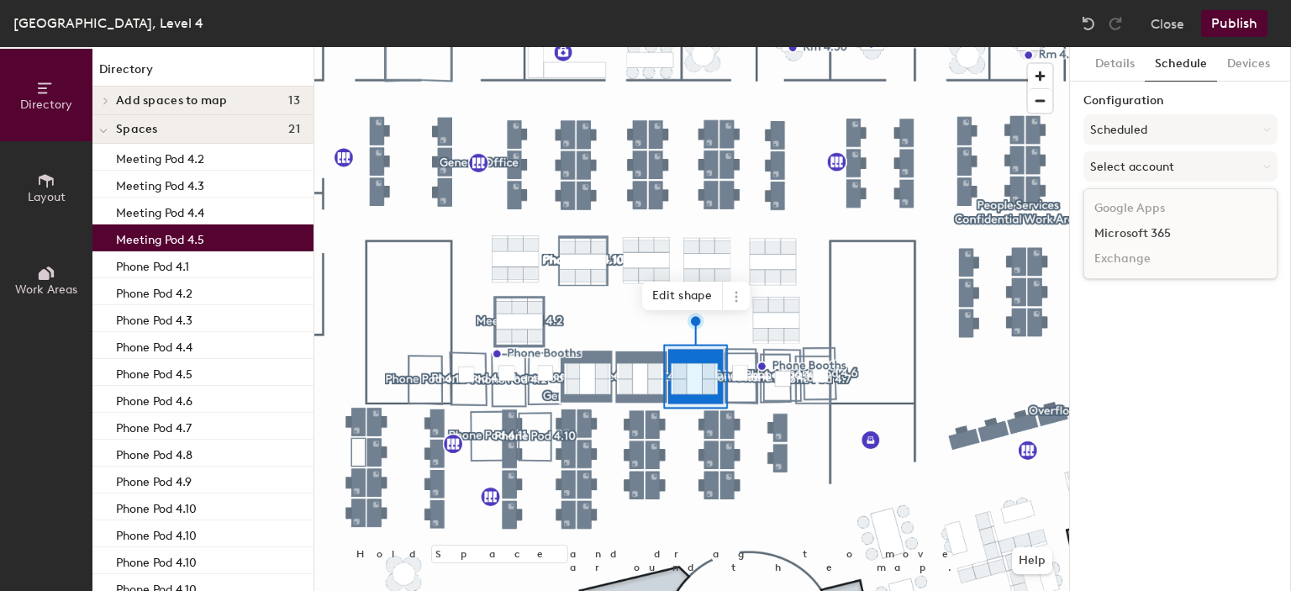
click at [1161, 224] on div "Microsoft 365" at bounding box center [1180, 233] width 192 height 25
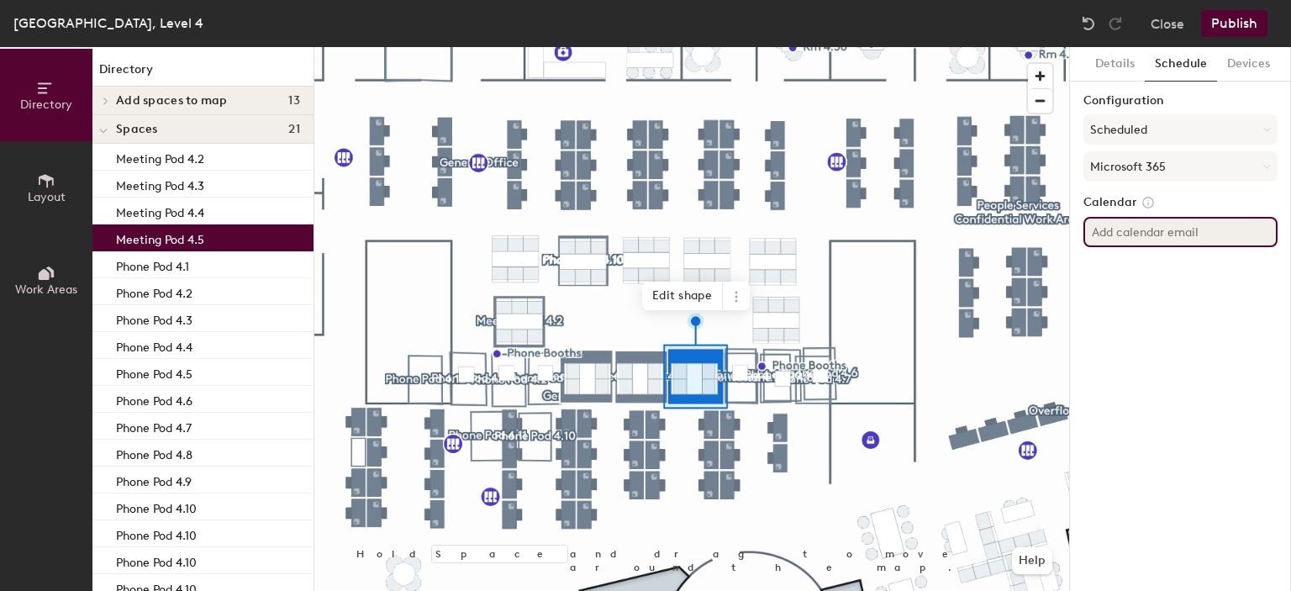
click at [1177, 228] on input at bounding box center [1180, 232] width 194 height 30
paste input "[PERSON_NAME][EMAIL_ADDRESS][DOMAIN_NAME]"
click at [1168, 232] on input "[PERSON_NAME][EMAIL_ADDRESS][DOMAIN_NAME]" at bounding box center [1180, 232] width 194 height 30
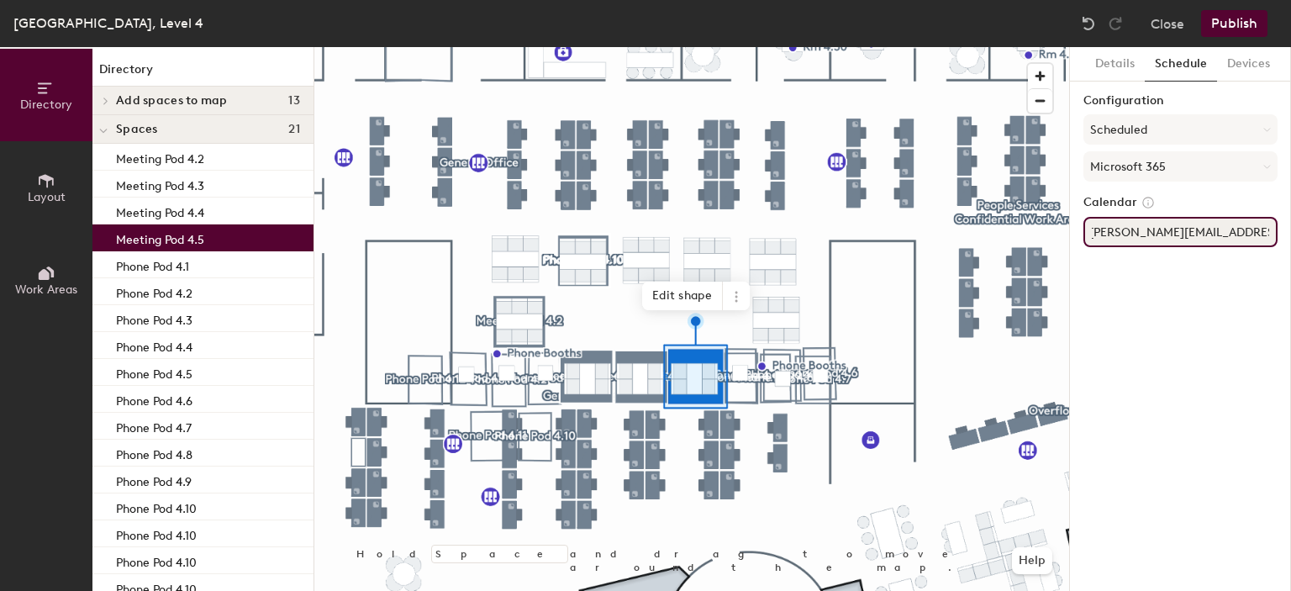
type input "[PERSON_NAME][EMAIL_ADDRESS][DOMAIN_NAME]"
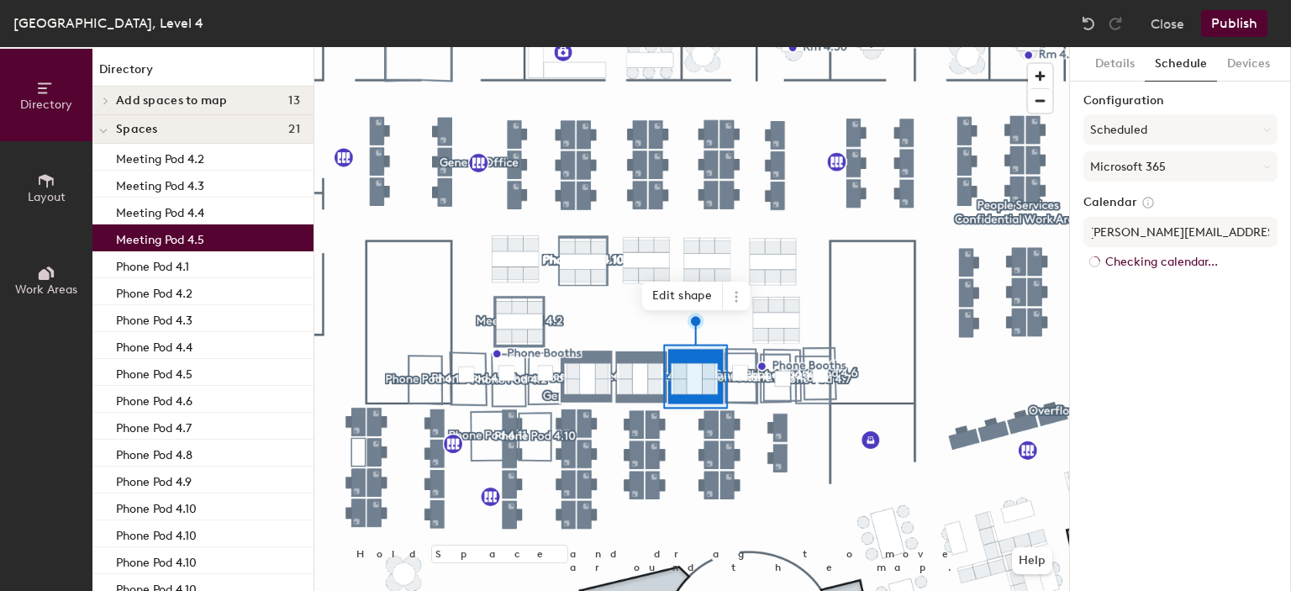
click at [1146, 306] on div "Details Schedule Devices Configuration Scheduled Microsoft 365 Calendar [PERSON…" at bounding box center [1180, 319] width 221 height 544
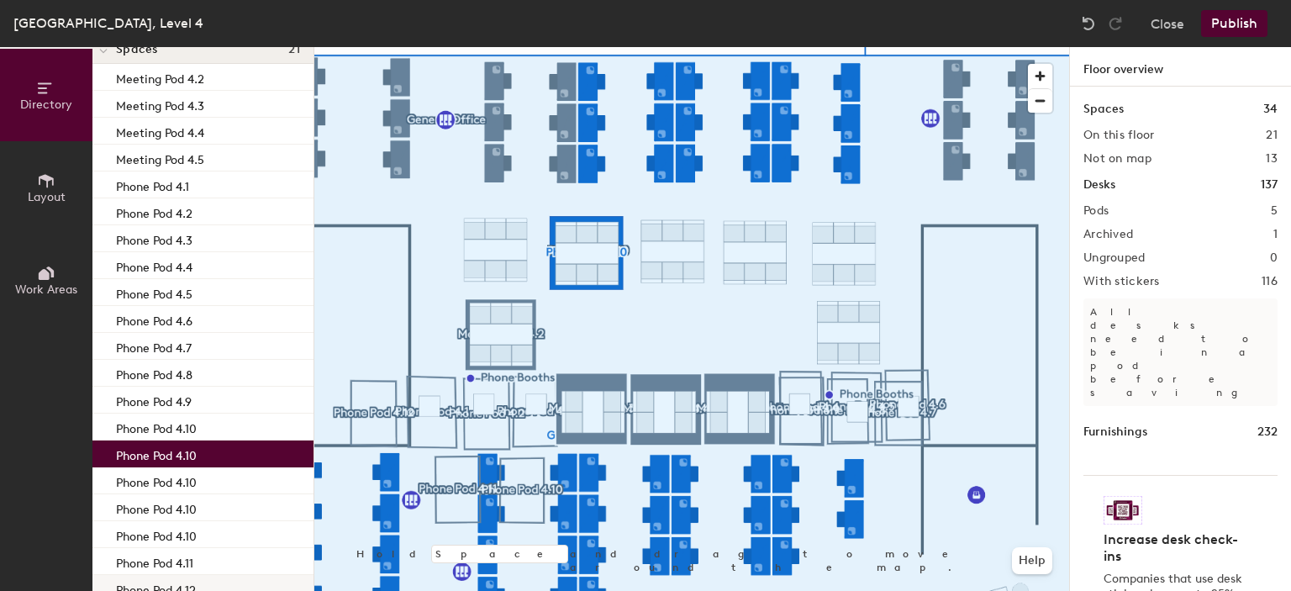
scroll to position [168, 0]
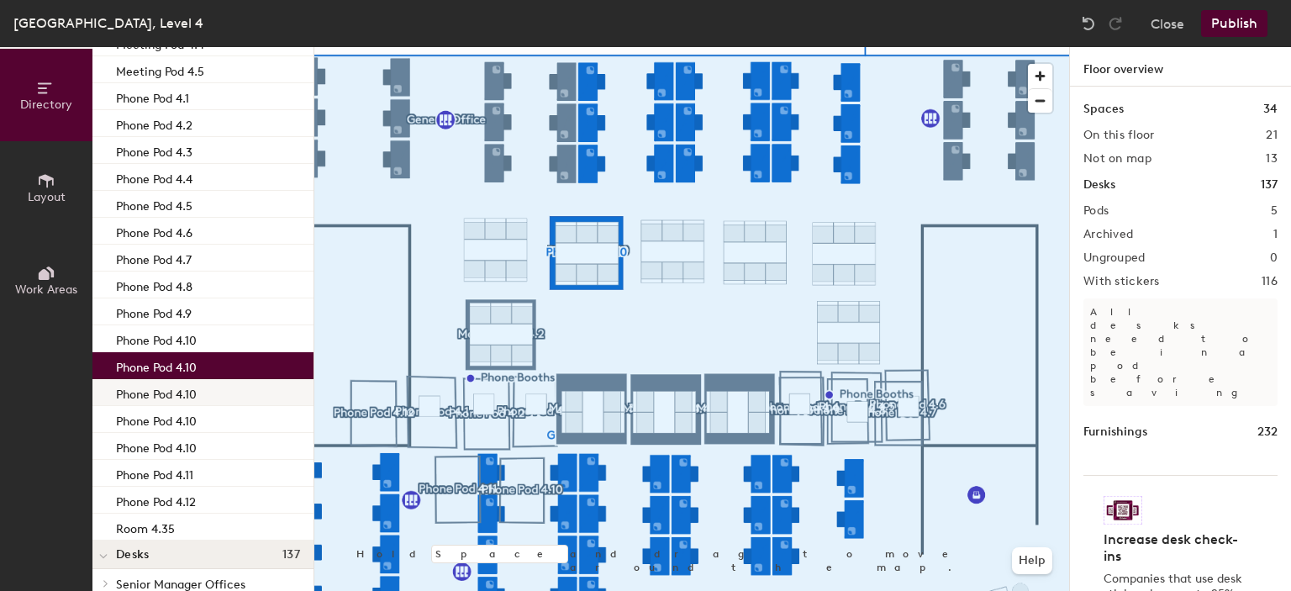
click at [200, 393] on div "Phone Pod 4.10" at bounding box center [202, 392] width 221 height 27
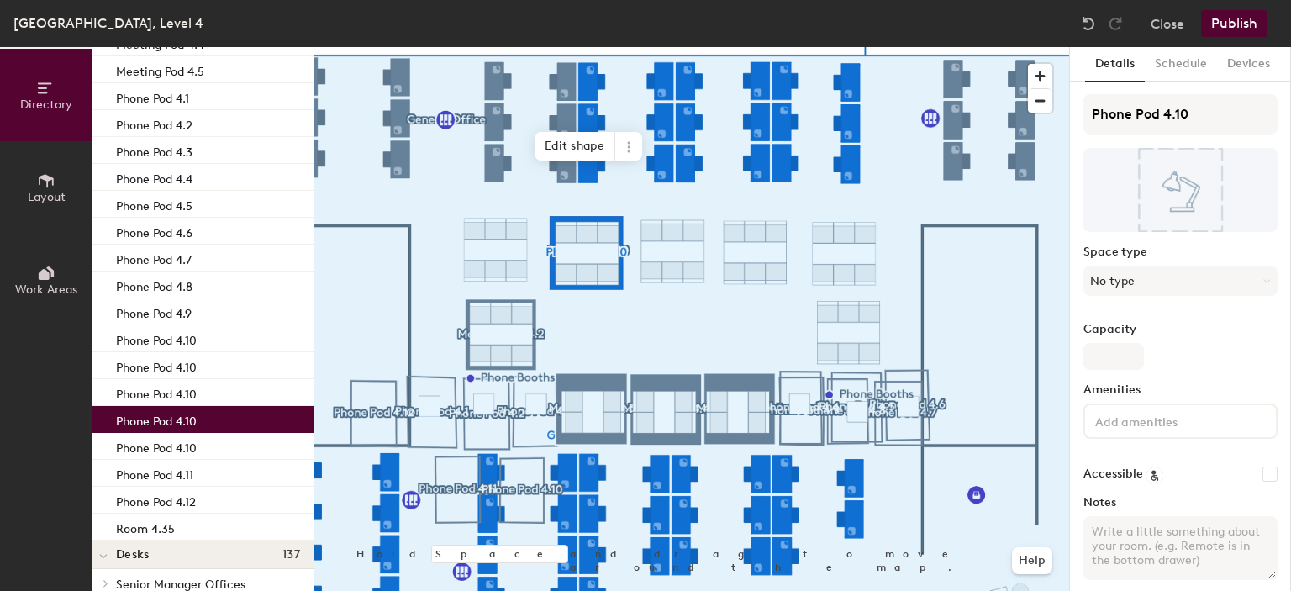
click at [193, 419] on p "Phone Pod 4.10" at bounding box center [156, 418] width 81 height 19
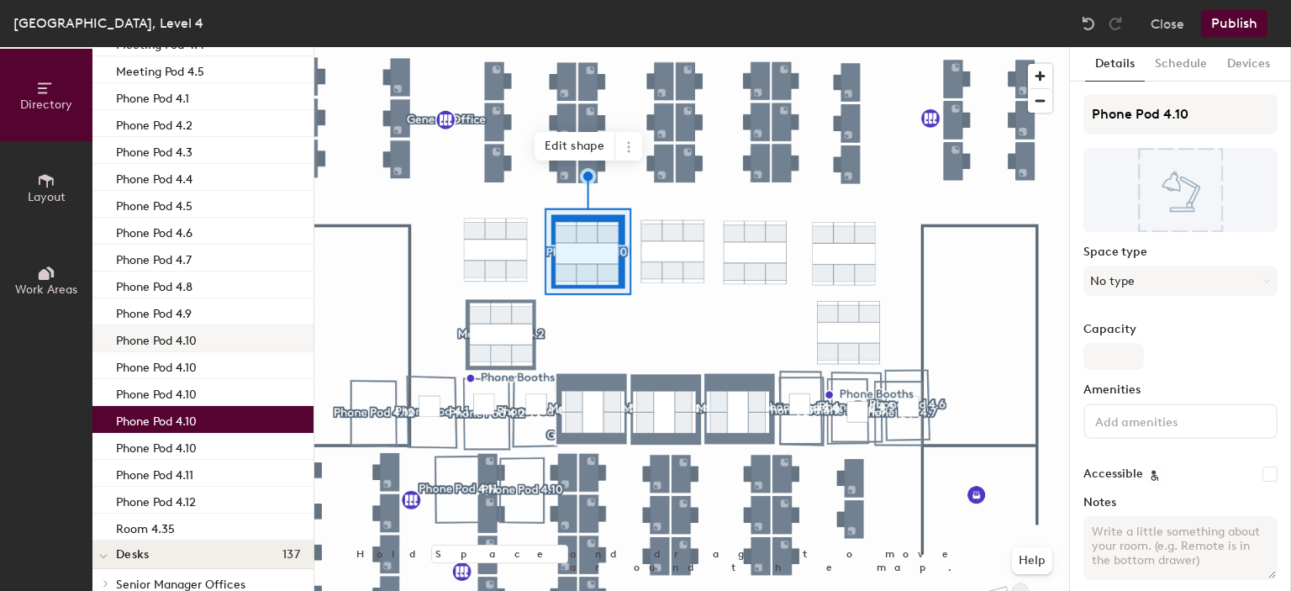
click at [198, 342] on div "Phone Pod 4.10" at bounding box center [202, 338] width 221 height 27
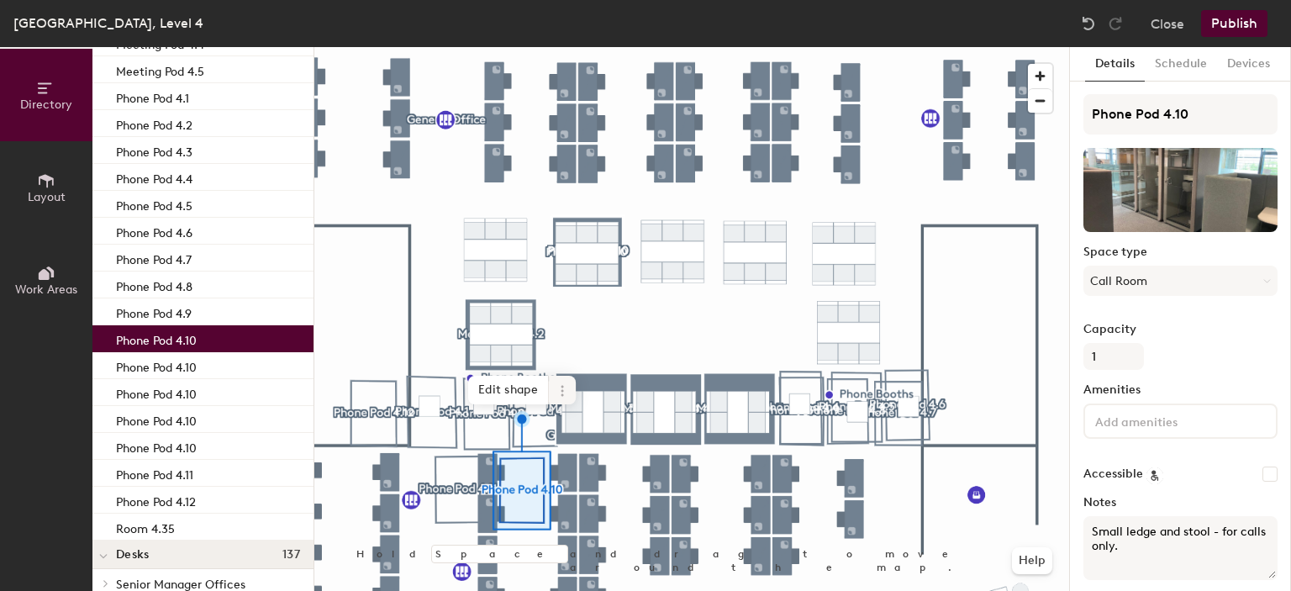
click at [560, 388] on icon at bounding box center [562, 390] width 13 height 13
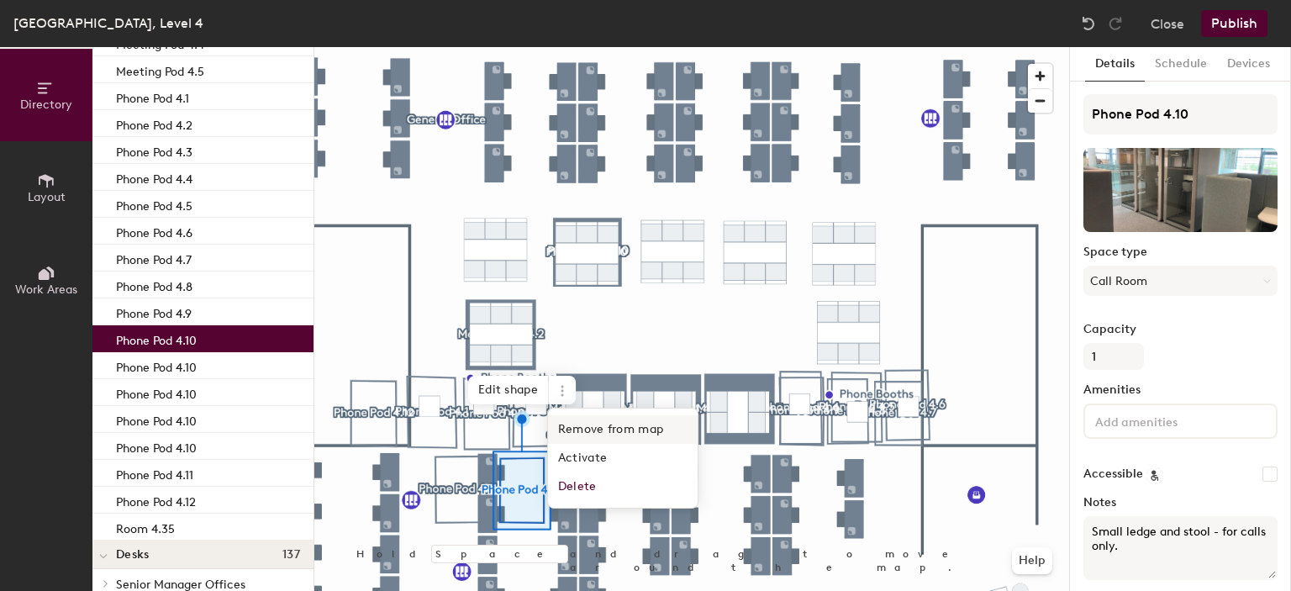
click at [632, 430] on span "Remove from map" at bounding box center [623, 429] width 150 height 29
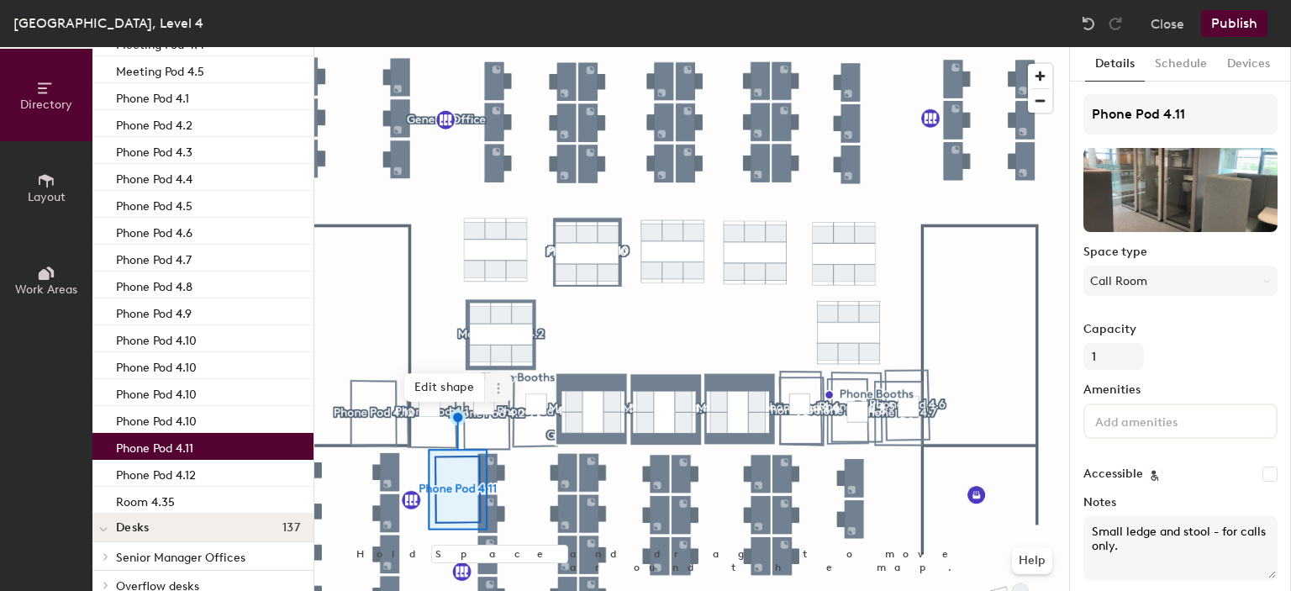
click at [494, 399] on span at bounding box center [498, 387] width 27 height 29
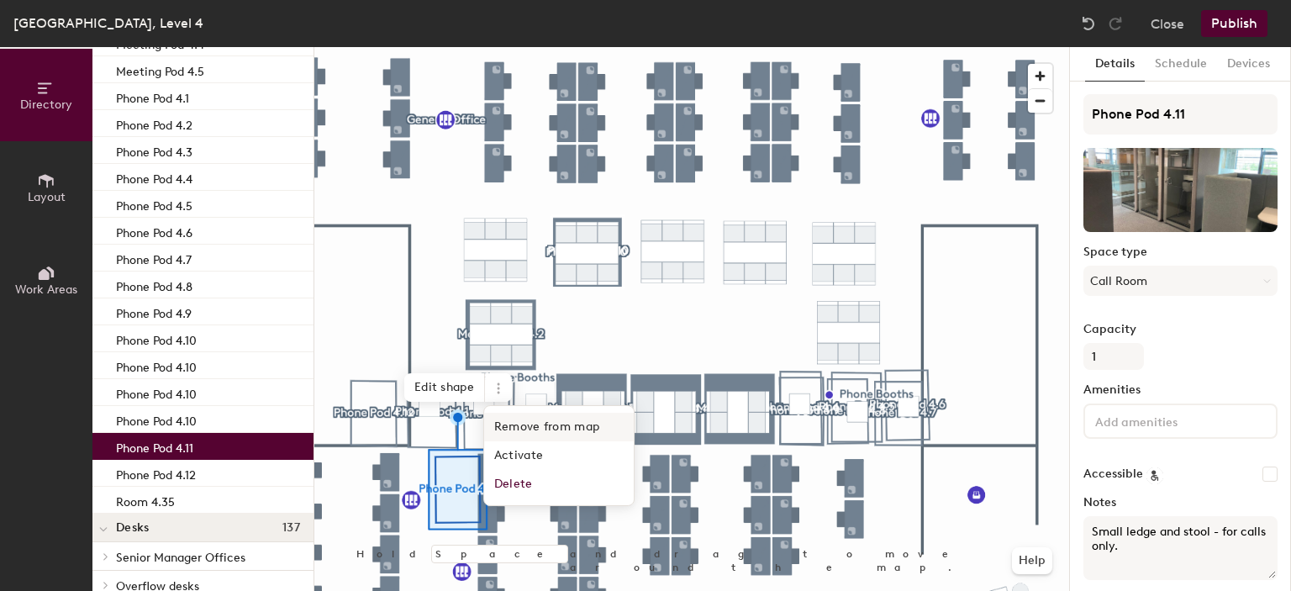
click at [518, 423] on span "Remove from map" at bounding box center [559, 427] width 150 height 29
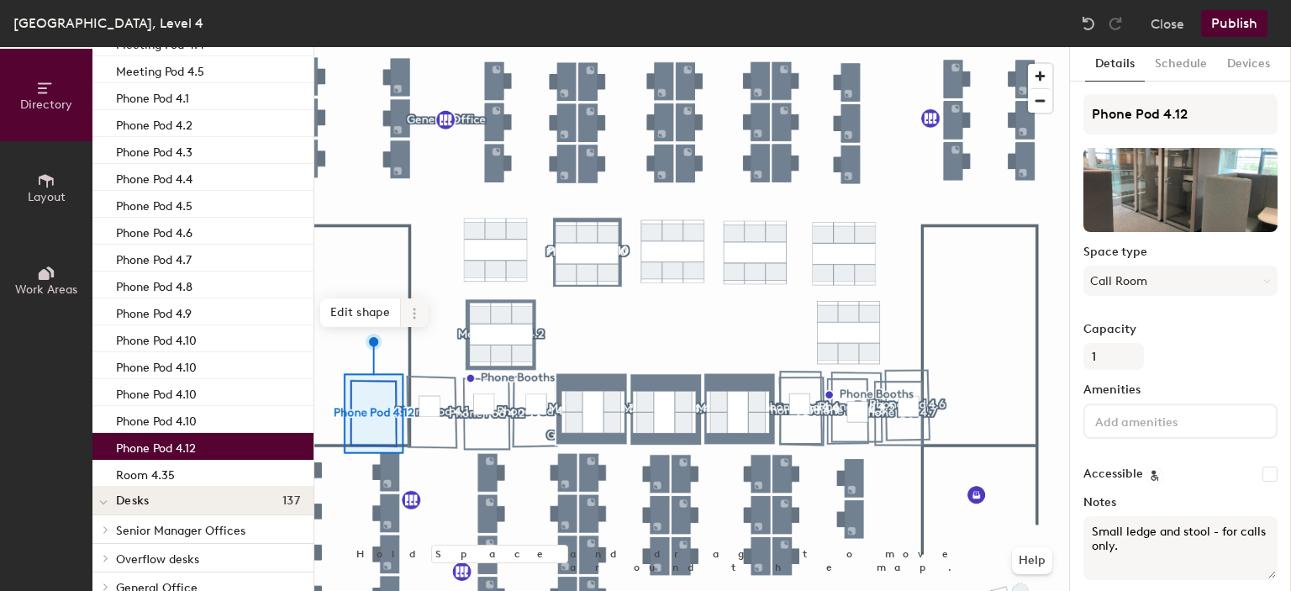
click at [407, 311] on span at bounding box center [414, 312] width 27 height 29
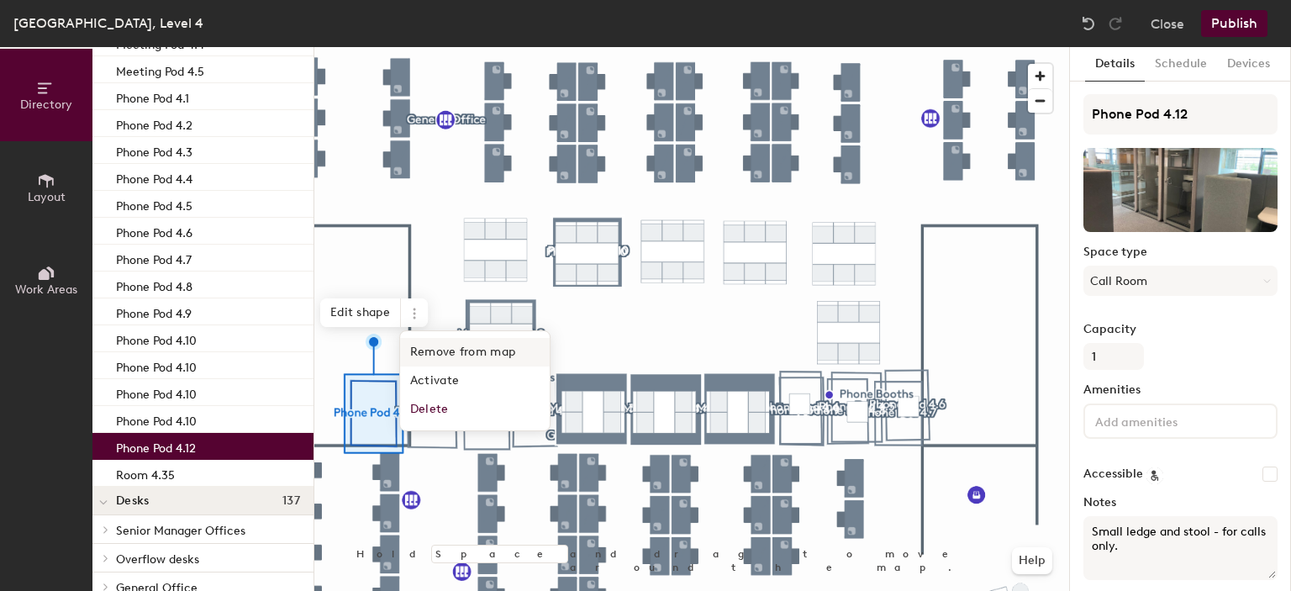
click at [447, 346] on span "Remove from map" at bounding box center [475, 352] width 150 height 29
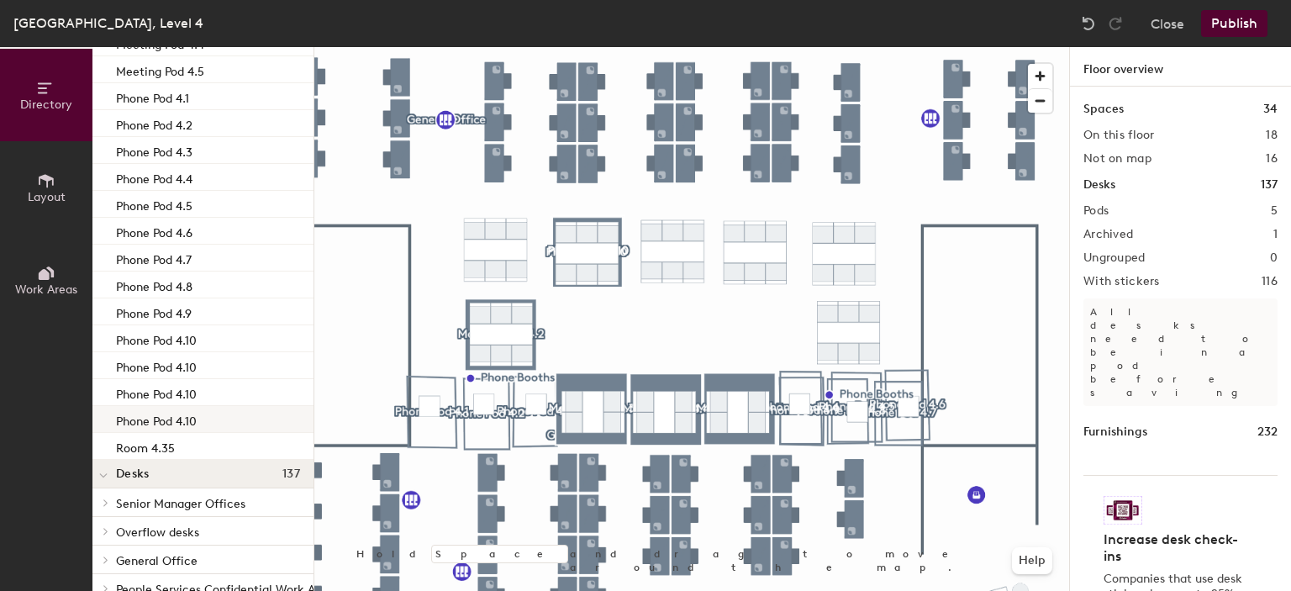
click at [204, 428] on div "Phone Pod 4.10" at bounding box center [202, 419] width 221 height 27
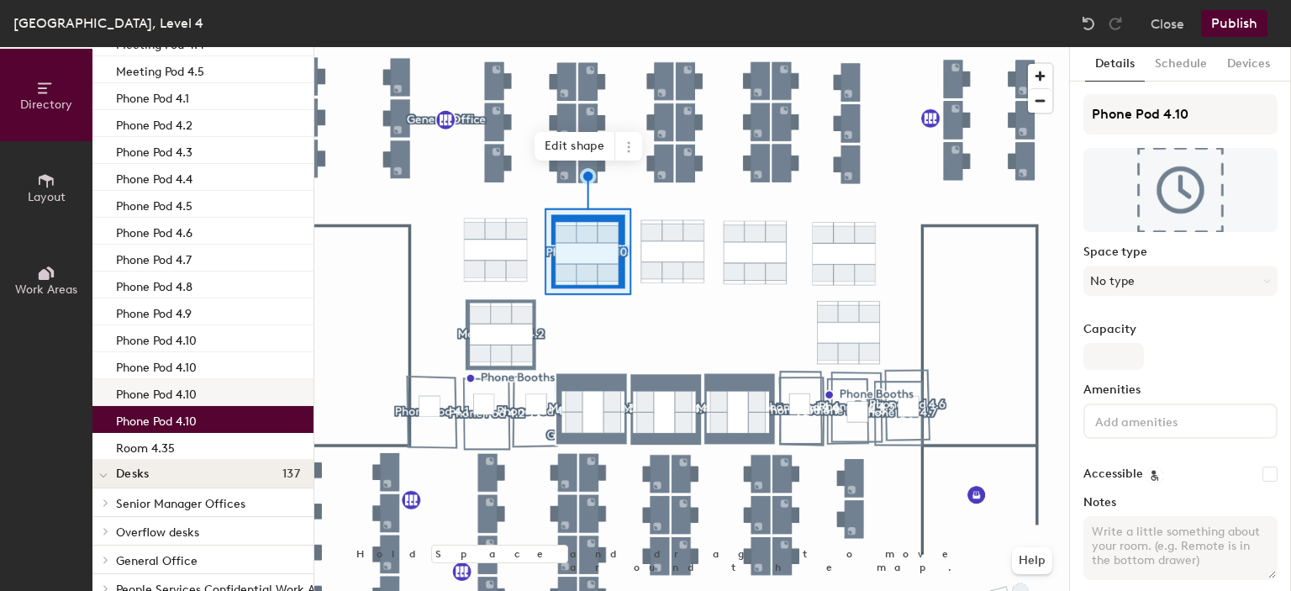
click at [208, 394] on div "Phone Pod 4.10" at bounding box center [202, 392] width 221 height 27
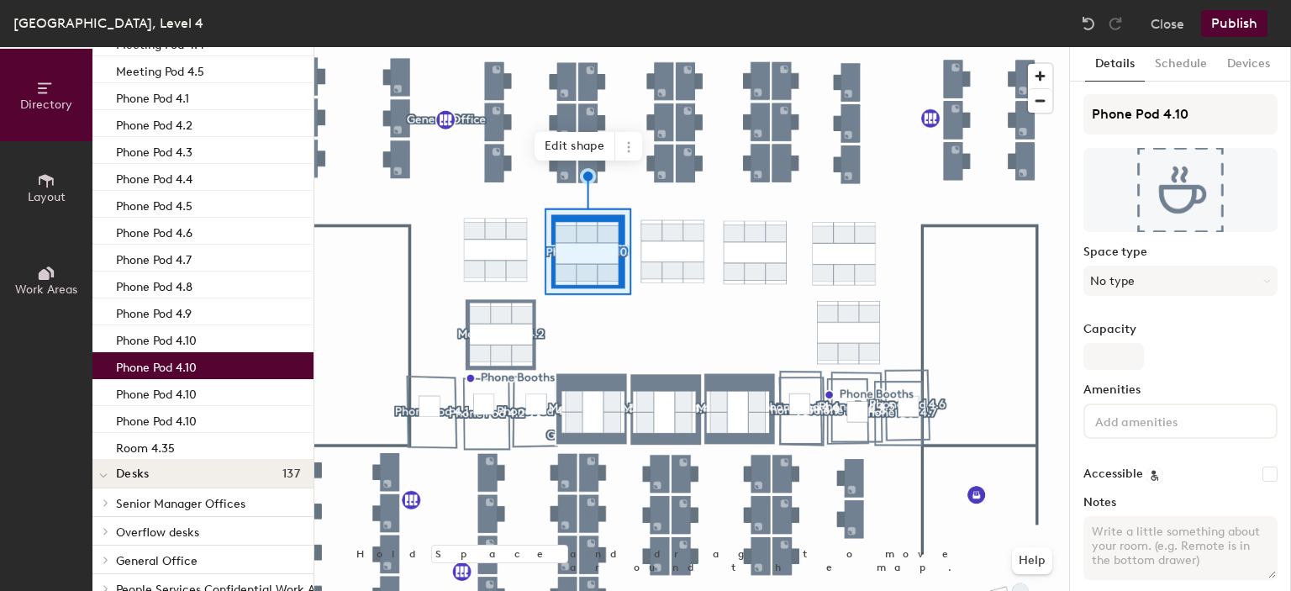
click at [209, 373] on div "Phone Pod 4.10" at bounding box center [202, 365] width 221 height 27
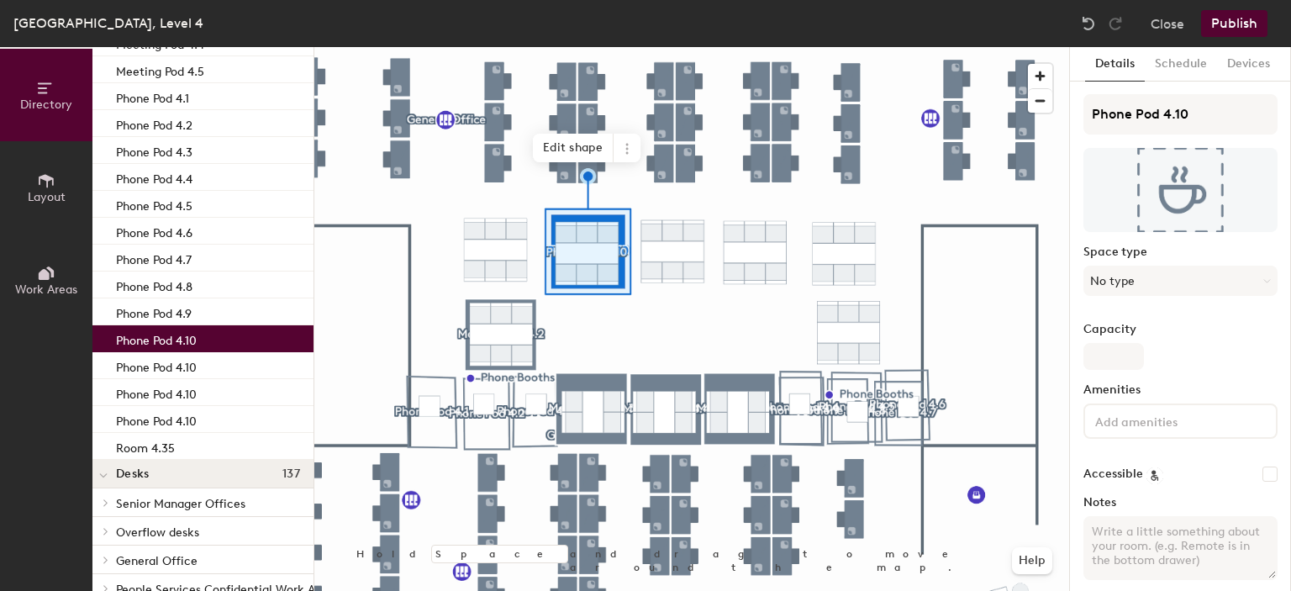
click at [204, 343] on div "Phone Pod 4.10" at bounding box center [202, 338] width 221 height 27
click at [629, 154] on icon at bounding box center [626, 148] width 13 height 13
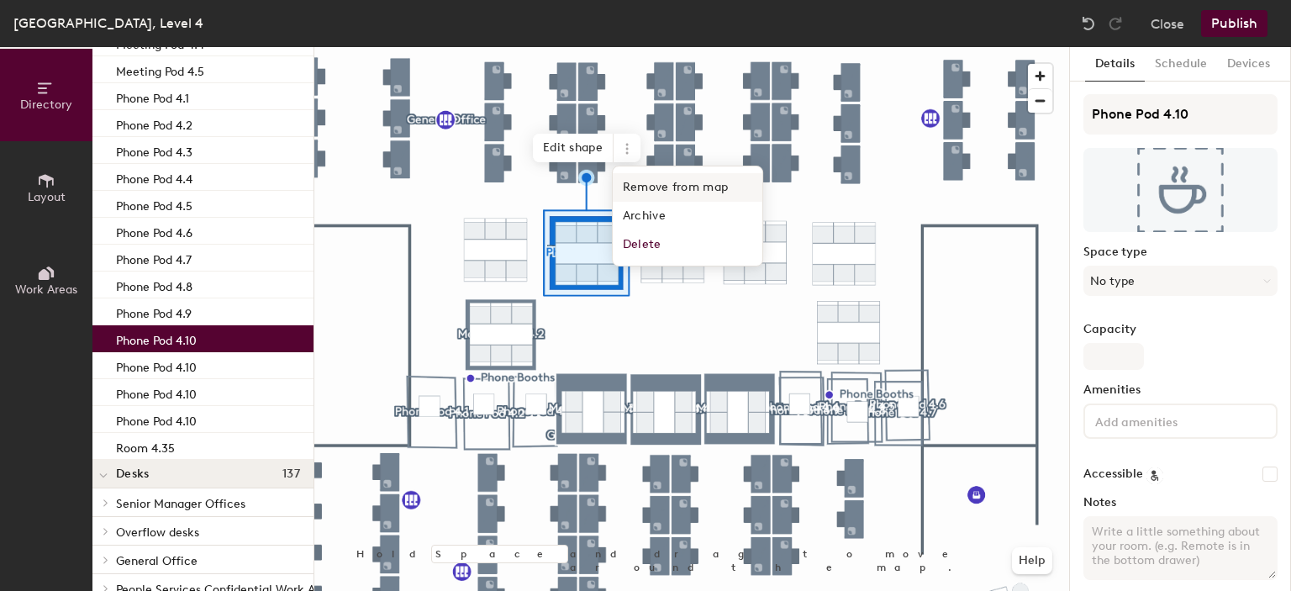
click at [660, 183] on span "Remove from map" at bounding box center [688, 187] width 150 height 29
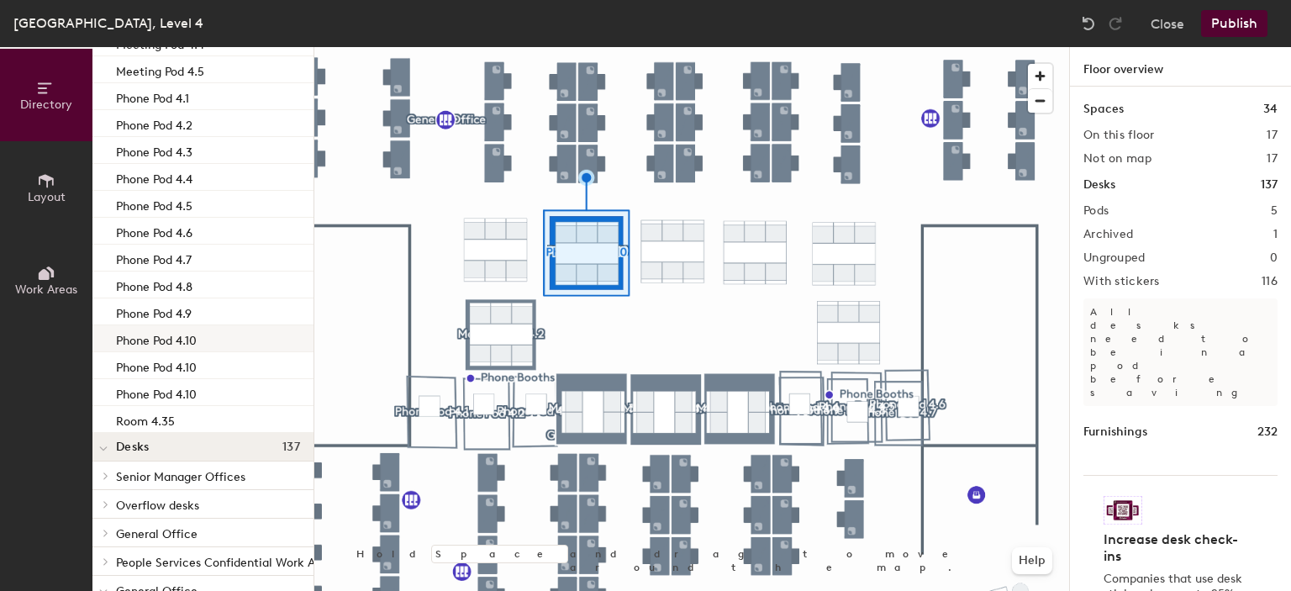
click at [275, 339] on div "Phone Pod 4.10" at bounding box center [202, 338] width 221 height 27
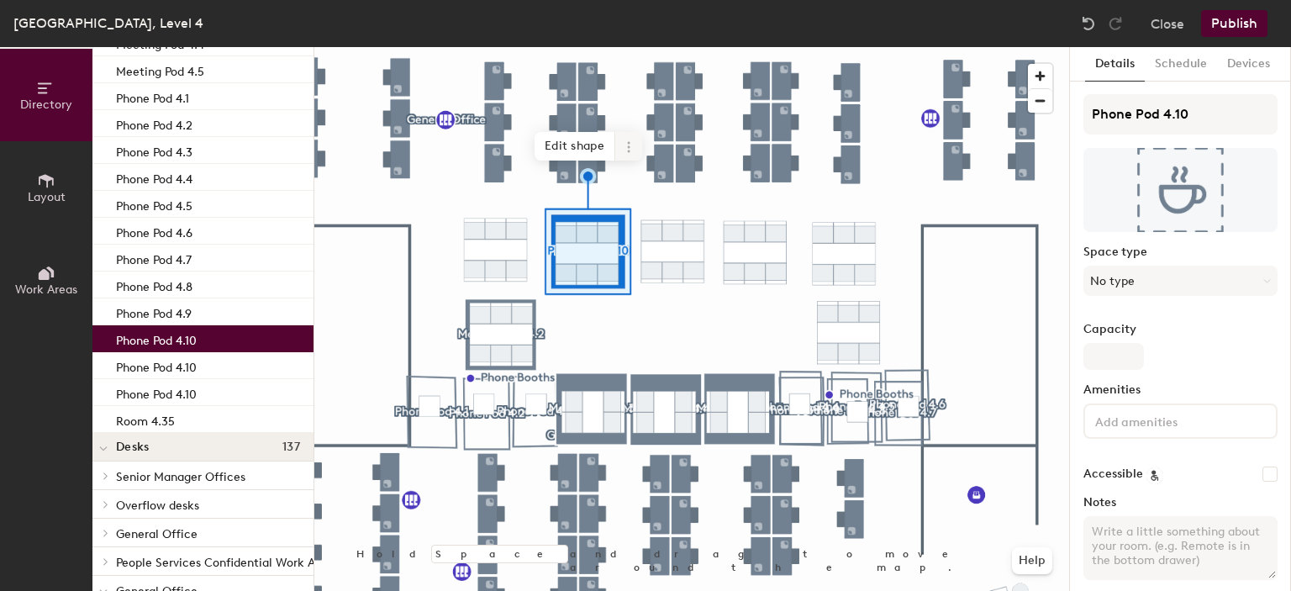
click at [635, 154] on icon at bounding box center [628, 146] width 13 height 13
click at [641, 190] on span "Remove from map" at bounding box center [689, 185] width 150 height 29
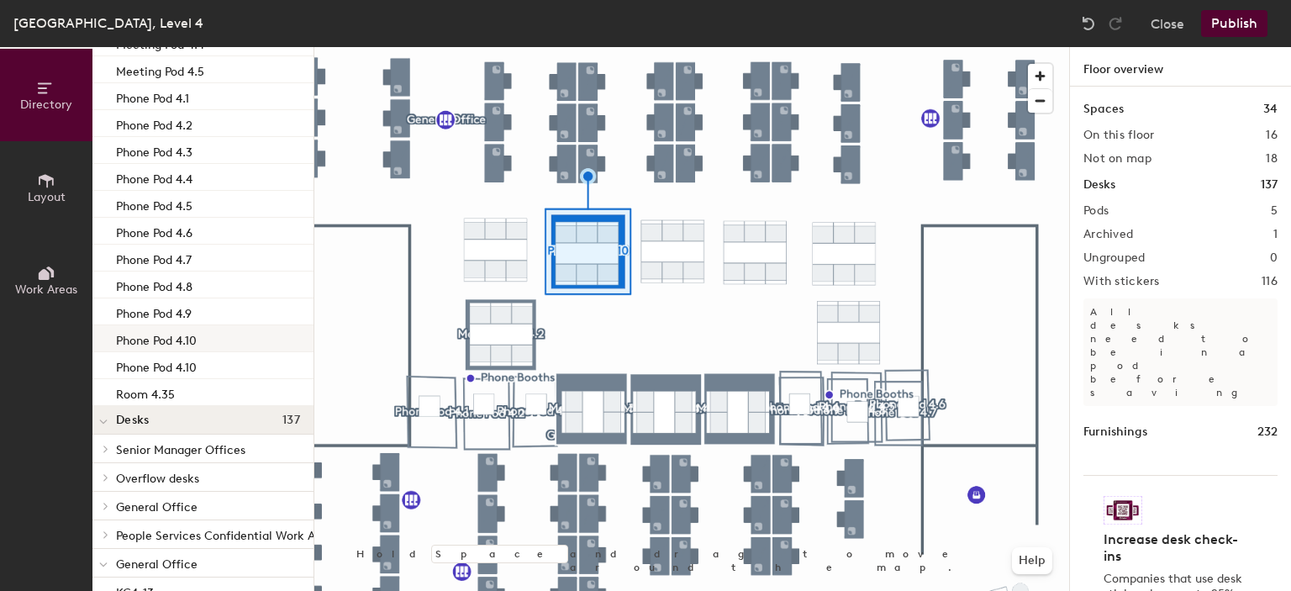
click at [271, 340] on div "Phone Pod 4.10" at bounding box center [202, 338] width 221 height 27
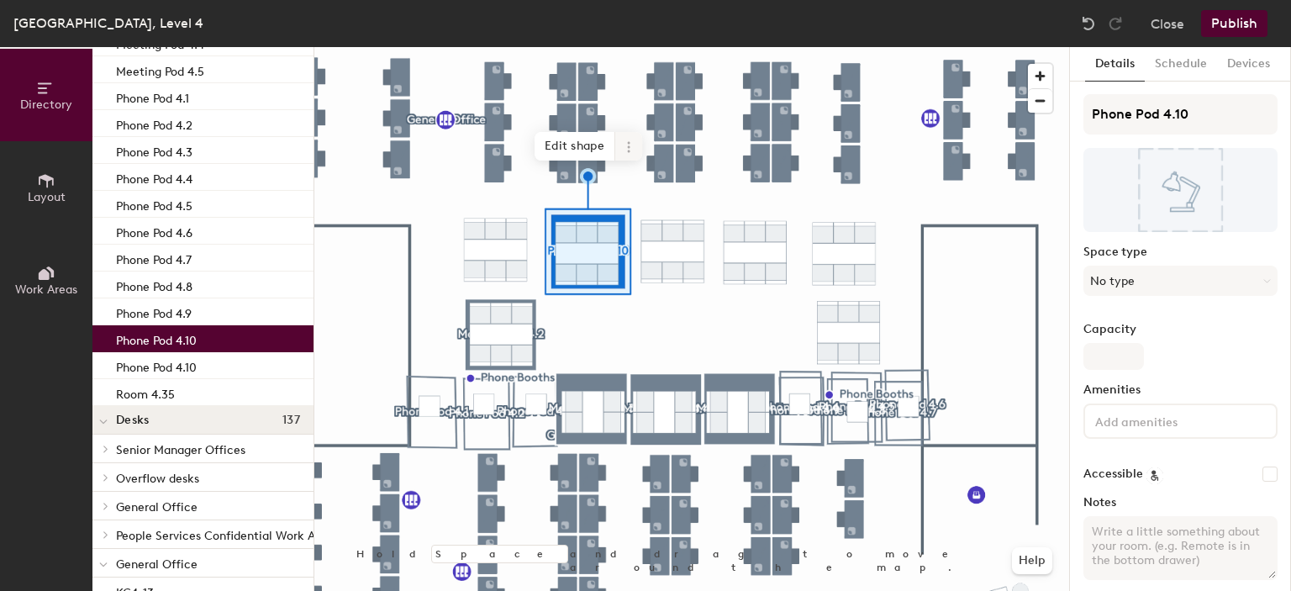
click at [625, 152] on icon at bounding box center [628, 146] width 13 height 13
click at [645, 187] on span "Remove from map" at bounding box center [689, 185] width 150 height 29
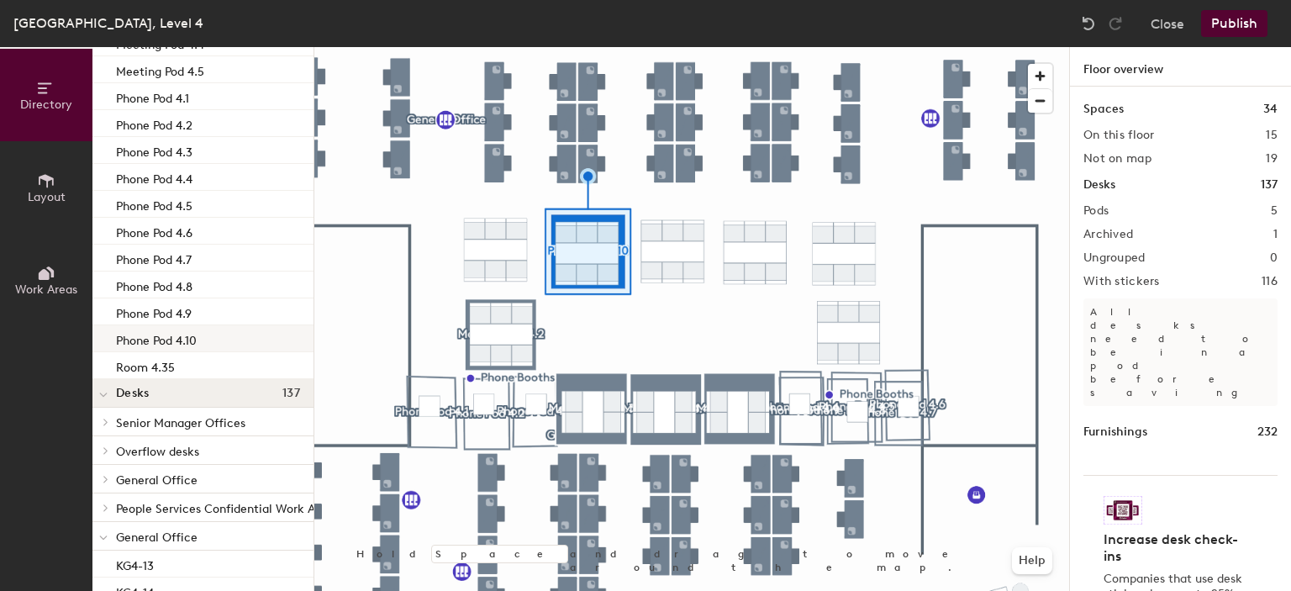
click at [192, 337] on p "Phone Pod 4.10" at bounding box center [156, 338] width 81 height 19
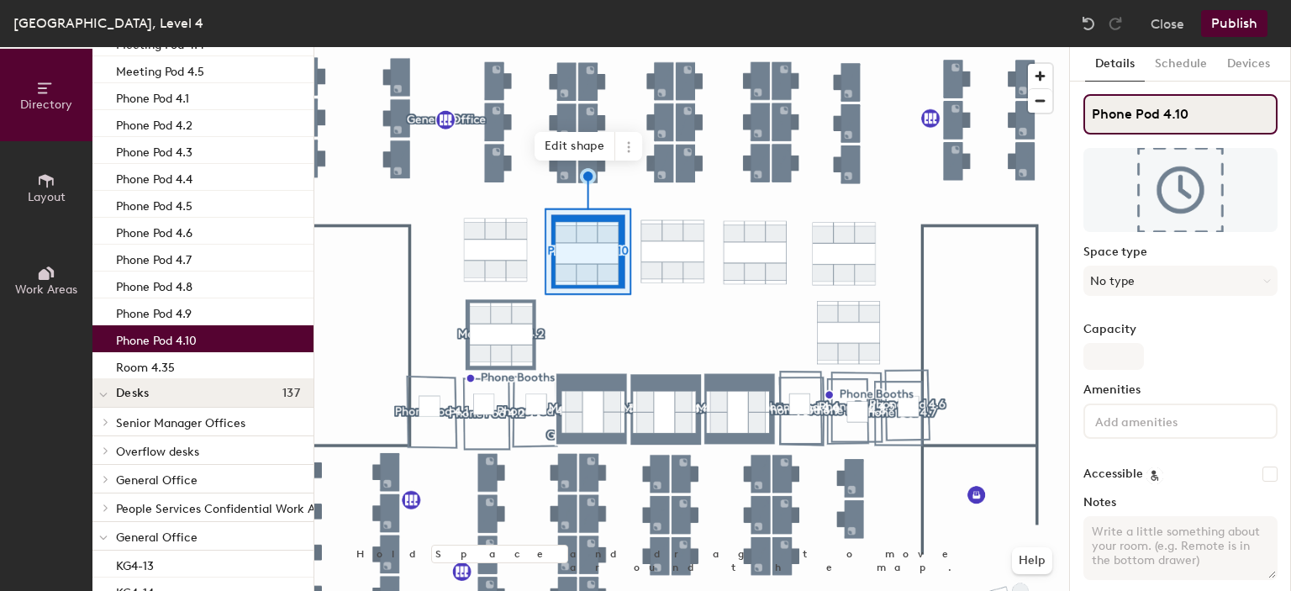
click at [1032, 114] on div "Directory Layout Work Areas Directory Add spaces to map 19 Phone Pod 4.1 Phone …" at bounding box center [645, 319] width 1291 height 544
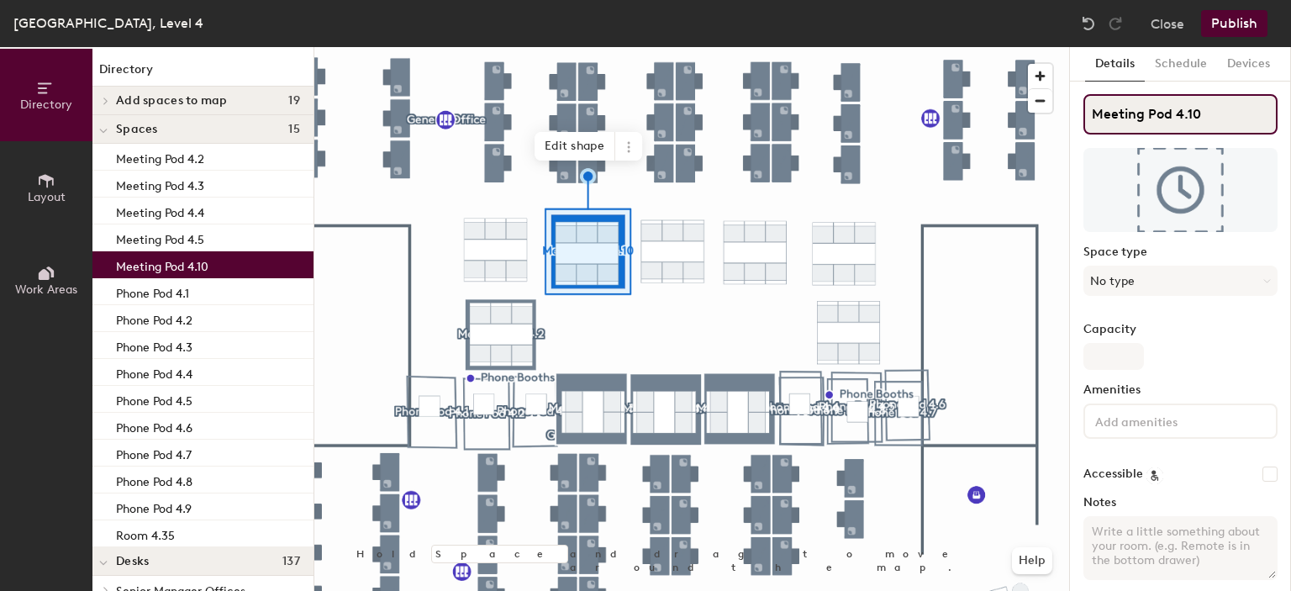
type input "Meeting Pod 4.10"
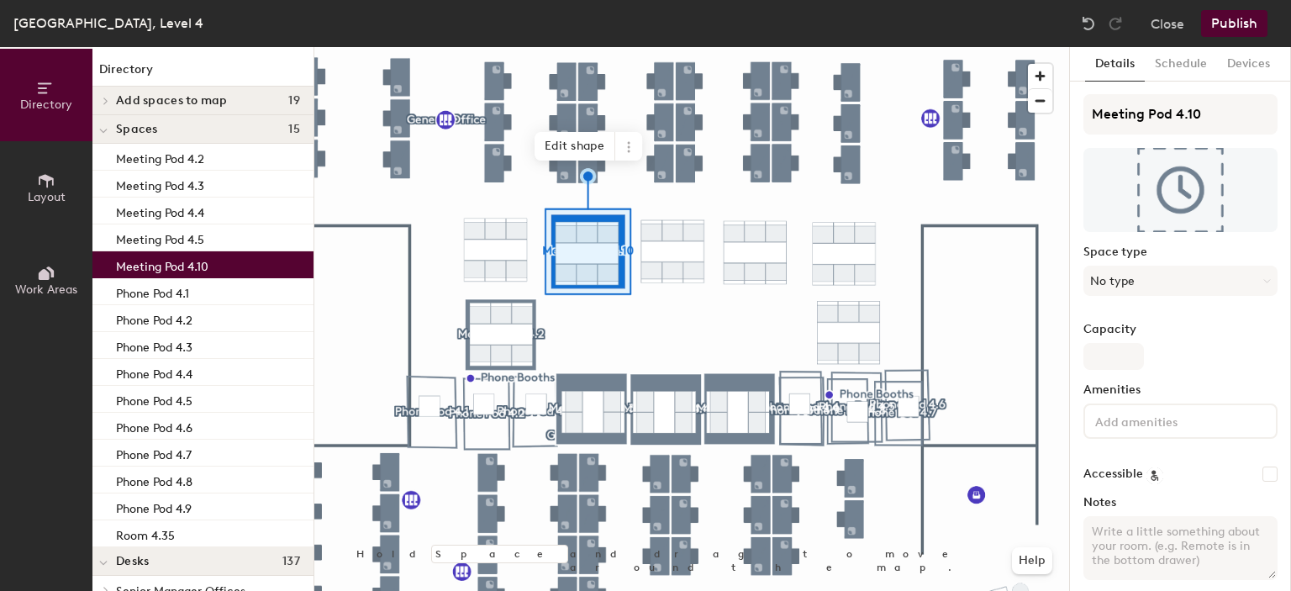
click at [1203, 334] on label "Capacity" at bounding box center [1180, 329] width 194 height 13
click at [1144, 343] on input "Capacity" at bounding box center [1113, 356] width 61 height 27
click at [1184, 60] on button "Schedule" at bounding box center [1181, 64] width 72 height 34
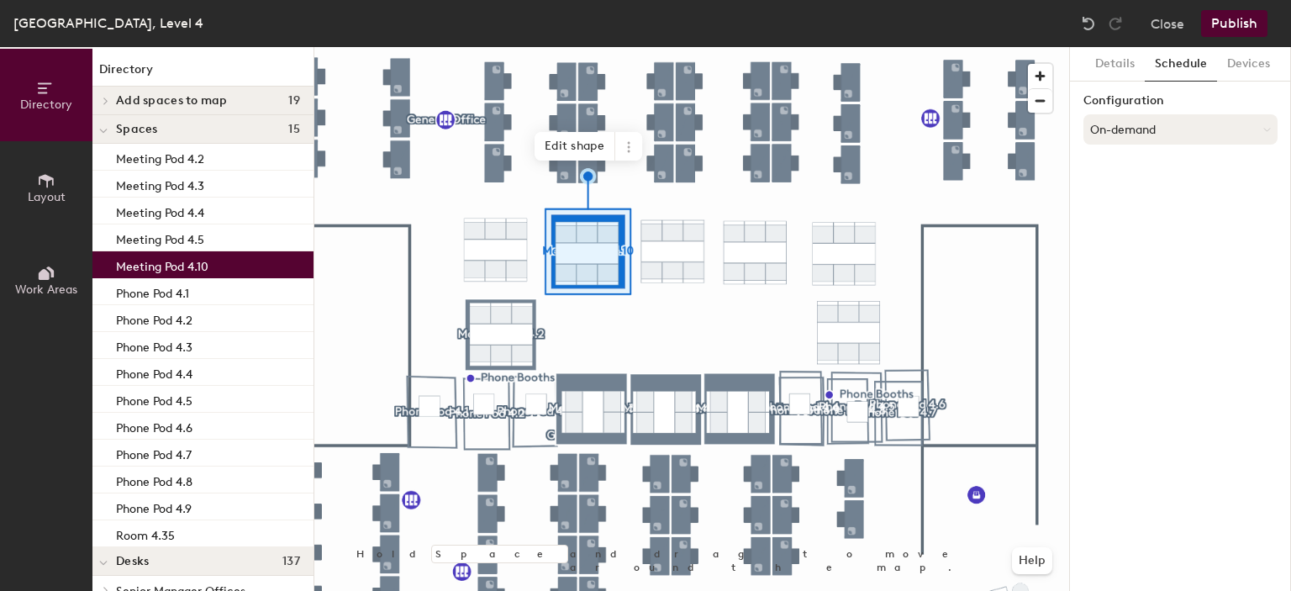
click at [1151, 137] on button "On-demand" at bounding box center [1180, 129] width 194 height 30
click at [1147, 198] on div "Scheduled" at bounding box center [1180, 196] width 192 height 25
click at [1142, 171] on button "Select account" at bounding box center [1180, 166] width 194 height 30
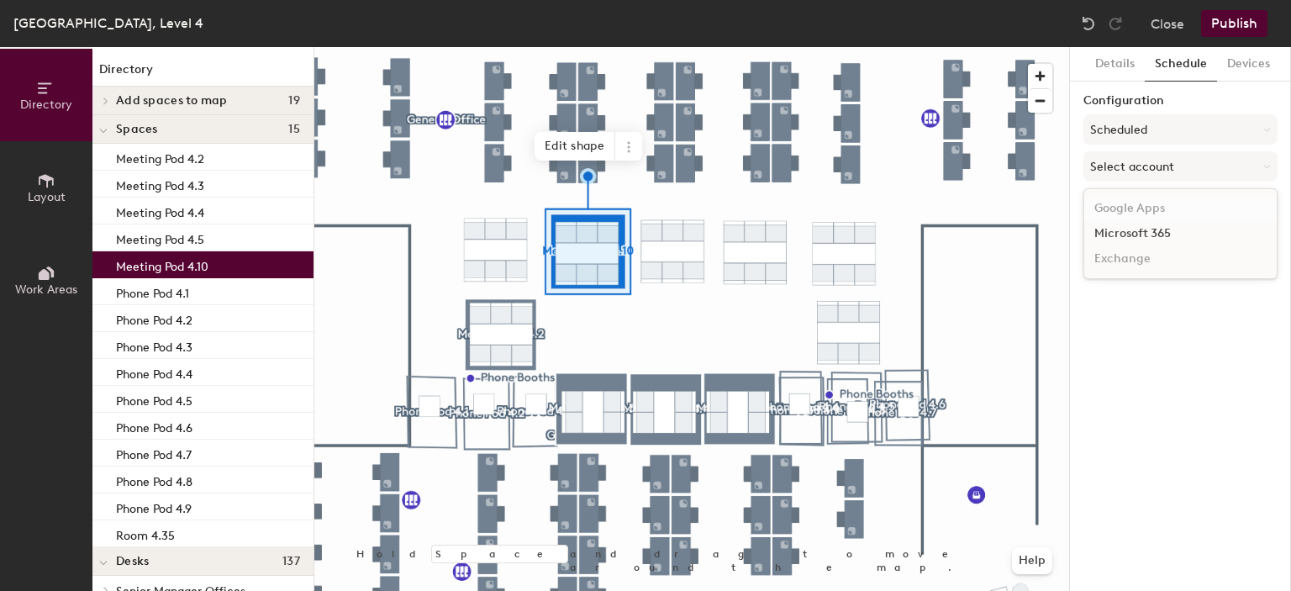
click at [1140, 219] on div "Google Apps" at bounding box center [1180, 208] width 192 height 25
click at [1143, 165] on button "Select account" at bounding box center [1180, 166] width 194 height 30
click at [1126, 233] on div "Microsoft 365" at bounding box center [1180, 233] width 192 height 25
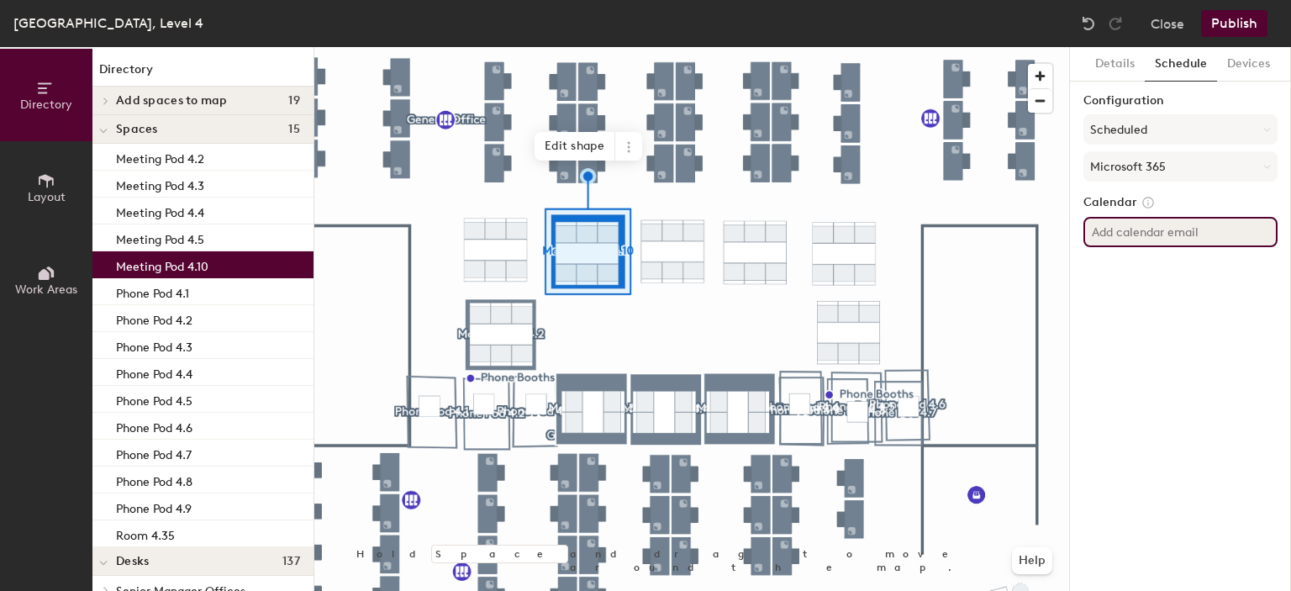
click at [1155, 229] on input at bounding box center [1180, 232] width 194 height 30
paste input "[PERSON_NAME][EMAIL_ADDRESS][DOMAIN_NAME]"
click at [1173, 231] on input "[PERSON_NAME][EMAIL_ADDRESS][DOMAIN_NAME]" at bounding box center [1180, 232] width 194 height 30
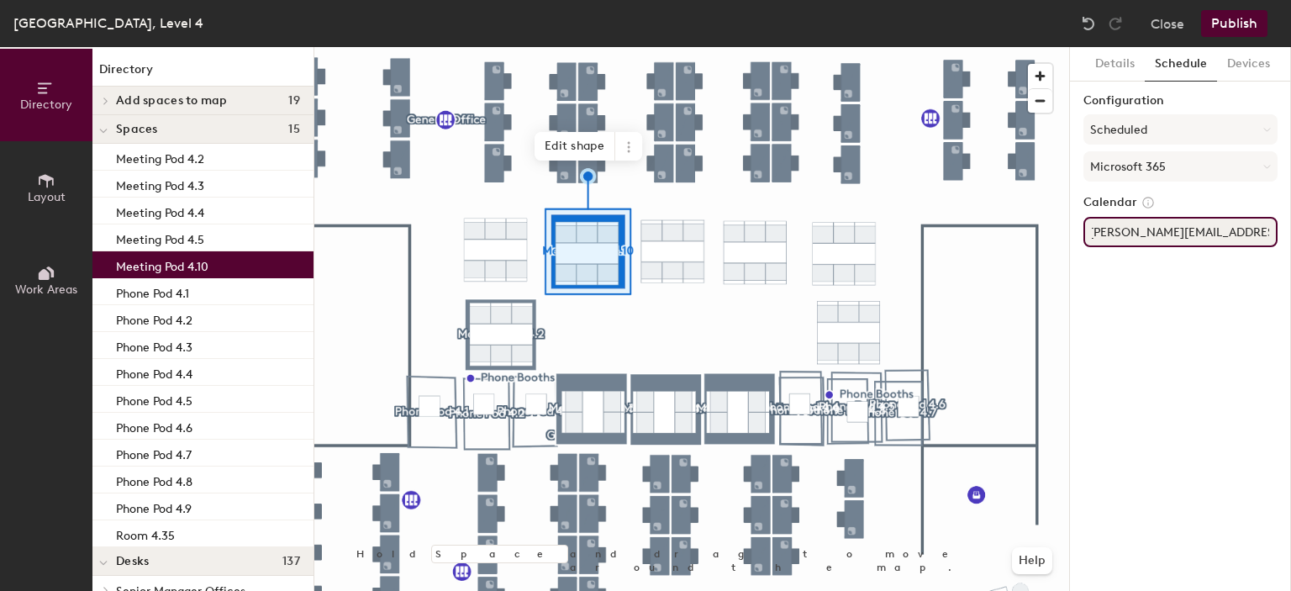
type input "[PERSON_NAME][EMAIL_ADDRESS][DOMAIN_NAME]"
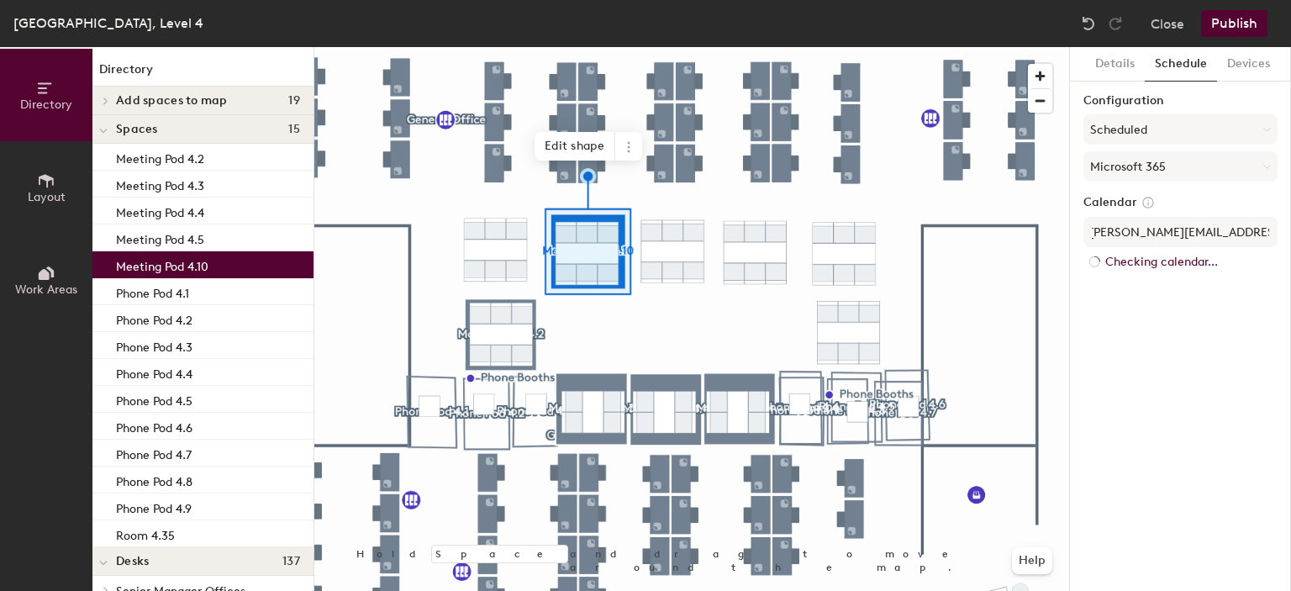
click at [1221, 278] on div "Details Schedule Devices Configuration Scheduled Microsoft 365 Calendar [PERSON…" at bounding box center [1180, 319] width 221 height 544
click at [1216, 275] on div "Calendar [PERSON_NAME][EMAIL_ADDRESS][DOMAIN_NAME] No calendar found" at bounding box center [1180, 235] width 194 height 81
click at [1142, 107] on label "Configuration" at bounding box center [1180, 100] width 194 height 13
click at [1141, 124] on button "Scheduled" at bounding box center [1180, 129] width 194 height 30
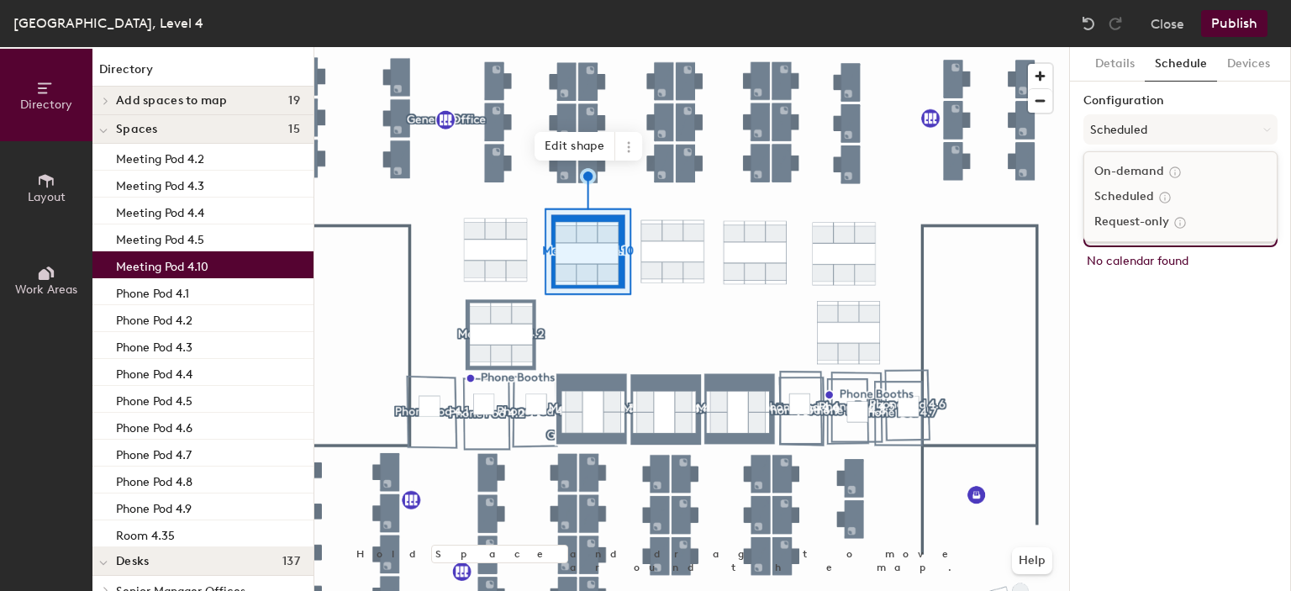
click at [1145, 161] on div "On-demand" at bounding box center [1180, 171] width 192 height 25
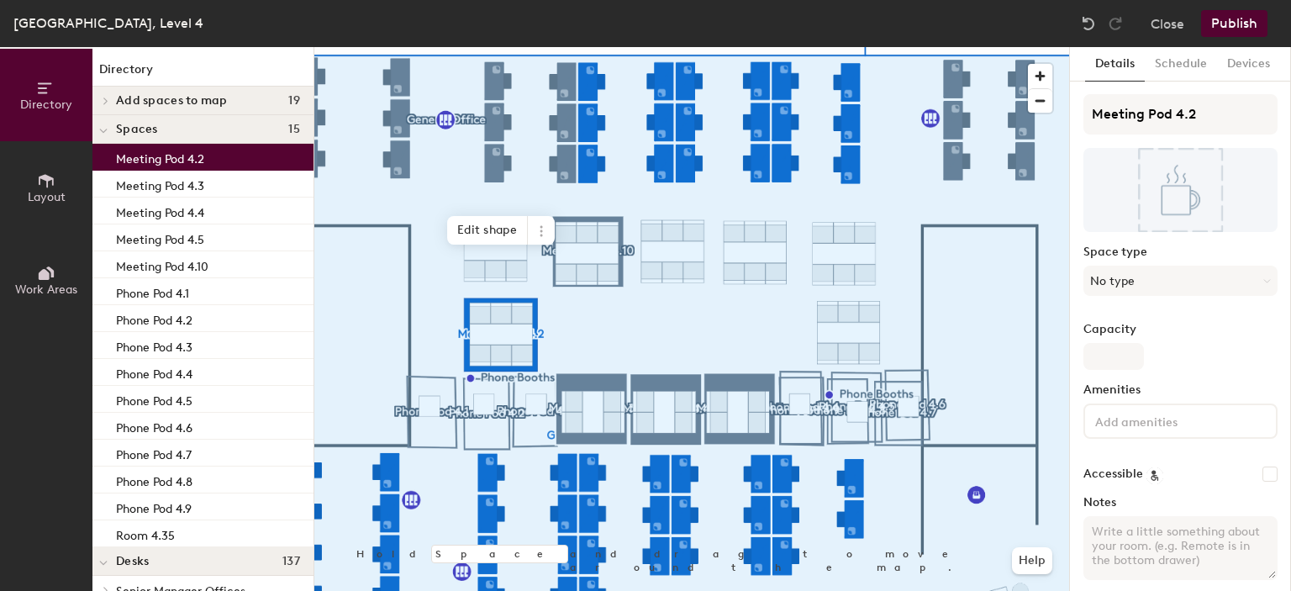
click at [208, 163] on div "Meeting Pod 4.2" at bounding box center [202, 157] width 221 height 27
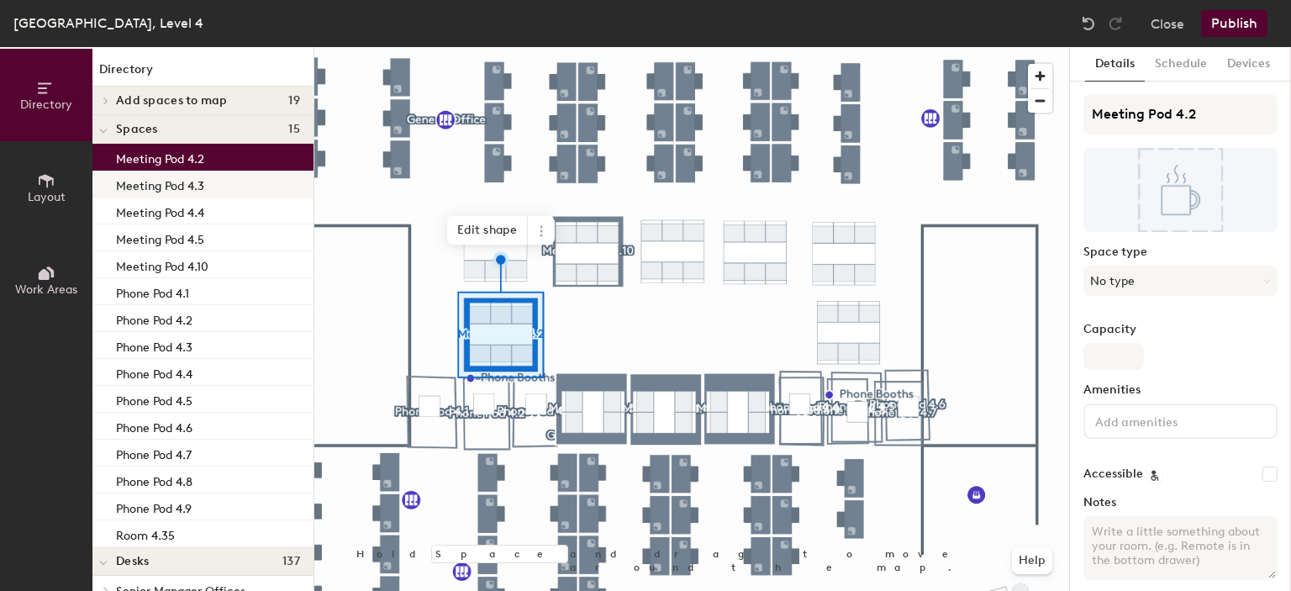
click at [208, 188] on div "Meeting Pod 4.3" at bounding box center [202, 184] width 221 height 27
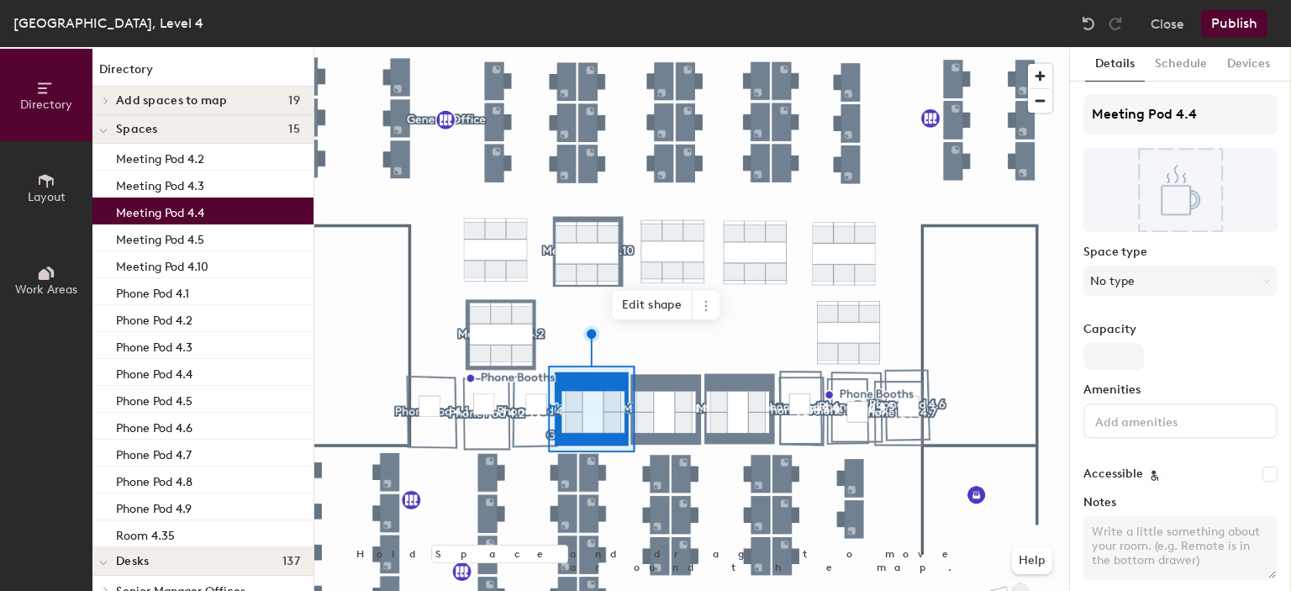
click at [209, 209] on div "Meeting Pod 4.4" at bounding box center [202, 211] width 221 height 27
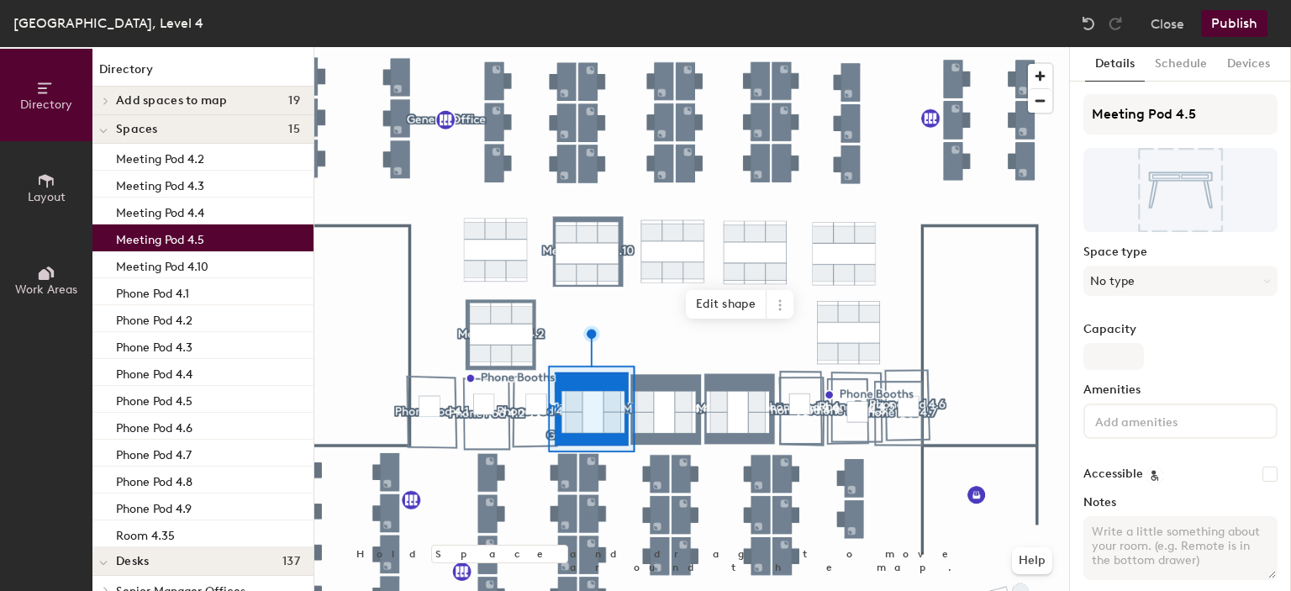
click at [208, 235] on div "Meeting Pod 4.5" at bounding box center [202, 237] width 221 height 27
click at [208, 262] on p "Meeting Pod 4.10" at bounding box center [162, 264] width 92 height 19
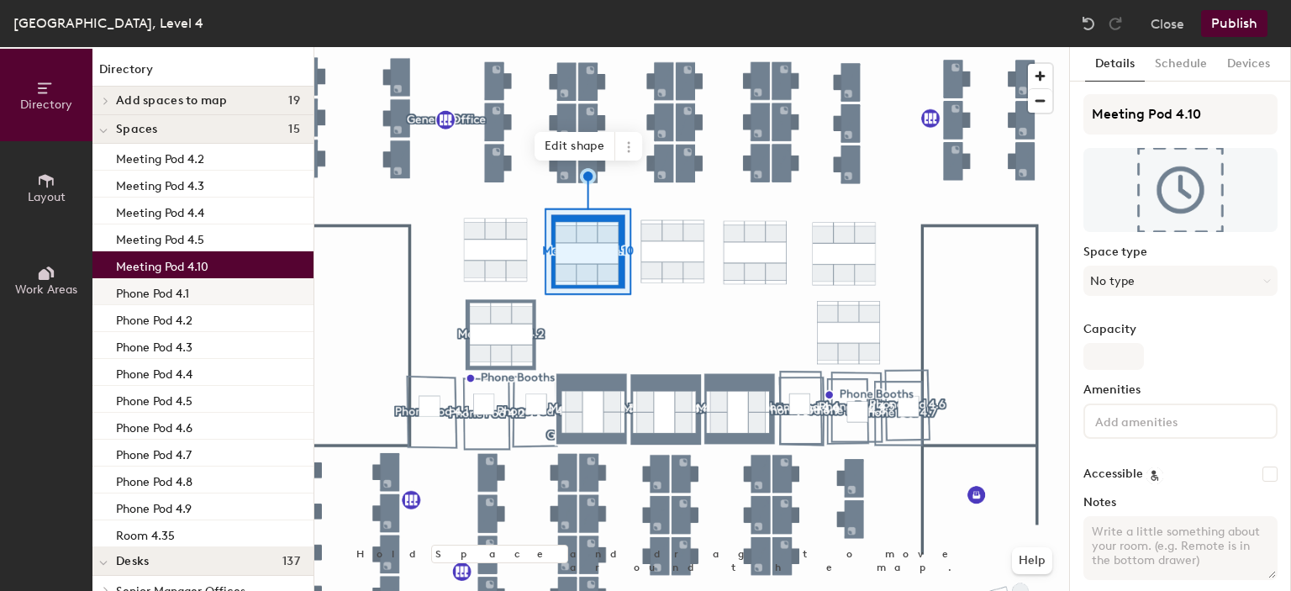
click at [189, 296] on p "Phone Pod 4.1" at bounding box center [152, 291] width 73 height 19
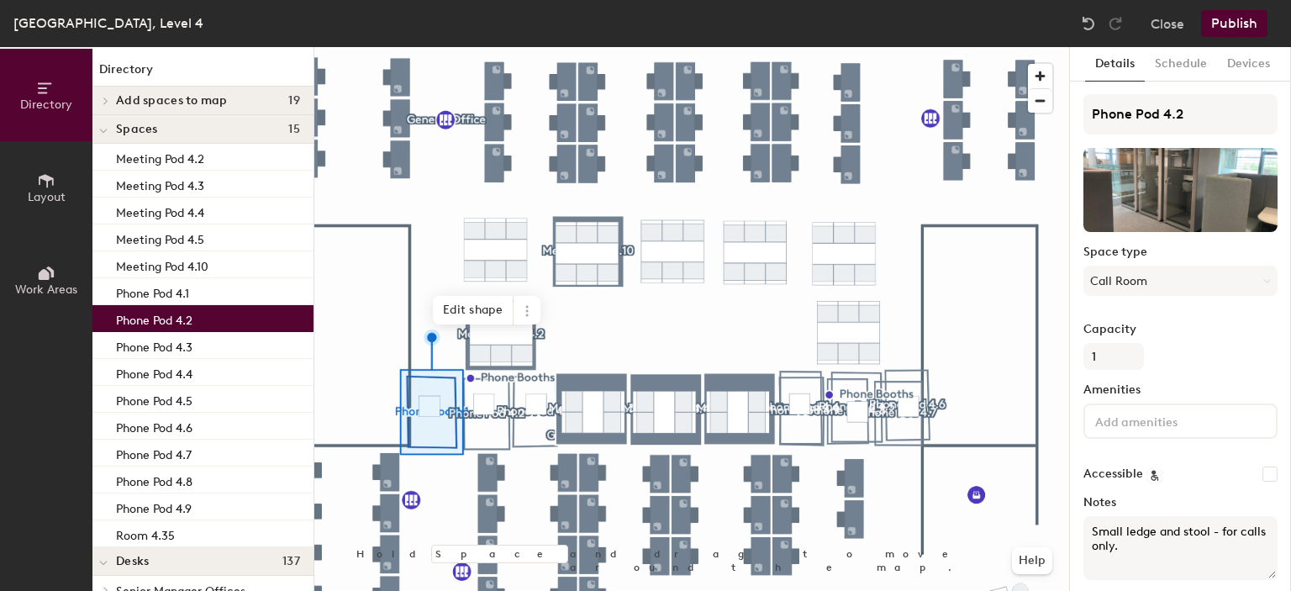
click at [201, 315] on div "Phone Pod 4.2" at bounding box center [202, 318] width 221 height 27
click at [200, 336] on div "Phone Pod 4.3" at bounding box center [202, 345] width 221 height 27
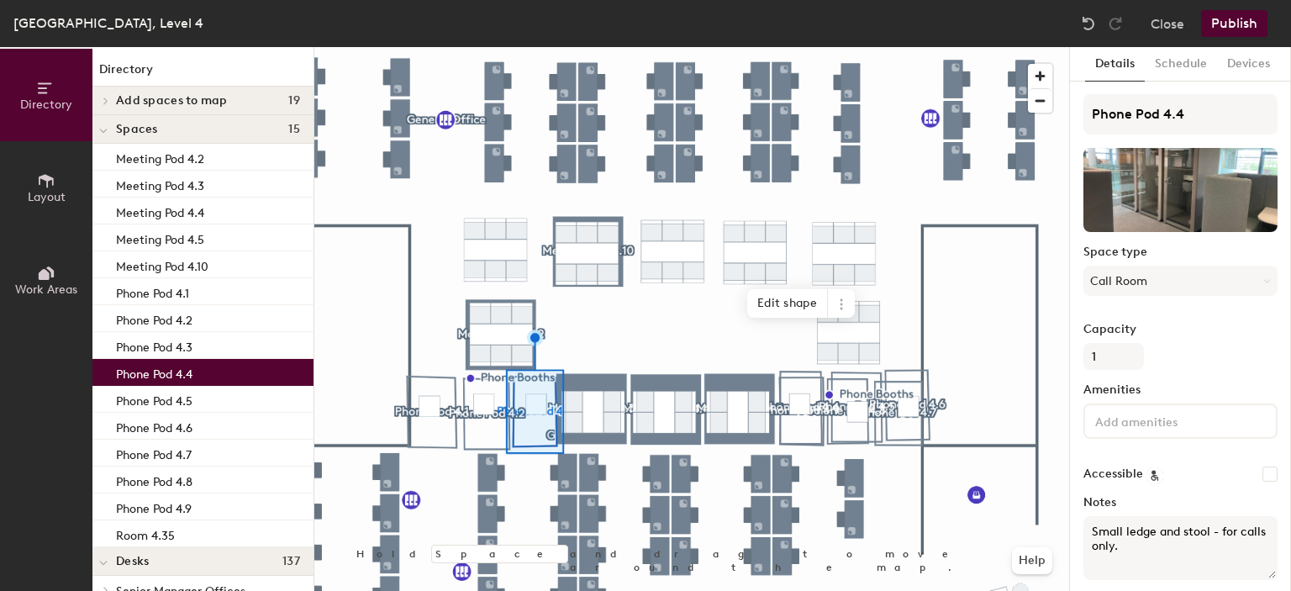
click at [200, 363] on div "Phone Pod 4.4" at bounding box center [202, 372] width 221 height 27
click at [208, 396] on div "Phone Pod 4.5" at bounding box center [202, 399] width 221 height 27
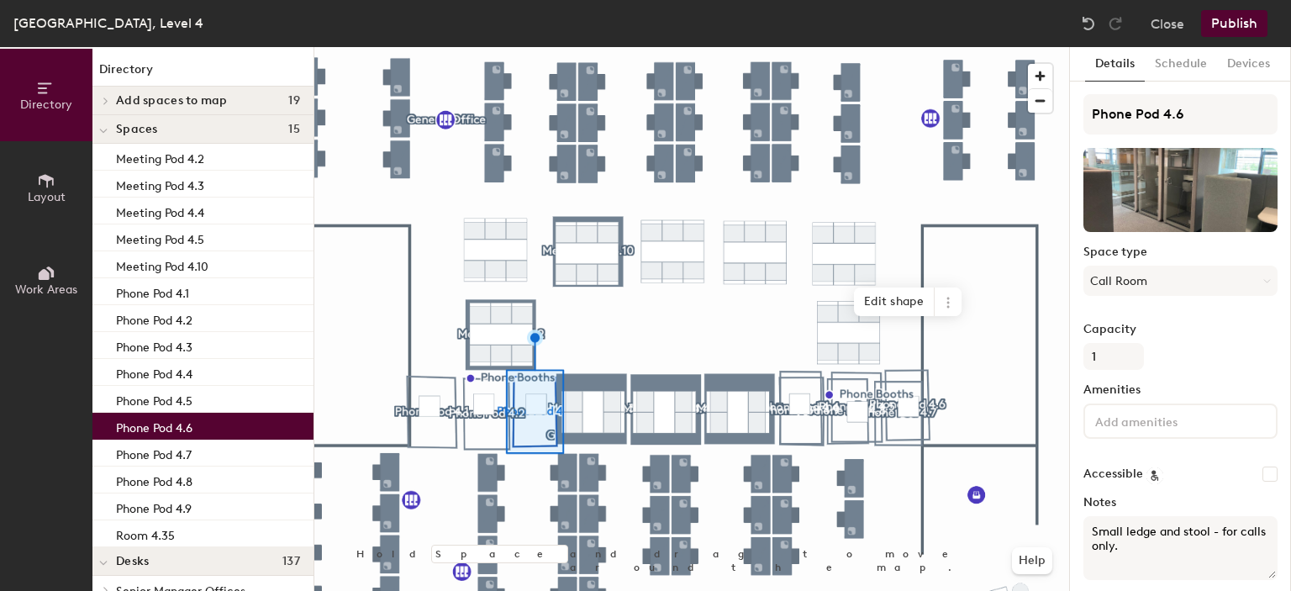
click at [210, 419] on div "Phone Pod 4.6" at bounding box center [202, 426] width 221 height 27
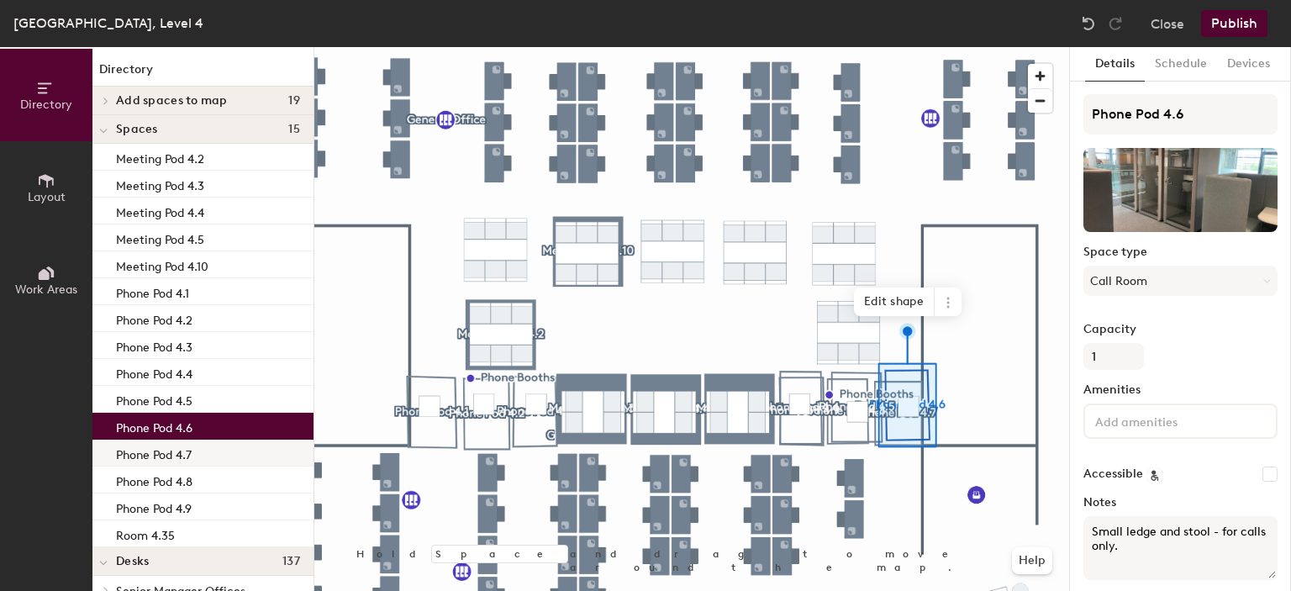
click at [208, 449] on div "Phone Pod 4.7" at bounding box center [202, 453] width 221 height 27
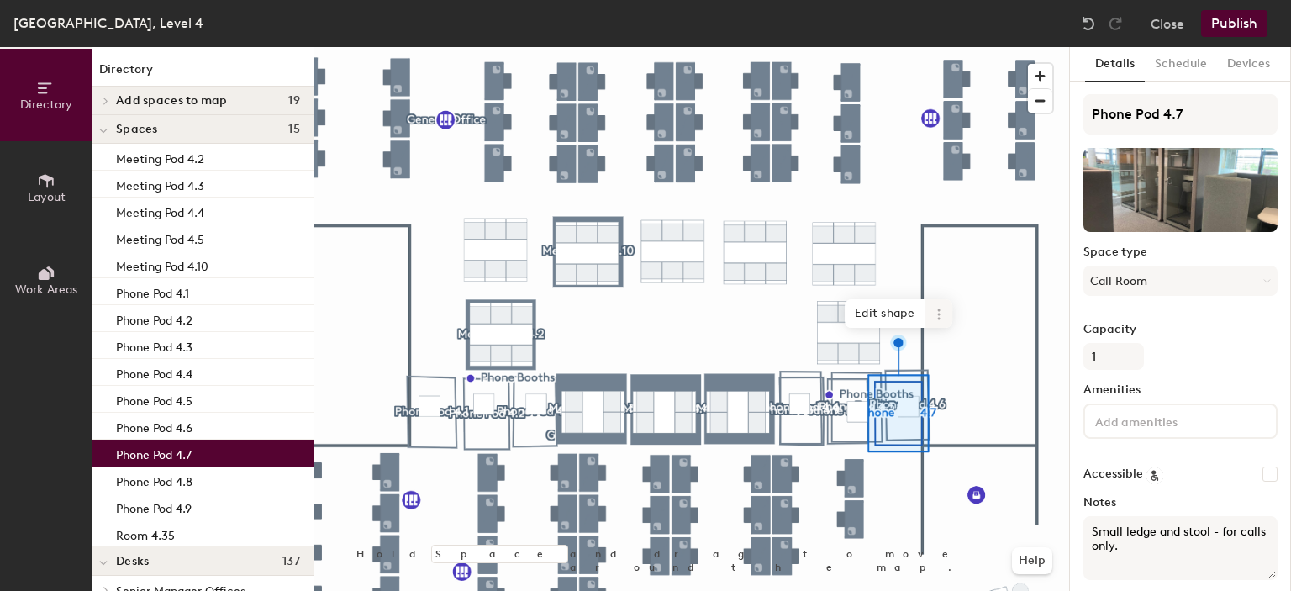
click at [941, 317] on icon at bounding box center [938, 314] width 13 height 13
click at [982, 353] on span "Remove from map" at bounding box center [1000, 353] width 150 height 29
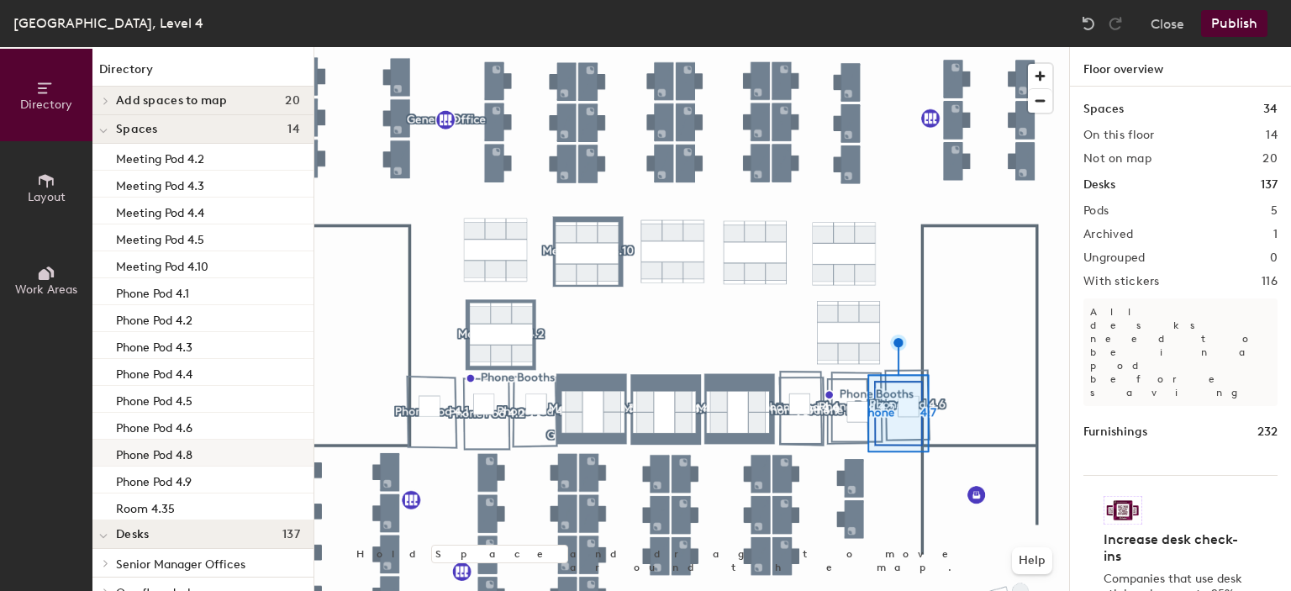
click at [217, 453] on div "Phone Pod 4.8" at bounding box center [202, 453] width 221 height 27
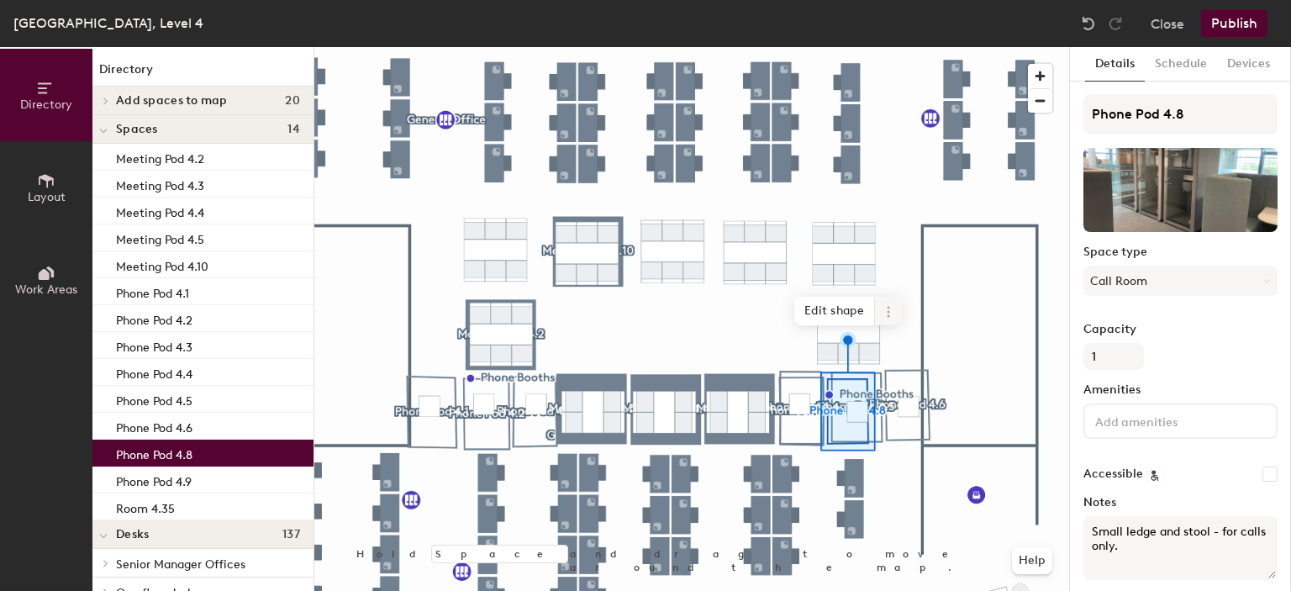
click at [887, 309] on icon at bounding box center [888, 311] width 13 height 13
click at [905, 346] on span "Remove from map" at bounding box center [949, 350] width 150 height 29
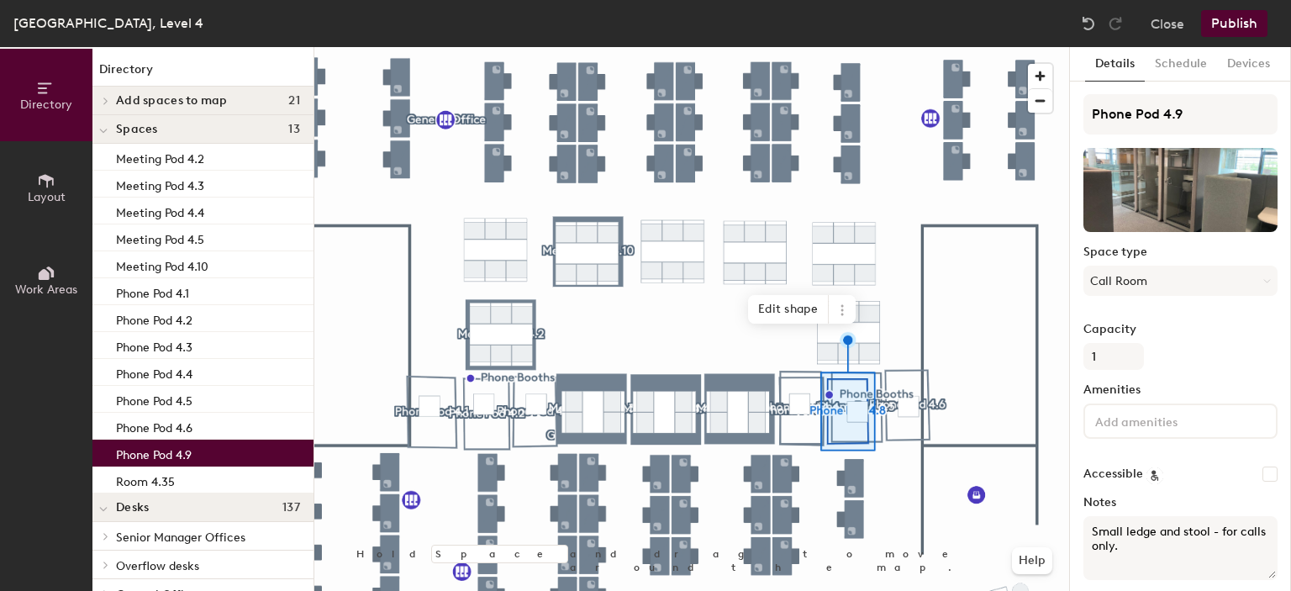
click at [239, 450] on div "Phone Pod 4.9" at bounding box center [202, 453] width 221 height 27
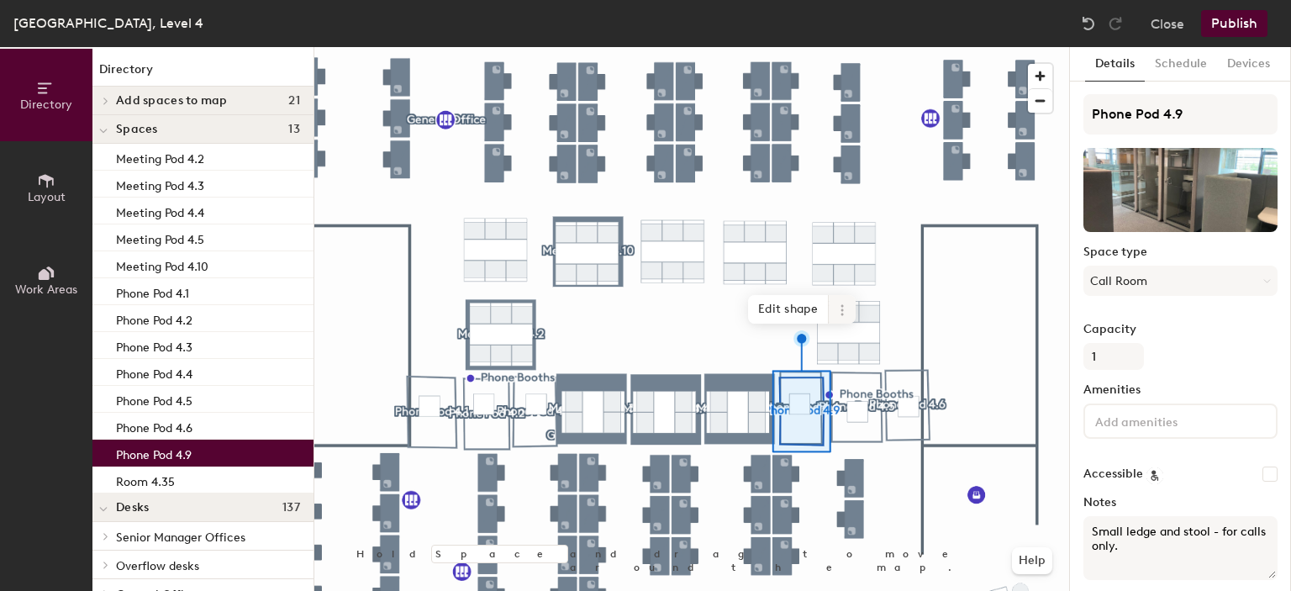
click at [843, 308] on icon at bounding box center [842, 309] width 3 height 3
click at [874, 345] on span "Remove from map" at bounding box center [903, 349] width 150 height 29
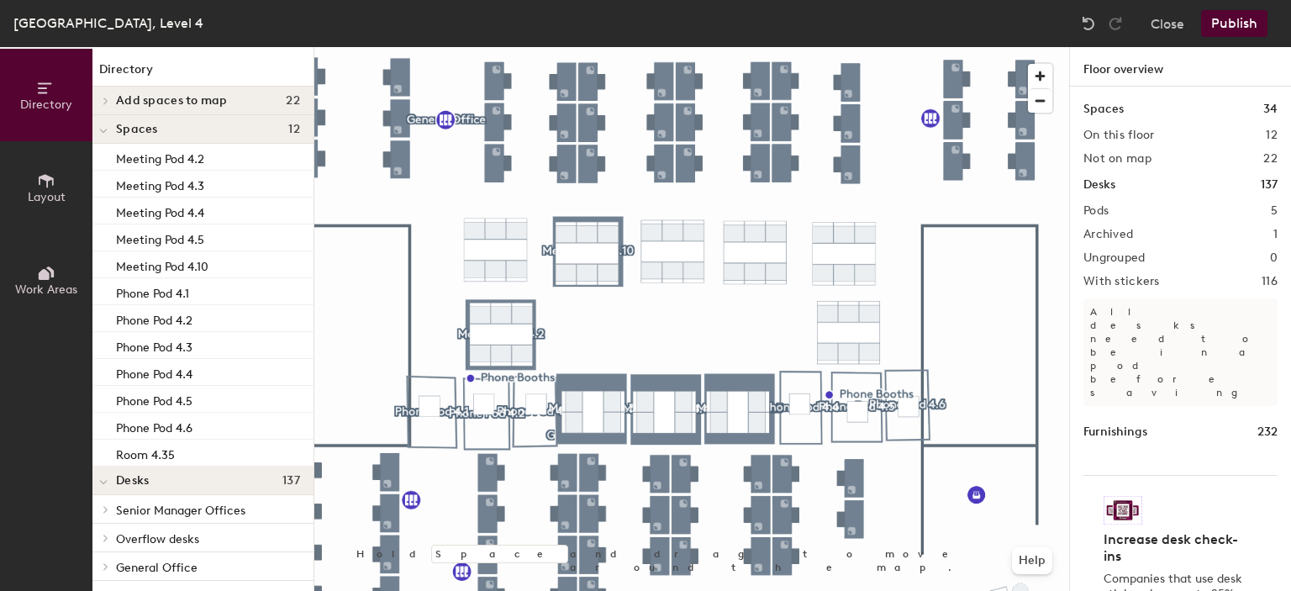
click at [147, 103] on span "Add spaces to map" at bounding box center [172, 100] width 112 height 13
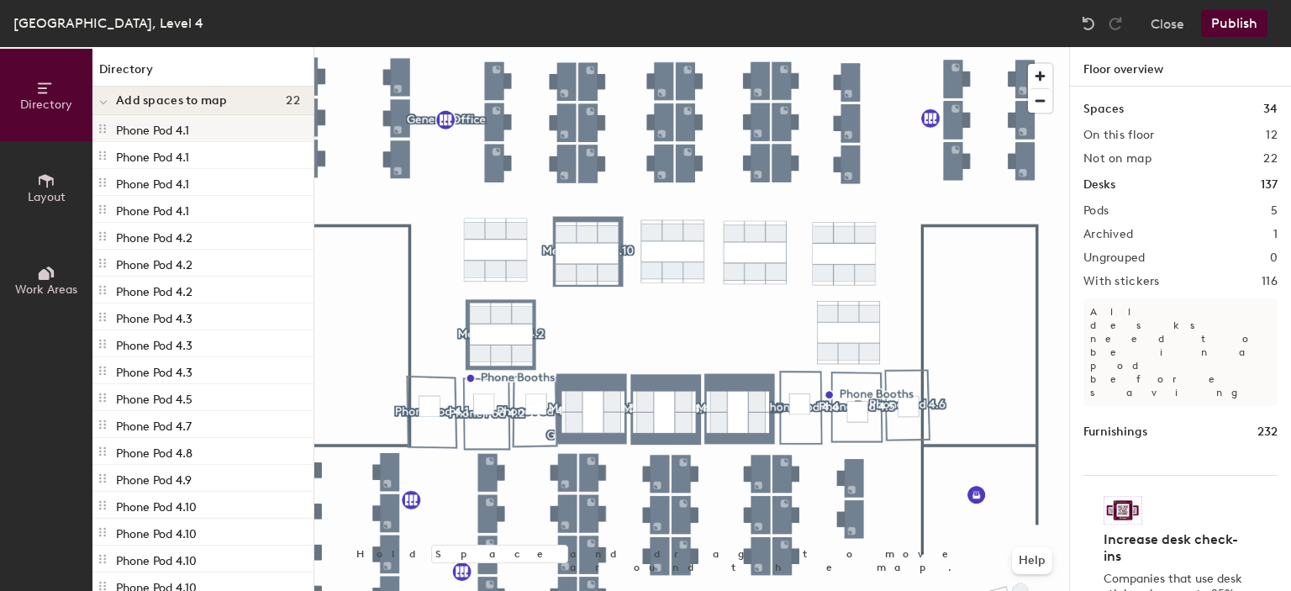
click at [124, 126] on p "Phone Pod 4.1" at bounding box center [152, 128] width 73 height 19
click at [103, 127] on icon at bounding box center [102, 128] width 13 height 13
click at [103, 130] on icon at bounding box center [102, 128] width 13 height 13
click at [28, 191] on span "Layout" at bounding box center [47, 197] width 38 height 14
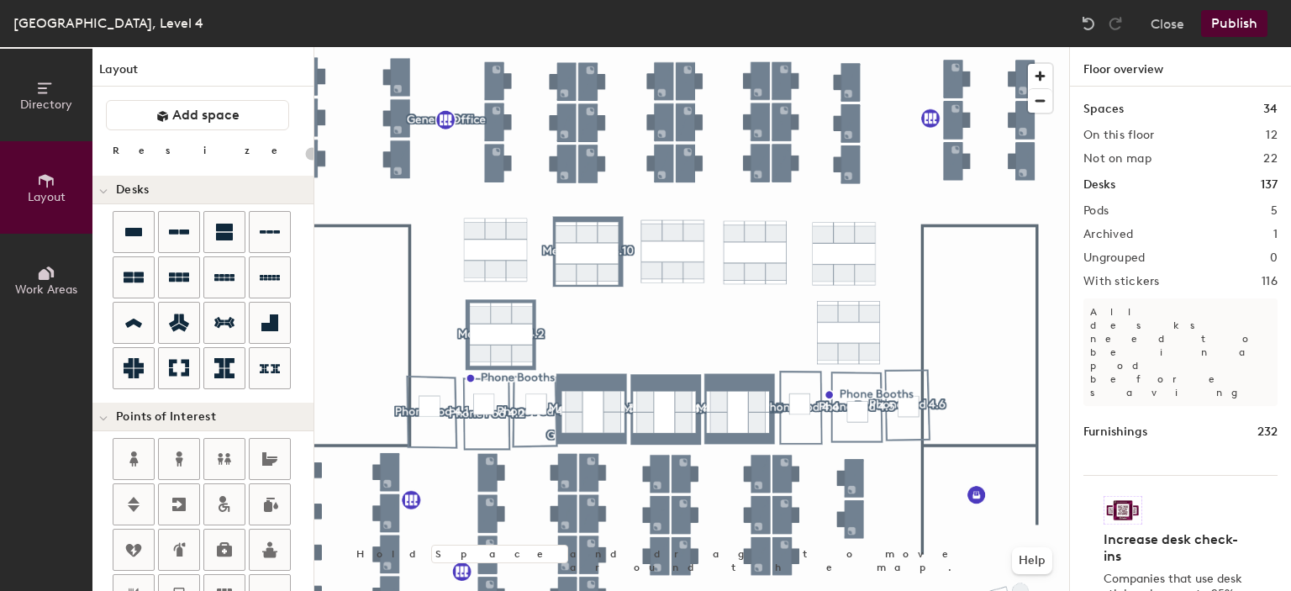
click at [41, 277] on icon at bounding box center [44, 274] width 11 height 11
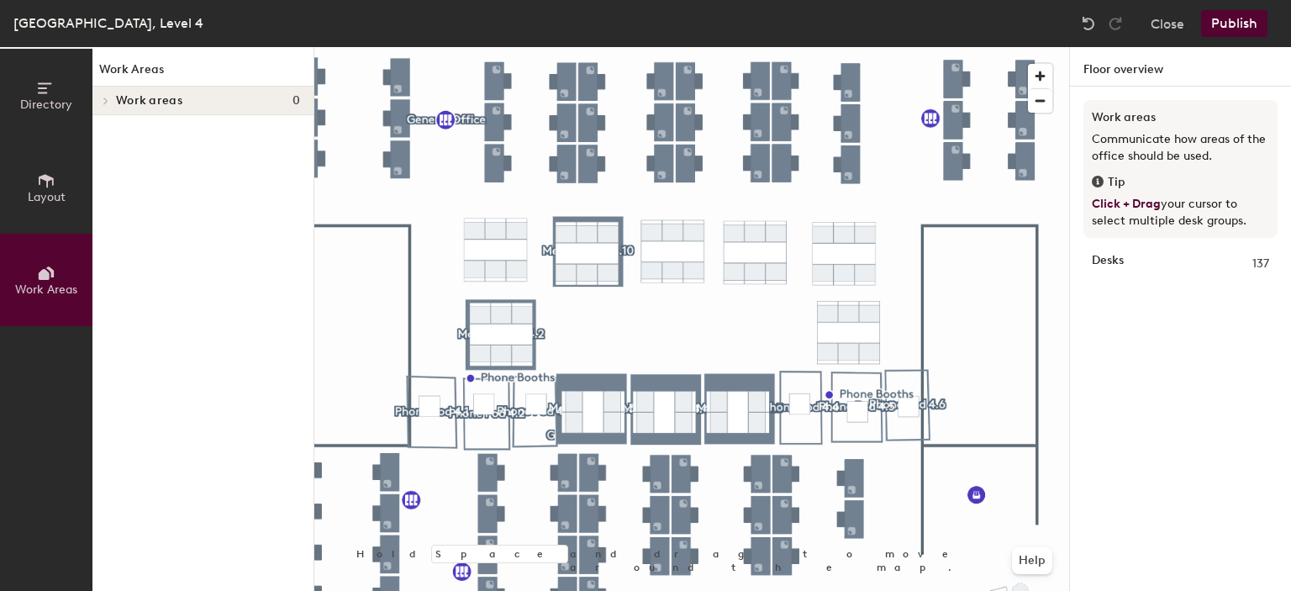
click at [40, 184] on icon at bounding box center [46, 180] width 18 height 18
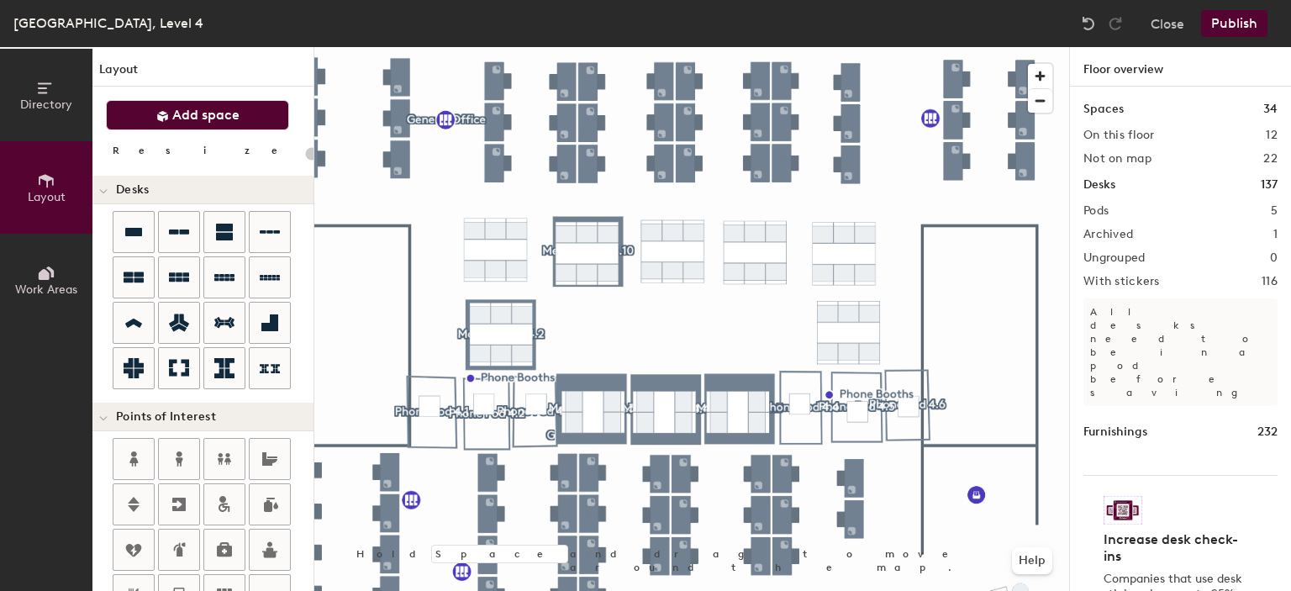
click at [187, 117] on span "Add space" at bounding box center [205, 115] width 67 height 17
type input "20"
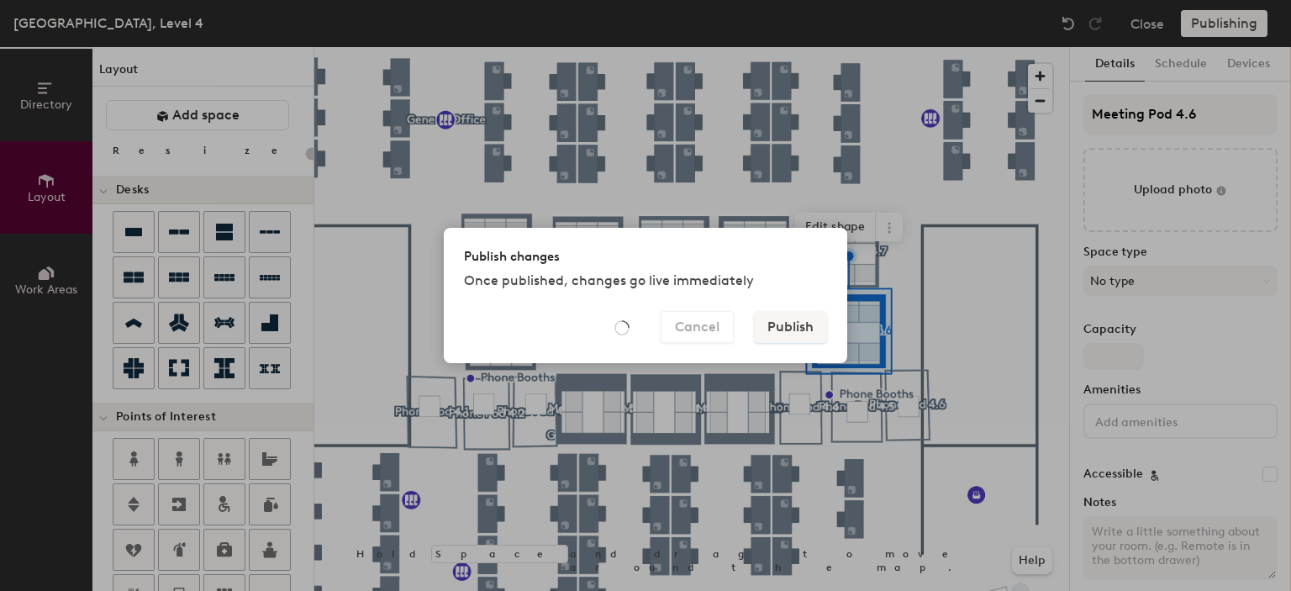
type input "20"
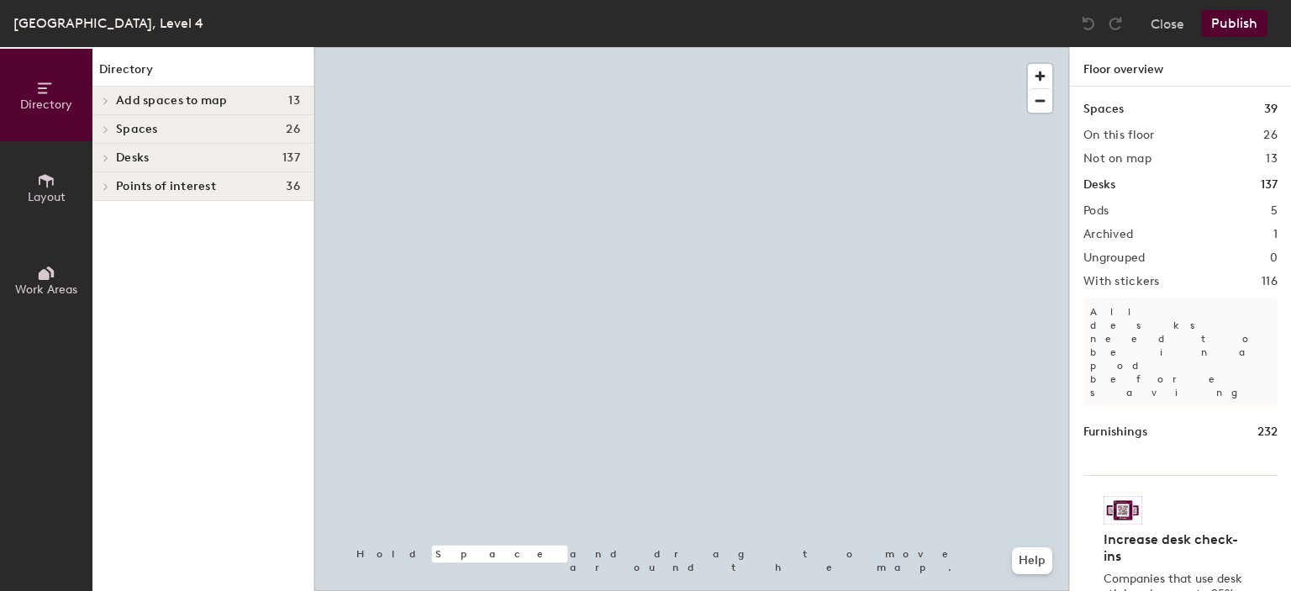
click at [132, 124] on span "Spaces" at bounding box center [137, 129] width 42 height 13
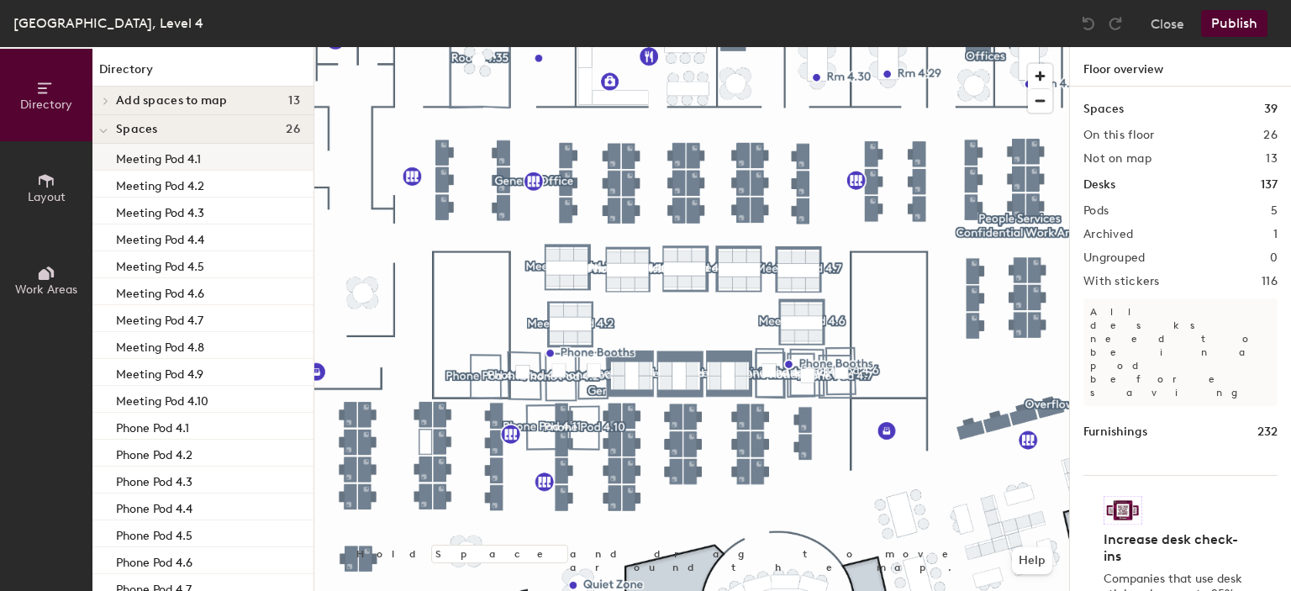
click at [168, 154] on p "Meeting Pod 4.1" at bounding box center [158, 156] width 85 height 19
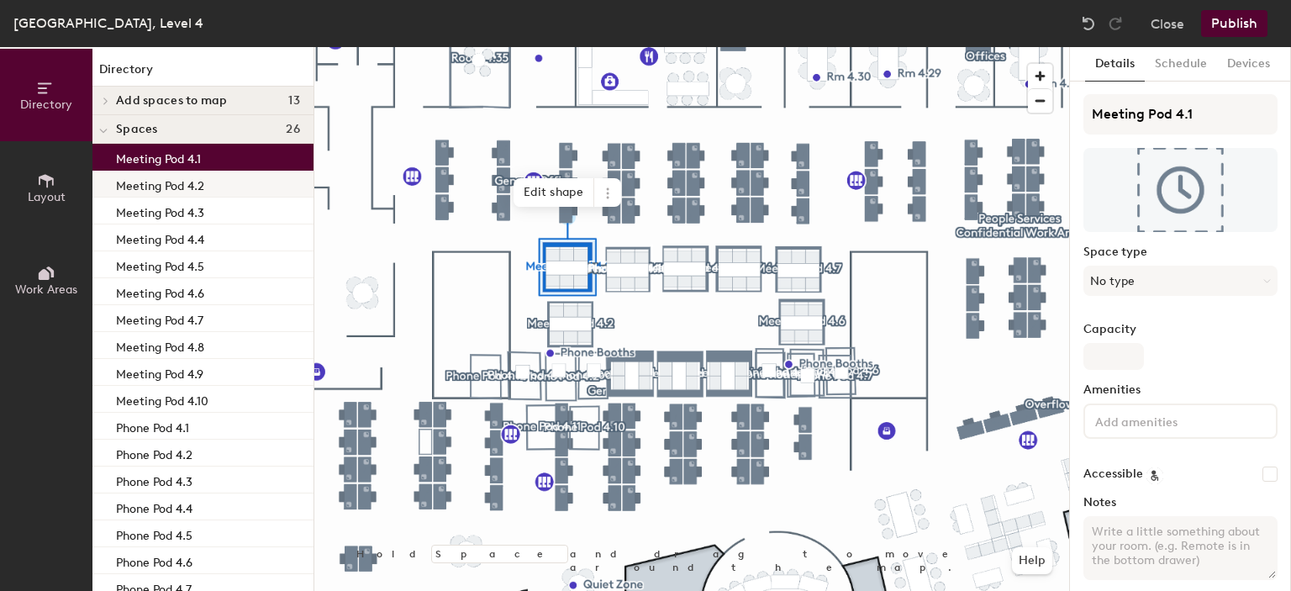
click at [184, 183] on p "Meeting Pod 4.2" at bounding box center [160, 183] width 88 height 19
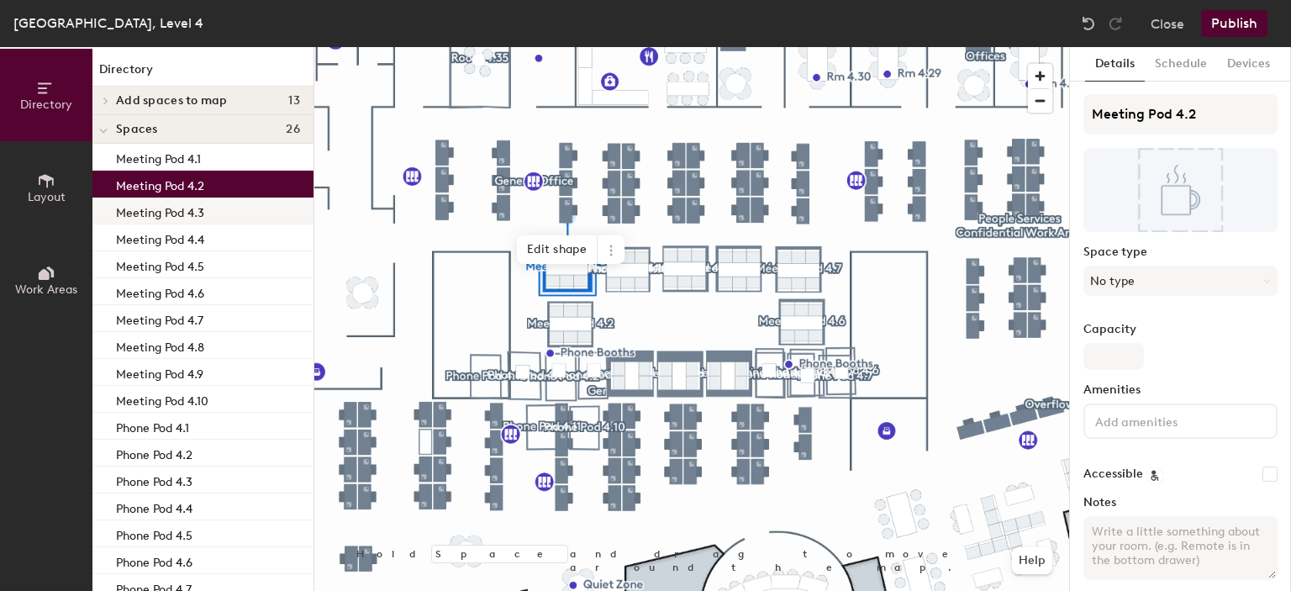
click at [186, 203] on p "Meeting Pod 4.3" at bounding box center [160, 210] width 88 height 19
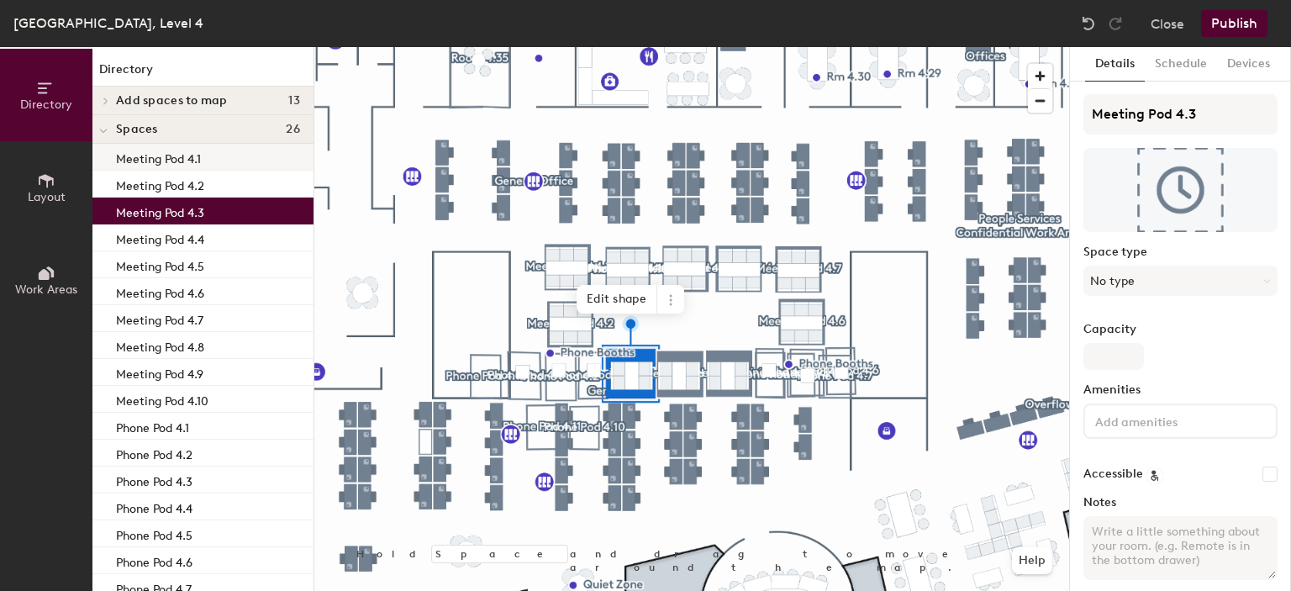
click at [212, 157] on div "Meeting Pod 4.1" at bounding box center [202, 157] width 221 height 27
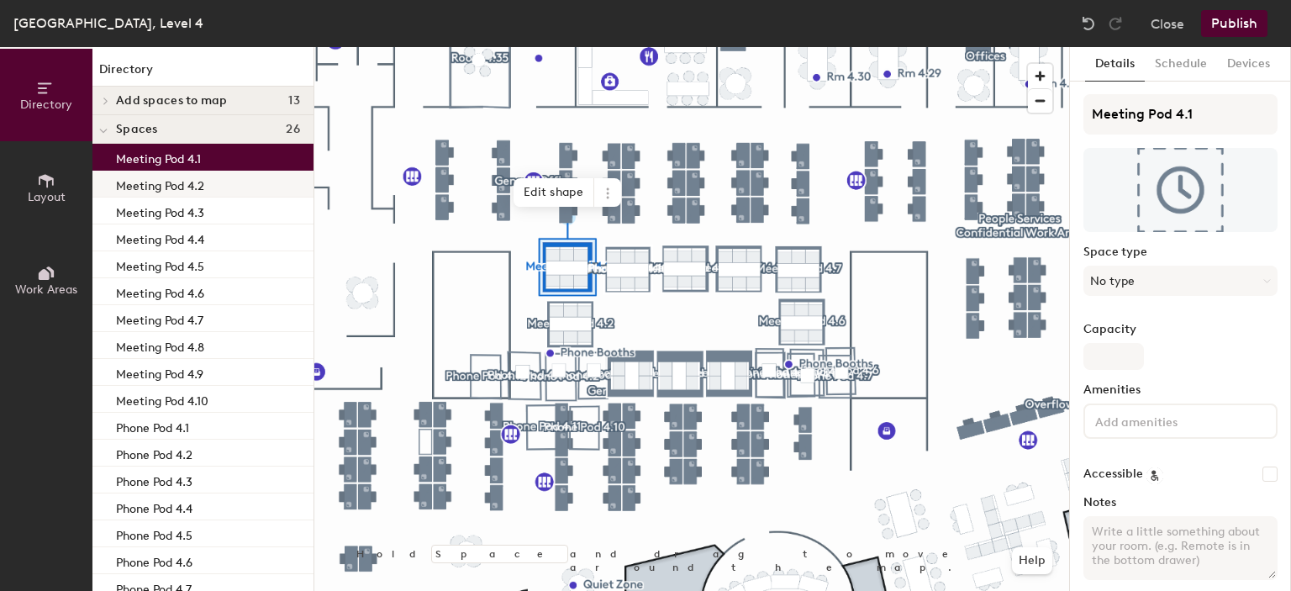
click at [213, 184] on div "Meeting Pod 4.2" at bounding box center [202, 184] width 221 height 27
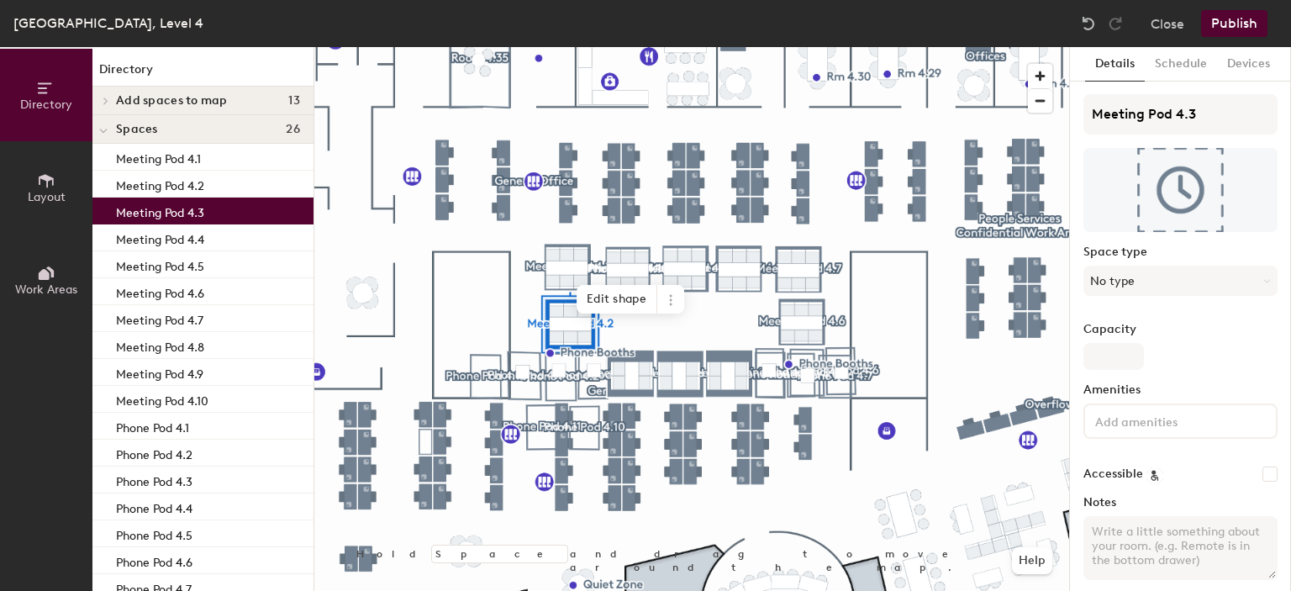
click at [200, 213] on p "Meeting Pod 4.3" at bounding box center [160, 210] width 88 height 19
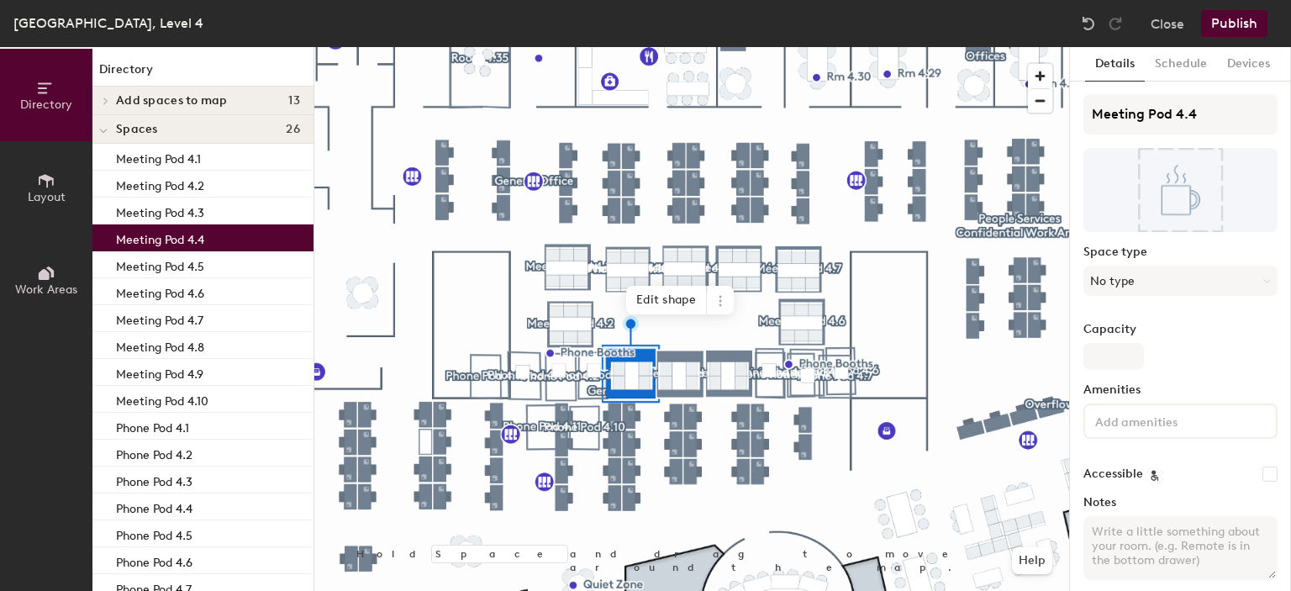
click at [198, 245] on p "Meeting Pod 4.4" at bounding box center [160, 237] width 88 height 19
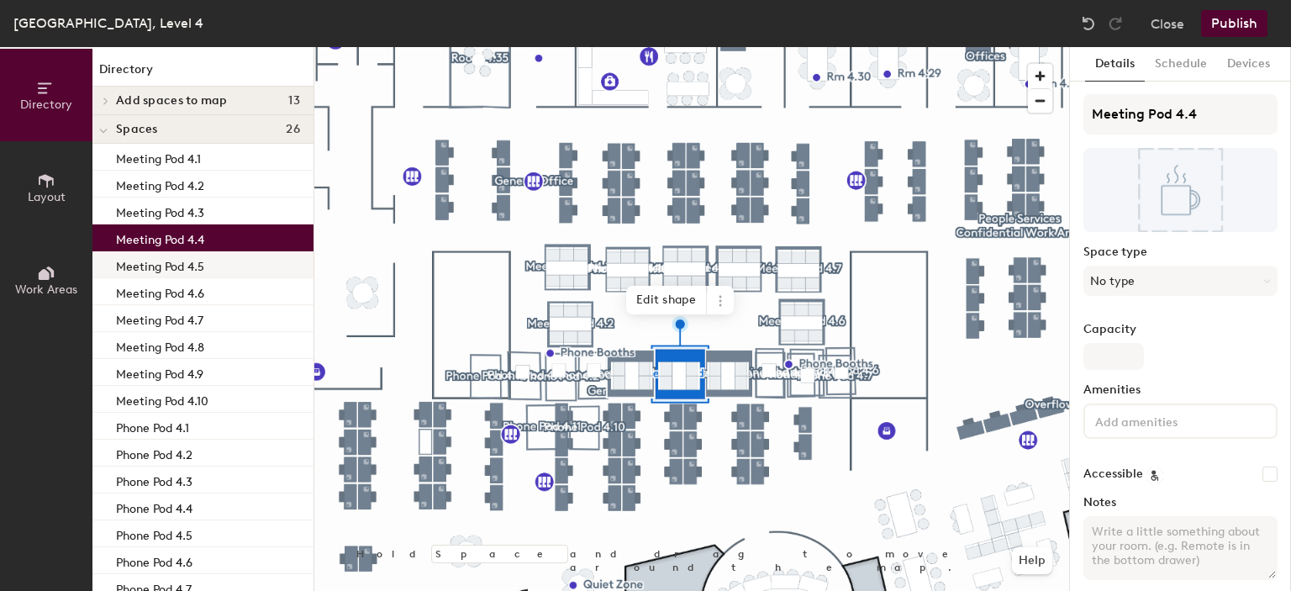
click at [200, 266] on p "Meeting Pod 4.5" at bounding box center [160, 264] width 88 height 19
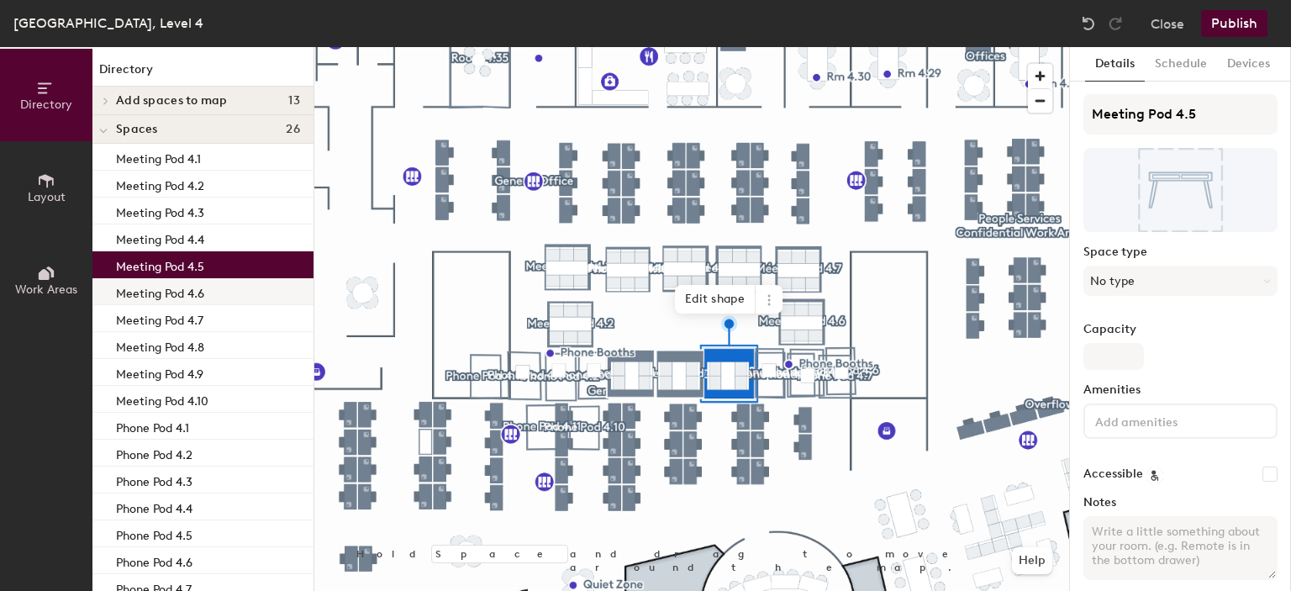
click at [201, 298] on p "Meeting Pod 4.6" at bounding box center [160, 291] width 88 height 19
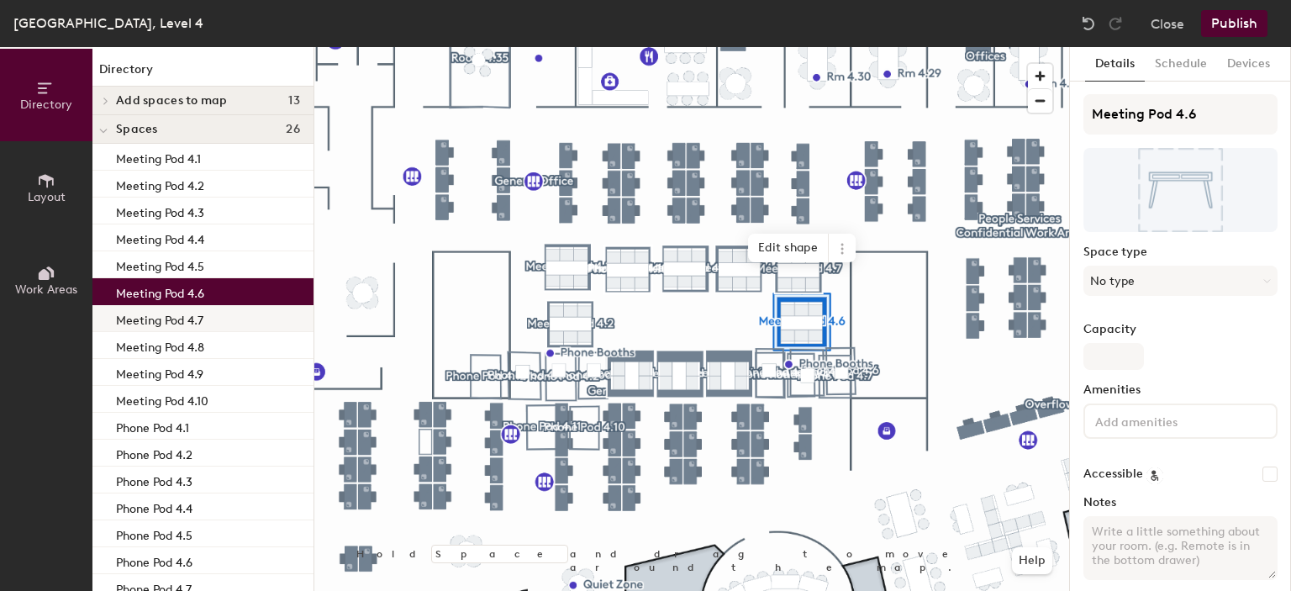
click at [202, 320] on p "Meeting Pod 4.7" at bounding box center [159, 317] width 87 height 19
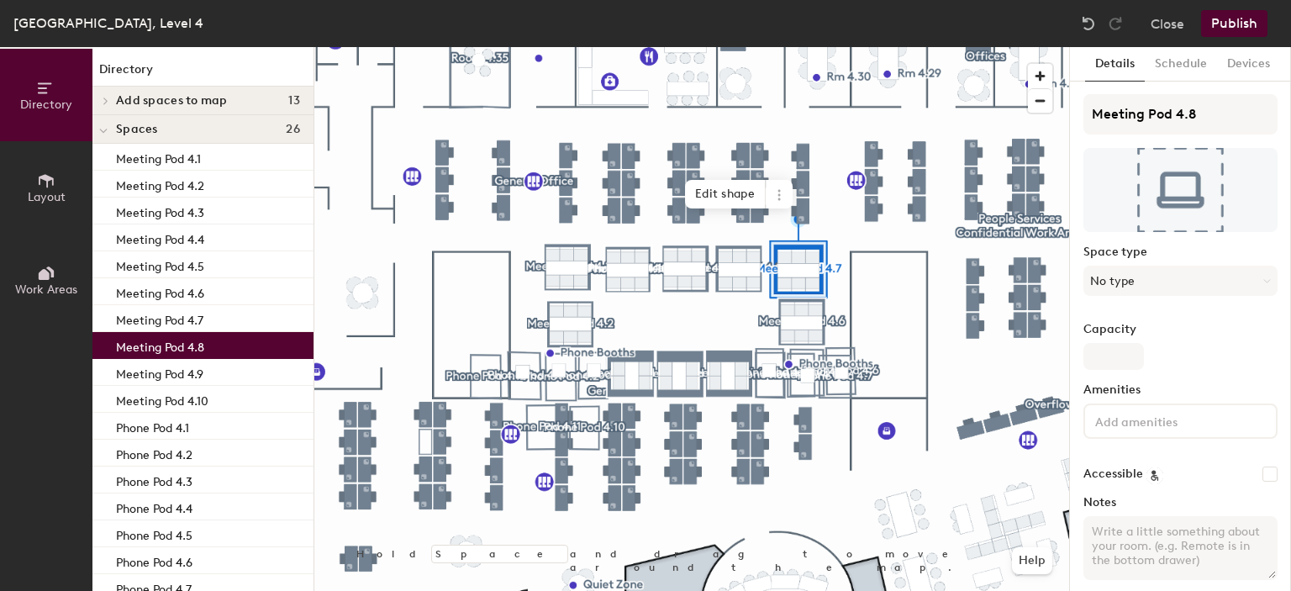
click at [203, 348] on p "Meeting Pod 4.8" at bounding box center [160, 344] width 88 height 19
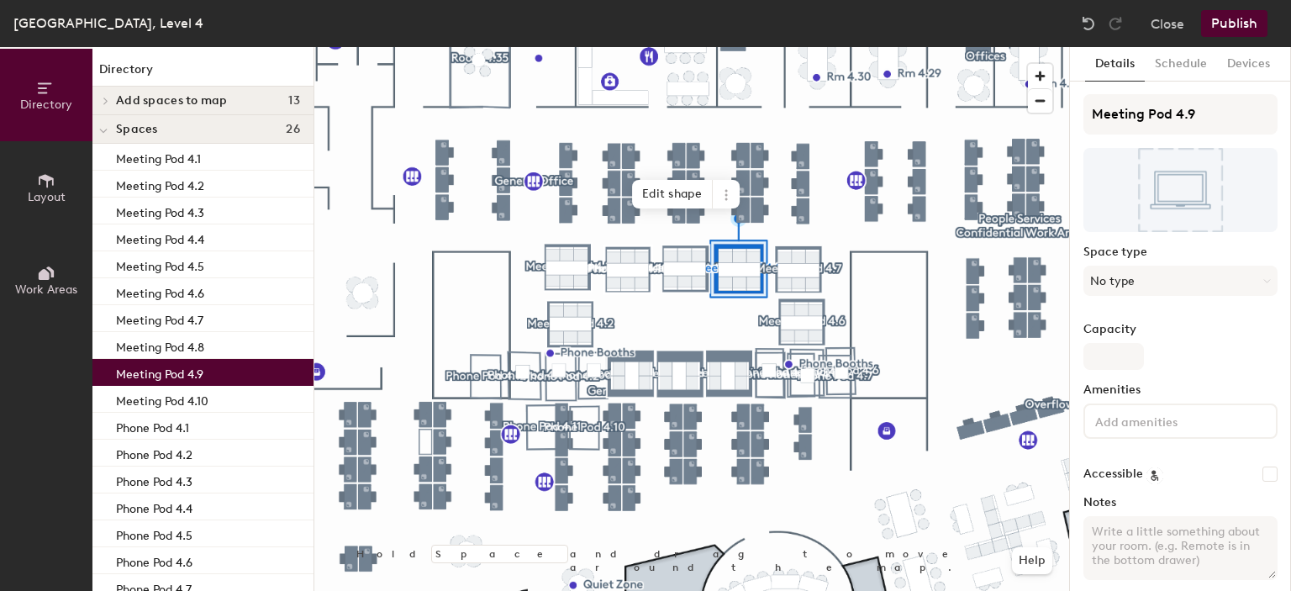
click at [203, 374] on p "Meeting Pod 4.9" at bounding box center [159, 371] width 87 height 19
click at [202, 390] on p "Meeting Pod 4.10" at bounding box center [162, 398] width 92 height 19
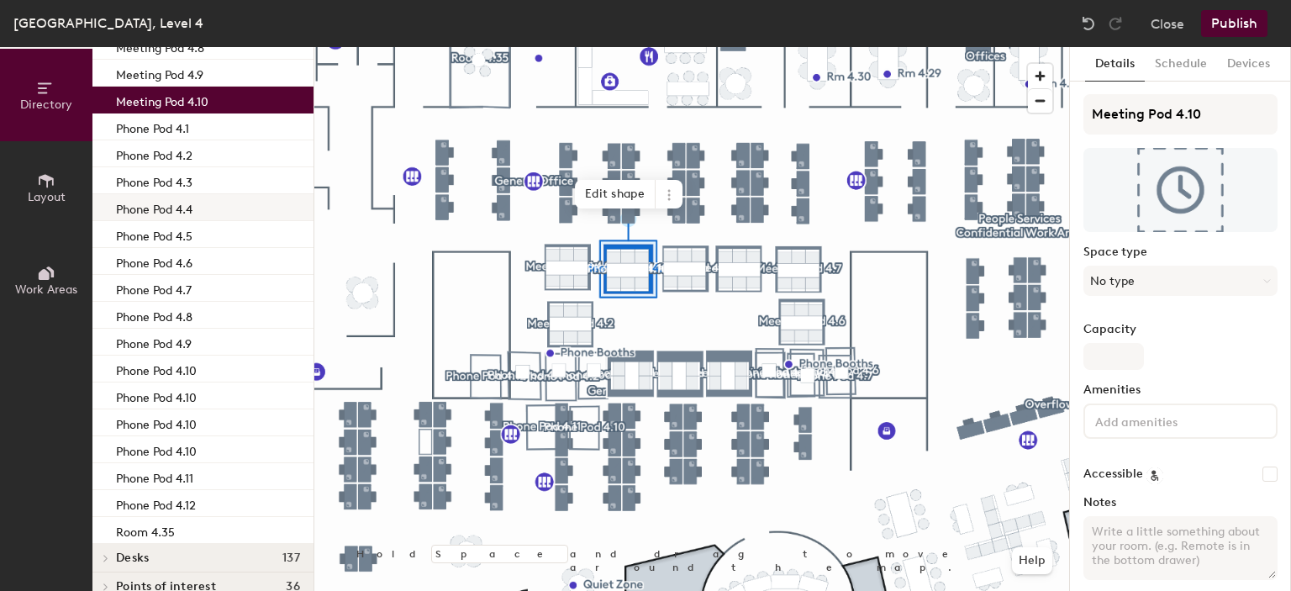
scroll to position [323, 0]
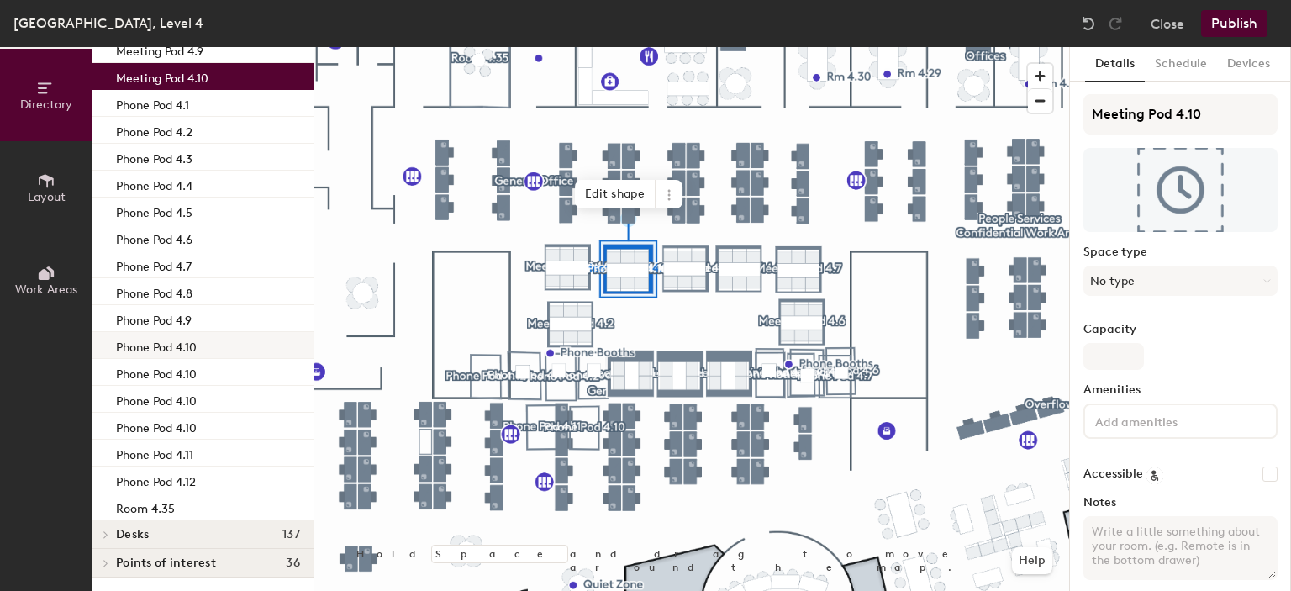
click at [188, 350] on p "Phone Pod 4.10" at bounding box center [156, 344] width 81 height 19
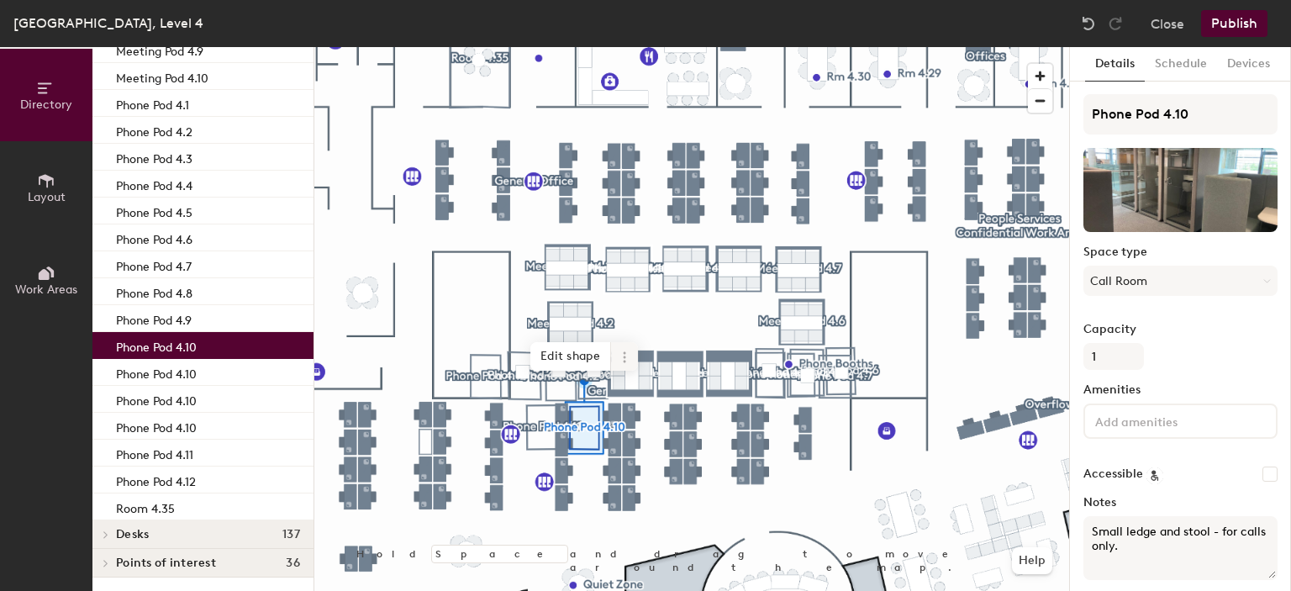
click at [632, 351] on span at bounding box center [624, 356] width 27 height 29
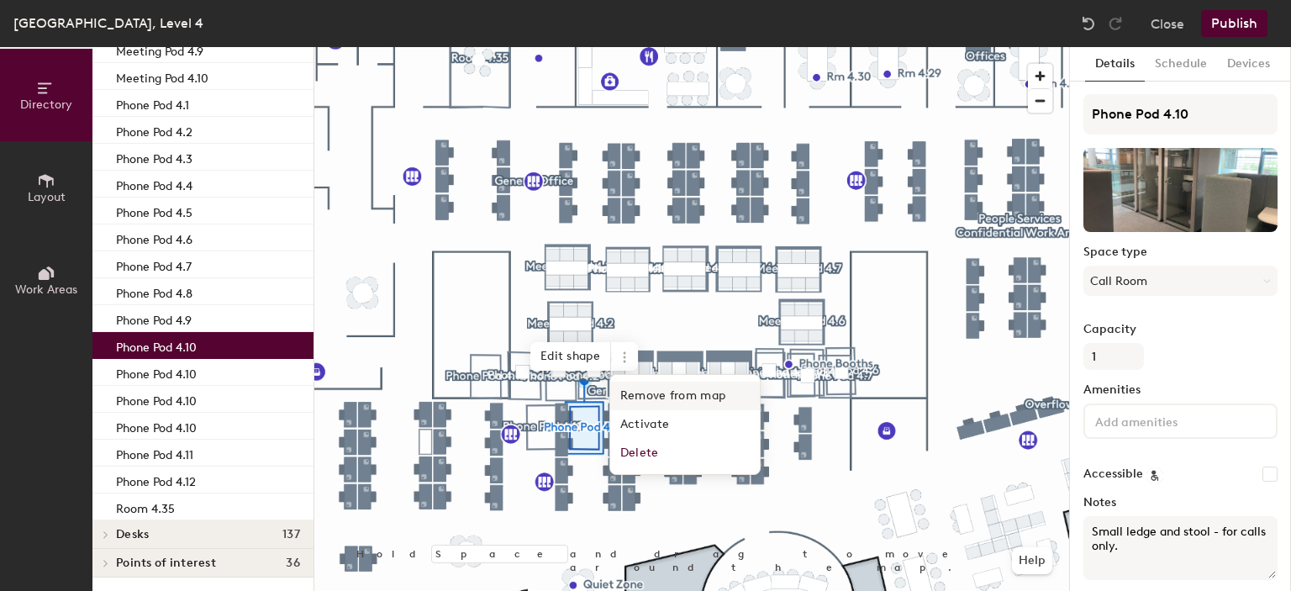
click at [694, 393] on span "Remove from map" at bounding box center [685, 396] width 150 height 29
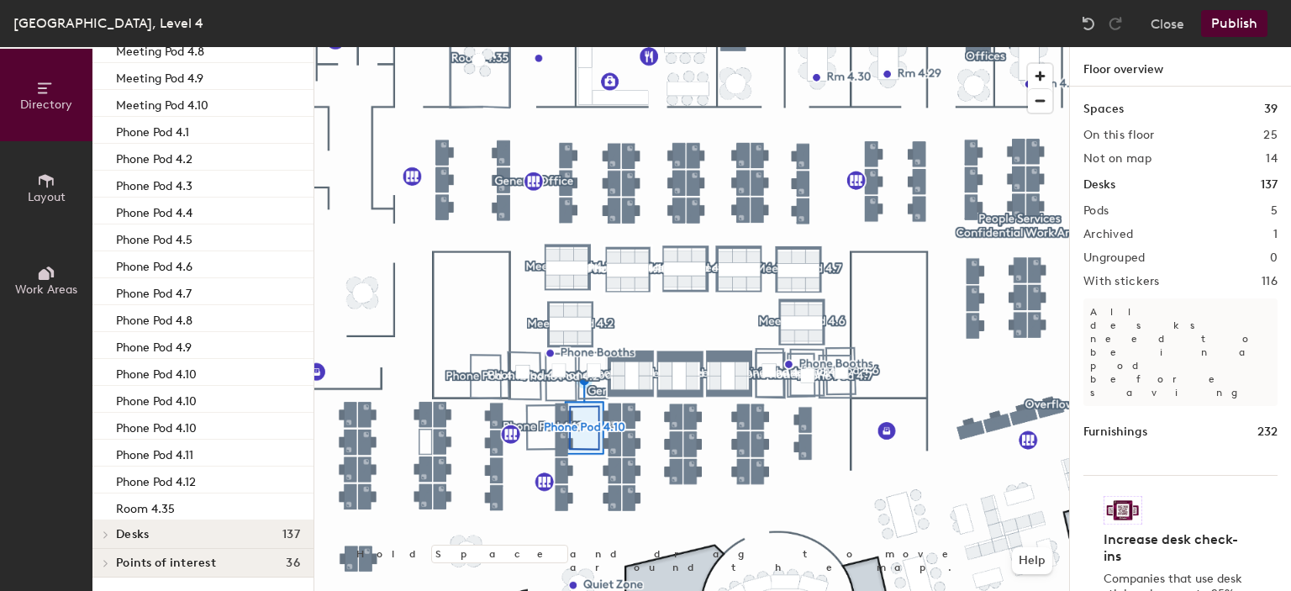
scroll to position [296, 0]
click at [229, 377] on div "Phone Pod 4.10" at bounding box center [202, 372] width 221 height 27
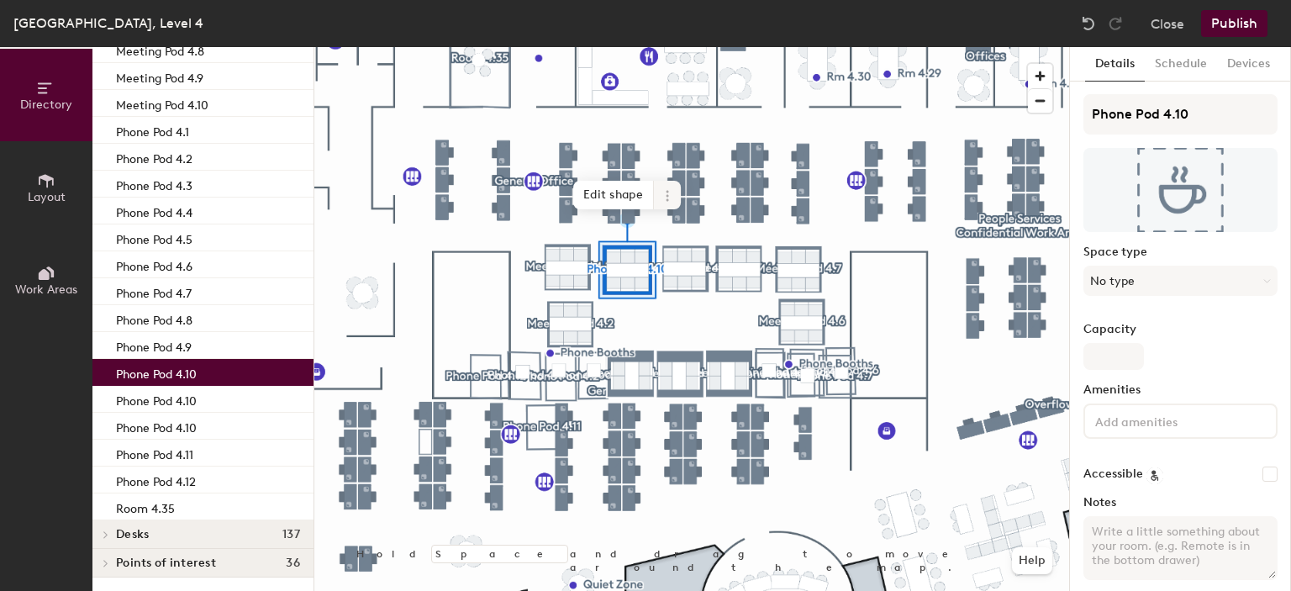
click at [669, 198] on icon at bounding box center [667, 195] width 13 height 13
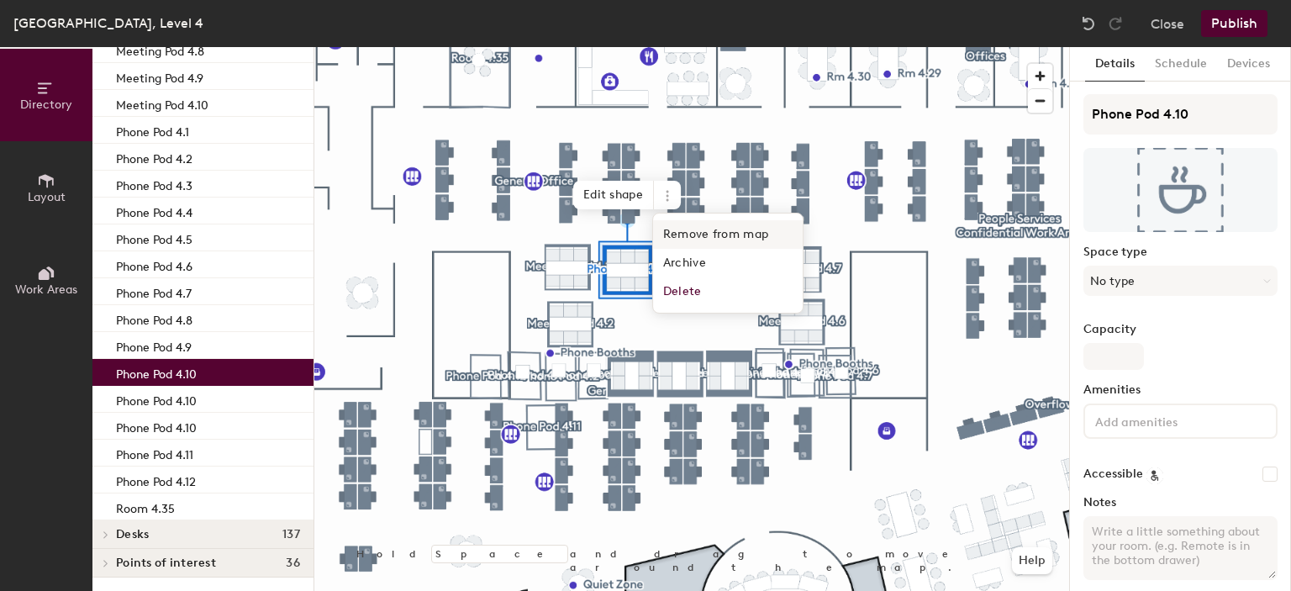
click at [720, 235] on span "Remove from map" at bounding box center [728, 234] width 150 height 29
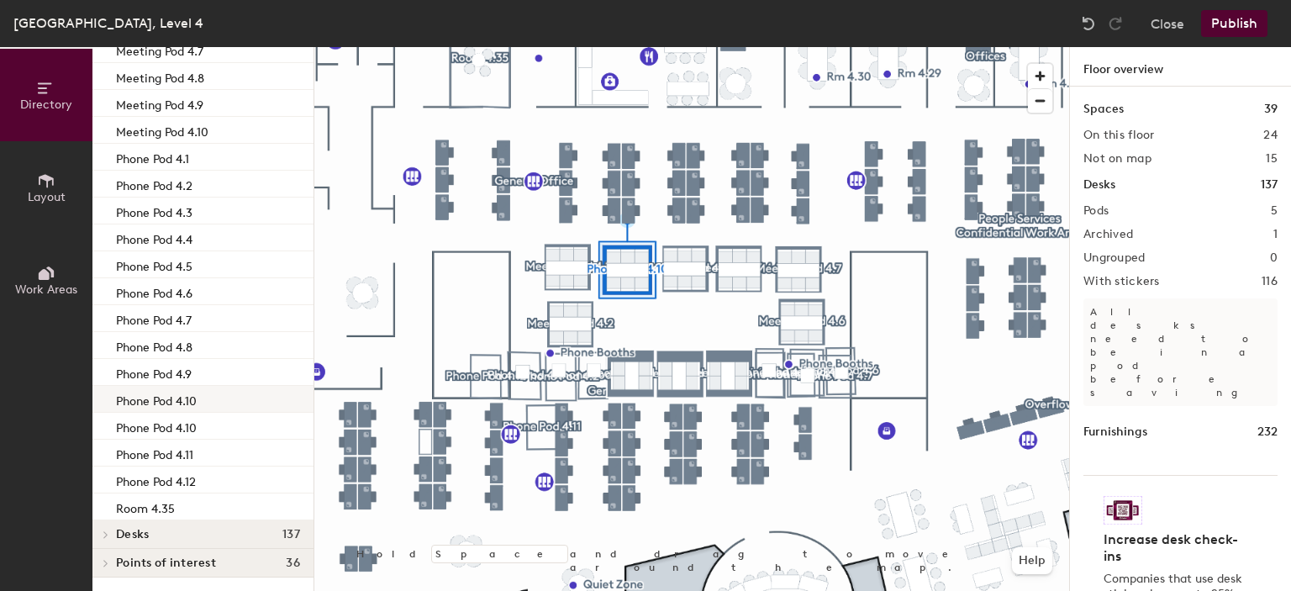
click at [234, 397] on div "Phone Pod 4.10" at bounding box center [202, 399] width 221 height 27
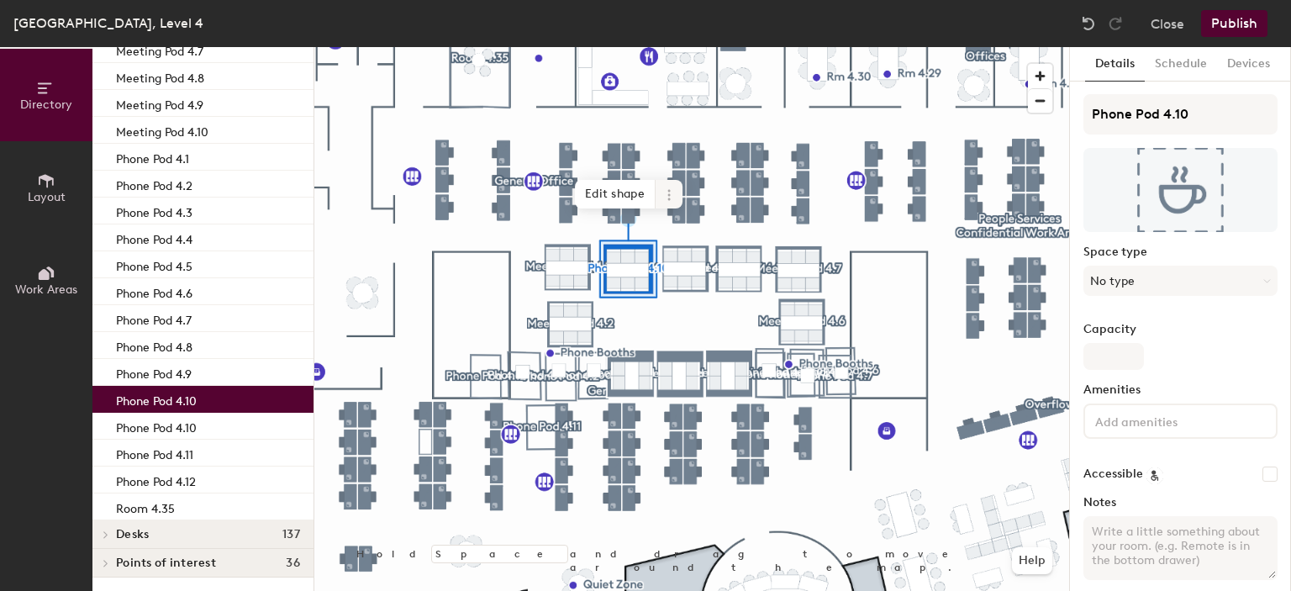
click at [667, 192] on icon at bounding box center [668, 194] width 13 height 13
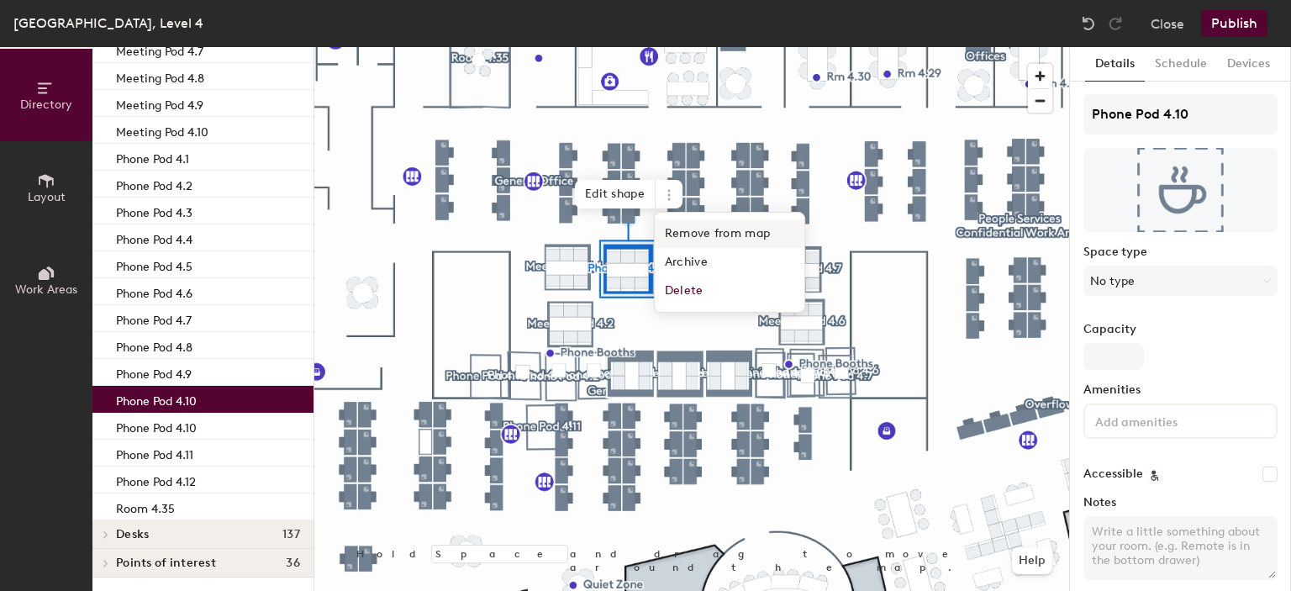
click at [688, 241] on span "Remove from map" at bounding box center [730, 233] width 150 height 29
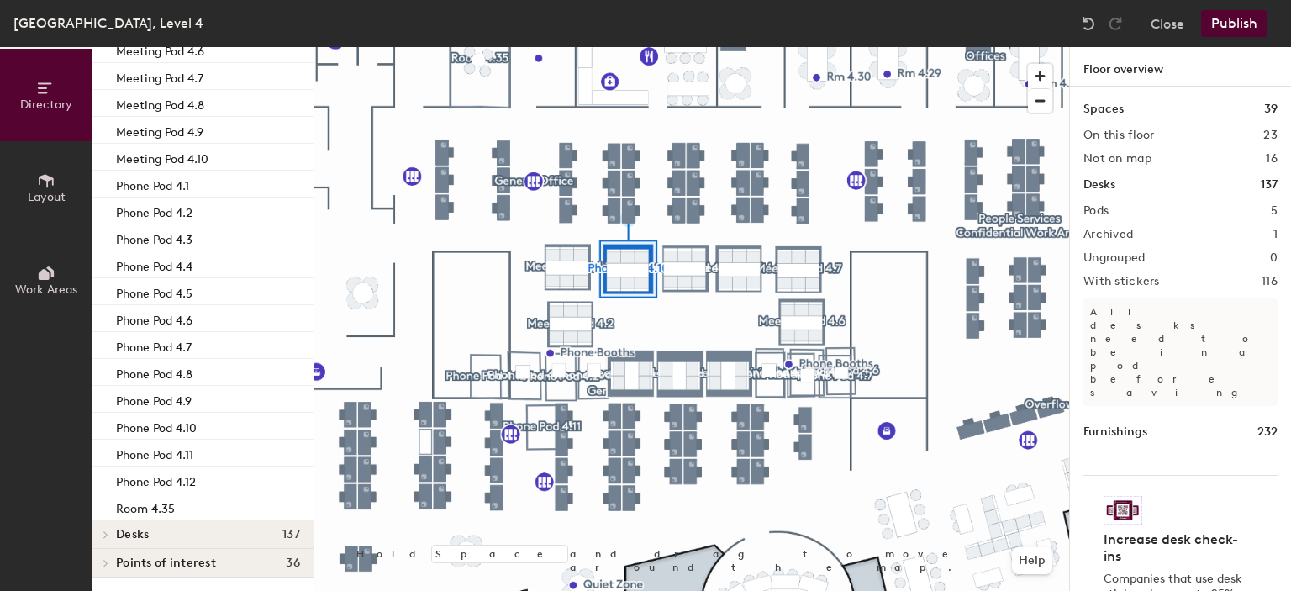
scroll to position [242, 0]
click at [215, 416] on div "Phone Pod 4.10" at bounding box center [202, 426] width 221 height 27
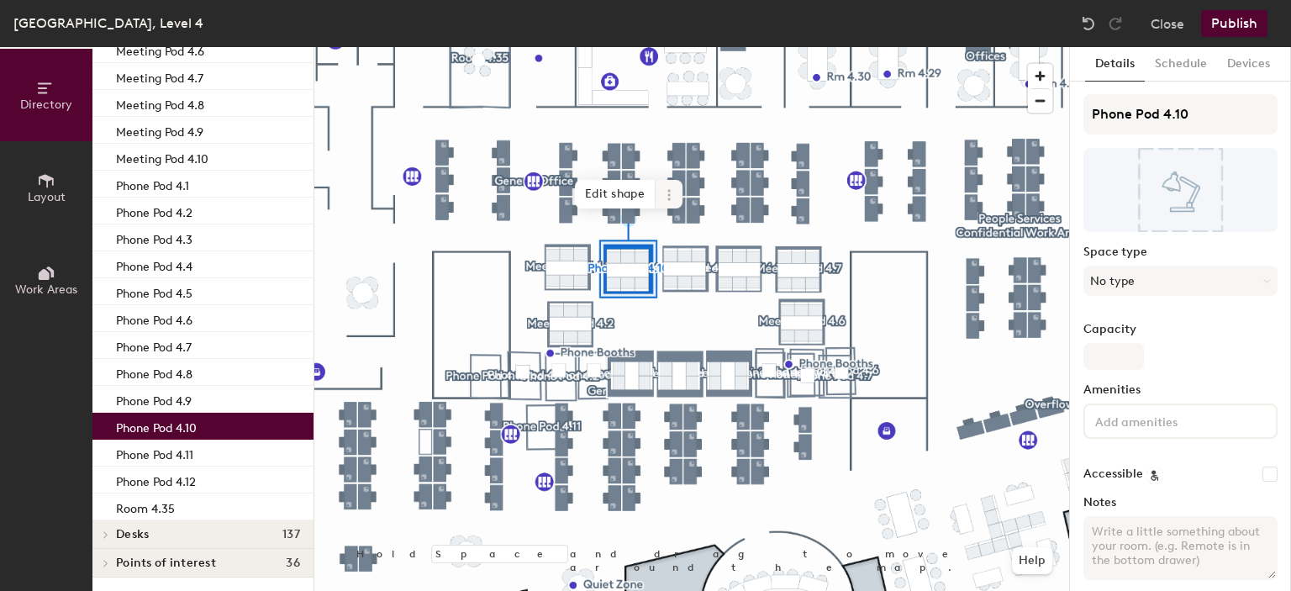
click at [676, 191] on span at bounding box center [669, 194] width 27 height 29
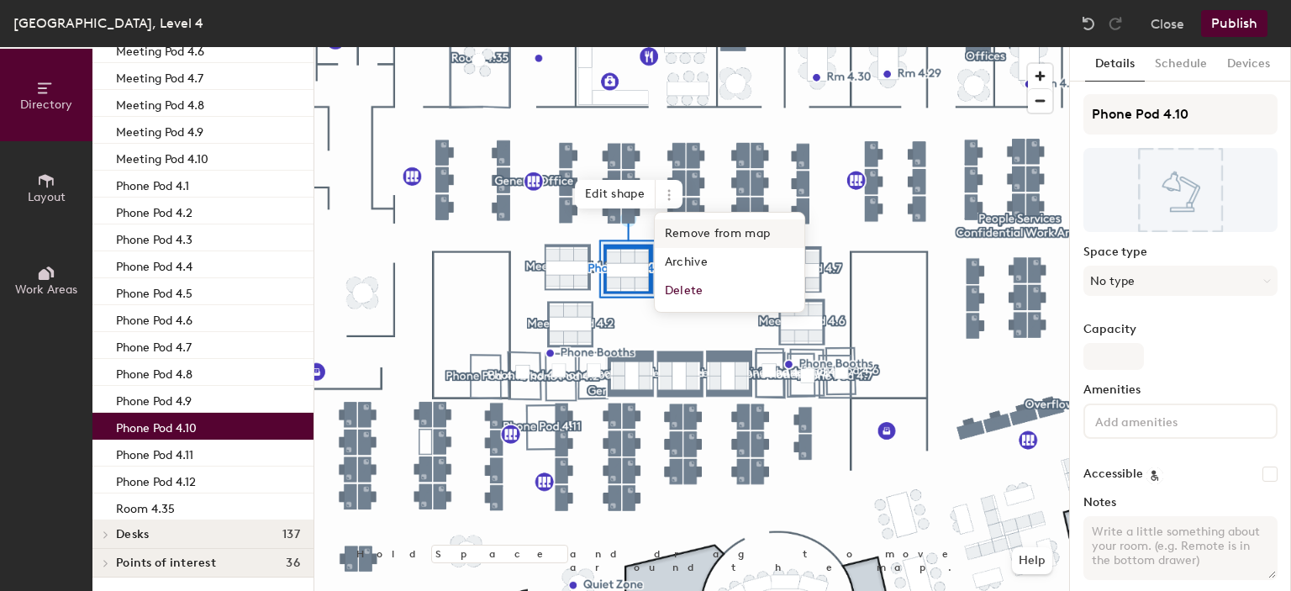
click at [703, 233] on span "Remove from map" at bounding box center [730, 233] width 150 height 29
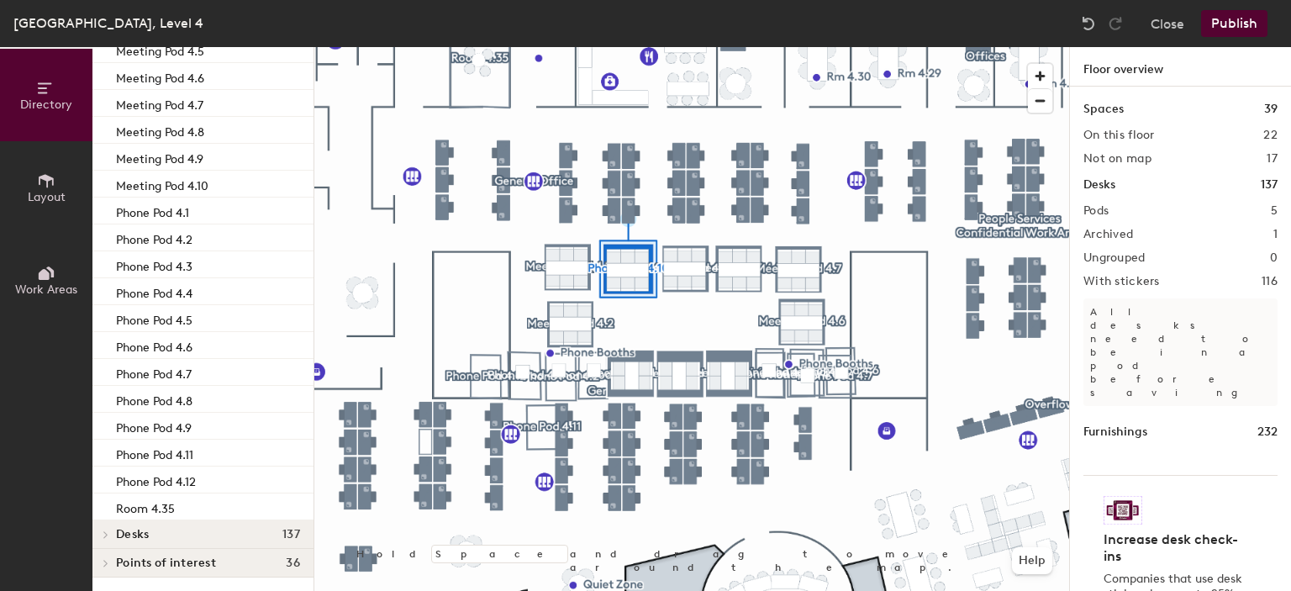
scroll to position [215, 0]
click at [229, 453] on div "Phone Pod 4.11" at bounding box center [202, 453] width 221 height 27
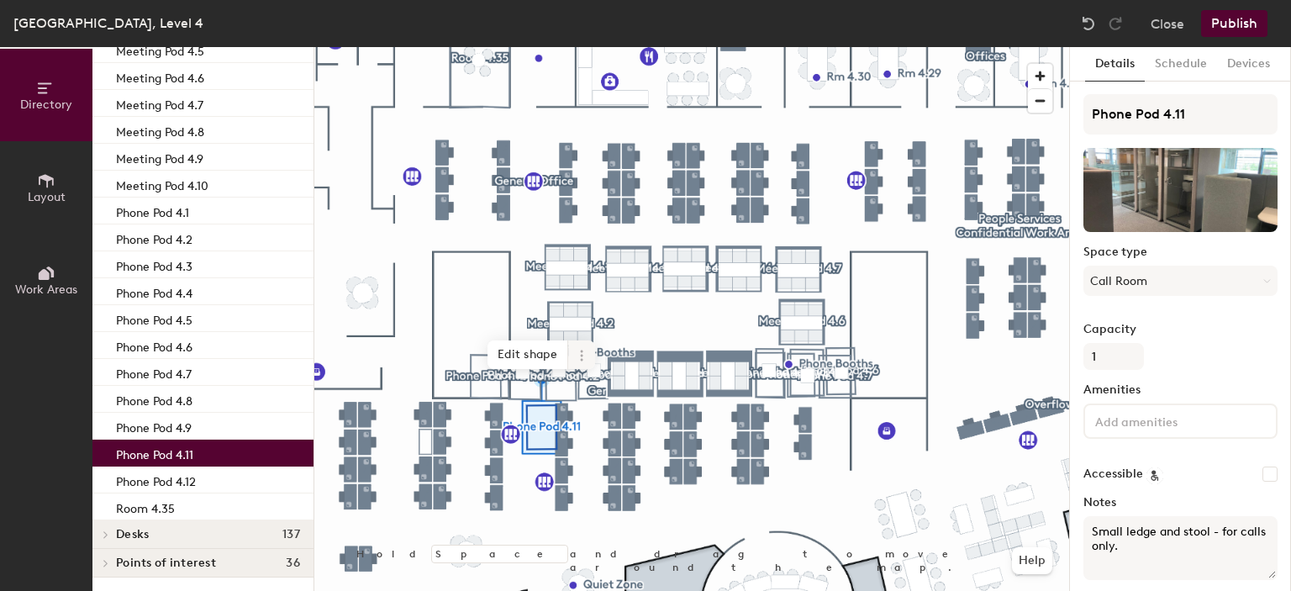
click at [582, 357] on icon at bounding box center [581, 355] width 13 height 13
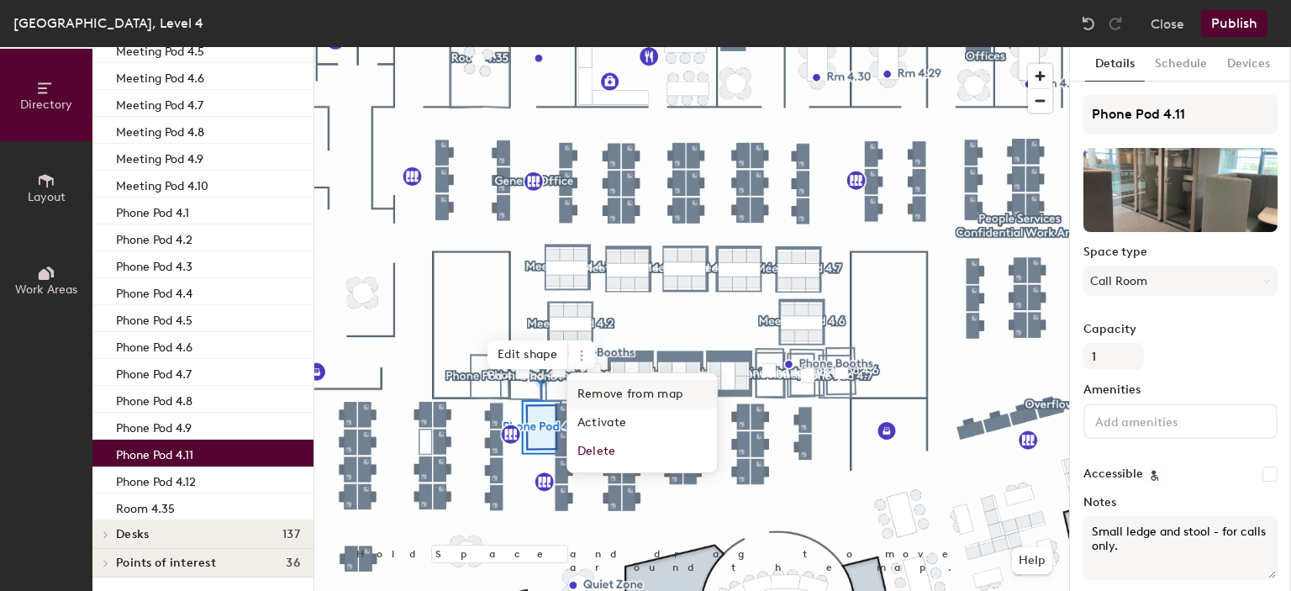
click at [642, 394] on span "Remove from map" at bounding box center [642, 394] width 150 height 29
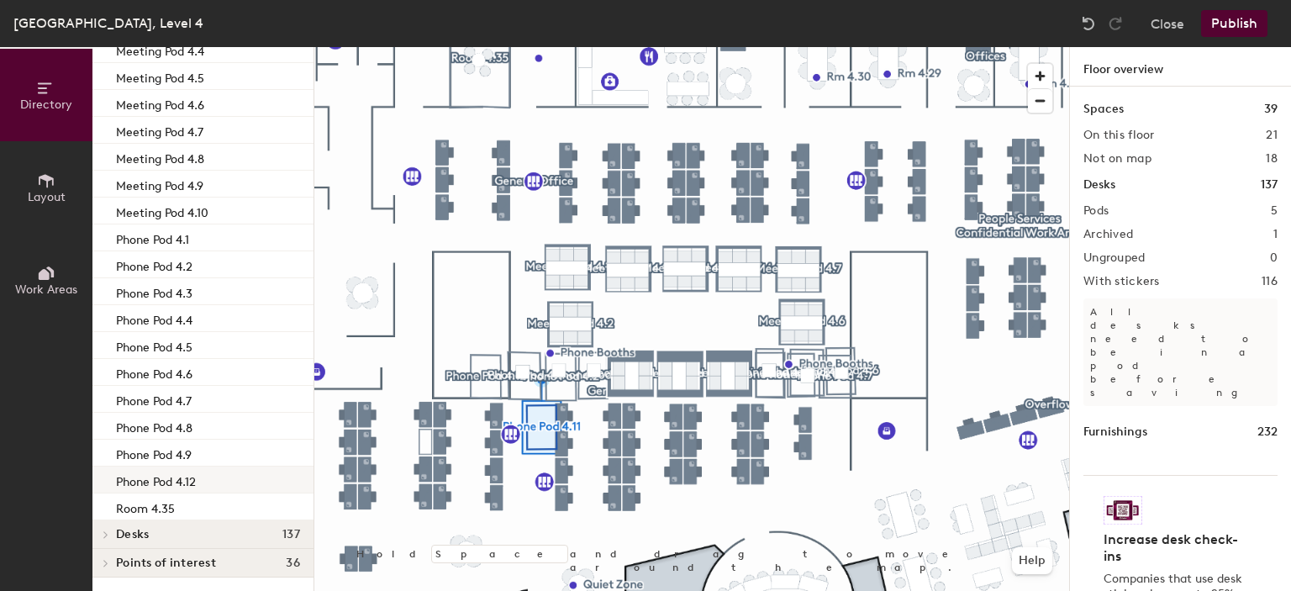
click at [208, 484] on div "Phone Pod 4.12" at bounding box center [202, 480] width 221 height 27
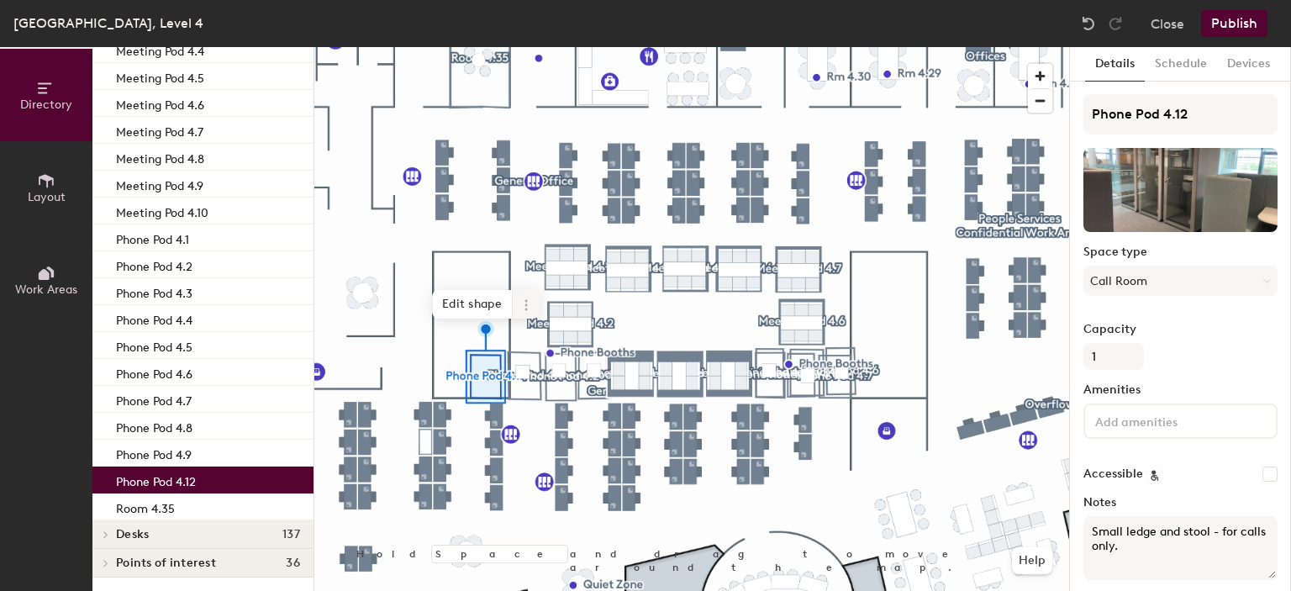
click at [528, 303] on icon at bounding box center [525, 304] width 13 height 13
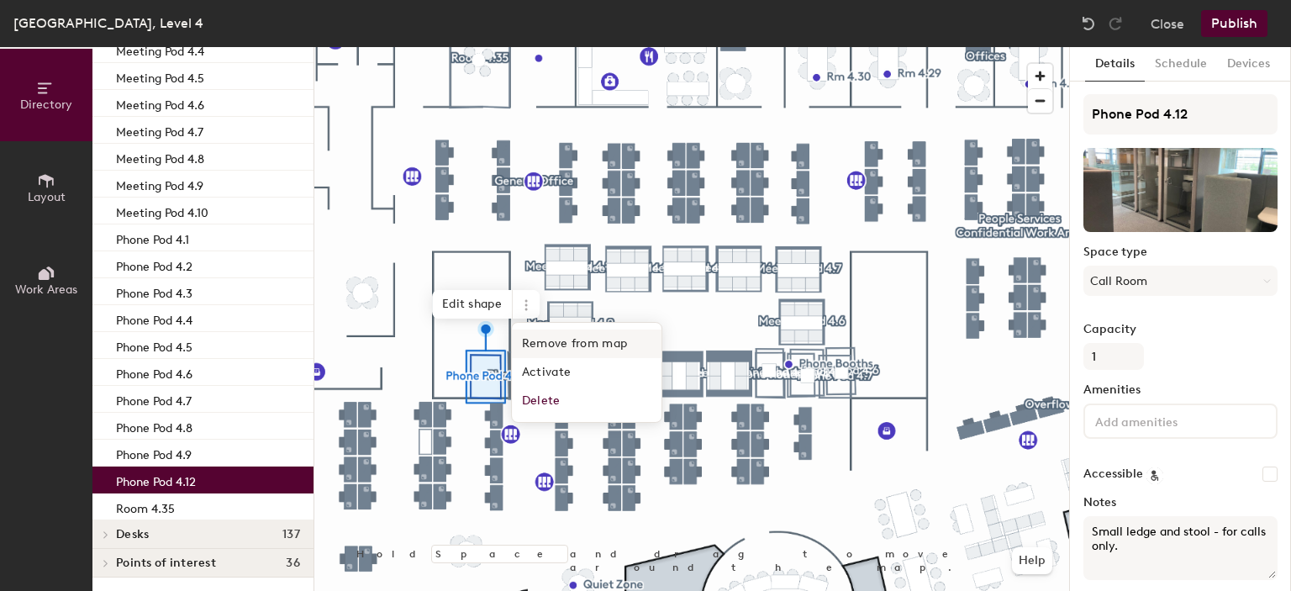
click at [551, 342] on span "Remove from map" at bounding box center [587, 344] width 150 height 29
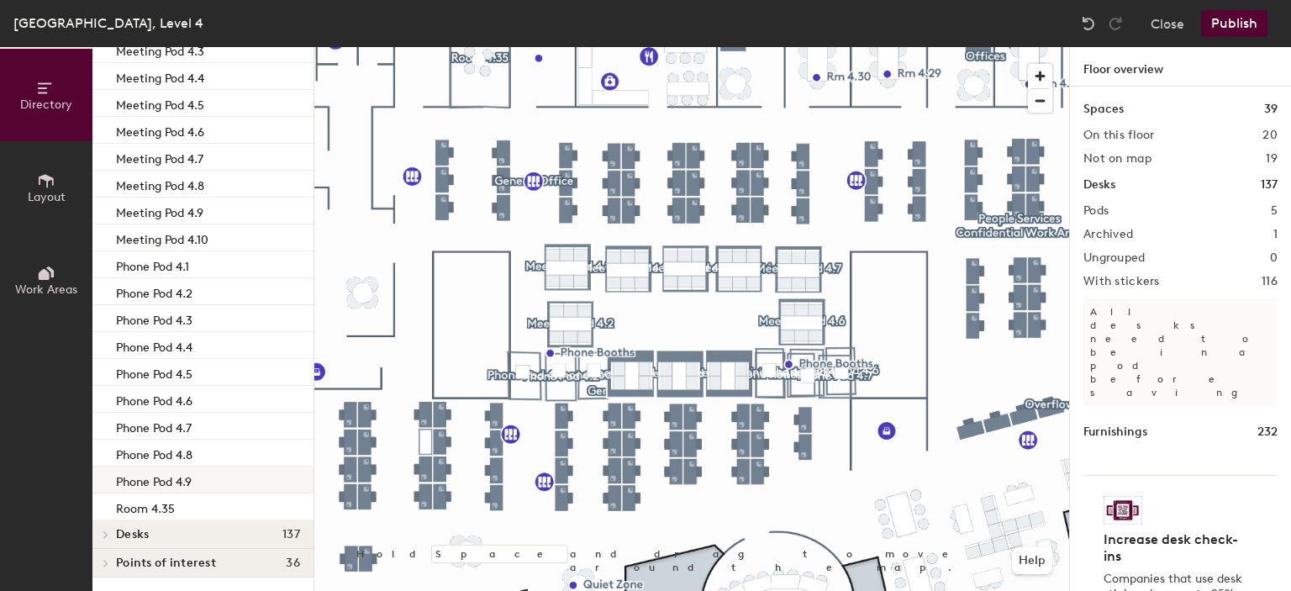
click at [239, 478] on div "Phone Pod 4.9" at bounding box center [202, 480] width 221 height 27
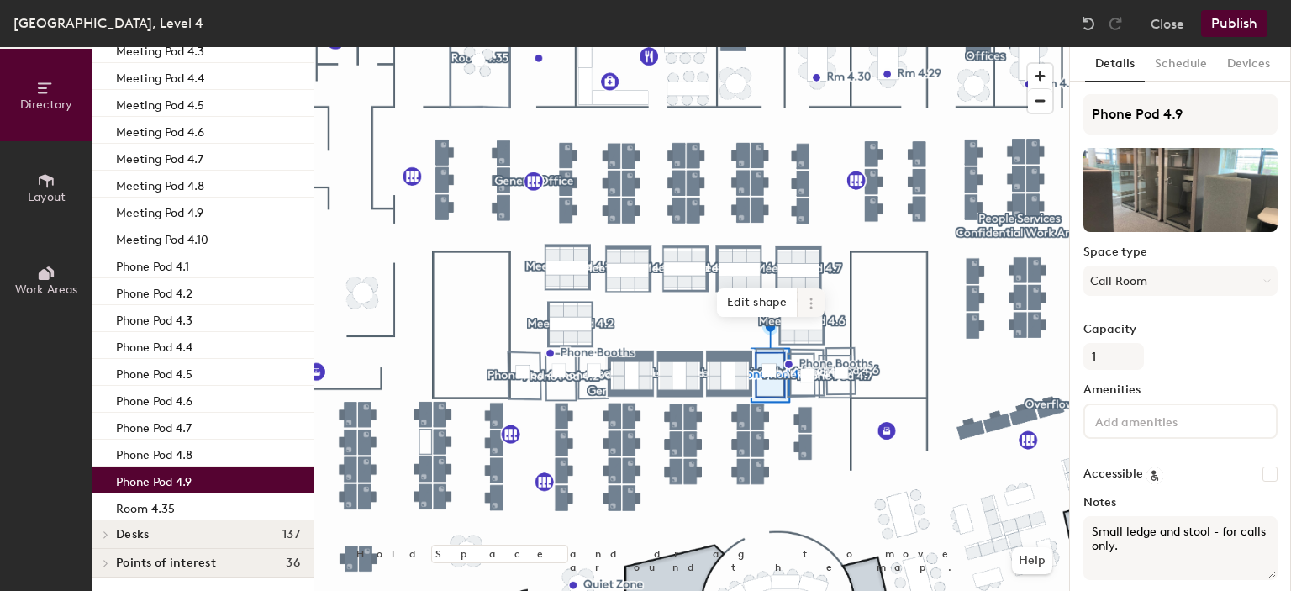
click at [814, 302] on icon at bounding box center [810, 303] width 13 height 13
click at [830, 351] on span "Remove from map" at bounding box center [872, 342] width 150 height 29
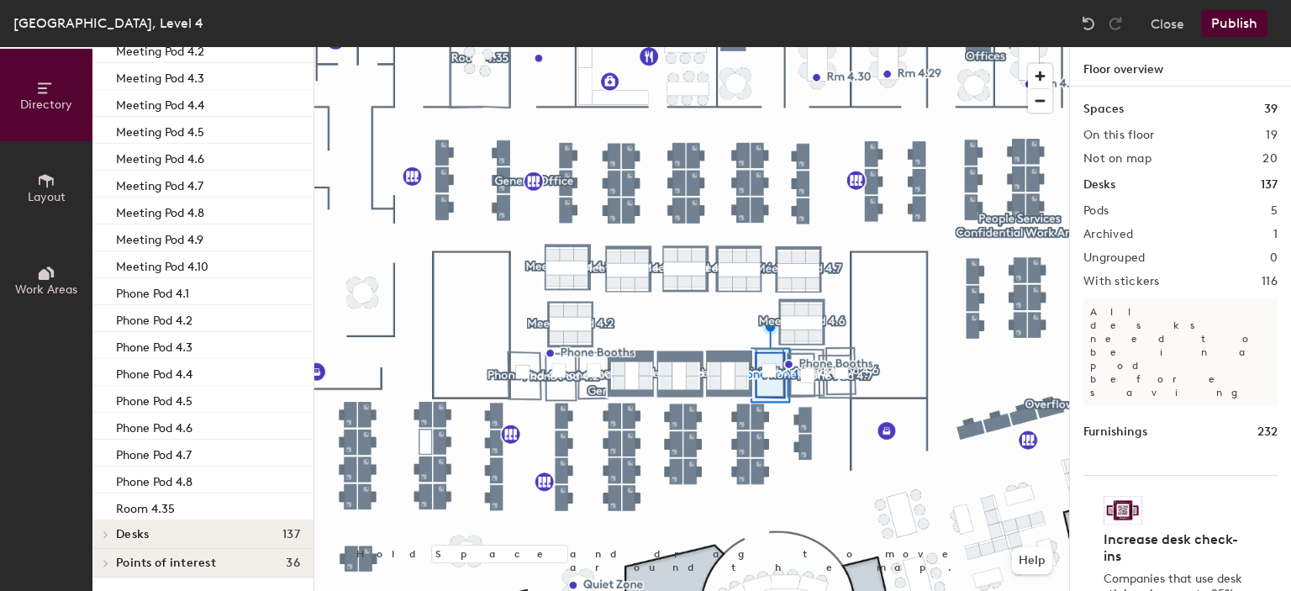
scroll to position [134, 0]
click at [240, 473] on div "Phone Pod 4.8" at bounding box center [202, 480] width 221 height 27
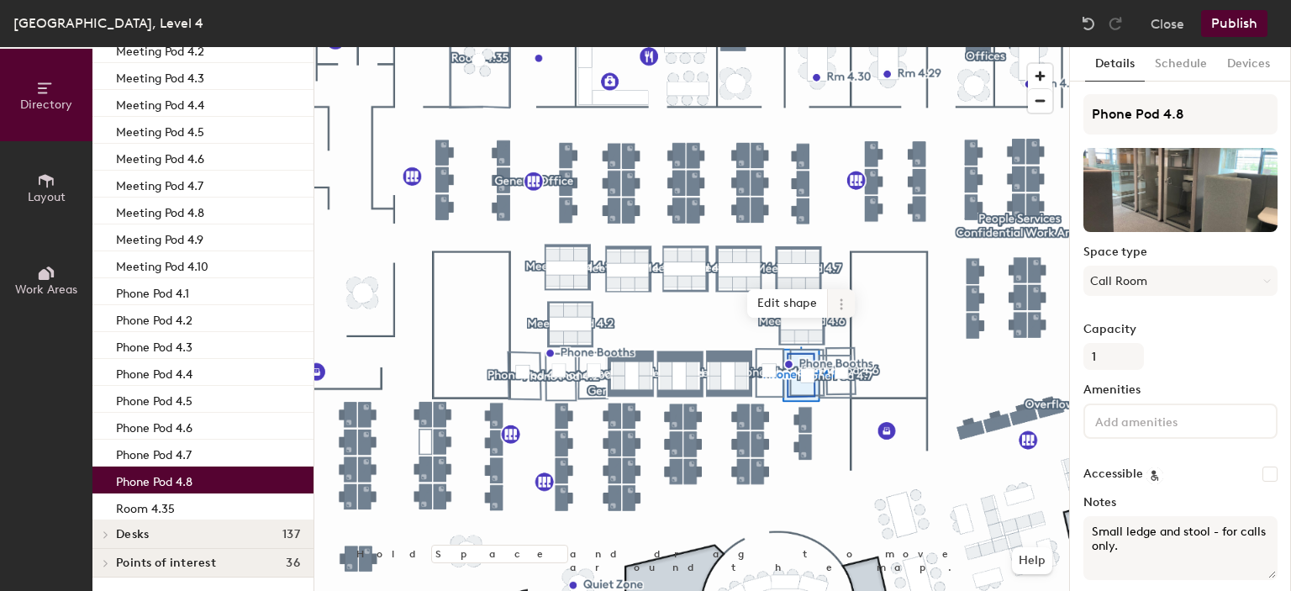
click at [841, 305] on icon at bounding box center [841, 304] width 3 height 3
click at [840, 345] on span "Remove from map" at bounding box center [902, 343] width 150 height 29
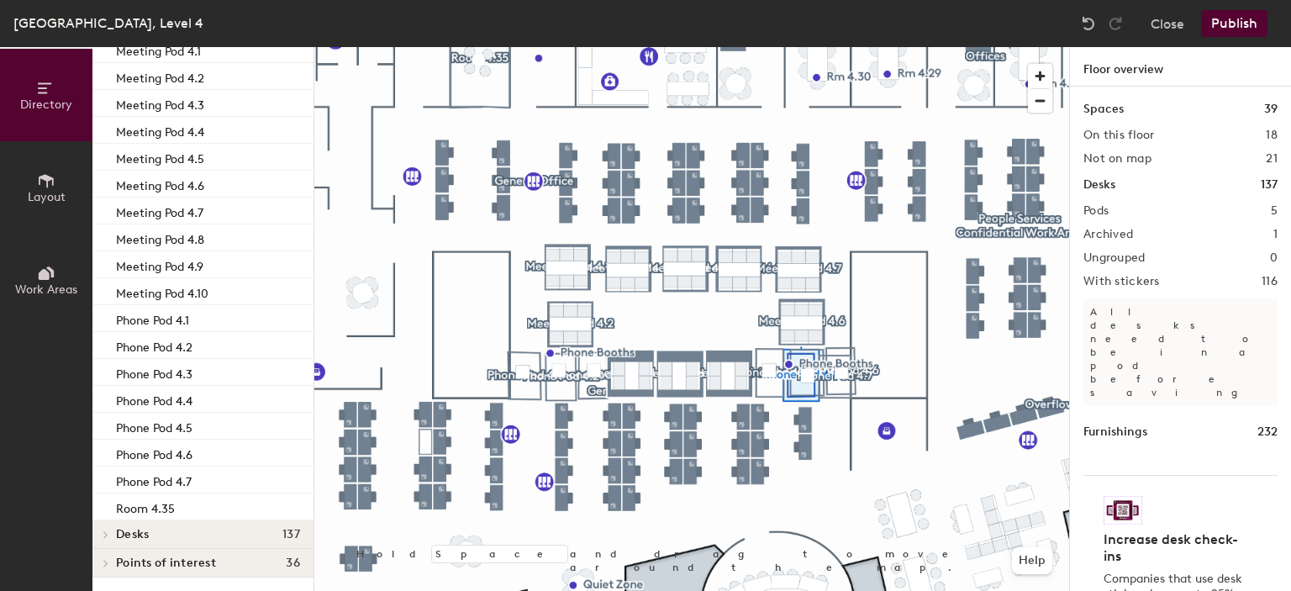
scroll to position [108, 0]
click at [200, 477] on div "Phone Pod 4.7" at bounding box center [202, 480] width 221 height 27
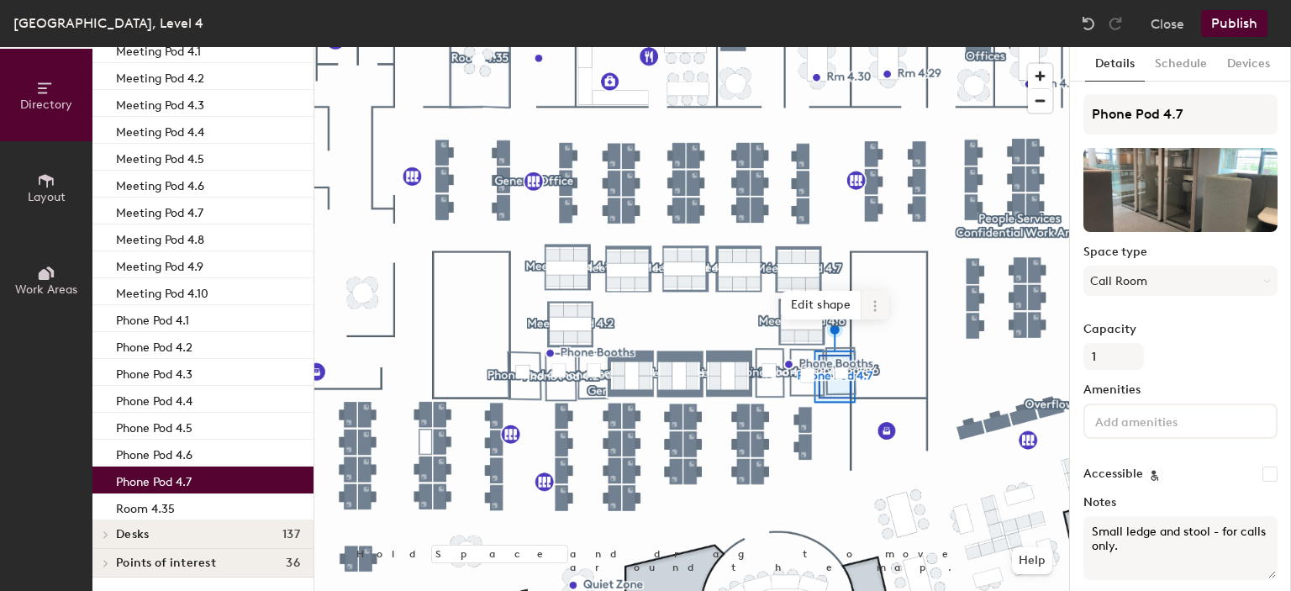
click at [880, 305] on icon at bounding box center [874, 305] width 13 height 13
click at [908, 345] on span "Remove from map" at bounding box center [936, 344] width 150 height 29
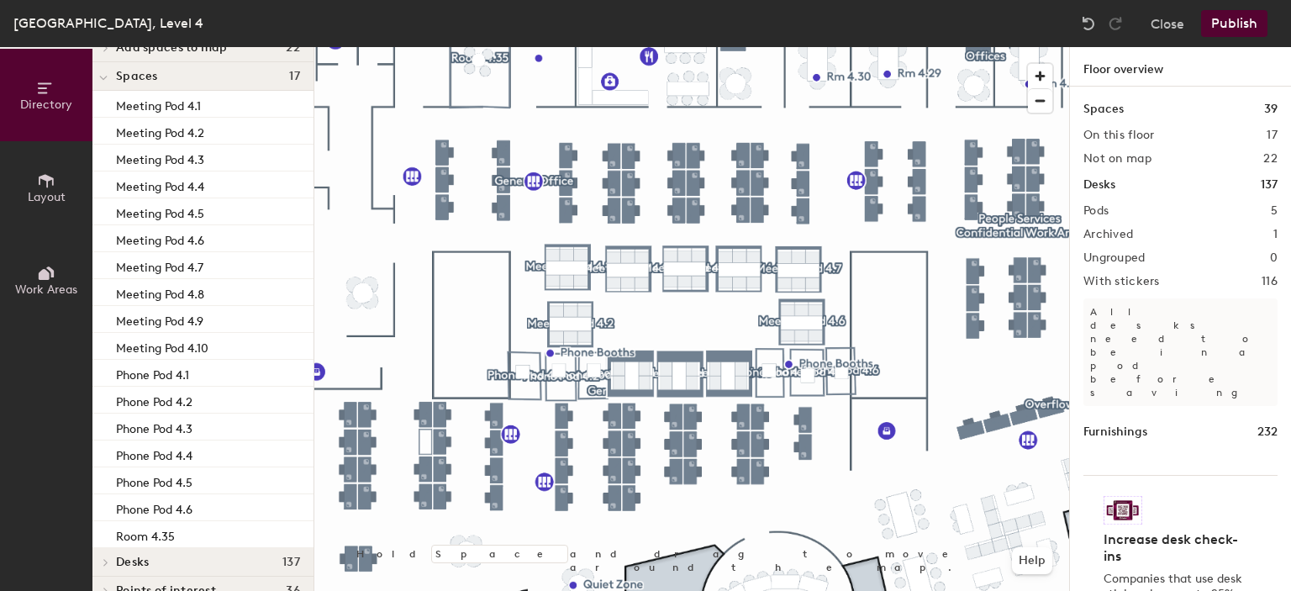
scroll to position [81, 0]
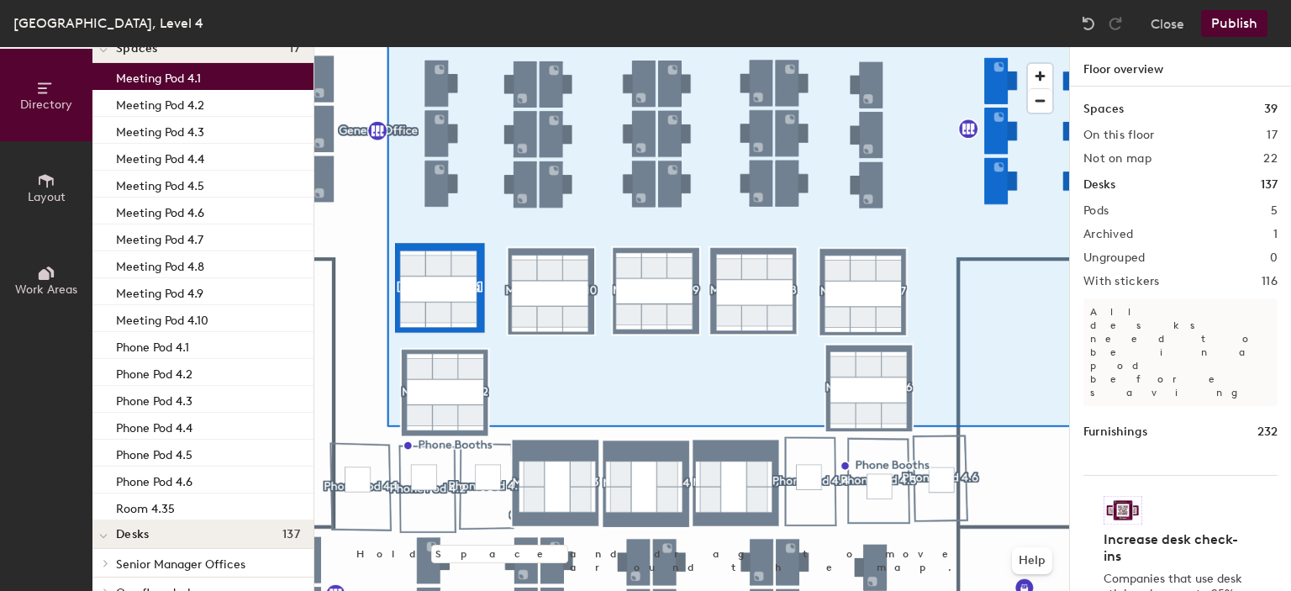
click at [215, 76] on div "Meeting Pod 4.1" at bounding box center [202, 76] width 221 height 27
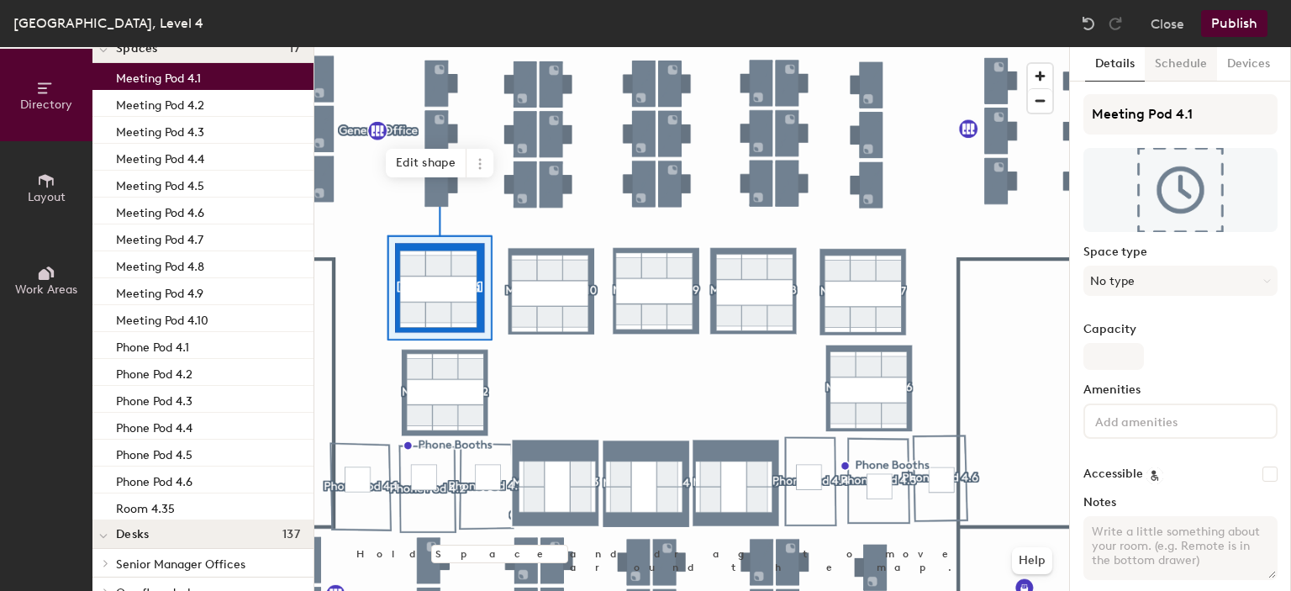
drag, startPoint x: 1144, startPoint y: 63, endPoint x: 1154, endPoint y: 63, distance: 10.1
click at [1145, 63] on button "Schedule" at bounding box center [1181, 64] width 72 height 34
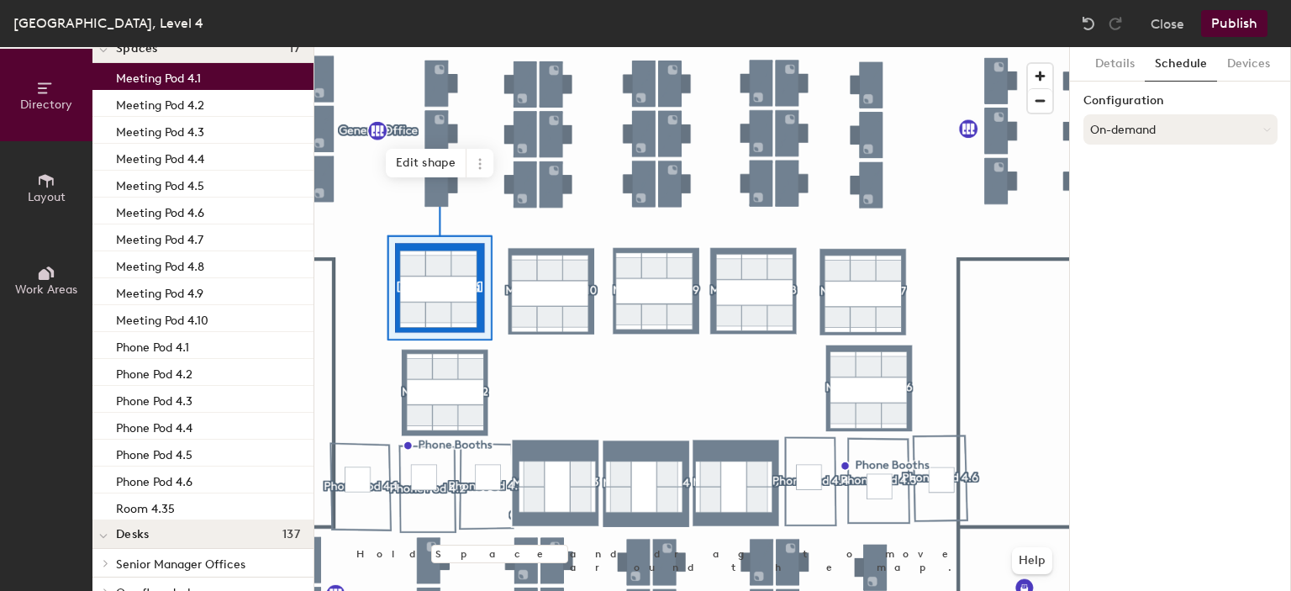
click at [1150, 140] on button "On-demand" at bounding box center [1180, 129] width 194 height 30
click at [1146, 190] on div "Scheduled" at bounding box center [1180, 196] width 192 height 25
click at [1142, 166] on button "Select account" at bounding box center [1180, 166] width 194 height 30
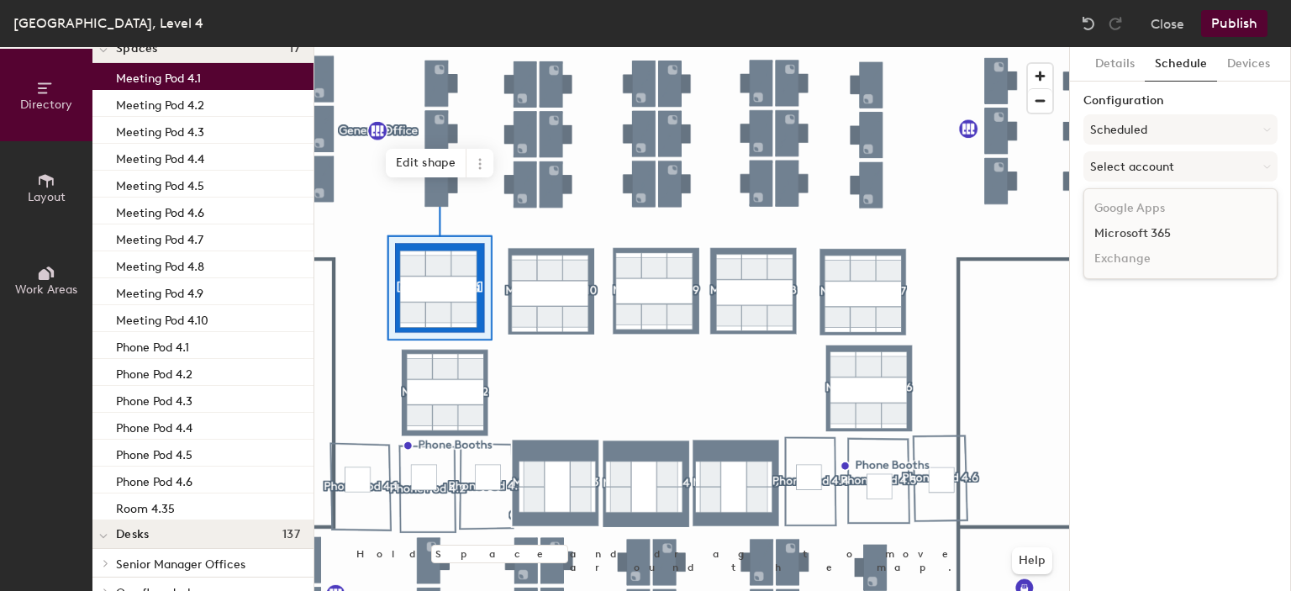
click at [1141, 227] on div "Microsoft 365" at bounding box center [1180, 233] width 192 height 25
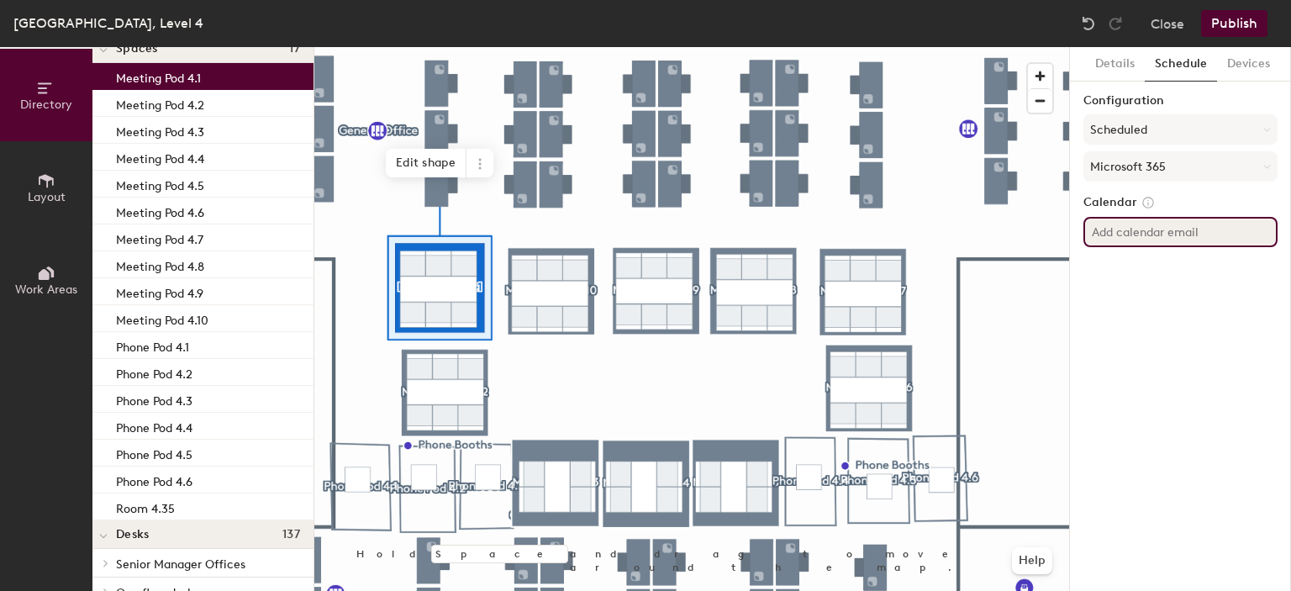
click at [1152, 221] on input at bounding box center [1180, 232] width 194 height 30
paste input "[PERSON_NAME][EMAIL_ADDRESS][DOMAIN_NAME]"
click at [1172, 231] on input "[PERSON_NAME][EMAIL_ADDRESS][DOMAIN_NAME]" at bounding box center [1180, 232] width 194 height 30
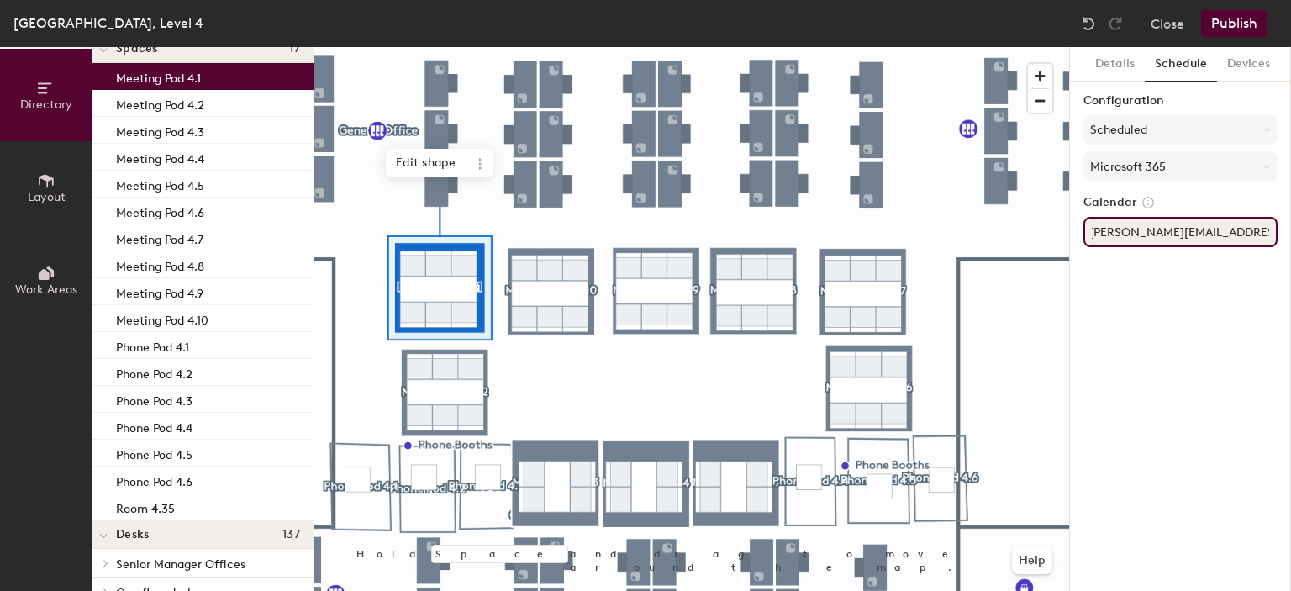
type input "robin-kgmp-4.1@newcastle.ac.uk"
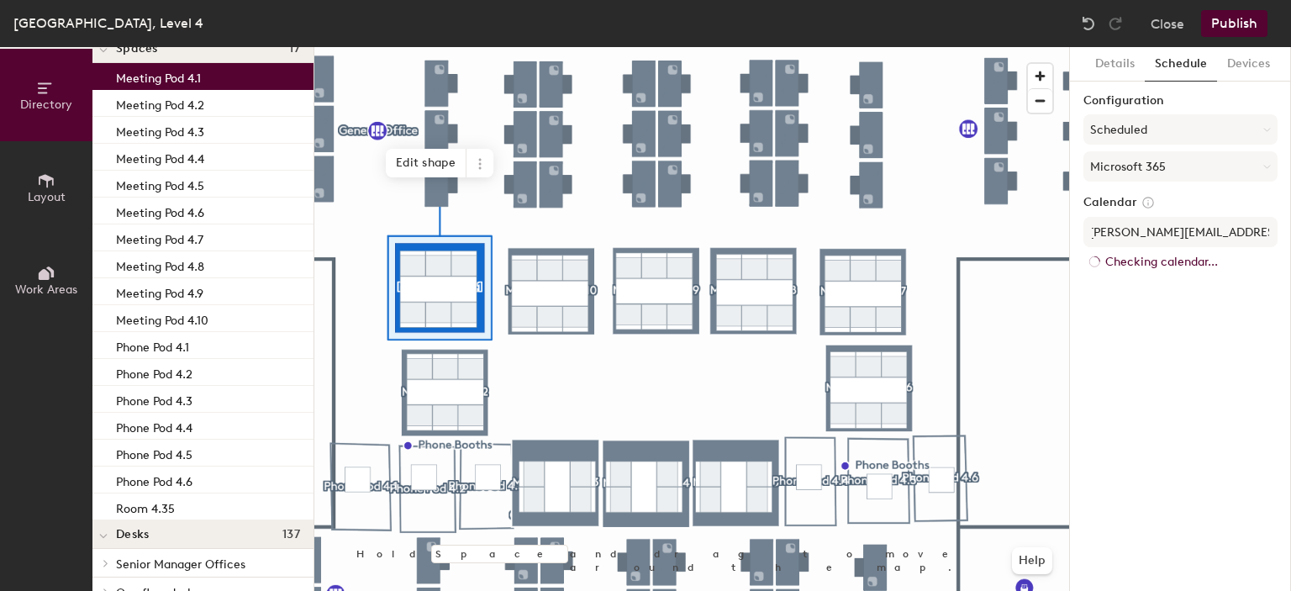
click at [1160, 290] on div "Details Schedule Devices Configuration Scheduled Microsoft 365 Calendar robin-k…" at bounding box center [1180, 319] width 221 height 544
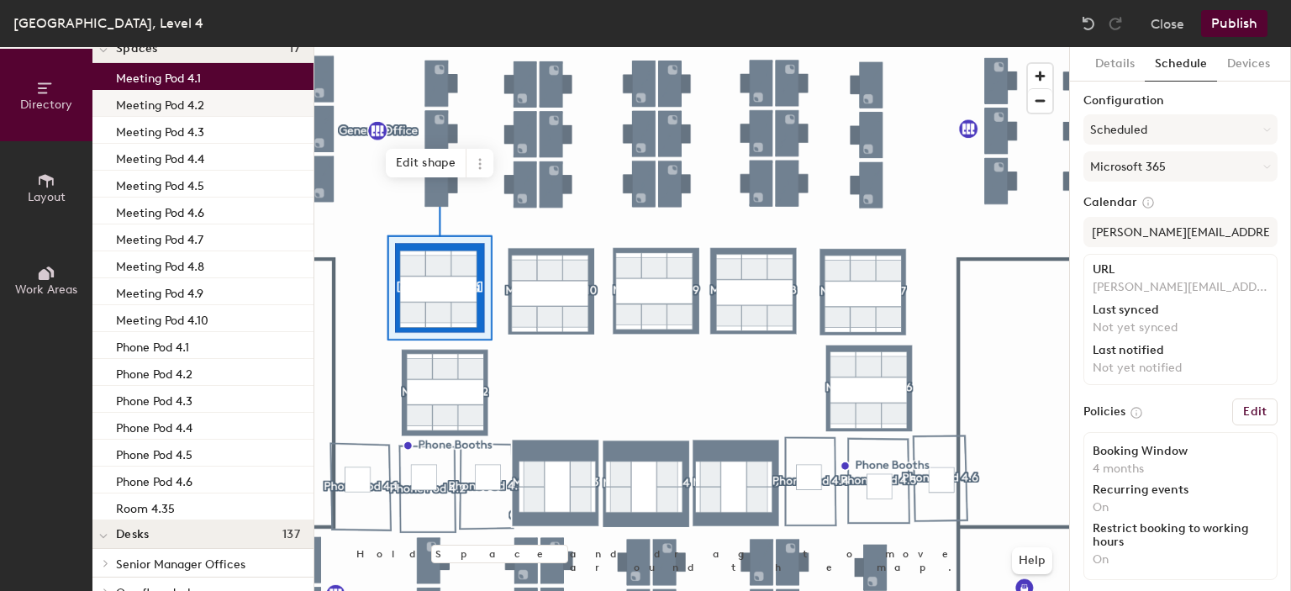
click at [198, 108] on p "Meeting Pod 4.2" at bounding box center [160, 102] width 88 height 19
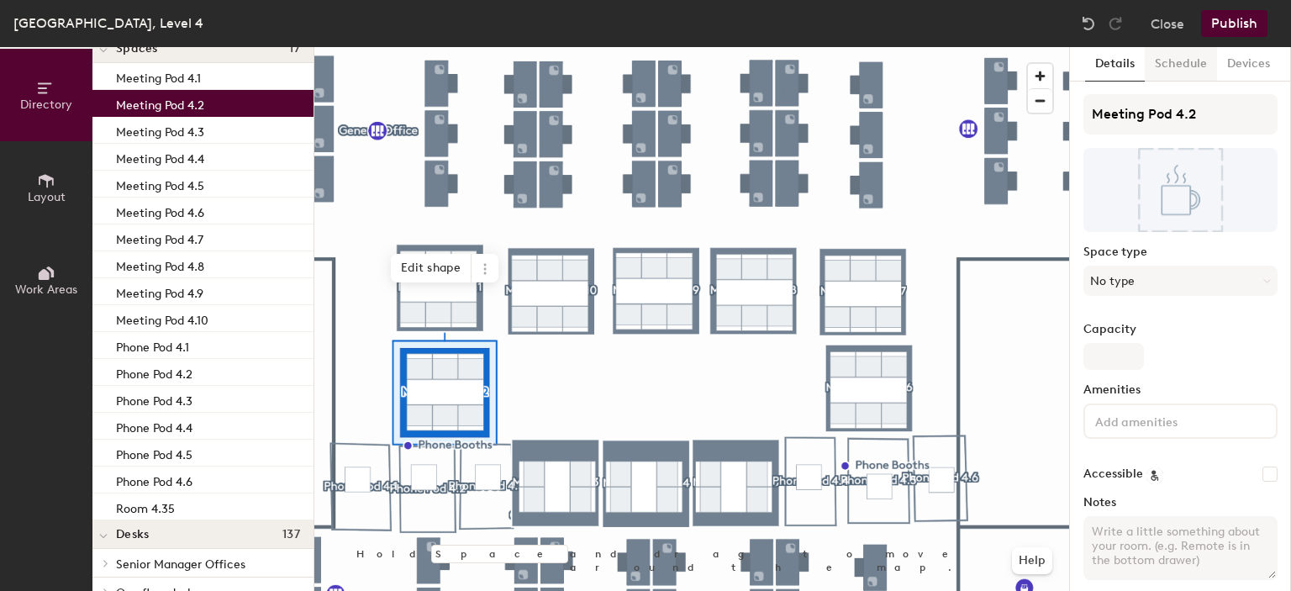
click at [1172, 73] on button "Schedule" at bounding box center [1181, 64] width 72 height 34
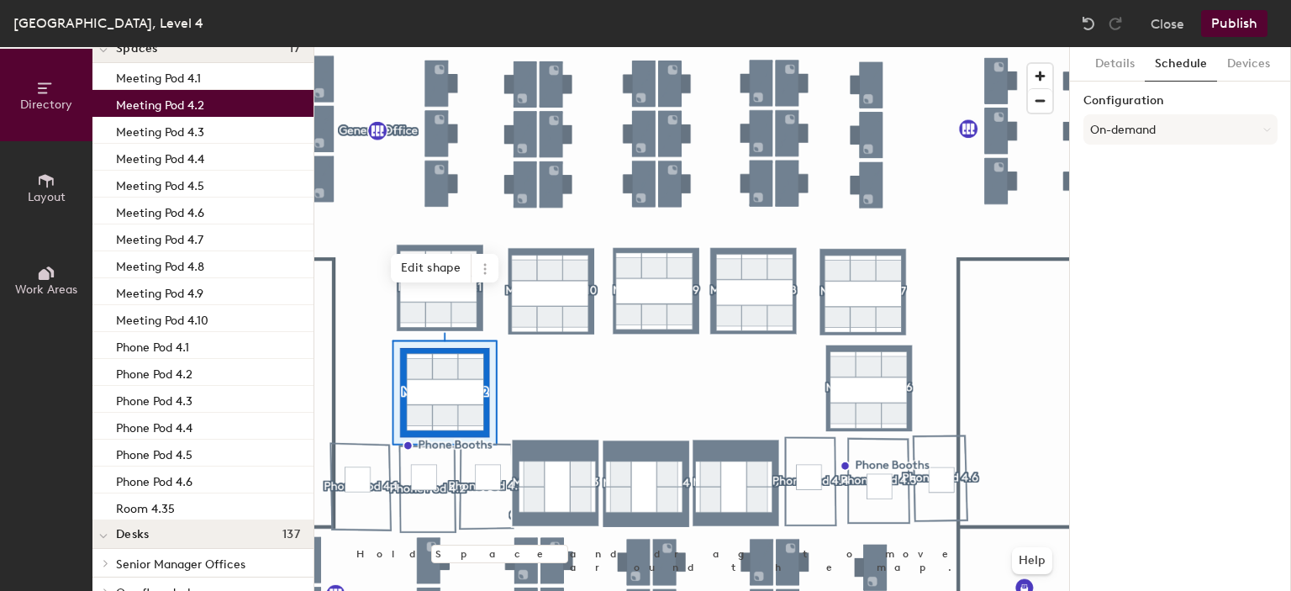
click at [1141, 110] on div "Configuration On-demand" at bounding box center [1180, 122] width 194 height 57
click at [1140, 136] on button "On-demand" at bounding box center [1180, 129] width 194 height 30
click at [1150, 187] on div "Scheduled" at bounding box center [1180, 196] width 192 height 25
click at [1139, 177] on button "Select account" at bounding box center [1180, 166] width 194 height 30
click at [1141, 231] on div "Microsoft 365" at bounding box center [1180, 233] width 192 height 25
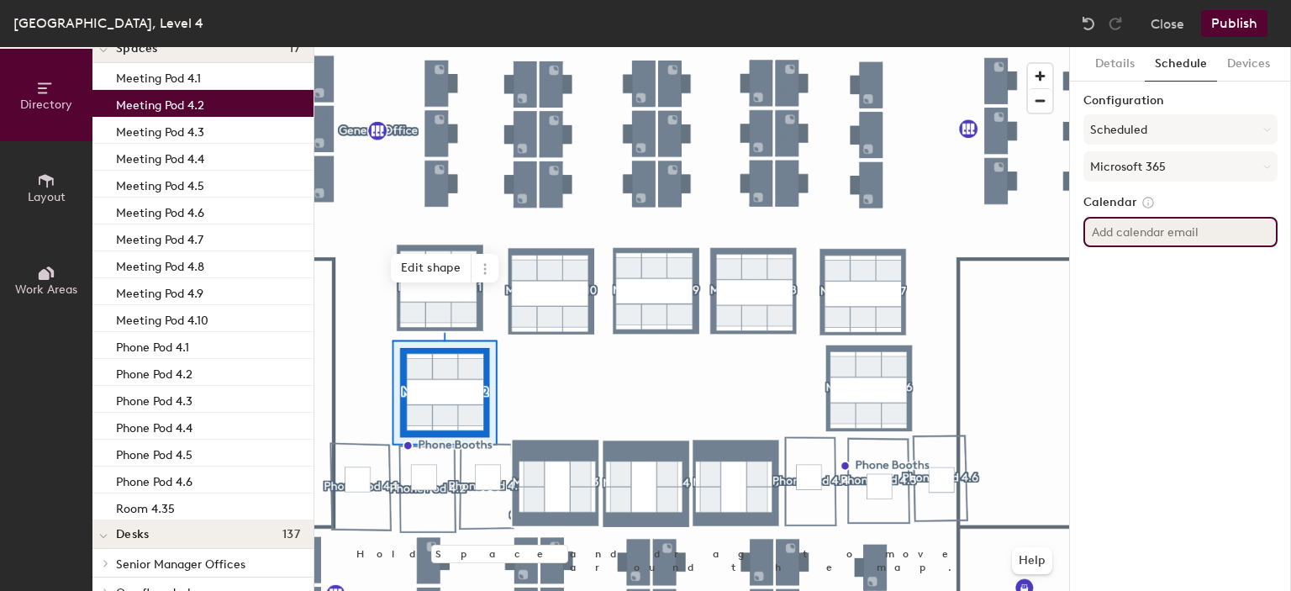
click at [1164, 225] on input at bounding box center [1180, 232] width 194 height 30
paste input "[PERSON_NAME][EMAIL_ADDRESS][DOMAIN_NAME]"
click at [1167, 228] on input "[PERSON_NAME][EMAIL_ADDRESS][DOMAIN_NAME]" at bounding box center [1180, 232] width 194 height 30
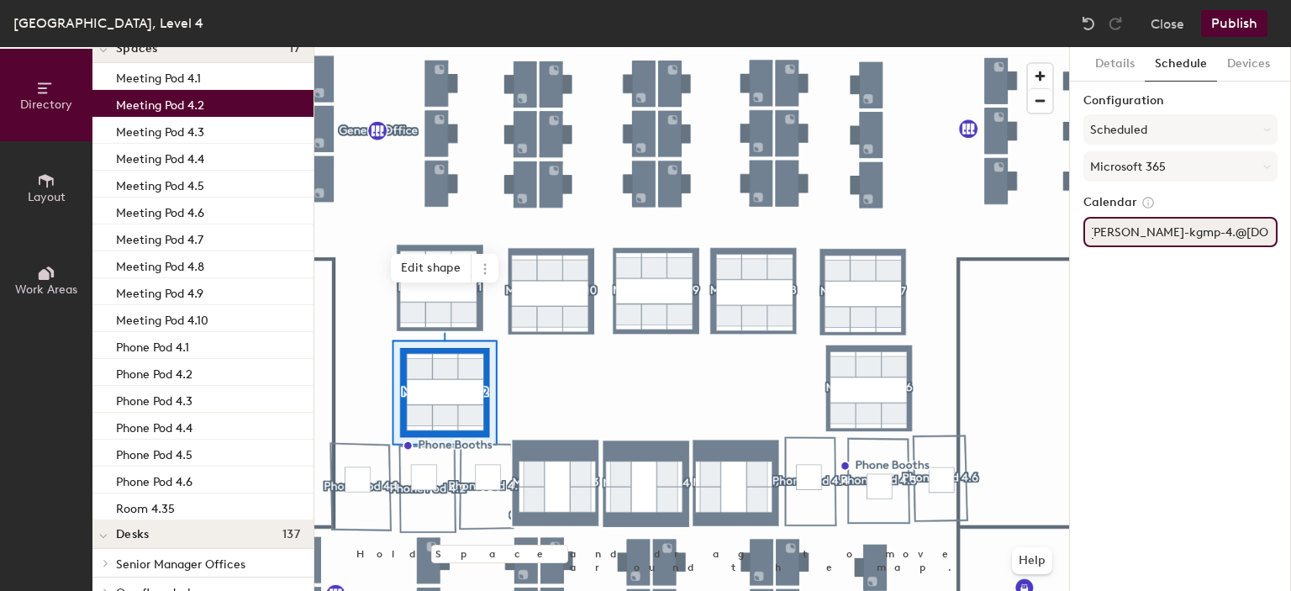
type input "robin-kgmp-4.2@newcastle.ac.uk"
click at [219, 133] on div "Meeting Pod 4.3" at bounding box center [202, 130] width 221 height 27
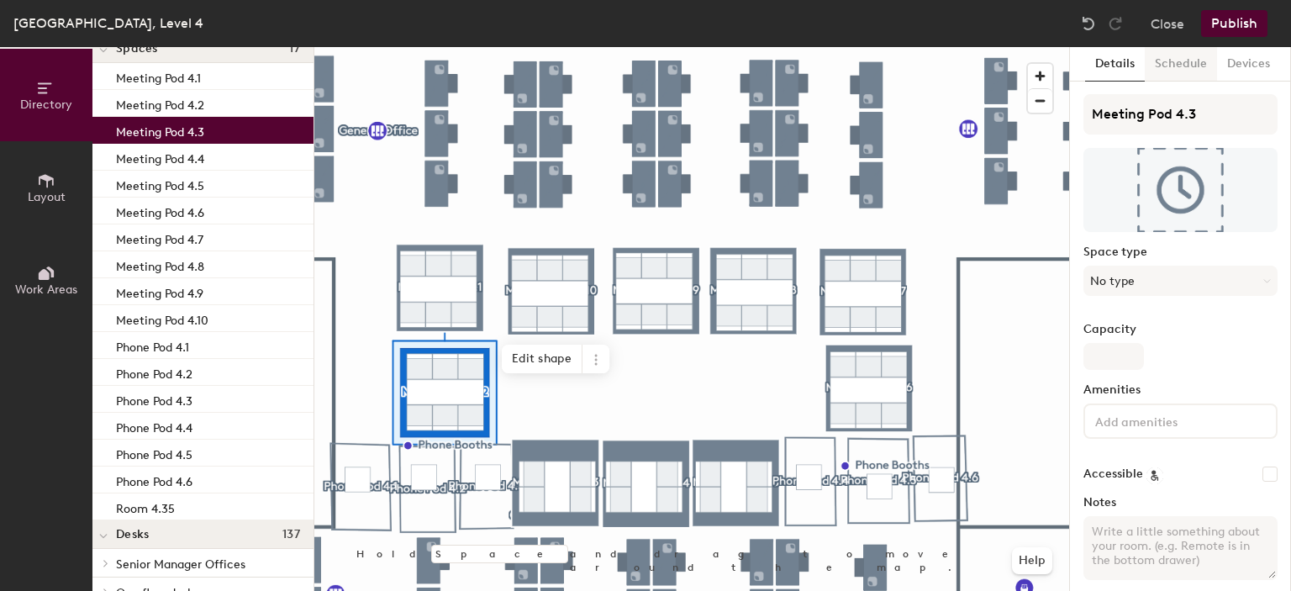
click at [1184, 80] on button "Schedule" at bounding box center [1181, 64] width 72 height 34
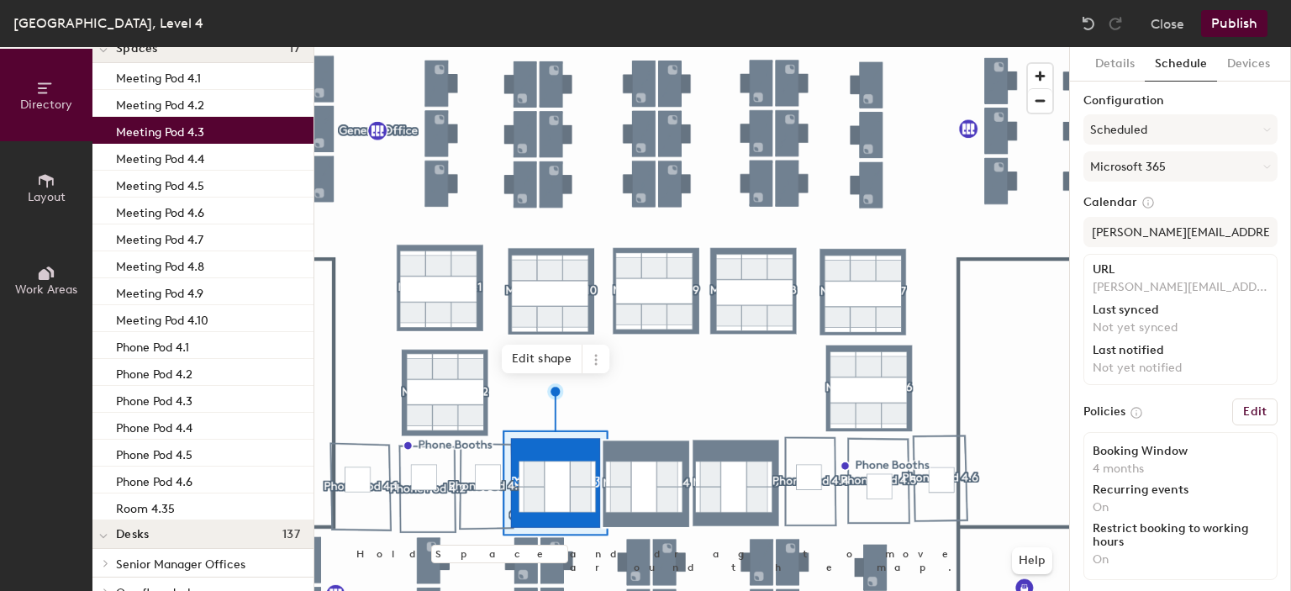
click at [1185, 73] on button "Schedule" at bounding box center [1181, 64] width 72 height 34
click at [1150, 130] on button "Scheduled" at bounding box center [1180, 129] width 194 height 30
click at [1151, 119] on button "Scheduled" at bounding box center [1180, 129] width 194 height 30
click at [1119, 66] on button "Details" at bounding box center [1115, 64] width 60 height 34
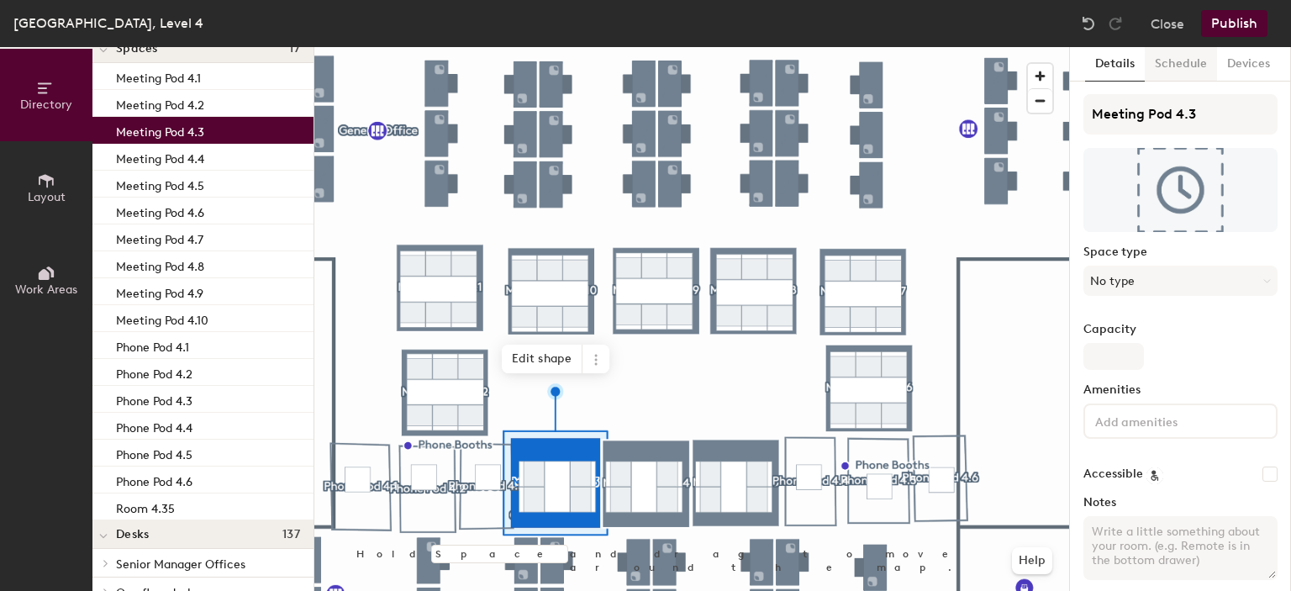
click at [1157, 68] on button "Schedule" at bounding box center [1181, 64] width 72 height 34
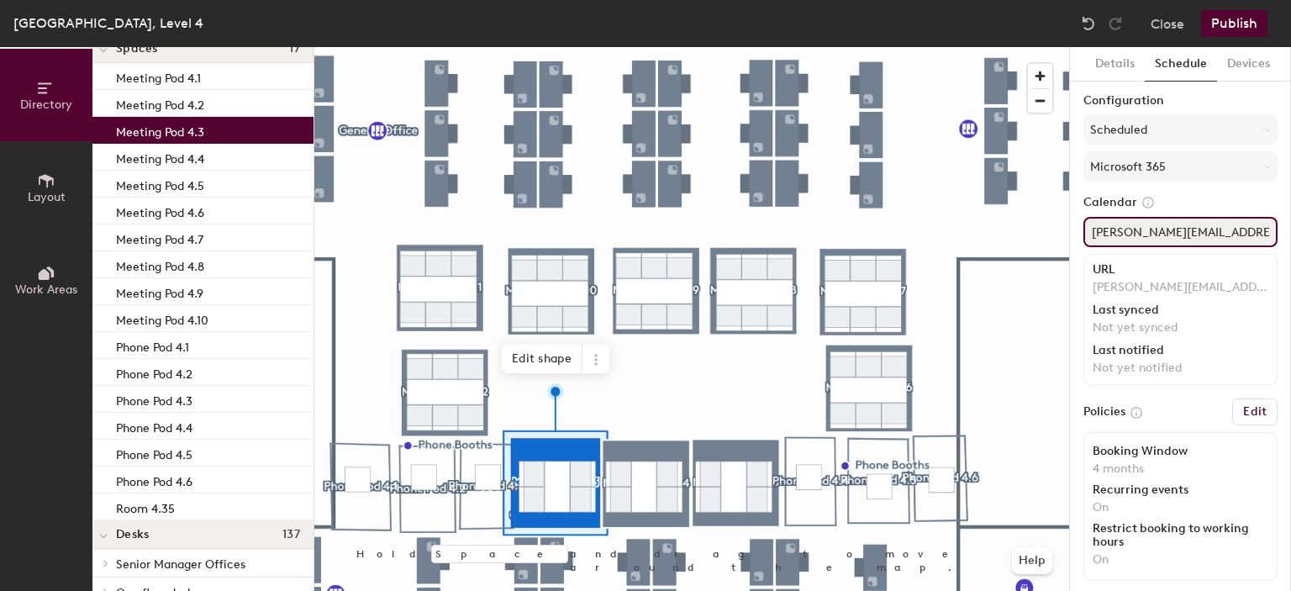
click at [1174, 240] on input "robin-kgmp-4.2@newcastle.ac.uk" at bounding box center [1180, 232] width 194 height 30
type input "robin-kgmp-4.3@newcastle.ac.uk"
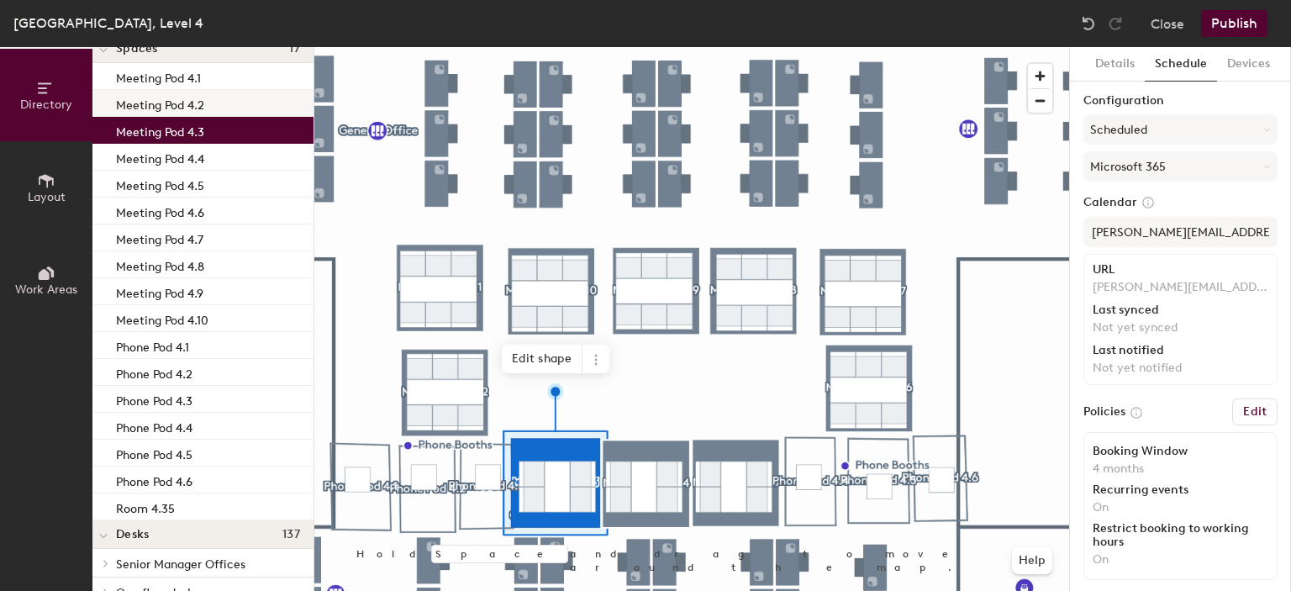
click at [203, 107] on p "Meeting Pod 4.2" at bounding box center [160, 102] width 88 height 19
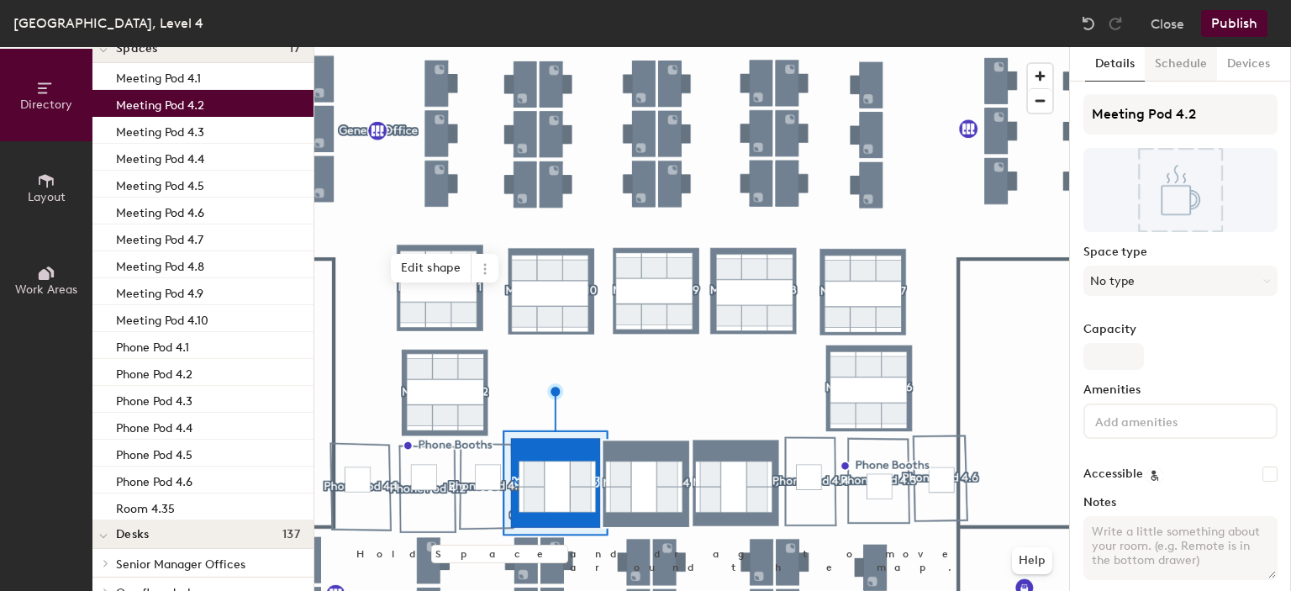
click at [1186, 61] on button "Schedule" at bounding box center [1181, 64] width 72 height 34
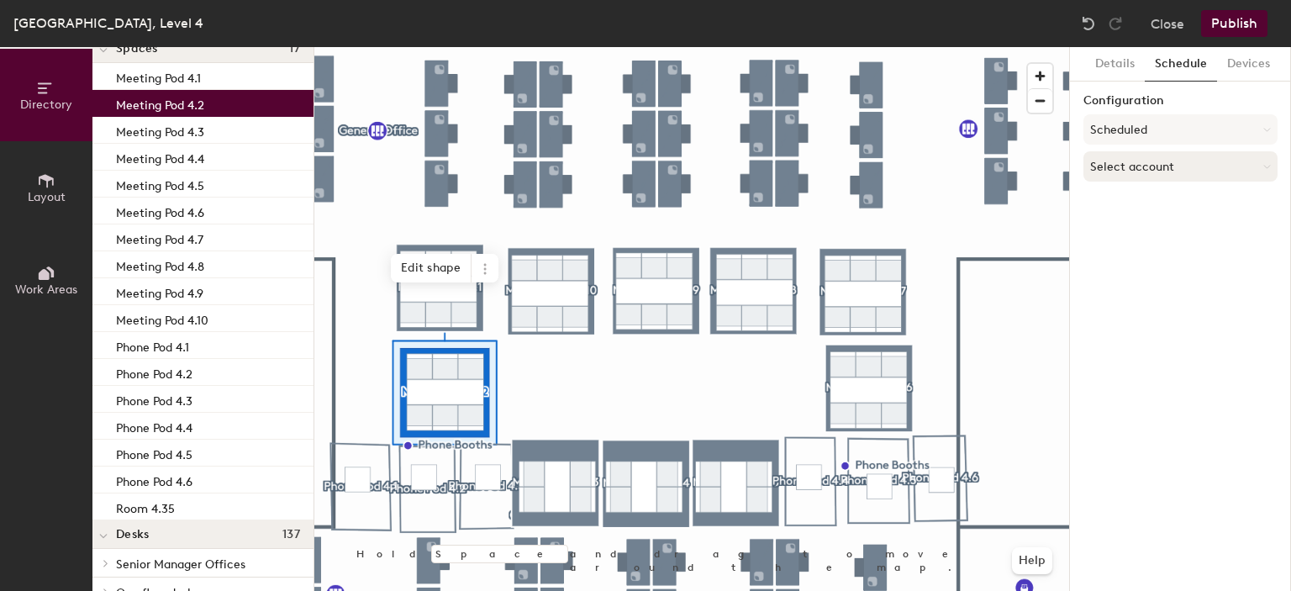
click at [1149, 164] on button "Select account" at bounding box center [1180, 166] width 194 height 30
click at [1155, 232] on div "Microsoft 365" at bounding box center [1180, 233] width 192 height 25
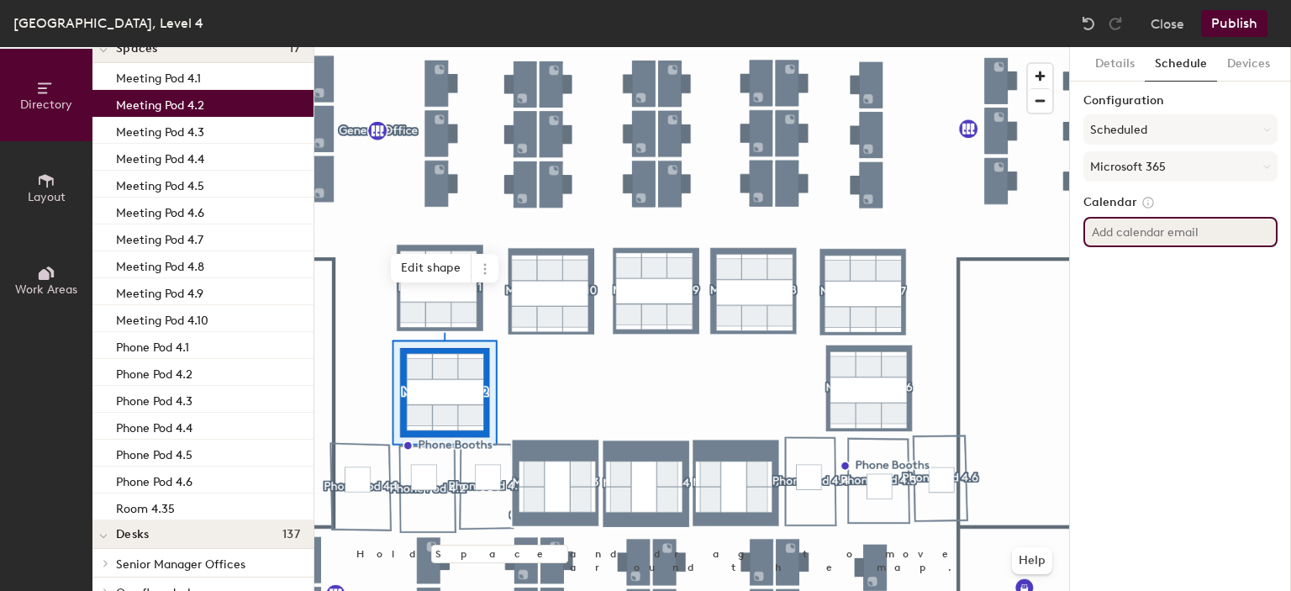
click at [1160, 239] on input at bounding box center [1180, 232] width 194 height 30
paste input "[PERSON_NAME][EMAIL_ADDRESS][DOMAIN_NAME]"
click at [1166, 230] on input "[PERSON_NAME][EMAIL_ADDRESS][DOMAIN_NAME]" at bounding box center [1180, 232] width 194 height 30
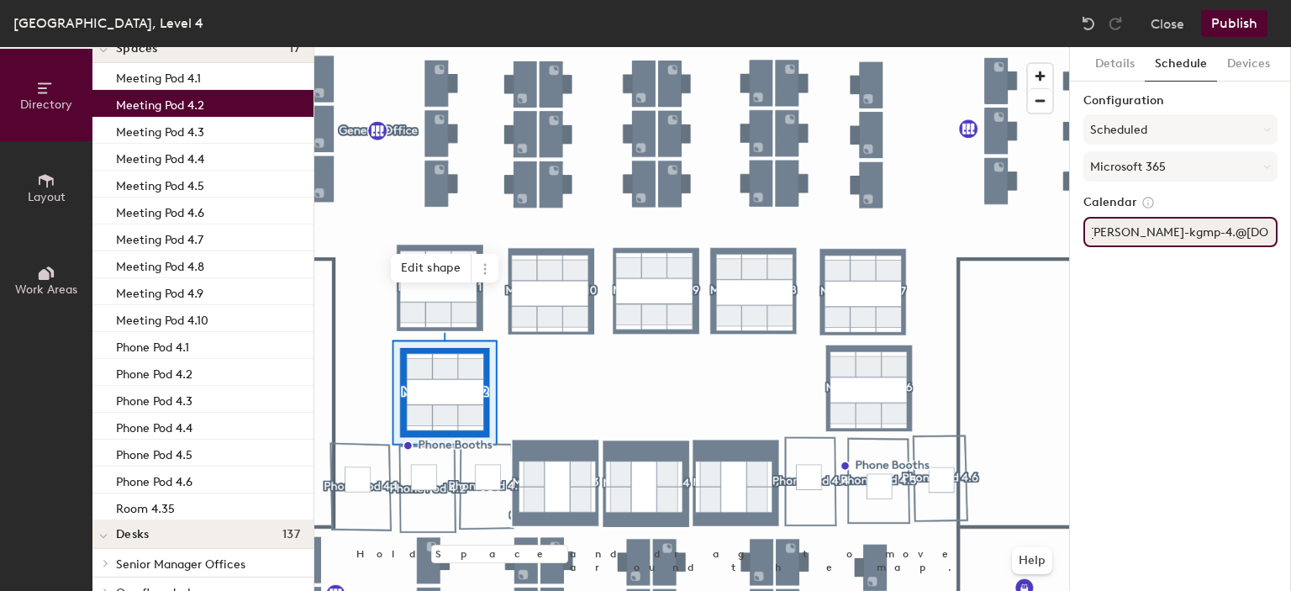
type input "robin-kgmp-4.2@newcastle.ac.uk"
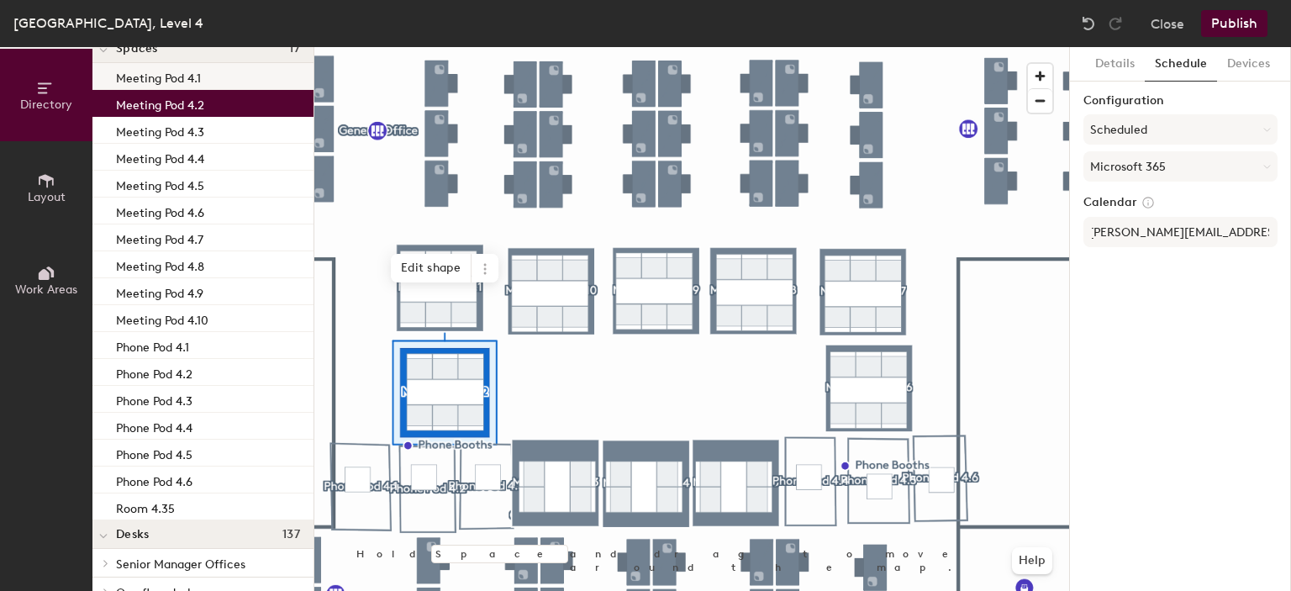
click at [214, 66] on div "Meeting Pod 4.1" at bounding box center [202, 76] width 221 height 27
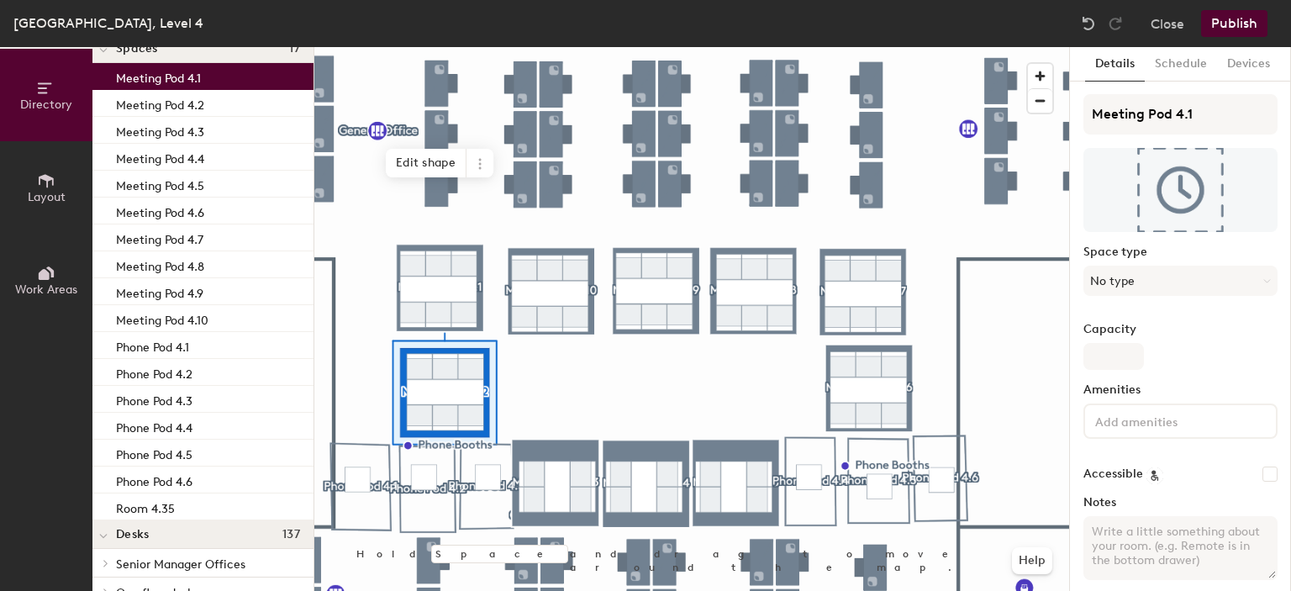
click at [208, 82] on div "Meeting Pod 4.1" at bounding box center [202, 76] width 221 height 27
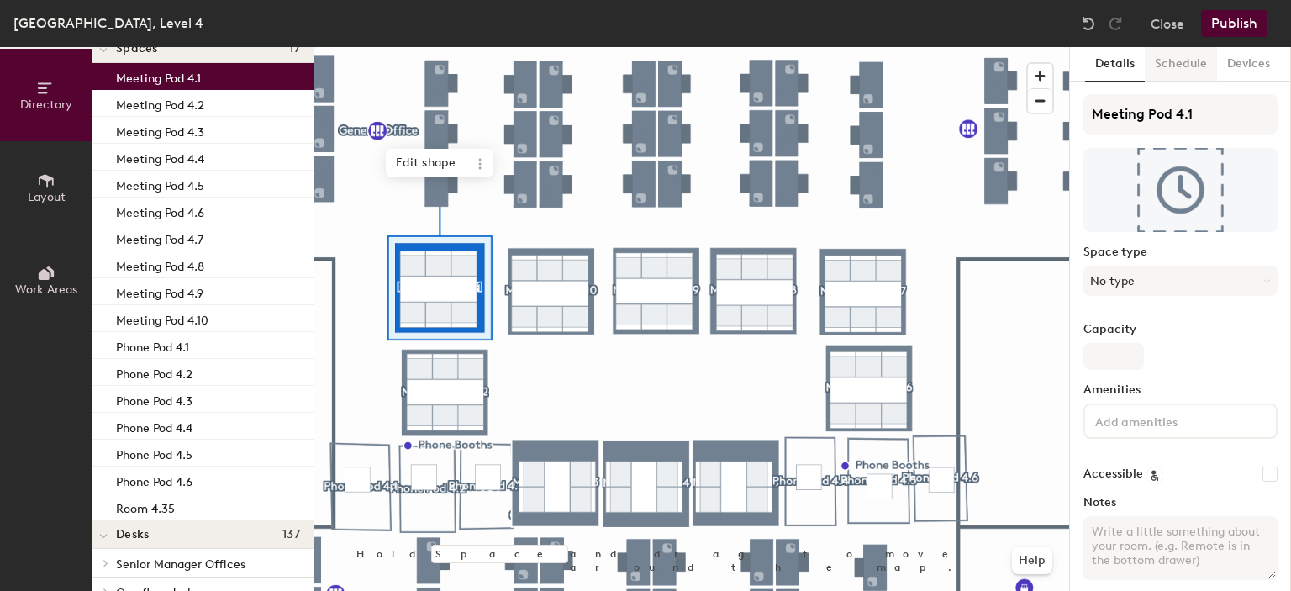
click at [1186, 62] on button "Schedule" at bounding box center [1181, 64] width 72 height 34
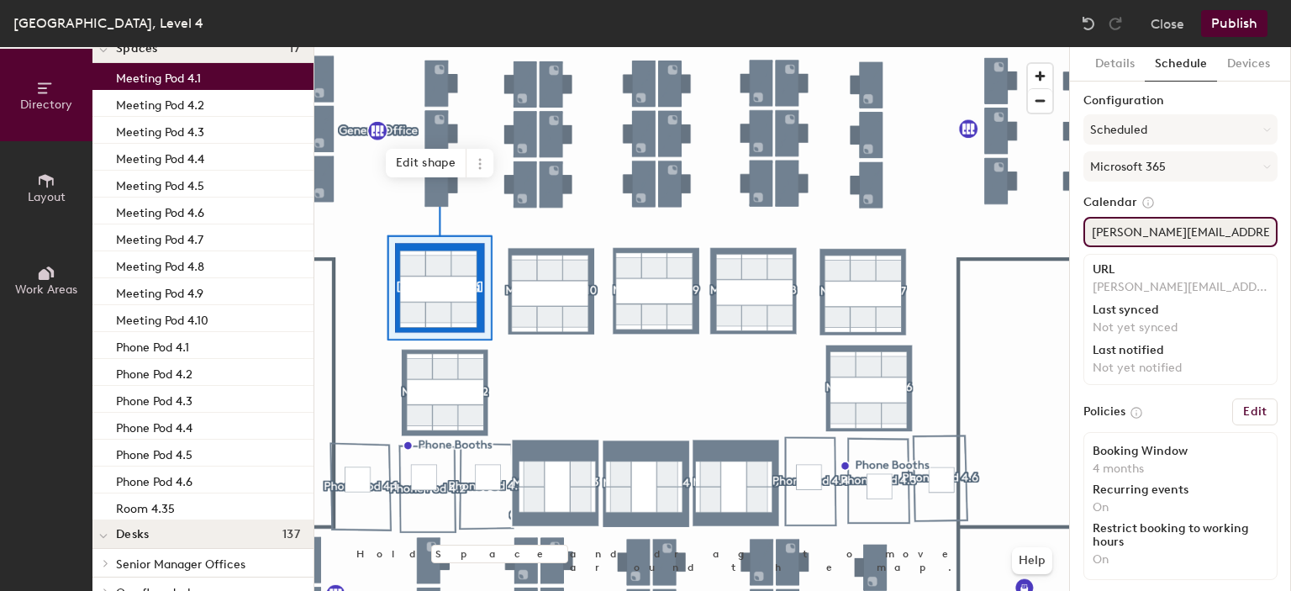
click at [1181, 230] on input "robin-kgmp-4.2@newcastle.ac.uk" at bounding box center [1180, 232] width 194 height 30
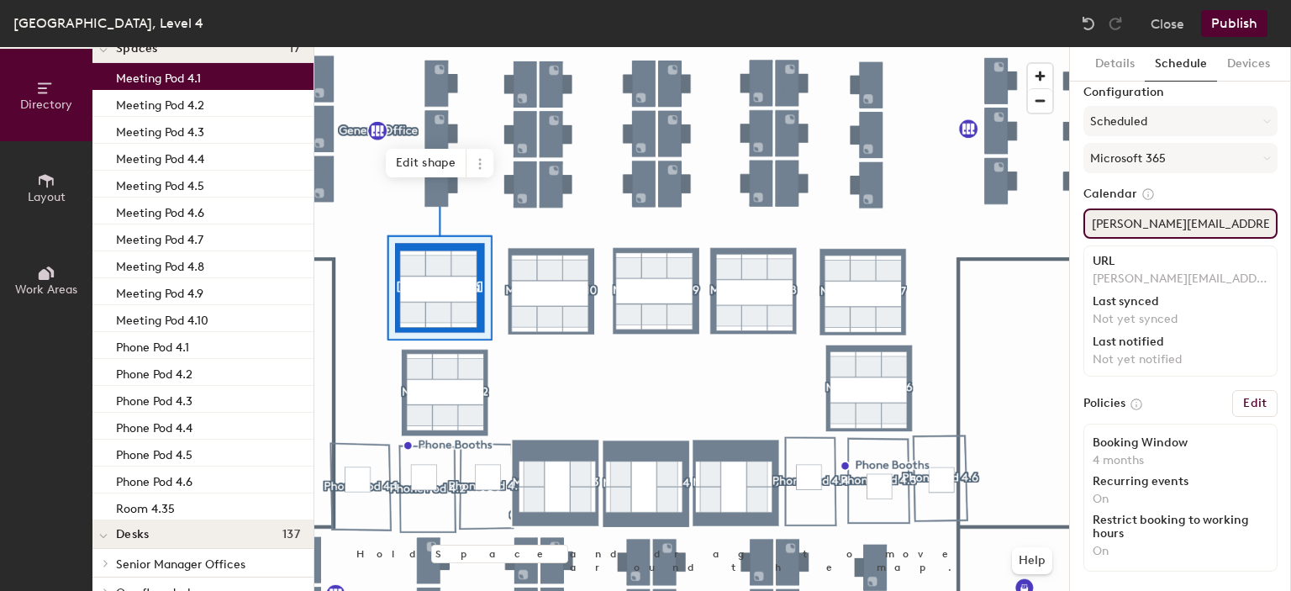
type input "robin-kgmp-4.1@newcastle.ac.uk"
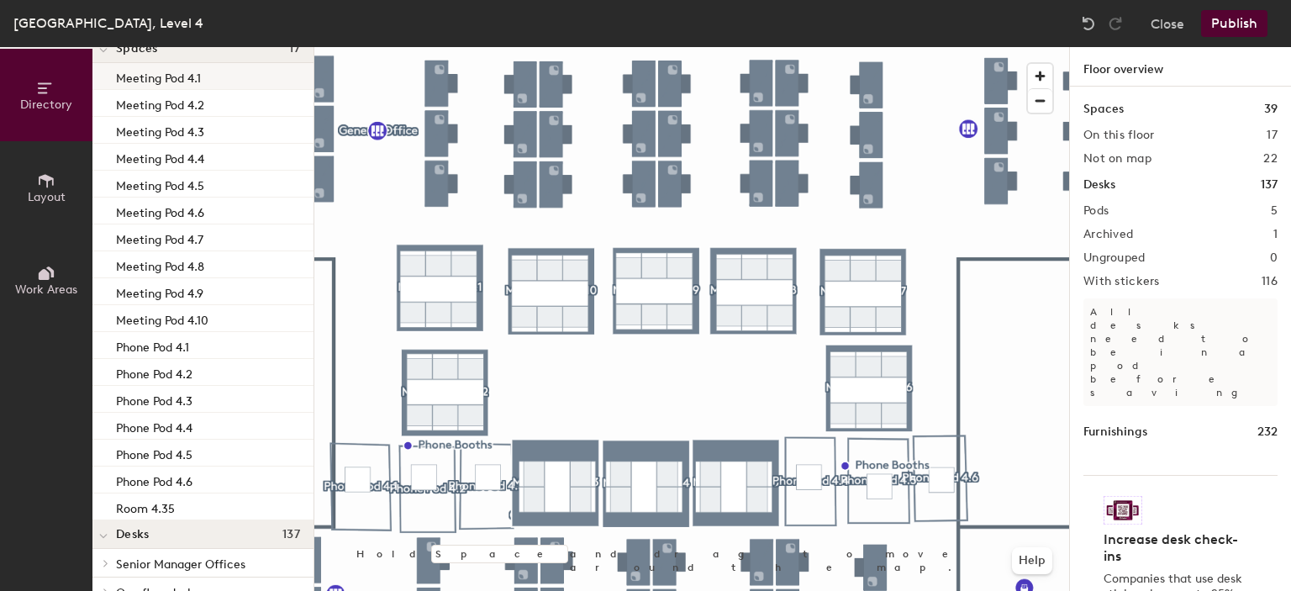
click at [225, 84] on div "Meeting Pod 4.1" at bounding box center [202, 76] width 221 height 27
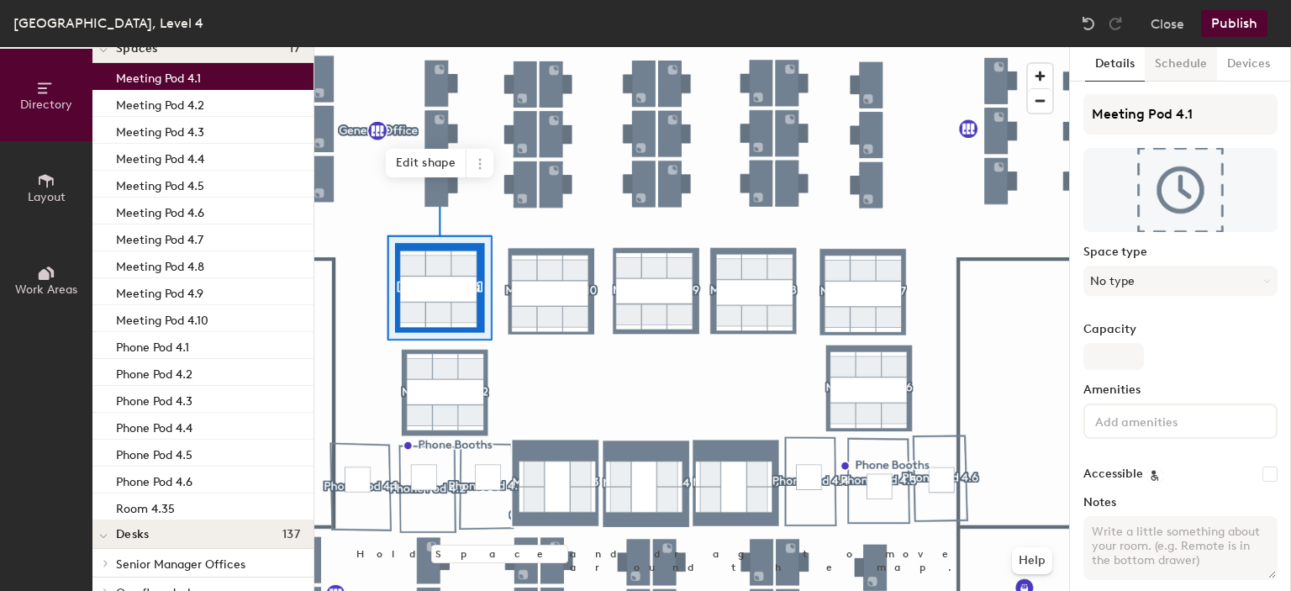
click at [1180, 60] on button "Schedule" at bounding box center [1181, 64] width 72 height 34
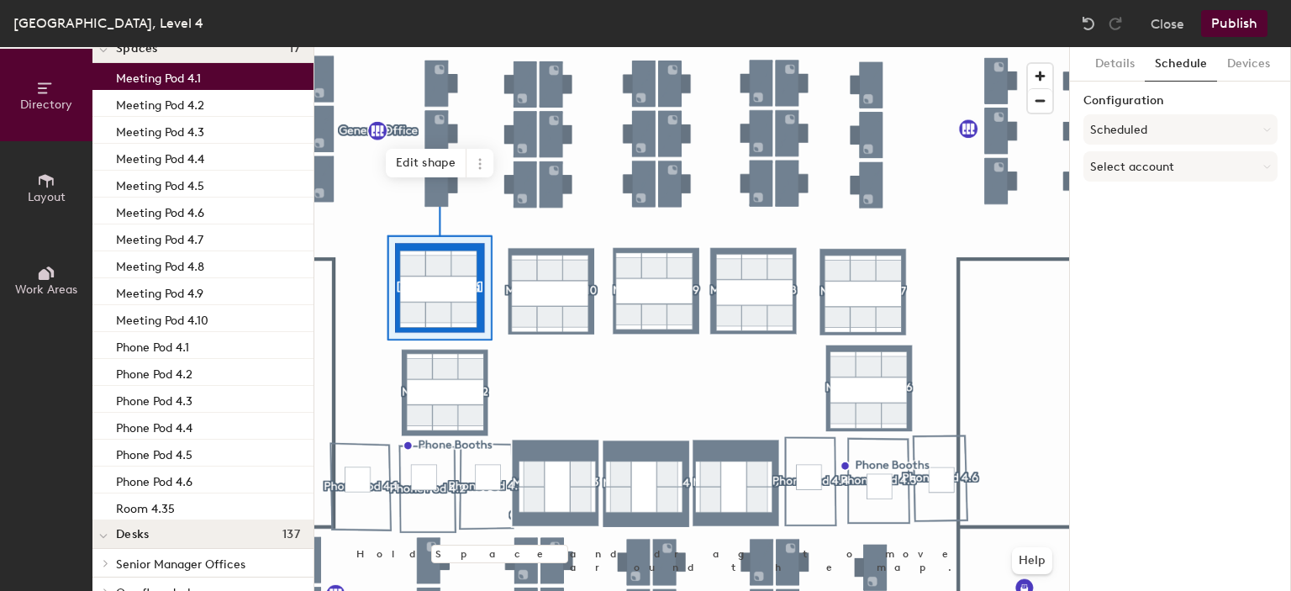
click at [1160, 147] on div "Configuration Scheduled Select account" at bounding box center [1180, 141] width 194 height 94
click at [1164, 172] on button "Select account" at bounding box center [1180, 166] width 194 height 30
click at [1149, 225] on div "Microsoft 365" at bounding box center [1180, 233] width 192 height 25
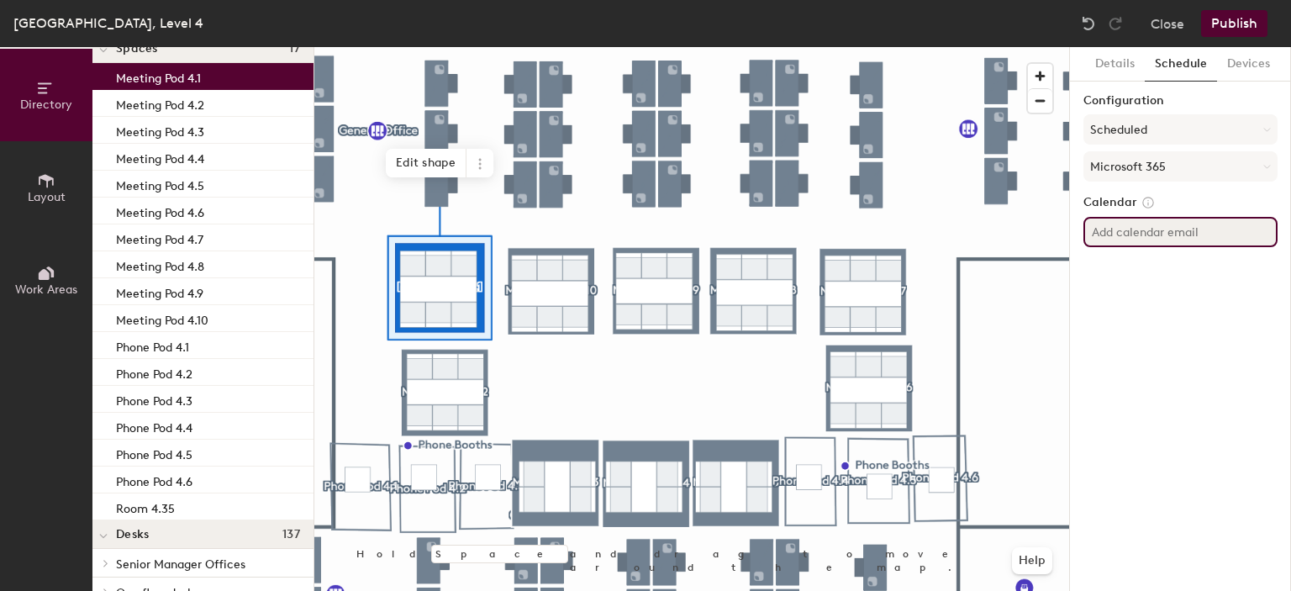
click at [1171, 231] on input at bounding box center [1180, 232] width 194 height 30
paste input "[PERSON_NAME][EMAIL_ADDRESS][DOMAIN_NAME]"
click at [1176, 231] on input "[PERSON_NAME][EMAIL_ADDRESS][DOMAIN_NAME]" at bounding box center [1180, 232] width 194 height 30
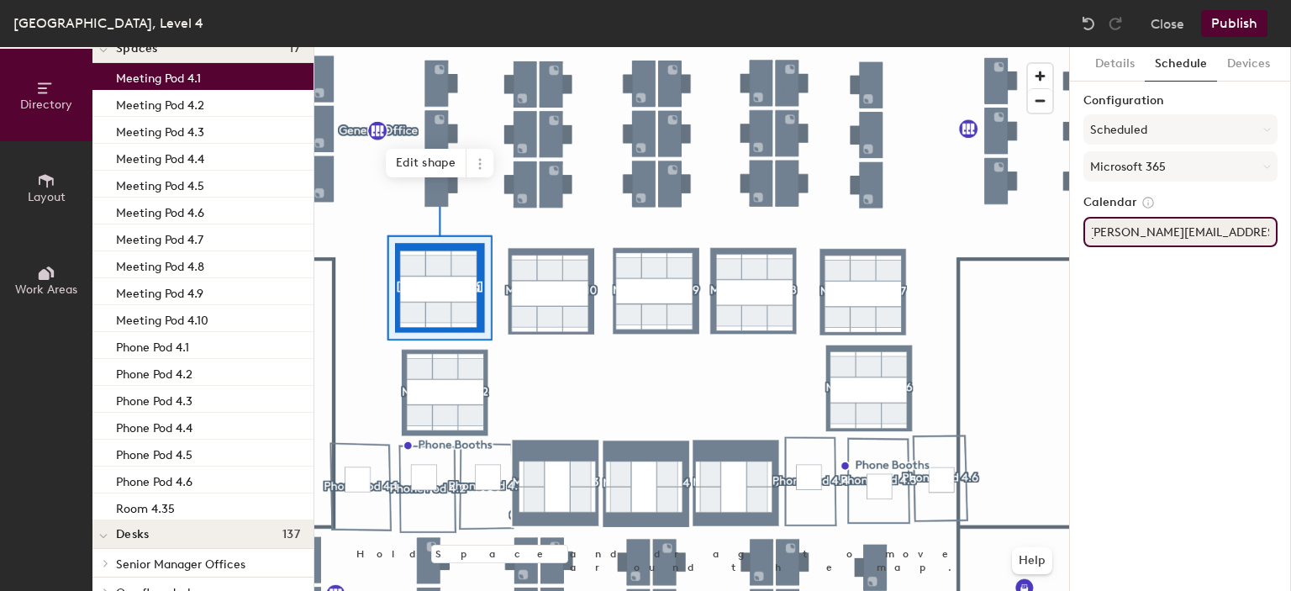
type input "robin-kgmp-4.1@newcastle.ac.uk"
click at [1257, 26] on button "Publish" at bounding box center [1234, 23] width 66 height 27
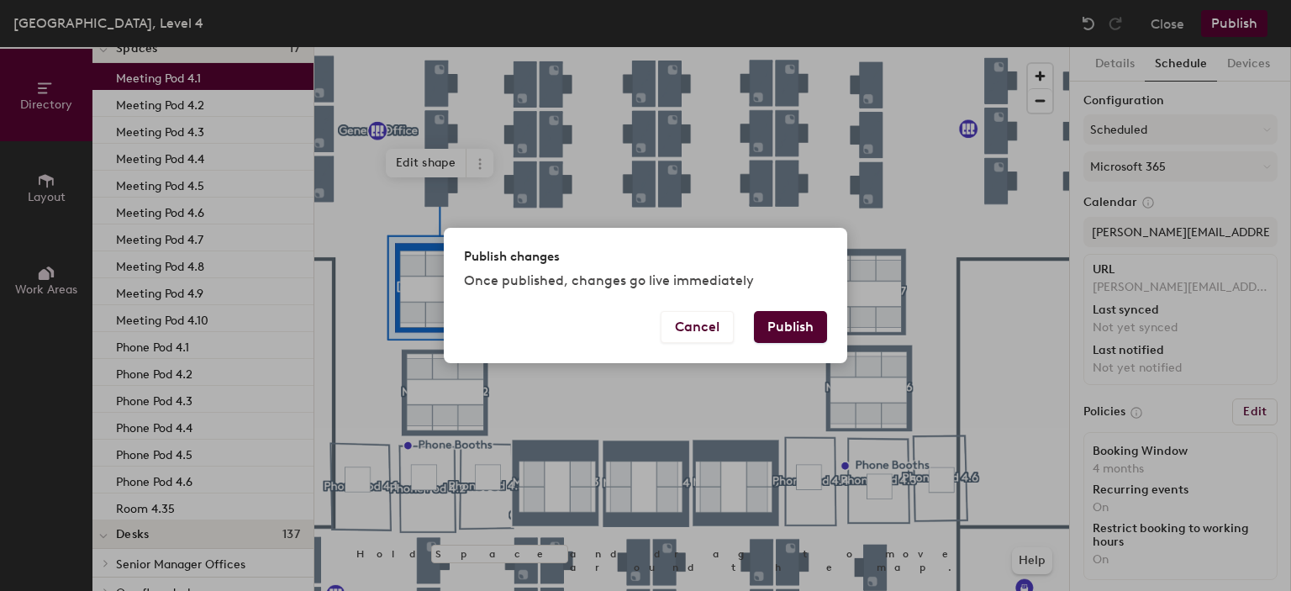
click at [803, 323] on button "Publish" at bounding box center [790, 327] width 73 height 32
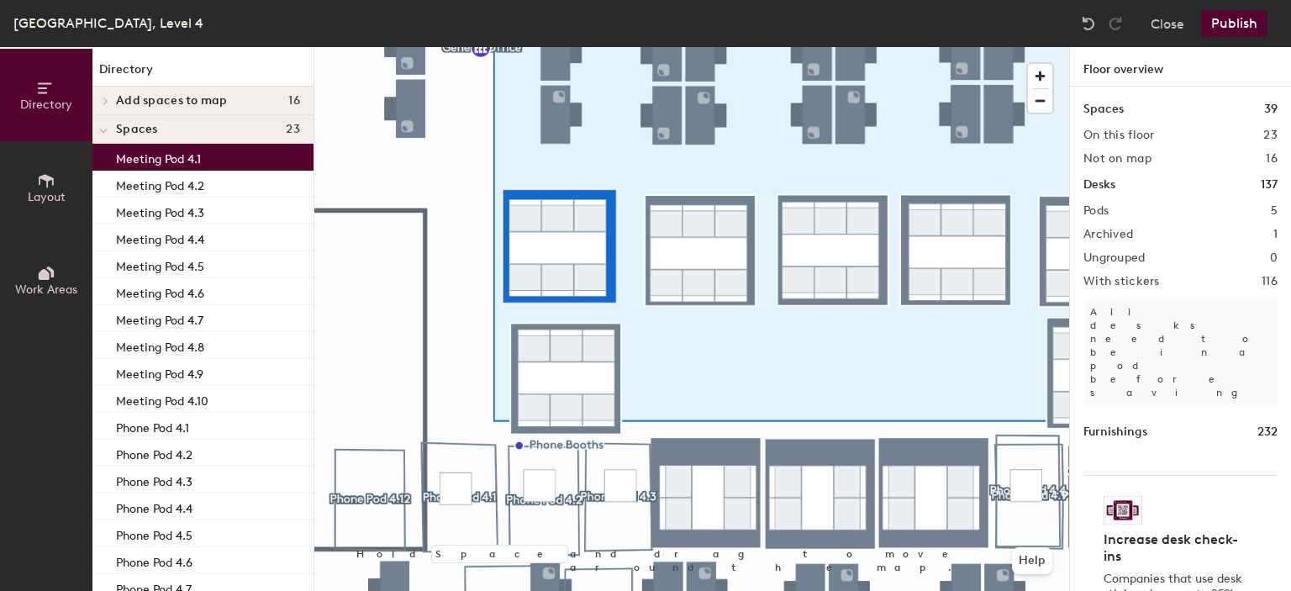
click at [178, 161] on p "Meeting Pod 4.1" at bounding box center [158, 156] width 85 height 19
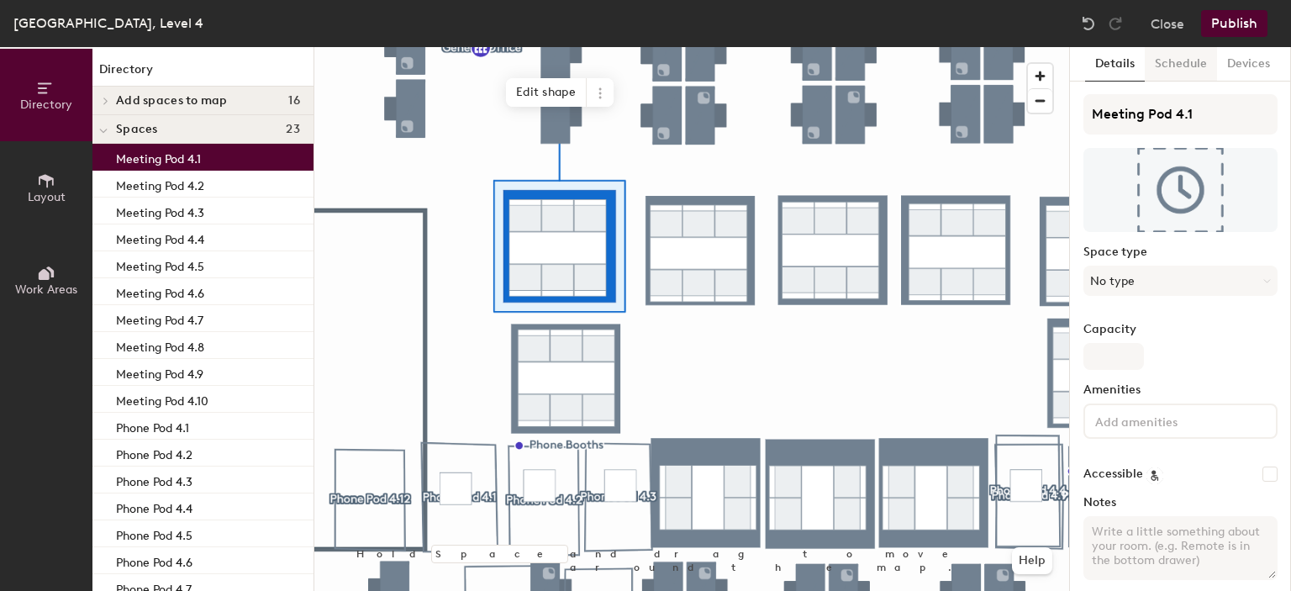
click at [1184, 70] on button "Schedule" at bounding box center [1181, 64] width 72 height 34
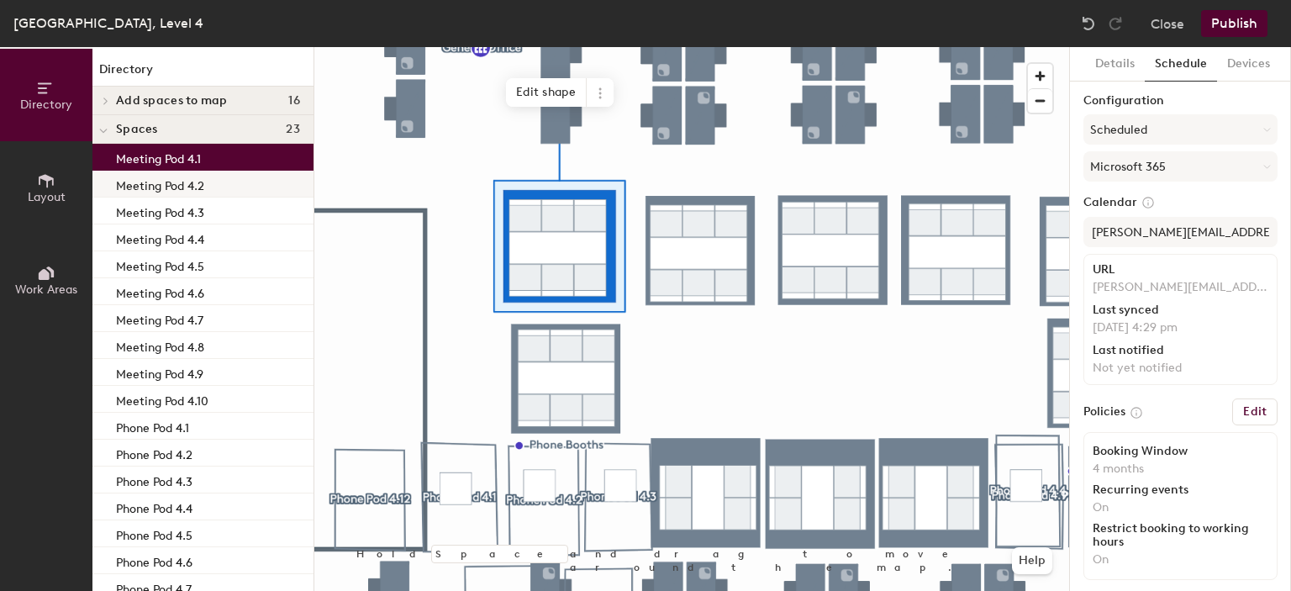
click at [209, 180] on div "Meeting Pod 4.2" at bounding box center [202, 184] width 221 height 27
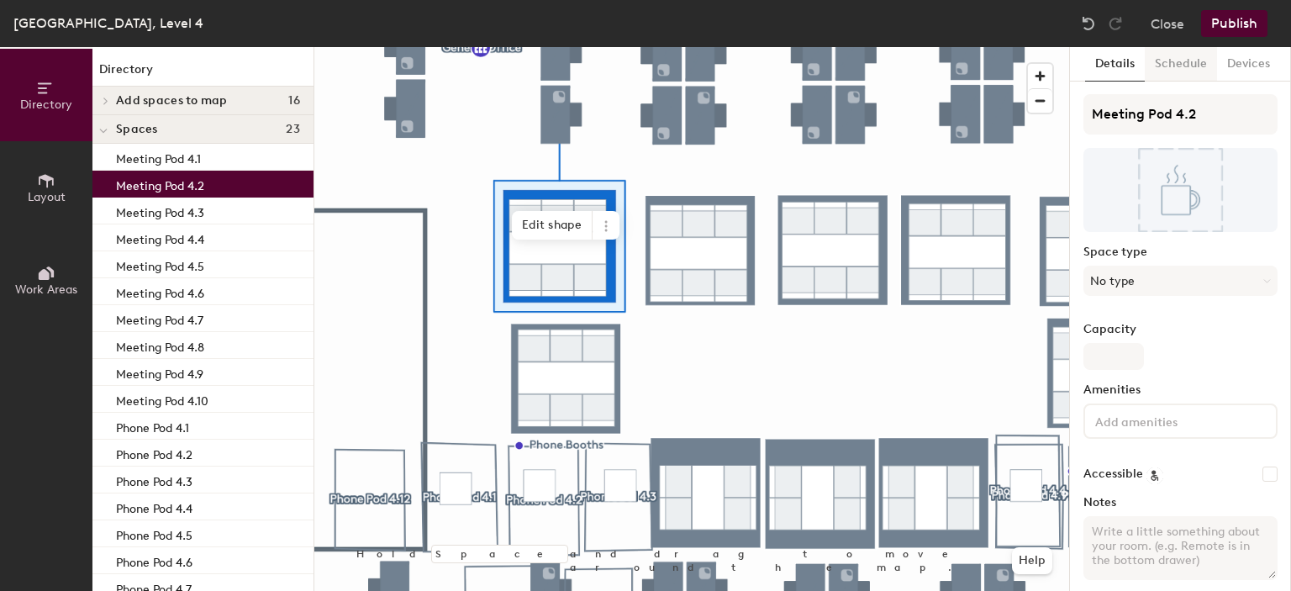
click at [1189, 74] on button "Schedule" at bounding box center [1181, 64] width 72 height 34
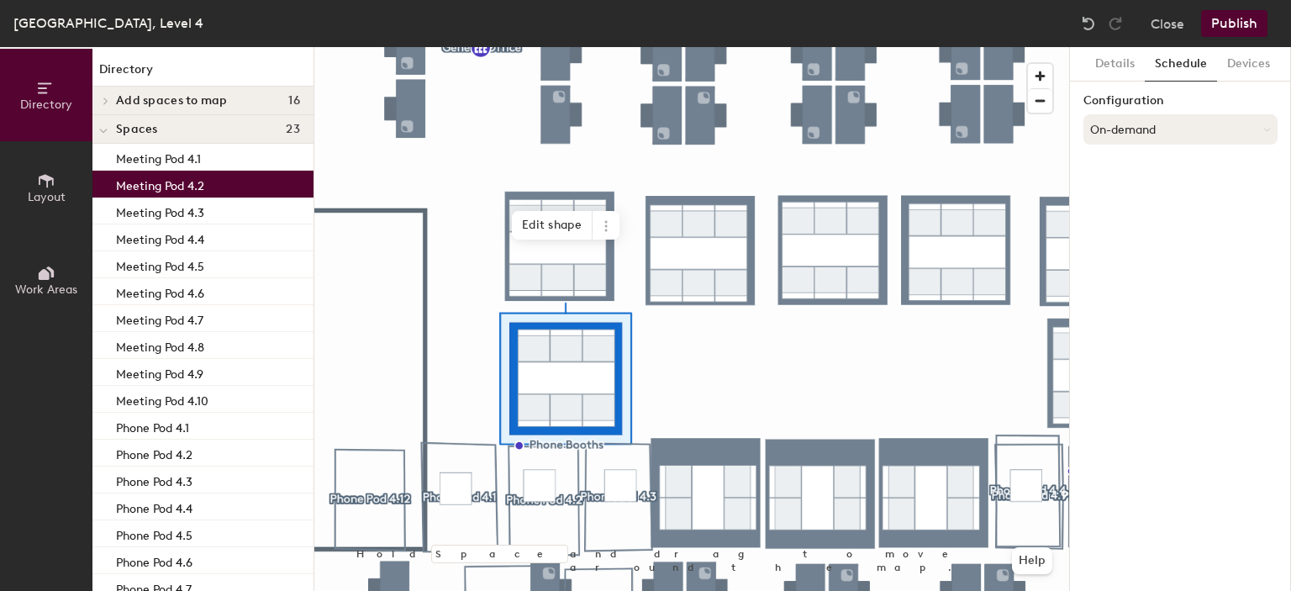
click at [1153, 137] on button "On-demand" at bounding box center [1180, 129] width 194 height 30
click at [1124, 197] on div "Scheduled" at bounding box center [1180, 196] width 192 height 25
click at [1177, 172] on button "Select account" at bounding box center [1180, 166] width 194 height 30
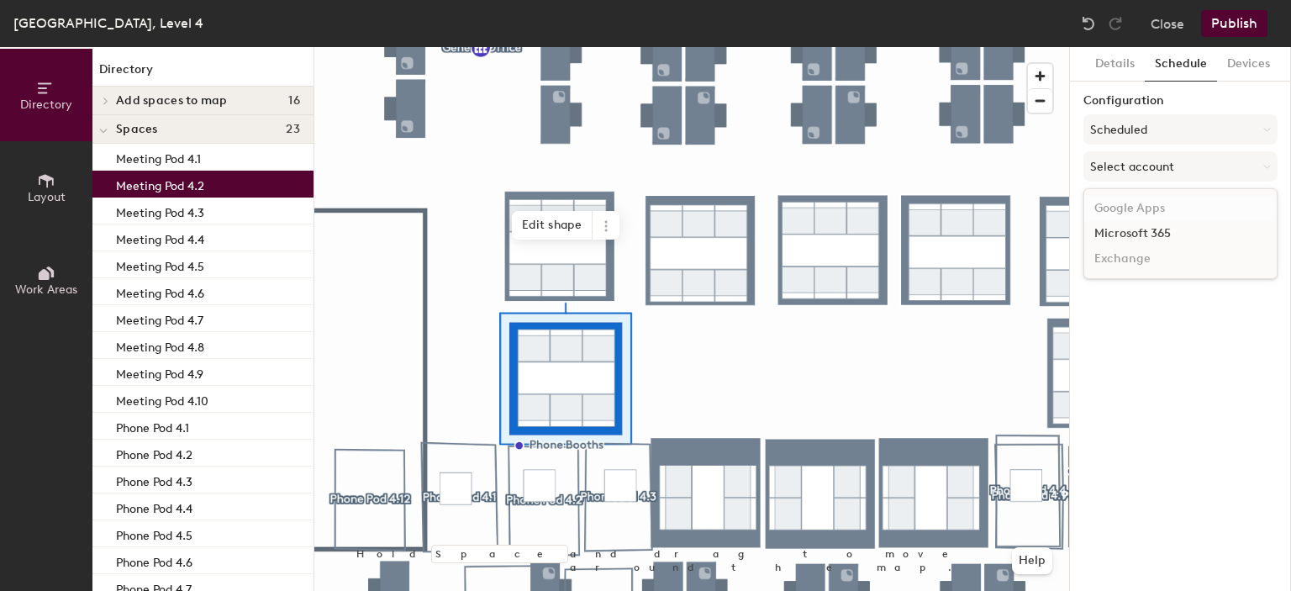
click at [1152, 217] on div "Google Apps" at bounding box center [1180, 208] width 192 height 25
click at [1165, 171] on button "Select account" at bounding box center [1180, 166] width 194 height 30
click at [1153, 237] on div "Microsoft 365" at bounding box center [1180, 233] width 192 height 25
click at [1194, 172] on button "Microsoft 365" at bounding box center [1180, 166] width 194 height 30
click at [1090, 176] on button "Microsoft 365" at bounding box center [1180, 166] width 194 height 30
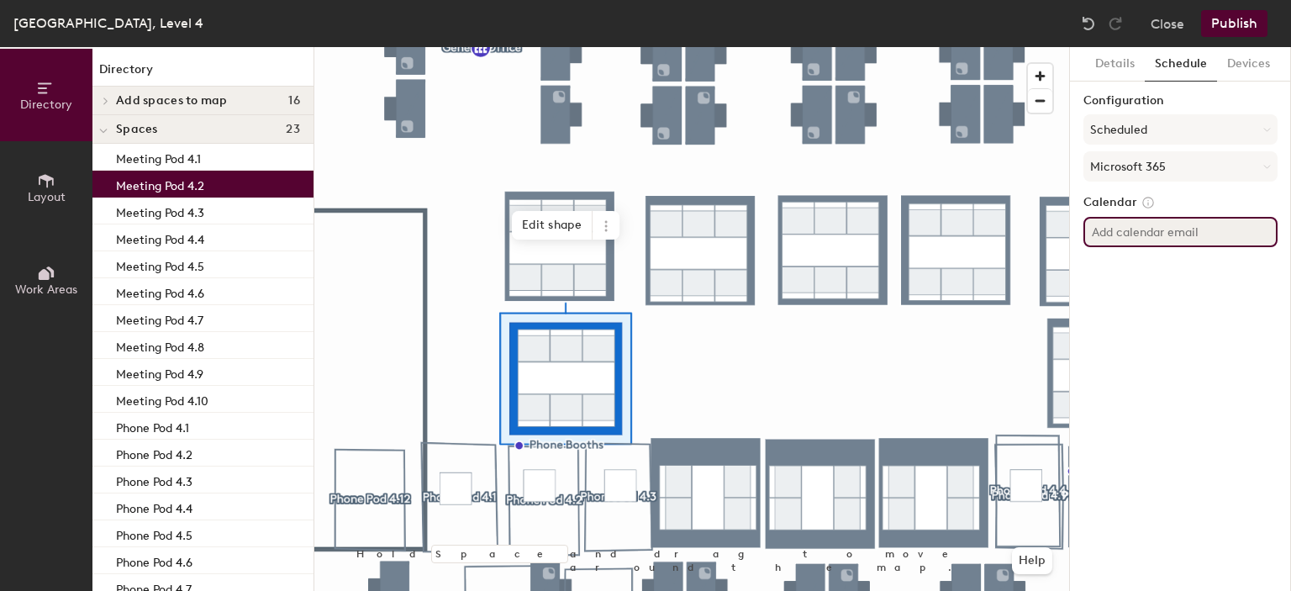
click at [1117, 244] on input at bounding box center [1180, 232] width 194 height 30
paste input "[PERSON_NAME][EMAIL_ADDRESS][DOMAIN_NAME]"
click at [1170, 232] on input "[PERSON_NAME][EMAIL_ADDRESS][DOMAIN_NAME]" at bounding box center [1180, 232] width 194 height 30
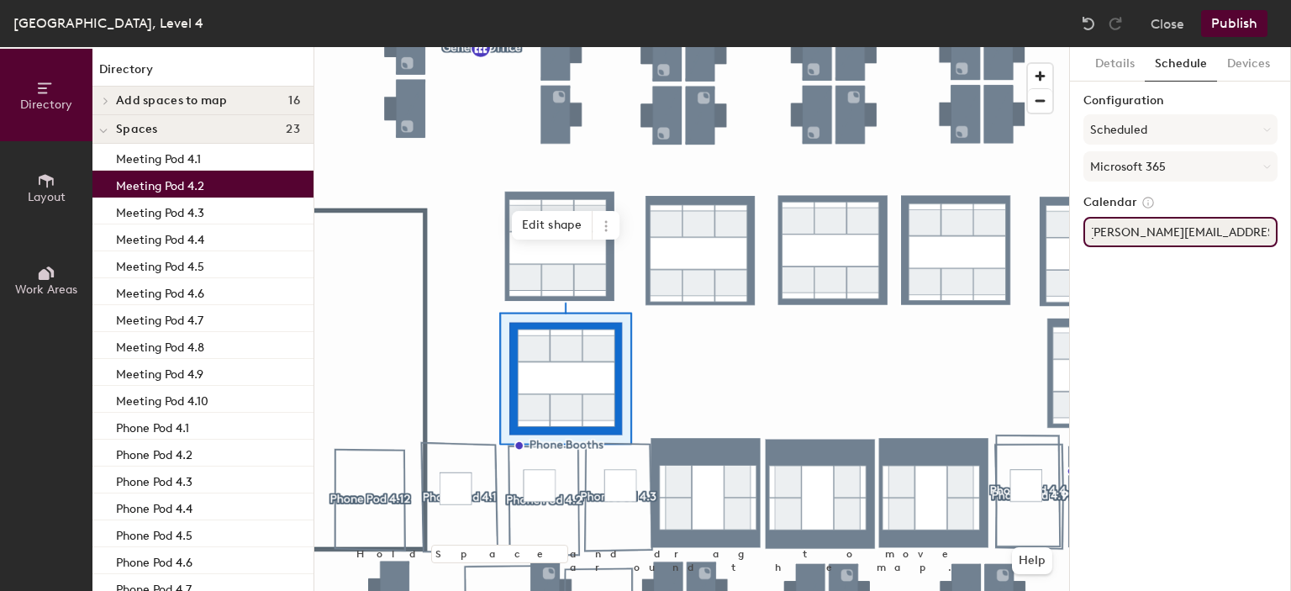
type input "robin-kgmp-4.2@newcastle.ac.uk"
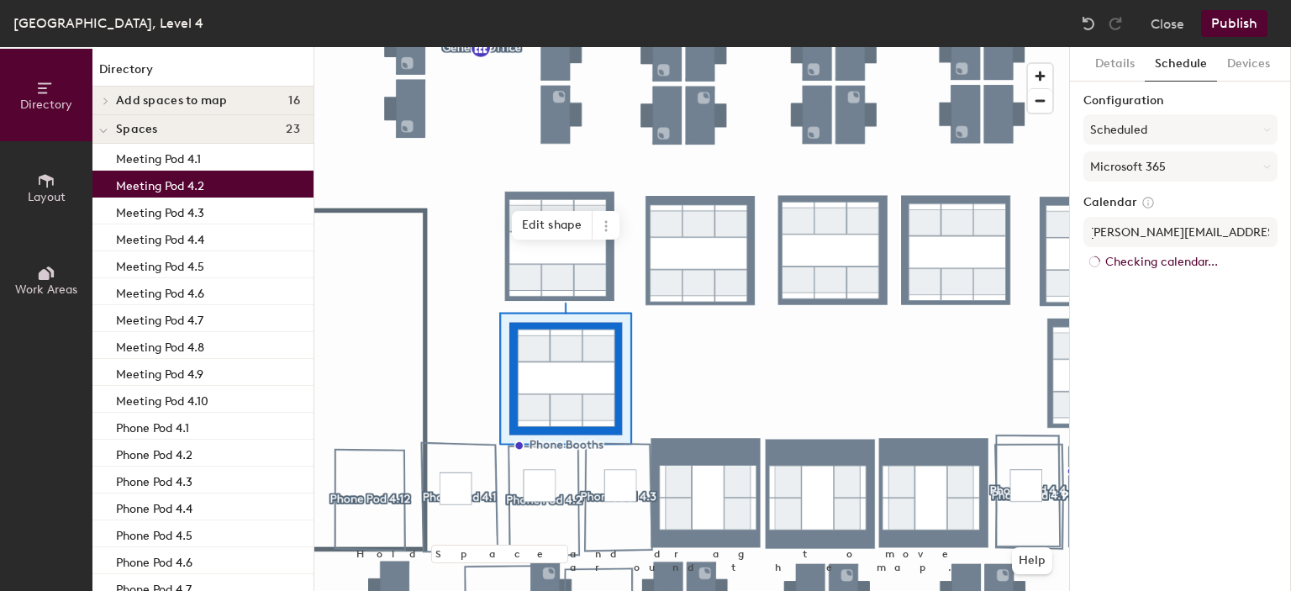
click at [1239, 10] on button "Publish" at bounding box center [1234, 23] width 66 height 27
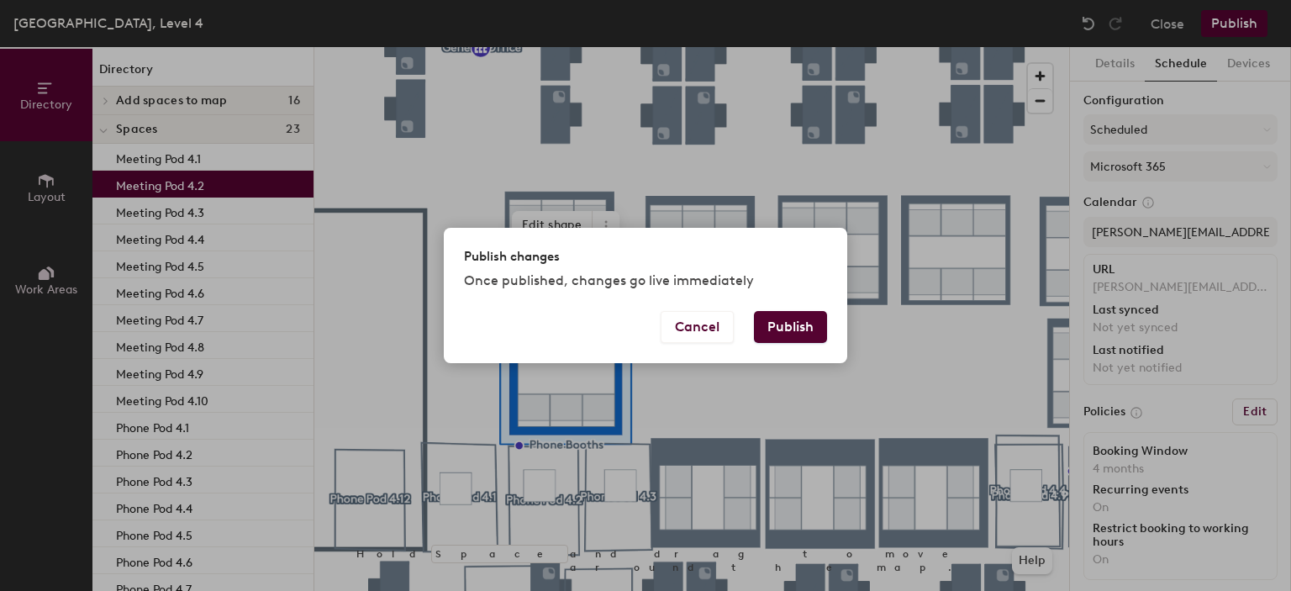
click at [797, 328] on button "Publish" at bounding box center [790, 327] width 73 height 32
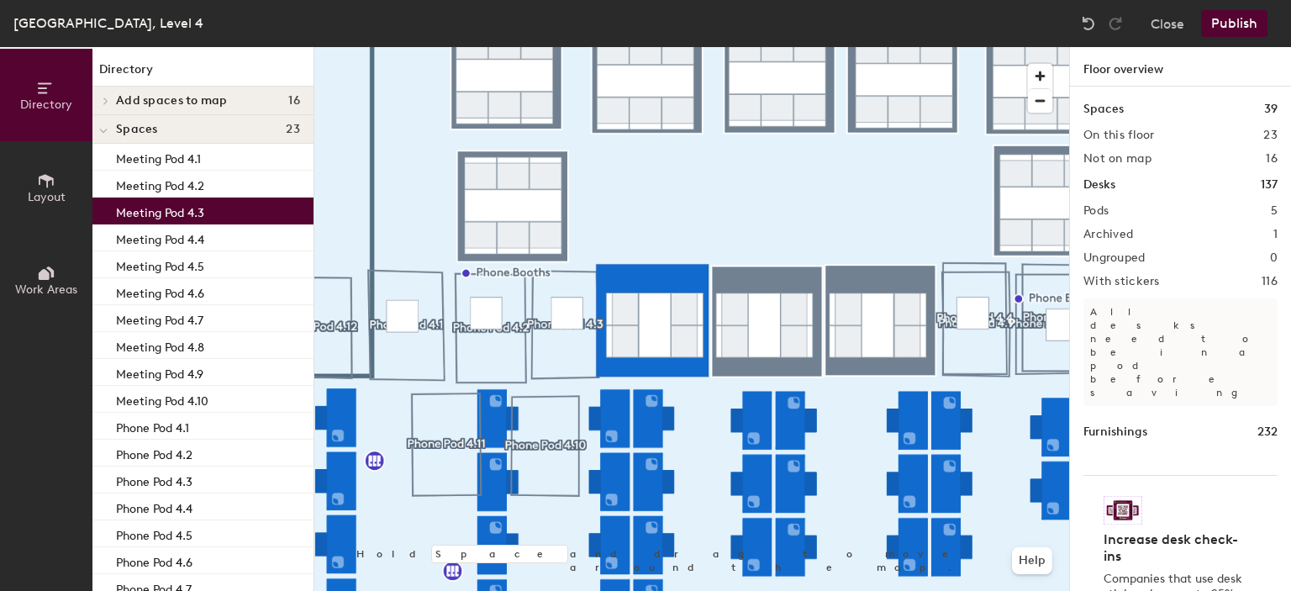
click at [171, 219] on p "Meeting Pod 4.3" at bounding box center [160, 210] width 88 height 19
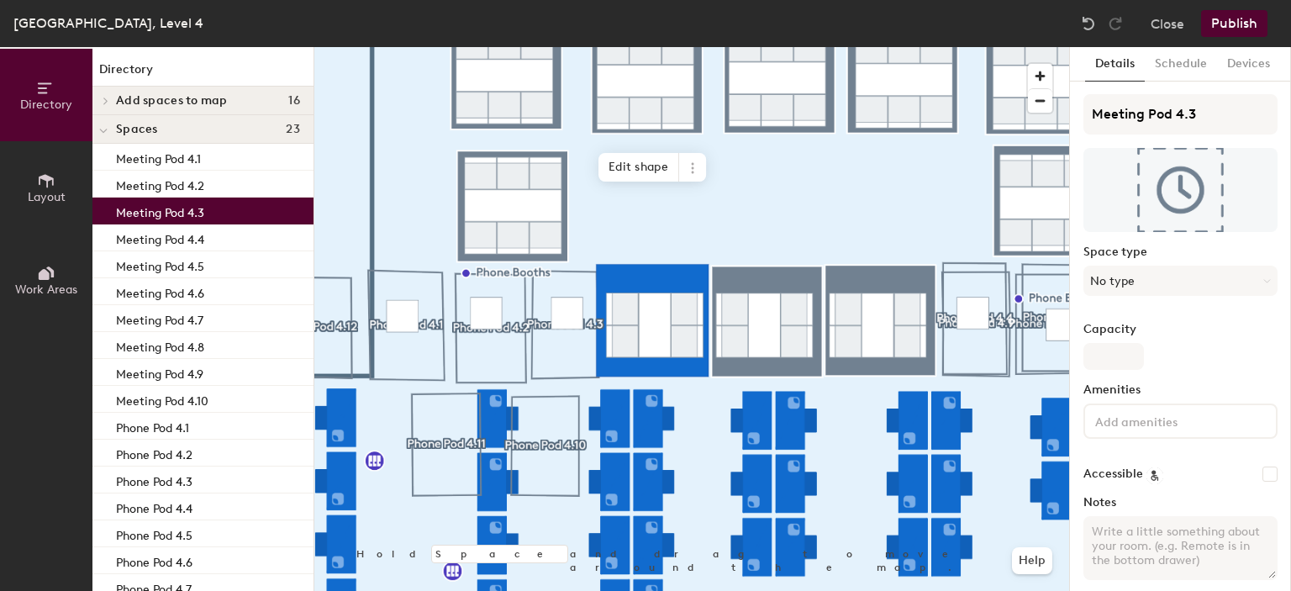
click at [182, 212] on p "Meeting Pod 4.3" at bounding box center [160, 210] width 88 height 19
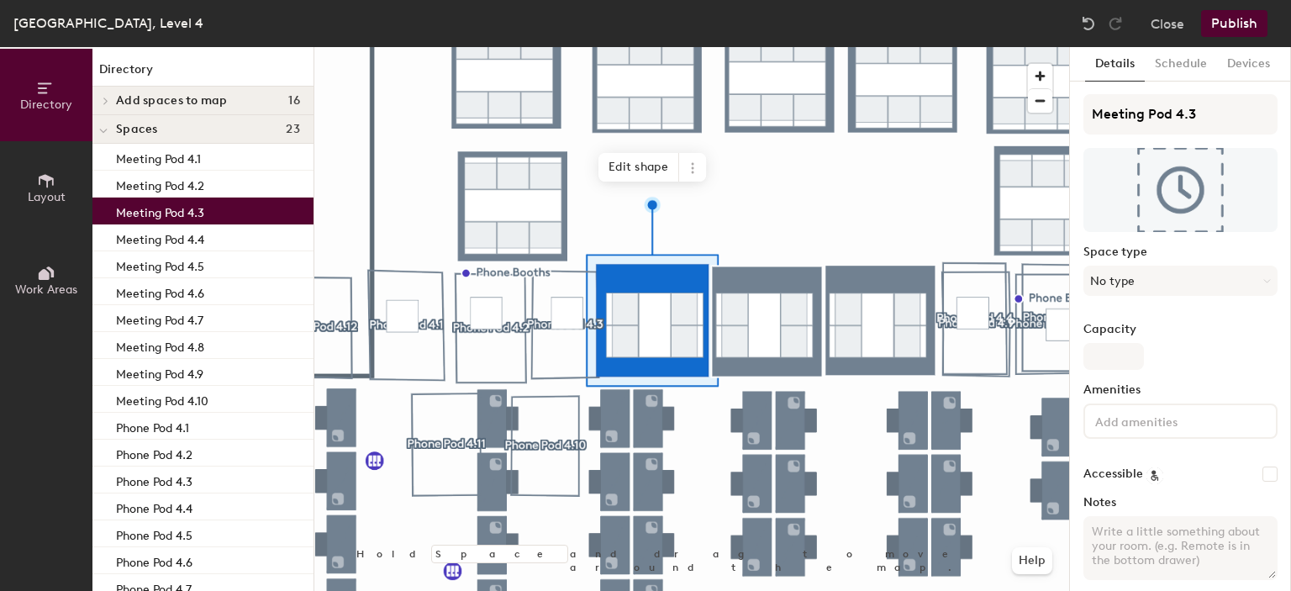
click at [1147, 82] on div "Details Schedule Devices Meeting Pod 4.3 Space type No type Capacity Amenities …" at bounding box center [1180, 319] width 221 height 544
click at [1180, 68] on button "Schedule" at bounding box center [1181, 64] width 72 height 34
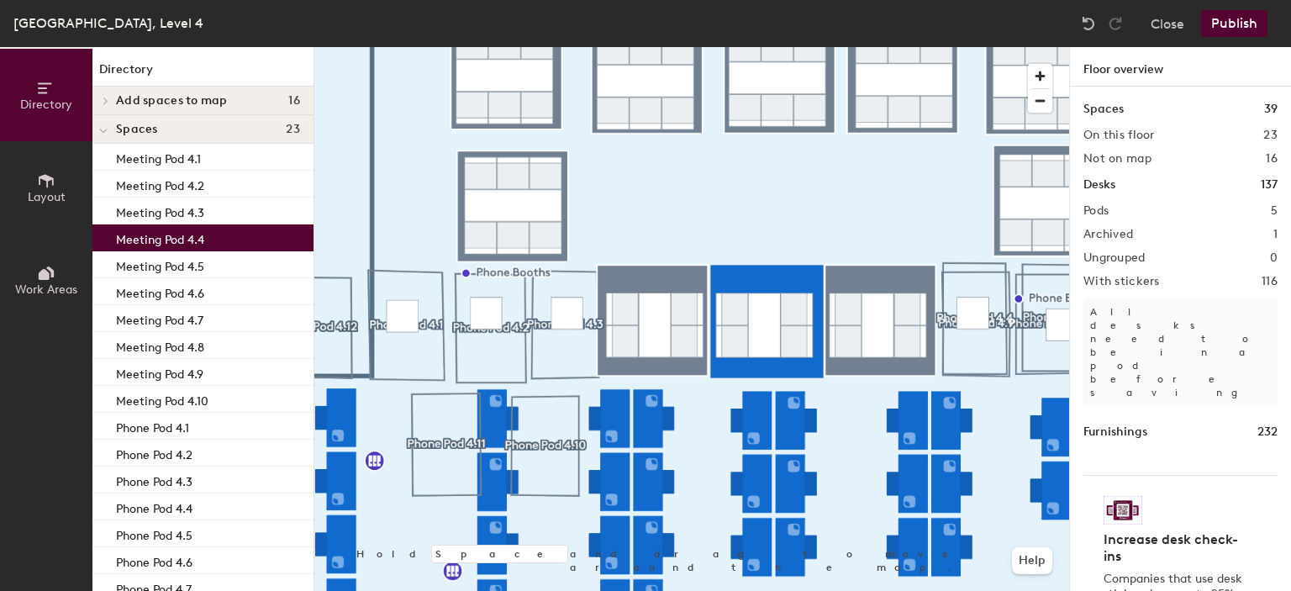
click at [229, 232] on div "Meeting Pod 4.4" at bounding box center [202, 237] width 221 height 27
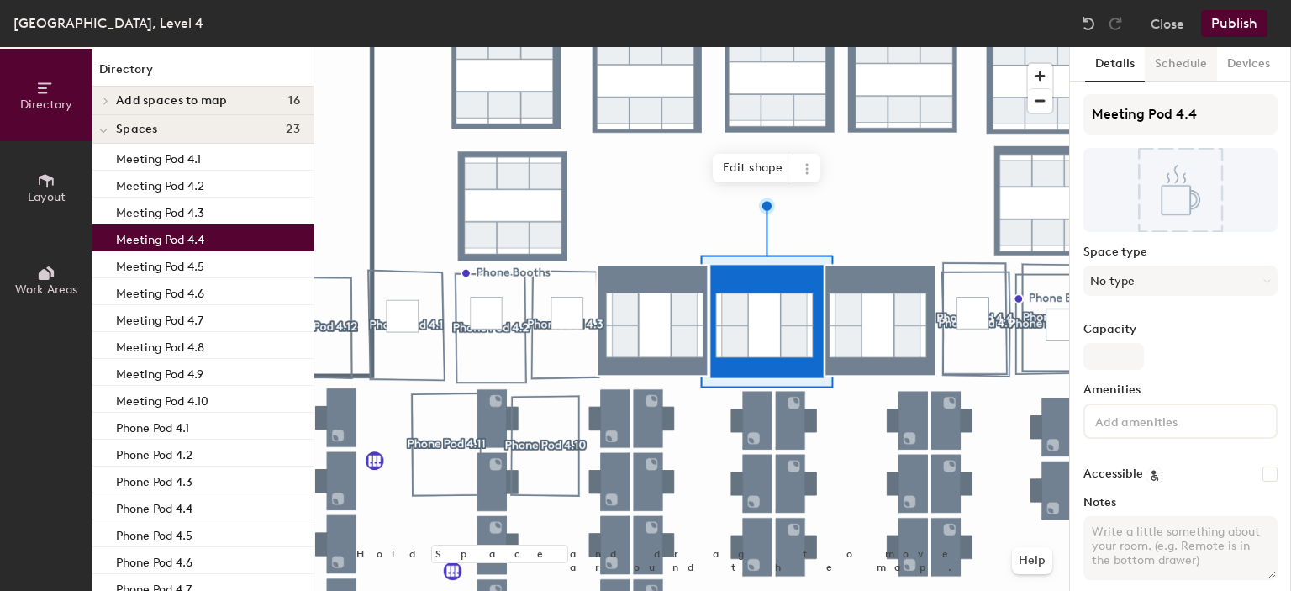
click at [1197, 67] on button "Schedule" at bounding box center [1181, 64] width 72 height 34
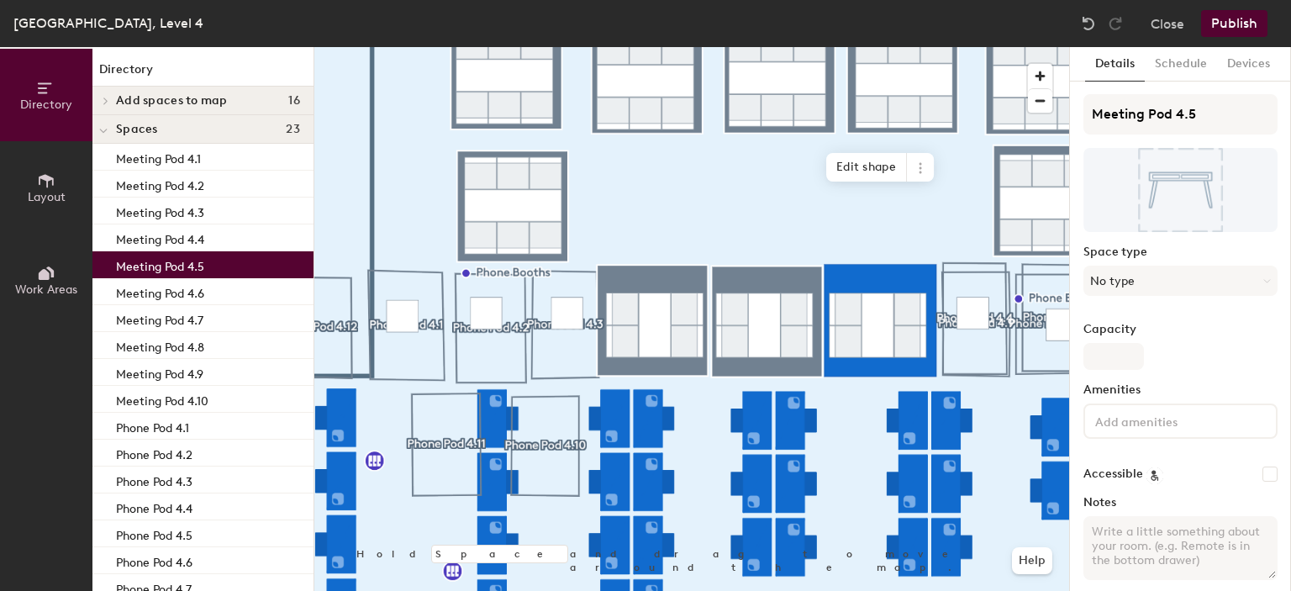
click at [179, 266] on p "Meeting Pod 4.5" at bounding box center [160, 264] width 88 height 19
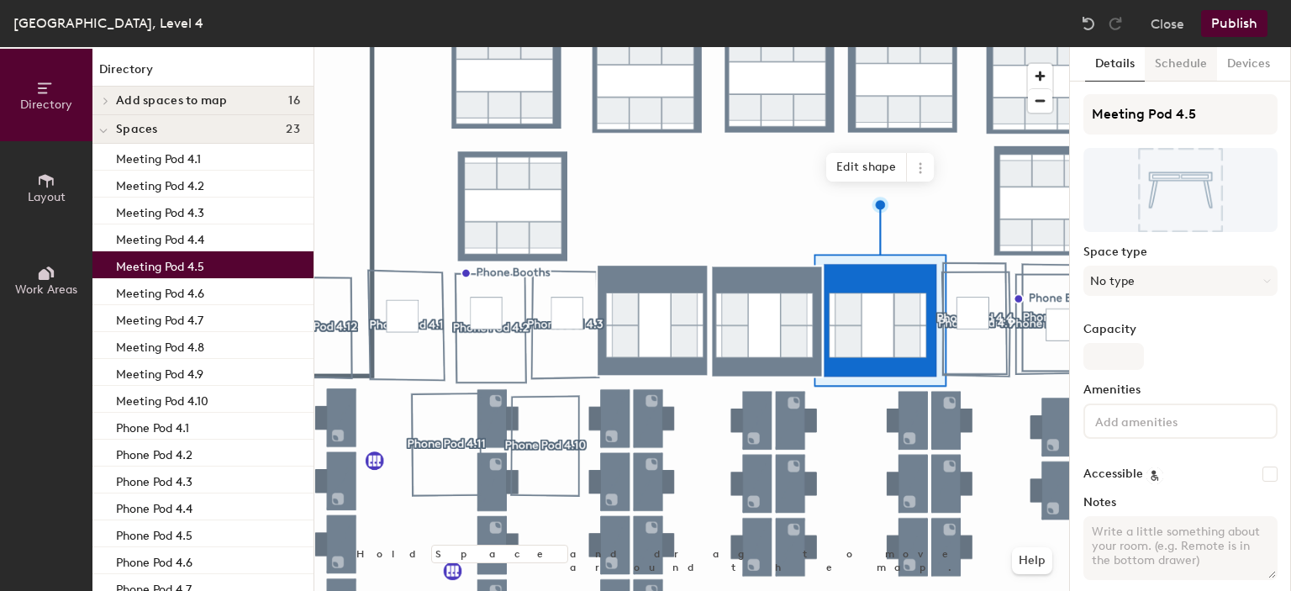
click at [1167, 65] on button "Schedule" at bounding box center [1181, 64] width 72 height 34
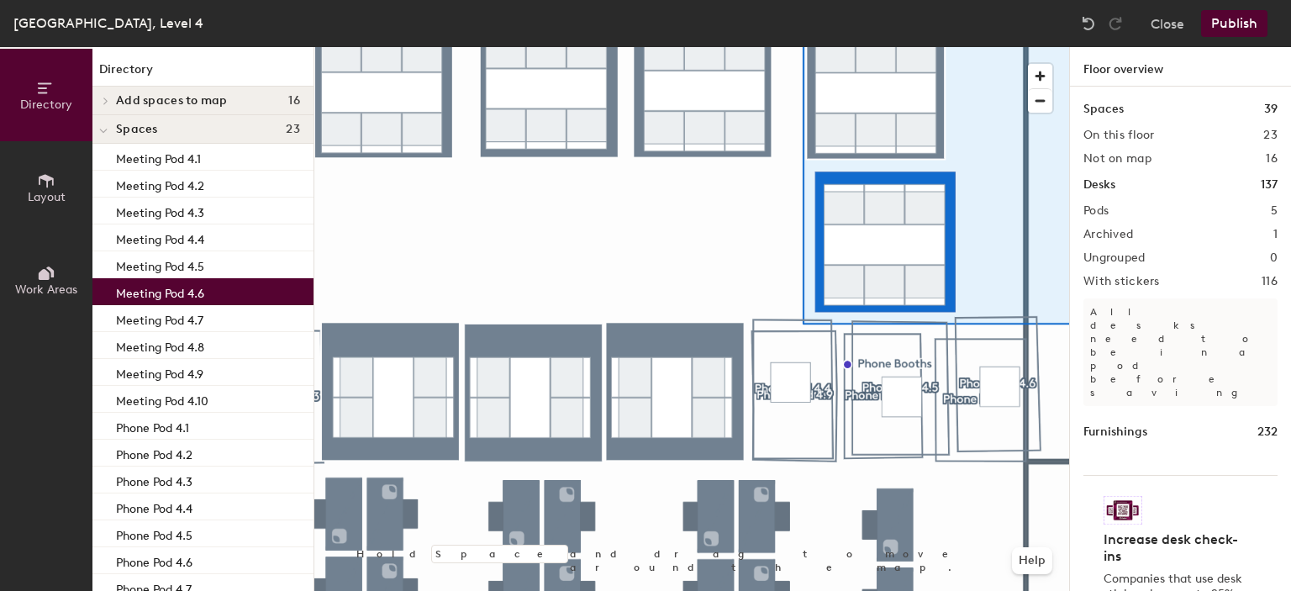
click at [190, 289] on p "Meeting Pod 4.6" at bounding box center [160, 291] width 88 height 19
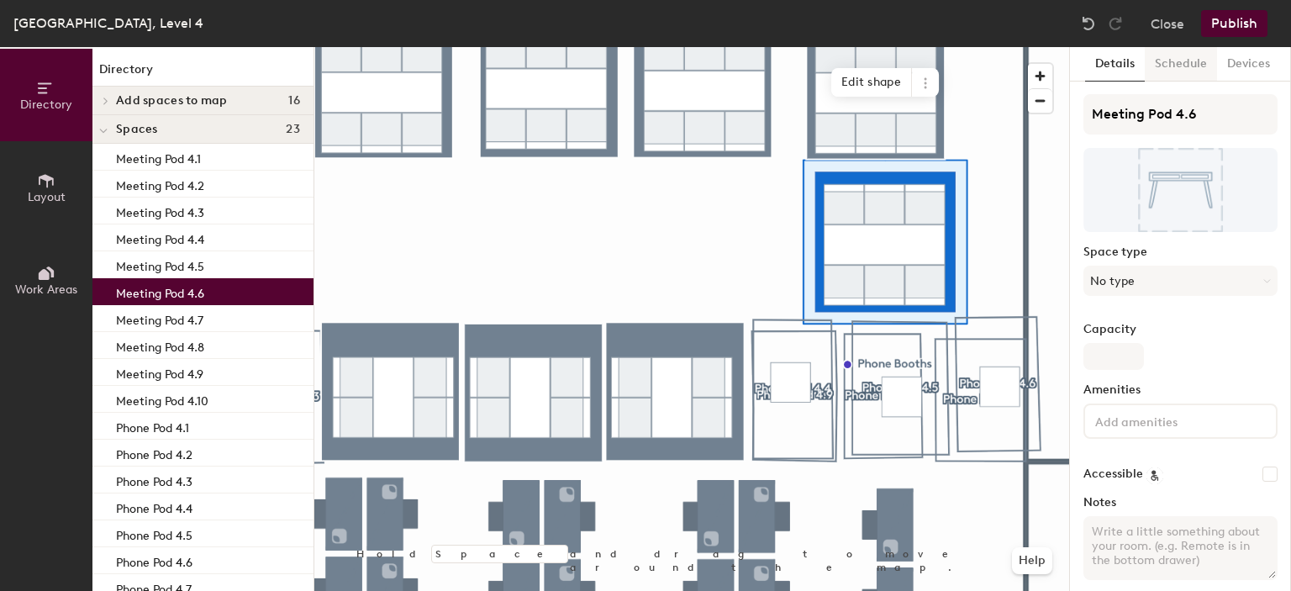
click at [1173, 66] on button "Schedule" at bounding box center [1181, 64] width 72 height 34
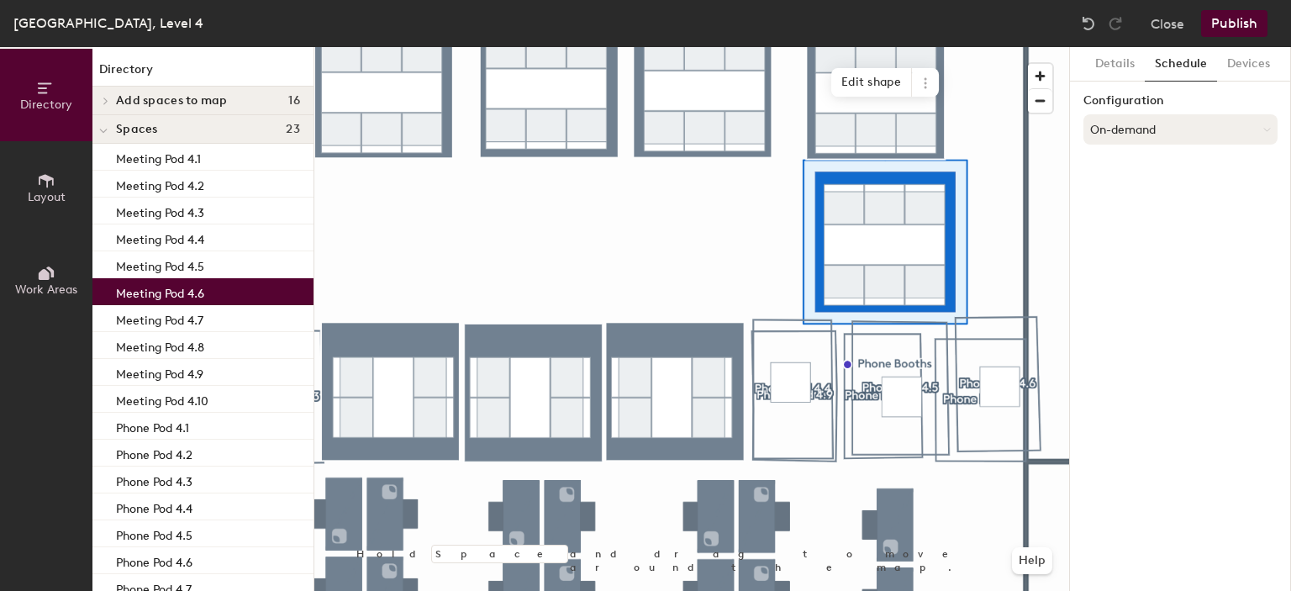
click at [1147, 142] on button "On-demand" at bounding box center [1180, 129] width 194 height 30
click at [1157, 197] on icon at bounding box center [1164, 197] width 15 height 15
click at [1173, 168] on button "Select account" at bounding box center [1180, 166] width 194 height 30
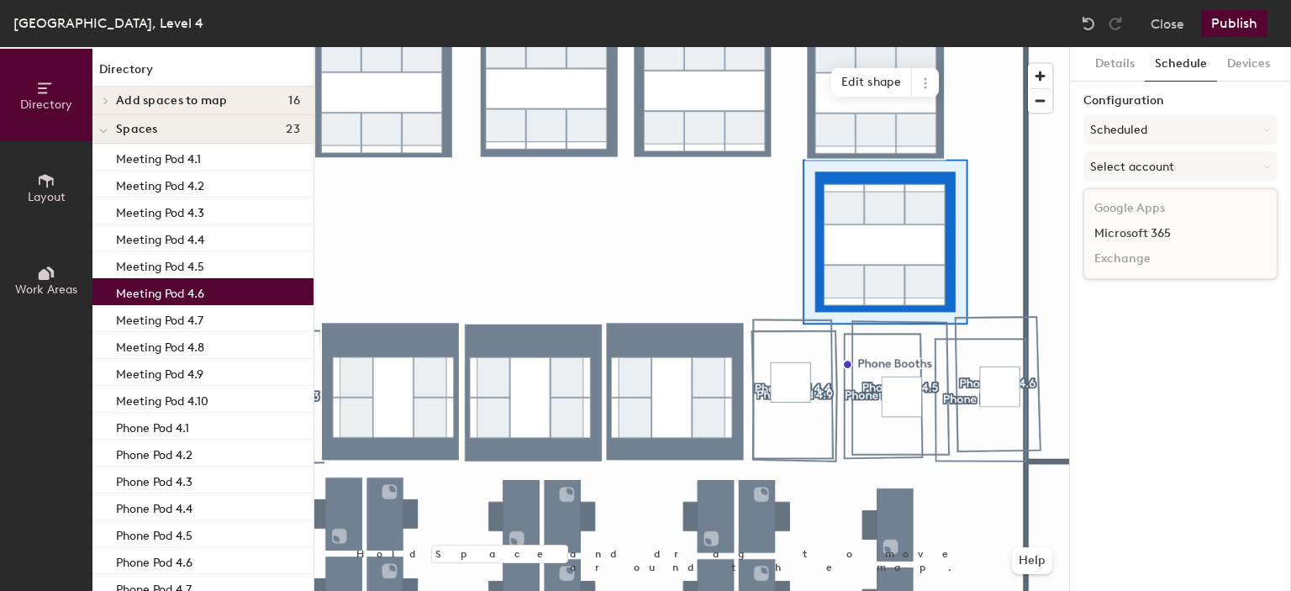
click at [1138, 227] on div "Microsoft 365" at bounding box center [1180, 233] width 192 height 25
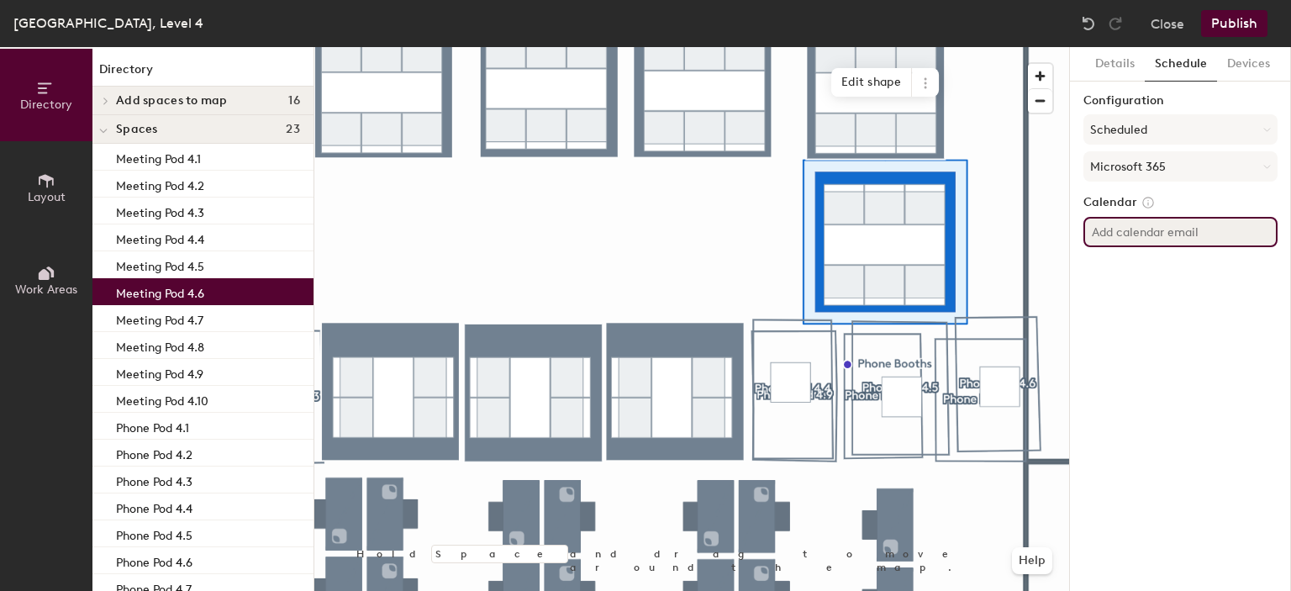
drag, startPoint x: 1153, startPoint y: 227, endPoint x: 1165, endPoint y: 228, distance: 11.8
click at [1153, 227] on input at bounding box center [1180, 232] width 194 height 30
paste input "[PERSON_NAME][EMAIL_ADDRESS][DOMAIN_NAME]"
click at [1169, 229] on input "[PERSON_NAME][EMAIL_ADDRESS][DOMAIN_NAME]" at bounding box center [1180, 232] width 194 height 30
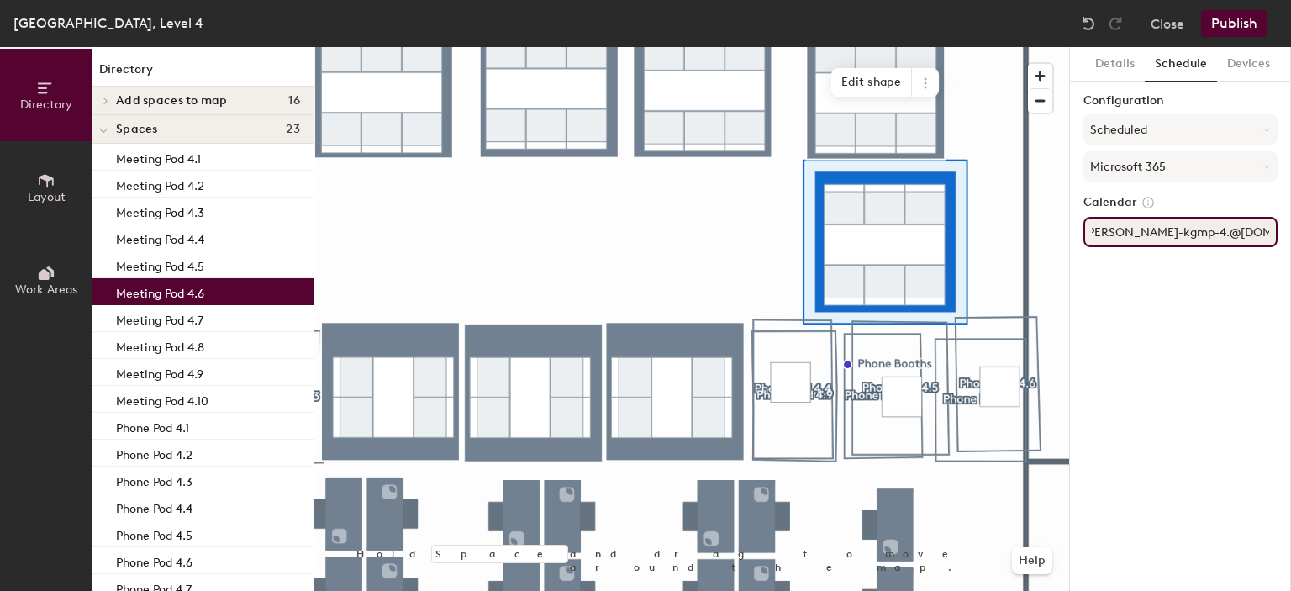
scroll to position [0, 3]
type input "[PERSON_NAME][EMAIL_ADDRESS][DOMAIN_NAME]"
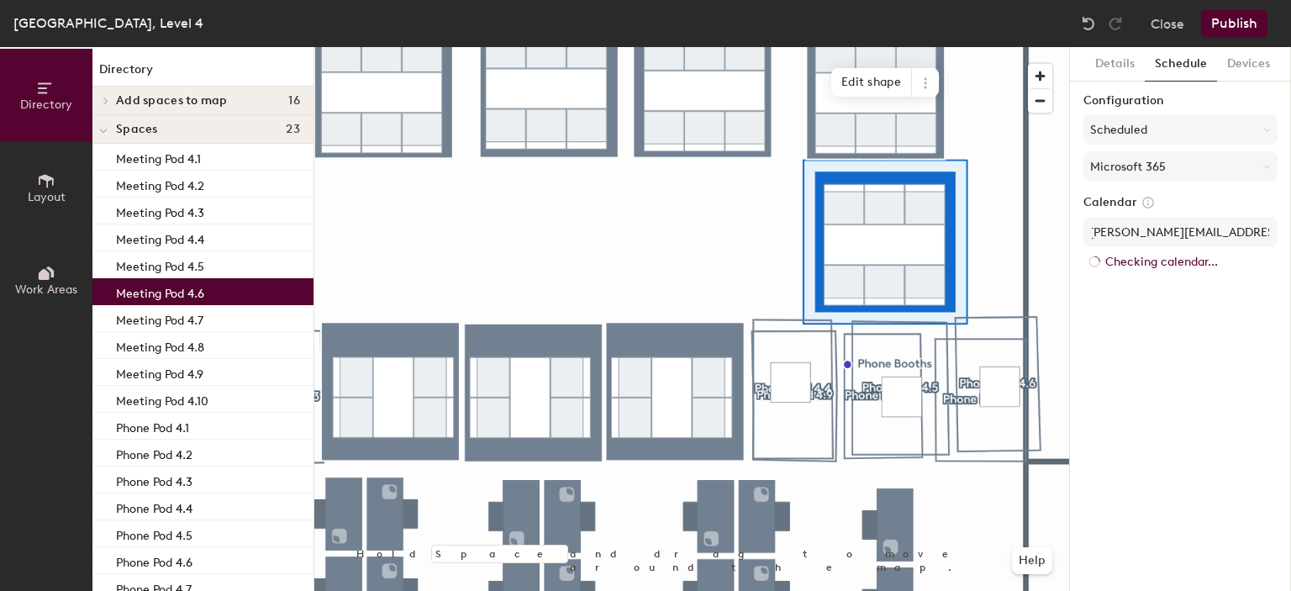
click at [1152, 295] on div "Details Schedule Devices Configuration Scheduled Microsoft 365 Calendar [PERSON…" at bounding box center [1180, 319] width 221 height 544
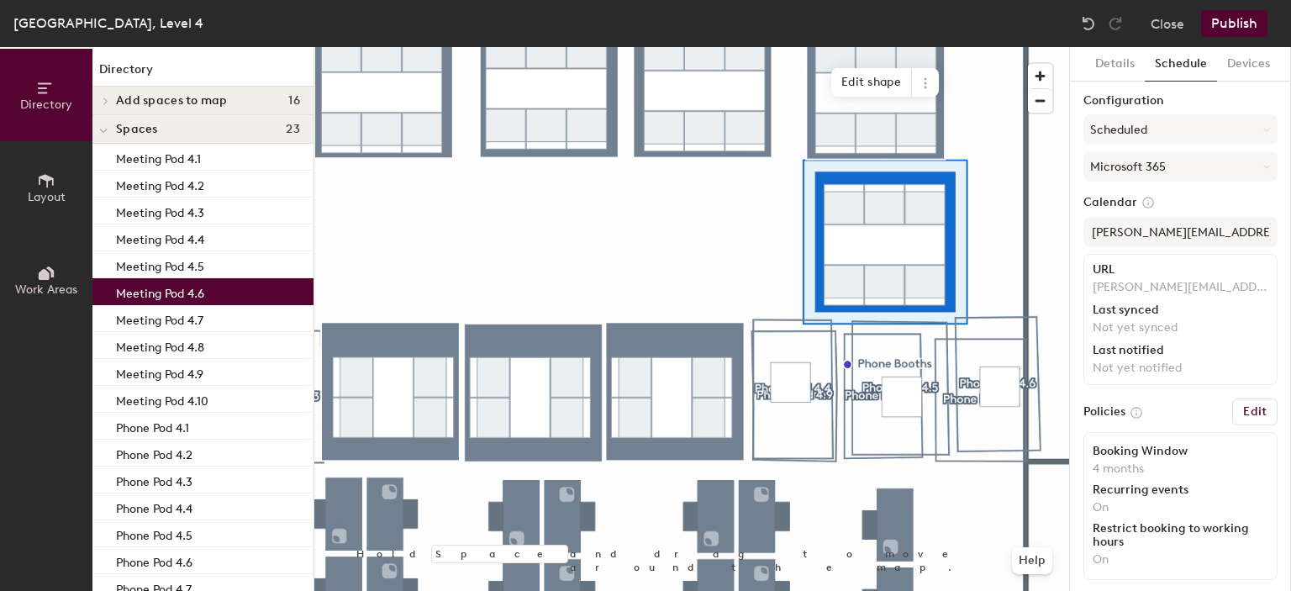
click at [1232, 21] on button "Publish" at bounding box center [1234, 23] width 66 height 27
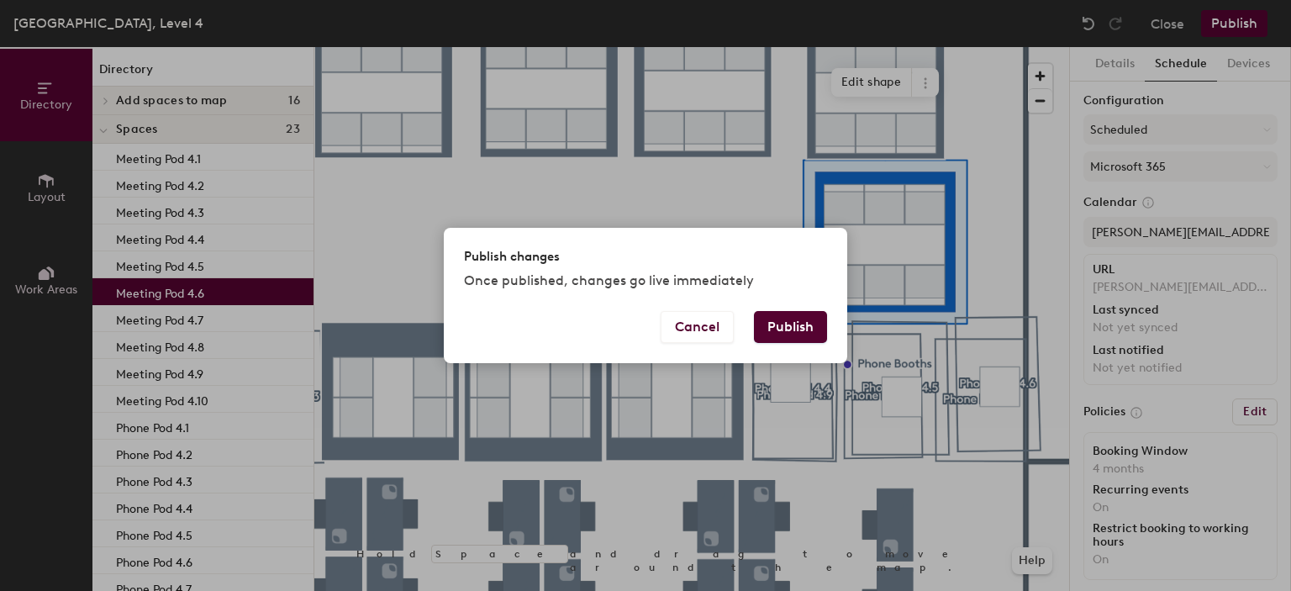
click at [804, 329] on button "Publish" at bounding box center [790, 327] width 73 height 32
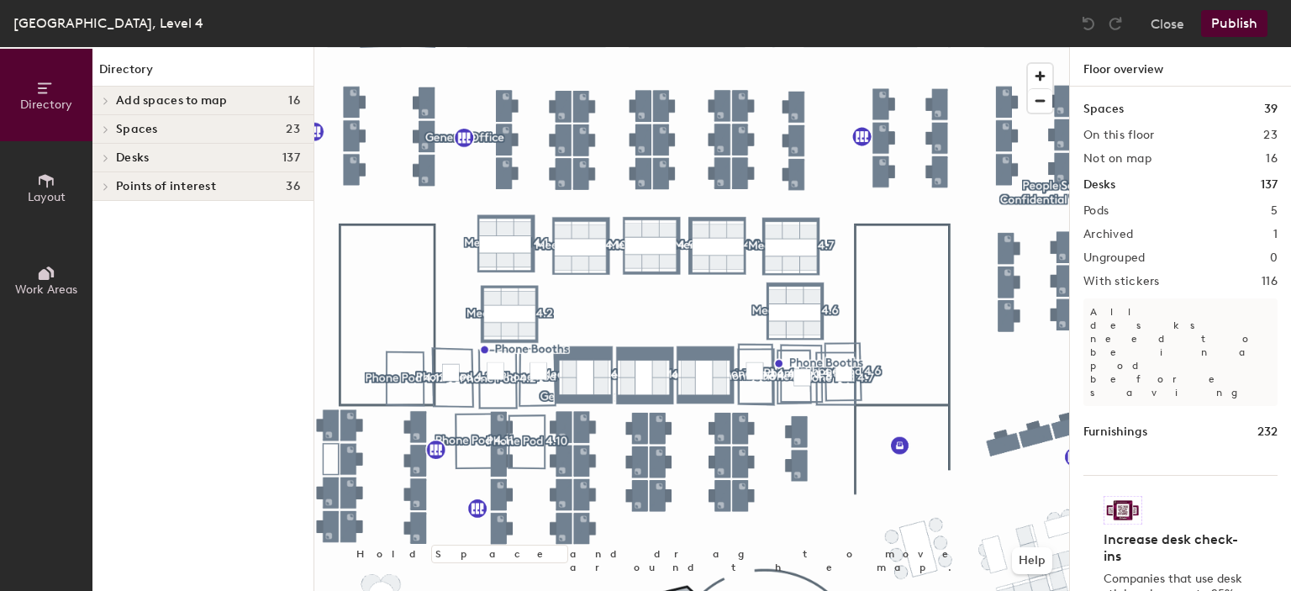
click at [159, 130] on h4 "Spaces 23" at bounding box center [208, 129] width 184 height 13
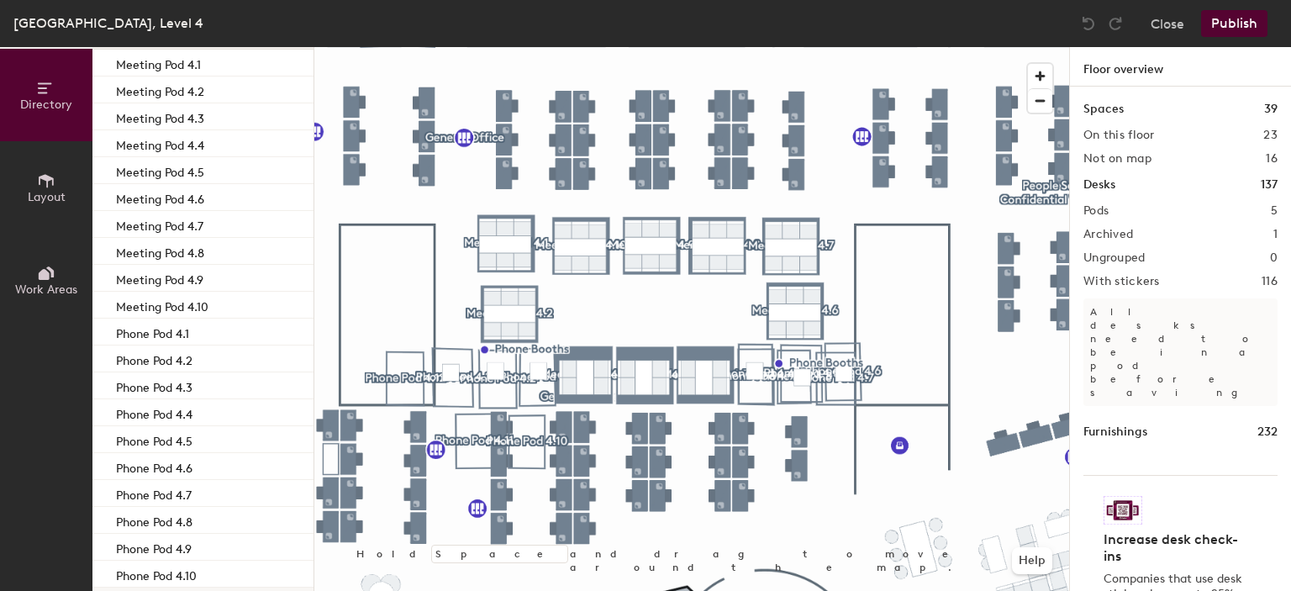
scroll to position [242, 0]
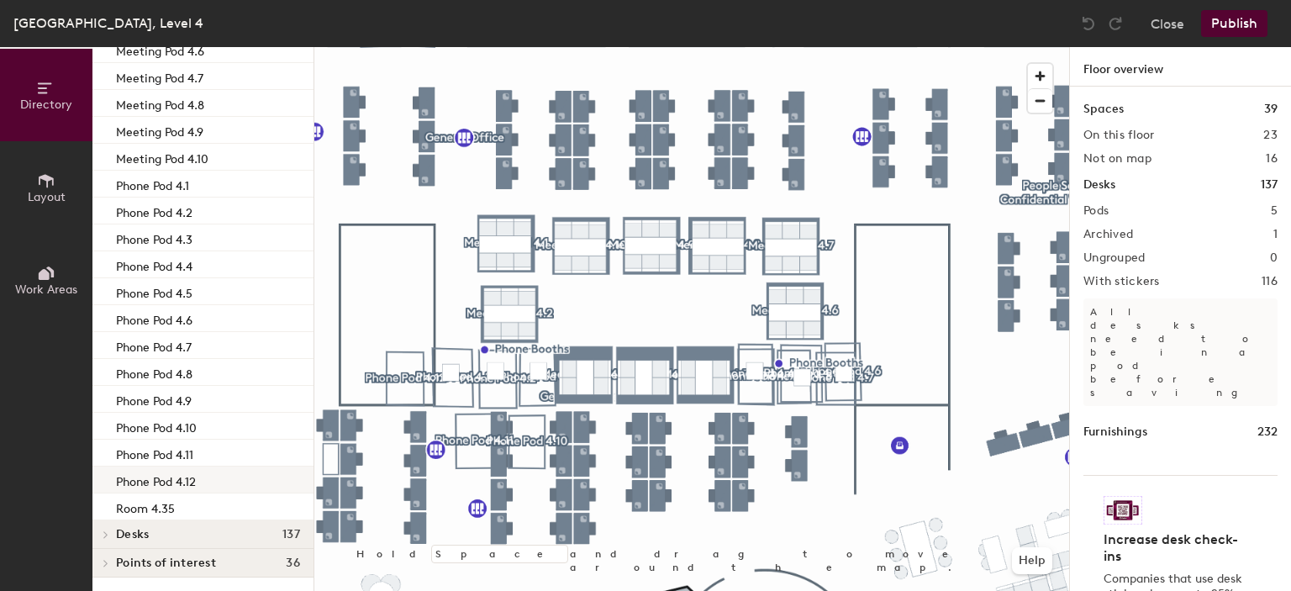
click at [218, 480] on div "Phone Pod 4.12" at bounding box center [202, 480] width 221 height 27
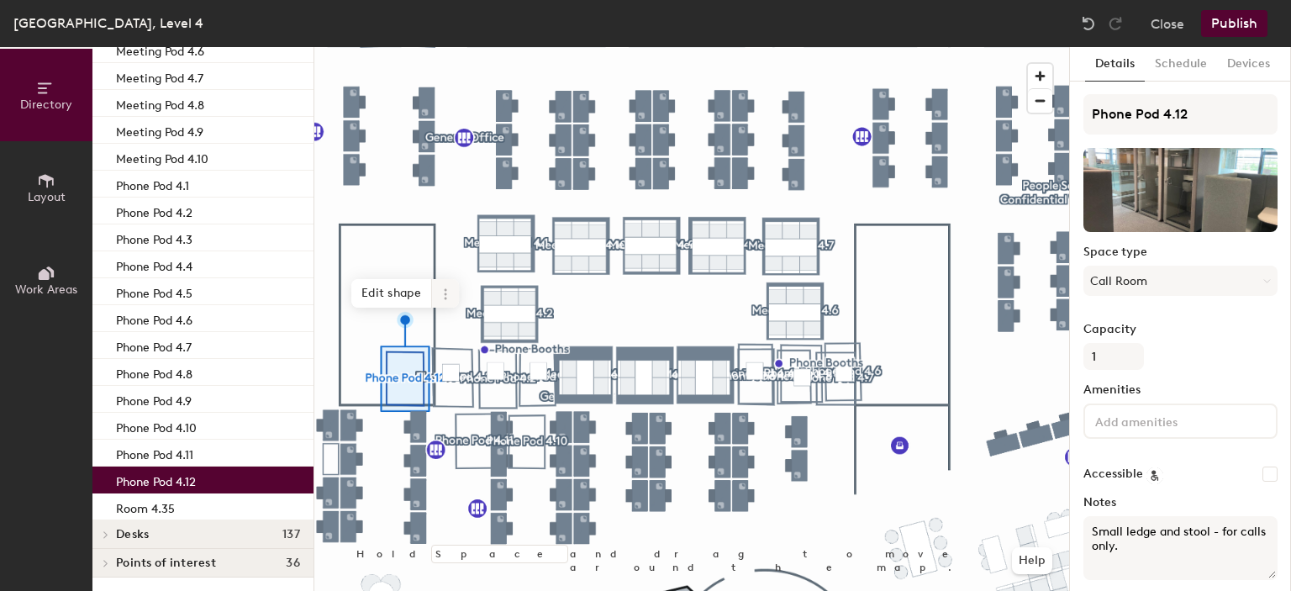
click at [446, 294] on icon at bounding box center [445, 294] width 3 height 3
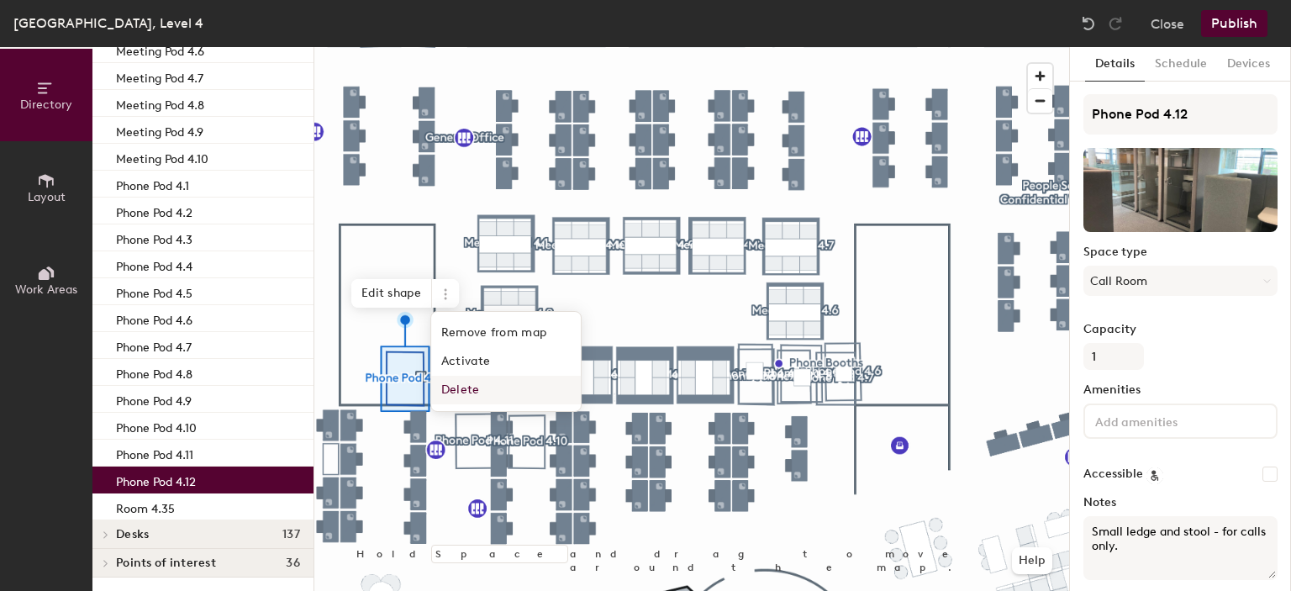
click at [464, 388] on span "Delete" at bounding box center [506, 390] width 150 height 29
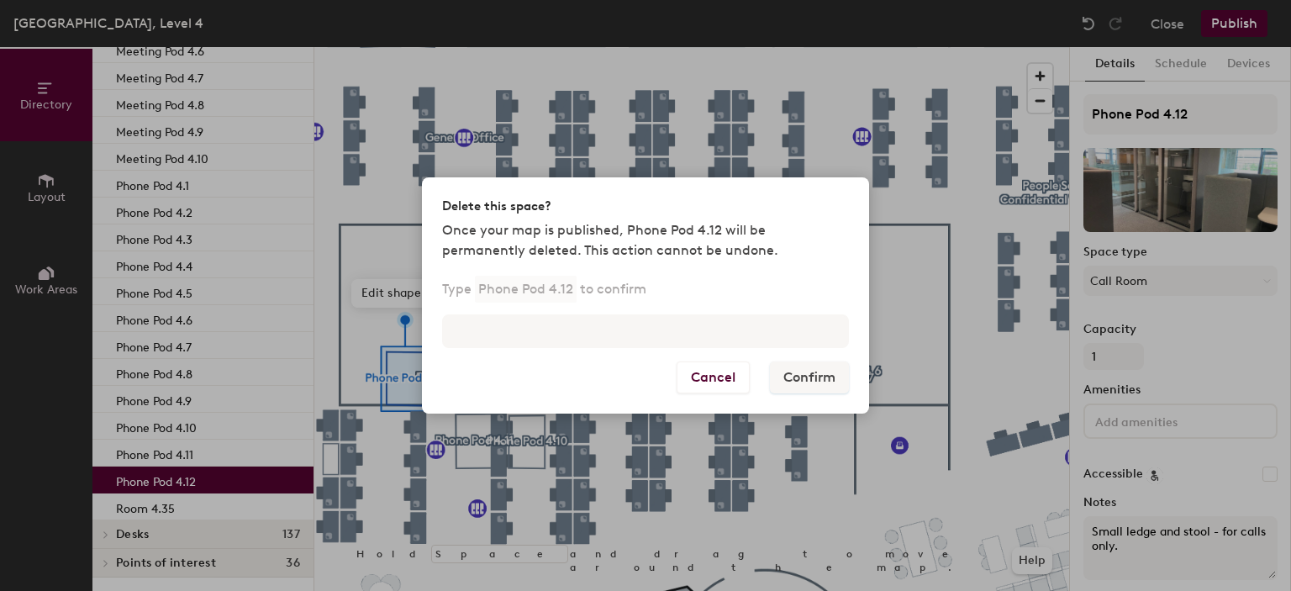
drag, startPoint x: 571, startPoint y: 287, endPoint x: 477, endPoint y: 288, distance: 93.3
click at [481, 288] on p "Phone Pod 4.12" at bounding box center [526, 289] width 102 height 27
click at [479, 286] on p "Phone Pod 4.12" at bounding box center [526, 289] width 102 height 27
drag, startPoint x: 626, startPoint y: 224, endPoint x: 720, endPoint y: 230, distance: 93.5
click at [720, 230] on p "Once your map is published, Phone Pod 4.12 will be permanently deleted. This ac…" at bounding box center [645, 240] width 407 height 40
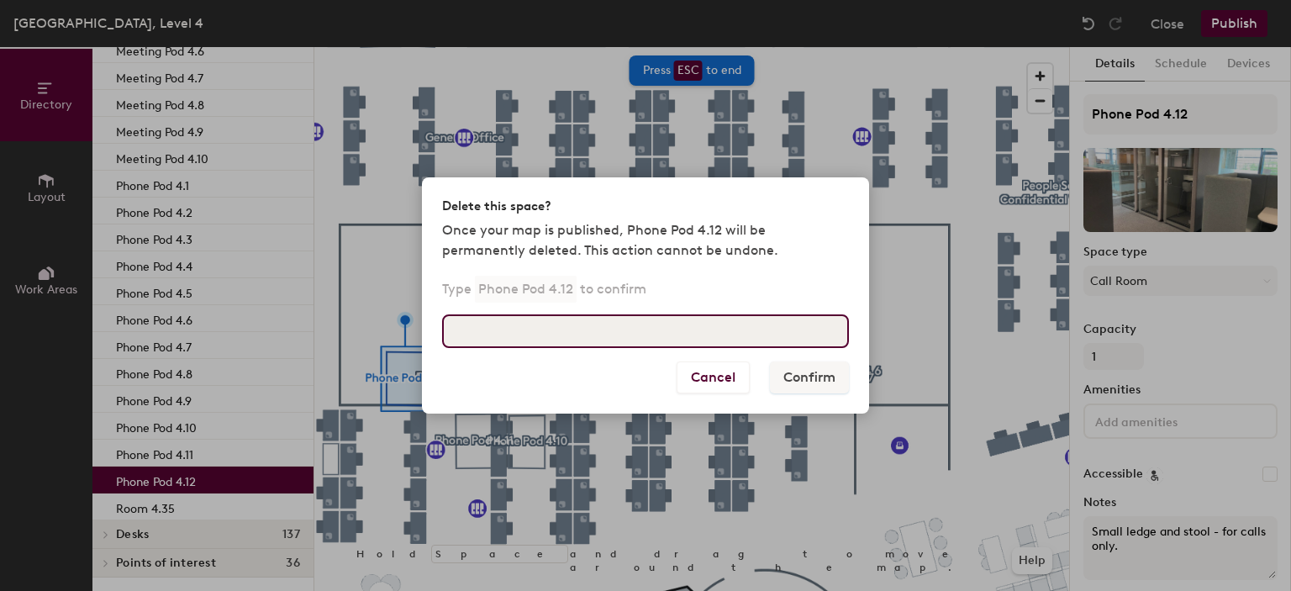
click at [660, 324] on input at bounding box center [645, 331] width 407 height 34
paste input "[PERSON_NAME][EMAIL_ADDRESS][DOMAIN_NAME]"
type input "[PERSON_NAME][EMAIL_ADDRESS][DOMAIN_NAME]"
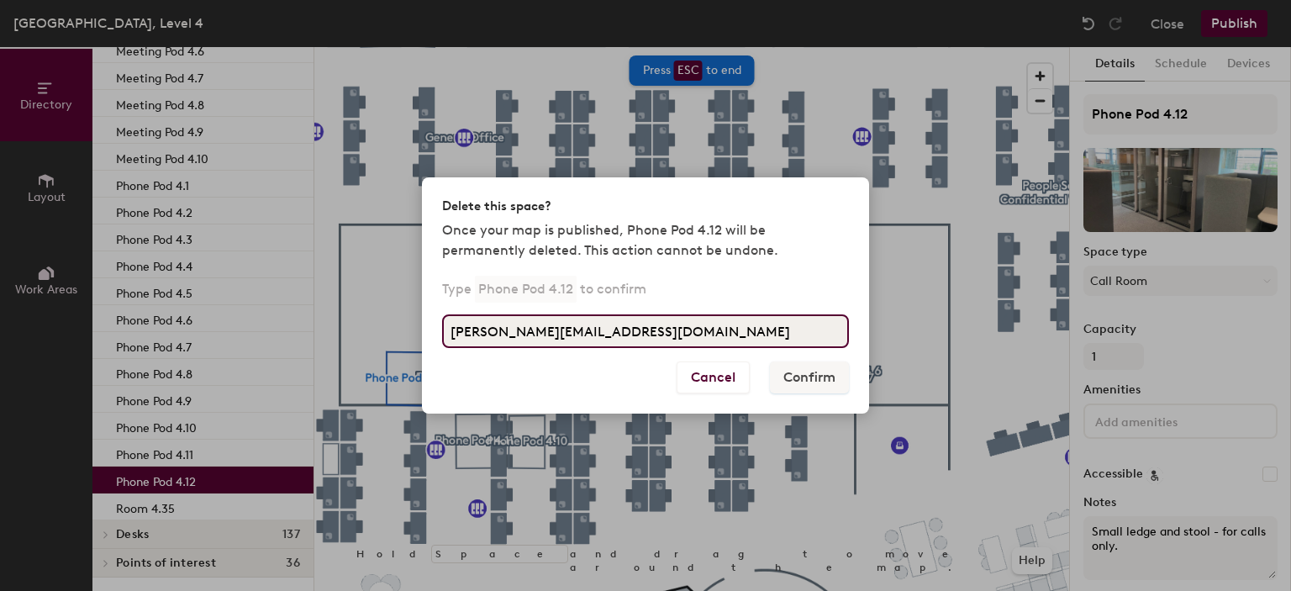
drag, startPoint x: 700, startPoint y: 341, endPoint x: 389, endPoint y: 345, distance: 311.0
click at [389, 345] on div "Delete this space? Once your map is published, Phone Pod 4.12 will be permanent…" at bounding box center [645, 295] width 1291 height 591
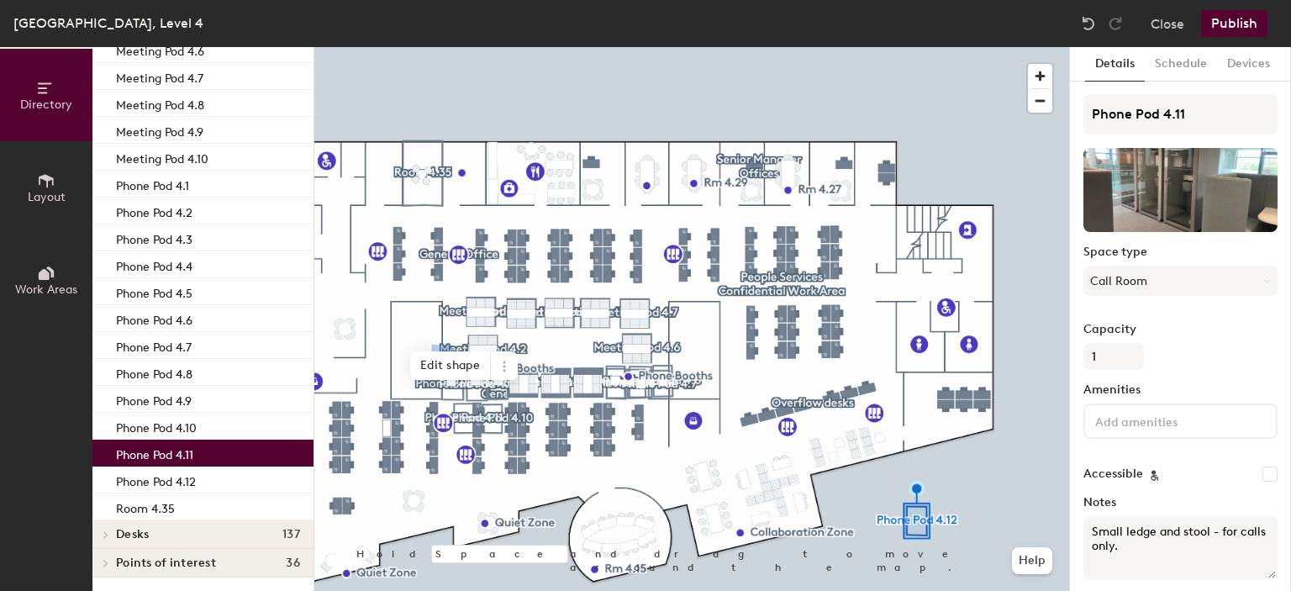
click at [189, 445] on p "Phone Pod 4.11" at bounding box center [154, 452] width 77 height 19
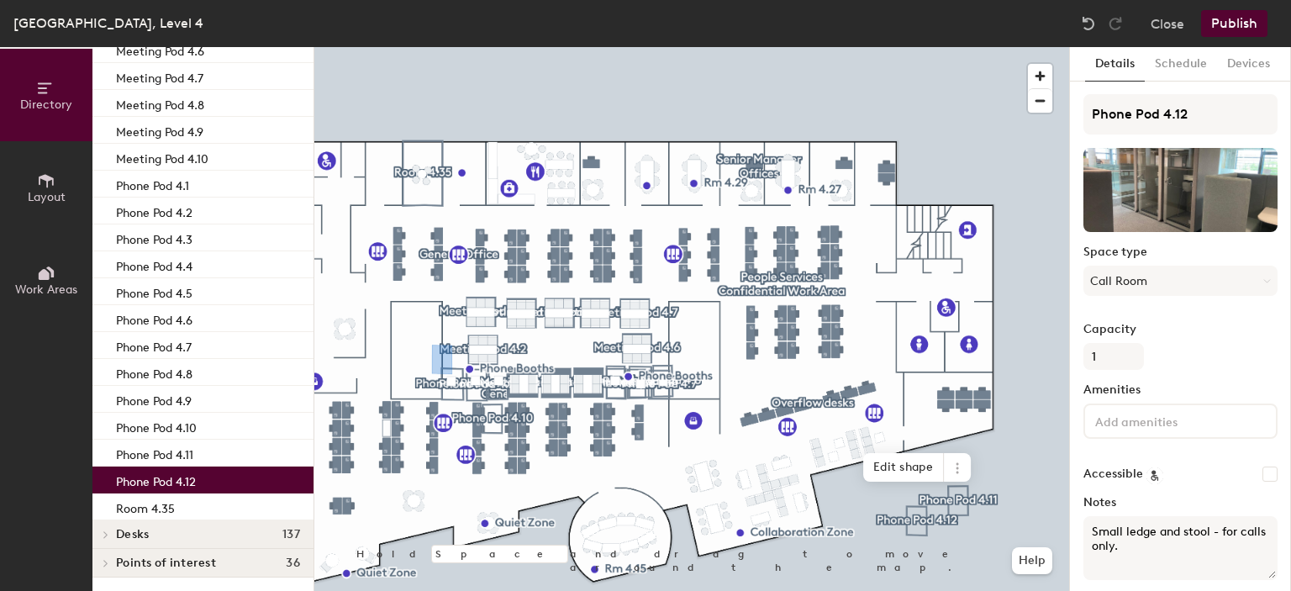
click at [172, 477] on p "Phone Pod 4.12" at bounding box center [156, 479] width 80 height 19
click at [193, 458] on p "Phone Pod 4.11" at bounding box center [154, 452] width 77 height 19
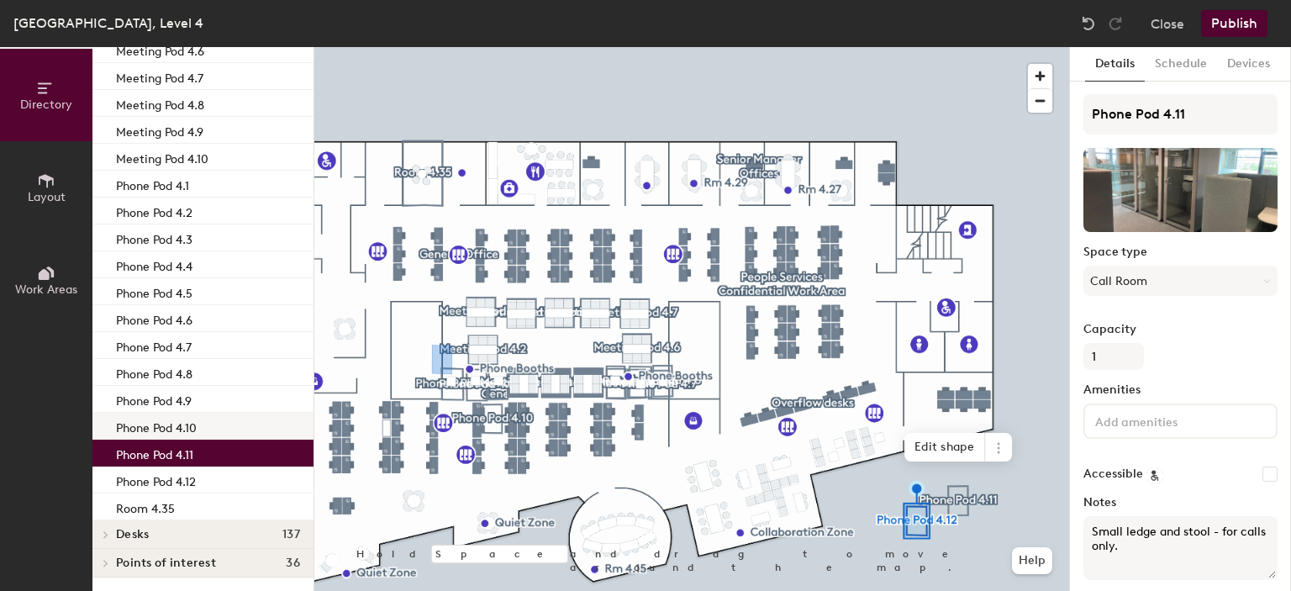
click at [207, 432] on div "Phone Pod 4.10" at bounding box center [202, 426] width 221 height 27
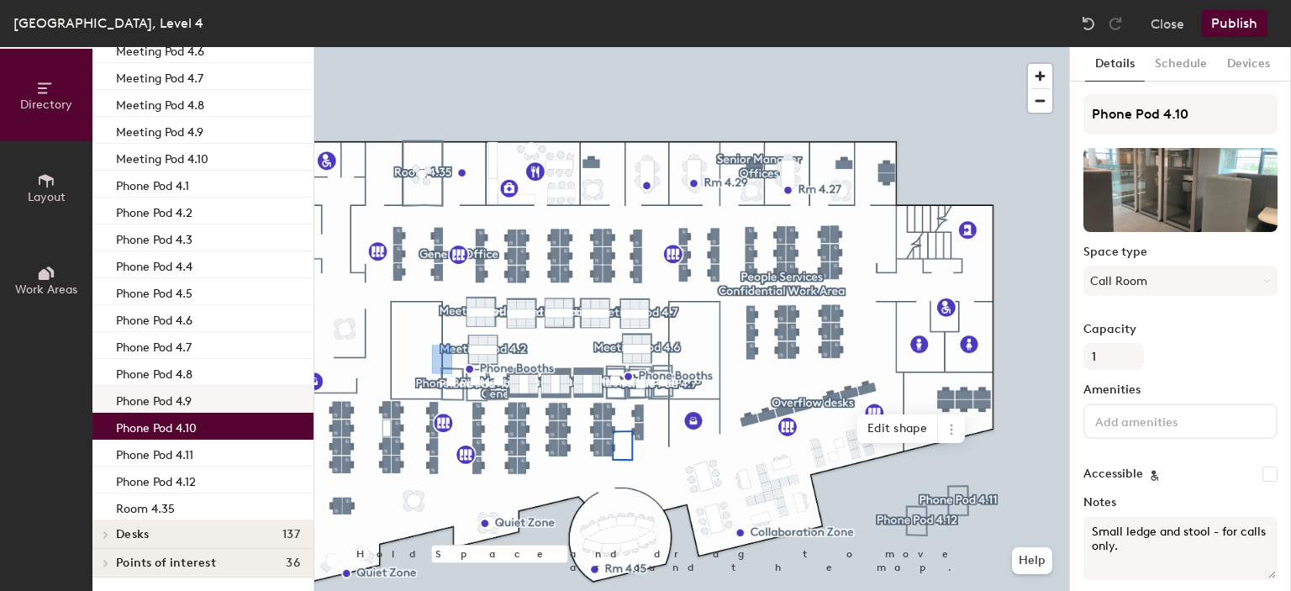
click at [204, 396] on div "Phone Pod 4.9" at bounding box center [202, 399] width 221 height 27
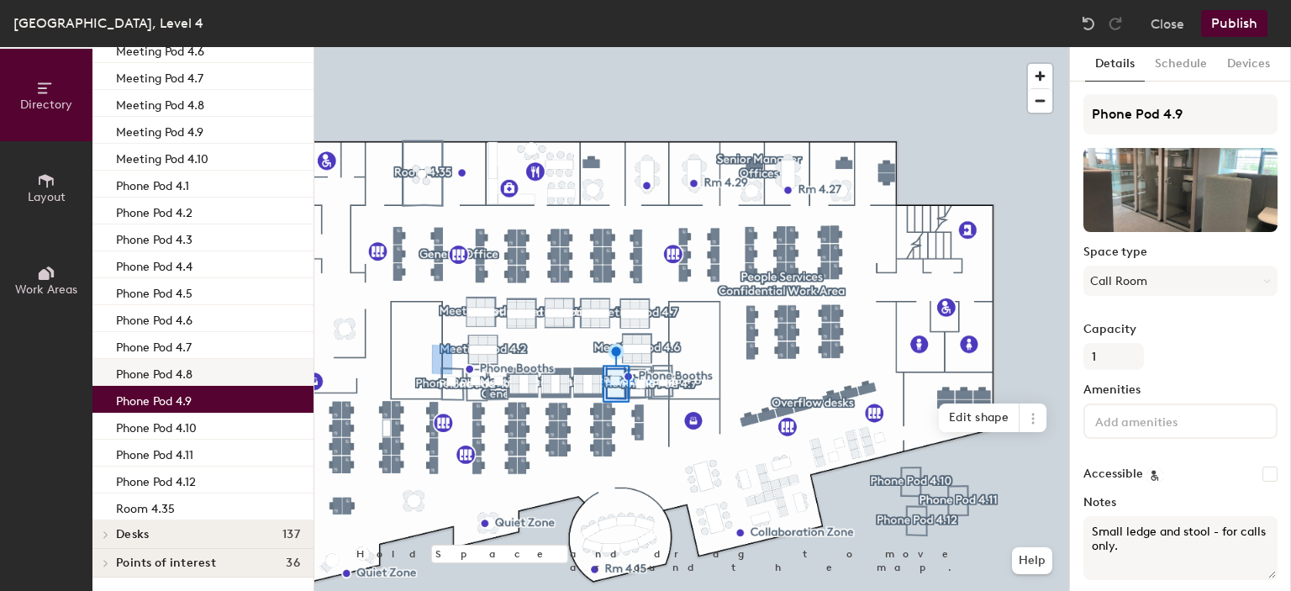
click at [184, 367] on p "Phone Pod 4.8" at bounding box center [154, 371] width 76 height 19
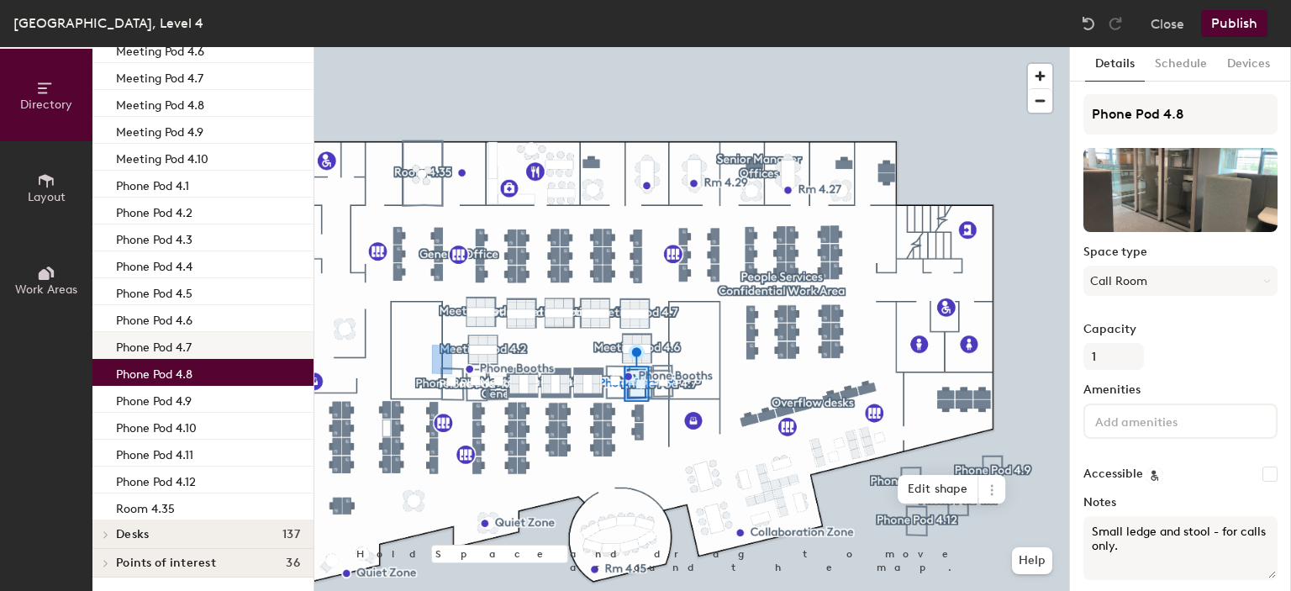
click at [185, 335] on p "Phone Pod 4.7" at bounding box center [154, 344] width 76 height 19
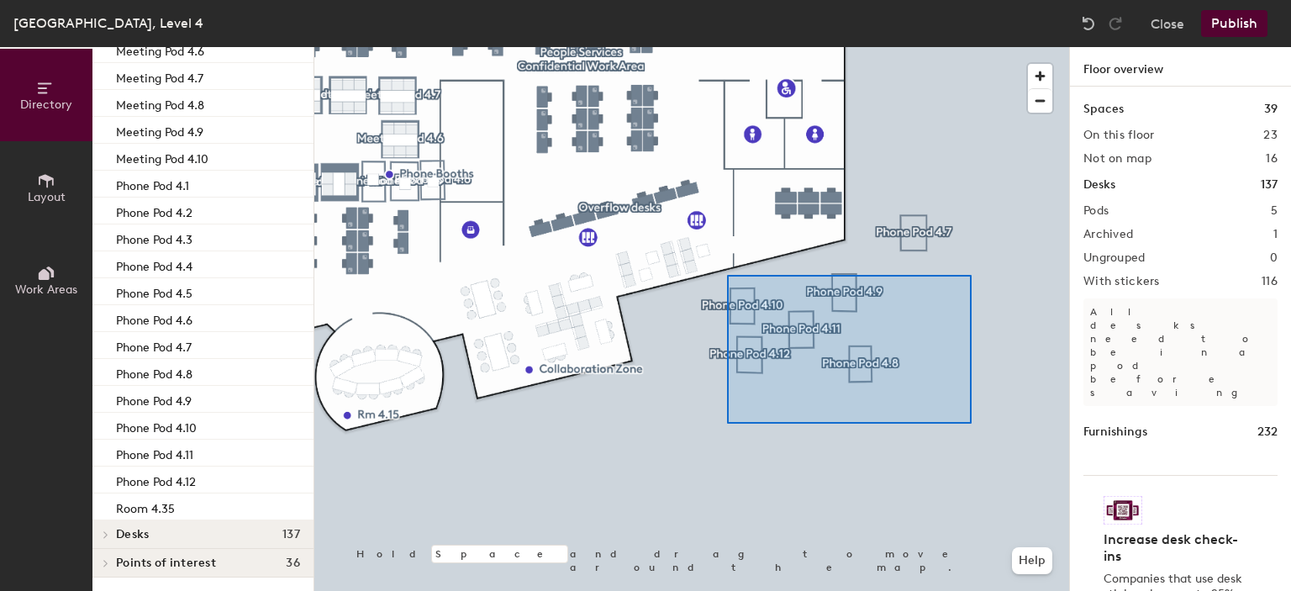
click at [726, 47] on div at bounding box center [691, 47] width 755 height 0
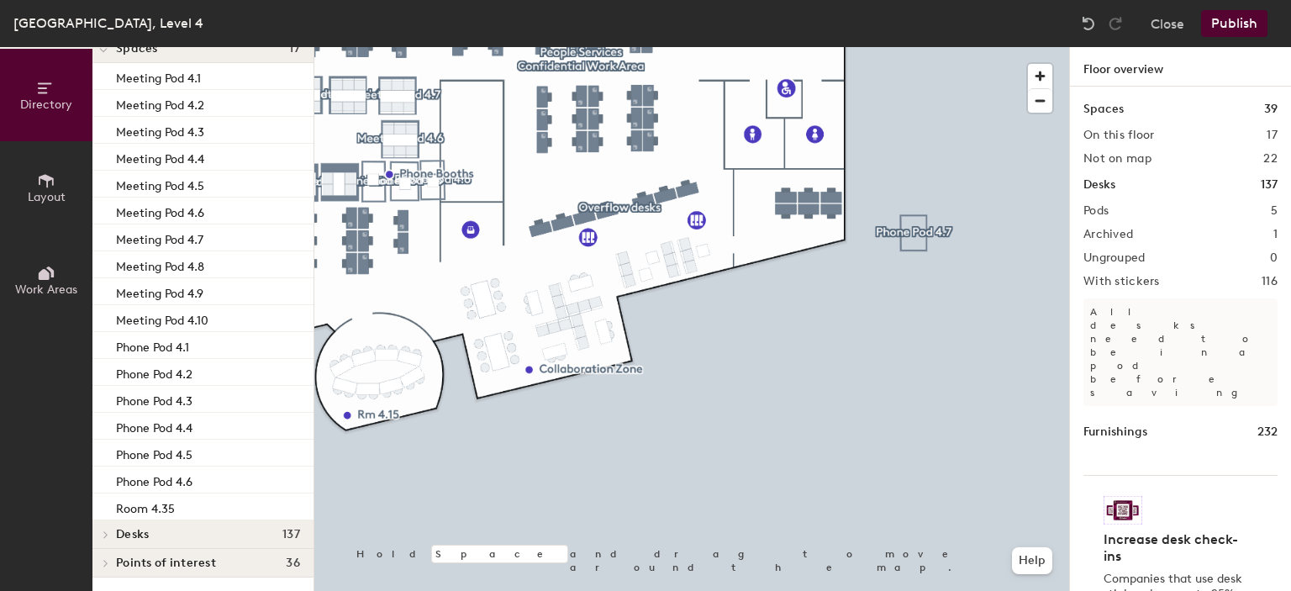
scroll to position [81, 0]
click at [1235, 26] on button "Publish" at bounding box center [1234, 23] width 66 height 27
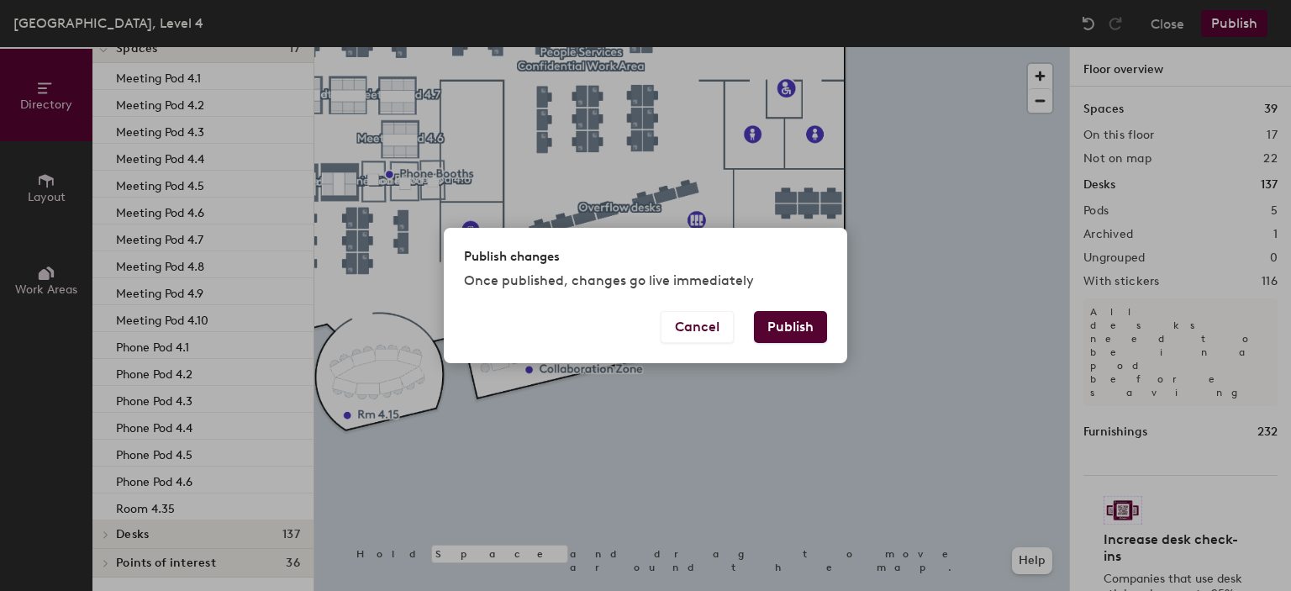
click at [785, 330] on button "Publish" at bounding box center [790, 327] width 73 height 32
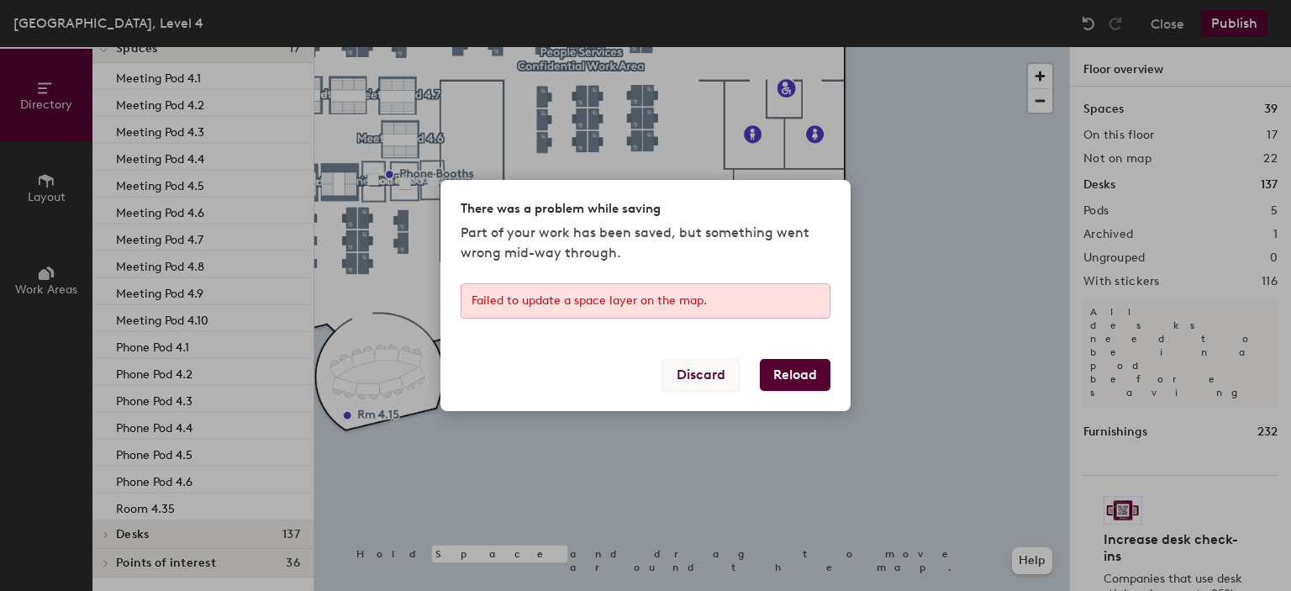
click at [730, 379] on button "Discard" at bounding box center [700, 375] width 77 height 32
